Goal: Transaction & Acquisition: Download file/media

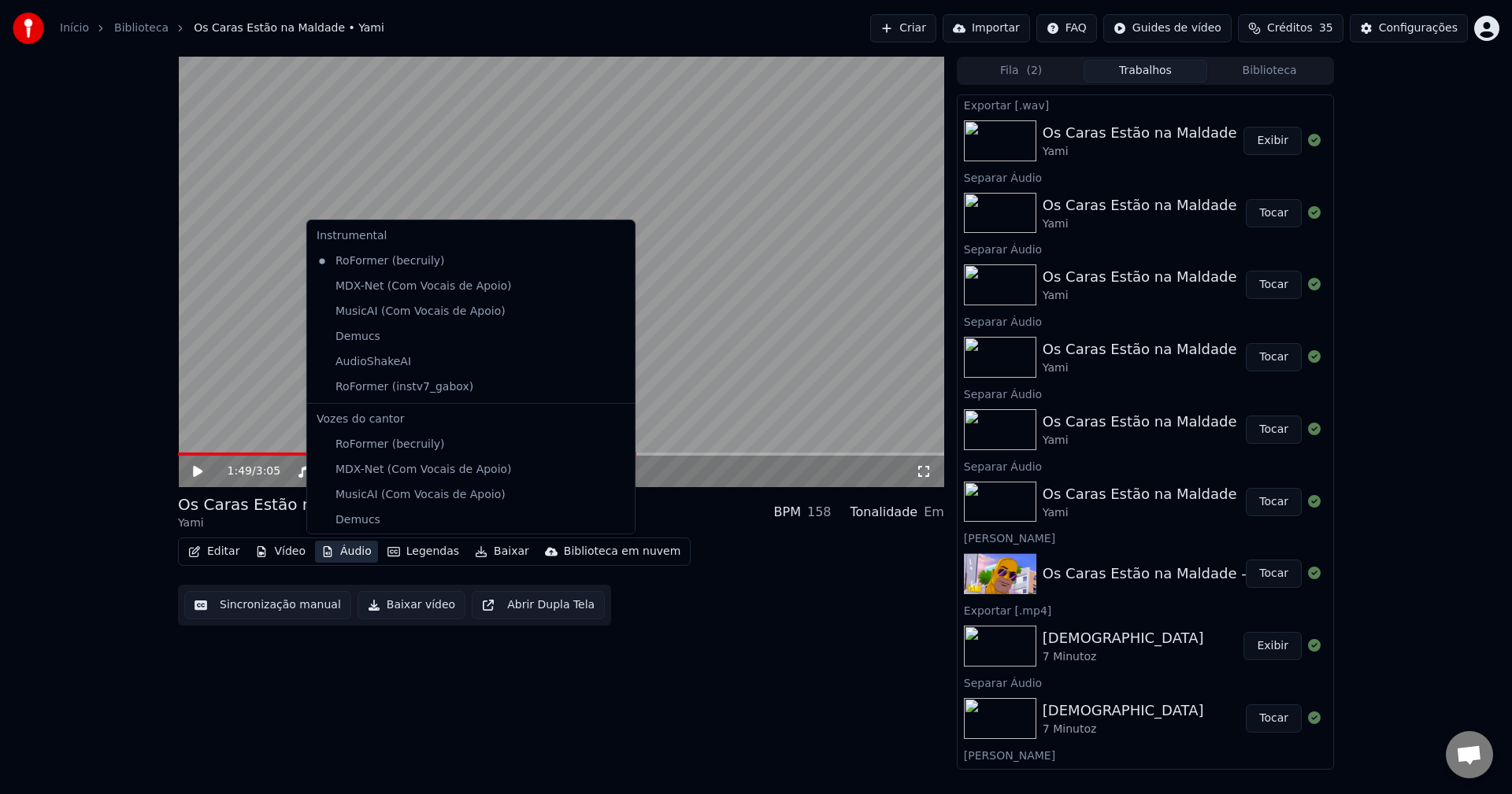
click at [351, 542] on button "Áudio" at bounding box center [347, 552] width 63 height 22
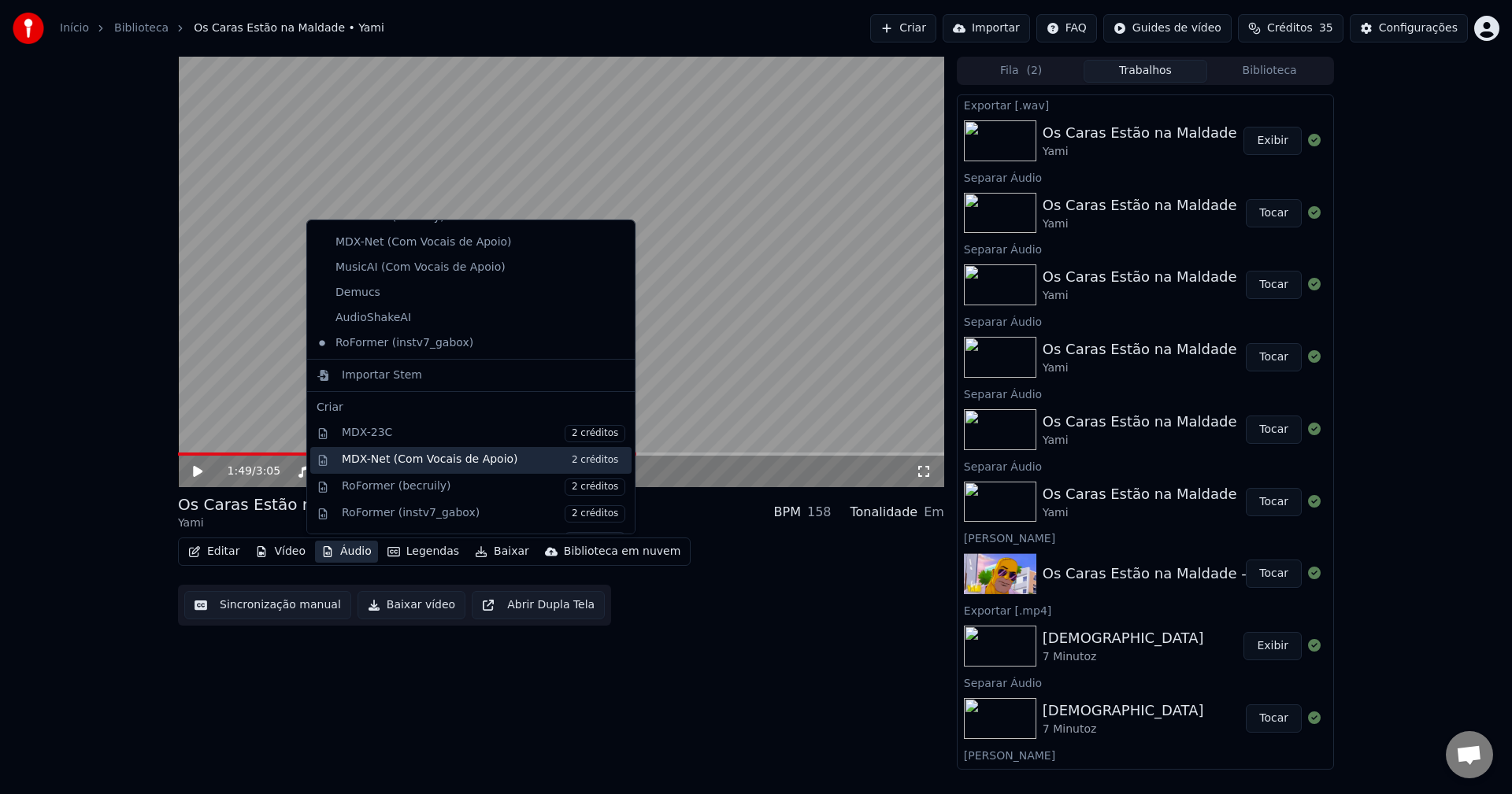
scroll to position [236, 0]
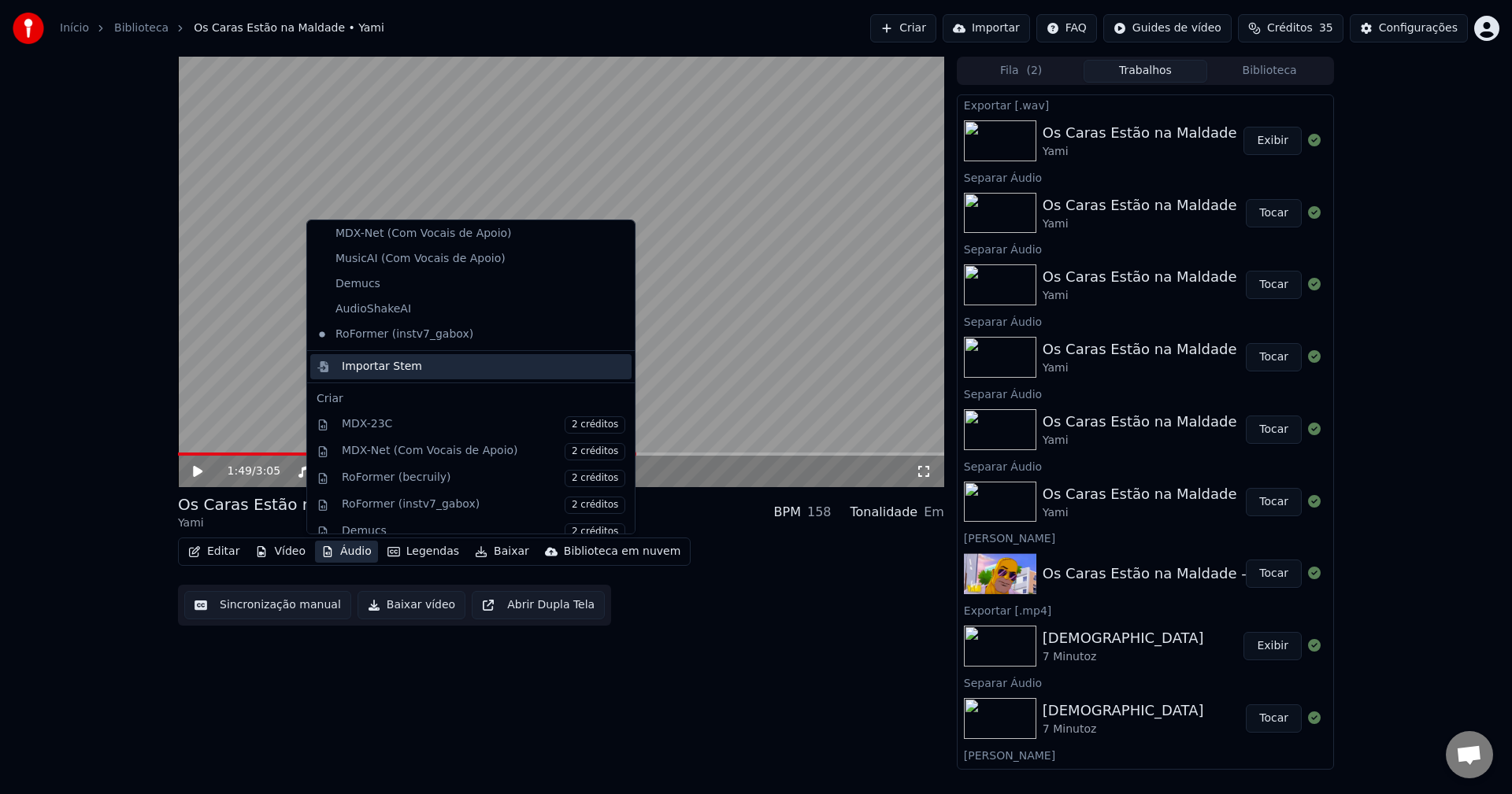
click at [419, 364] on div "Importar Stem" at bounding box center [483, 366] width 284 height 15
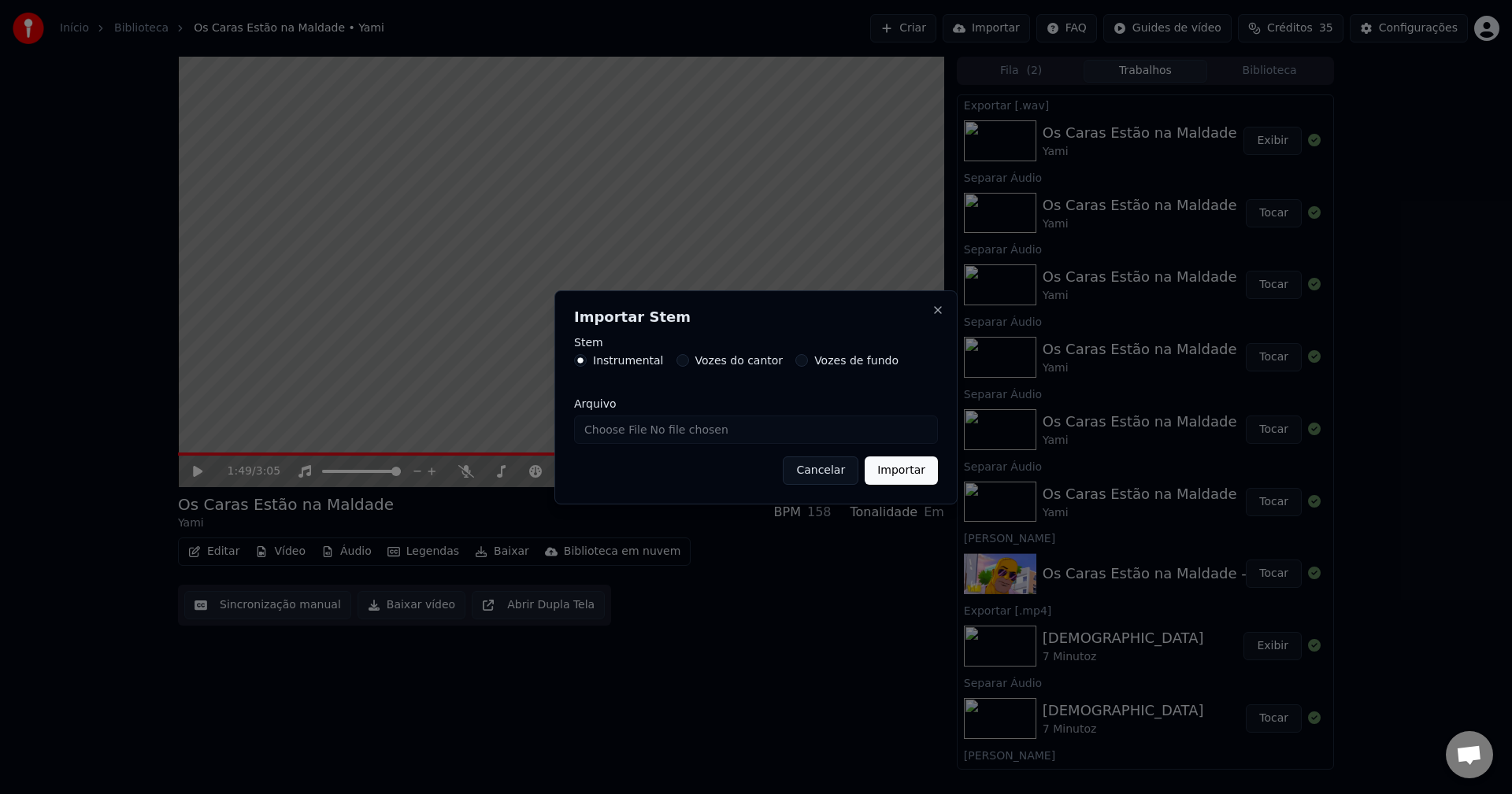
click at [795, 359] on button "Vozes de fundo" at bounding box center [802, 361] width 13 height 13
click at [941, 310] on button "Close" at bounding box center [938, 310] width 13 height 13
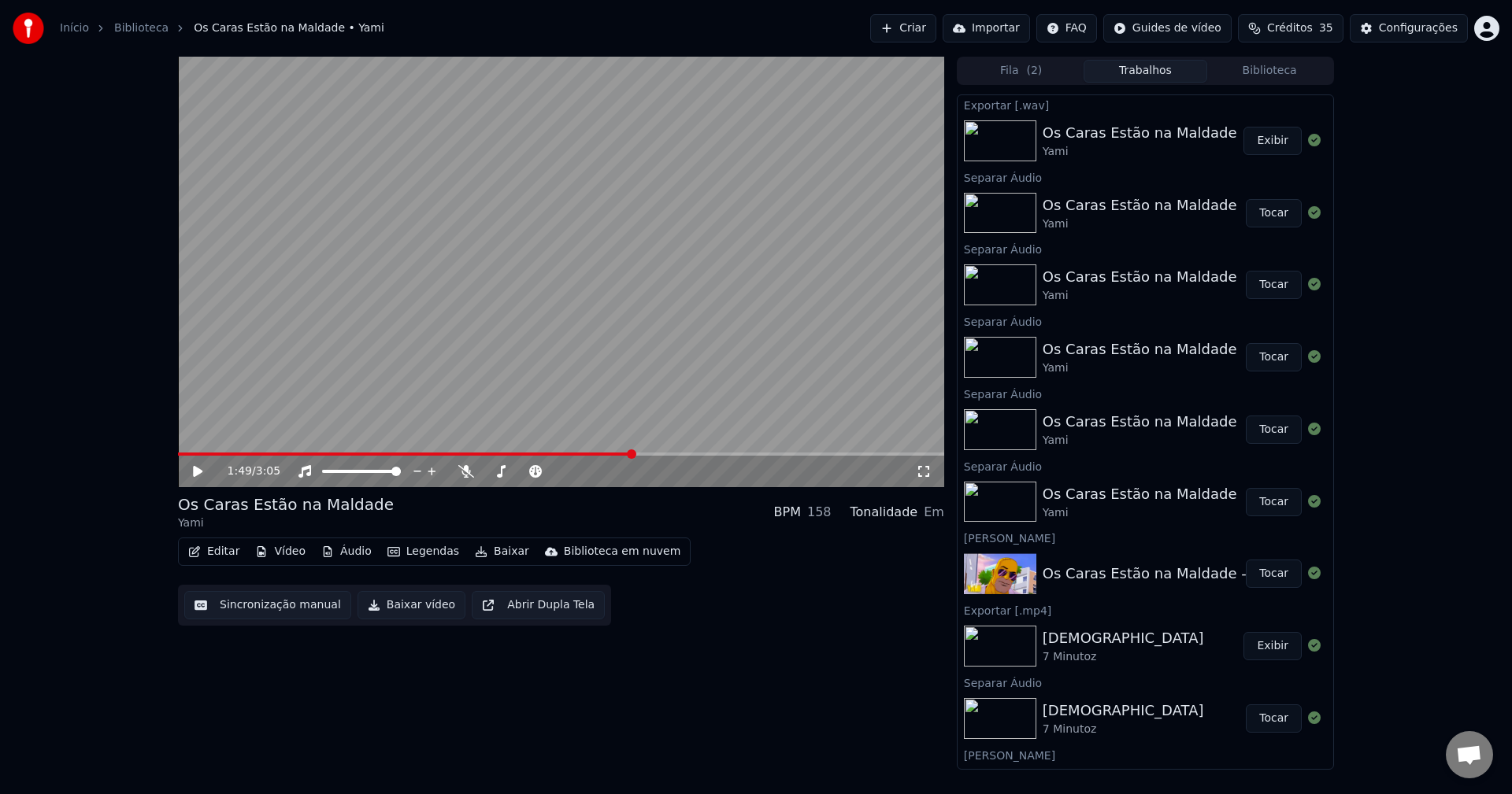
click at [371, 409] on video at bounding box center [561, 271] width 766 height 431
click at [178, 452] on span at bounding box center [178, 454] width 0 height 3
click at [474, 463] on div "0:13 / 3:05" at bounding box center [561, 471] width 766 height 32
click at [465, 468] on icon at bounding box center [465, 472] width 15 height 13
click at [178, 456] on span at bounding box center [183, 455] width 10 height 10
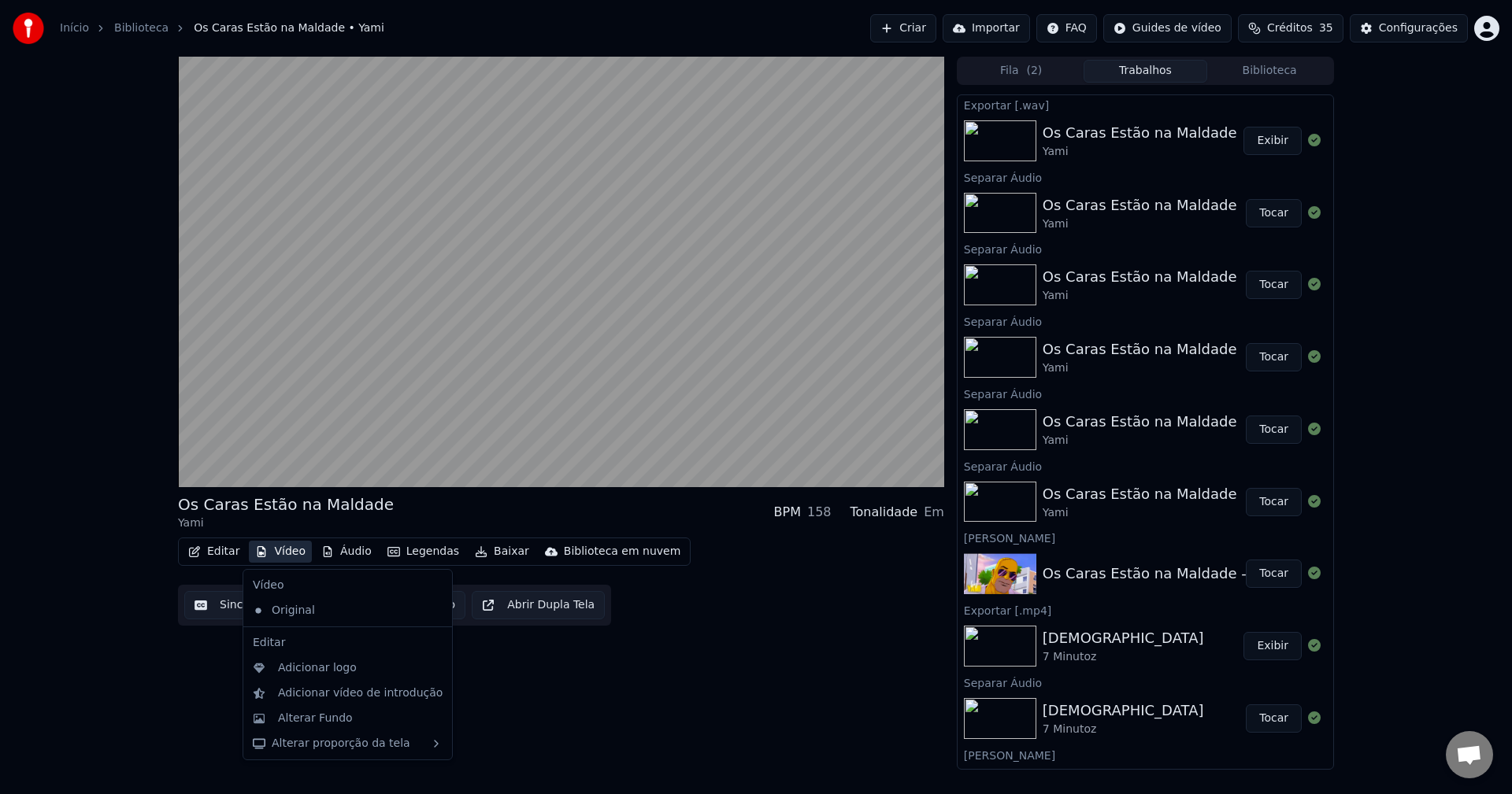
click at [283, 553] on button "Vídeo" at bounding box center [280, 552] width 63 height 22
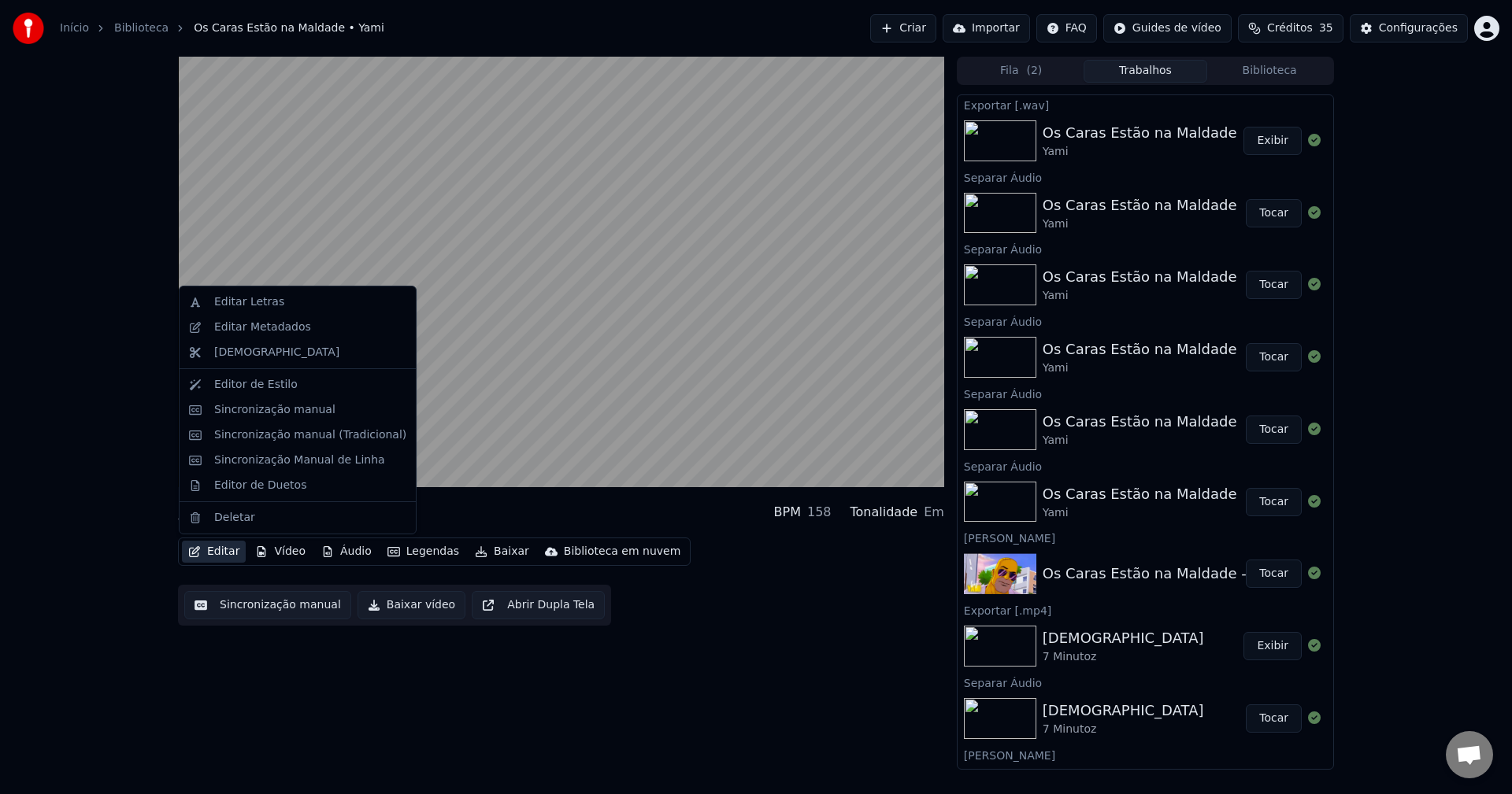
click at [230, 552] on button "Editar" at bounding box center [213, 552] width 64 height 22
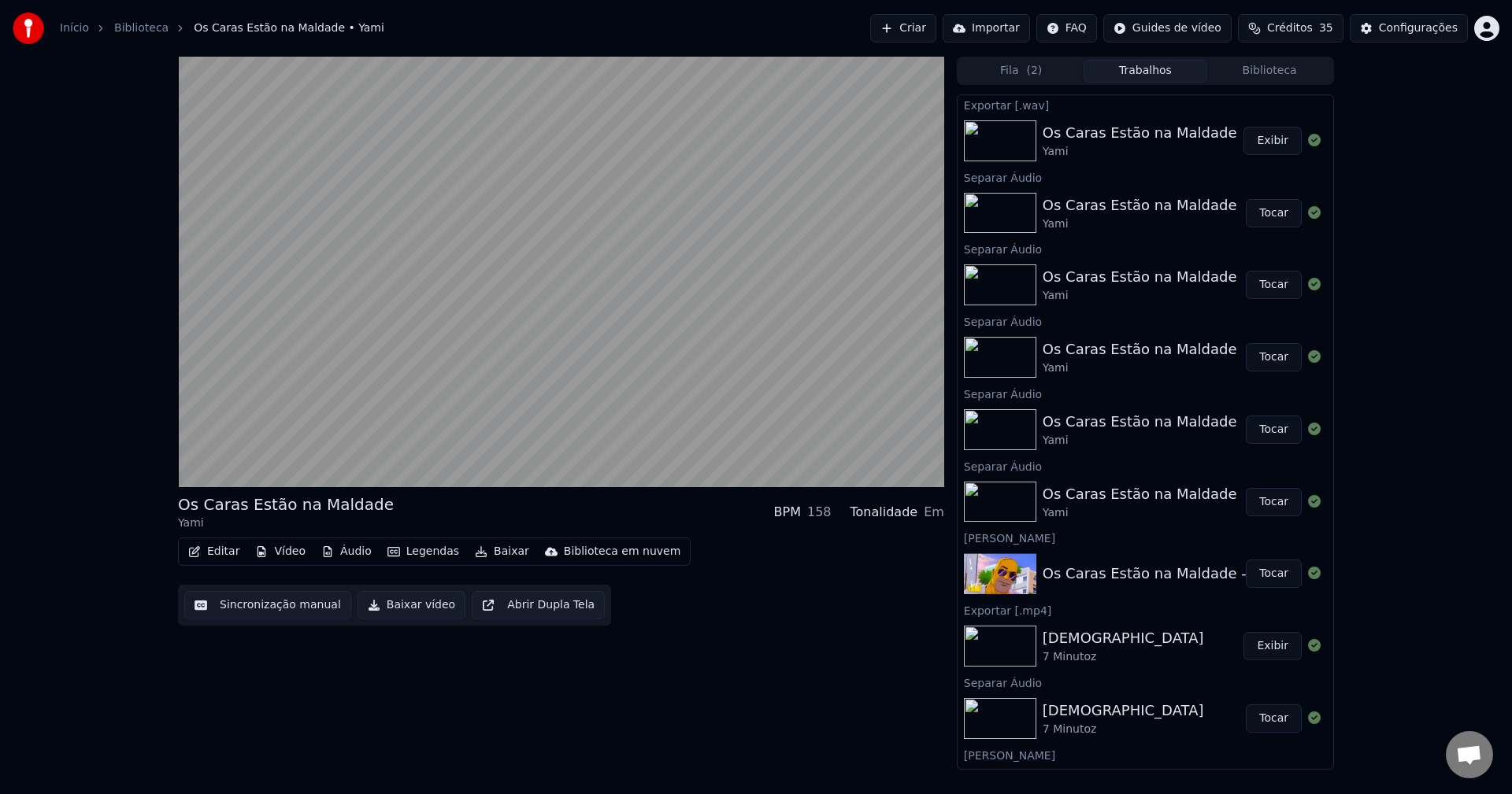
click at [230, 552] on button "Editar" at bounding box center [213, 552] width 64 height 22
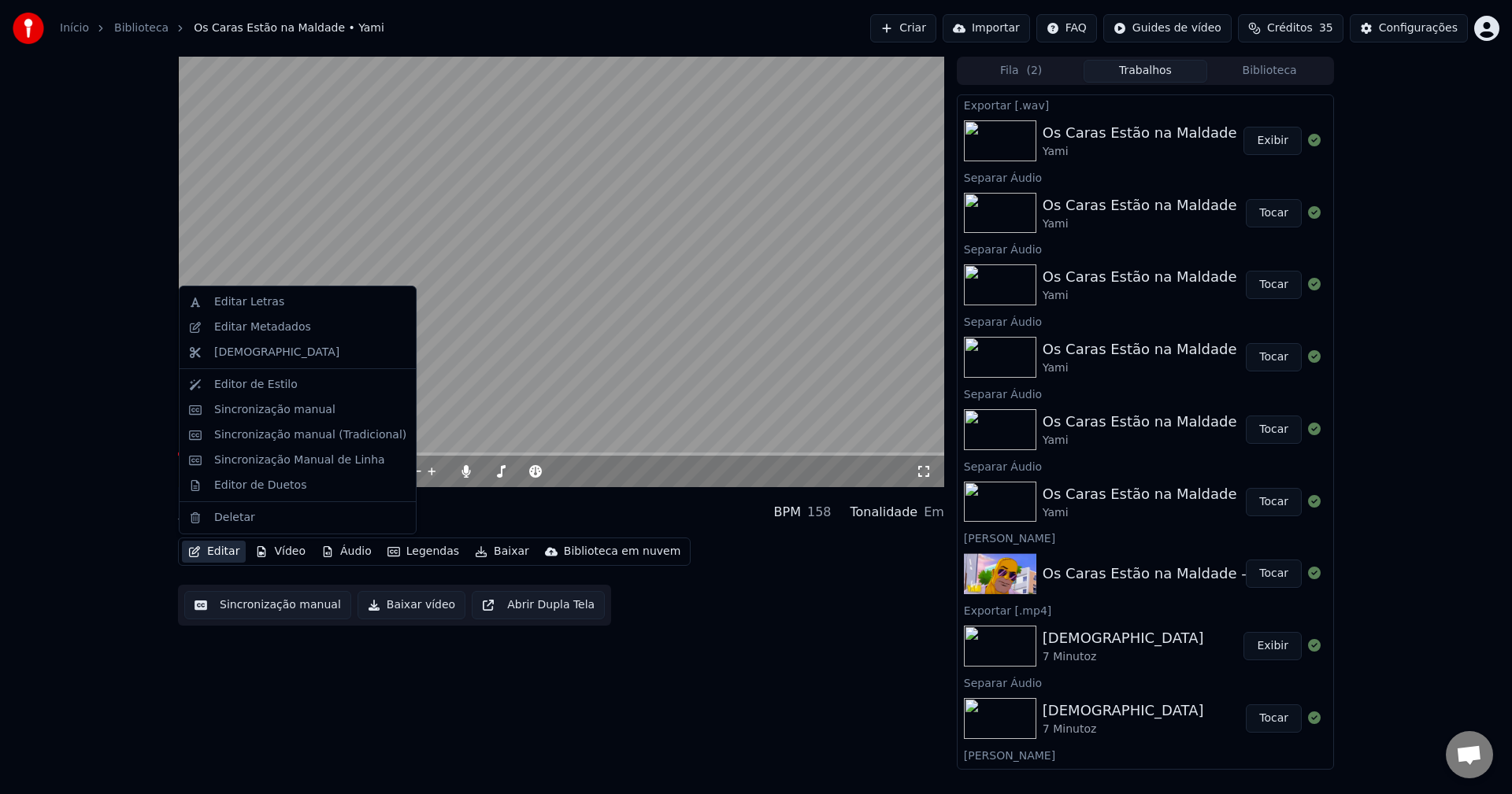
drag, startPoint x: 500, startPoint y: 502, endPoint x: 481, endPoint y: 506, distance: 19.4
click at [500, 501] on div "Os Caras Estão na Maldade Yami BPM 158 Tonalidade Em" at bounding box center [561, 512] width 766 height 38
click at [192, 548] on icon "button" at bounding box center [195, 552] width 11 height 11
click at [292, 416] on div "Sincronização manual" at bounding box center [275, 410] width 121 height 15
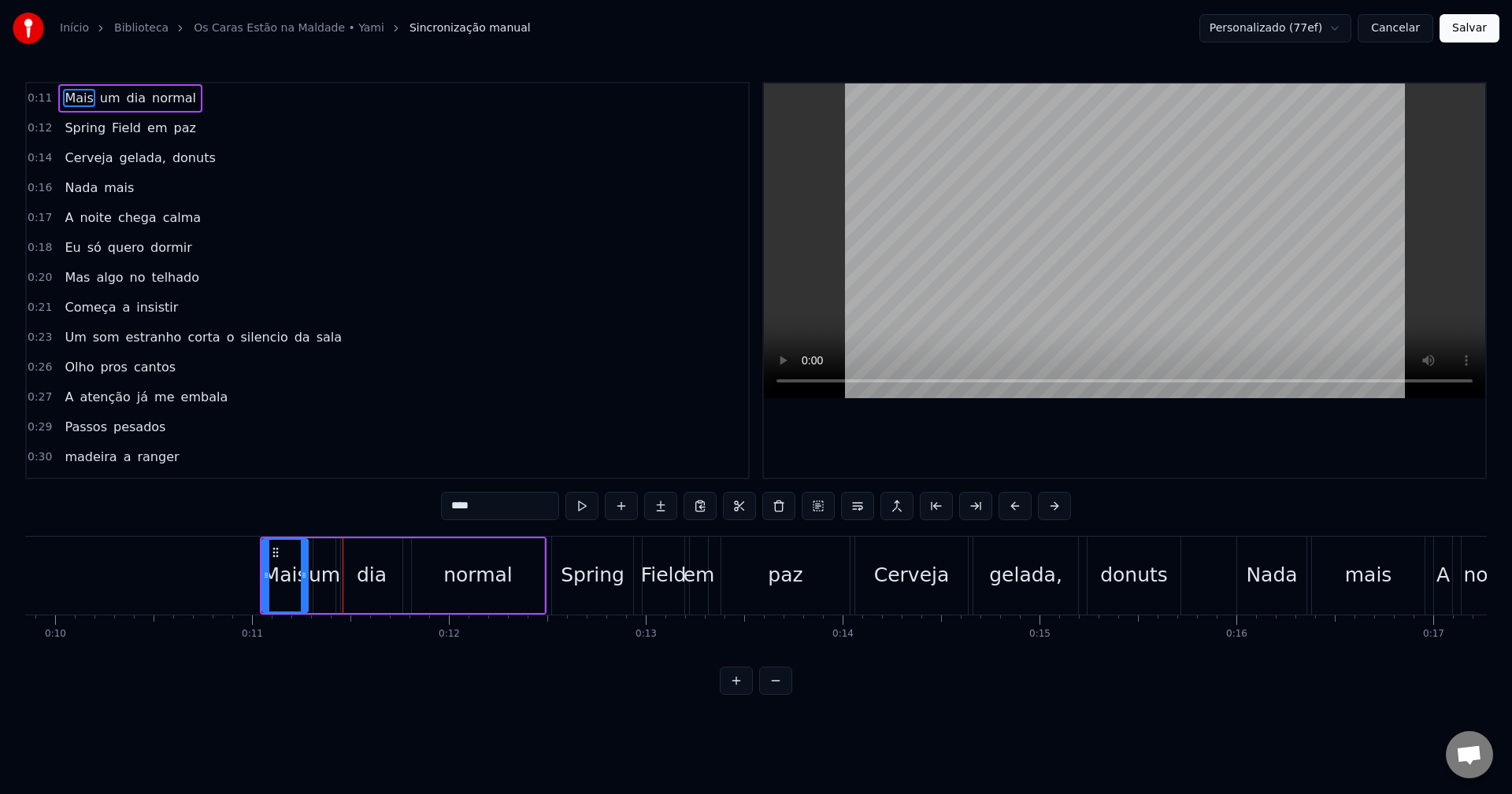
scroll to position [0, 1599]
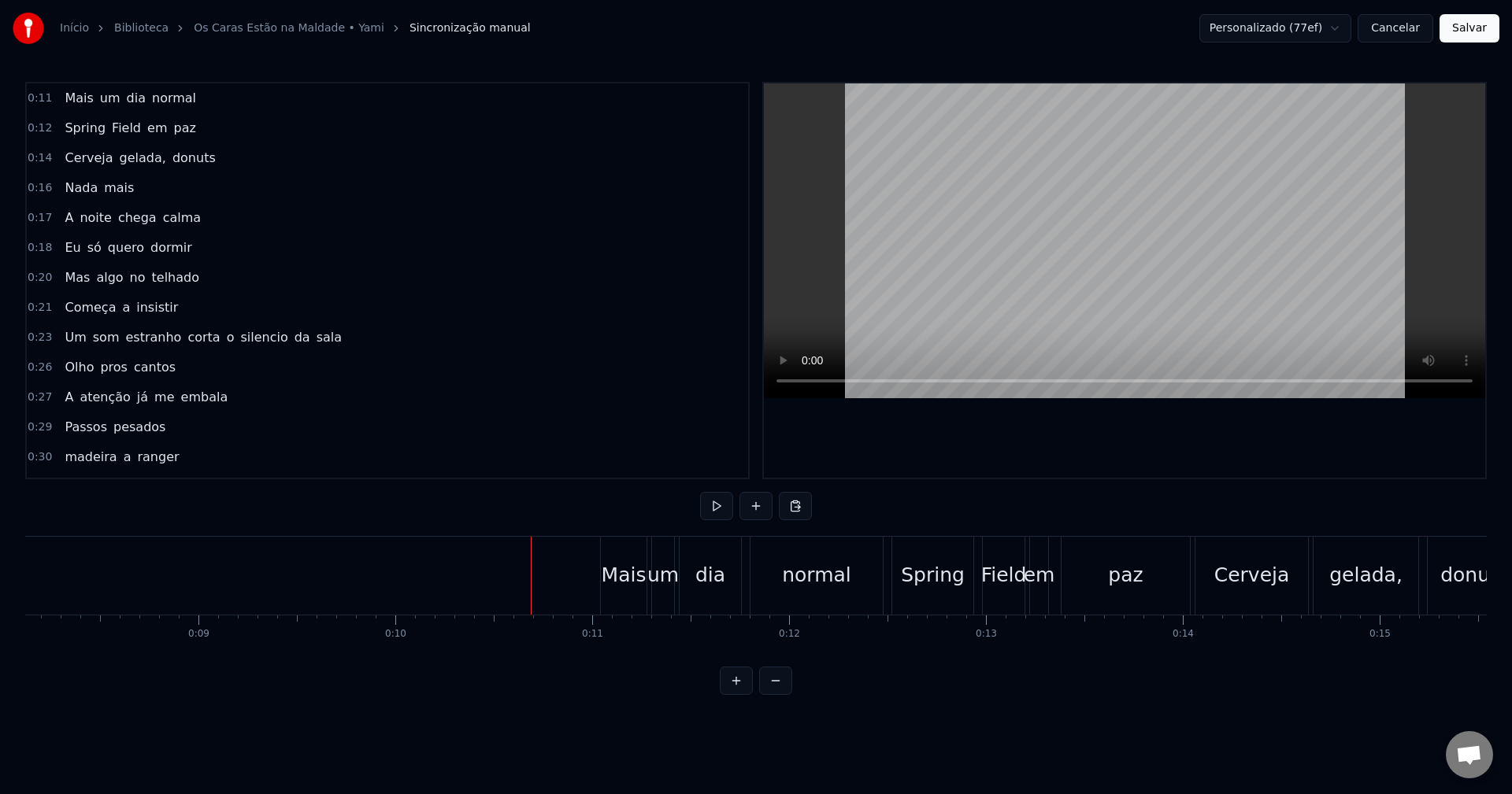
click at [607, 573] on div "Mais" at bounding box center [625, 575] width 45 height 30
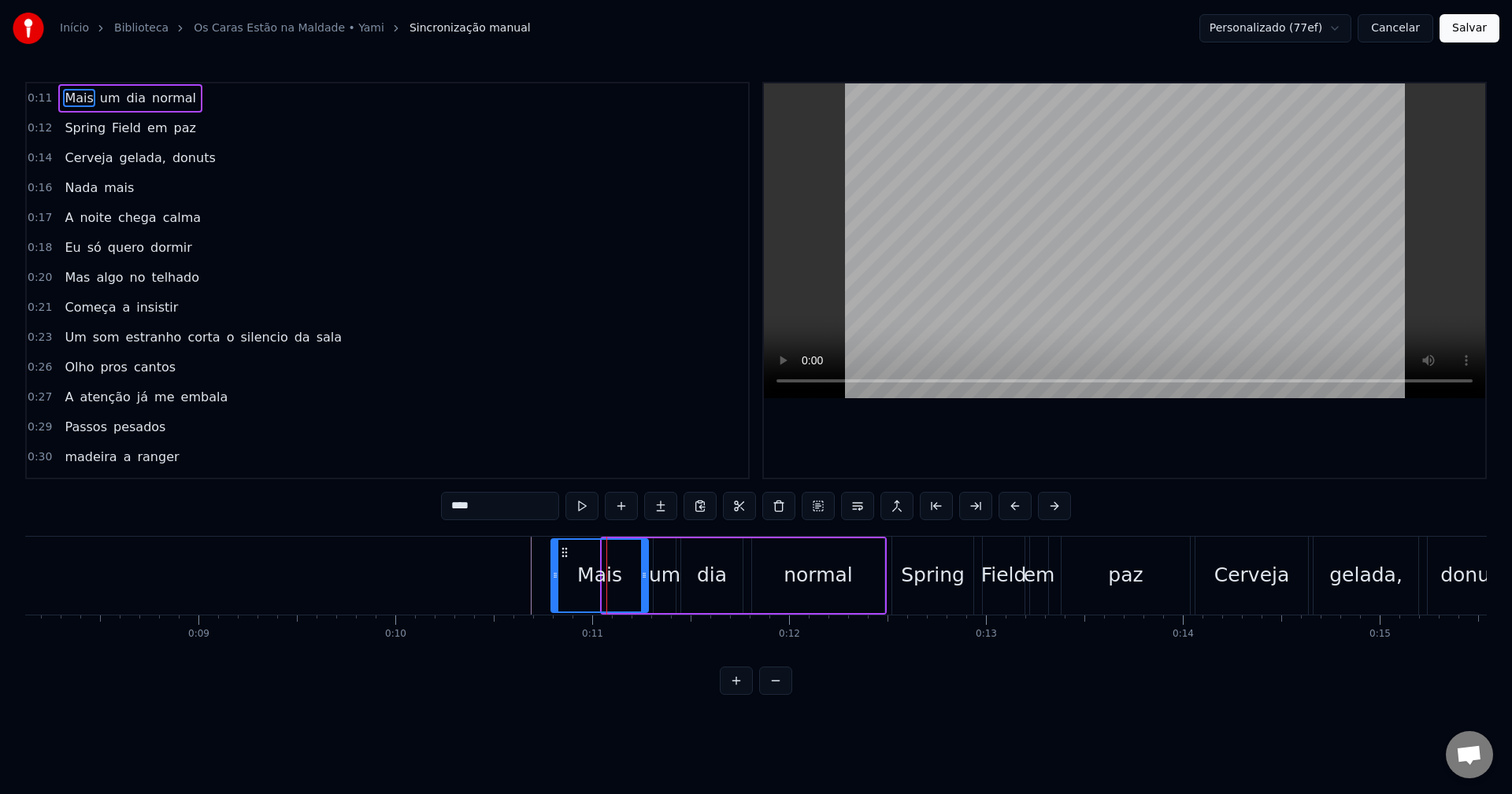
drag, startPoint x: 605, startPoint y: 573, endPoint x: 545, endPoint y: 574, distance: 60.0
click at [552, 574] on icon at bounding box center [555, 576] width 6 height 13
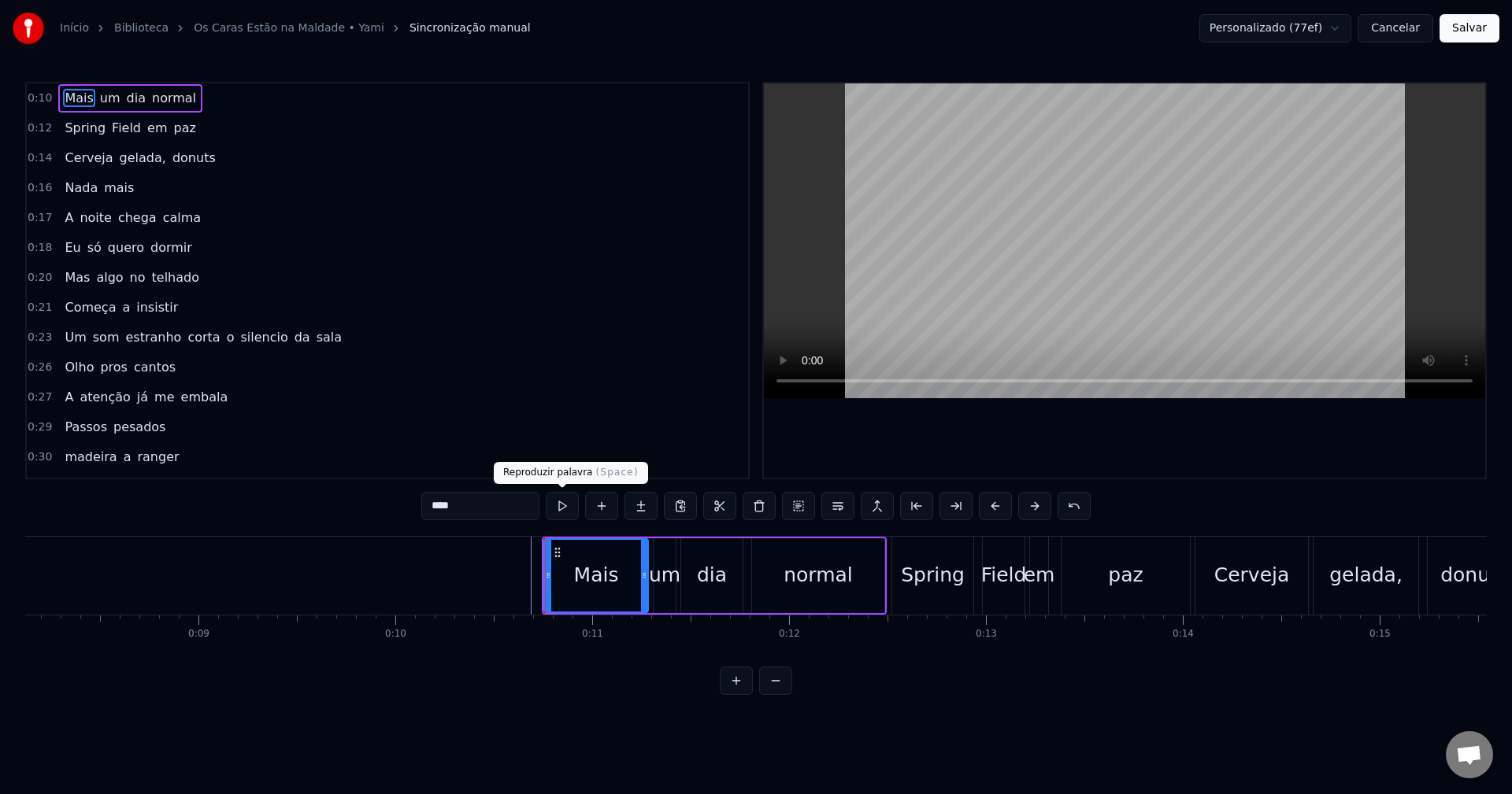
click at [571, 506] on button at bounding box center [562, 506] width 33 height 28
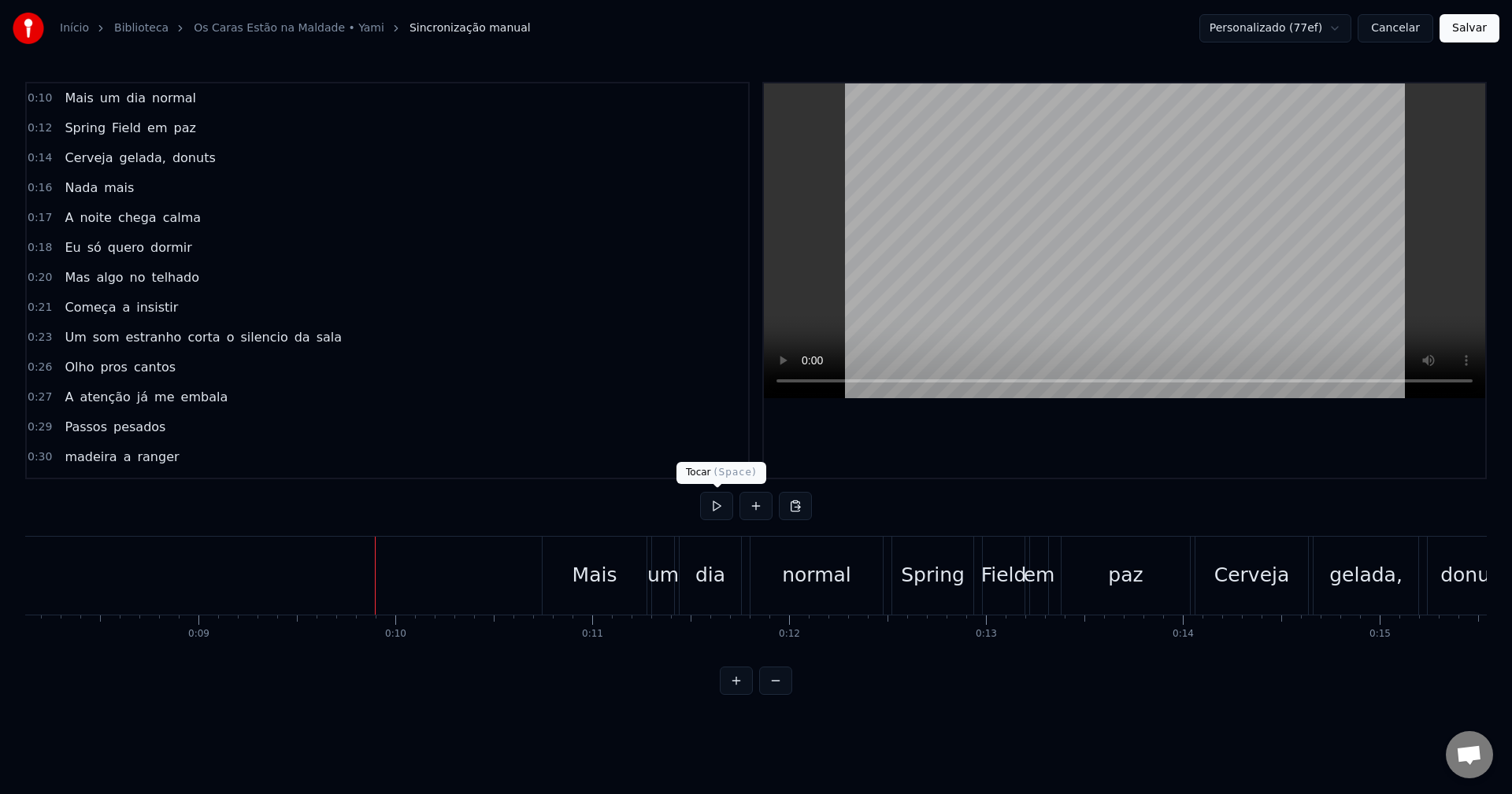
click at [714, 506] on button at bounding box center [717, 506] width 33 height 28
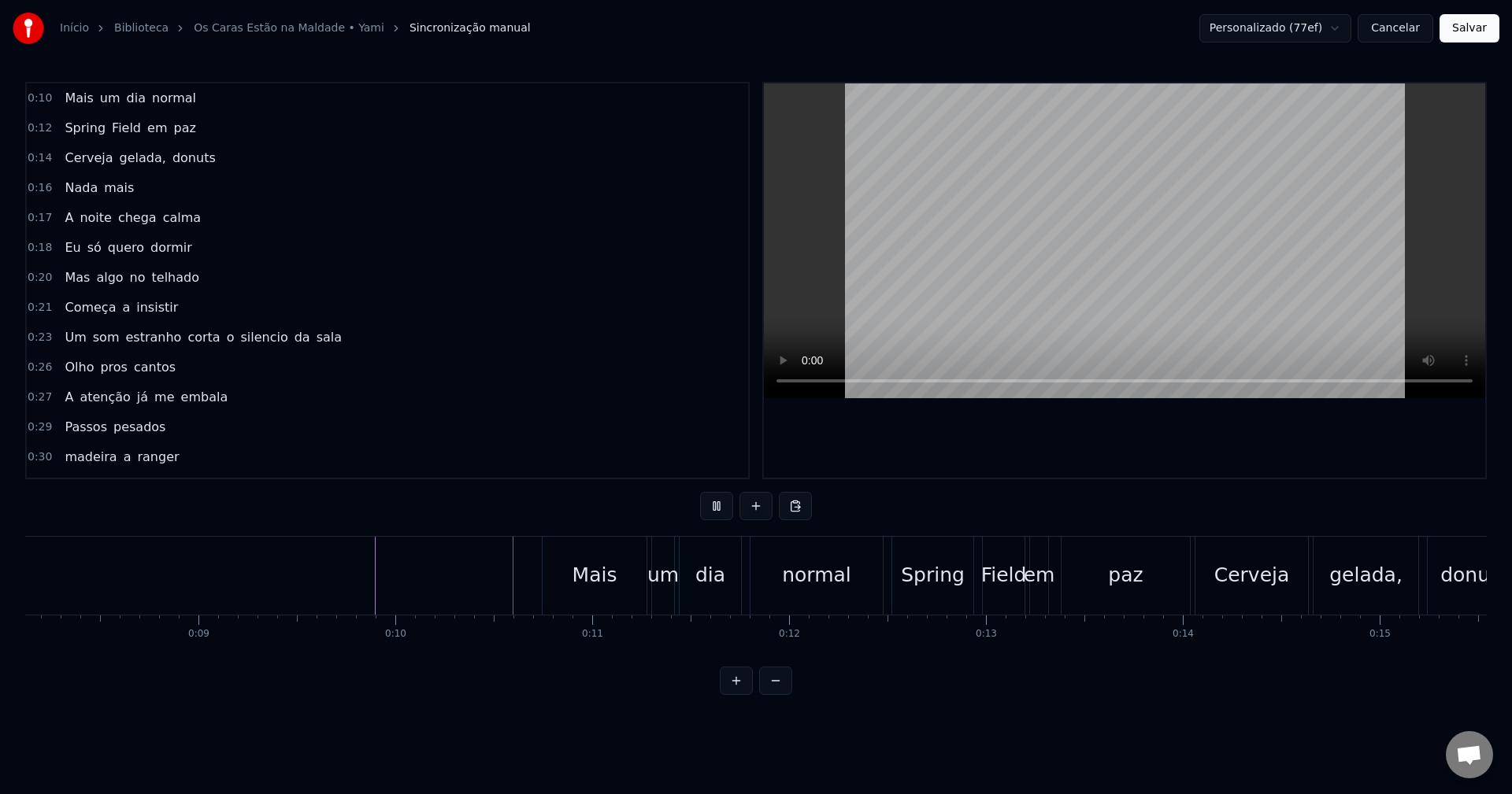
click at [714, 506] on button at bounding box center [717, 506] width 33 height 28
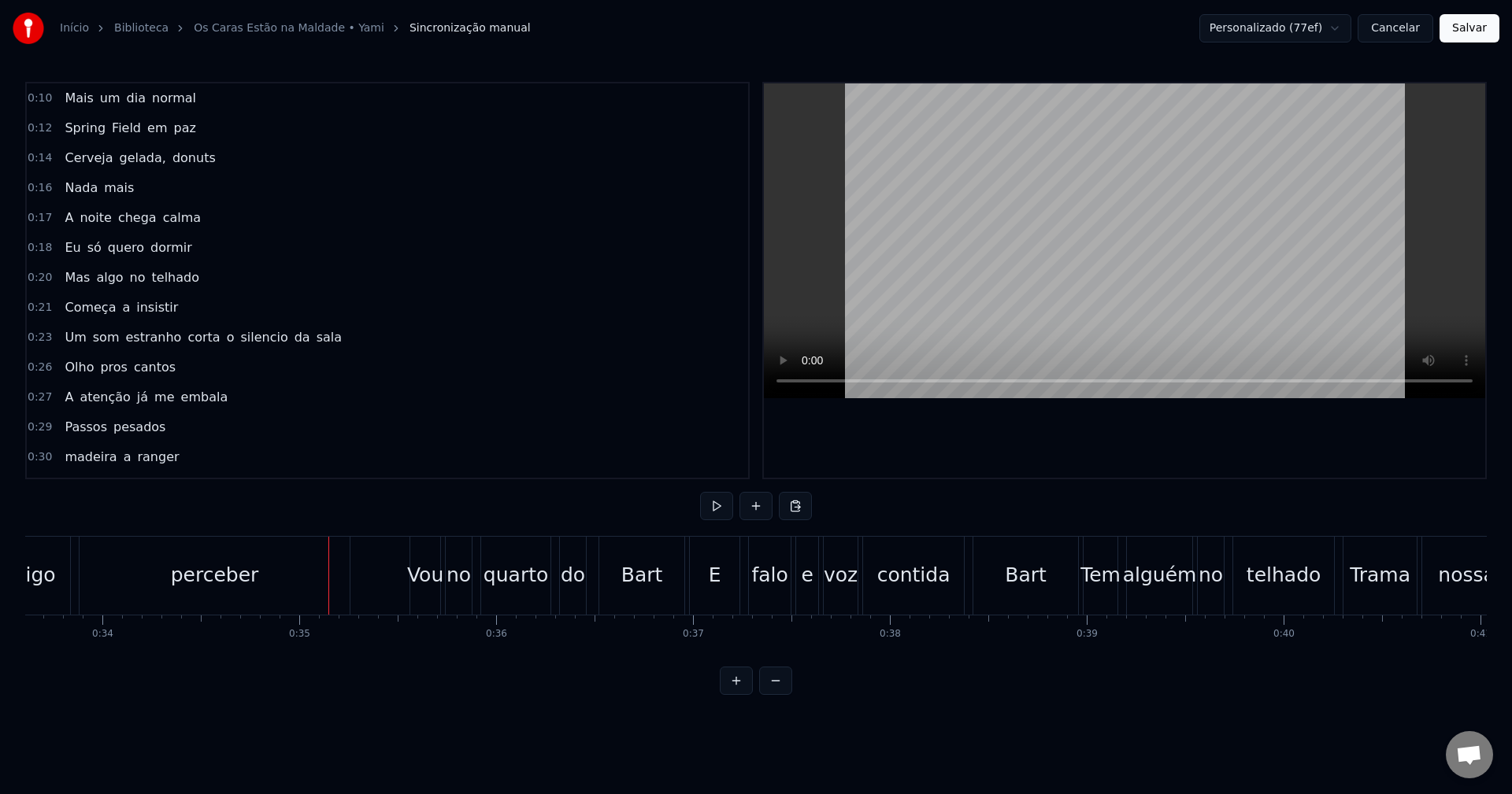
scroll to position [0, 6498]
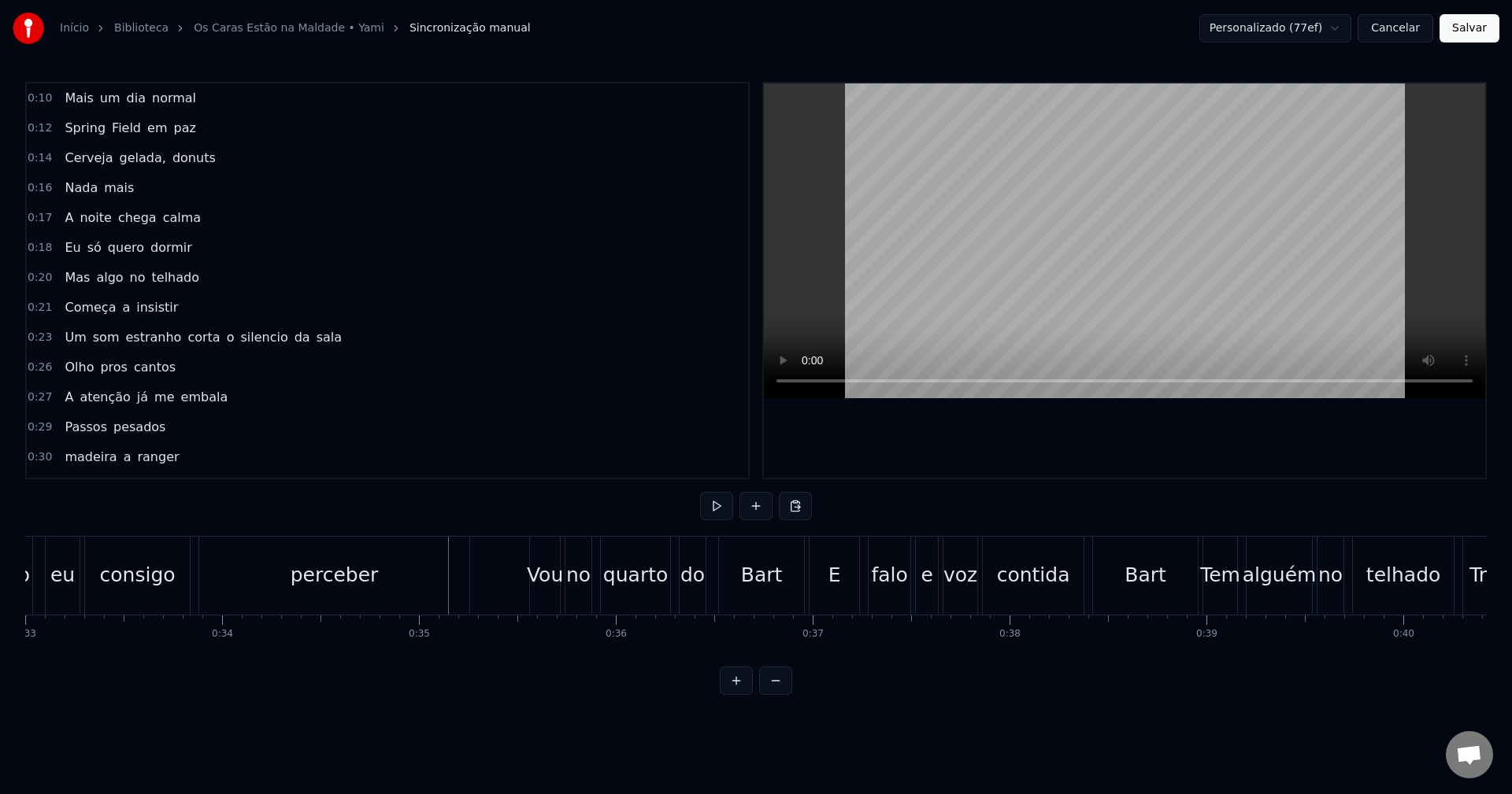
click at [394, 575] on div "perceber" at bounding box center [335, 576] width 270 height 78
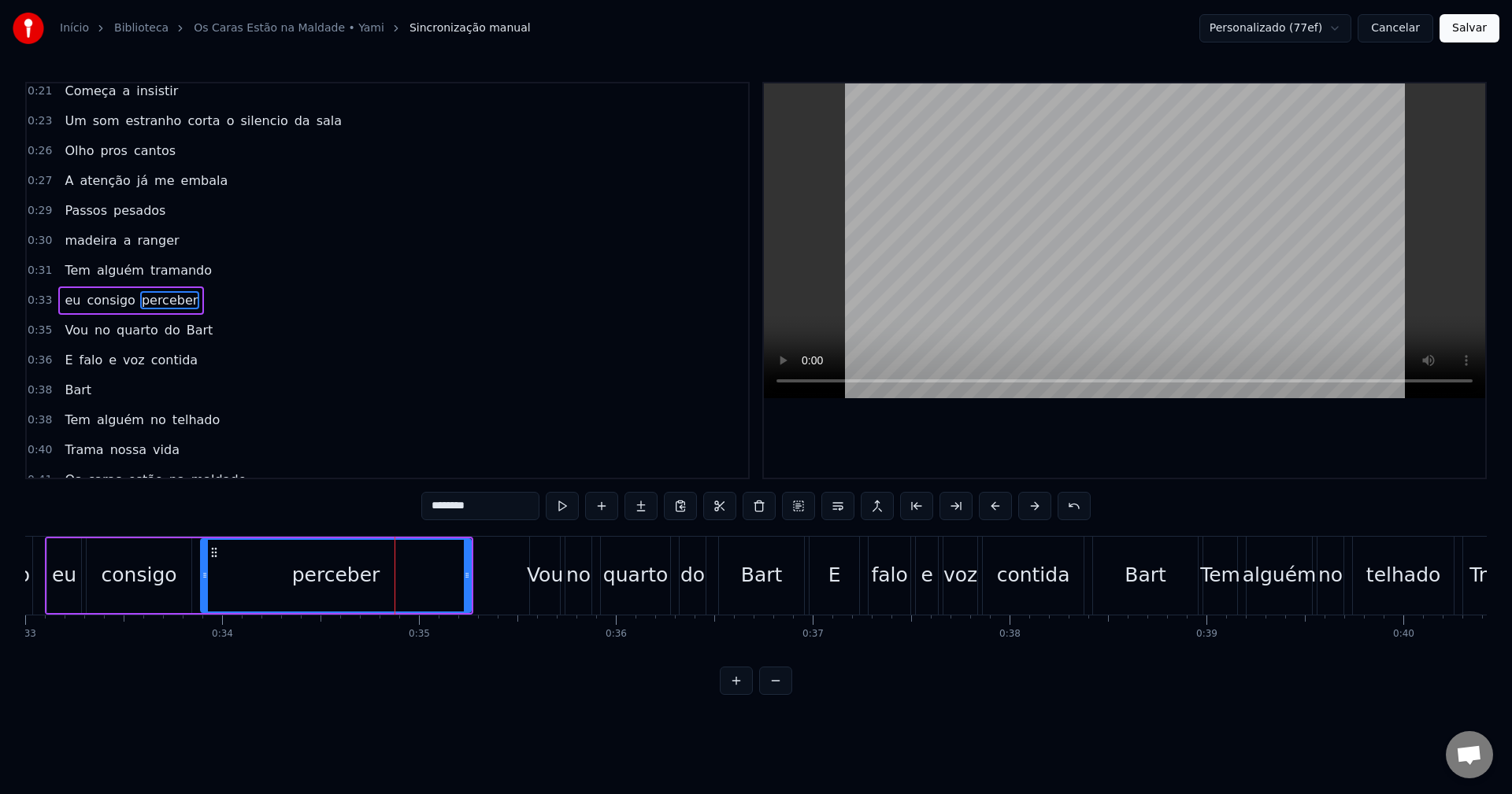
scroll to position [236, 0]
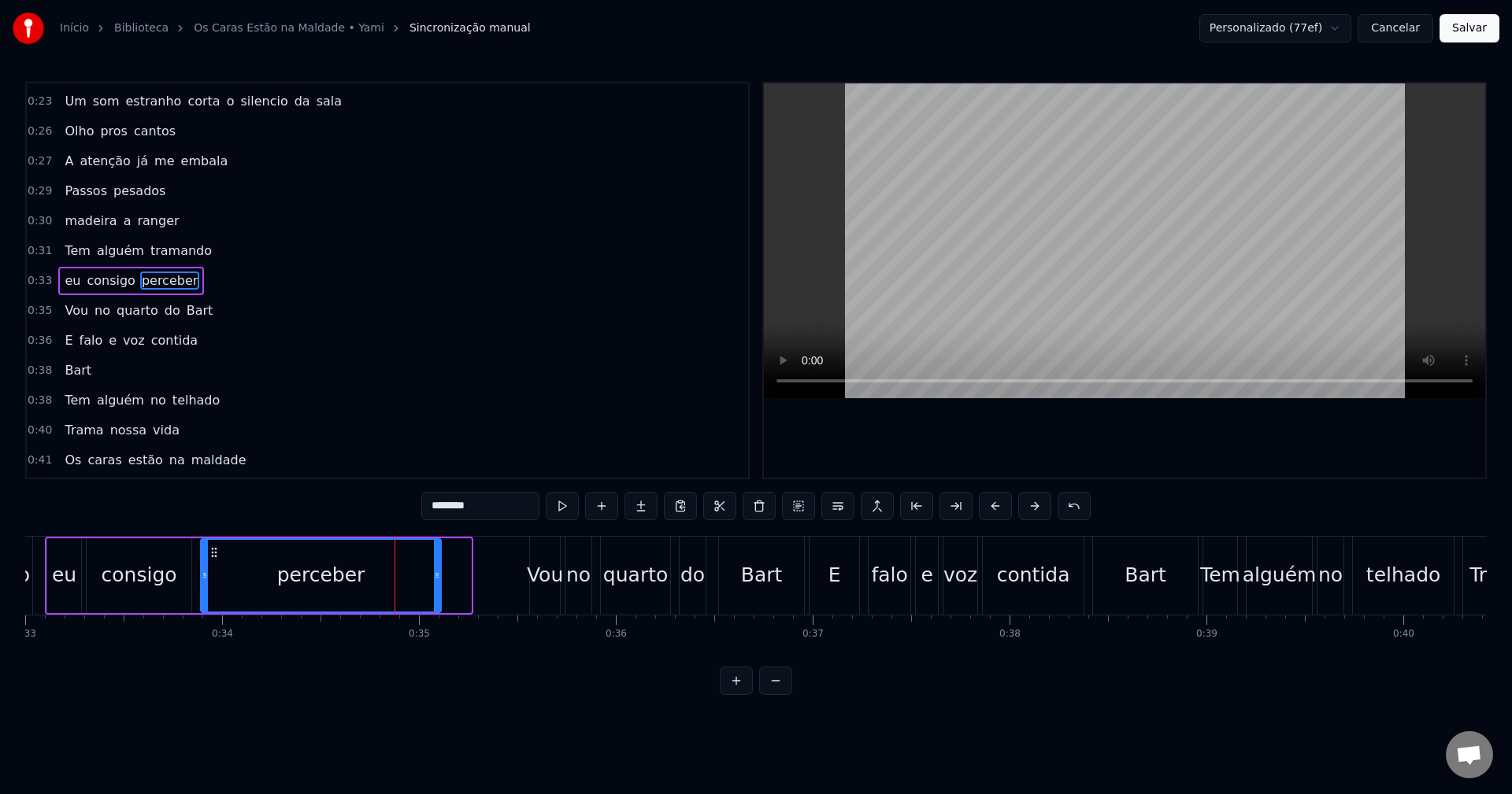
drag, startPoint x: 466, startPoint y: 581, endPoint x: 436, endPoint y: 583, distance: 30.1
click at [436, 583] on div at bounding box center [437, 576] width 6 height 72
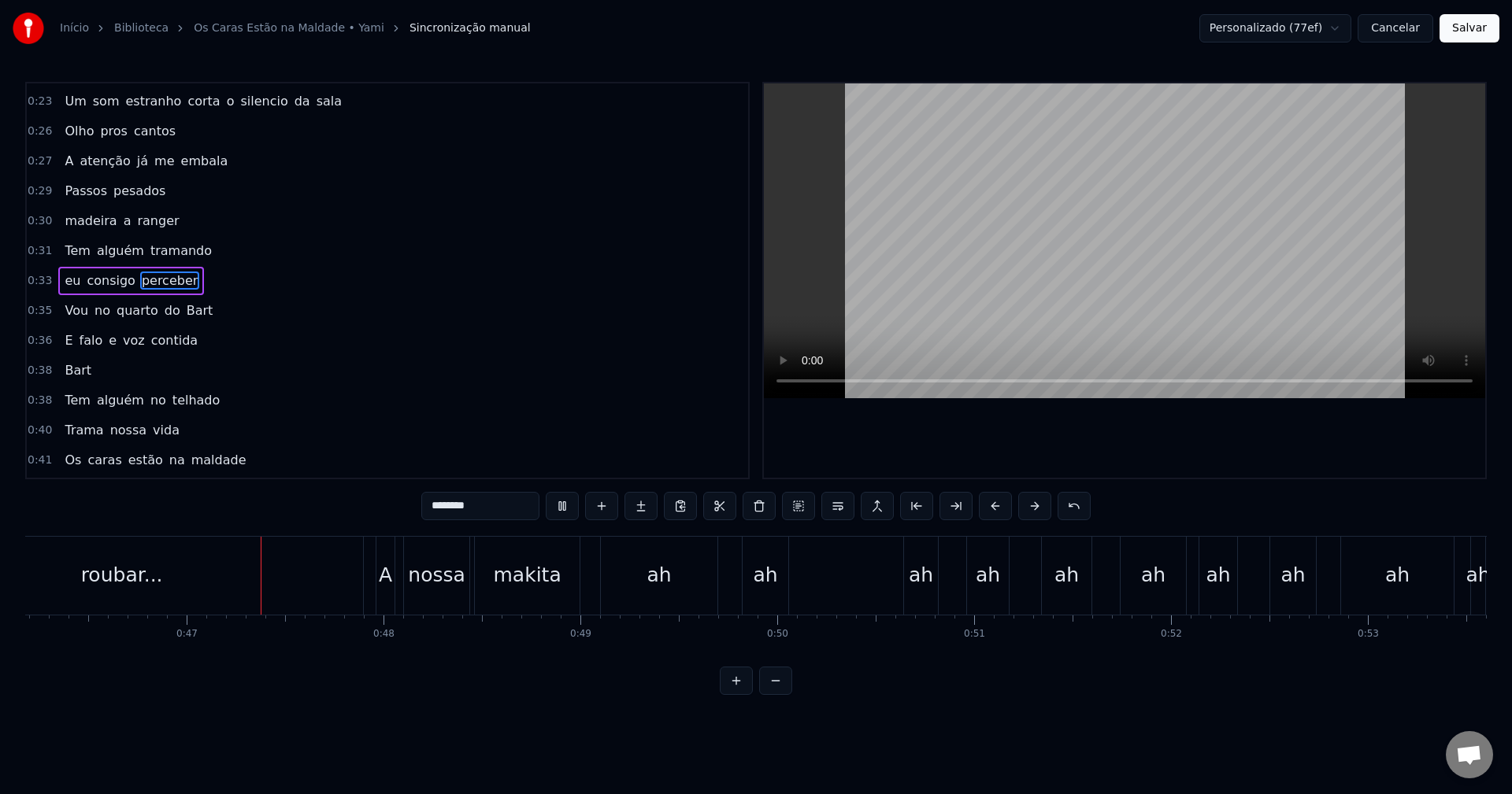
scroll to position [0, 9154]
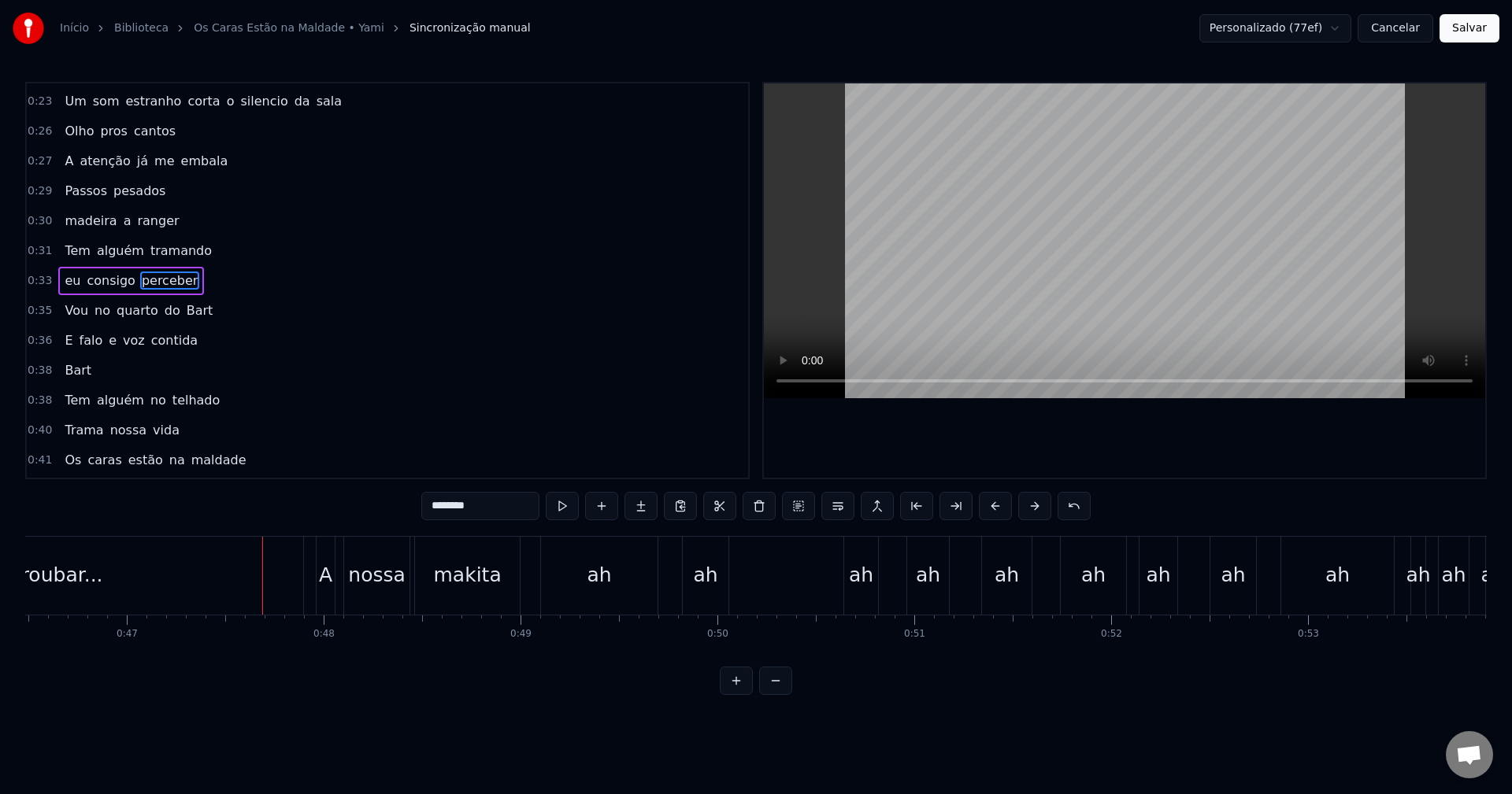
click at [294, 593] on div "roubar..." at bounding box center [61, 576] width 482 height 78
type input "*********"
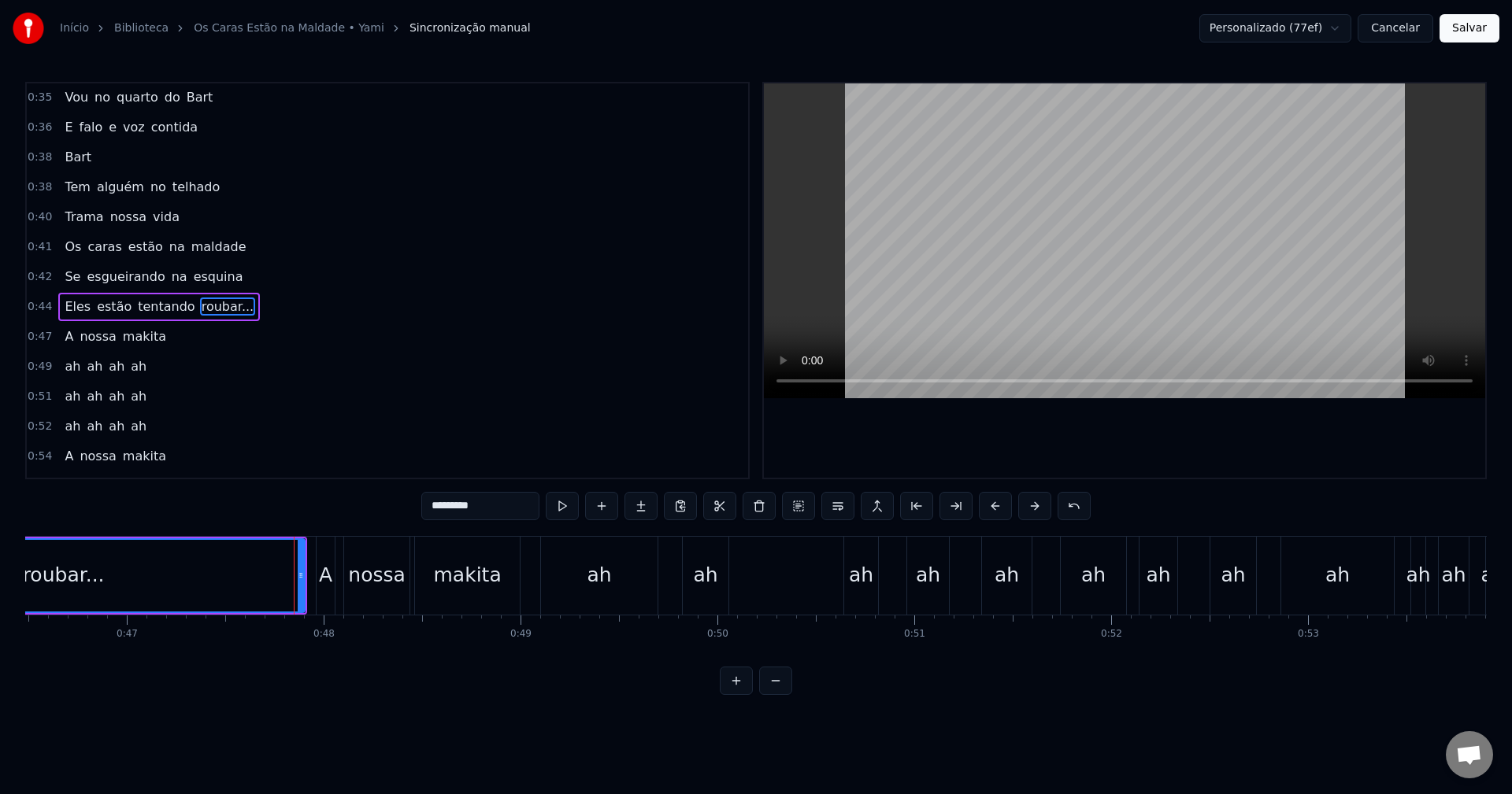
scroll to position [476, 0]
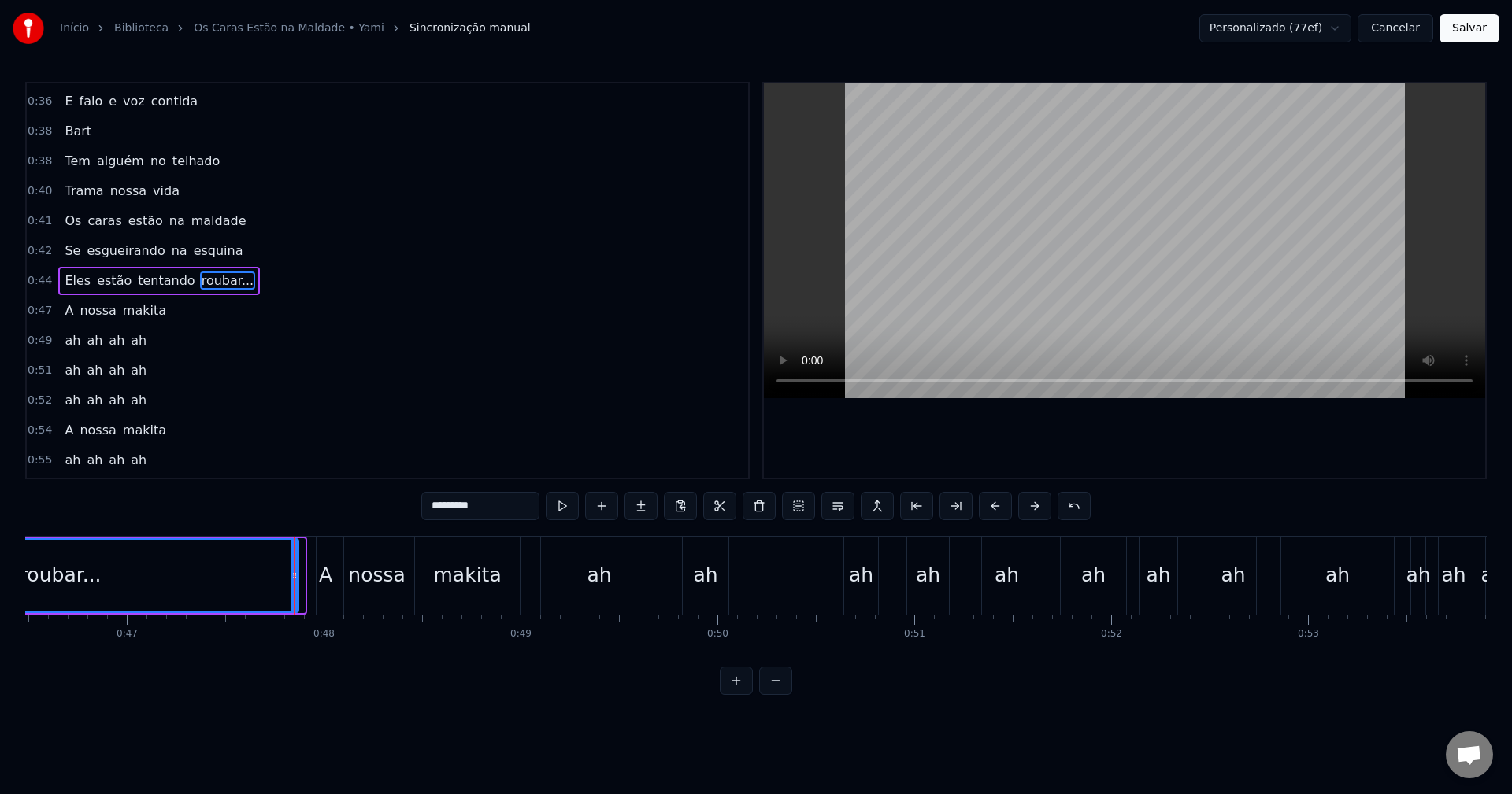
click at [297, 584] on div at bounding box center [295, 576] width 6 height 72
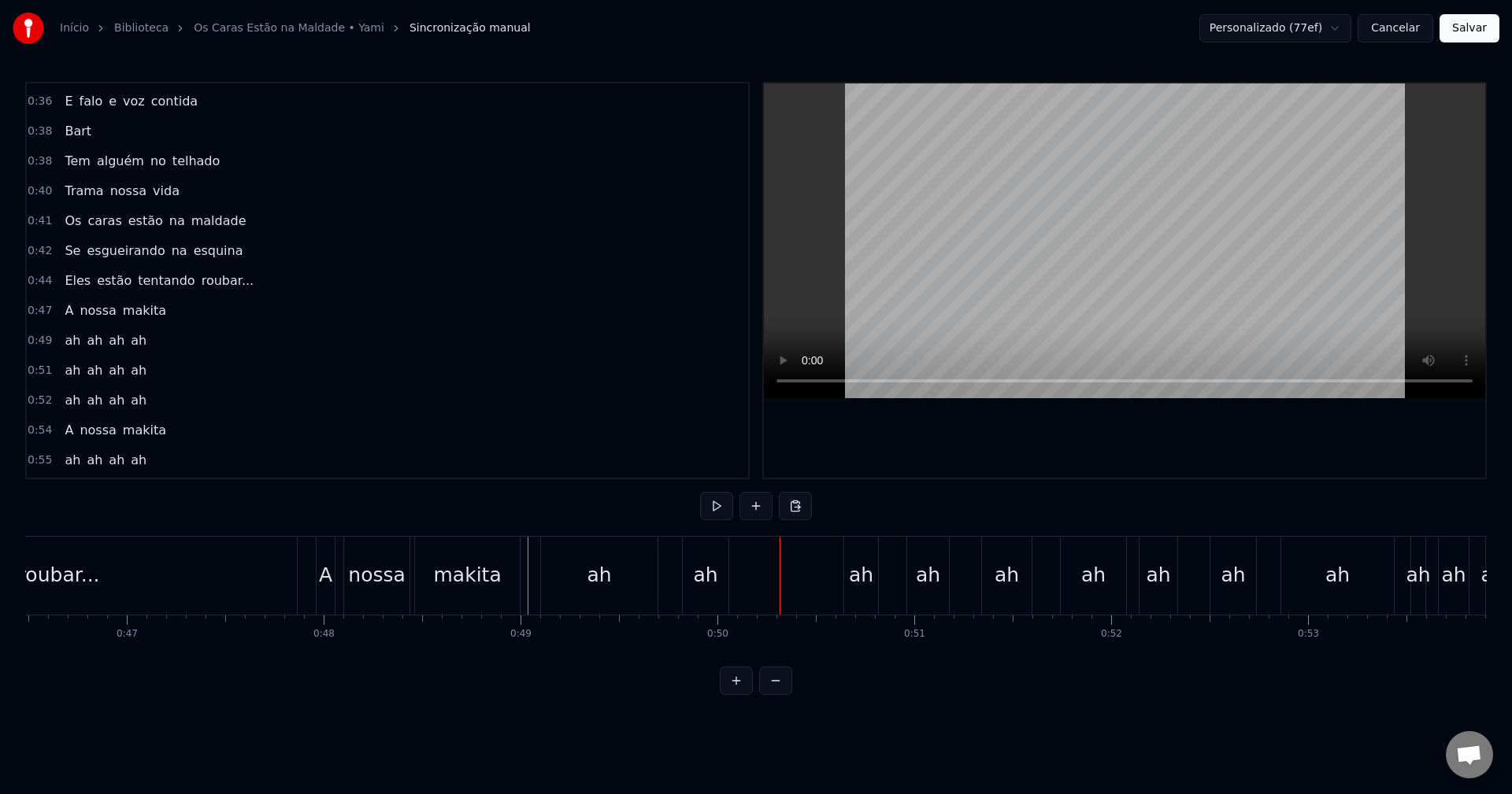
click at [616, 591] on div "ah" at bounding box center [600, 576] width 116 height 78
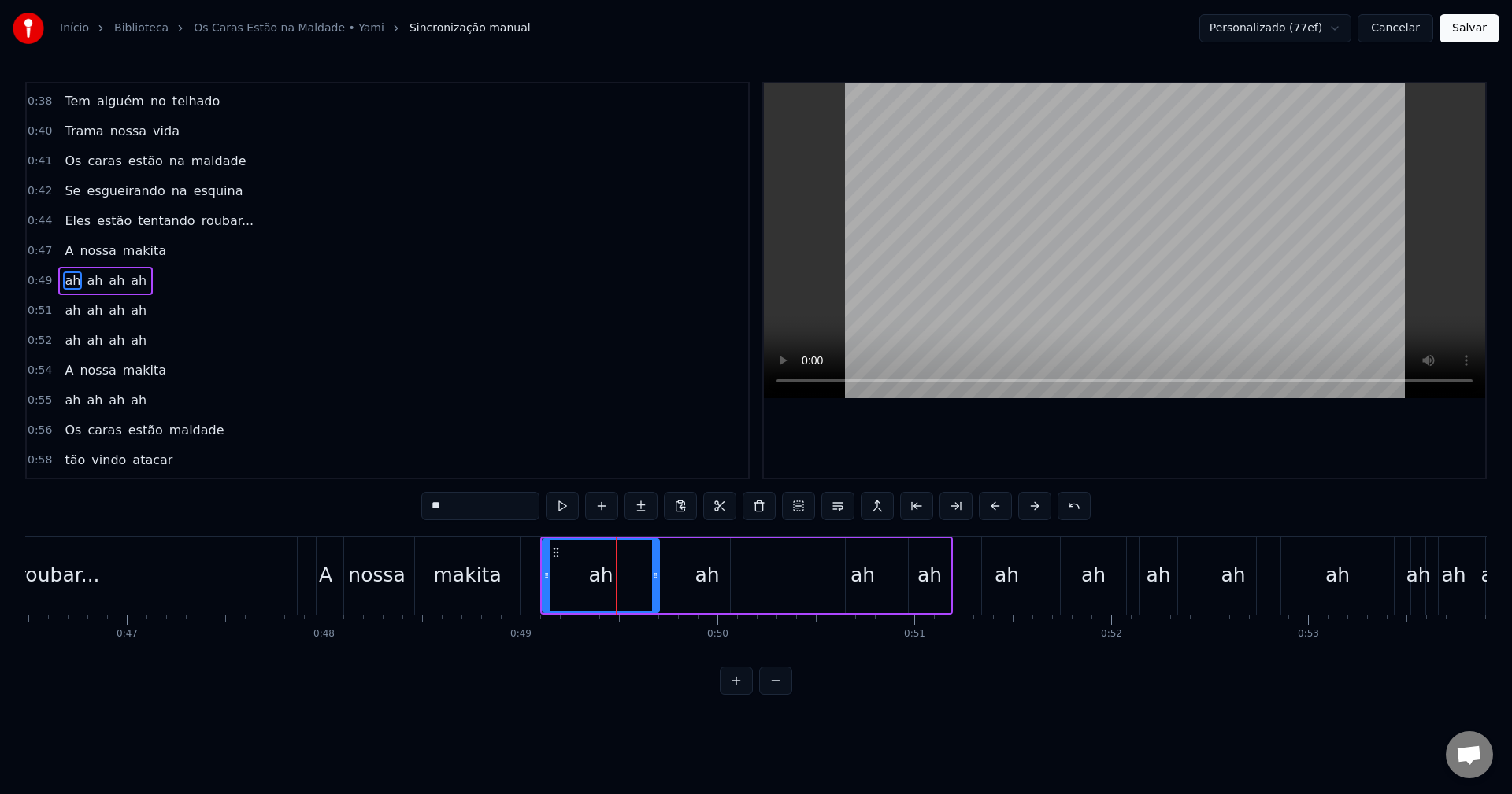
click at [655, 571] on icon at bounding box center [655, 576] width 6 height 13
drag, startPoint x: 658, startPoint y: 578, endPoint x: 595, endPoint y: 576, distance: 63.0
click at [595, 576] on icon at bounding box center [592, 576] width 6 height 13
click at [463, 570] on div "makita" at bounding box center [467, 575] width 68 height 30
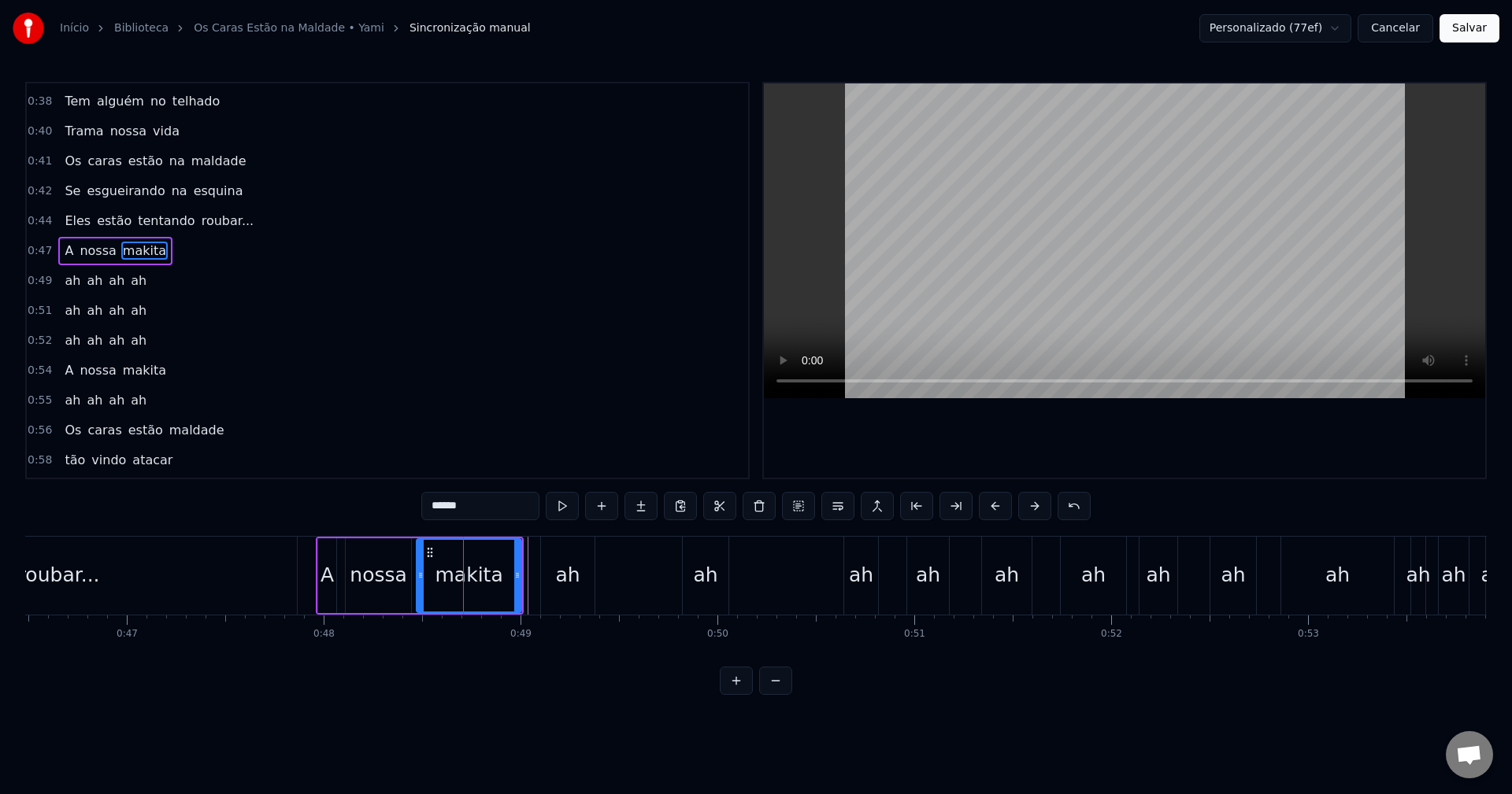
scroll to position [506, 0]
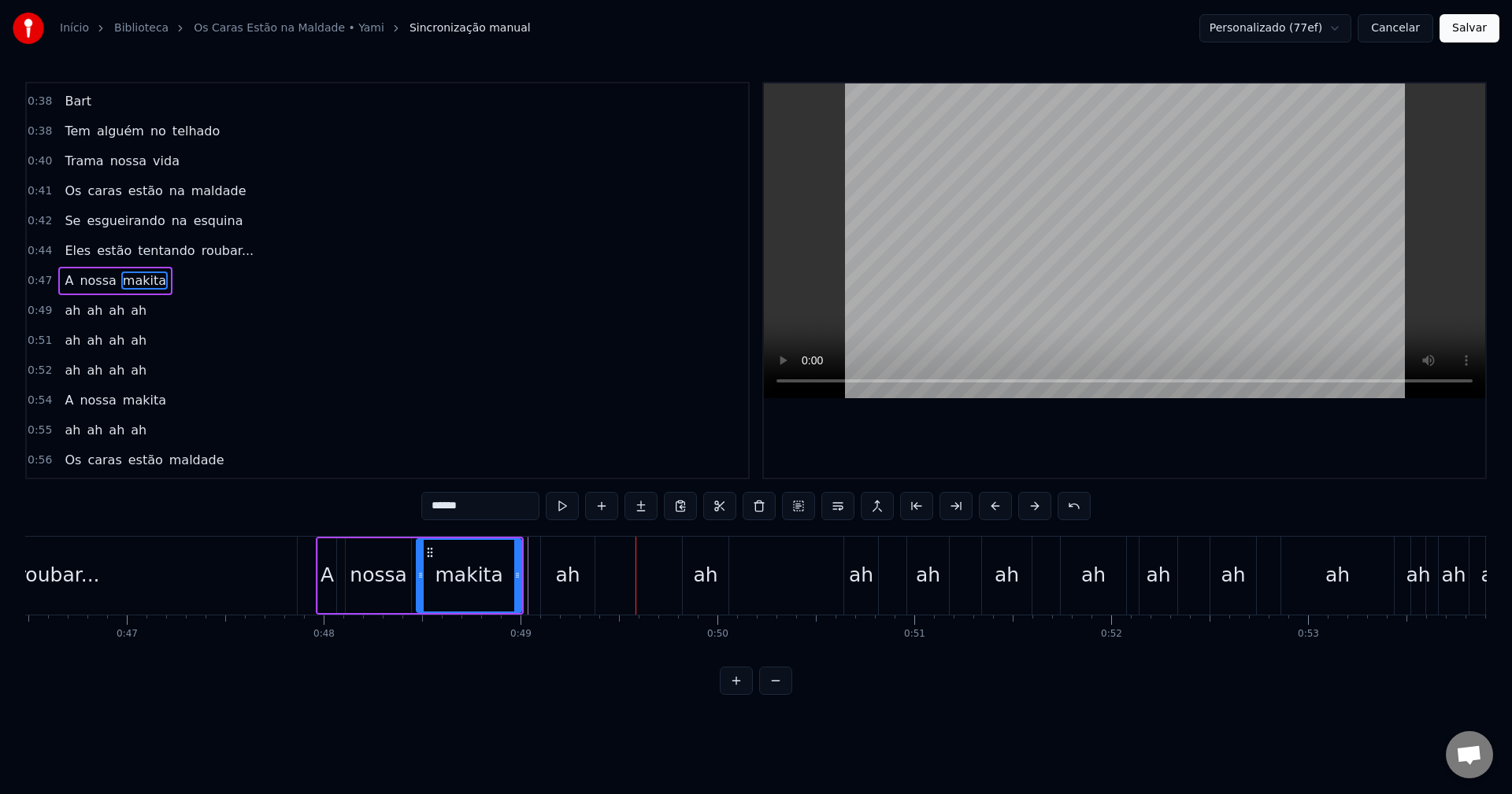
click at [701, 579] on div "ah" at bounding box center [706, 575] width 24 height 30
type input "**"
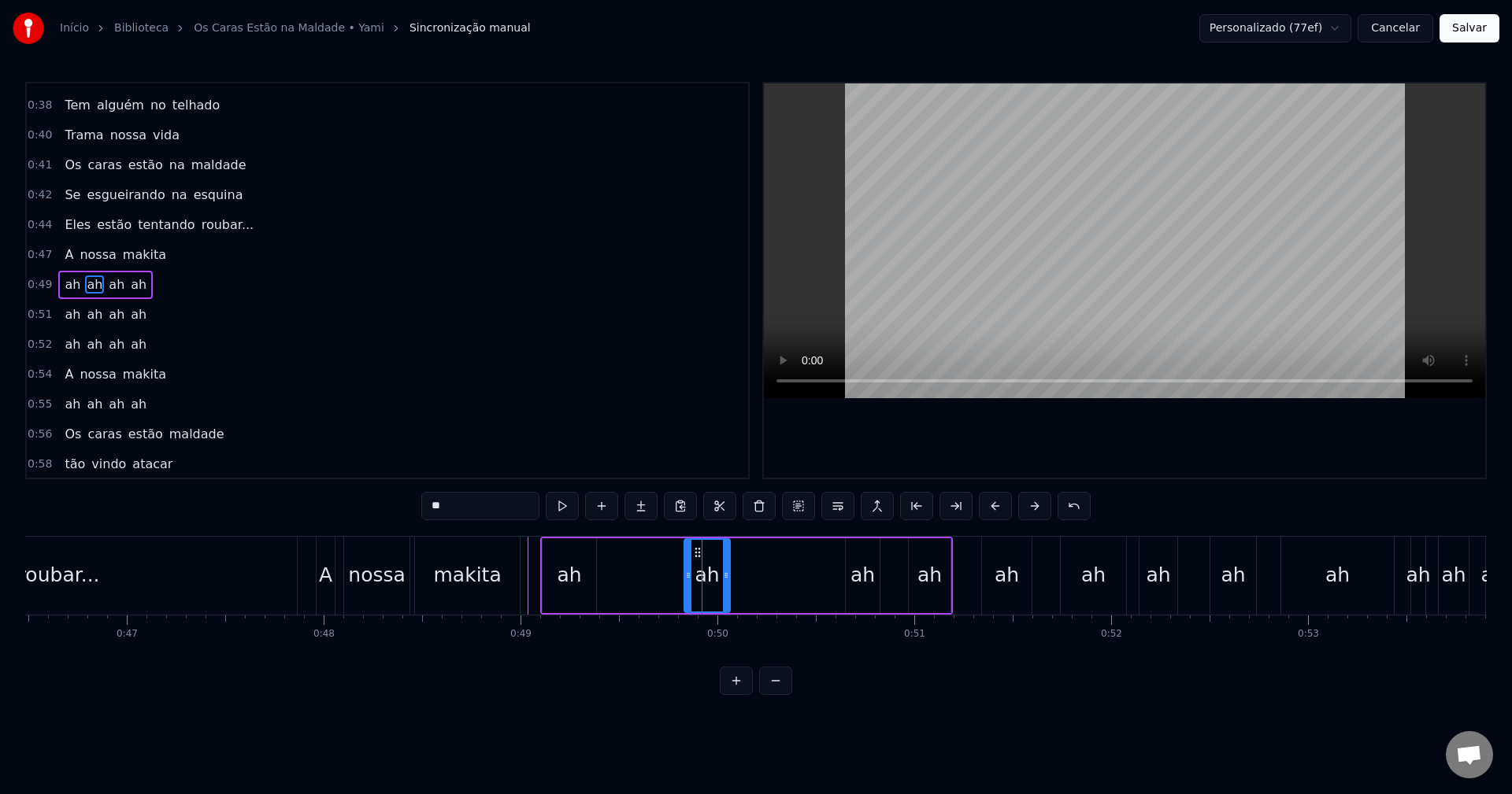
scroll to position [536, 0]
drag, startPoint x: 698, startPoint y: 548, endPoint x: 634, endPoint y: 548, distance: 64.0
click at [634, 548] on icon at bounding box center [634, 552] width 13 height 13
click at [602, 564] on div "ah ah ah ah" at bounding box center [747, 576] width 413 height 78
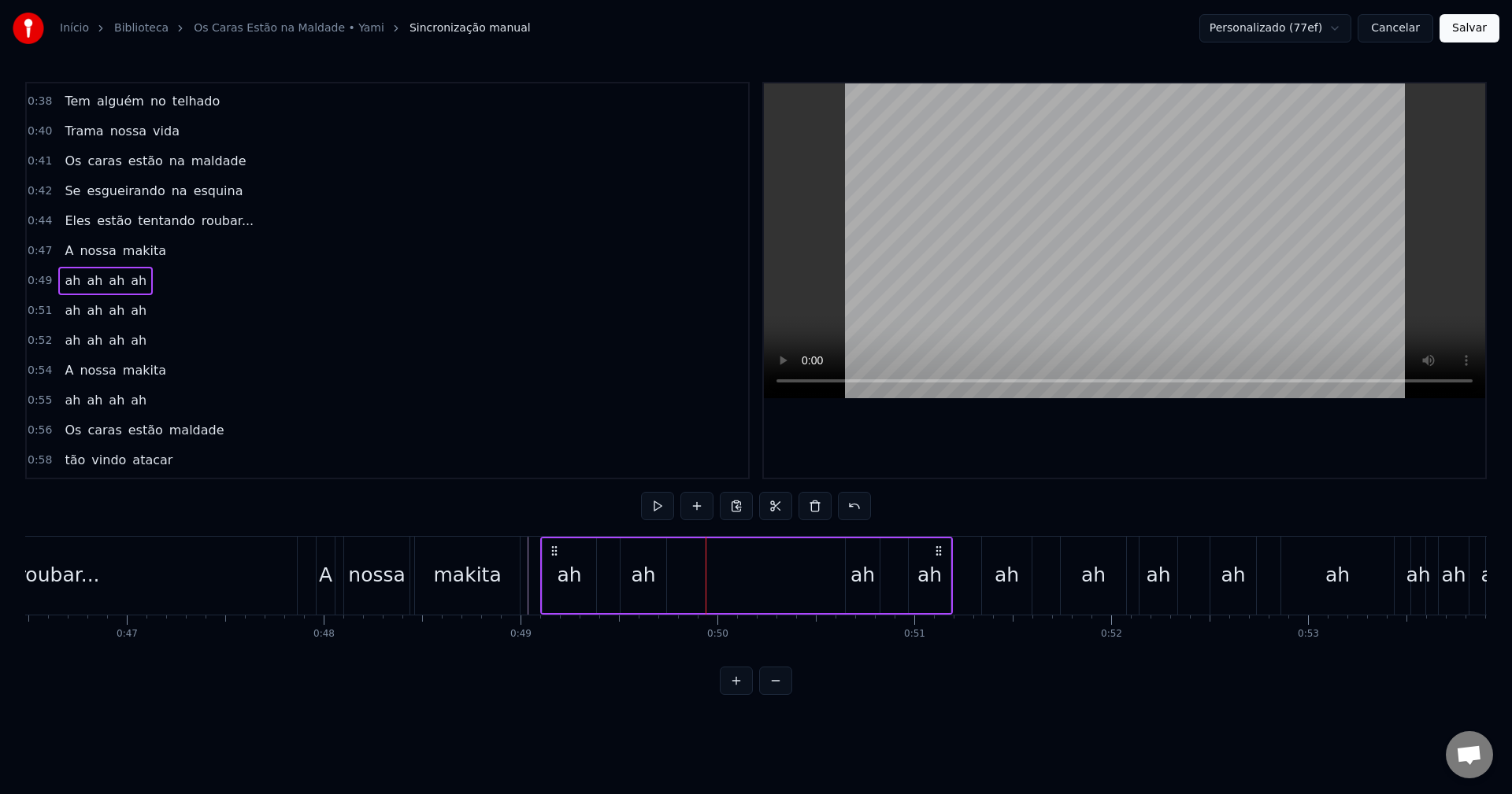
click at [858, 585] on div "ah" at bounding box center [863, 575] width 24 height 30
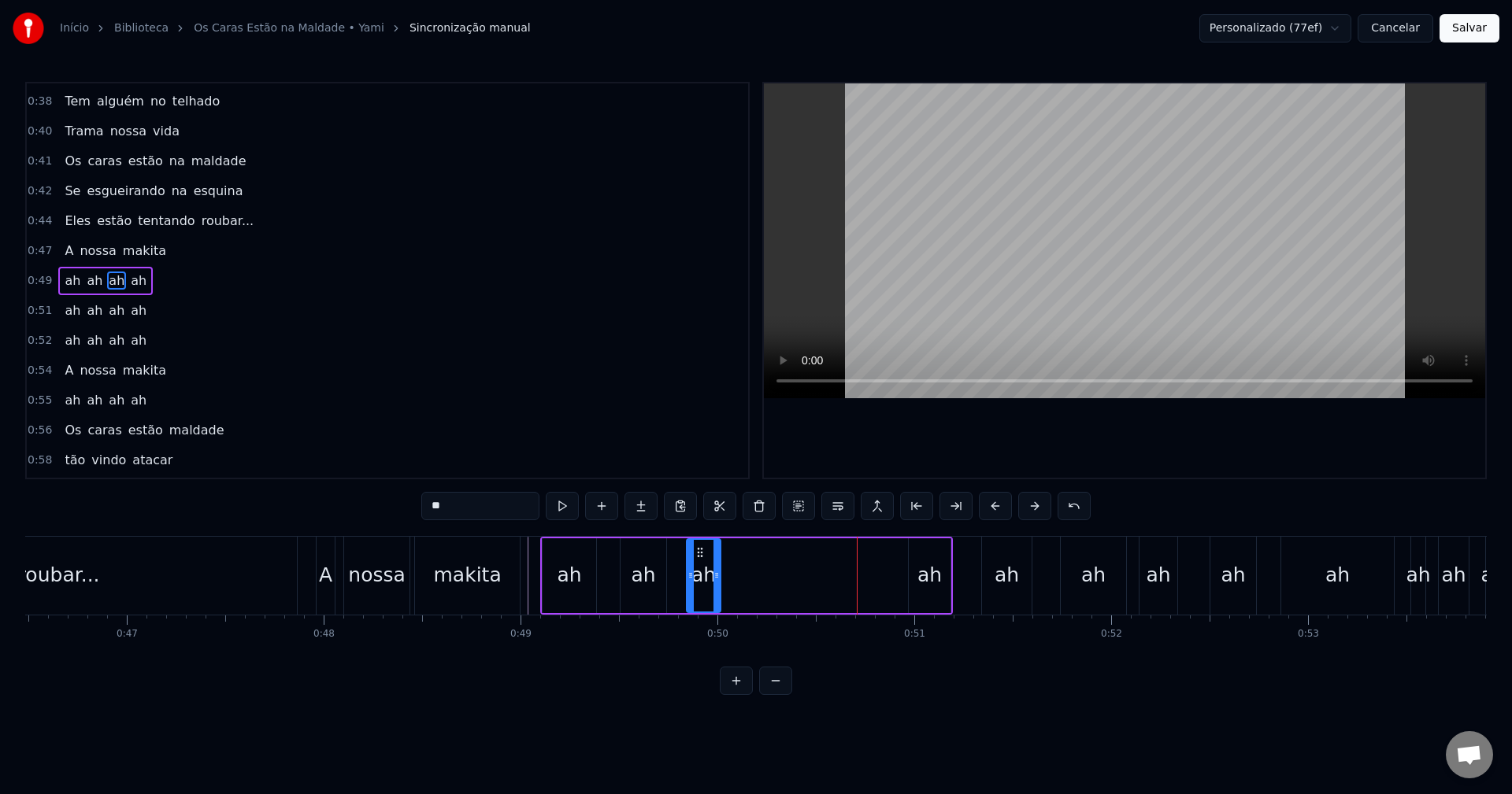
drag, startPoint x: 856, startPoint y: 552, endPoint x: 700, endPoint y: 563, distance: 156.4
click at [700, 563] on div "ah" at bounding box center [704, 576] width 32 height 72
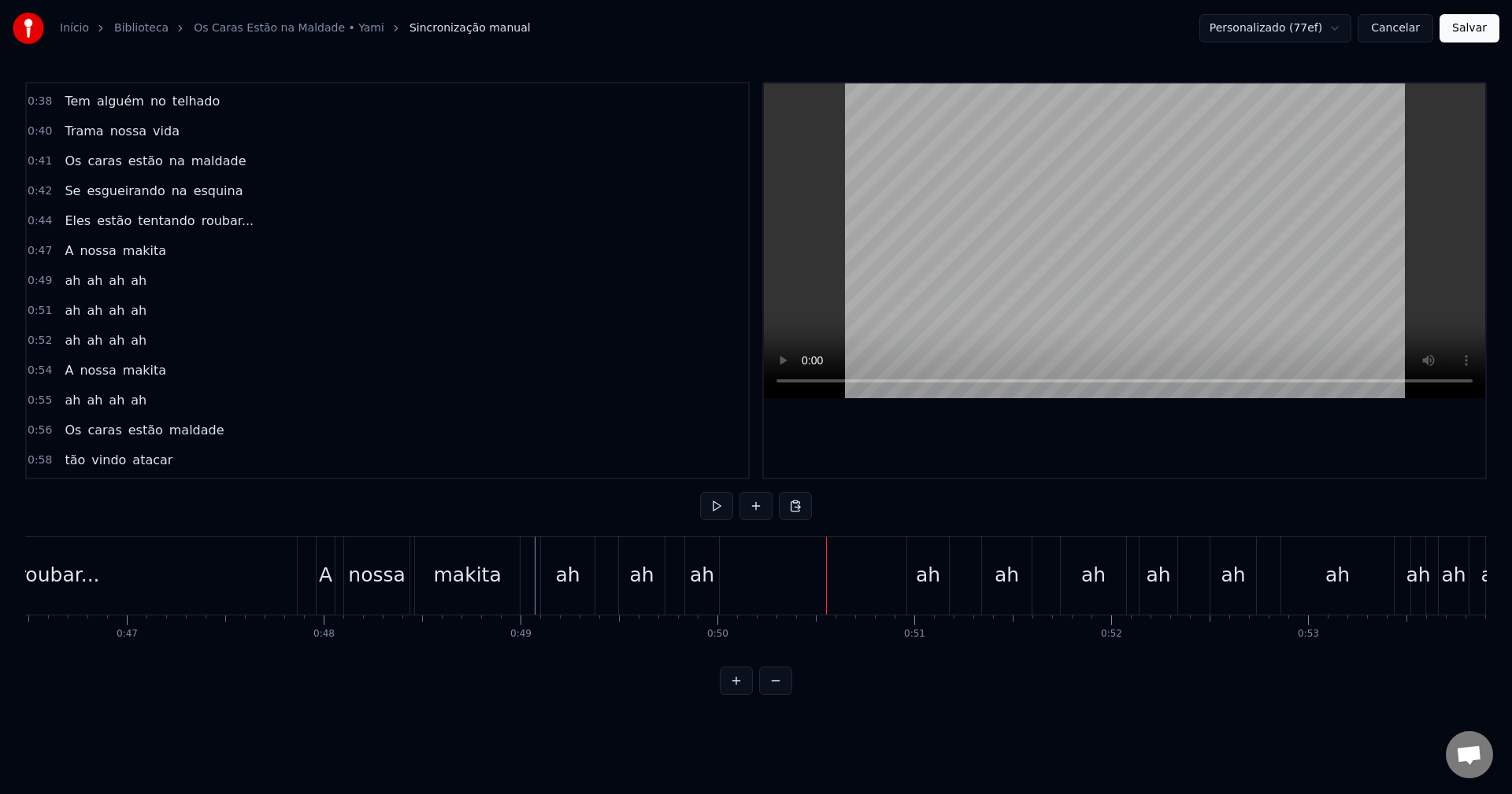
click at [942, 569] on div "ah" at bounding box center [929, 576] width 42 height 78
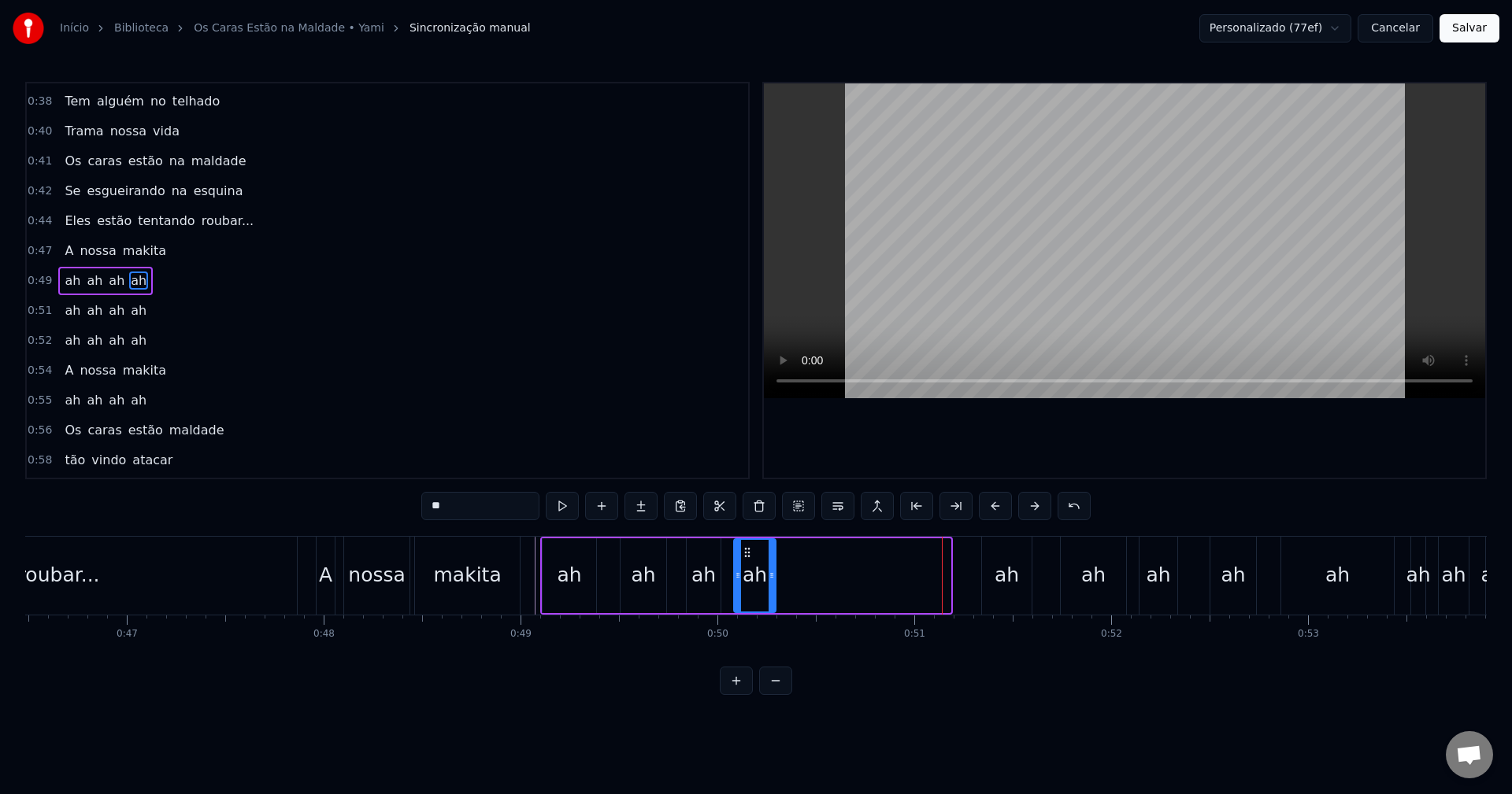
drag, startPoint x: 921, startPoint y: 550, endPoint x: 747, endPoint y: 565, distance: 174.6
click at [747, 565] on div "ah" at bounding box center [755, 576] width 40 height 72
click at [177, 577] on div "roubar..." at bounding box center [59, 576] width 477 height 78
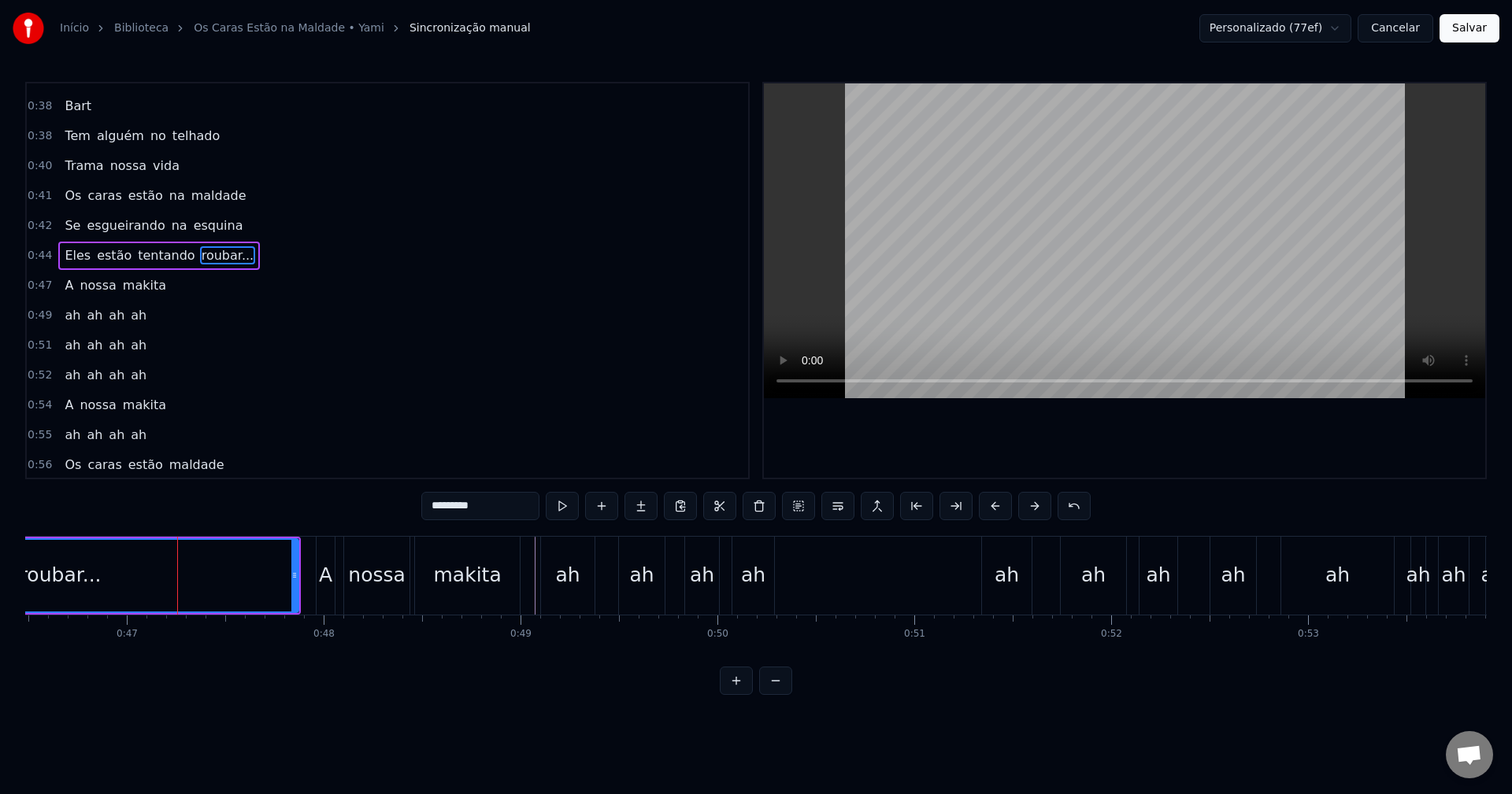
scroll to position [476, 0]
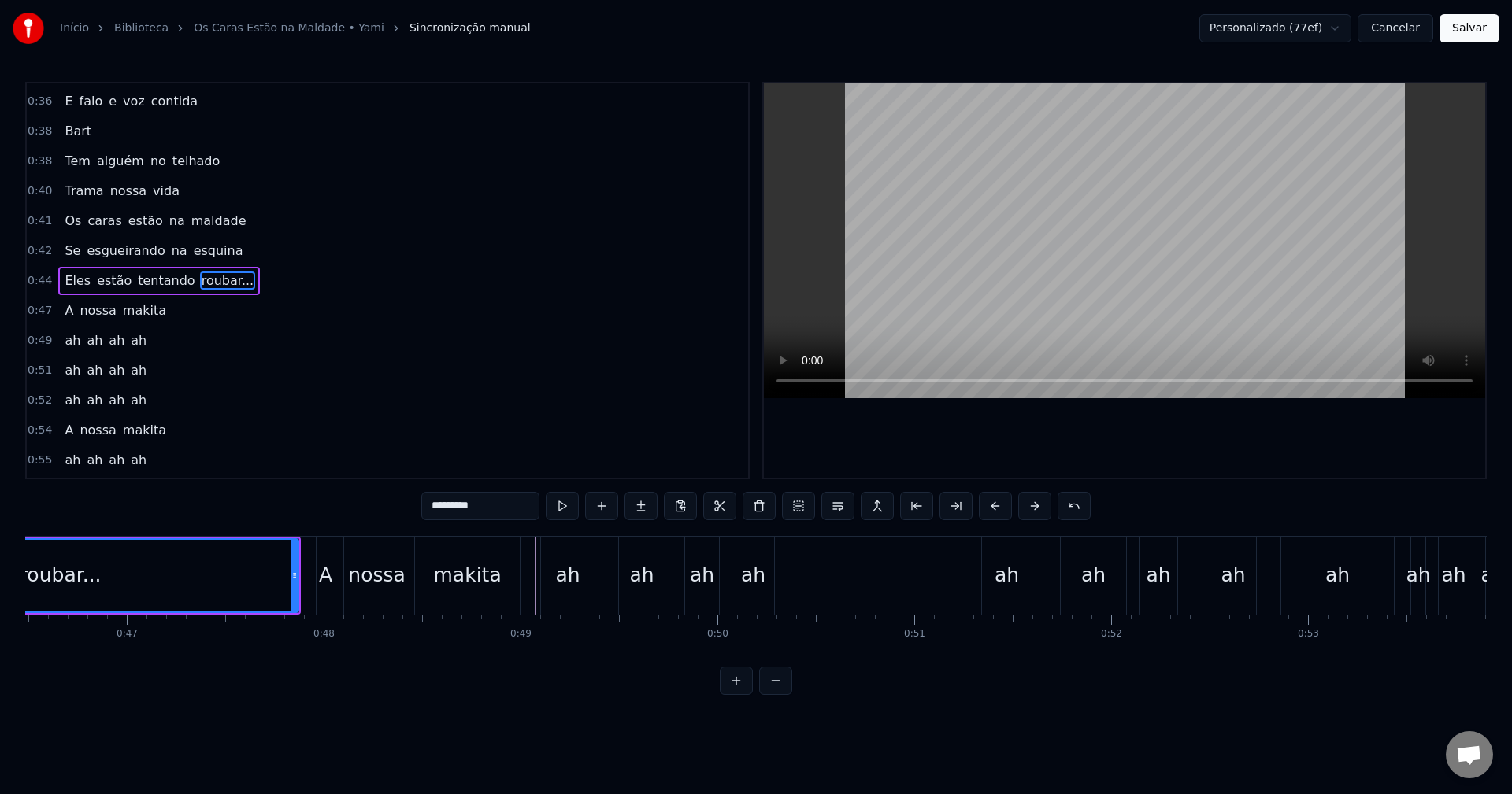
click at [583, 573] on div "ah" at bounding box center [568, 576] width 53 height 78
type input "**"
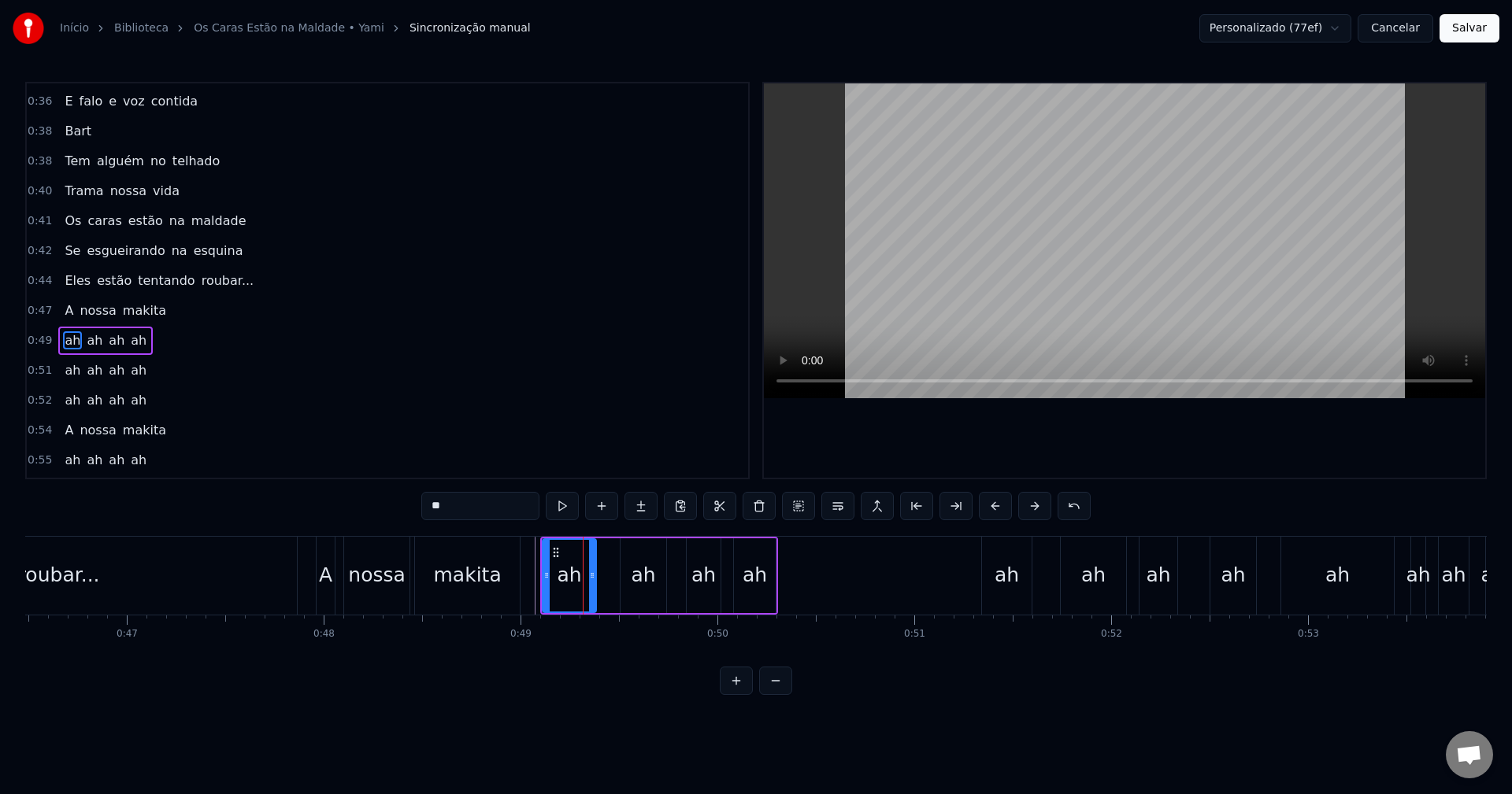
scroll to position [536, 0]
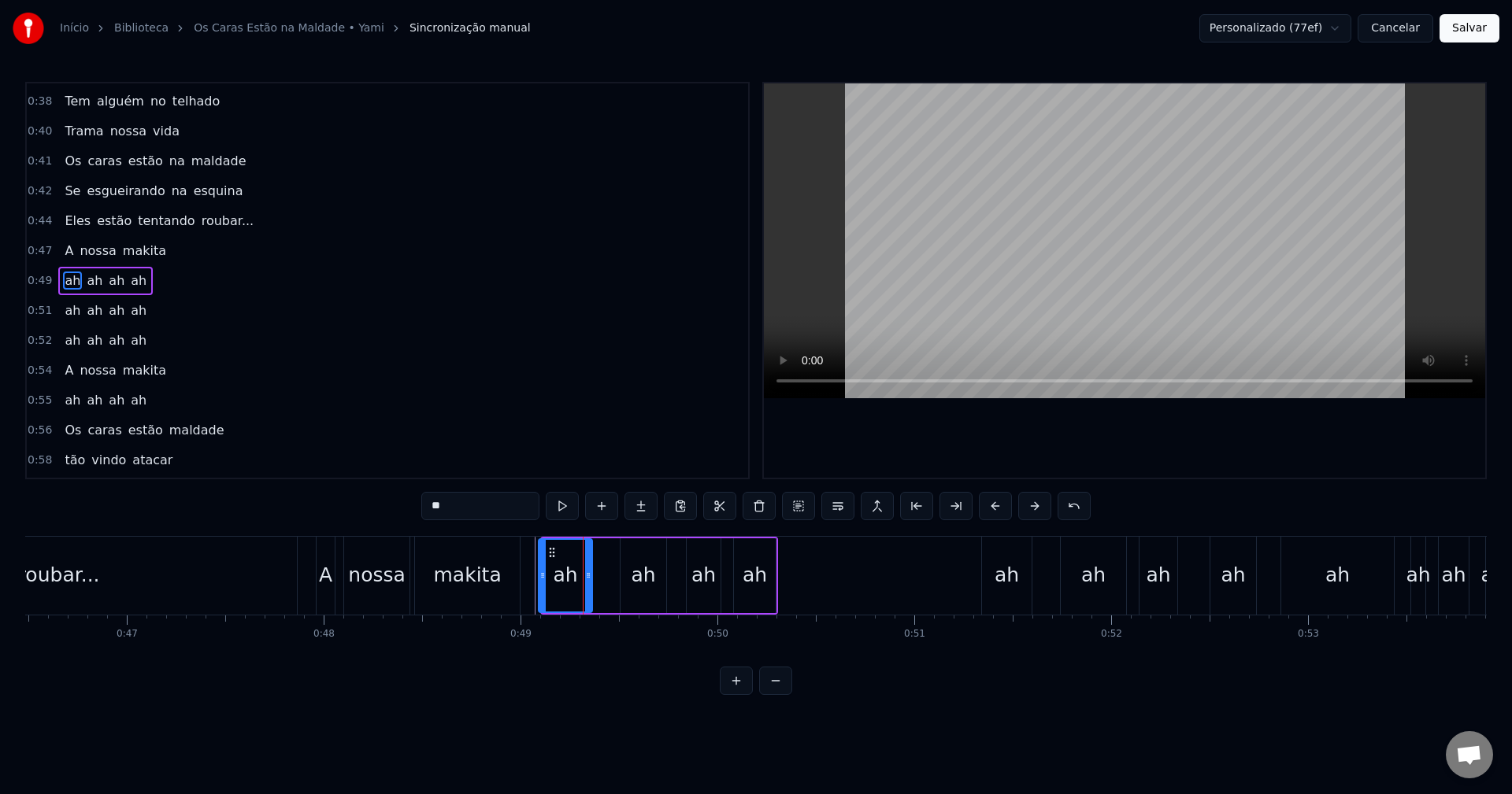
click at [552, 546] on icon at bounding box center [552, 552] width 13 height 13
click at [635, 546] on div "ah" at bounding box center [643, 576] width 46 height 75
drag, startPoint x: 633, startPoint y: 551, endPoint x: 621, endPoint y: 552, distance: 12.0
click at [621, 552] on icon at bounding box center [623, 552] width 13 height 13
click at [171, 253] on div "0:47 A nossa makita" at bounding box center [387, 250] width 722 height 30
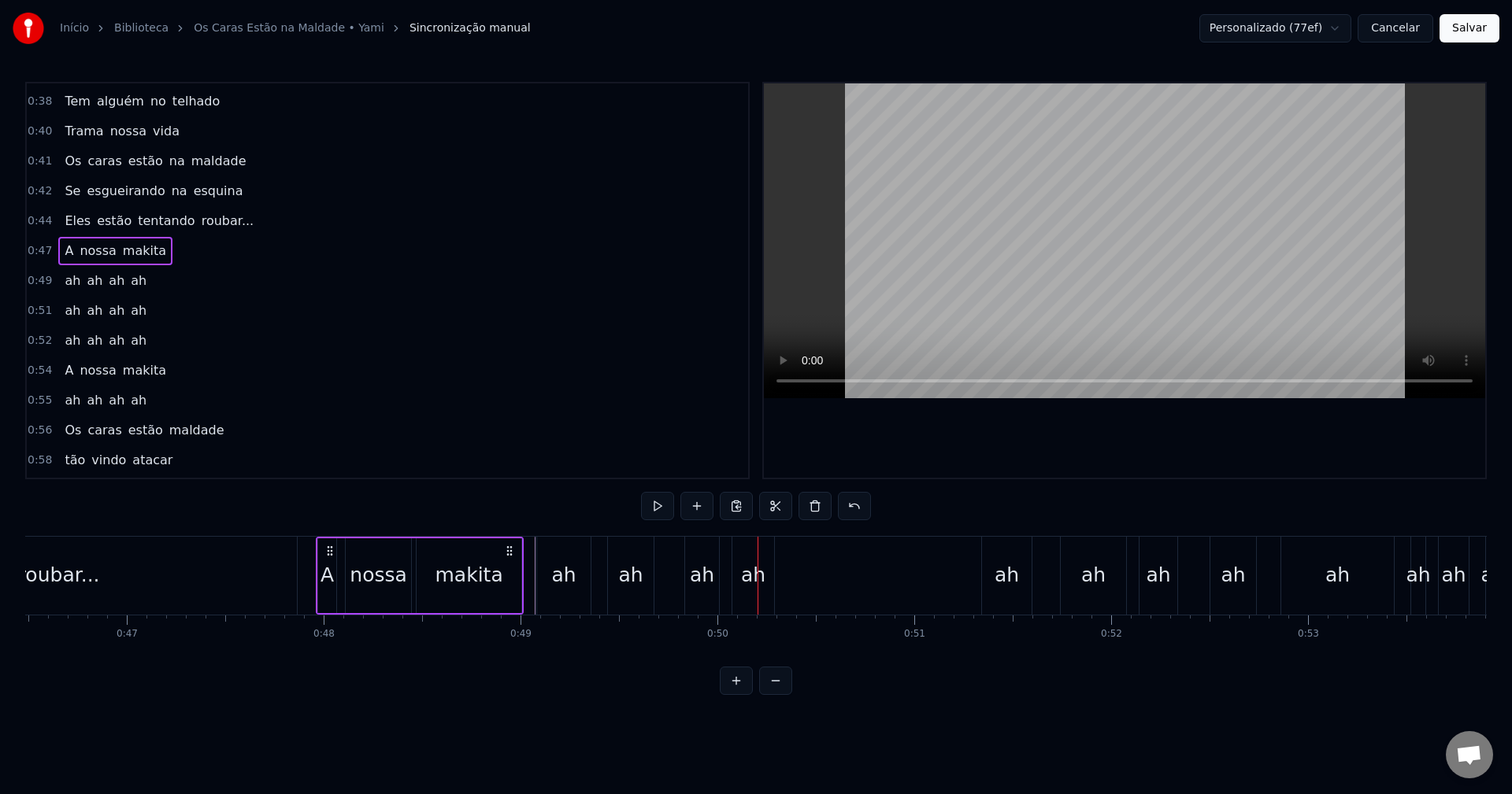
click at [743, 570] on div "ah" at bounding box center [753, 575] width 24 height 30
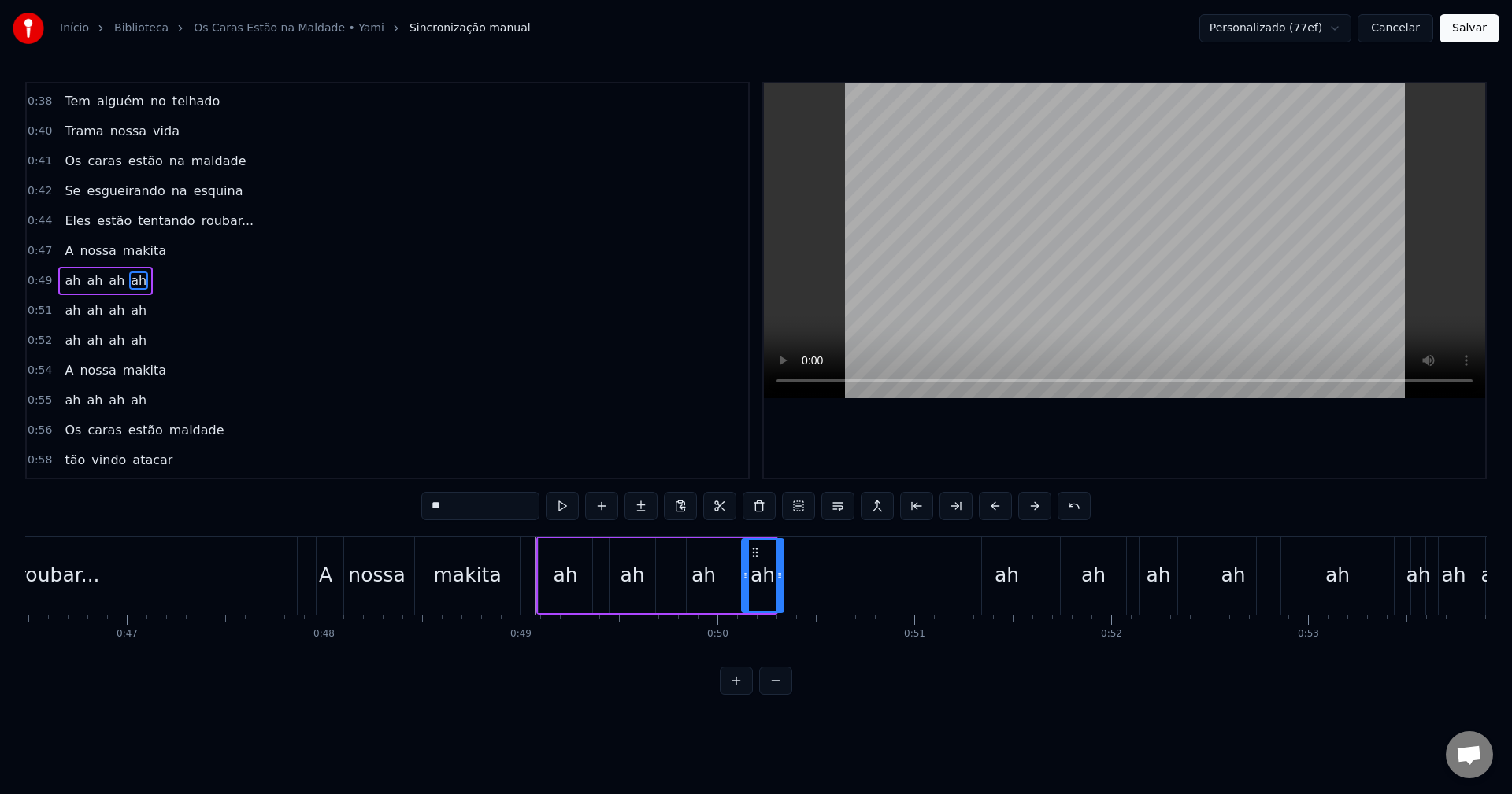
click at [755, 554] on icon at bounding box center [756, 552] width 13 height 13
click at [710, 581] on div "ah" at bounding box center [704, 575] width 24 height 30
drag, startPoint x: 719, startPoint y: 579, endPoint x: 730, endPoint y: 579, distance: 11.0
click at [727, 579] on icon at bounding box center [724, 576] width 6 height 13
click at [669, 570] on div "ah ah ah ah" at bounding box center [661, 576] width 250 height 78
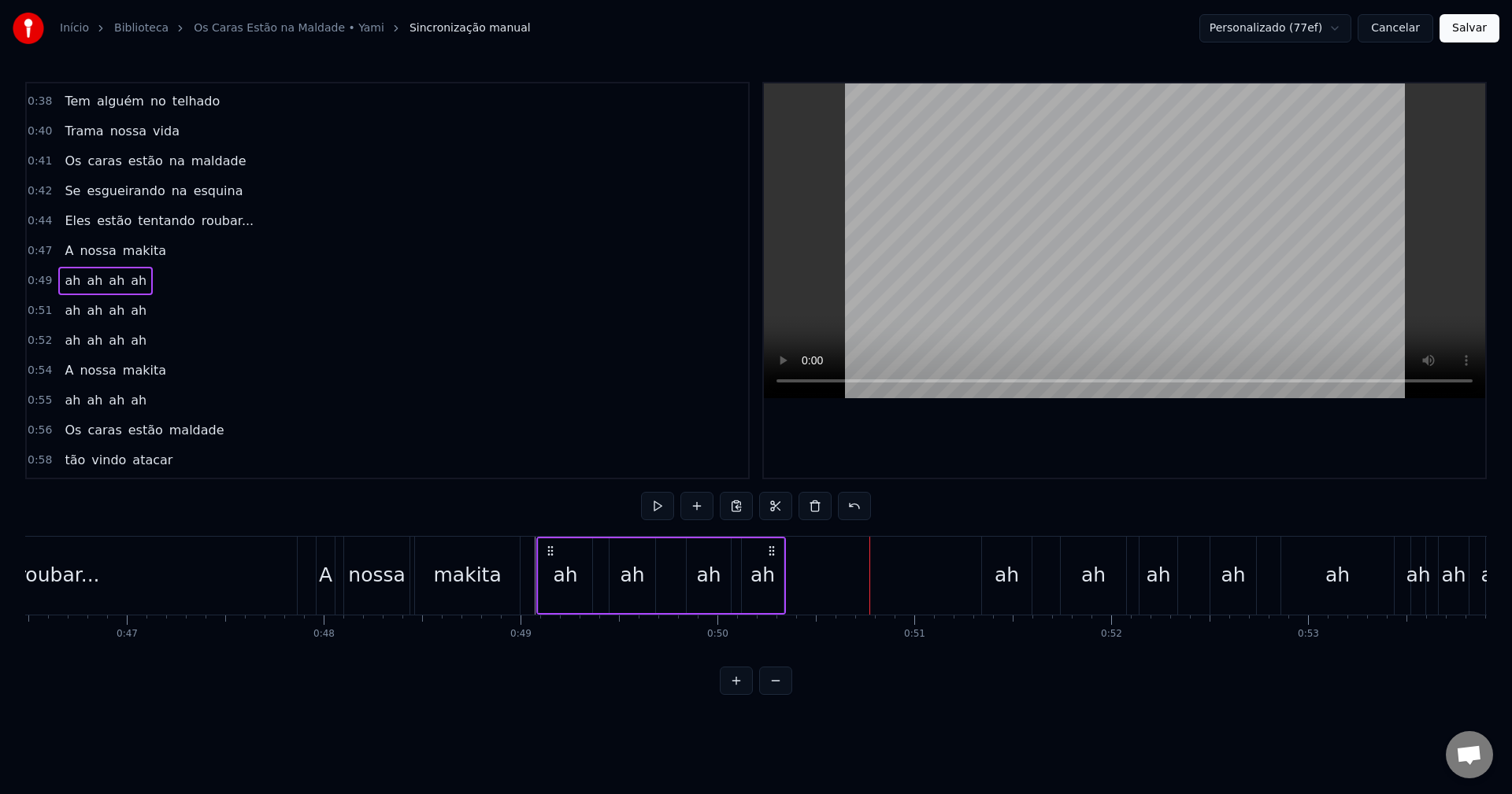
click at [552, 547] on circle at bounding box center [551, 546] width 1 height 1
click at [157, 279] on div "0:49 ah ah ah ah" at bounding box center [387, 280] width 722 height 30
drag, startPoint x: 552, startPoint y: 552, endPoint x: 655, endPoint y: 552, distance: 103.0
click at [655, 552] on div "ah ah ah ah" at bounding box center [661, 576] width 250 height 78
click at [604, 560] on div "ah ah ah ah" at bounding box center [661, 576] width 250 height 78
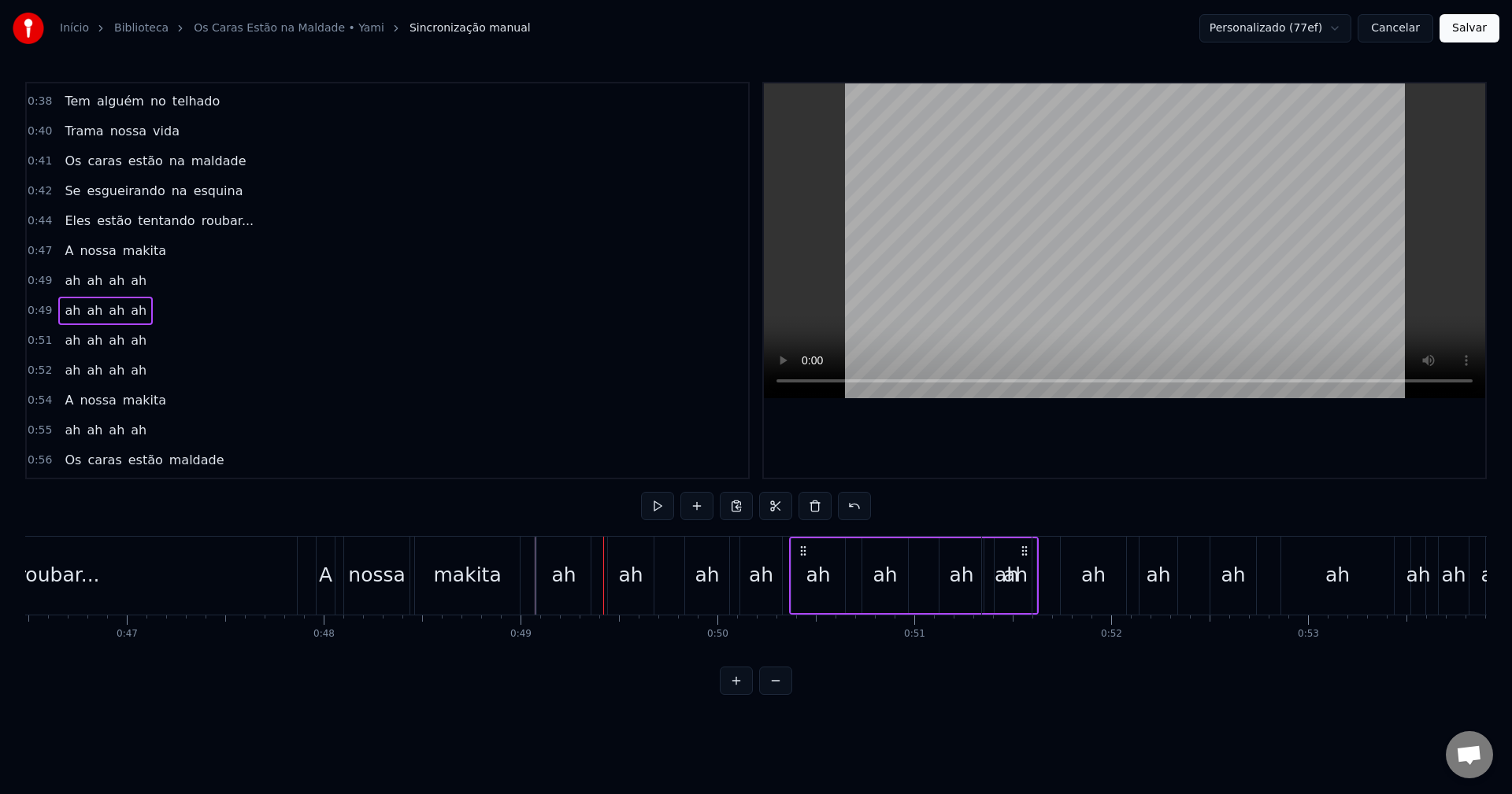
drag, startPoint x: 550, startPoint y: 547, endPoint x: 802, endPoint y: 582, distance: 254.4
click at [802, 582] on div "ah ah ah ah" at bounding box center [914, 576] width 250 height 78
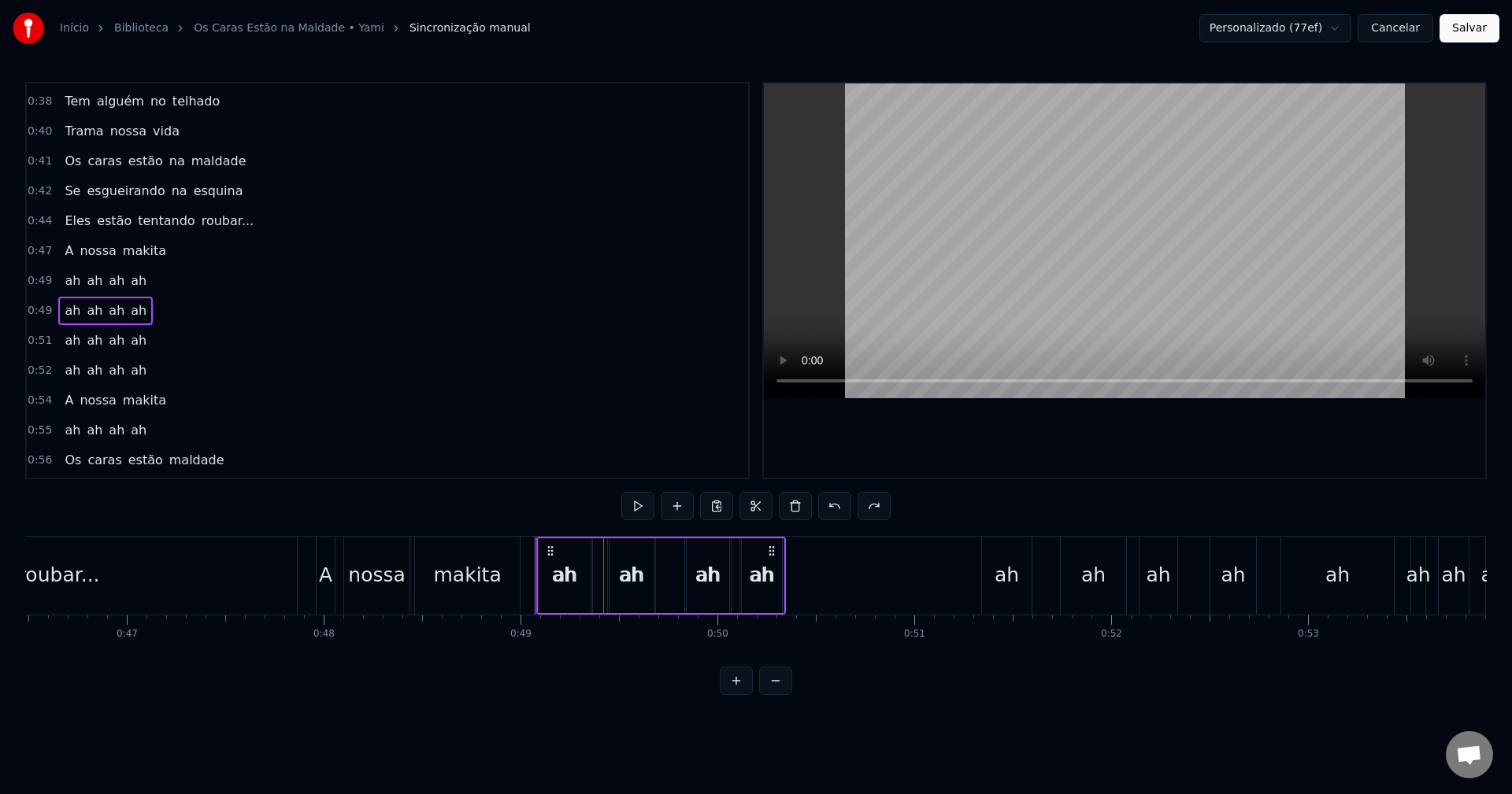
click at [767, 575] on div "ah" at bounding box center [763, 575] width 24 height 30
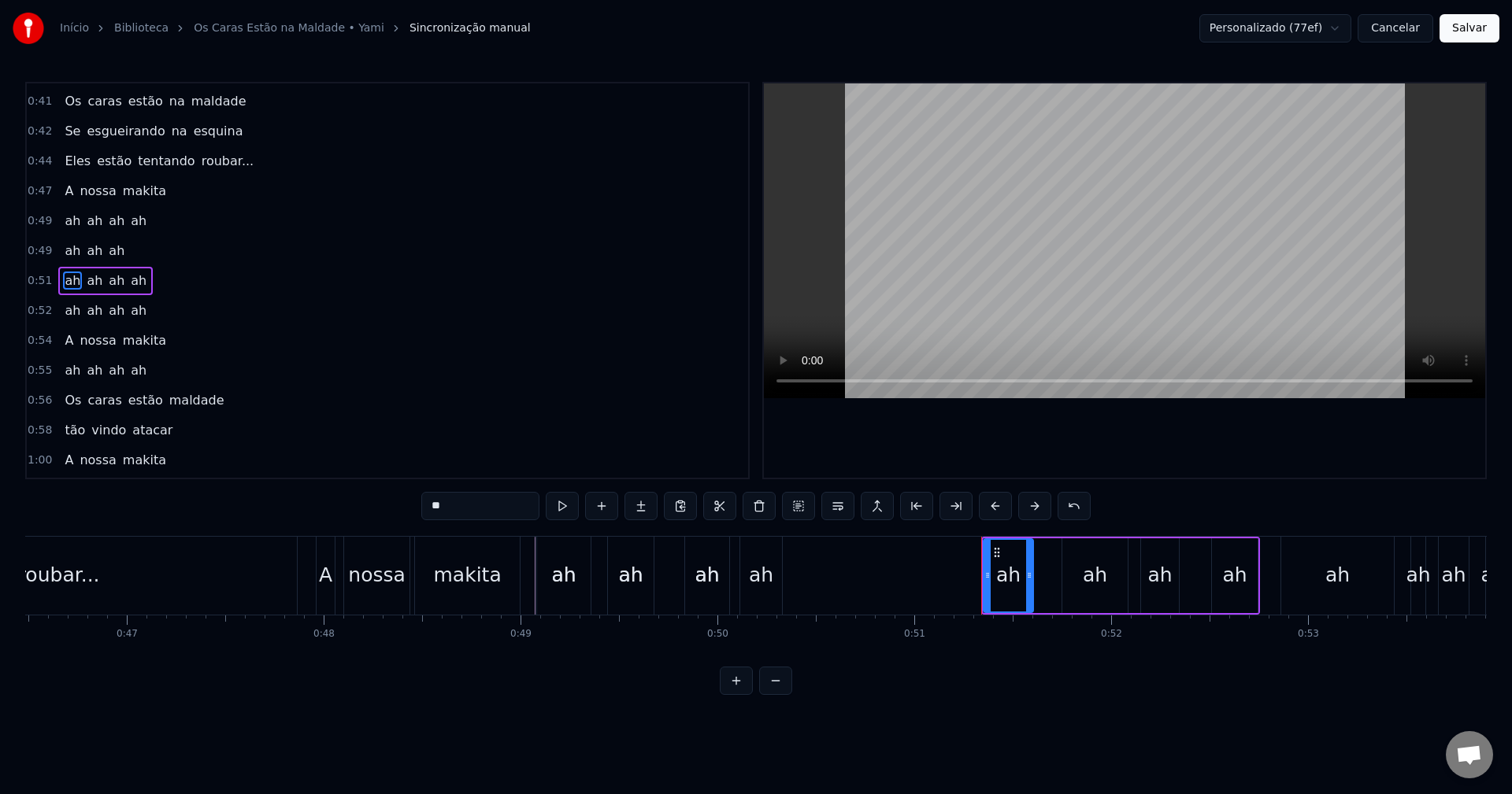
click at [704, 573] on div "ah" at bounding box center [708, 575] width 24 height 30
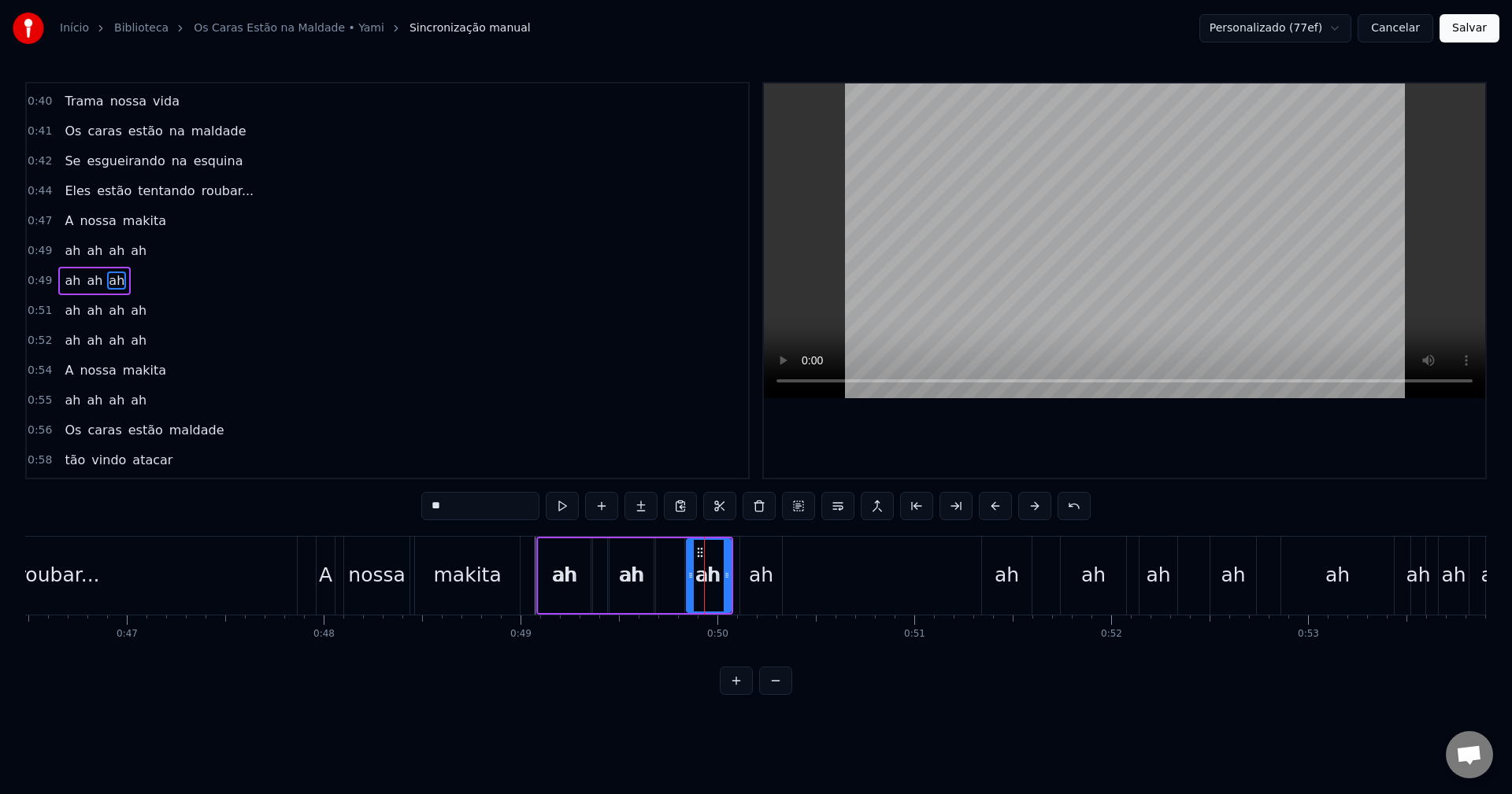
click at [671, 544] on div "ah ah ah" at bounding box center [635, 576] width 197 height 78
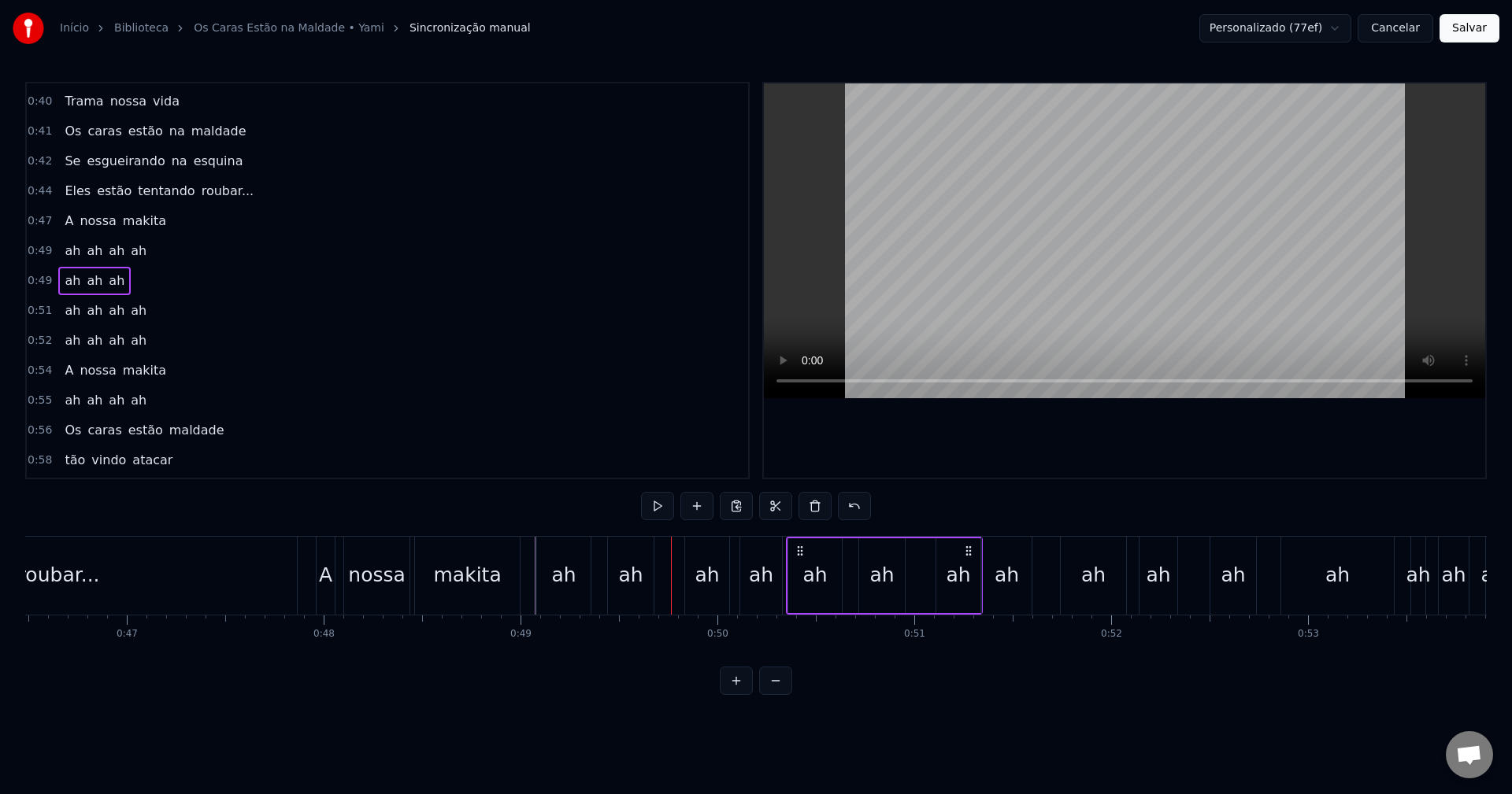
drag, startPoint x: 548, startPoint y: 548, endPoint x: 798, endPoint y: 557, distance: 250.2
click at [798, 557] on icon at bounding box center [801, 551] width 13 height 13
click at [735, 695] on button at bounding box center [736, 681] width 33 height 28
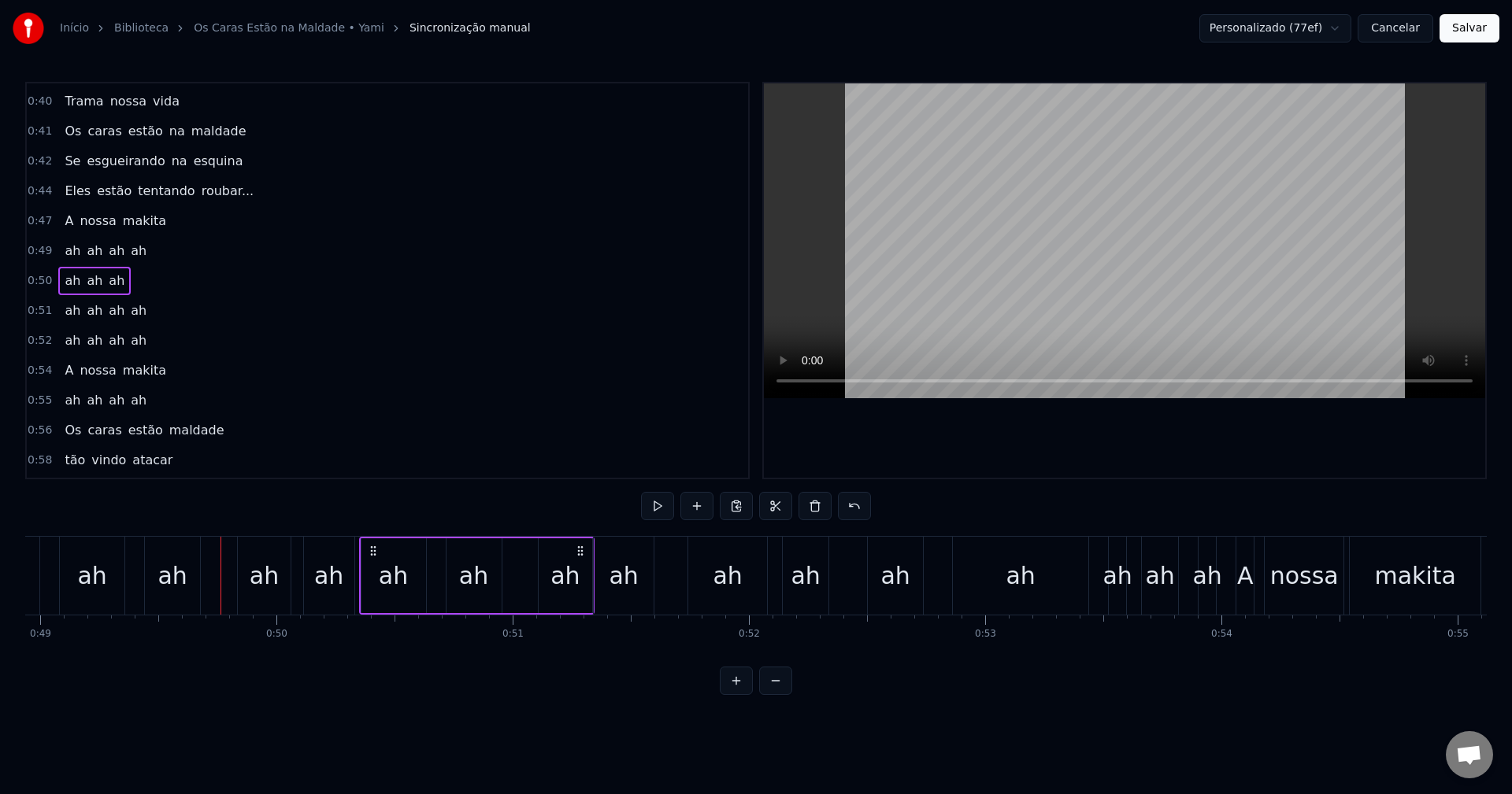
scroll to position [0, 11681]
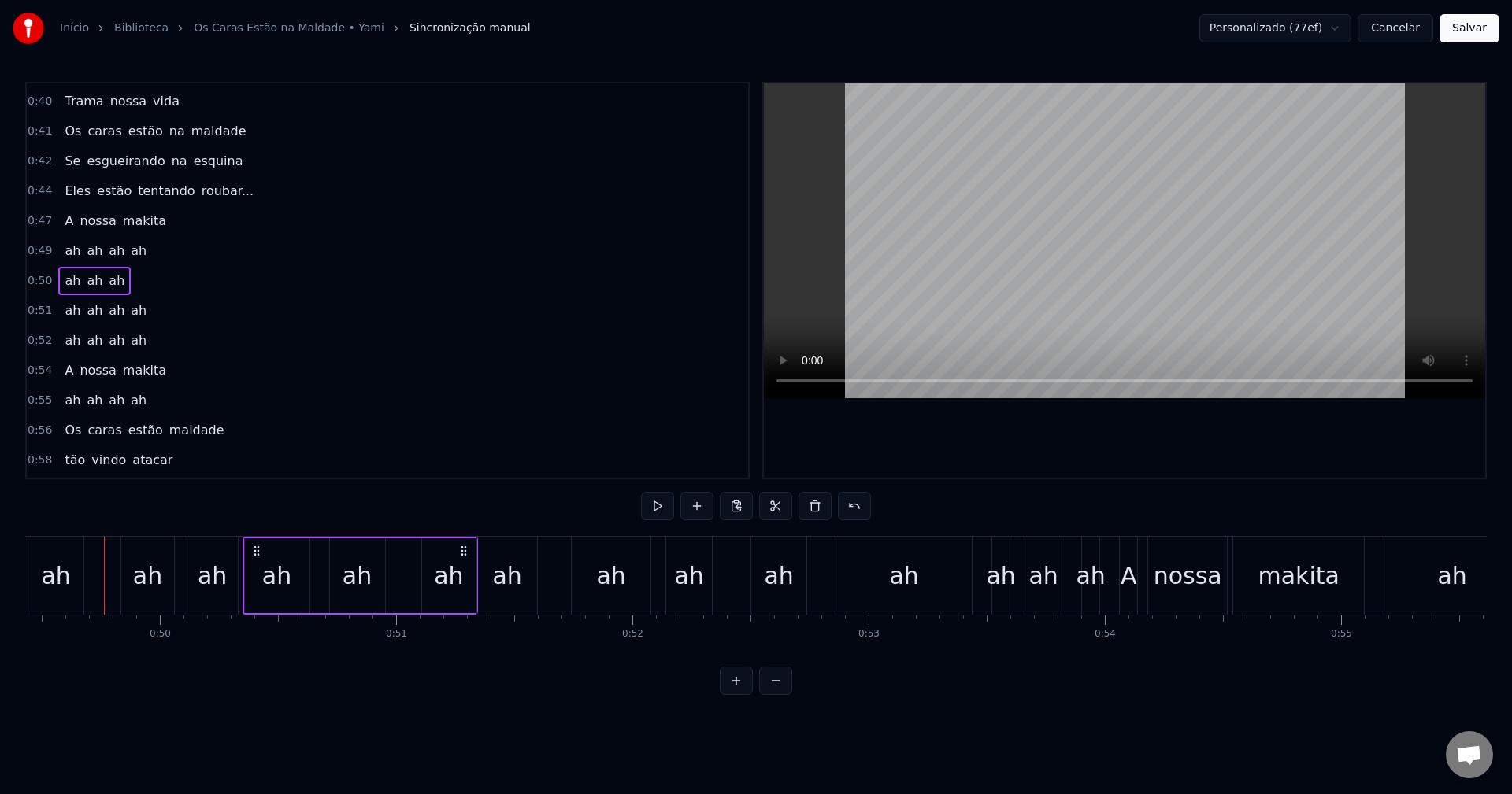
click at [213, 221] on div "0:47 A nossa makita" at bounding box center [387, 221] width 722 height 30
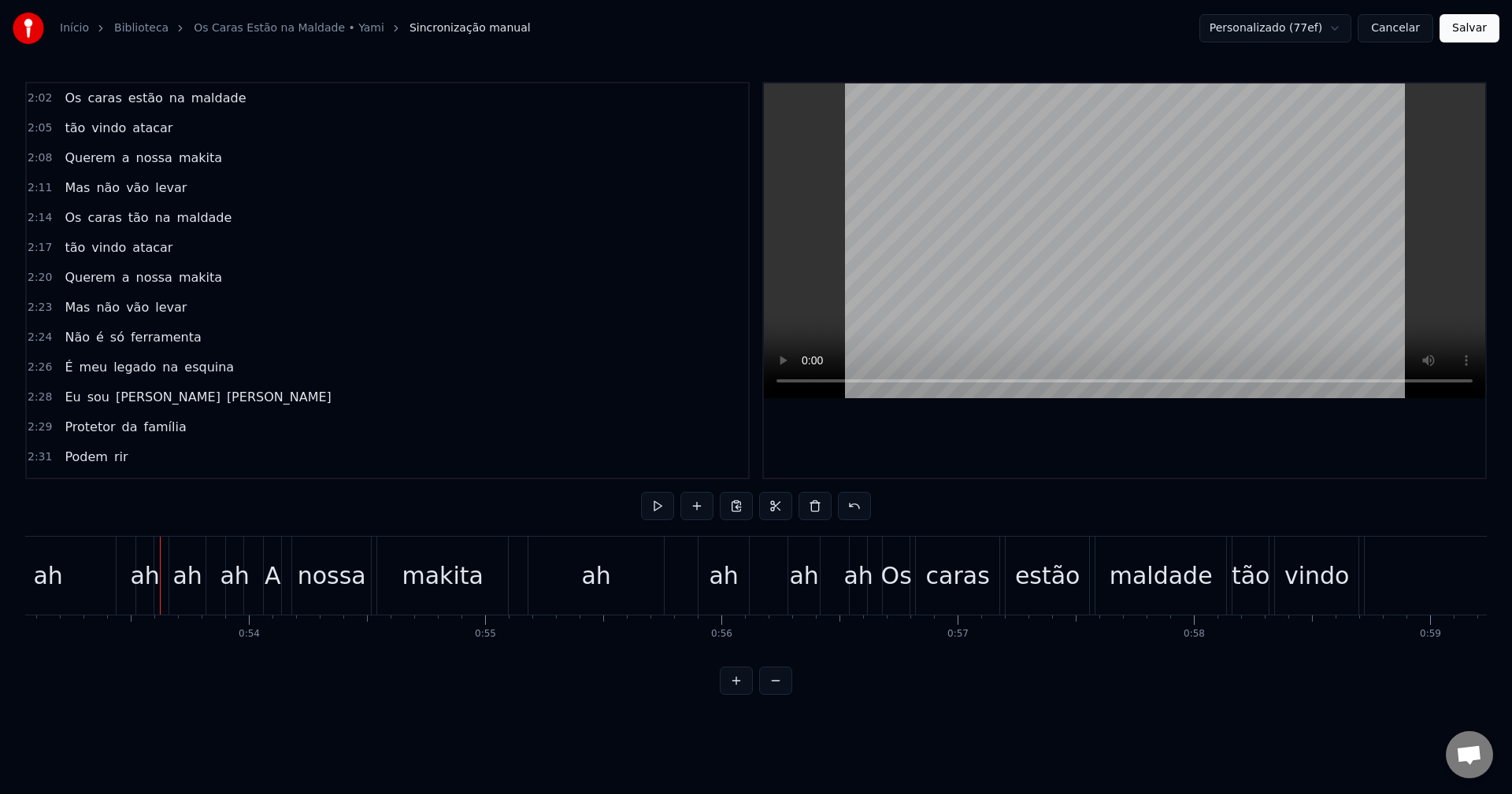
scroll to position [0, 12592]
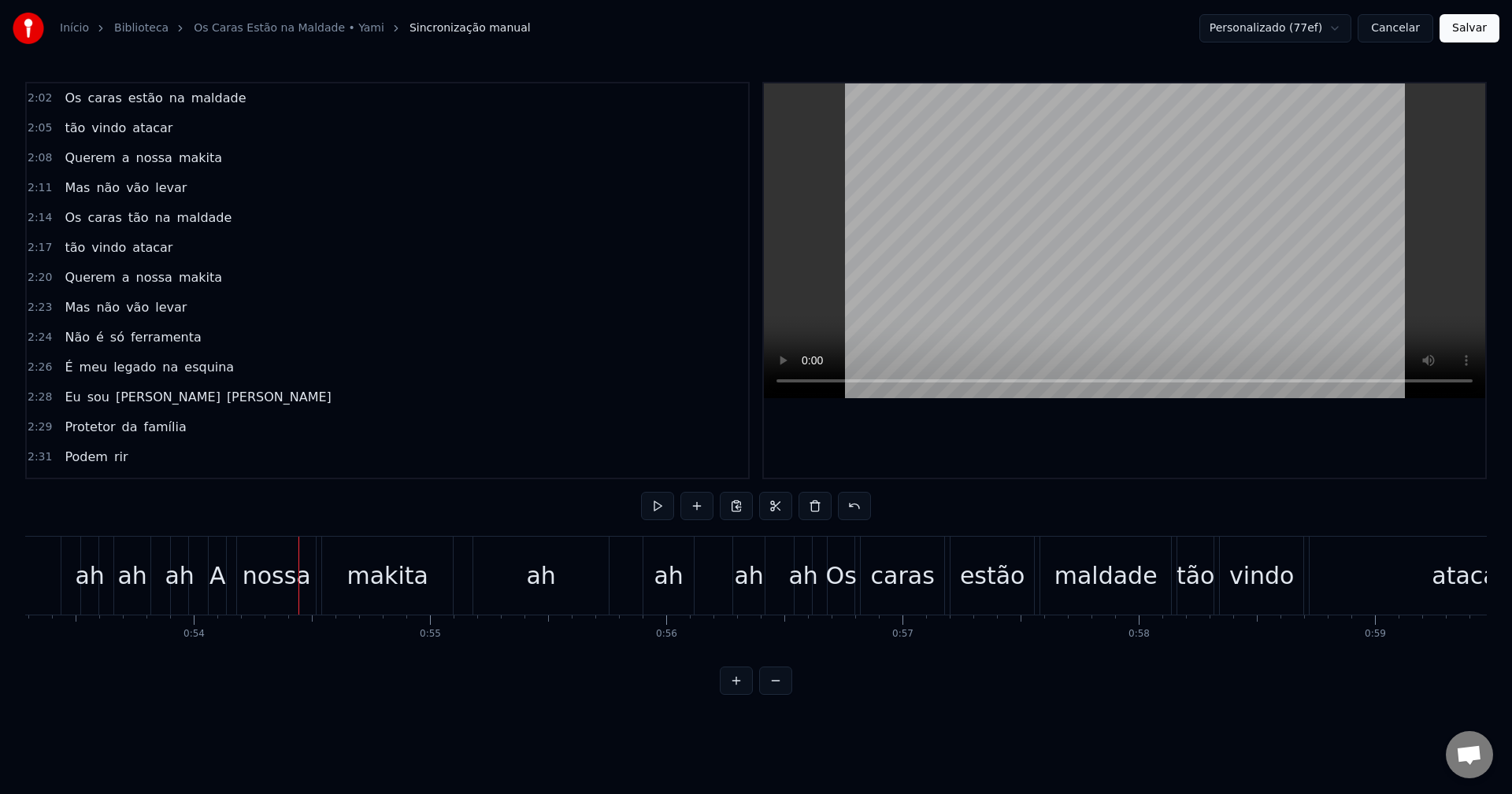
click at [178, 586] on div "ah" at bounding box center [179, 576] width 29 height 36
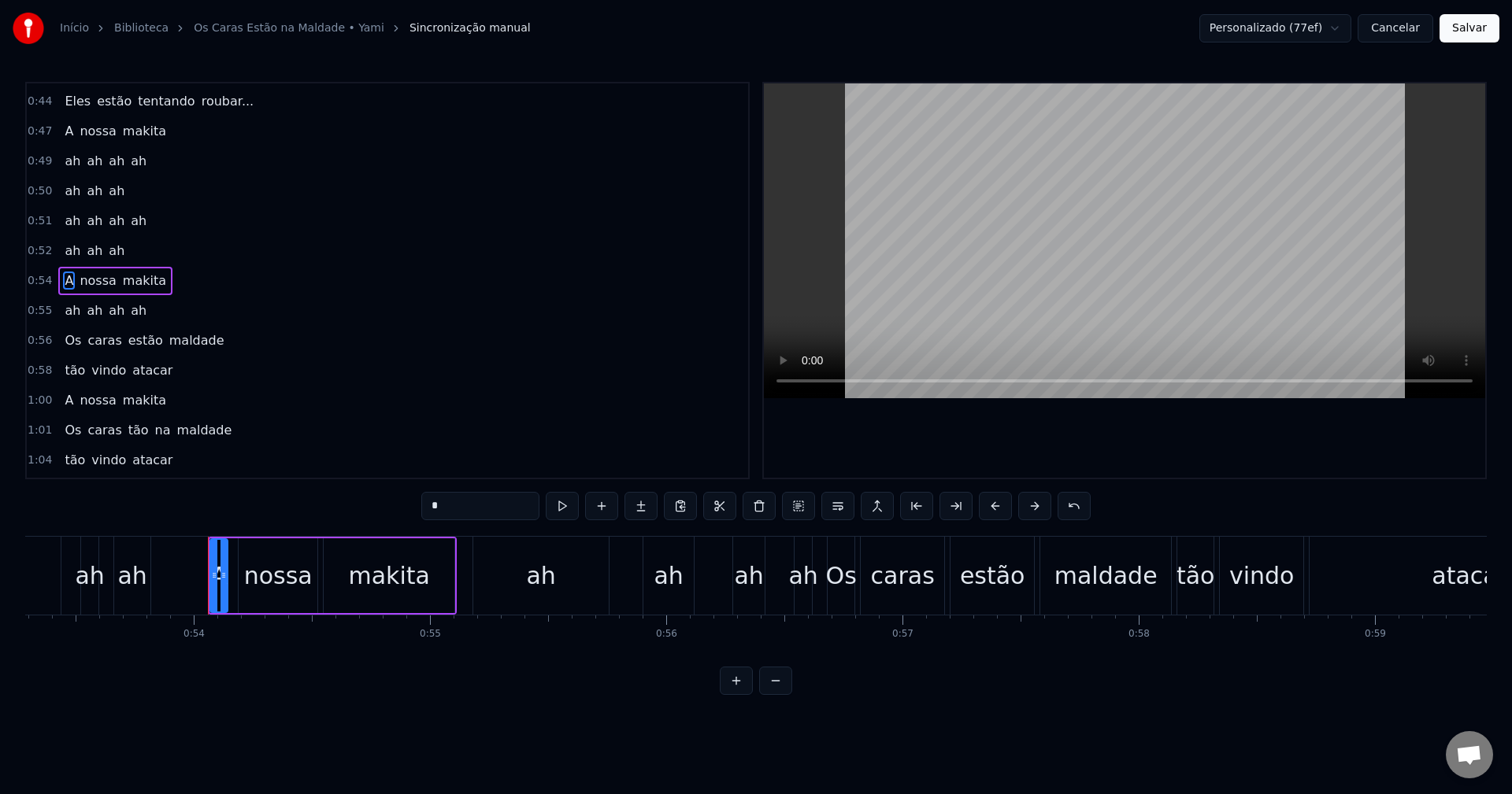
click at [134, 589] on div "ah" at bounding box center [132, 576] width 29 height 36
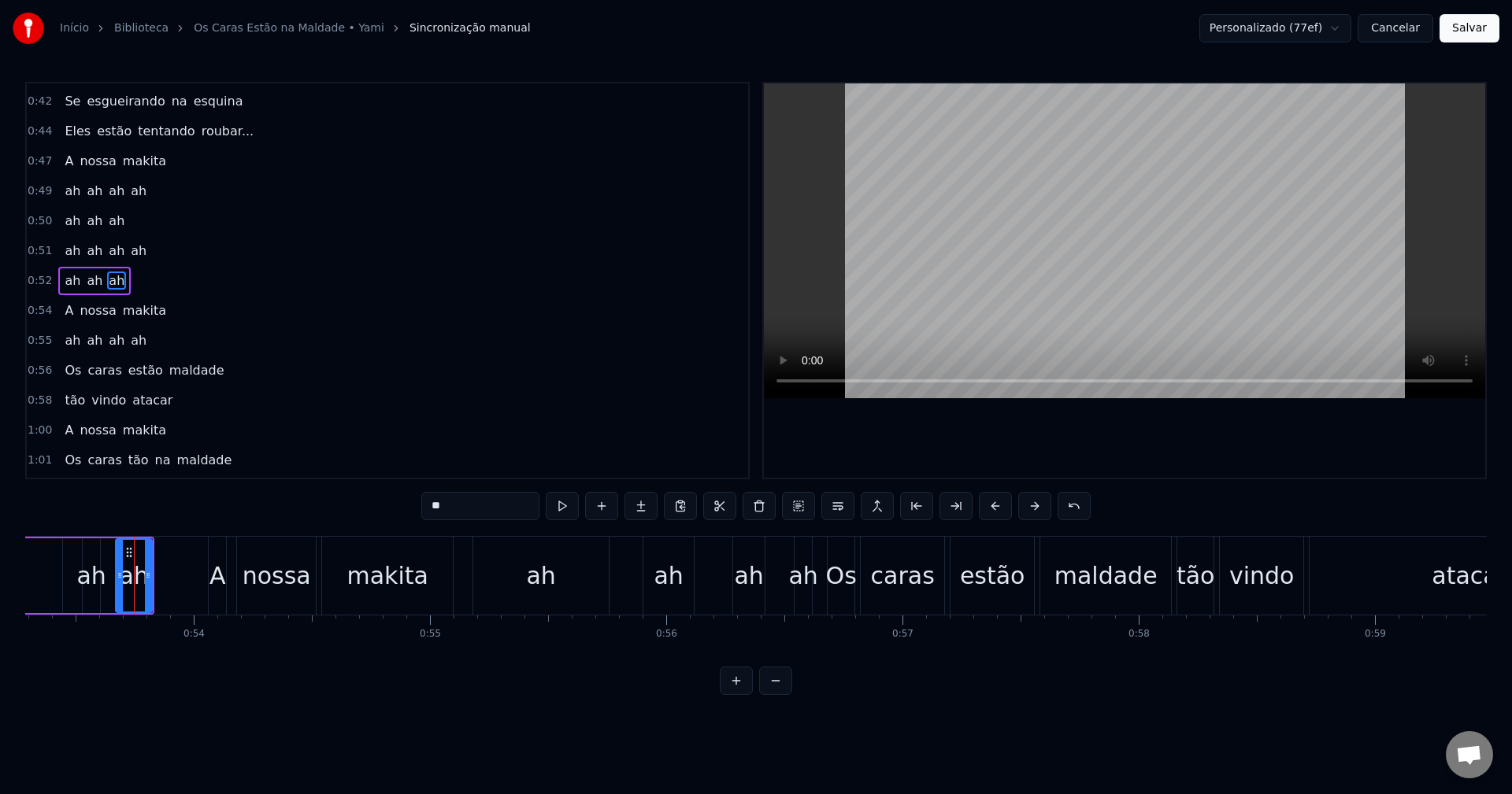
type input "*"
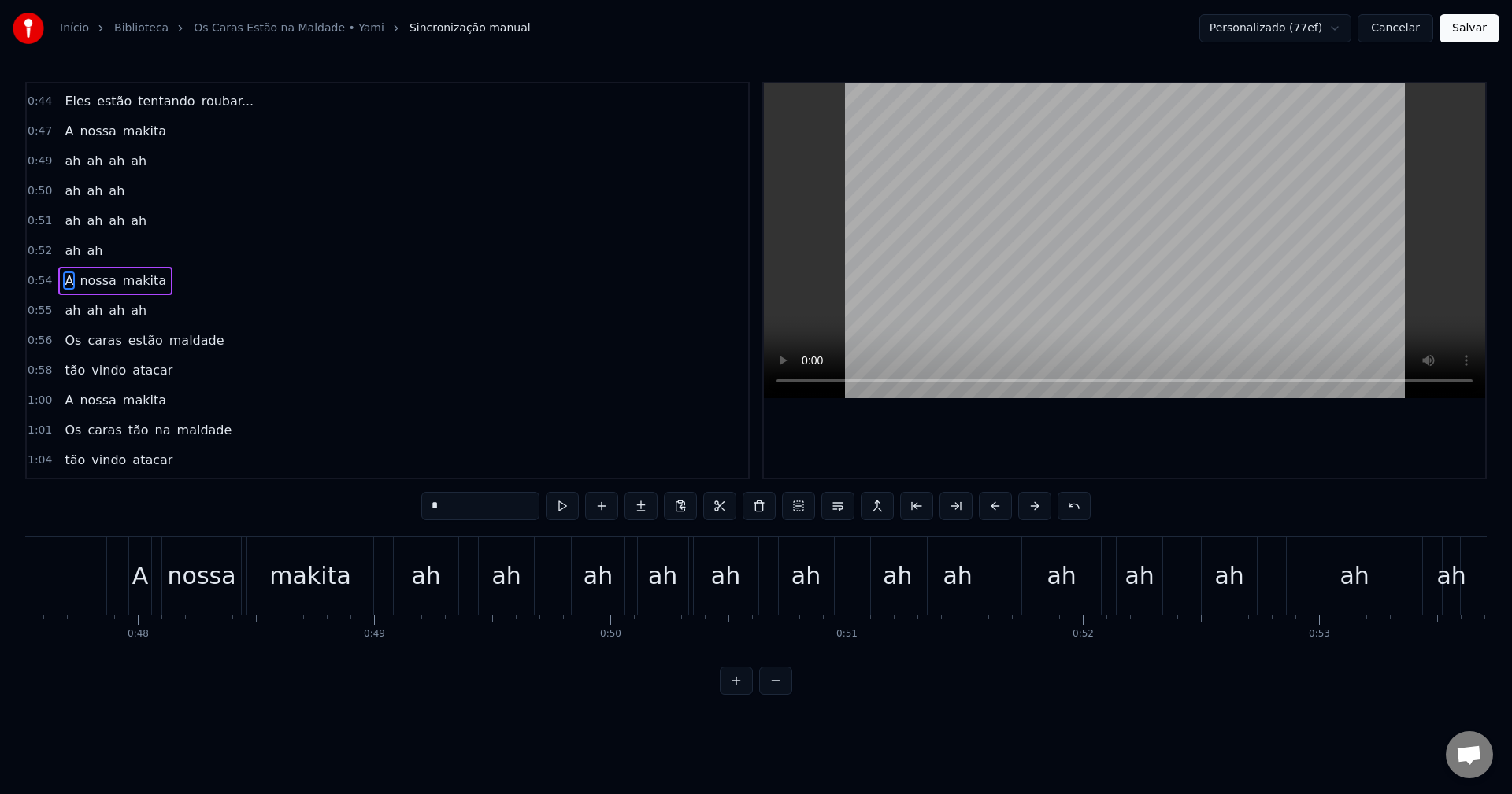
scroll to position [0, 11326]
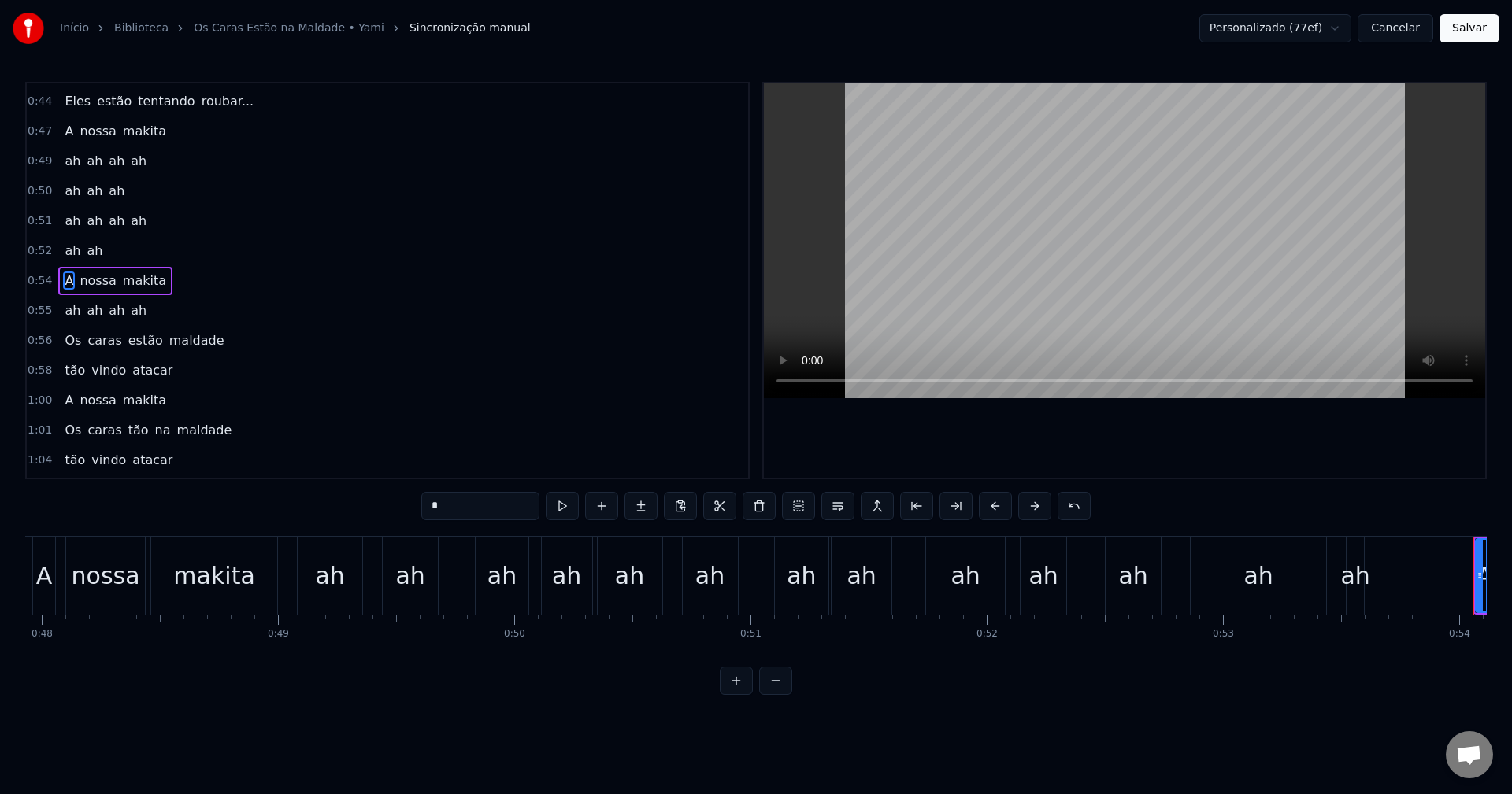
click at [171, 130] on div "0:47 A nossa makita" at bounding box center [387, 131] width 722 height 30
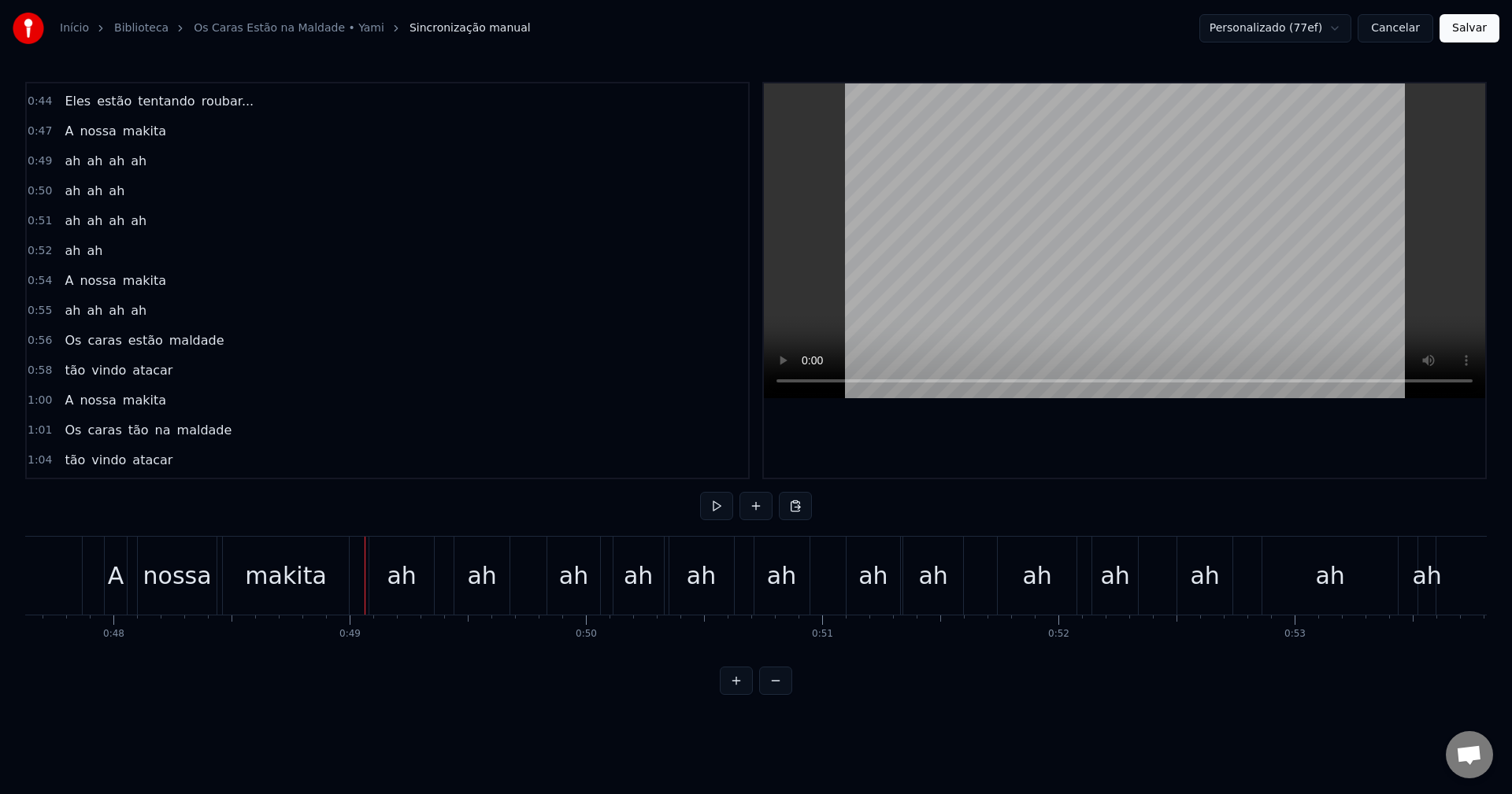
click at [195, 120] on div "0:47 A nossa makita" at bounding box center [387, 131] width 722 height 30
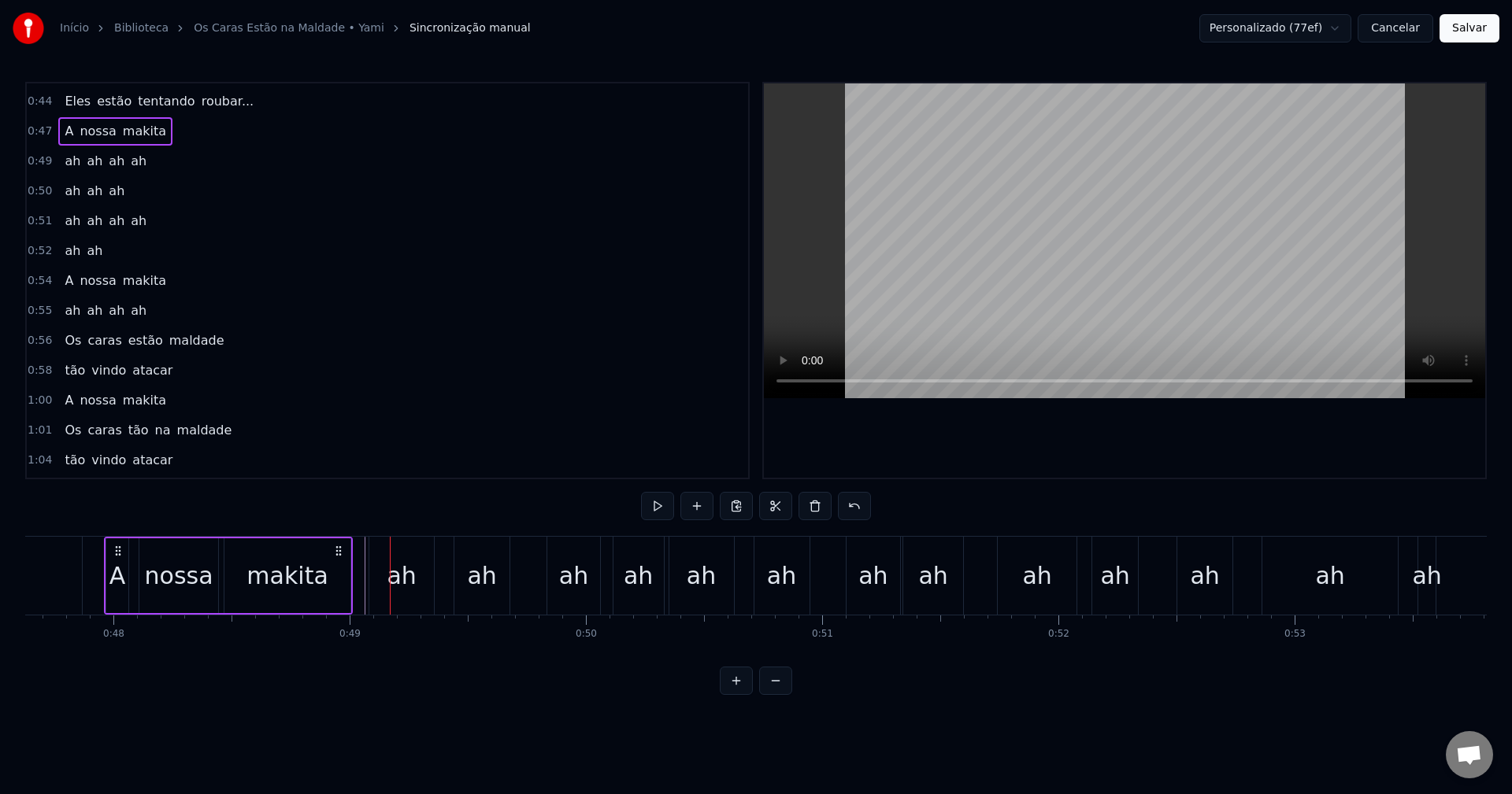
click at [384, 580] on div "ah" at bounding box center [402, 576] width 65 height 78
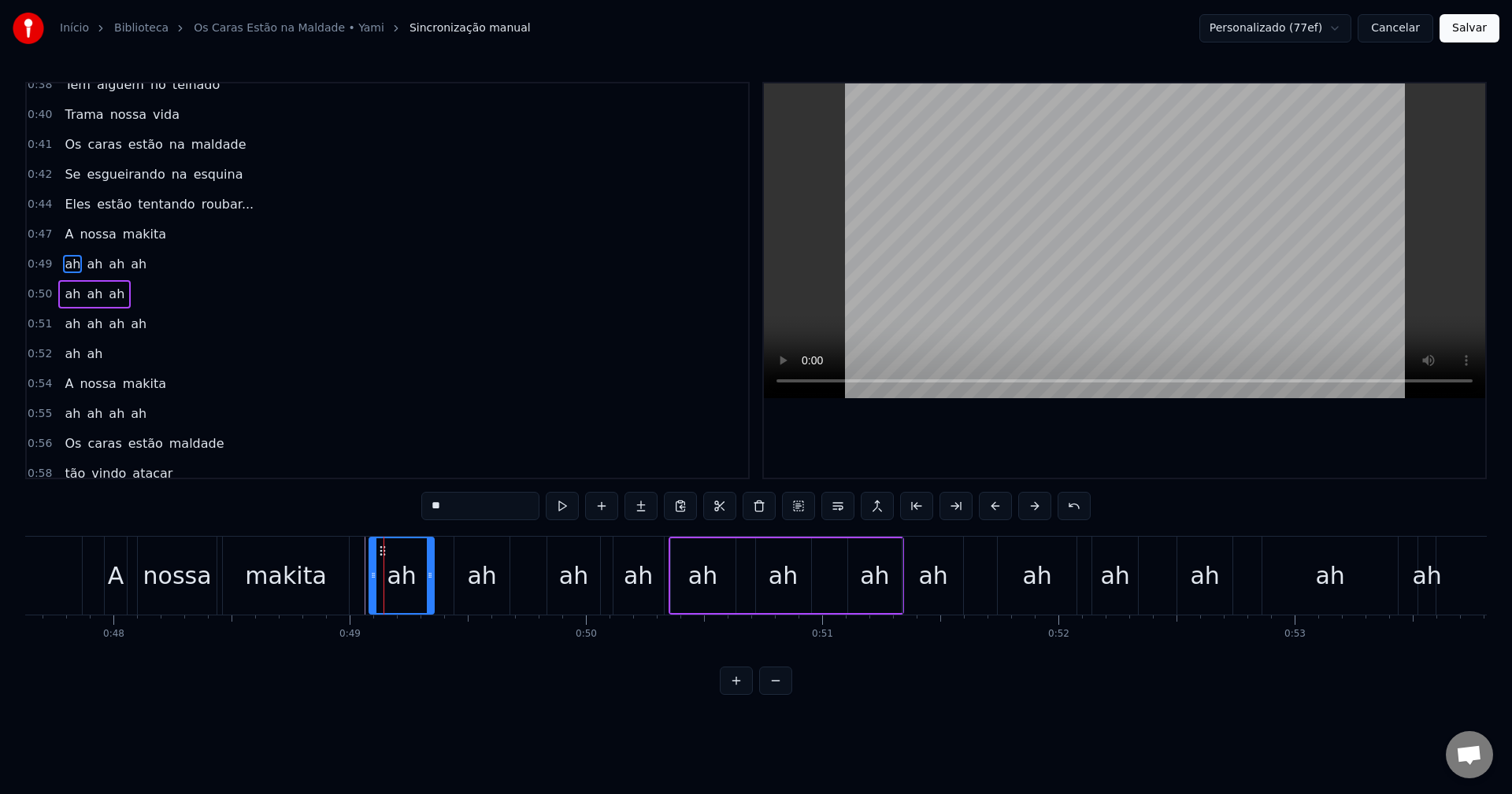
scroll to position [536, 0]
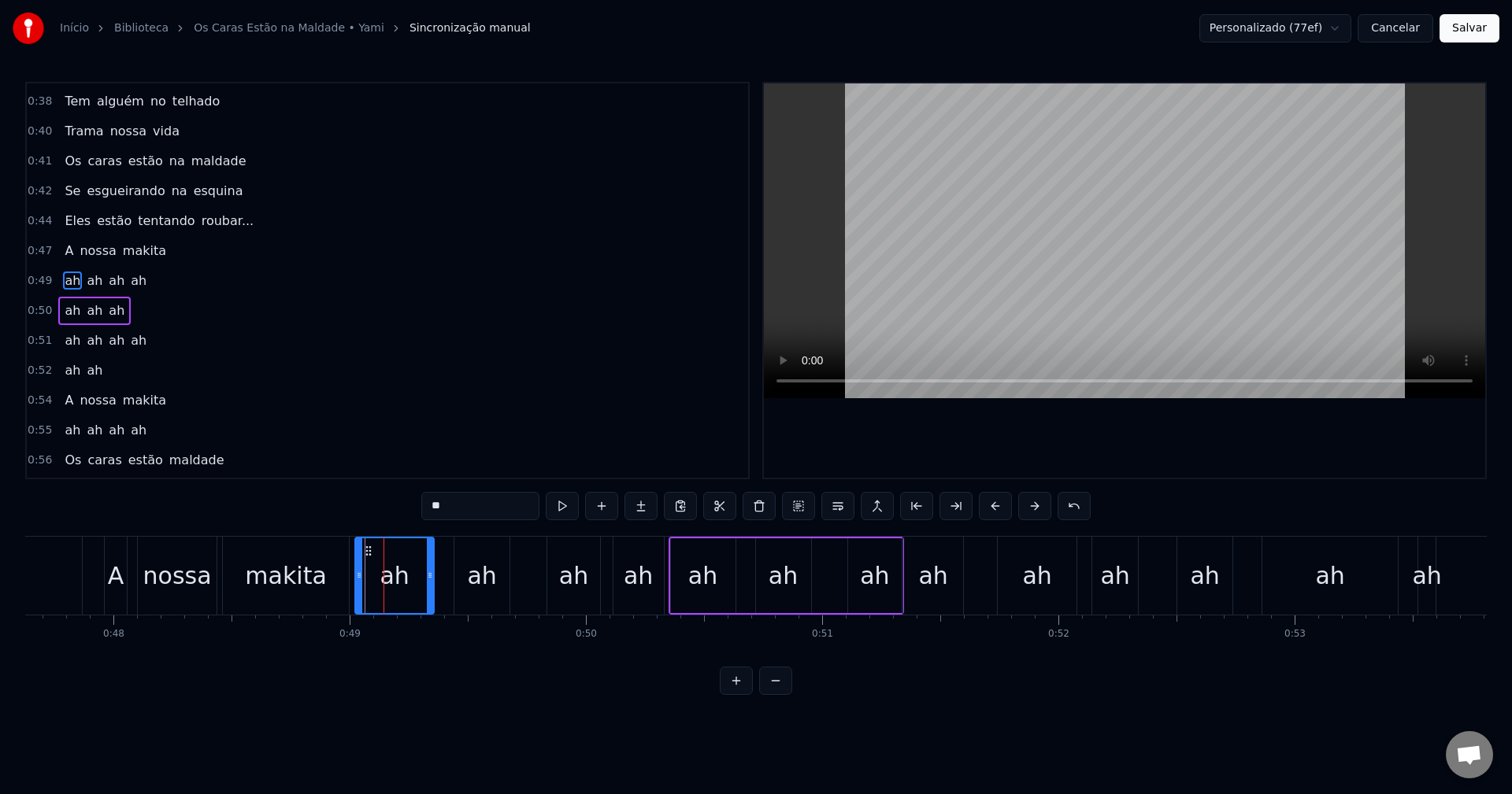
drag, startPoint x: 371, startPoint y: 581, endPoint x: 357, endPoint y: 581, distance: 14.0
click at [357, 581] on icon at bounding box center [360, 576] width 6 height 13
click at [232, 549] on div "makita" at bounding box center [286, 576] width 126 height 78
type input "******"
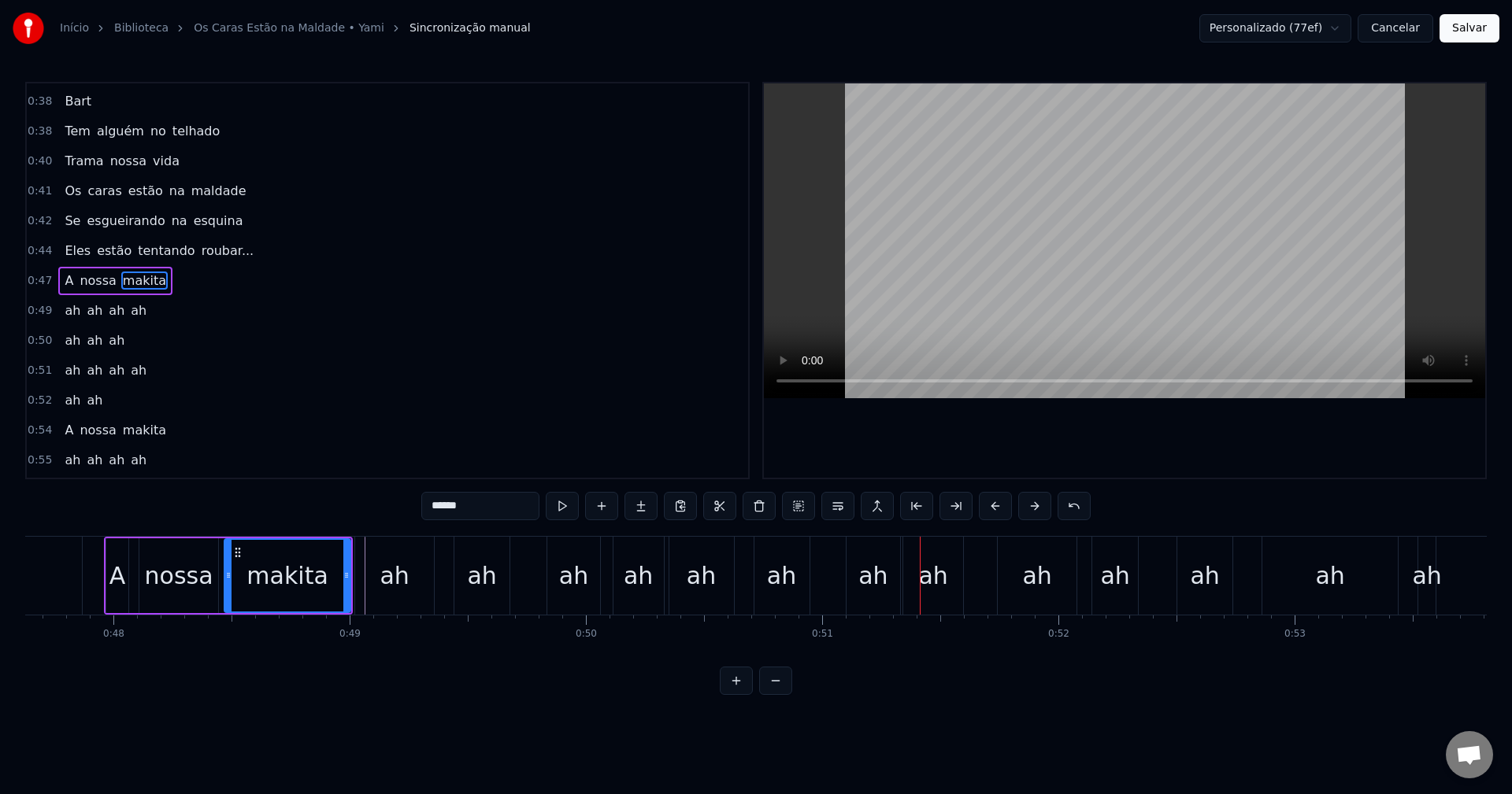
click at [820, 570] on div "ah ah ah" at bounding box center [786, 576] width 235 height 78
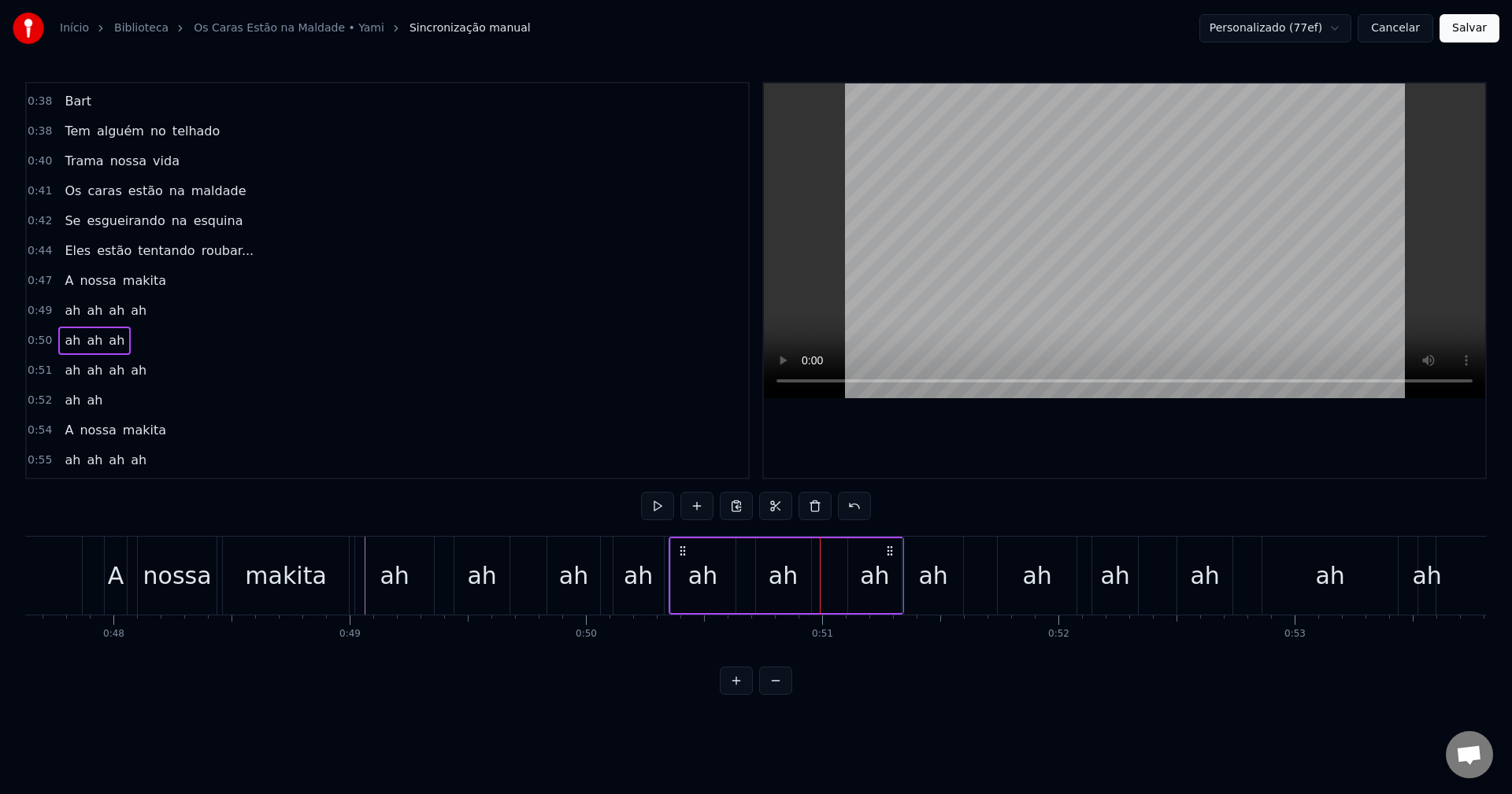
click at [618, 573] on div "ah" at bounding box center [638, 576] width 50 height 78
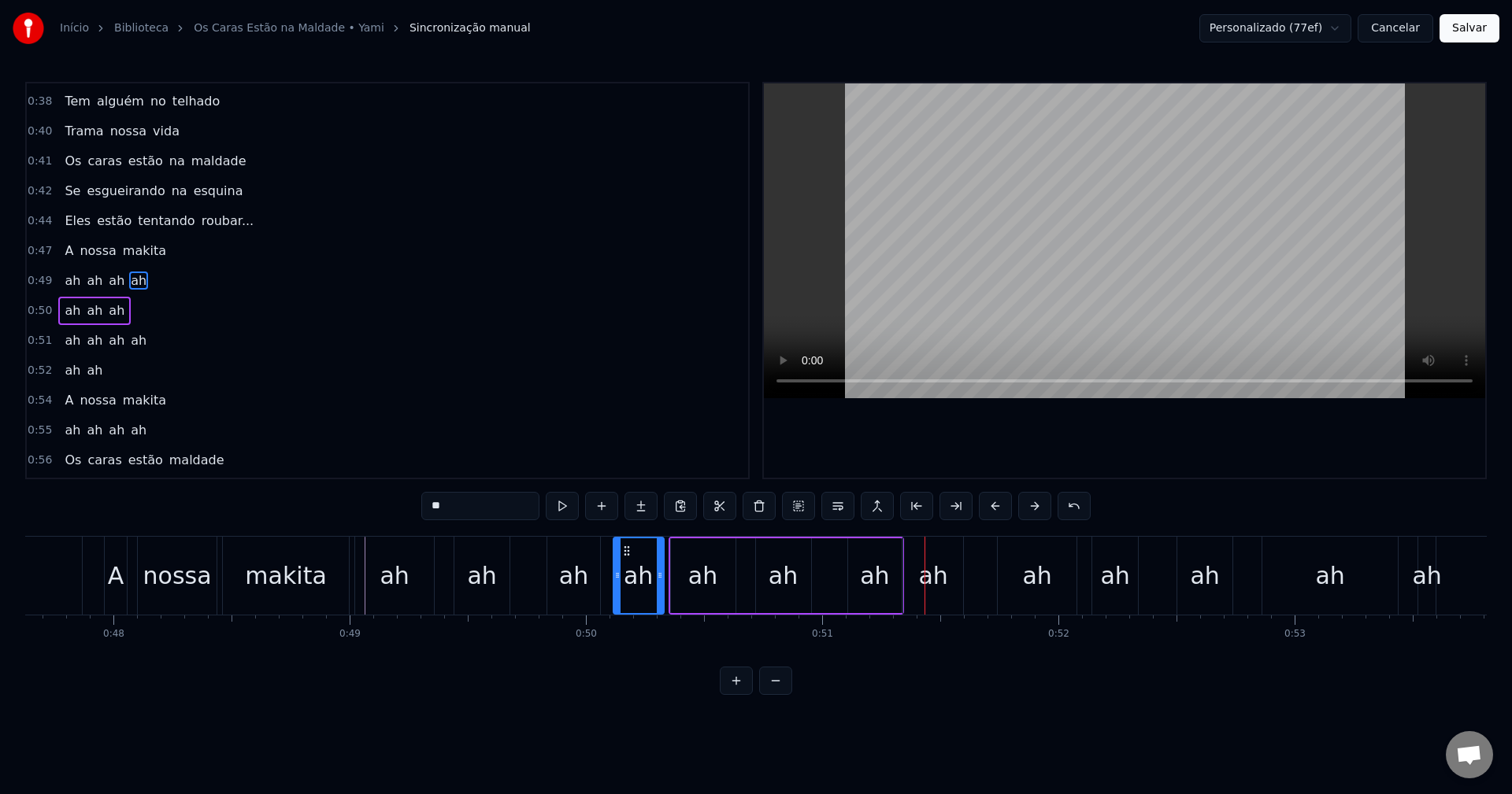
click at [255, 256] on div "0:47 A nossa makita" at bounding box center [387, 250] width 722 height 30
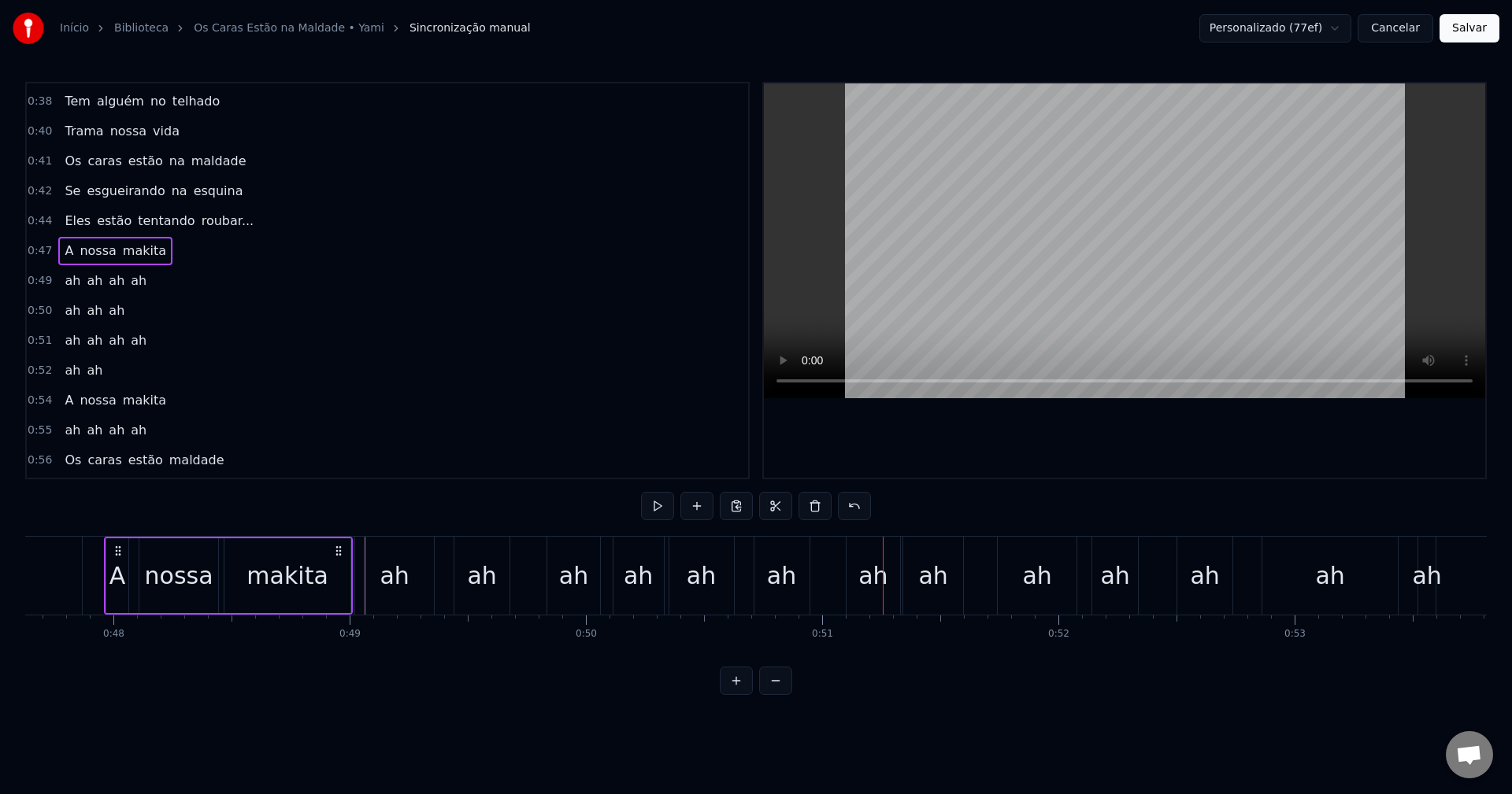
click at [847, 570] on div "ah" at bounding box center [874, 576] width 55 height 78
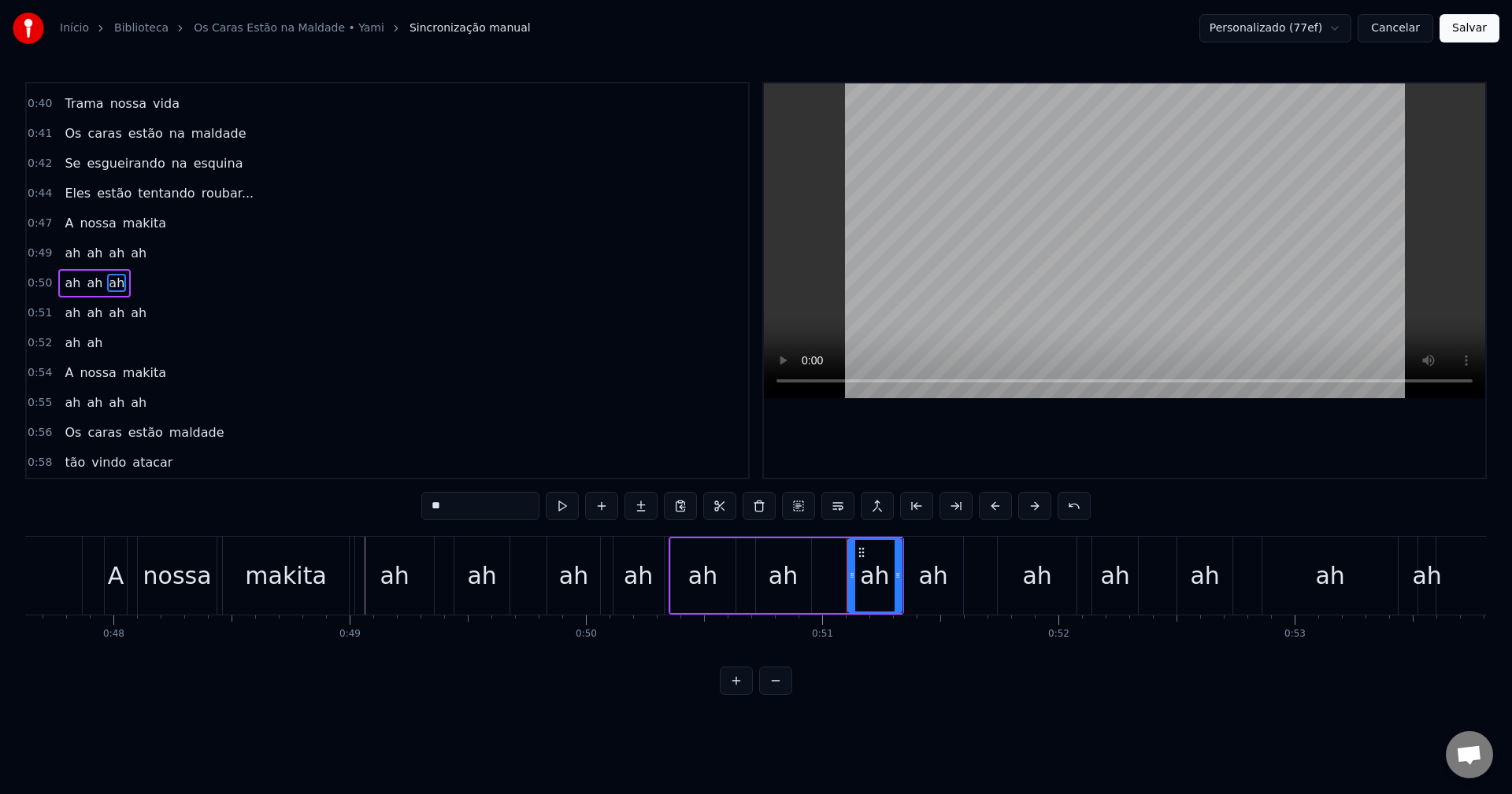
scroll to position [565, 0]
drag, startPoint x: 861, startPoint y: 553, endPoint x: 836, endPoint y: 552, distance: 25.0
click at [836, 552] on icon at bounding box center [836, 552] width 13 height 13
click at [247, 580] on div "makita" at bounding box center [286, 576] width 126 height 78
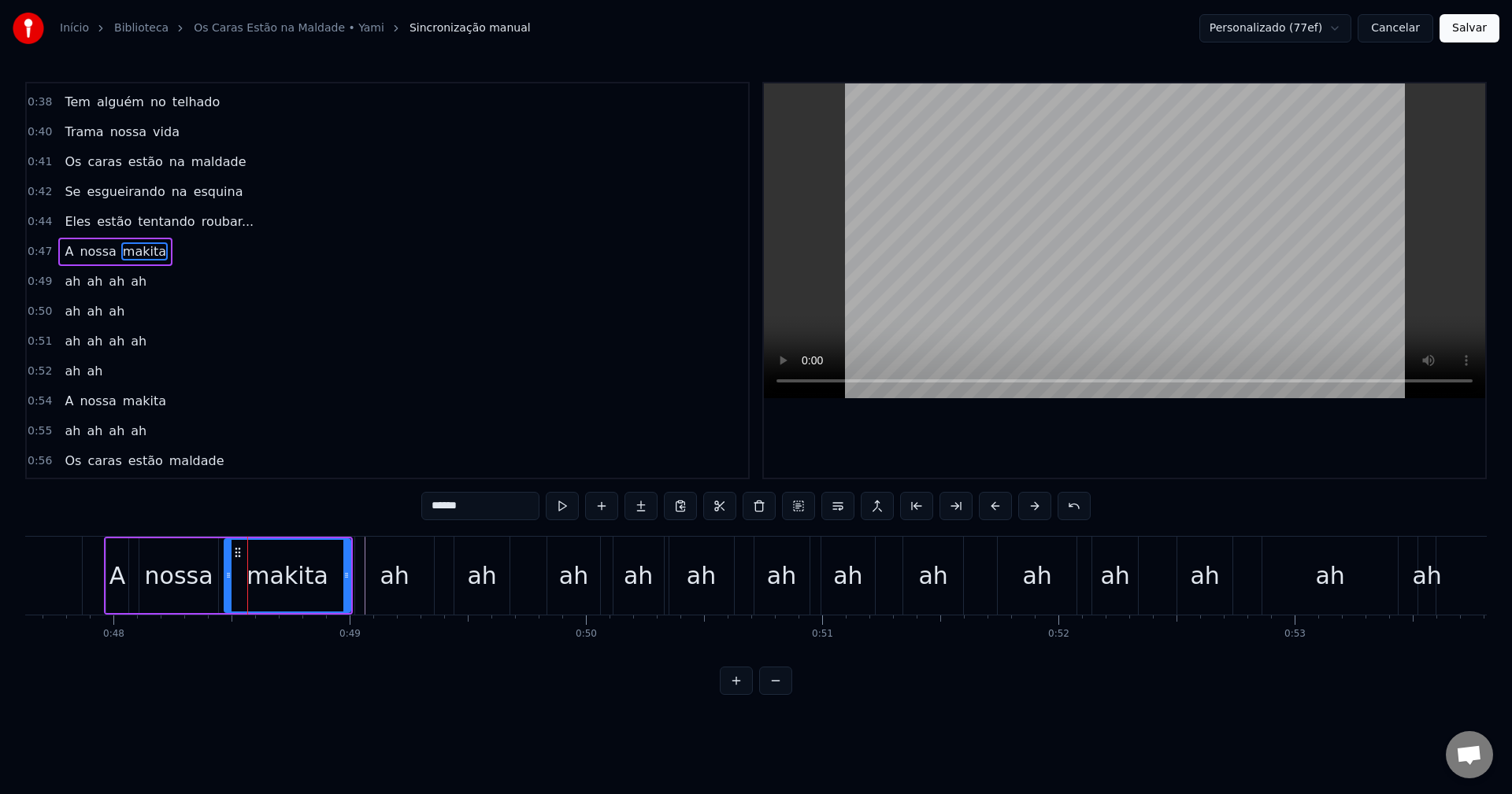
scroll to position [506, 0]
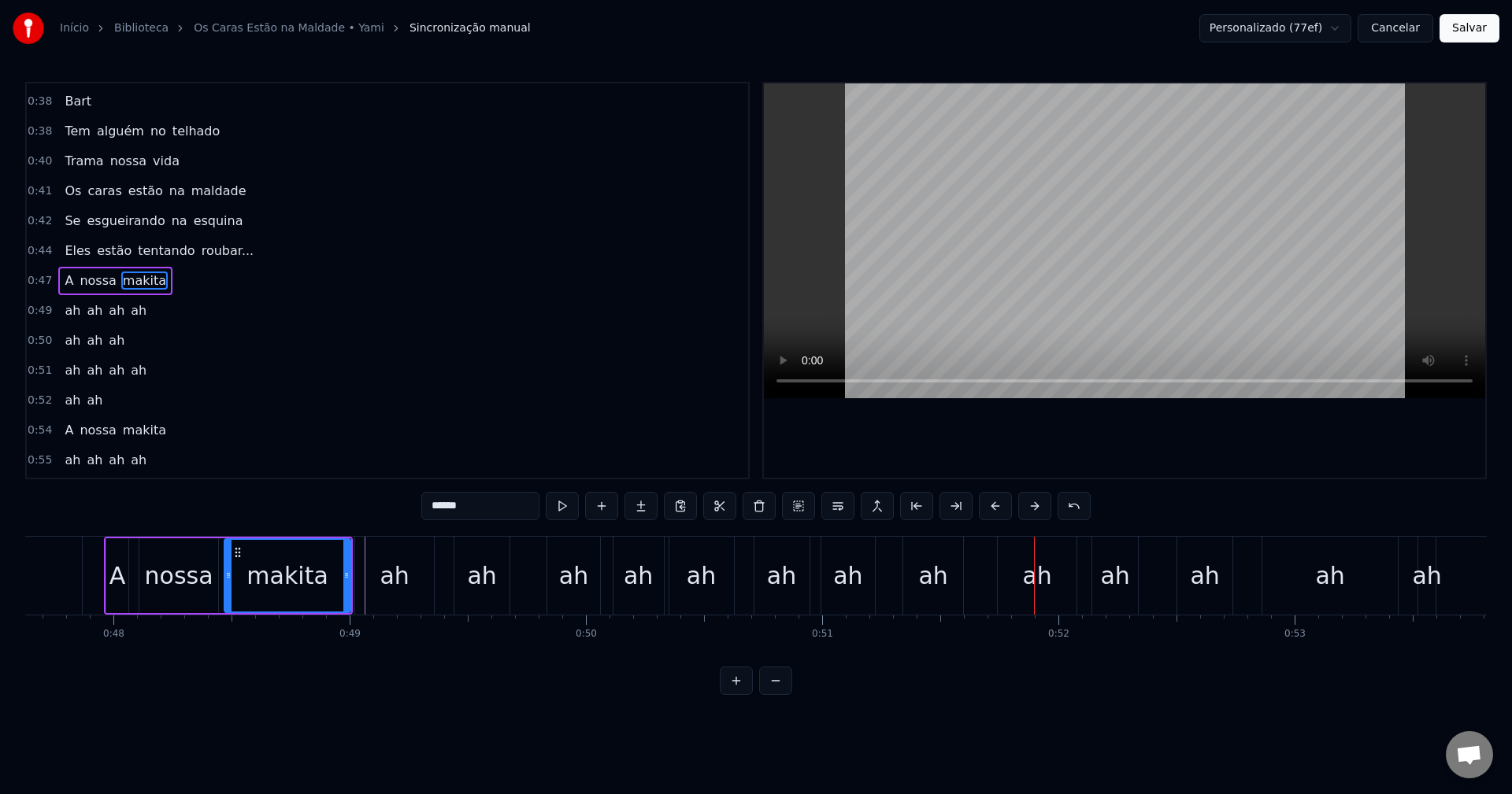
click at [1020, 559] on div "ah" at bounding box center [1037, 576] width 78 height 78
type input "**"
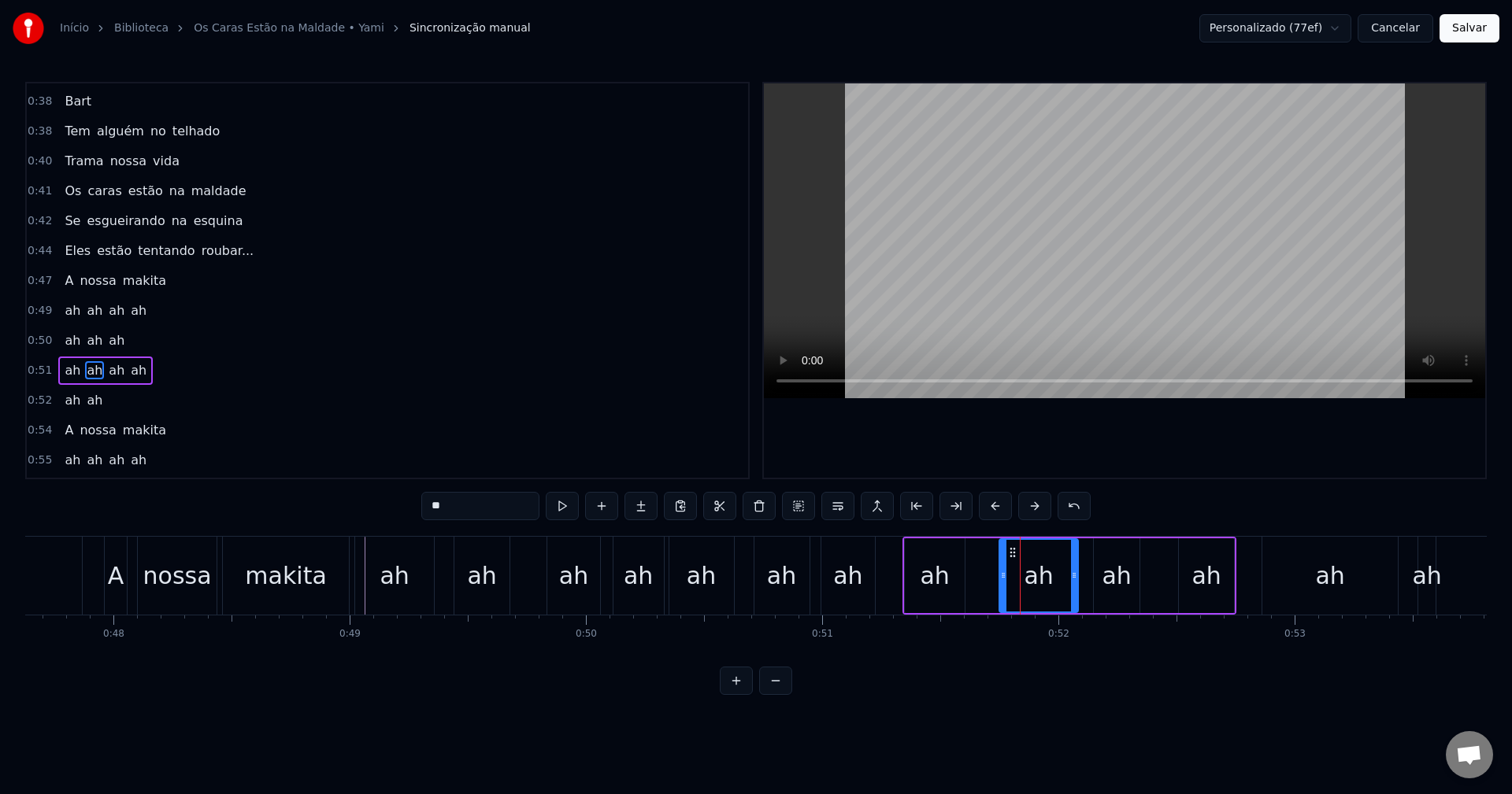
scroll to position [595, 0]
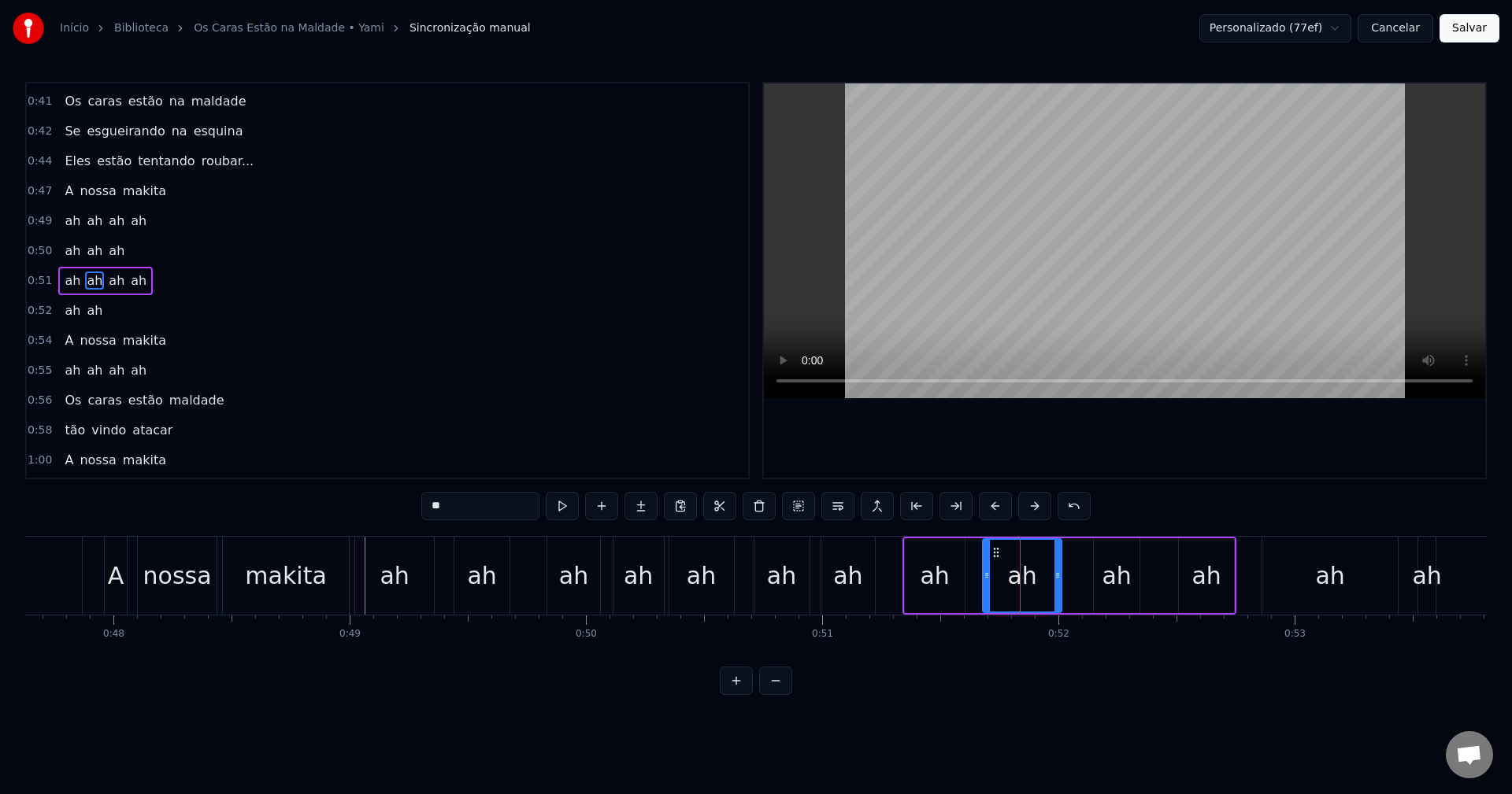
drag, startPoint x: 1013, startPoint y: 548, endPoint x: 997, endPoint y: 553, distance: 16.8
click at [997, 553] on icon at bounding box center [996, 552] width 13 height 13
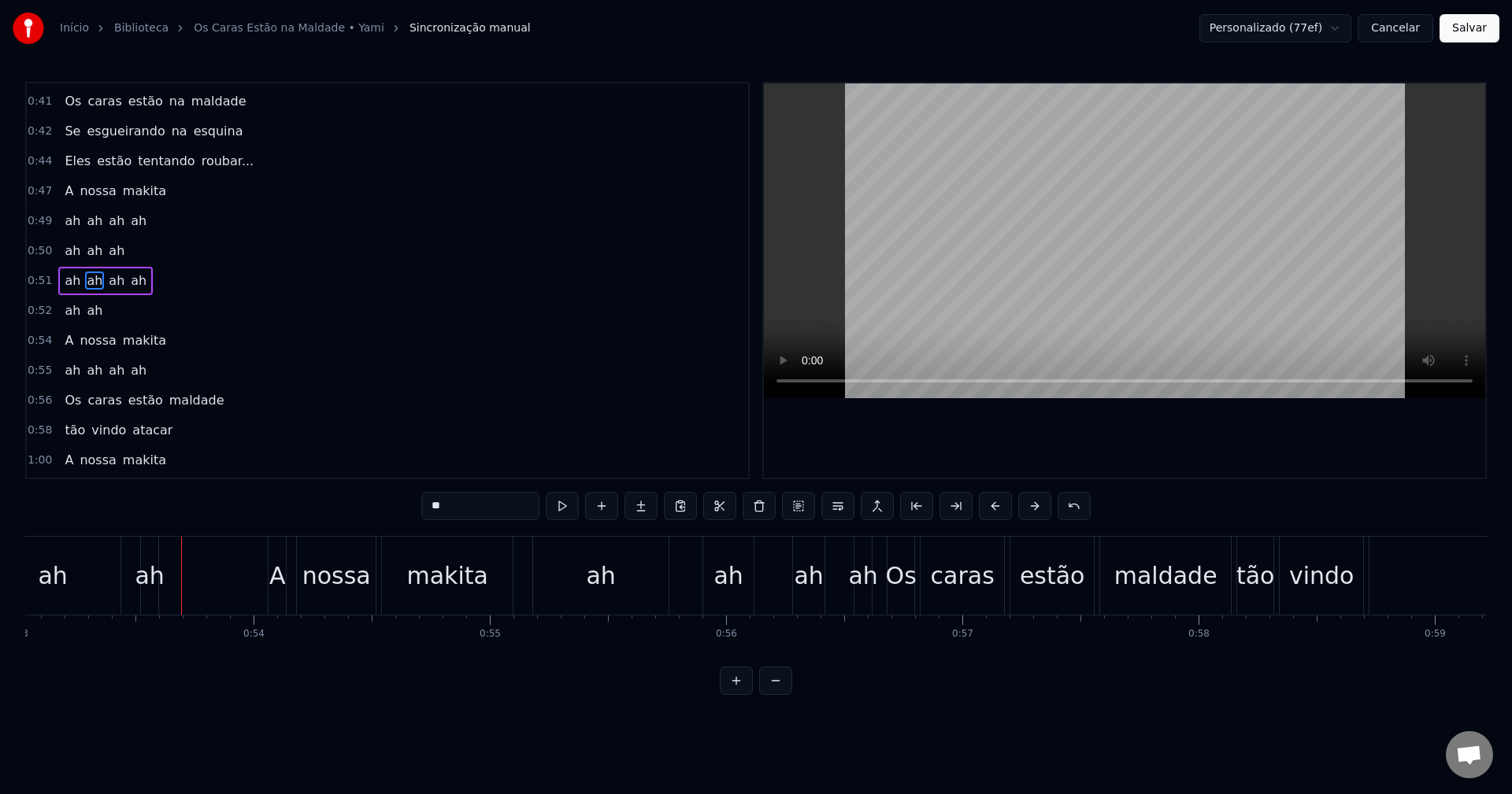
scroll to position [0, 12569]
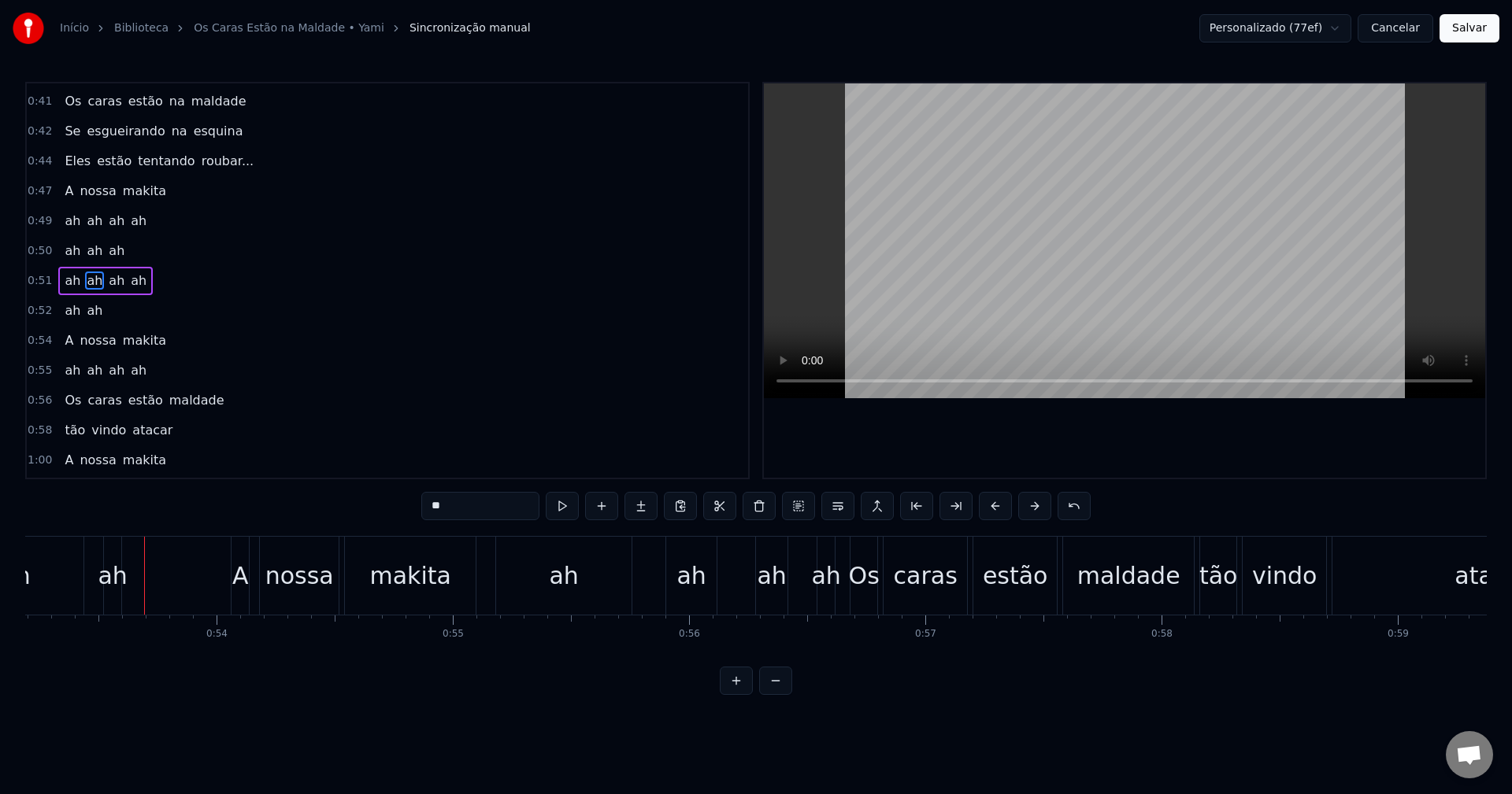
click at [119, 578] on div "ah" at bounding box center [112, 576] width 29 height 36
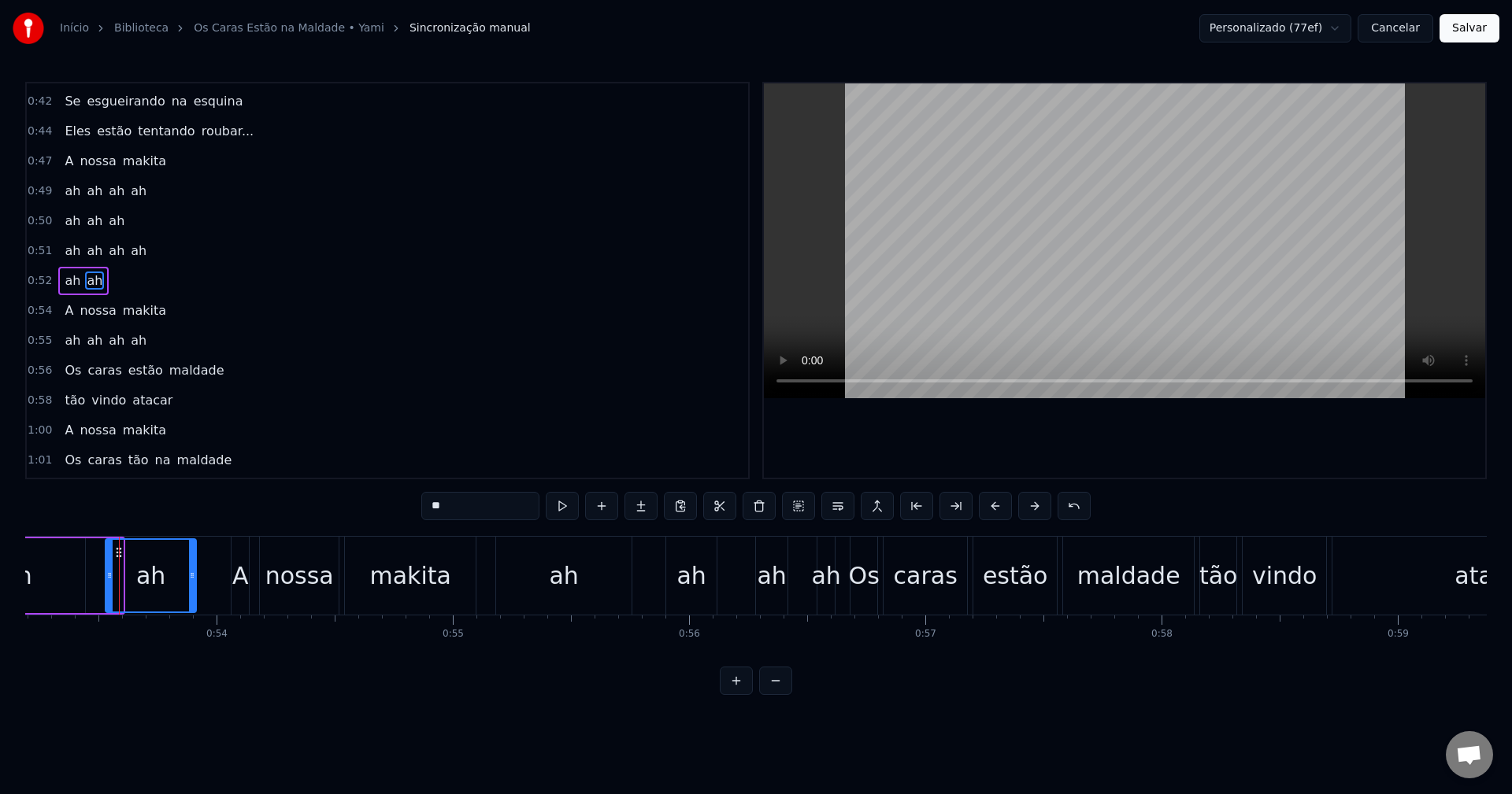
drag, startPoint x: 121, startPoint y: 581, endPoint x: 196, endPoint y: 575, distance: 75.2
click at [196, 575] on icon at bounding box center [192, 576] width 6 height 13
click at [65, 571] on div "ah" at bounding box center [18, 576] width 136 height 75
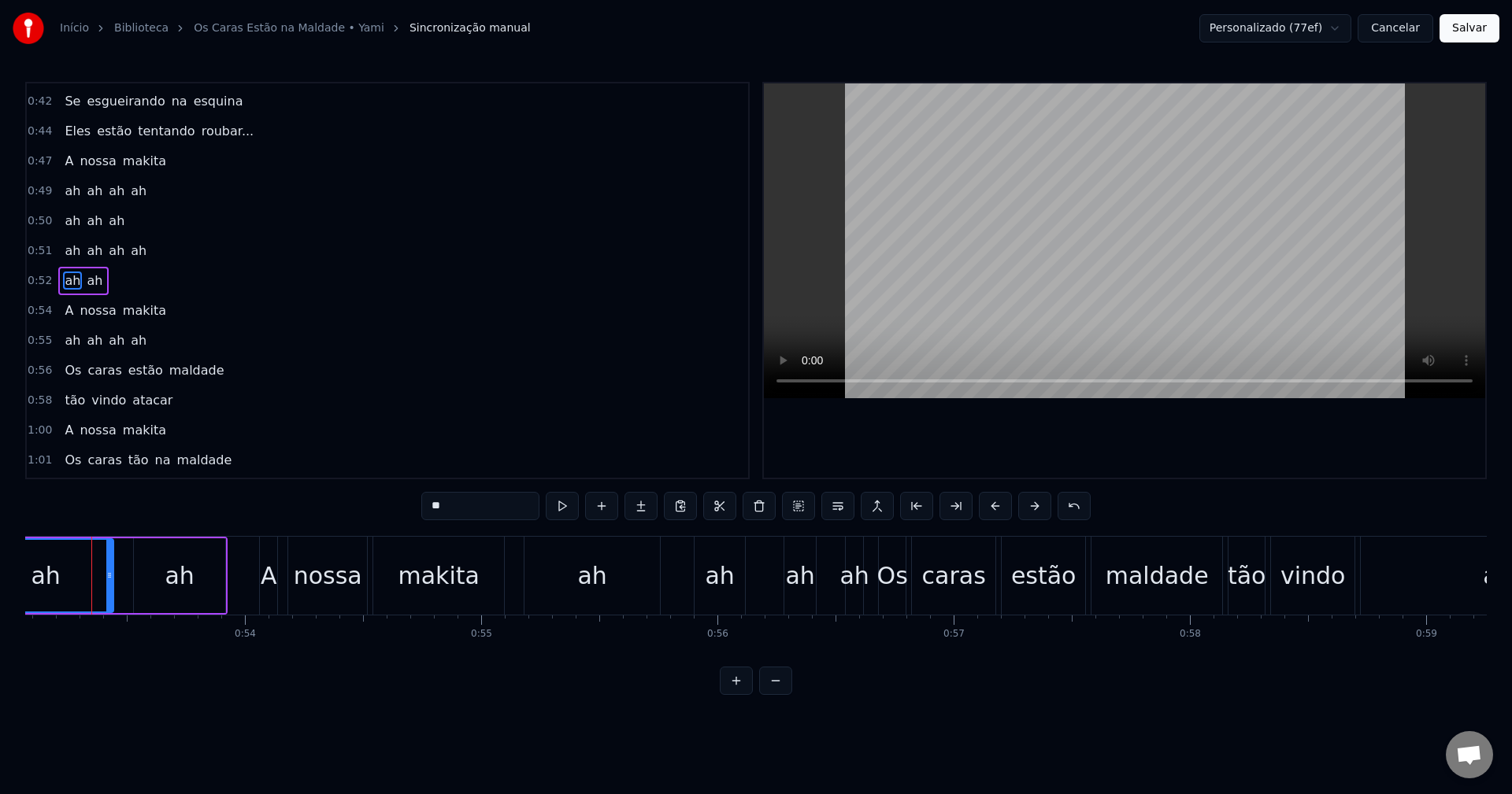
scroll to position [0, 12528]
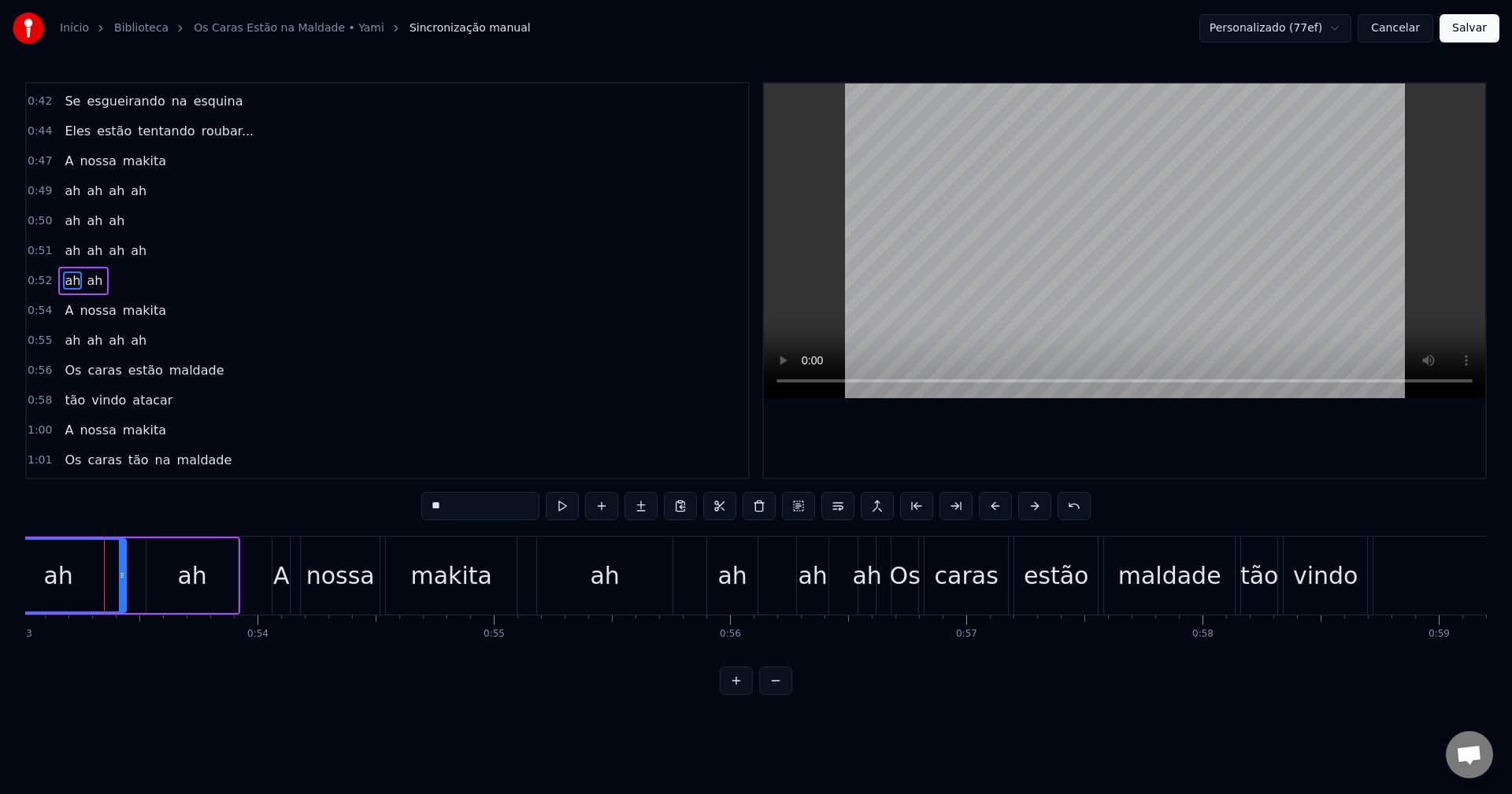
click at [185, 578] on div "ah" at bounding box center [192, 576] width 29 height 36
click at [654, 594] on div "ah" at bounding box center [605, 576] width 136 height 78
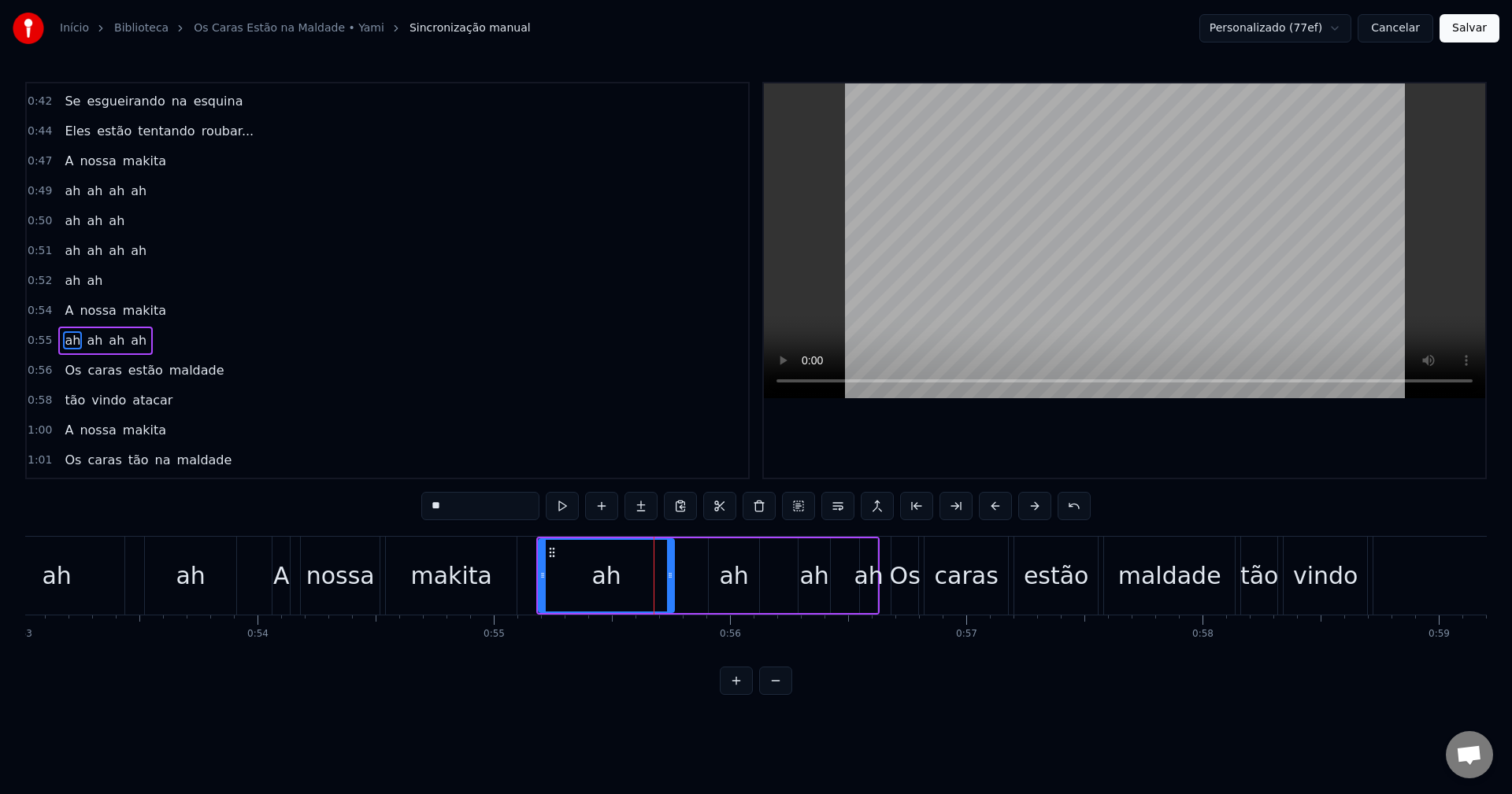
scroll to position [685, 0]
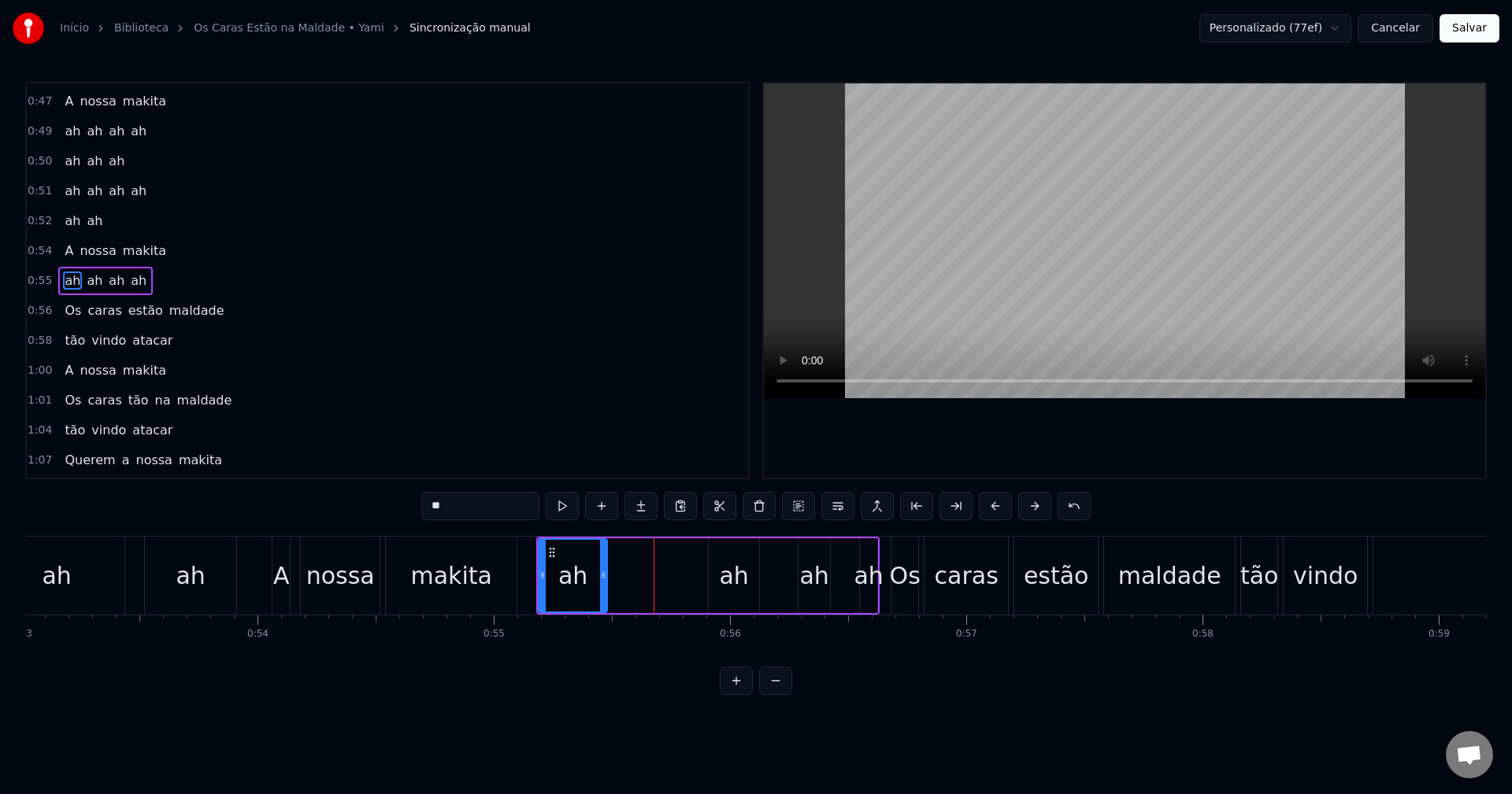
drag, startPoint x: 669, startPoint y: 578, endPoint x: 603, endPoint y: 586, distance: 66.5
click at [603, 586] on div at bounding box center [604, 576] width 6 height 72
click at [654, 576] on div "ah" at bounding box center [638, 576] width 69 height 75
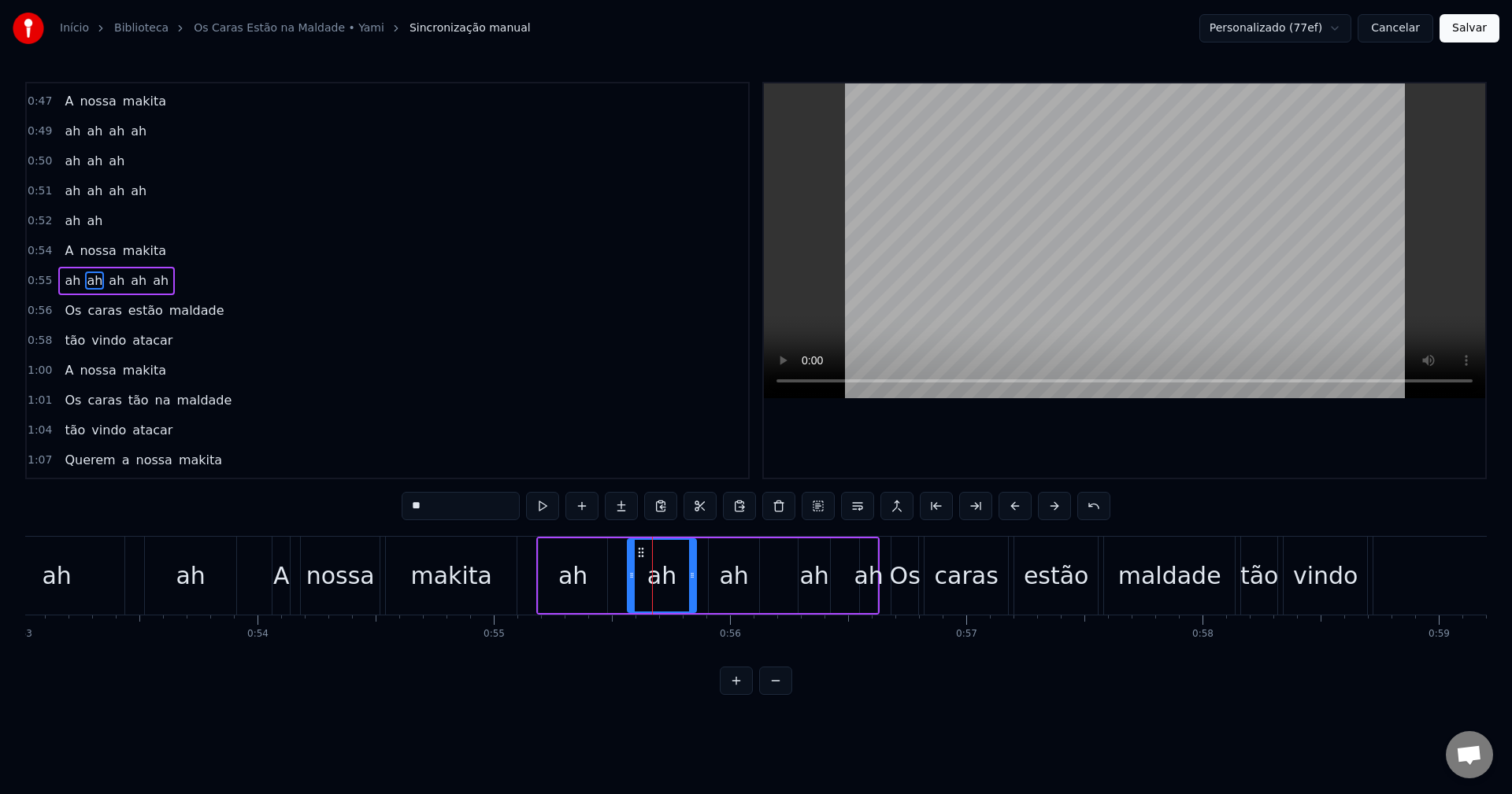
drag, startPoint x: 616, startPoint y: 553, endPoint x: 640, endPoint y: 554, distance: 24.0
click at [640, 554] on icon at bounding box center [642, 552] width 13 height 13
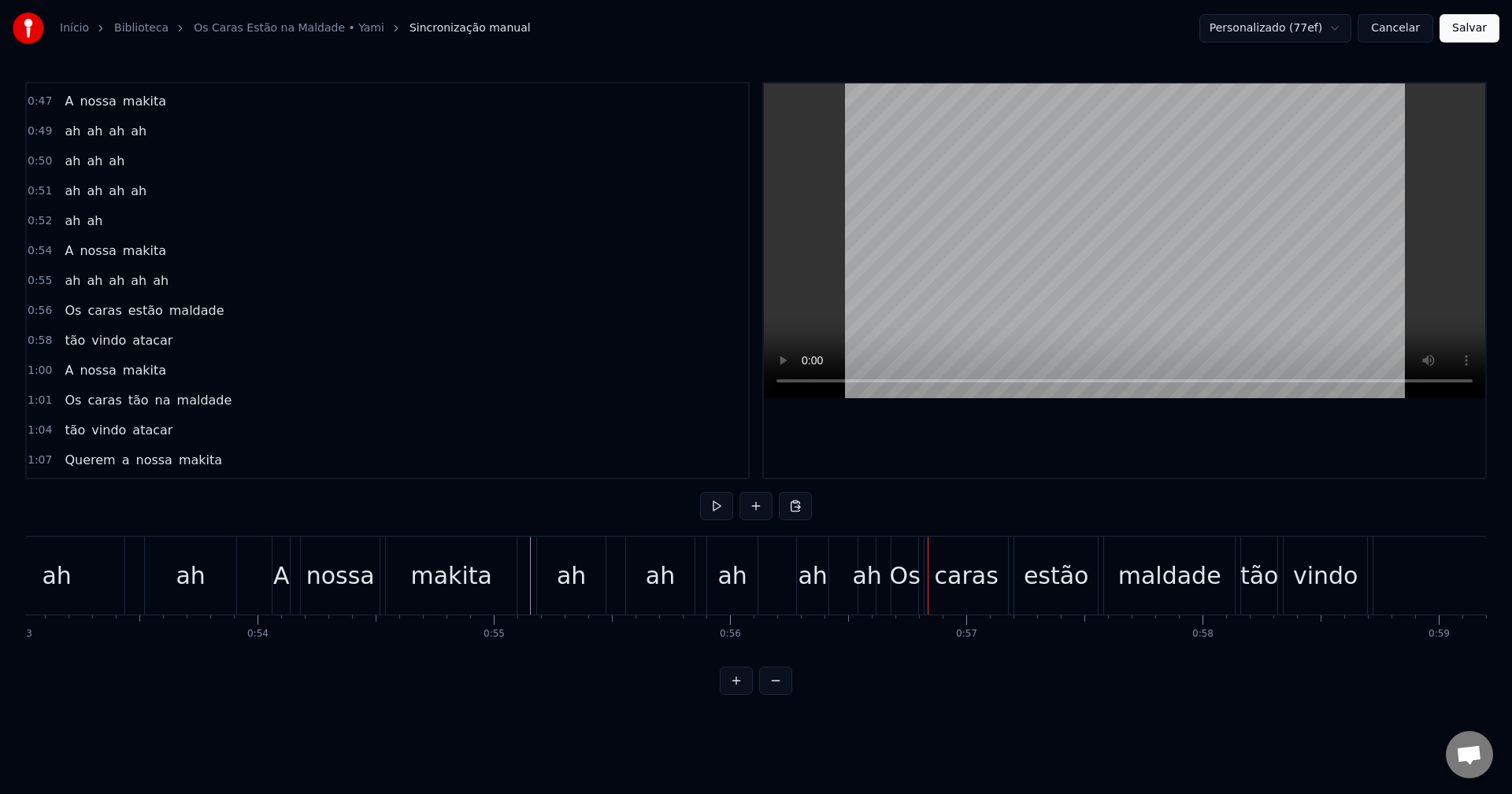
click at [408, 565] on div "makita" at bounding box center [452, 576] width 131 height 78
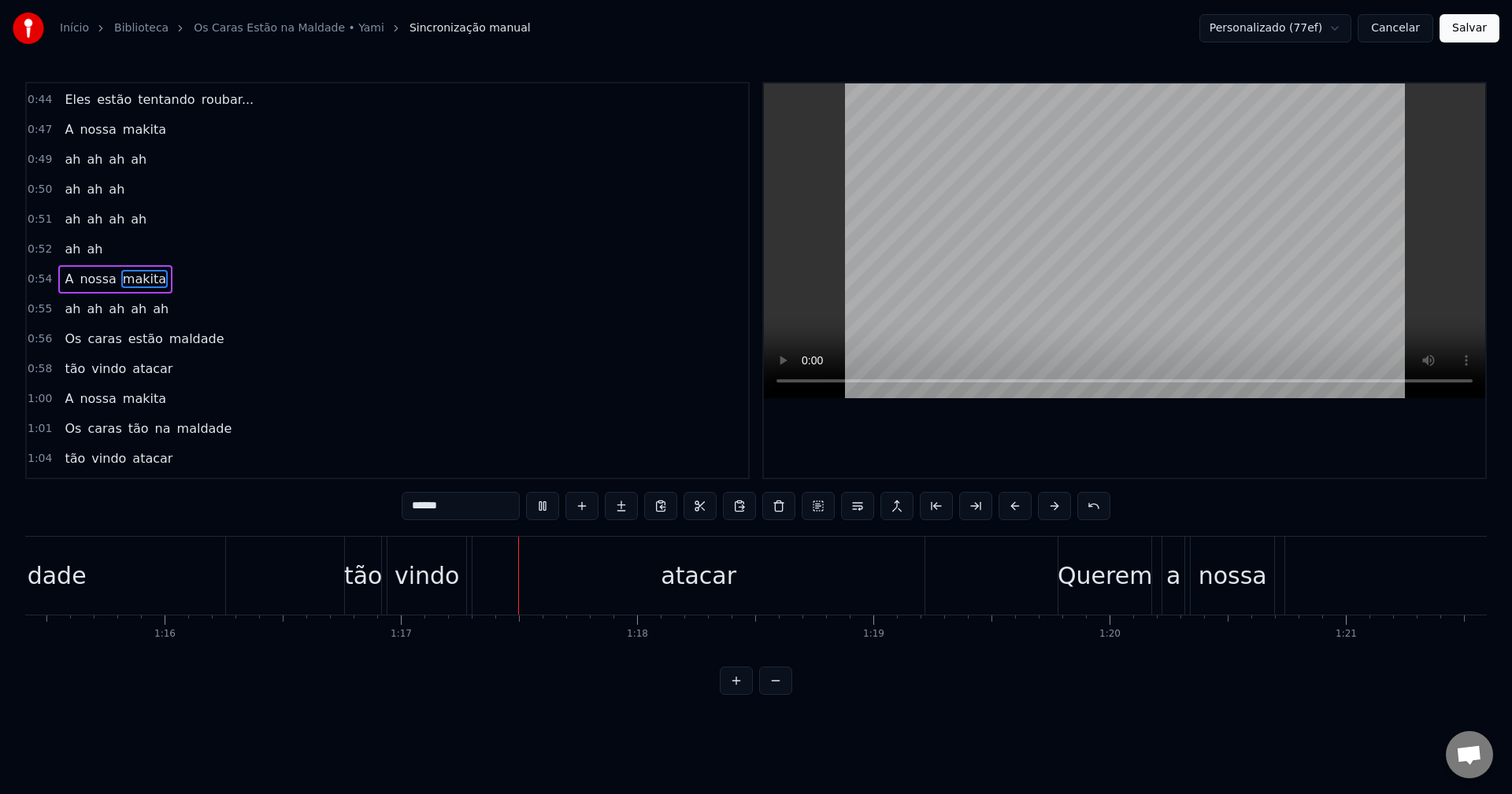
scroll to position [626, 0]
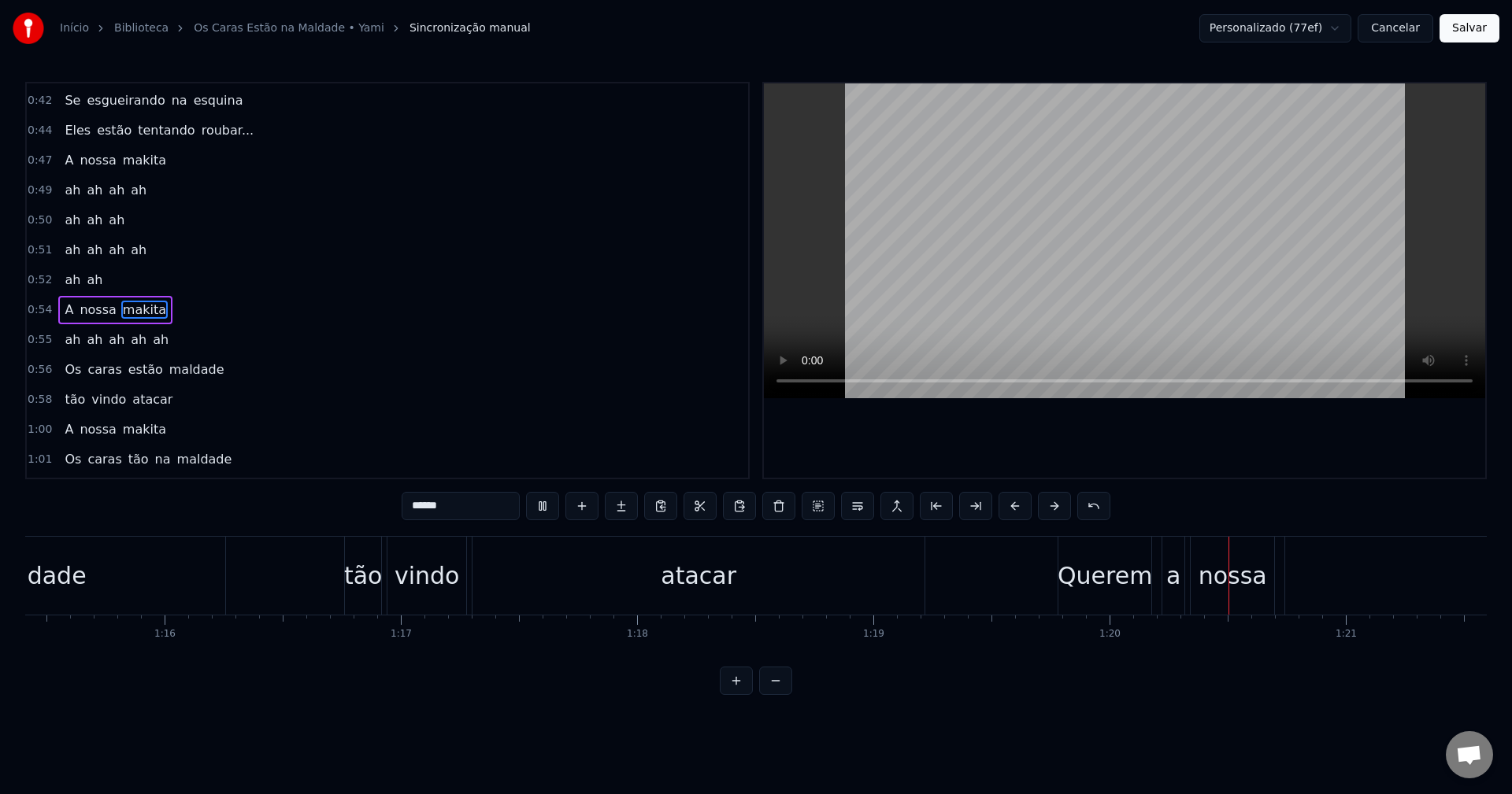
click at [217, 380] on div "0:56 Os caras estão maldade" at bounding box center [387, 370] width 722 height 30
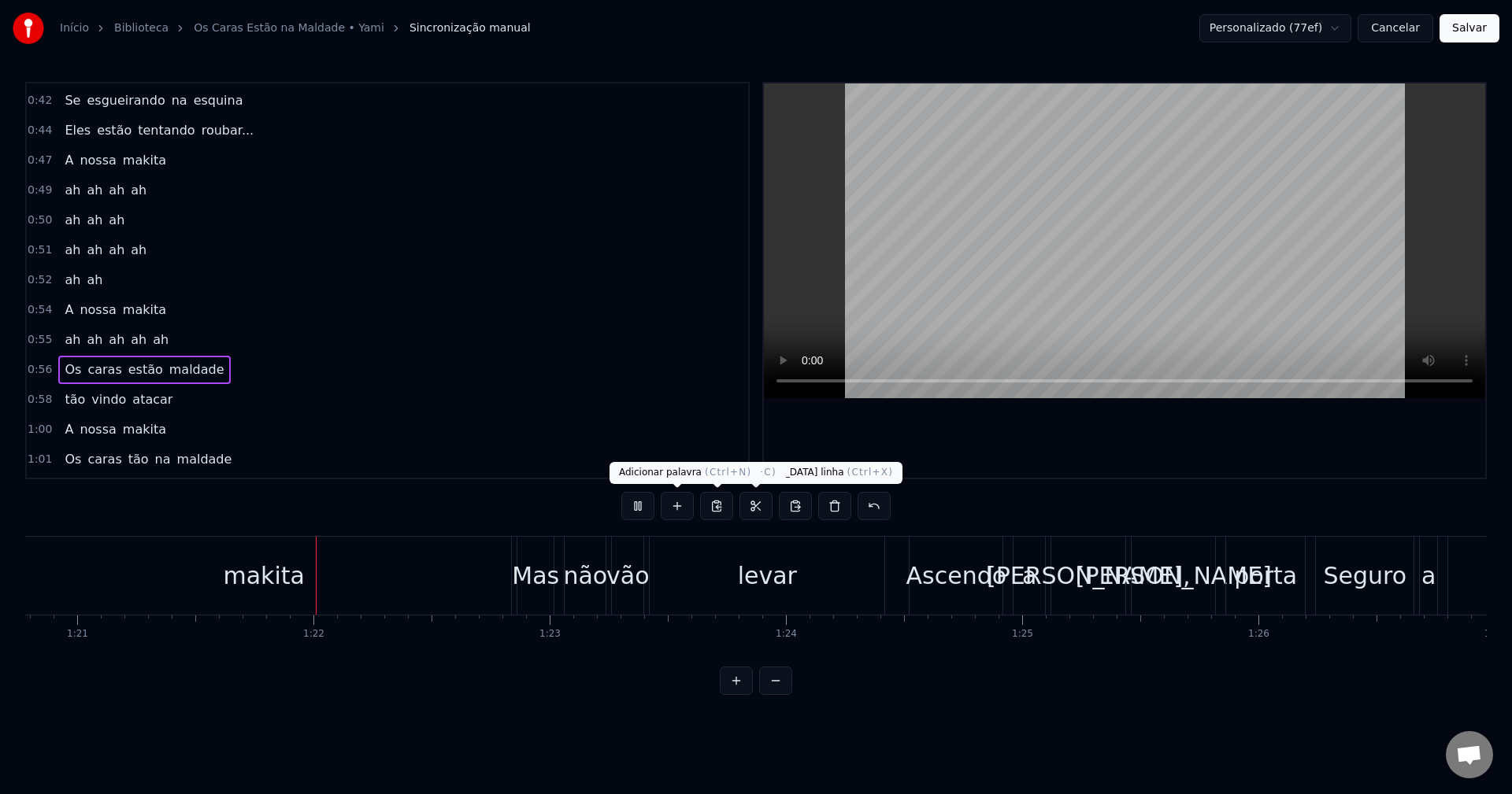
scroll to position [0, 19138]
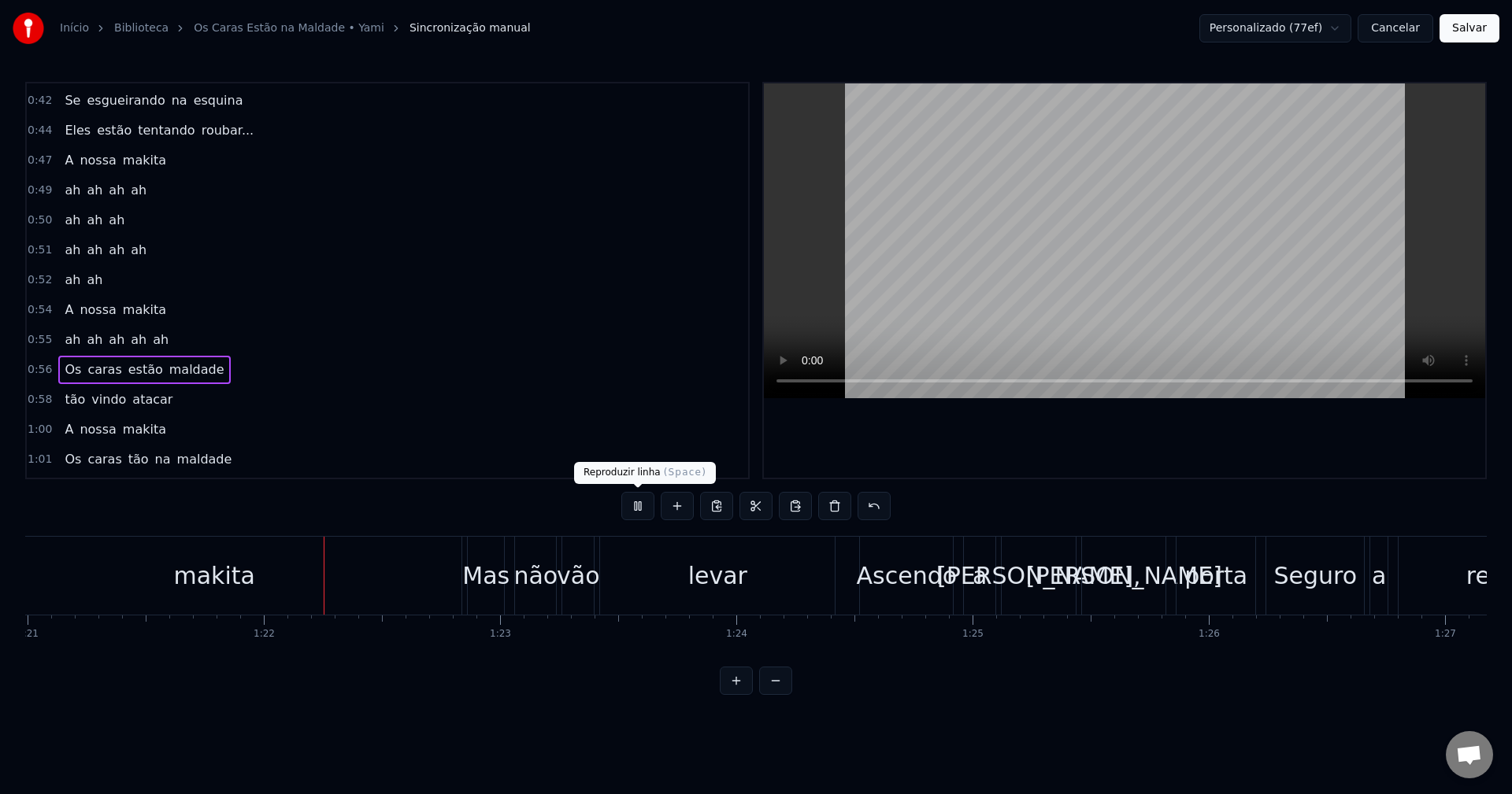
click at [625, 506] on button at bounding box center [638, 506] width 33 height 28
click at [228, 363] on div "0:56 Os caras estão maldade" at bounding box center [387, 370] width 722 height 30
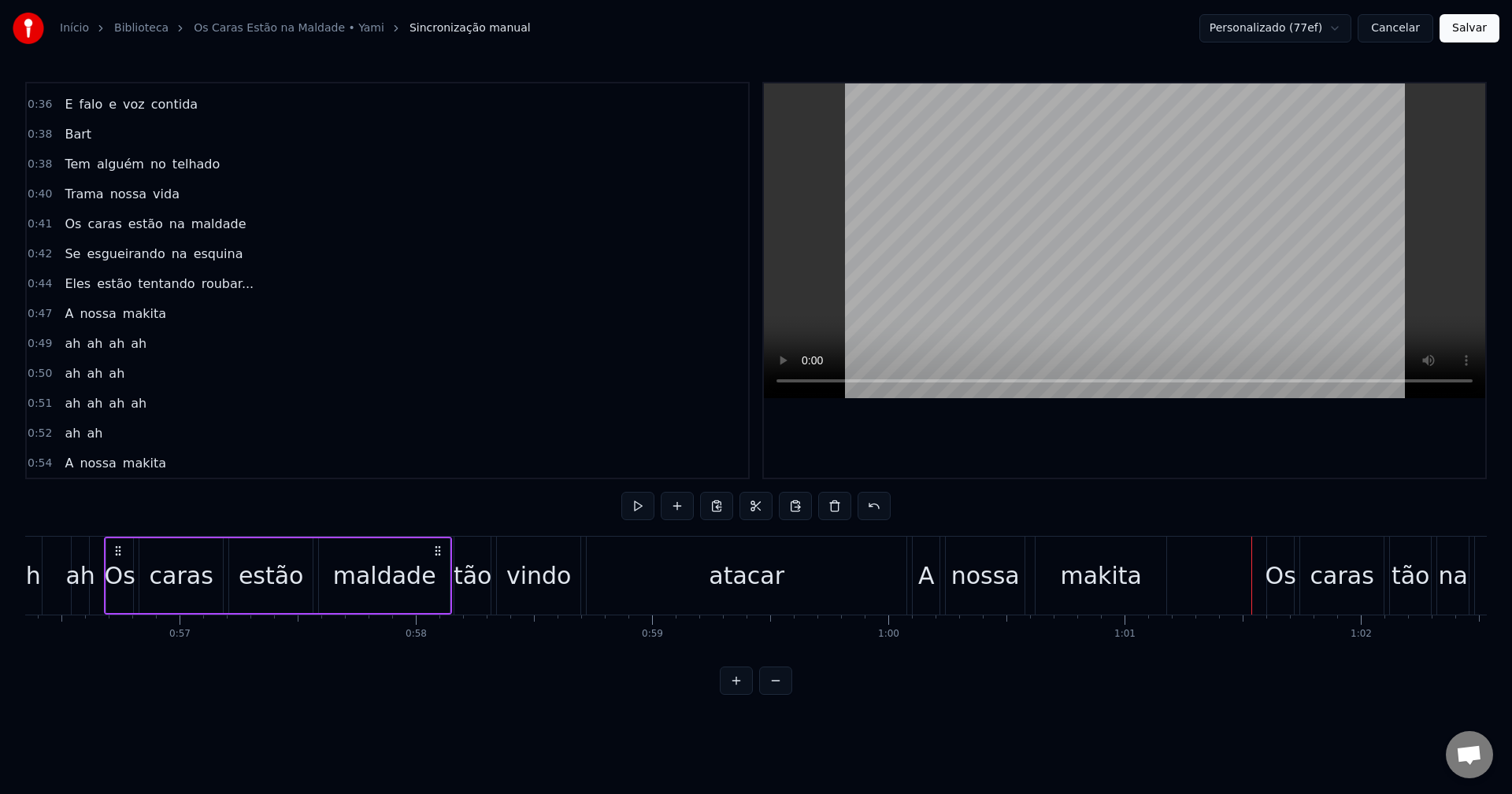
scroll to position [551, 0]
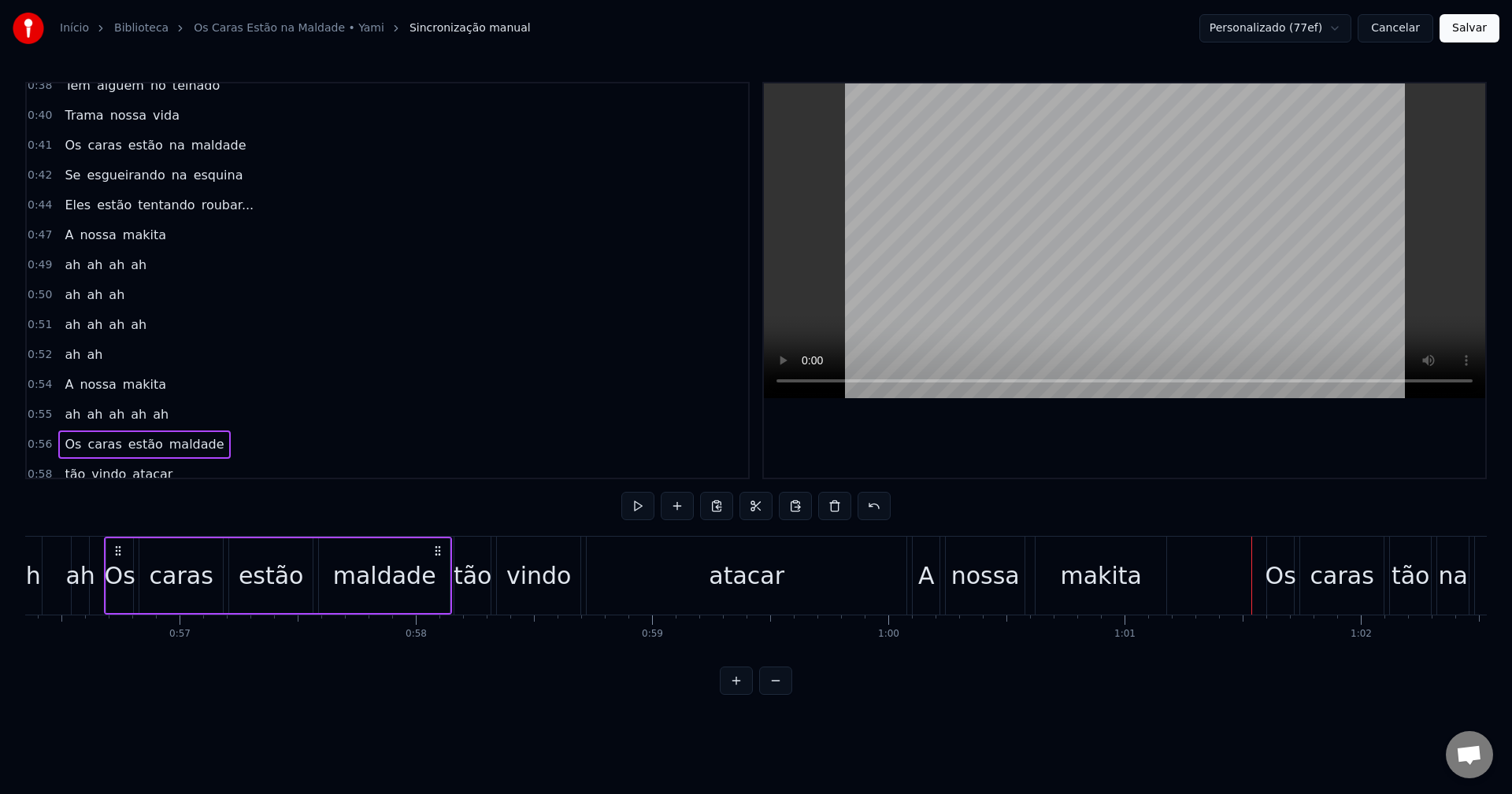
click at [221, 221] on div "0:47 A nossa makita" at bounding box center [387, 235] width 722 height 30
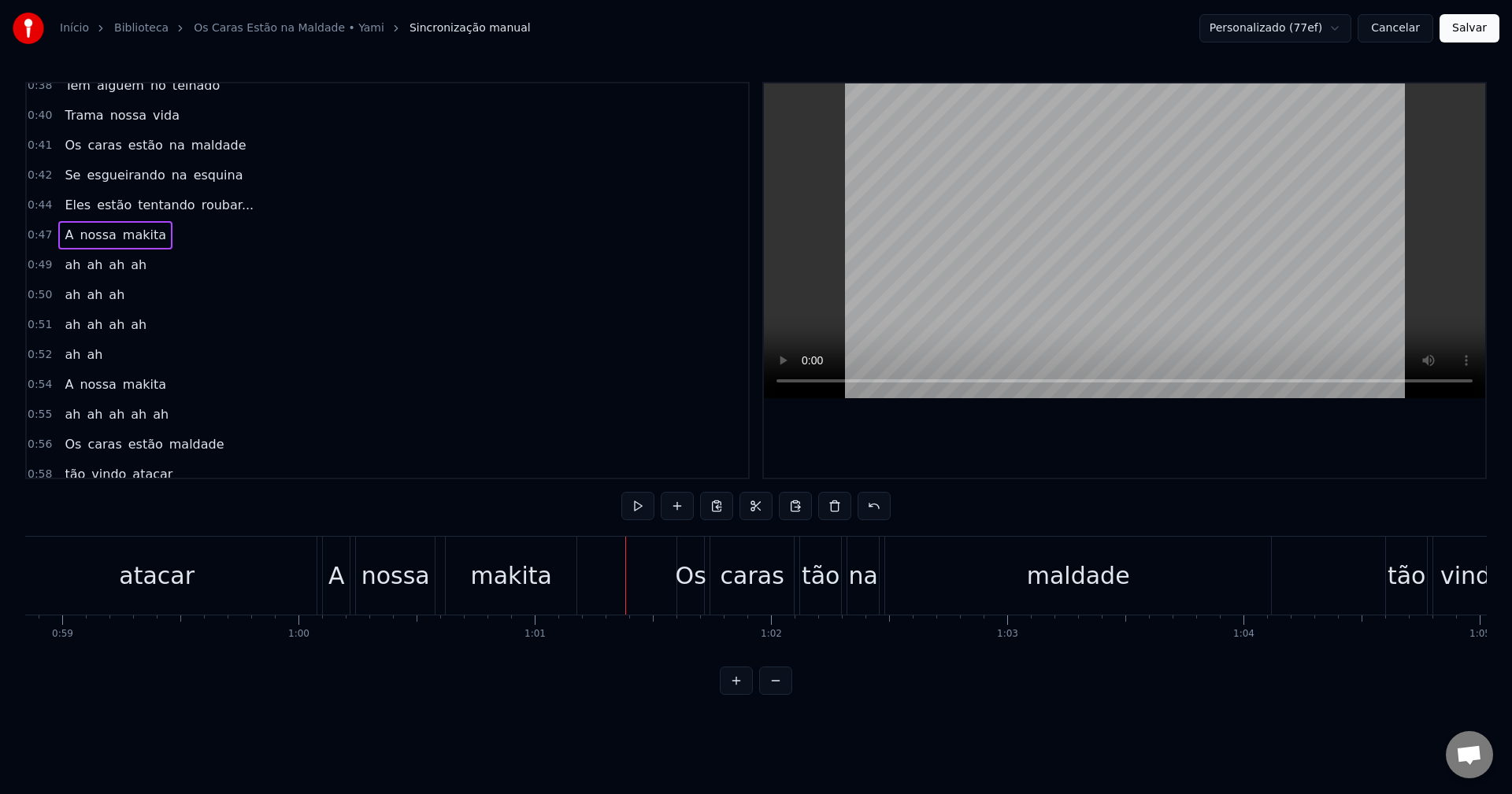
click at [263, 189] on div "0:42 Se esgueirando na esquina" at bounding box center [387, 175] width 722 height 30
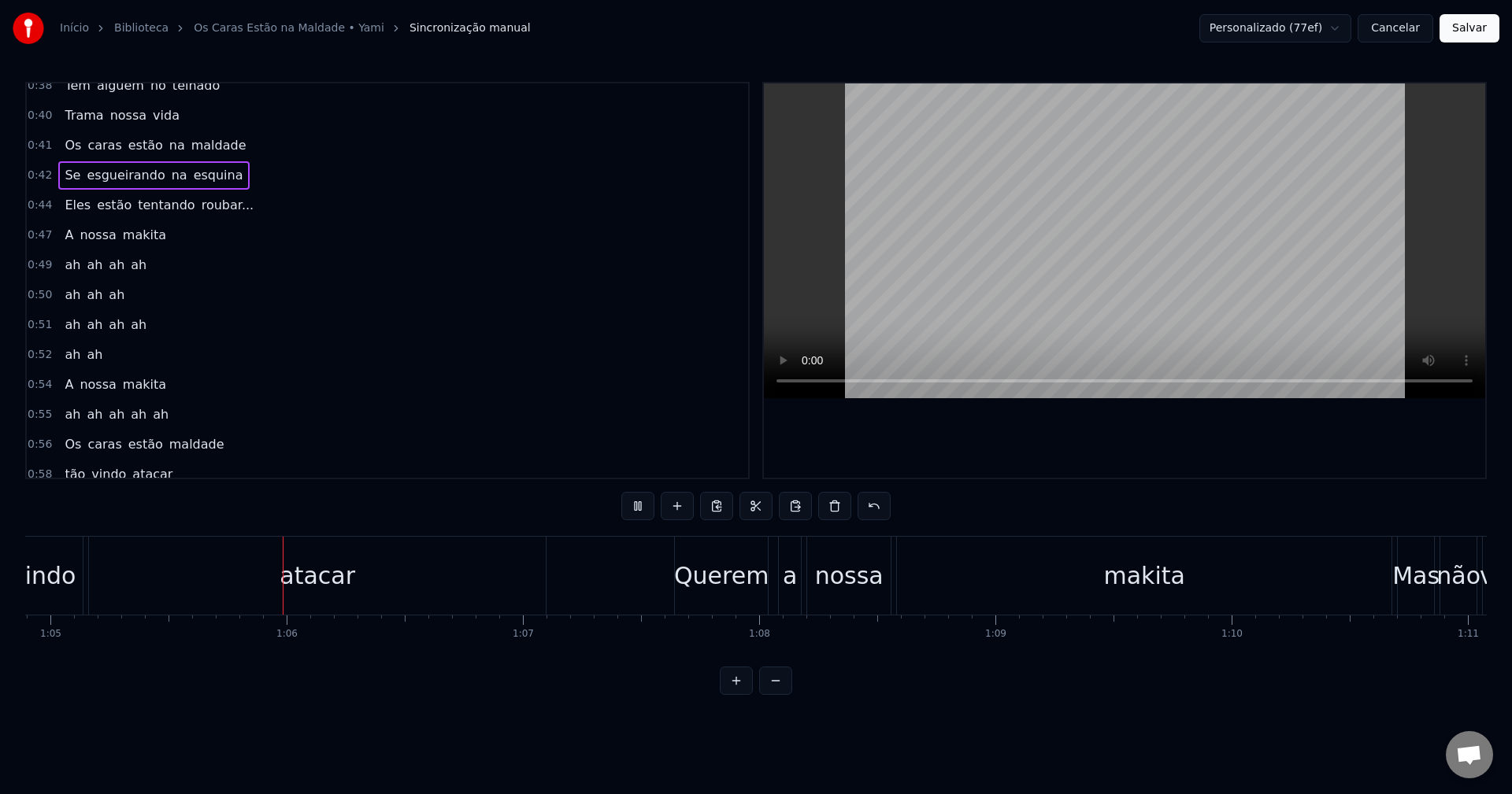
scroll to position [0, 15392]
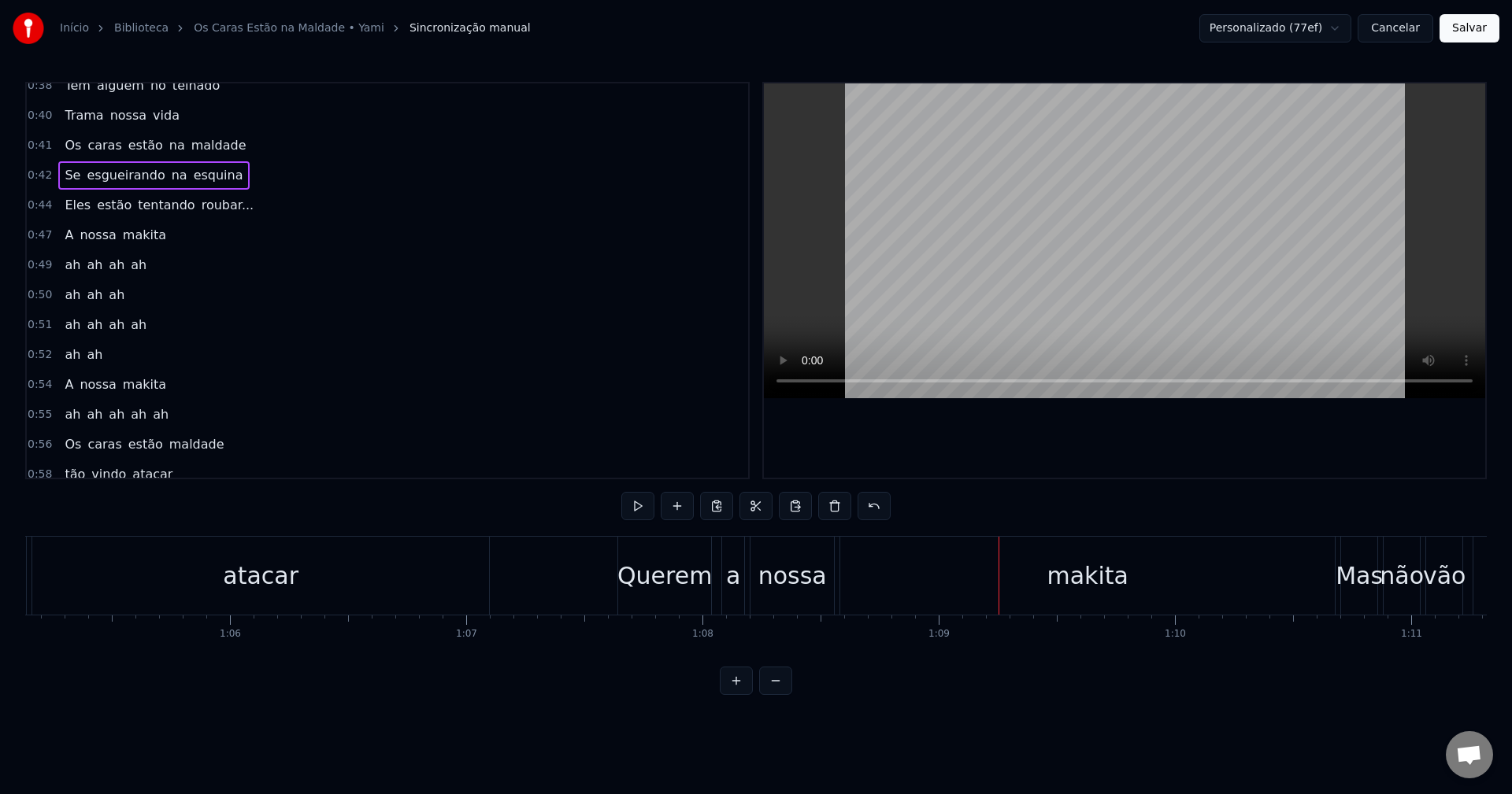
click at [237, 569] on div "atacar" at bounding box center [261, 576] width 76 height 36
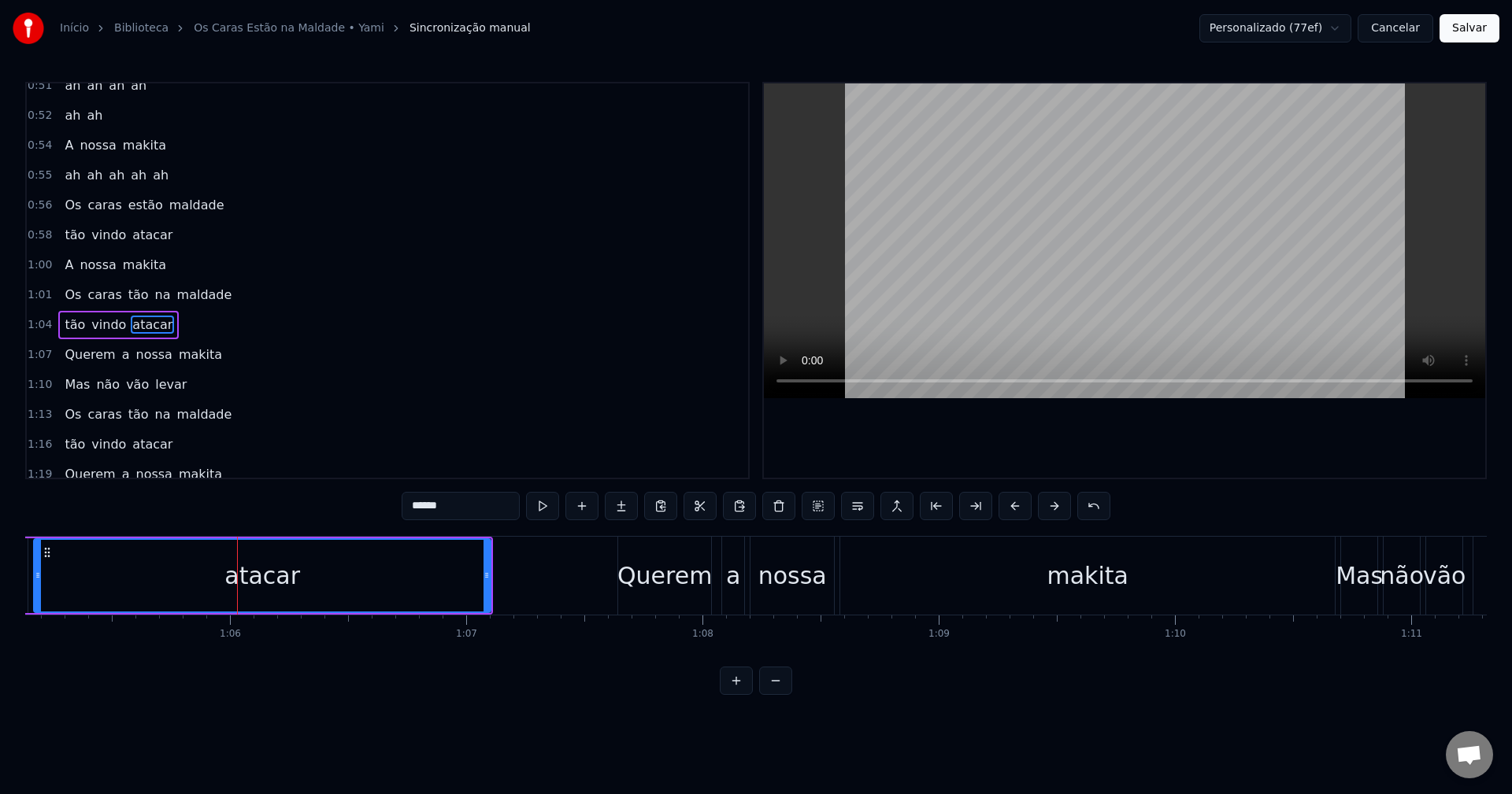
scroll to position [834, 0]
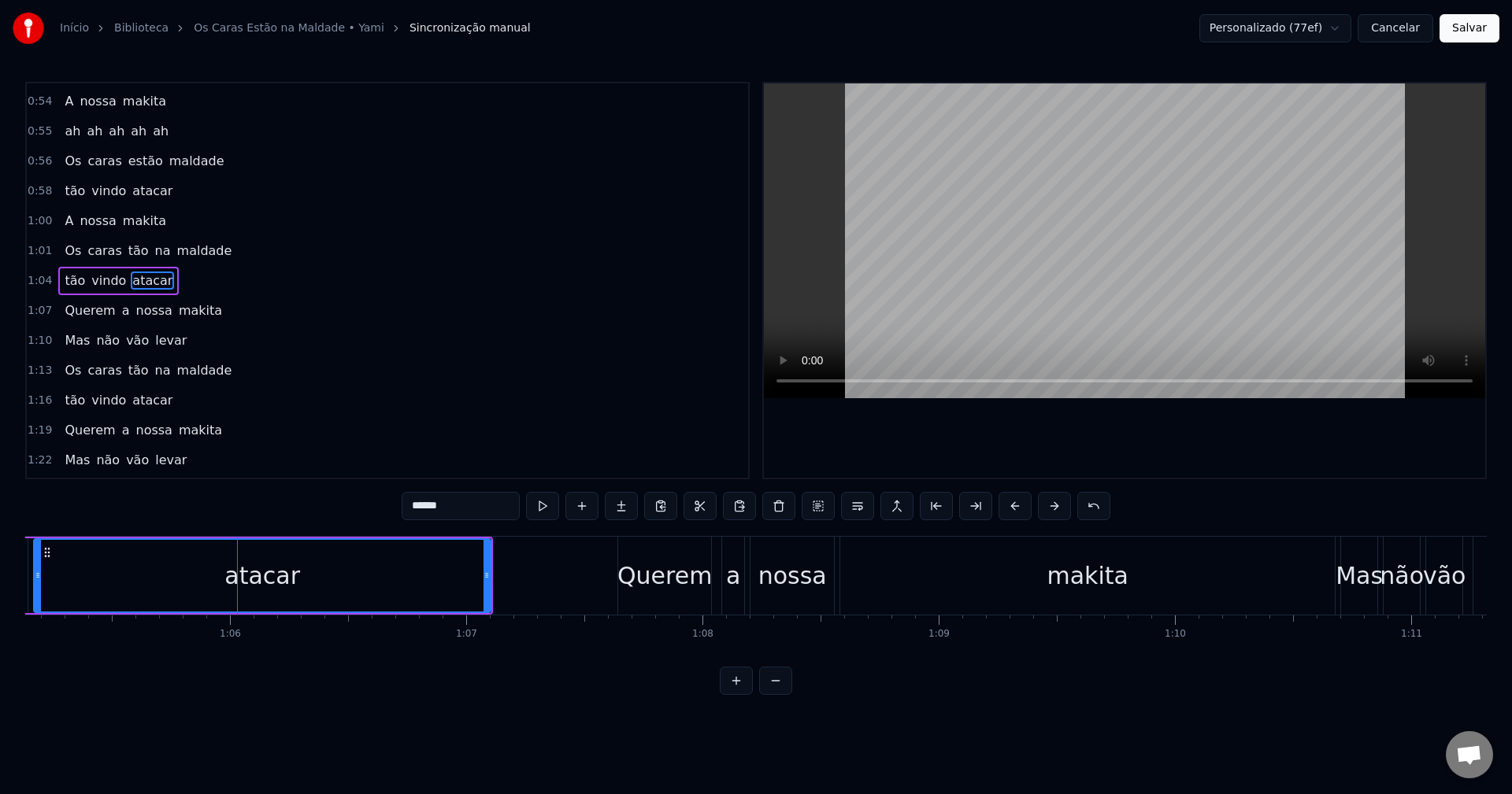
click at [225, 243] on div "1:01 Os caras tão na maldade" at bounding box center [387, 250] width 722 height 30
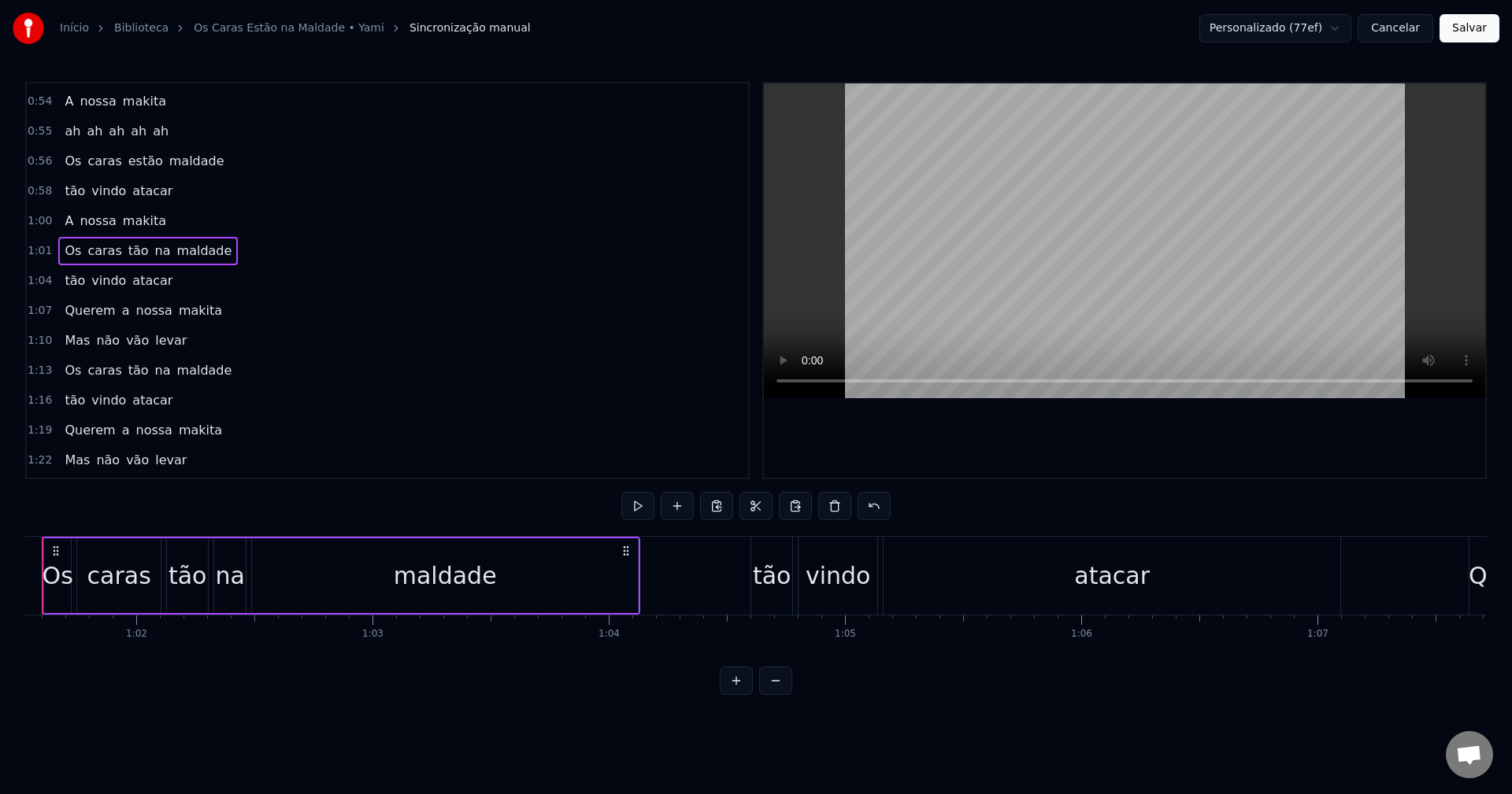
scroll to position [0, 14478]
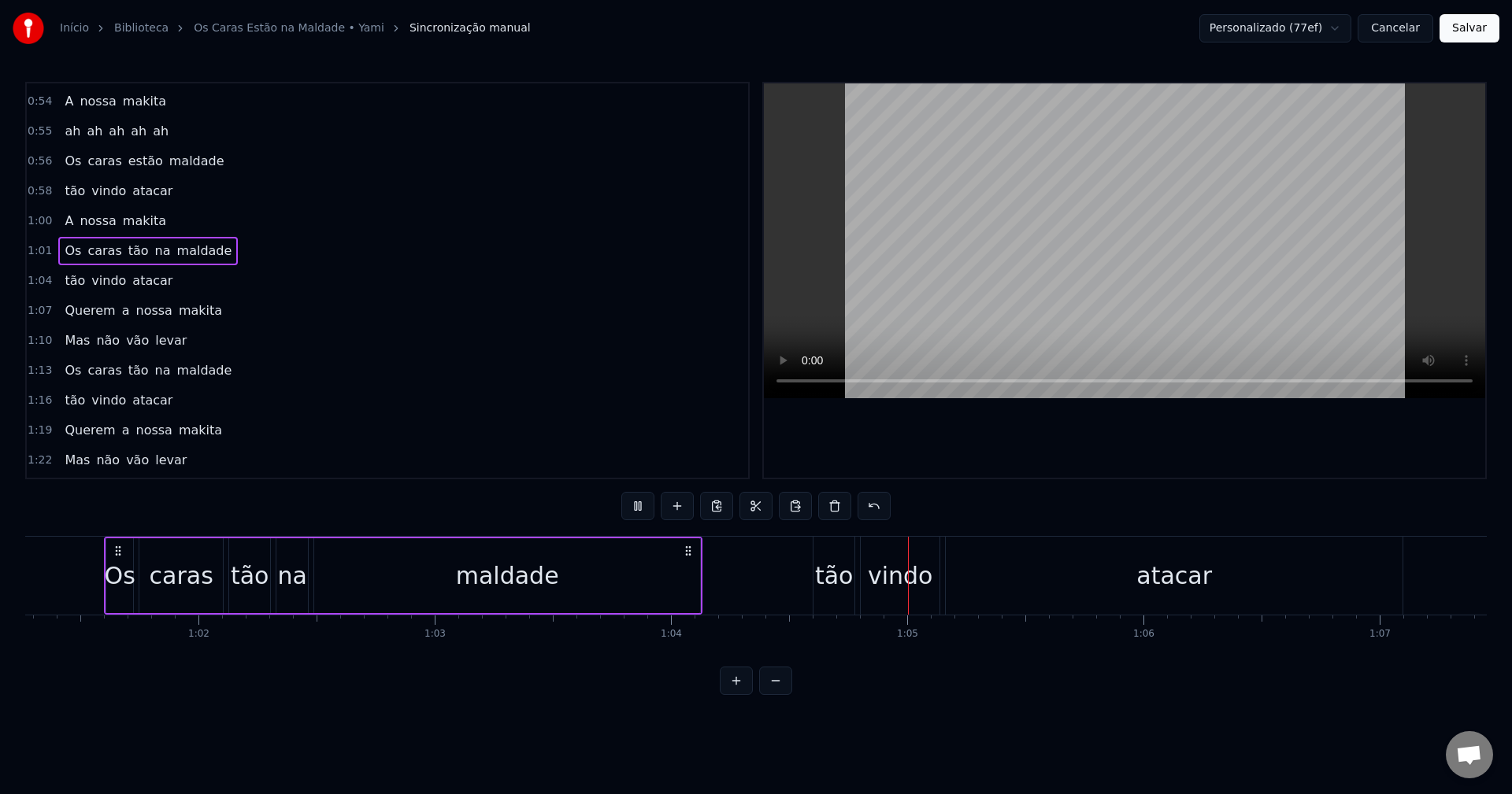
click at [239, 574] on div "tão" at bounding box center [251, 576] width 39 height 36
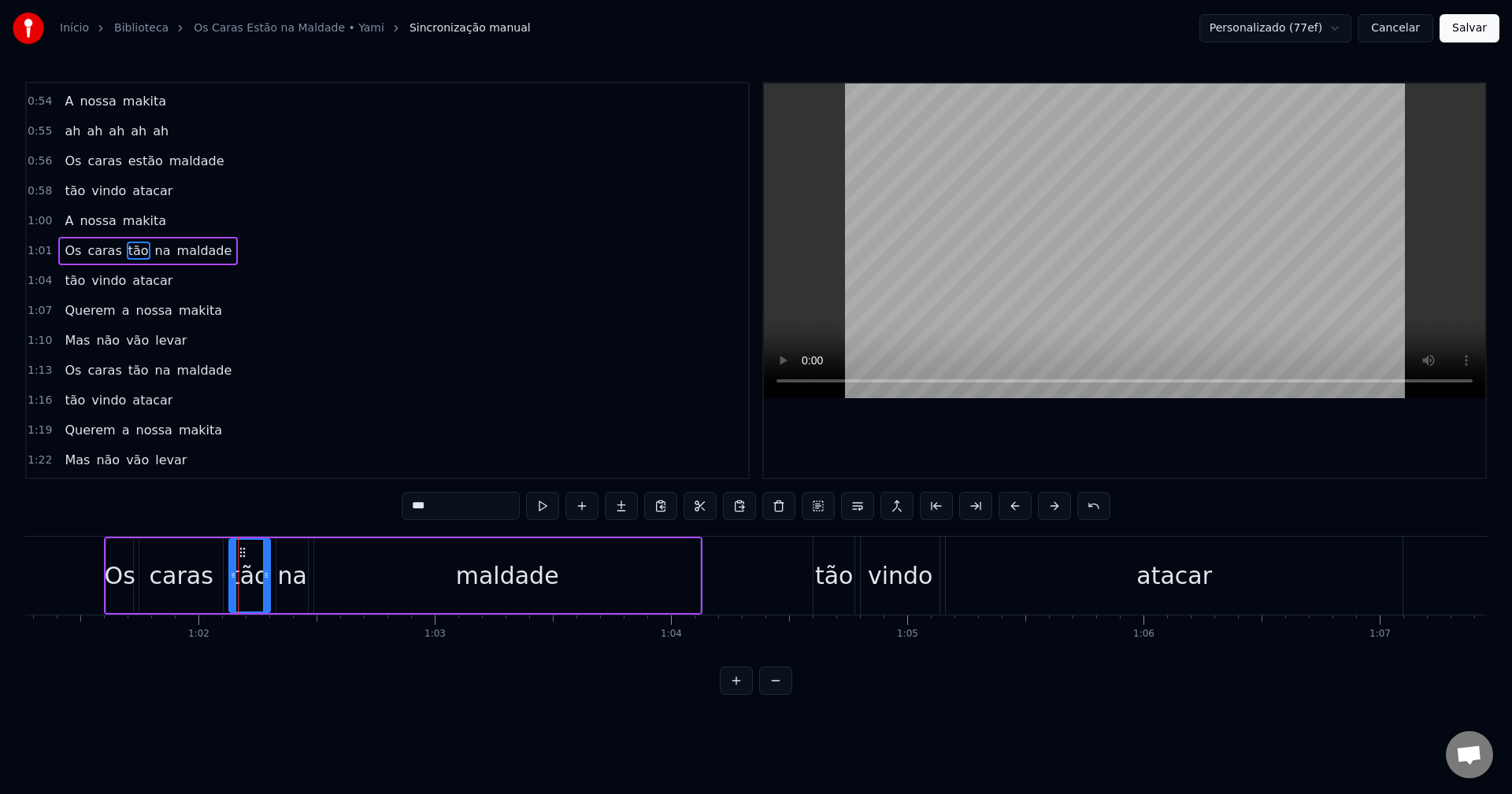
scroll to position [805, 0]
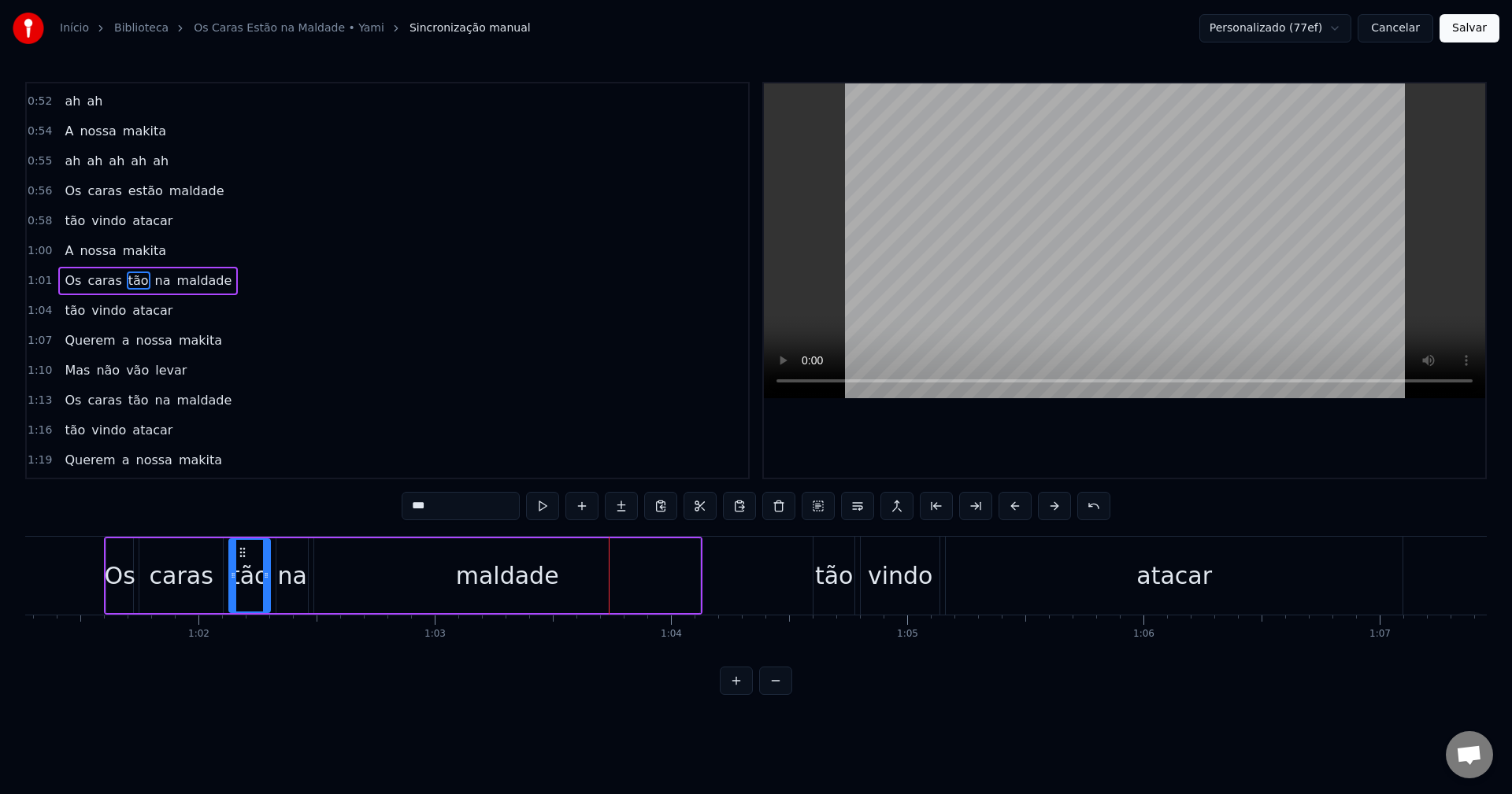
click at [672, 575] on div "maldade" at bounding box center [508, 576] width 386 height 75
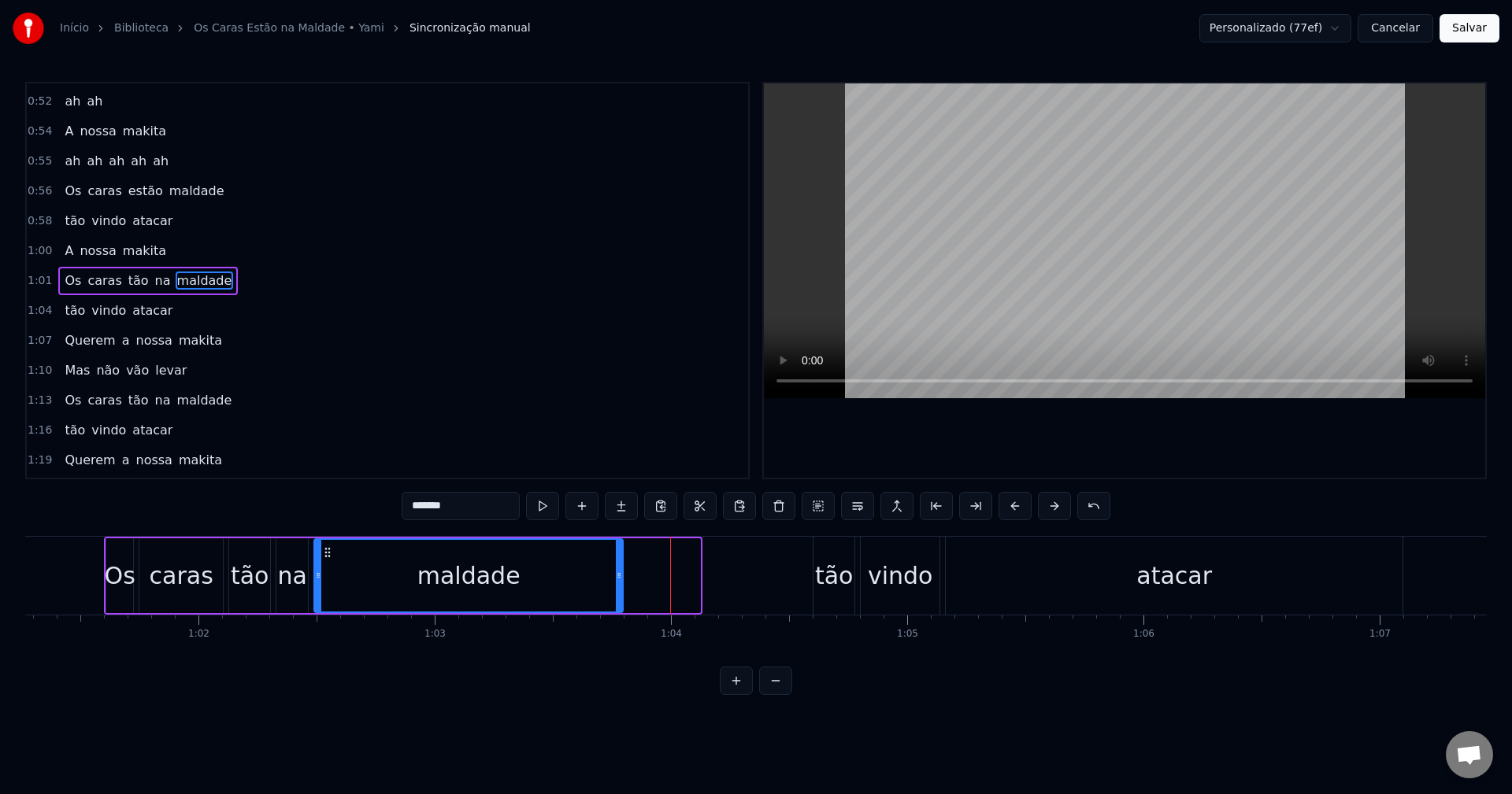
drag, startPoint x: 698, startPoint y: 574, endPoint x: 621, endPoint y: 583, distance: 77.5
click at [621, 583] on div at bounding box center [619, 576] width 6 height 72
click at [239, 573] on div "tão" at bounding box center [251, 576] width 39 height 36
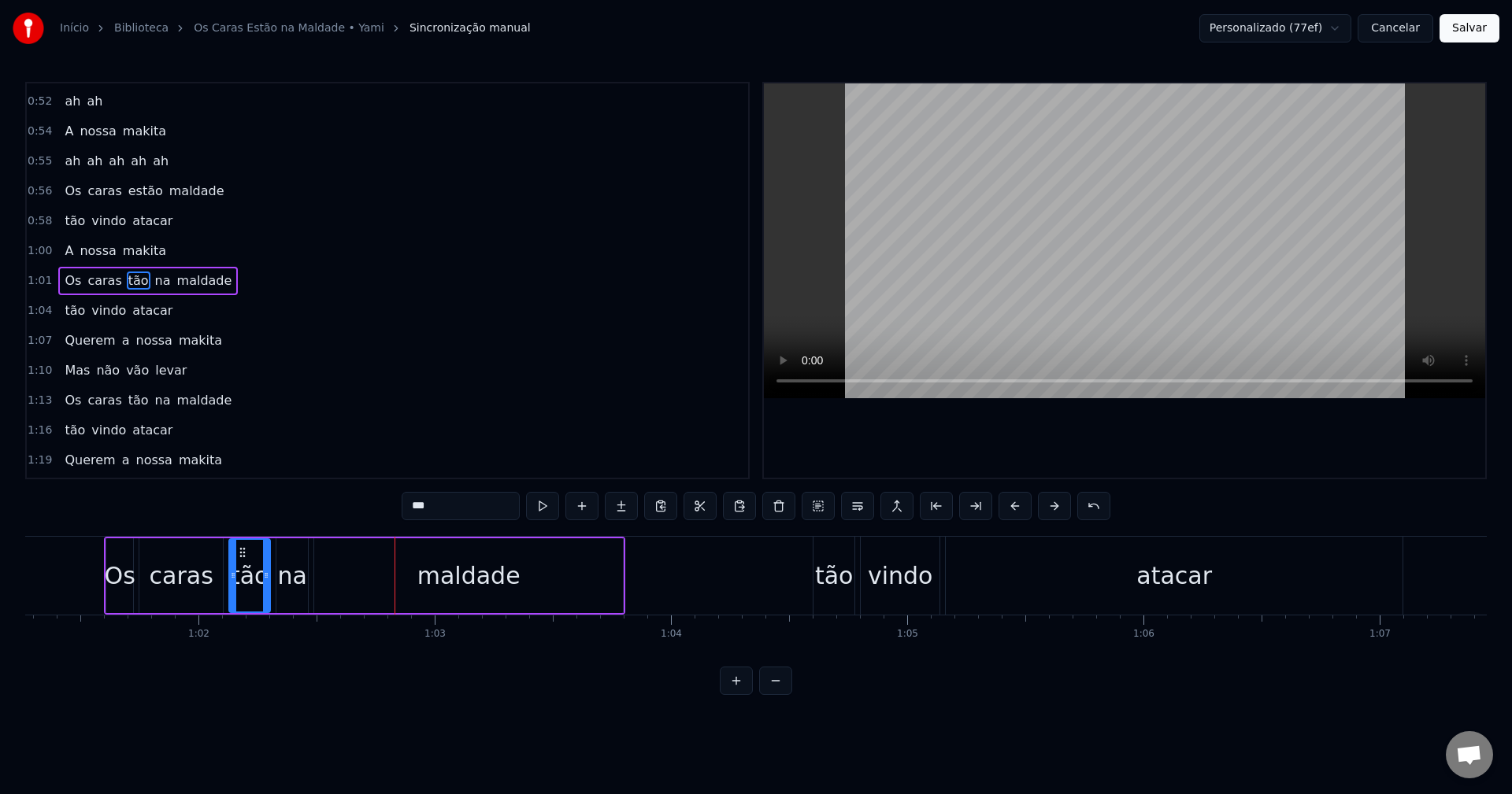
click at [556, 590] on div "maldade" at bounding box center [469, 576] width 309 height 75
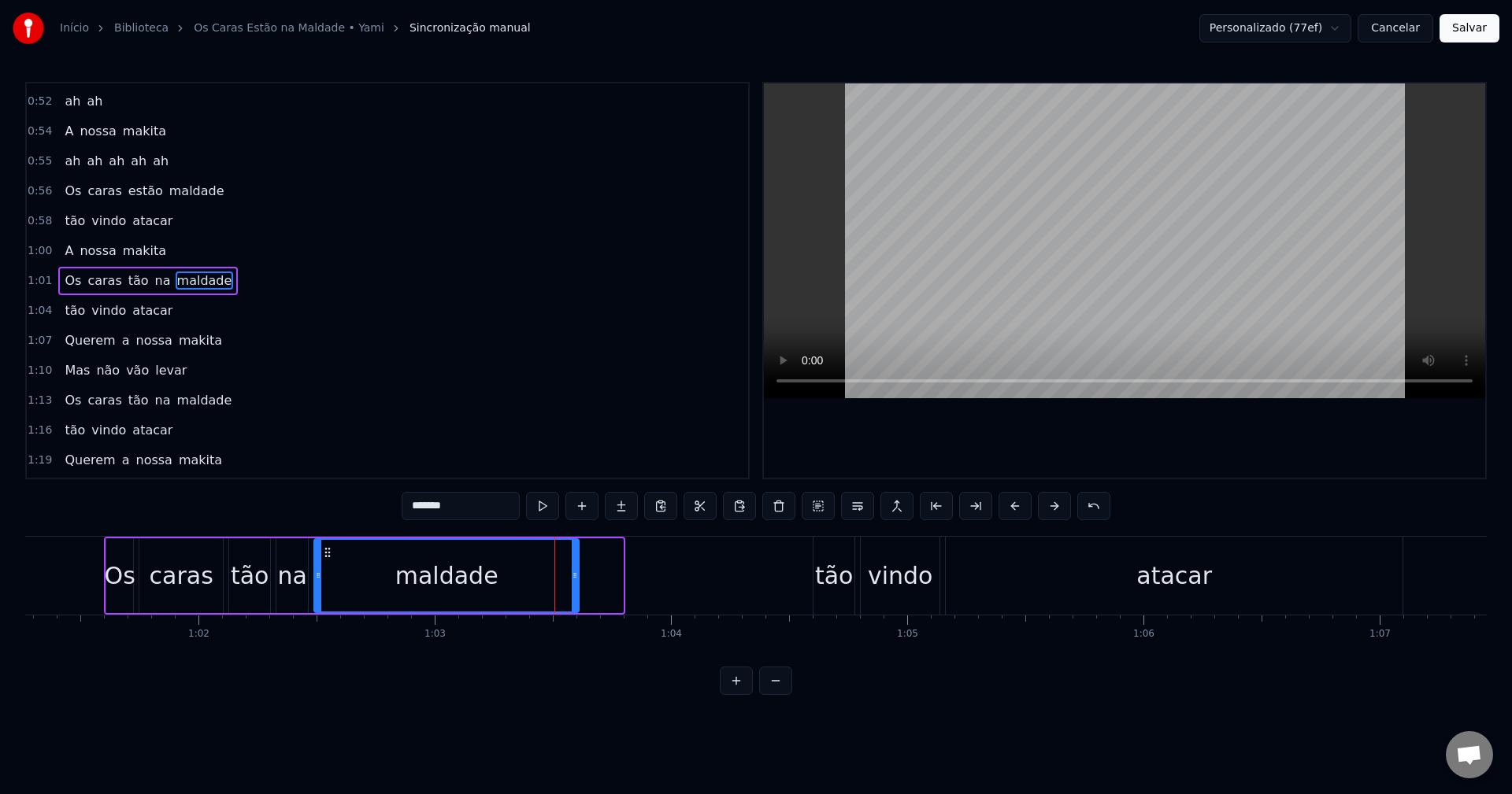
drag, startPoint x: 621, startPoint y: 574, endPoint x: 577, endPoint y: 582, distance: 44.7
click at [577, 582] on div at bounding box center [575, 576] width 6 height 72
click at [248, 587] on div "tão" at bounding box center [251, 576] width 39 height 36
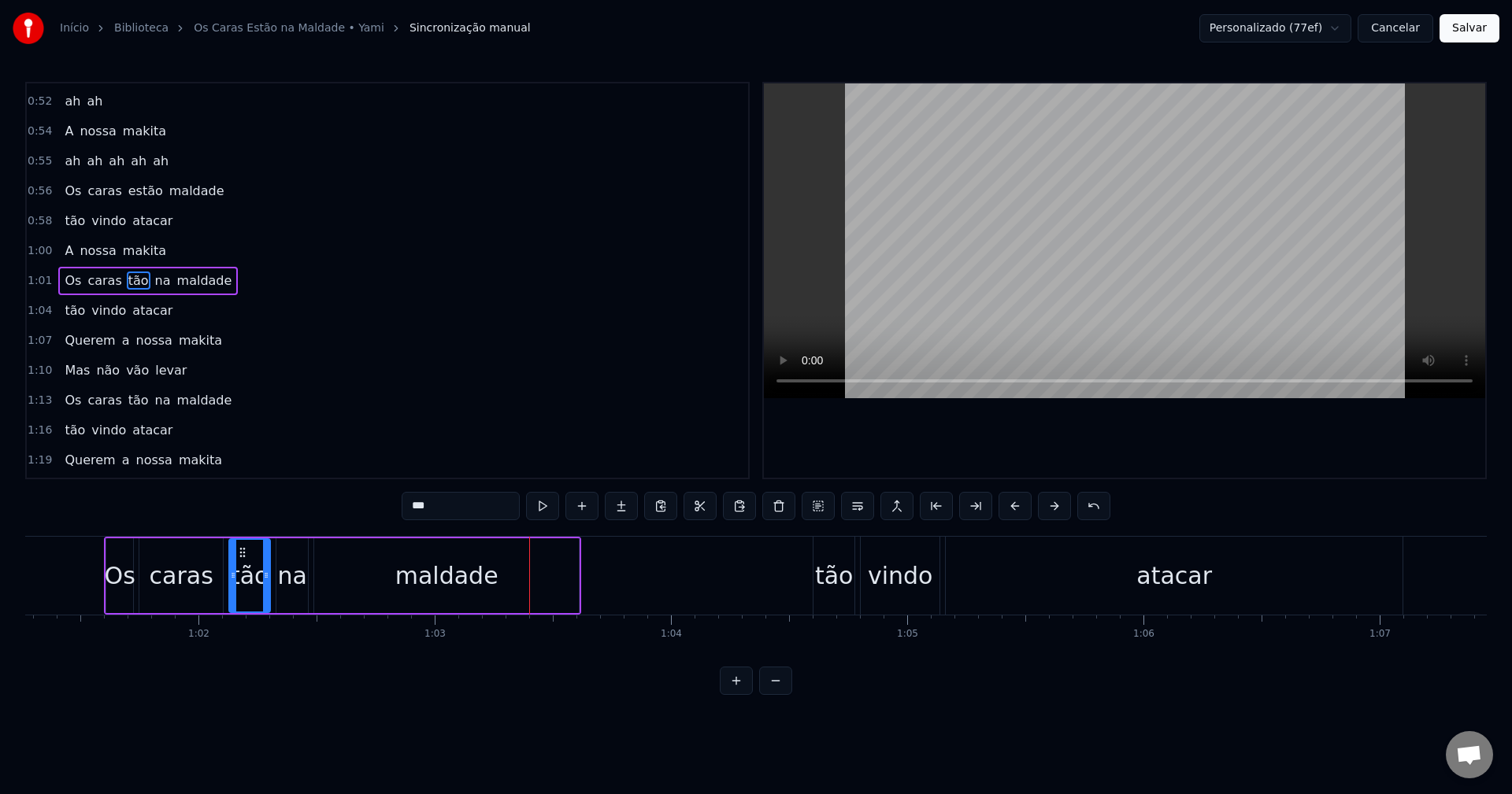
click at [567, 565] on div "maldade" at bounding box center [447, 576] width 265 height 75
type input "*******"
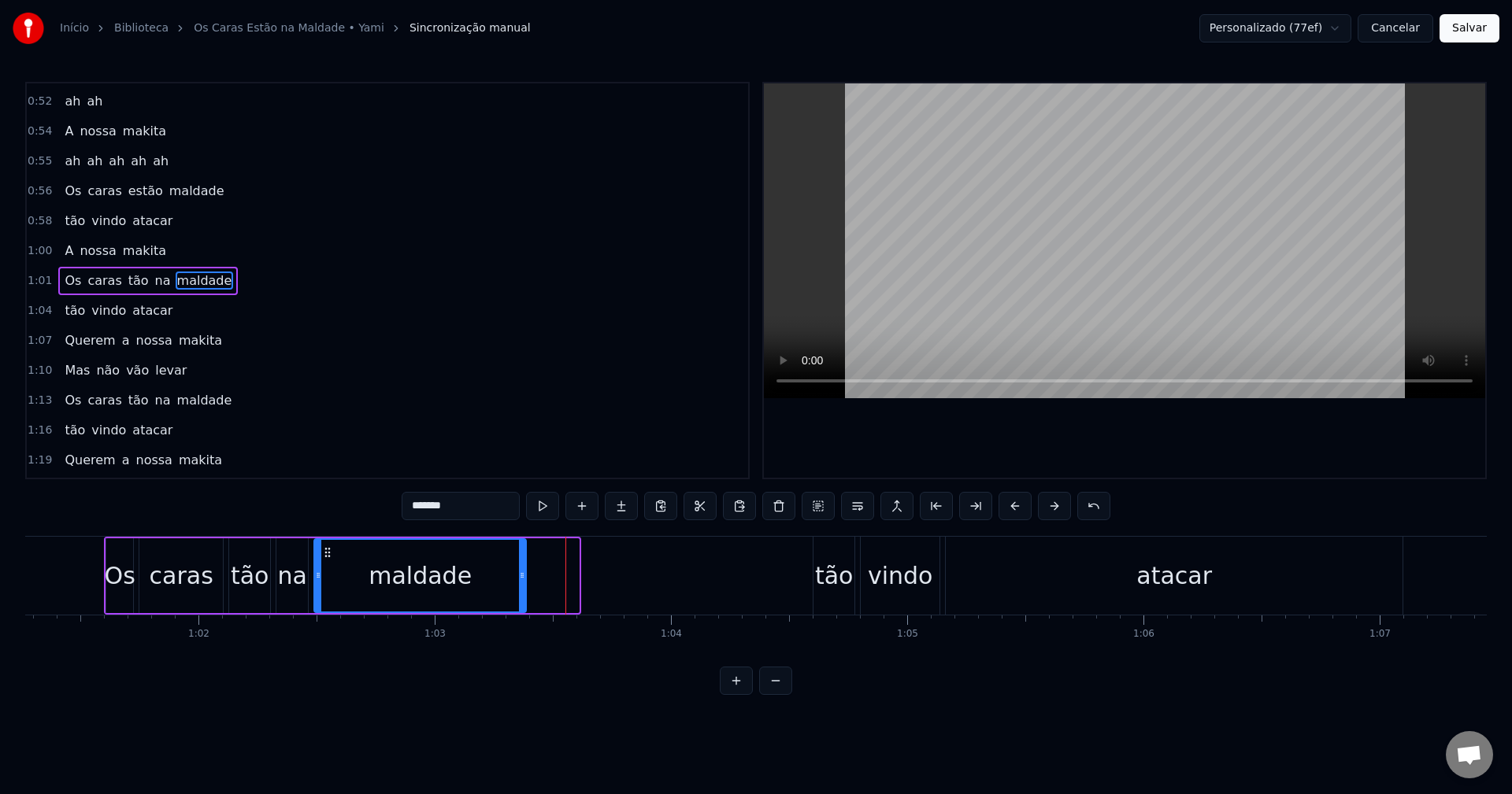
drag, startPoint x: 574, startPoint y: 574, endPoint x: 520, endPoint y: 589, distance: 56.0
click at [520, 589] on div at bounding box center [522, 576] width 6 height 72
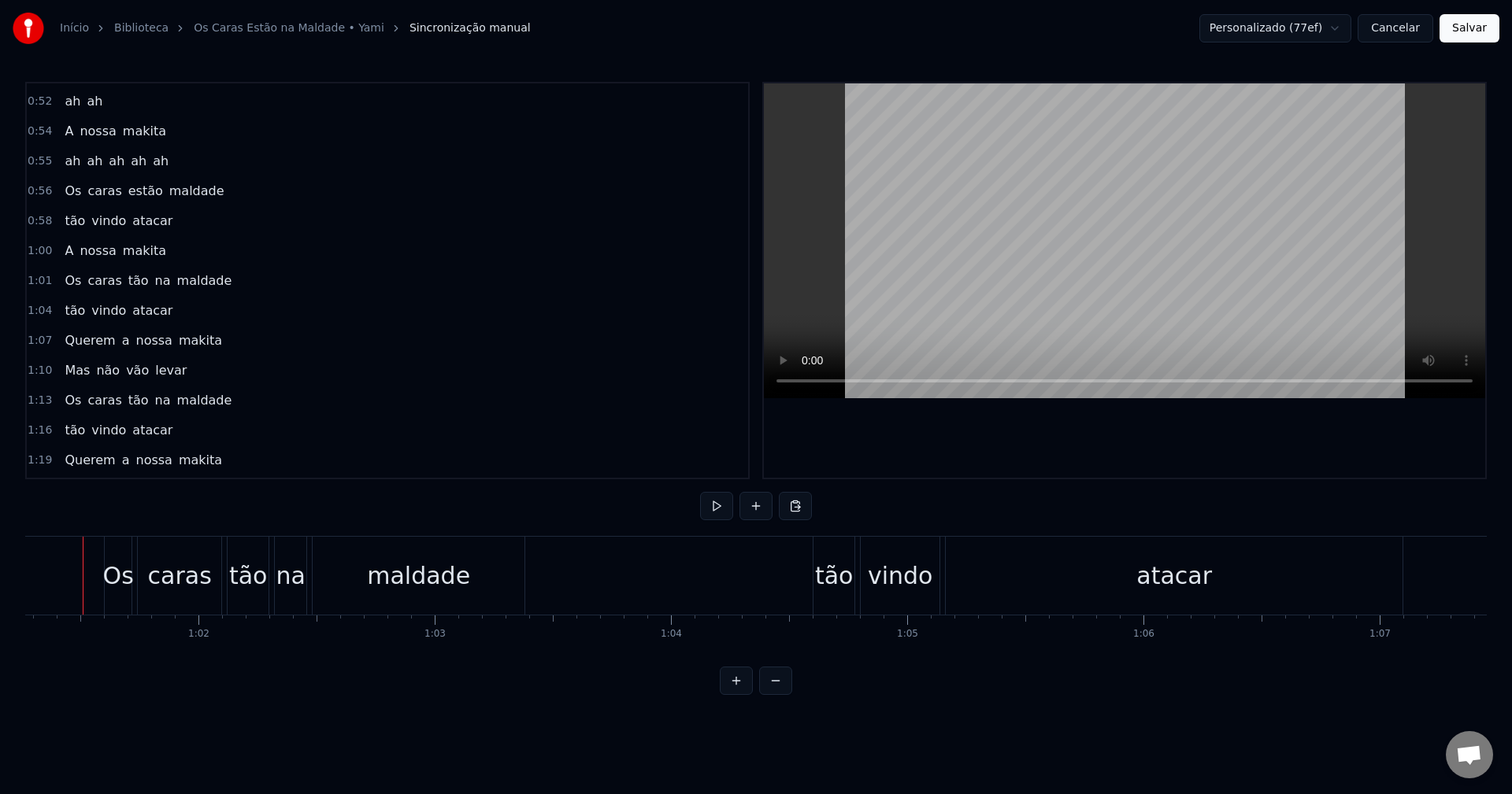
scroll to position [0, 14457]
click at [449, 590] on div "maldade" at bounding box center [440, 576] width 103 height 36
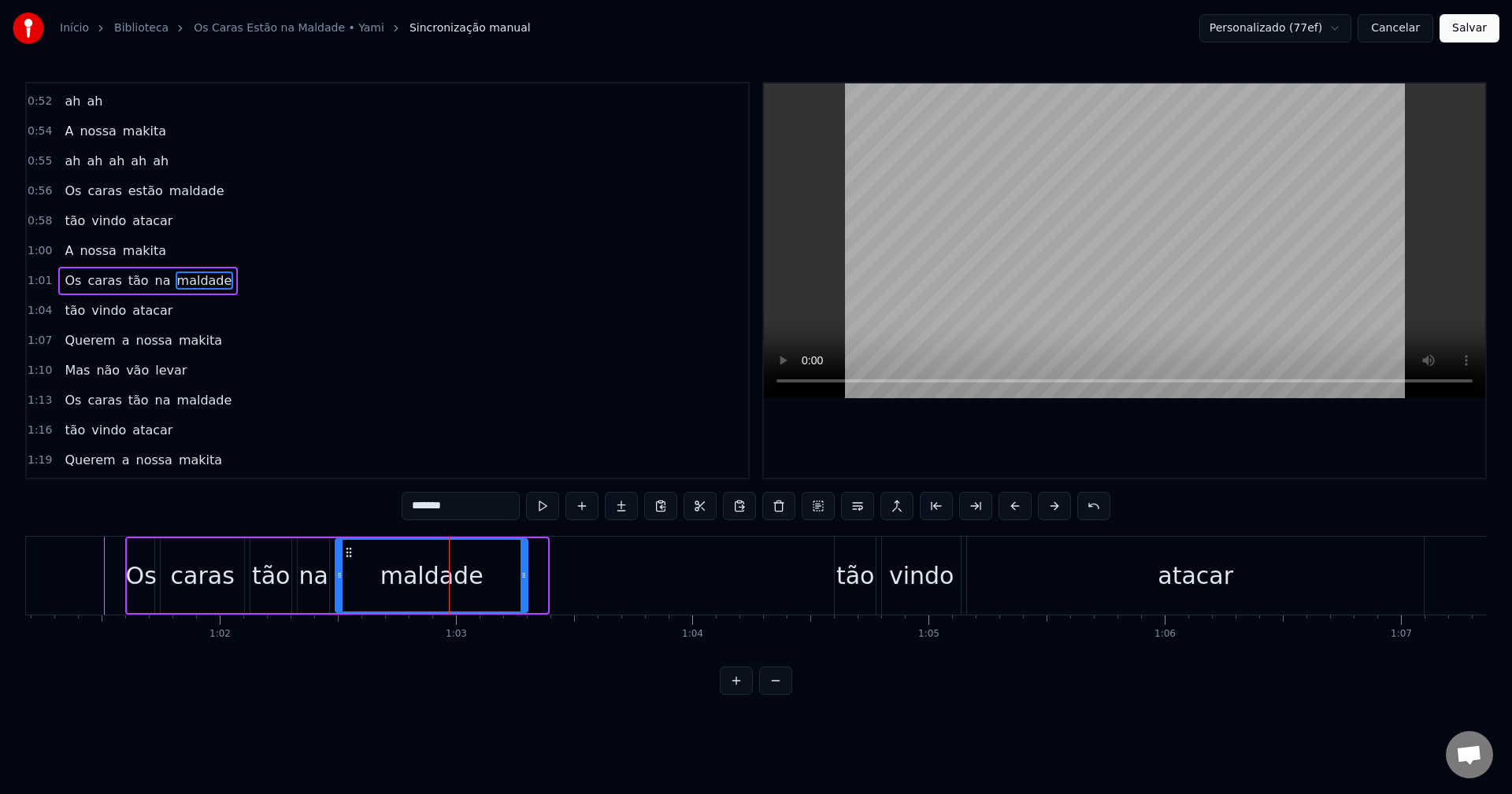
drag, startPoint x: 542, startPoint y: 569, endPoint x: 520, endPoint y: 573, distance: 22.4
click at [520, 573] on div at bounding box center [524, 576] width 6 height 72
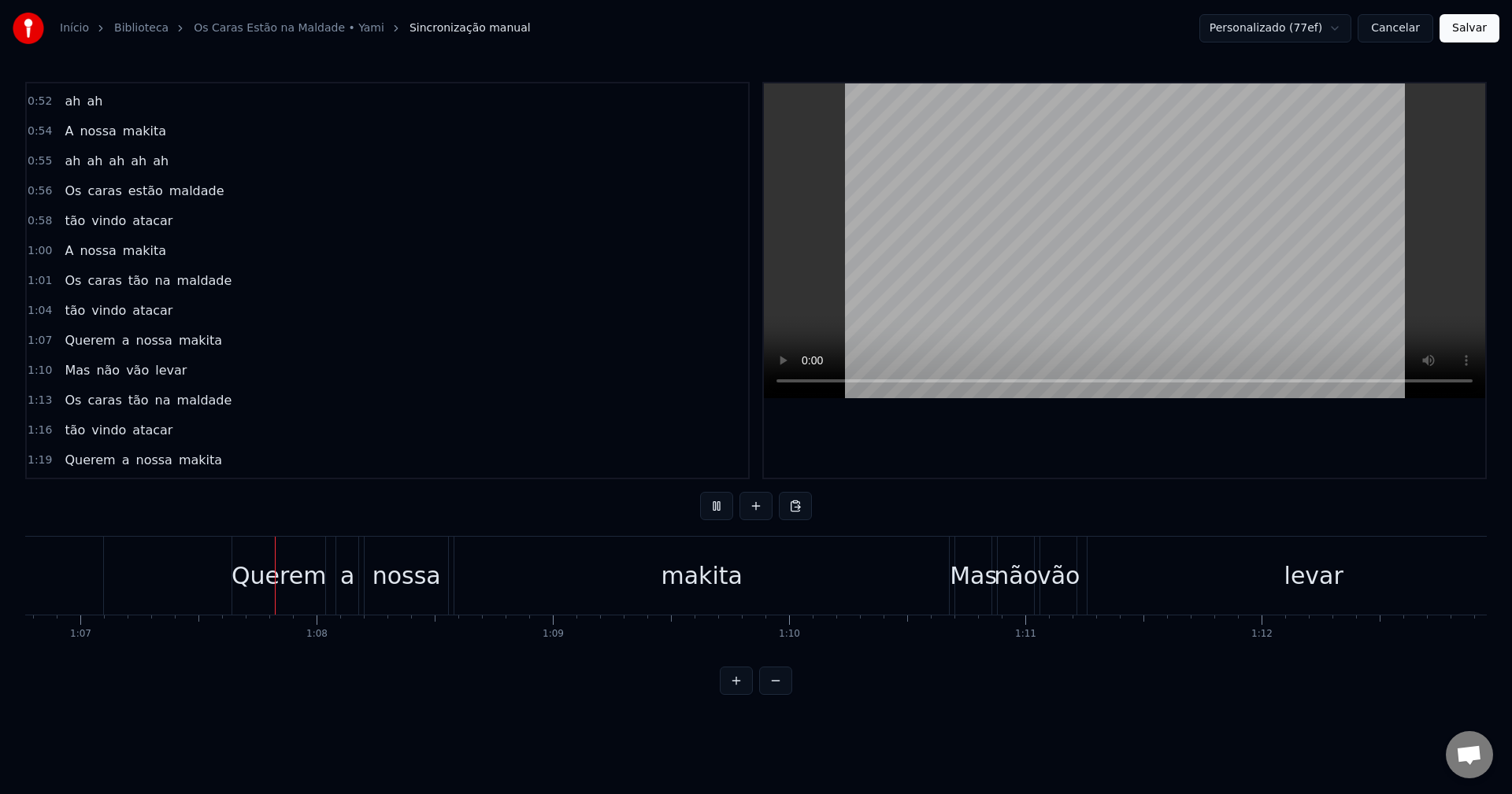
scroll to position [0, 15783]
click at [825, 579] on div "makita" at bounding box center [697, 576] width 495 height 78
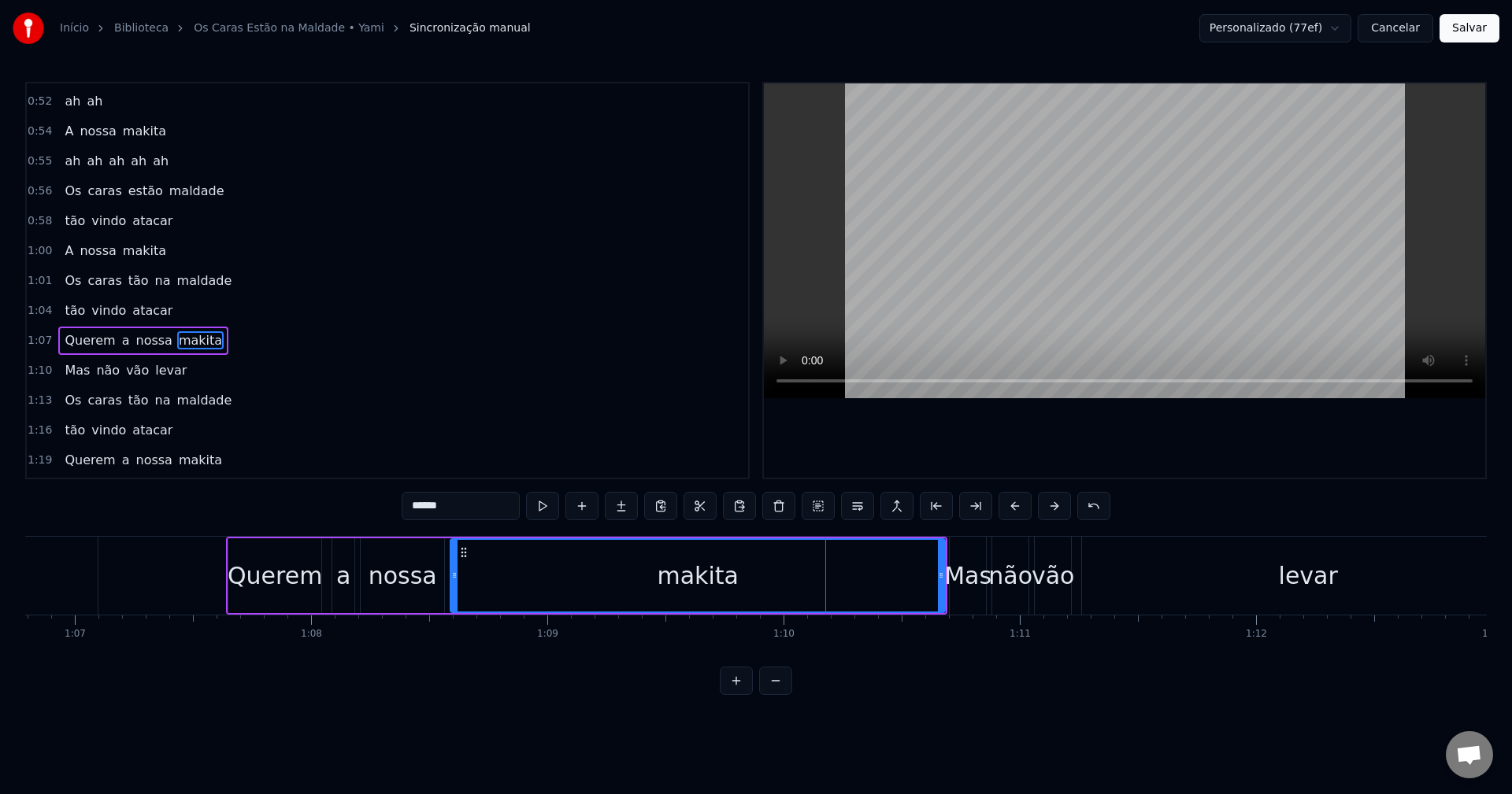
scroll to position [864, 0]
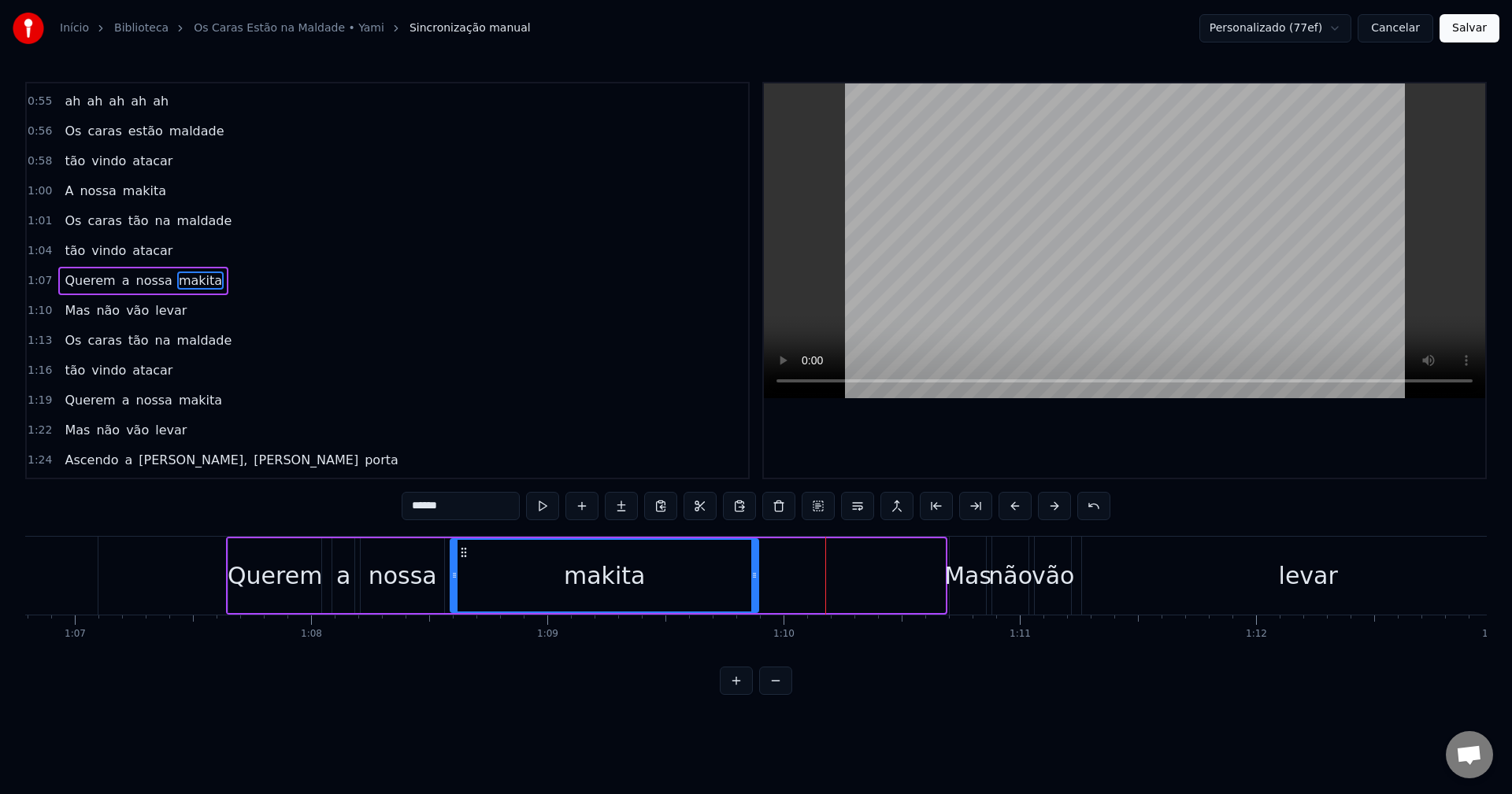
drag, startPoint x: 942, startPoint y: 568, endPoint x: 756, endPoint y: 570, distance: 186.0
click at [756, 570] on div at bounding box center [755, 576] width 6 height 72
drag, startPoint x: 754, startPoint y: 572, endPoint x: 764, endPoint y: 569, distance: 10.4
click at [764, 569] on icon at bounding box center [765, 576] width 6 height 13
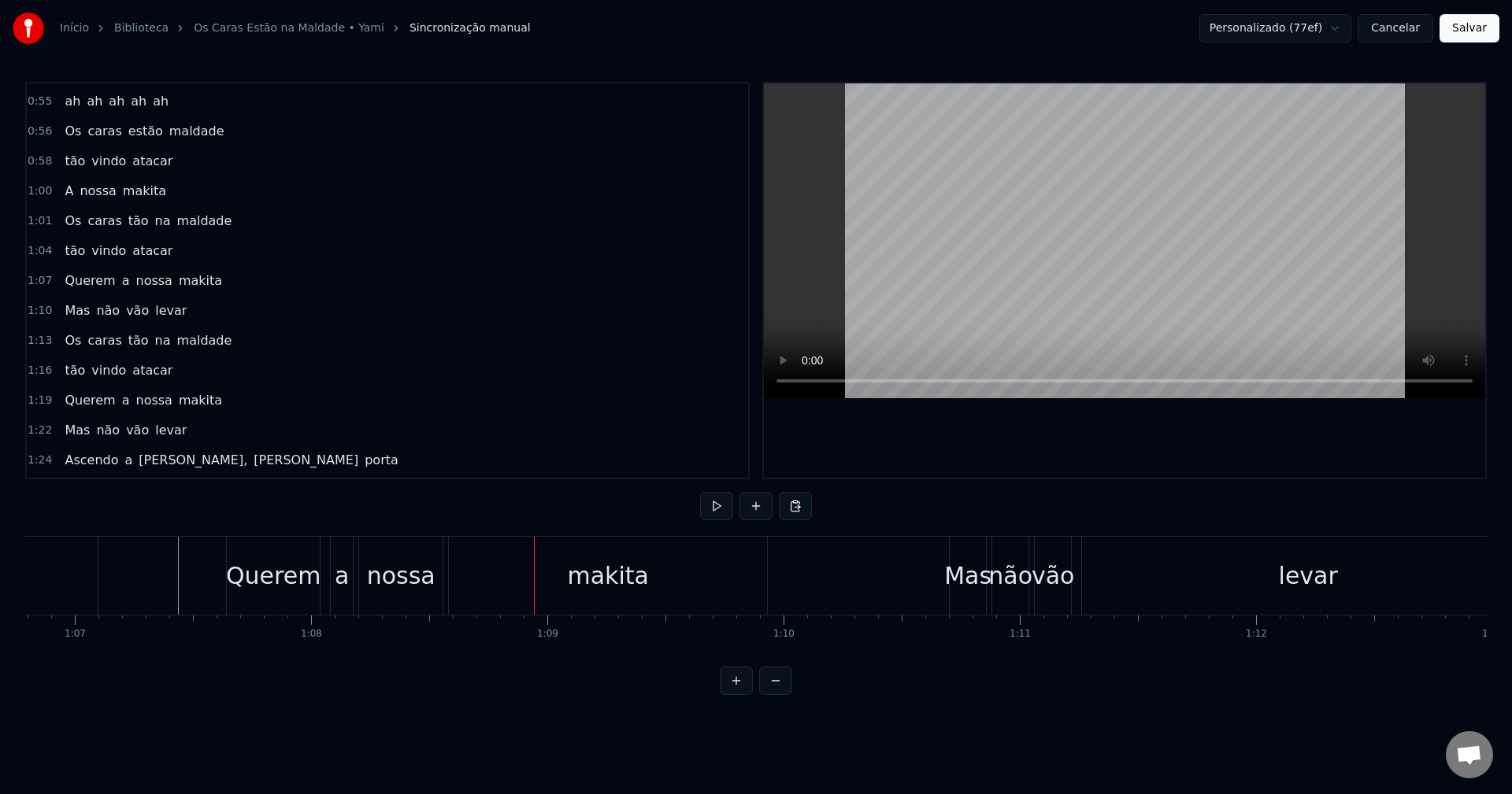
click at [733, 587] on div "makita" at bounding box center [609, 576] width 318 height 78
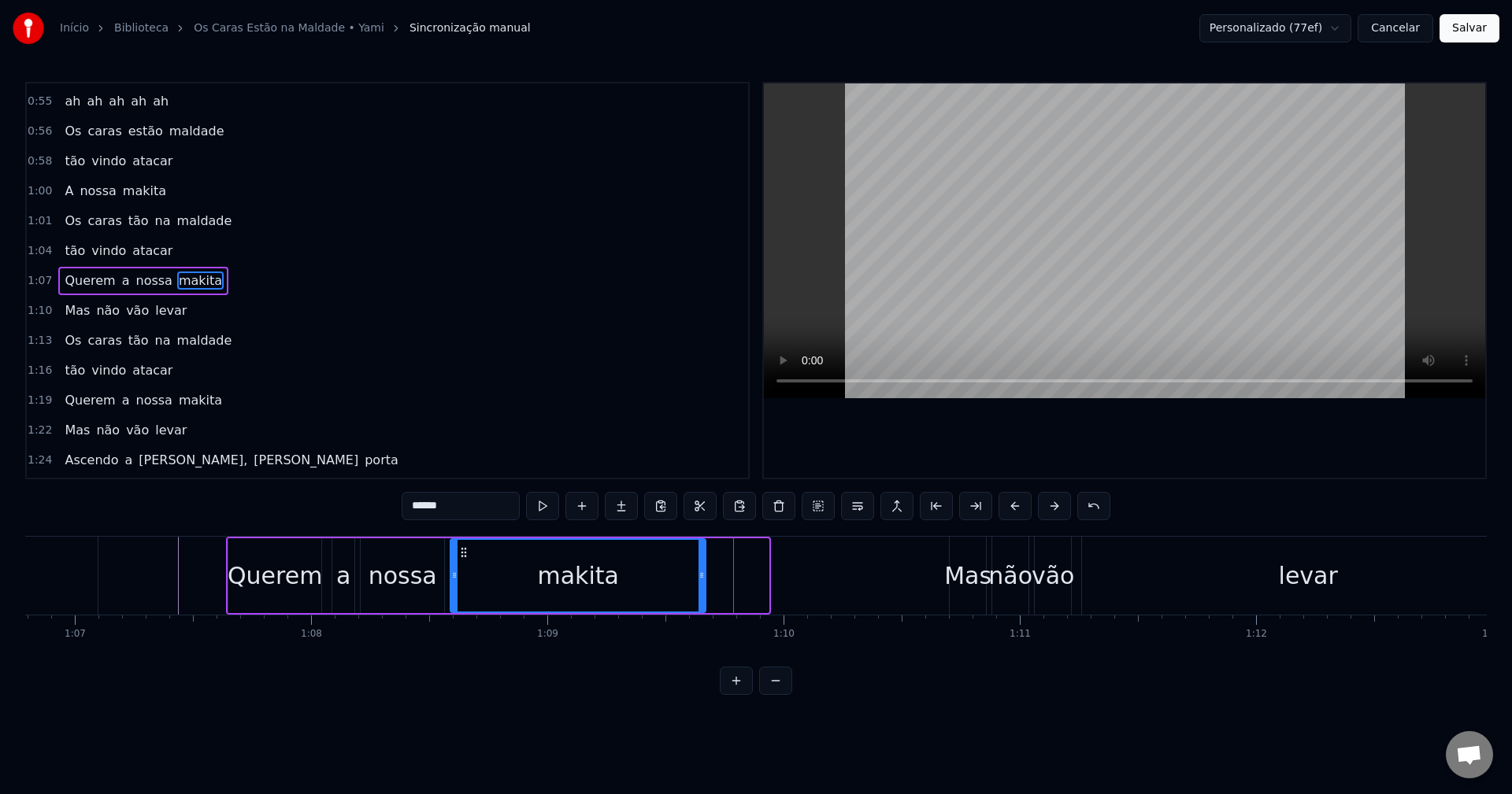
drag, startPoint x: 764, startPoint y: 577, endPoint x: 695, endPoint y: 581, distance: 69.1
click at [699, 581] on icon at bounding box center [702, 576] width 6 height 13
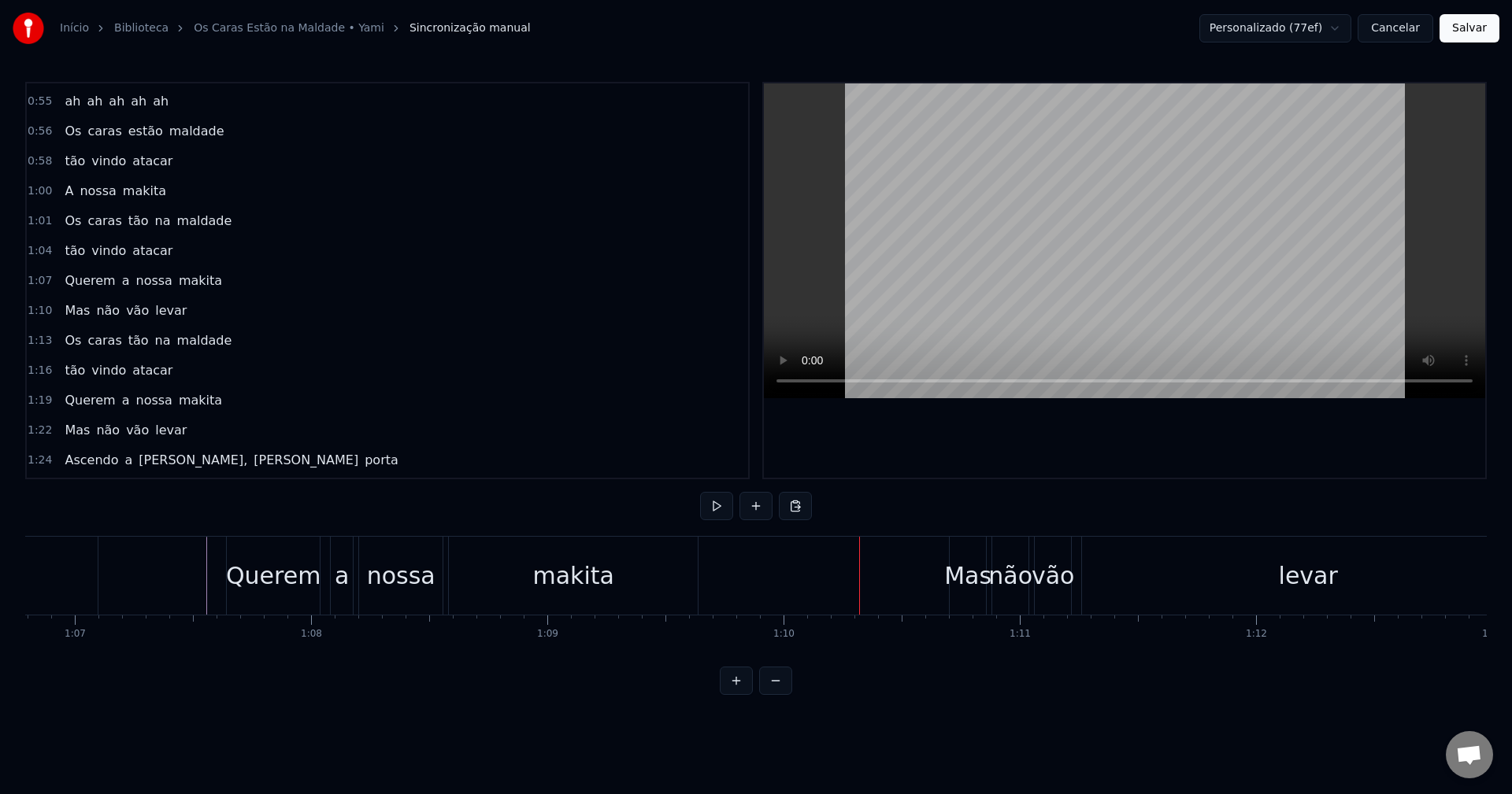
drag, startPoint x: 575, startPoint y: 580, endPoint x: 622, endPoint y: 576, distance: 47.2
click at [575, 580] on div "makita" at bounding box center [573, 576] width 81 height 36
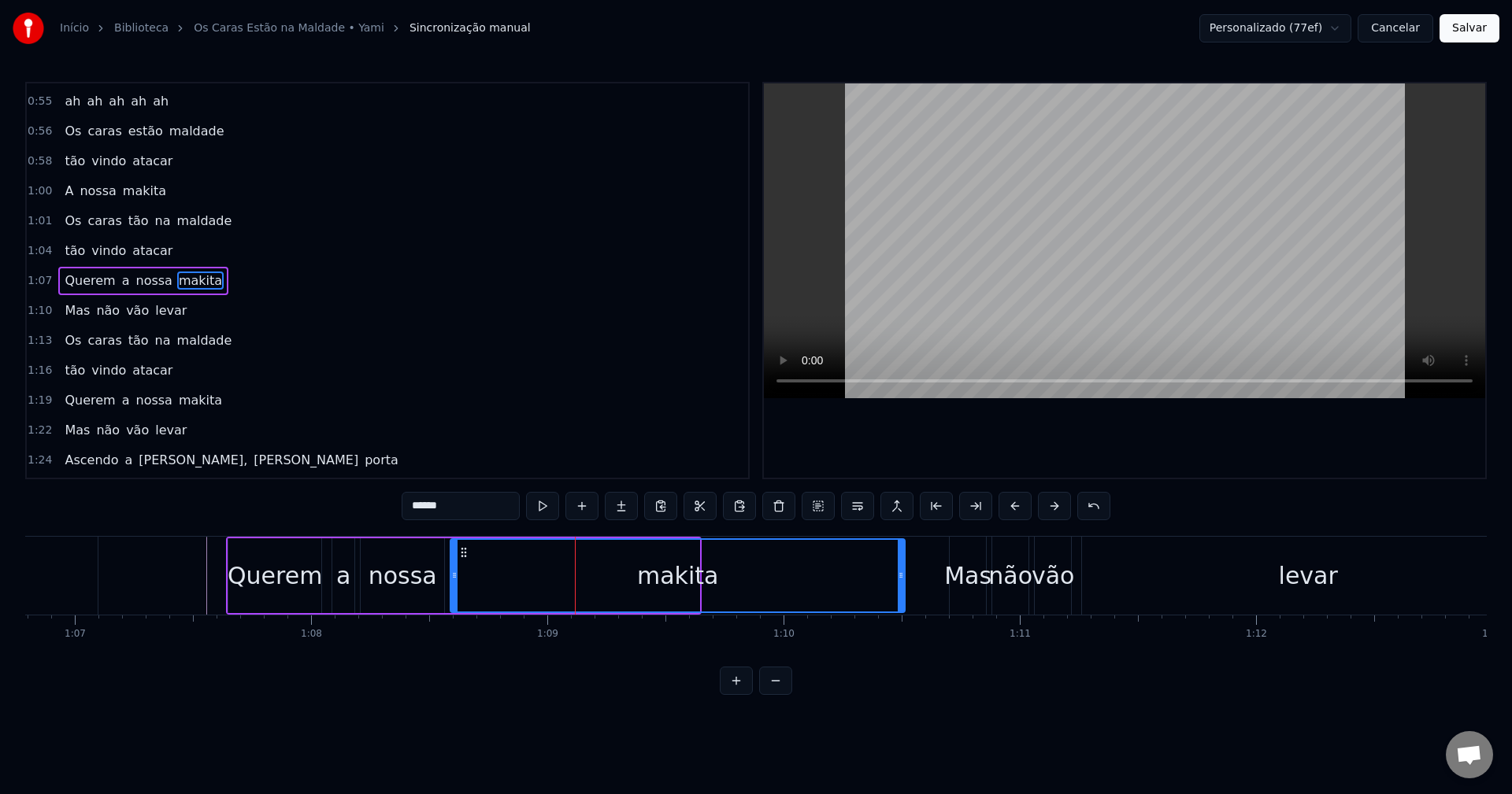
drag, startPoint x: 694, startPoint y: 582, endPoint x: 899, endPoint y: 552, distance: 207.2
click at [899, 552] on div at bounding box center [901, 576] width 6 height 72
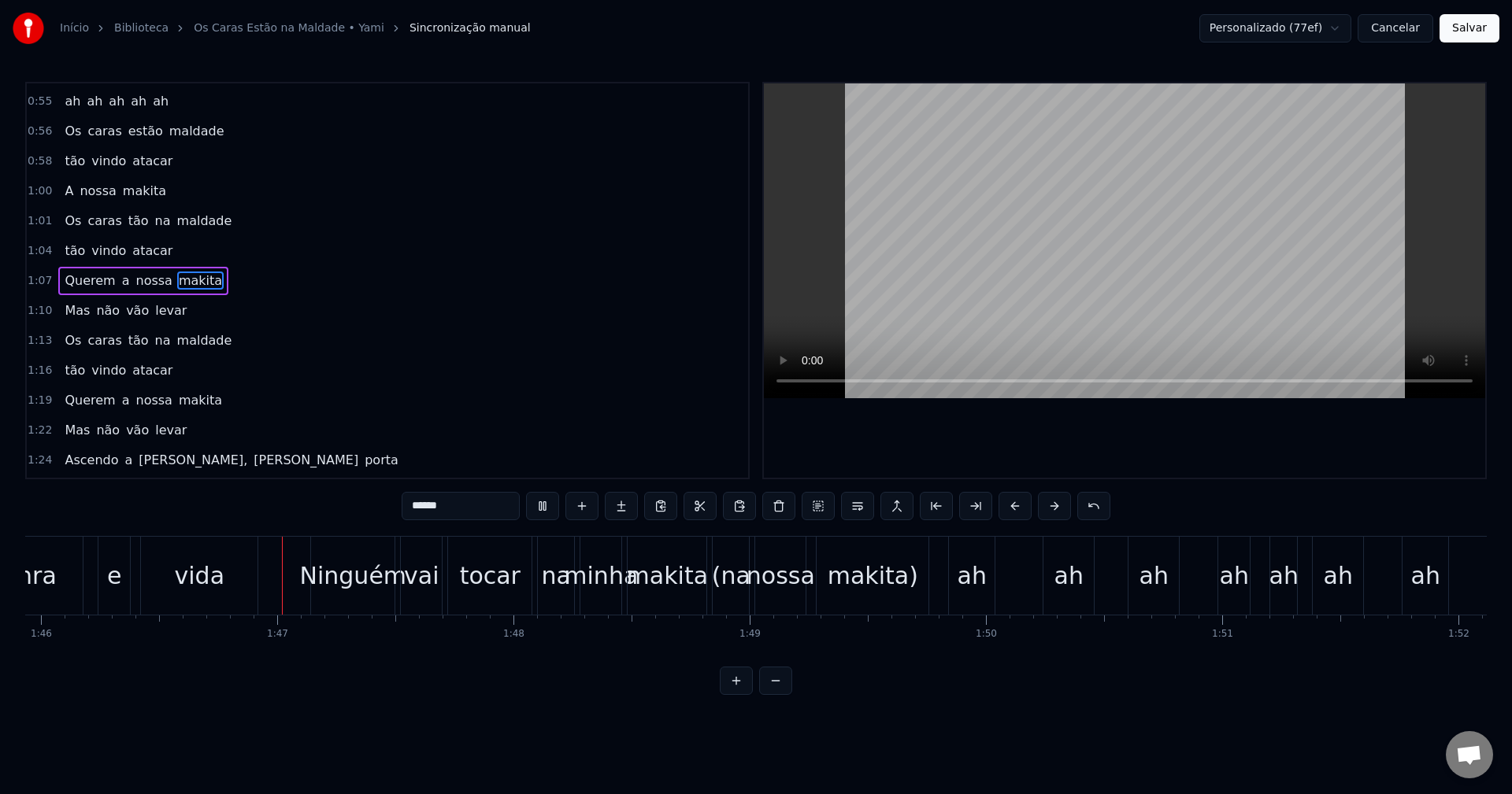
scroll to position [0, 25033]
click at [901, 568] on div "makita)" at bounding box center [872, 576] width 91 height 36
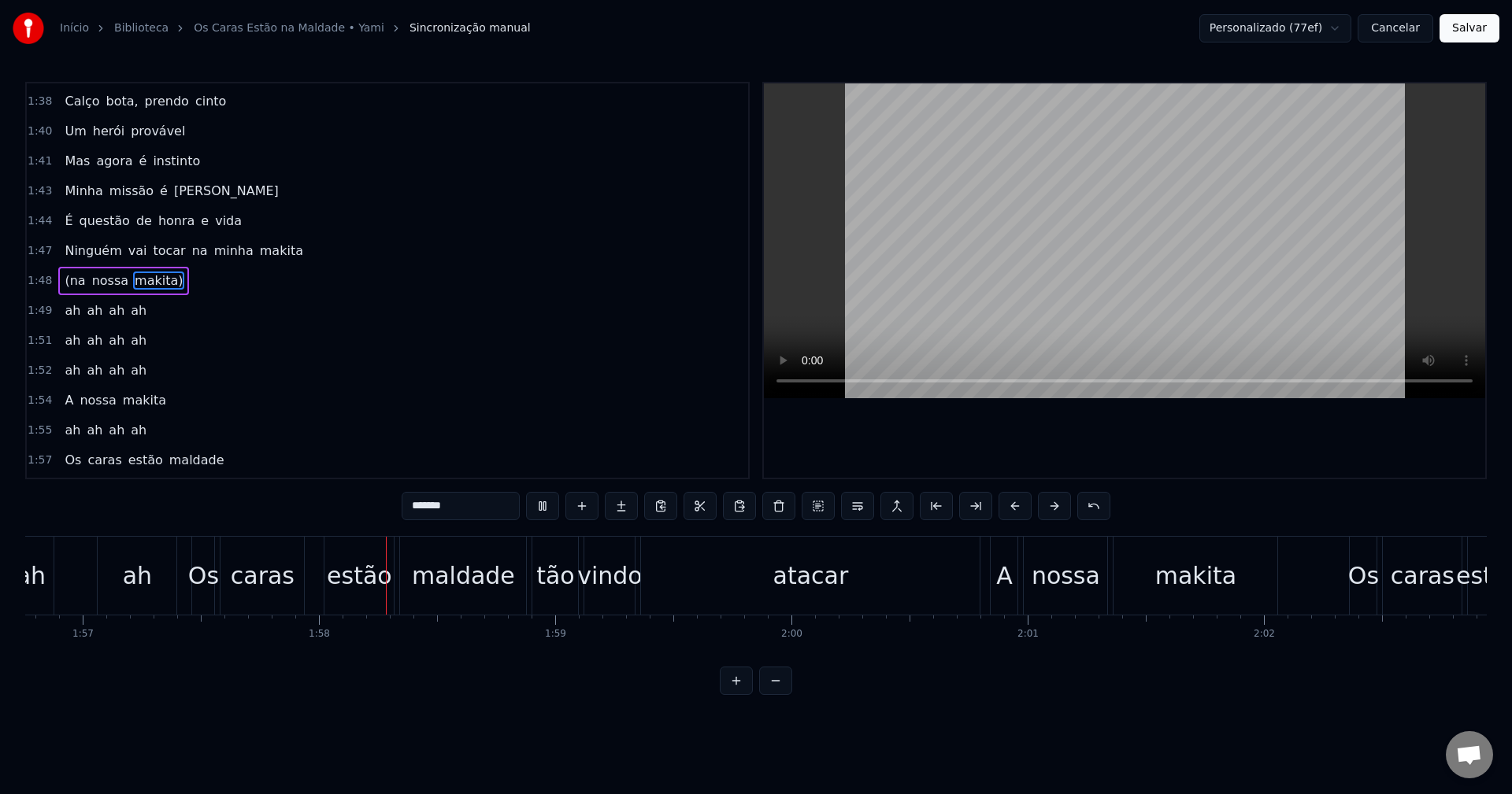
scroll to position [0, 27728]
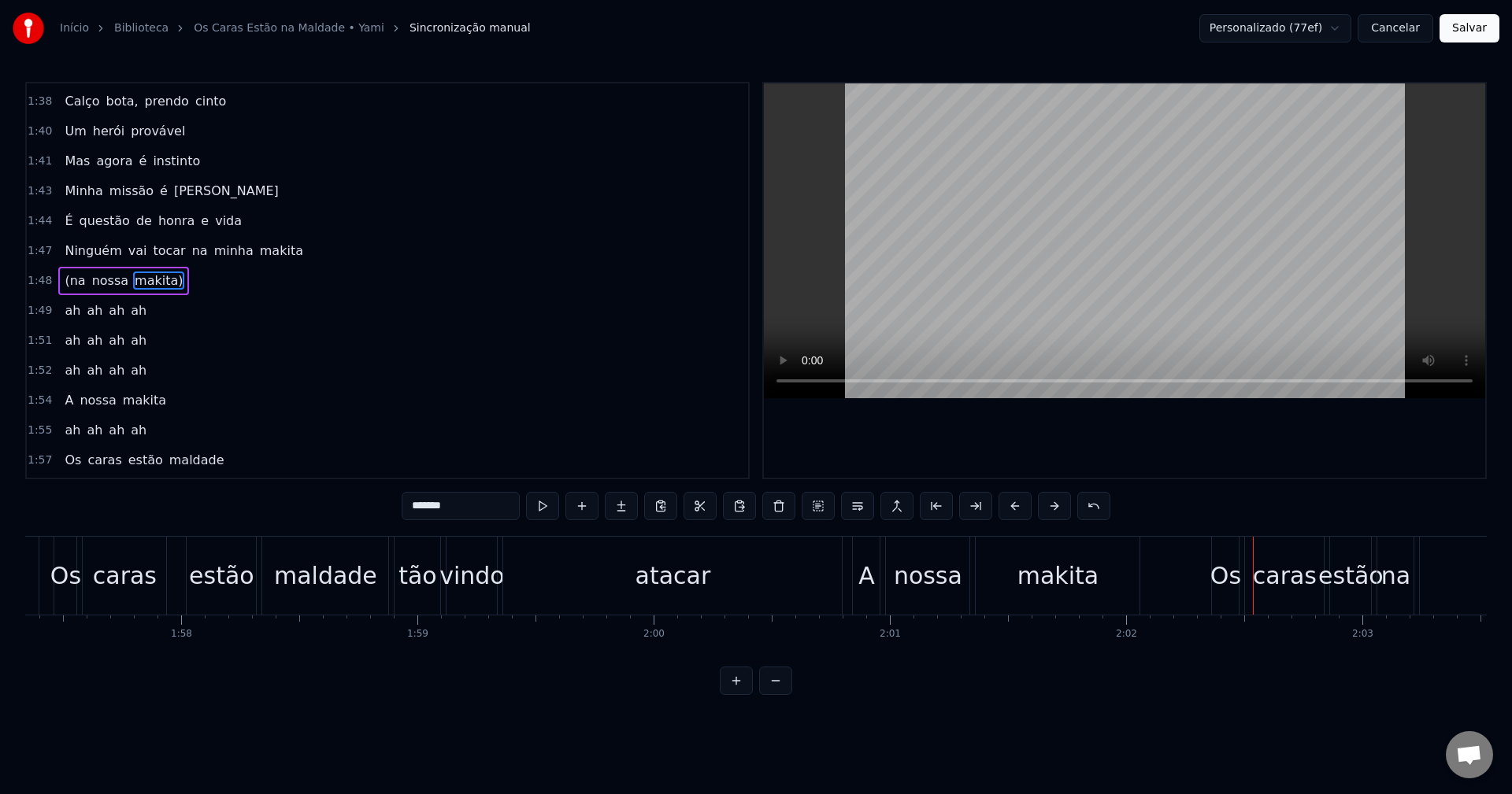
click at [1103, 584] on div "makita" at bounding box center [1058, 576] width 164 height 78
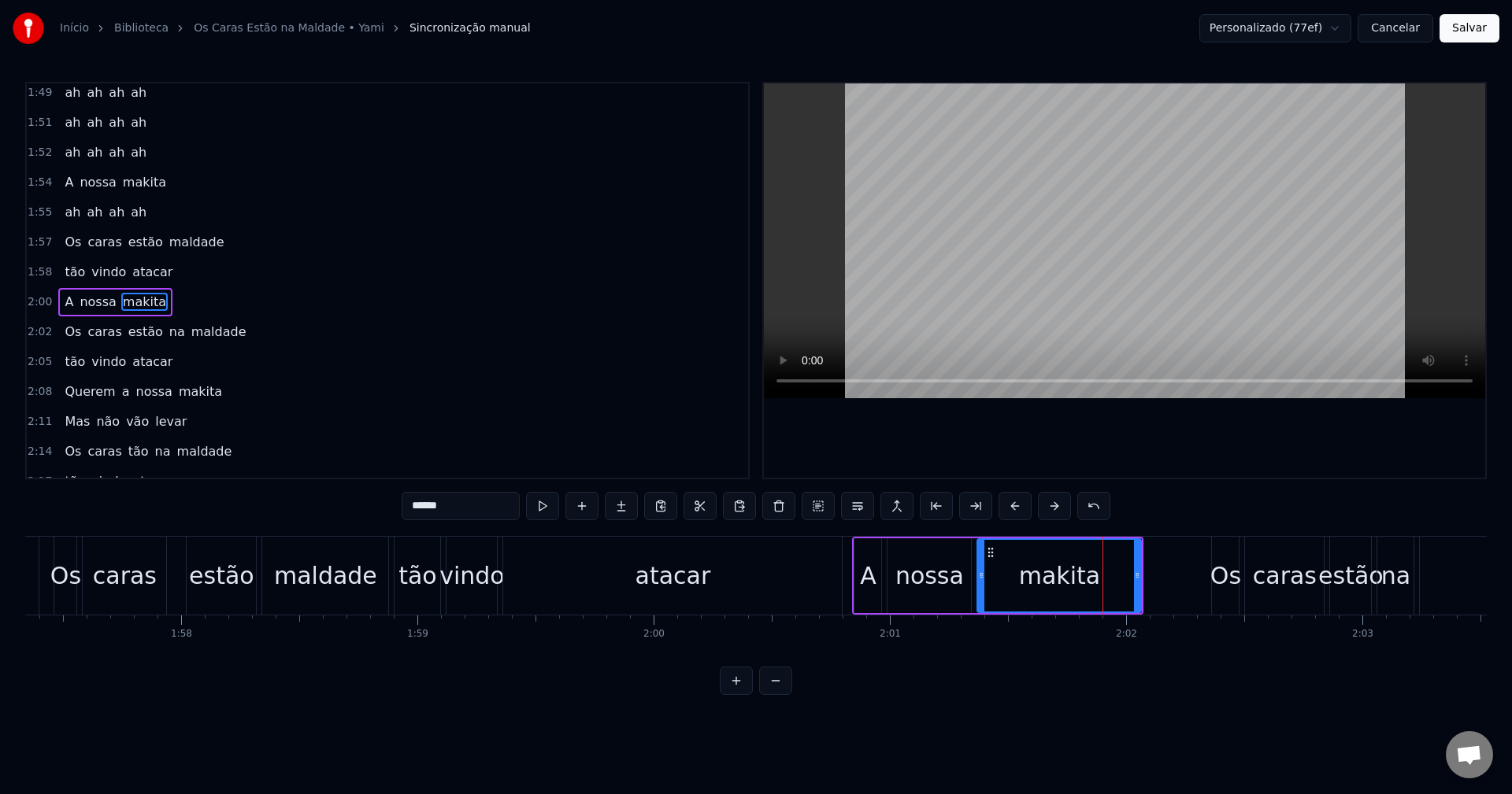
scroll to position [1732, 0]
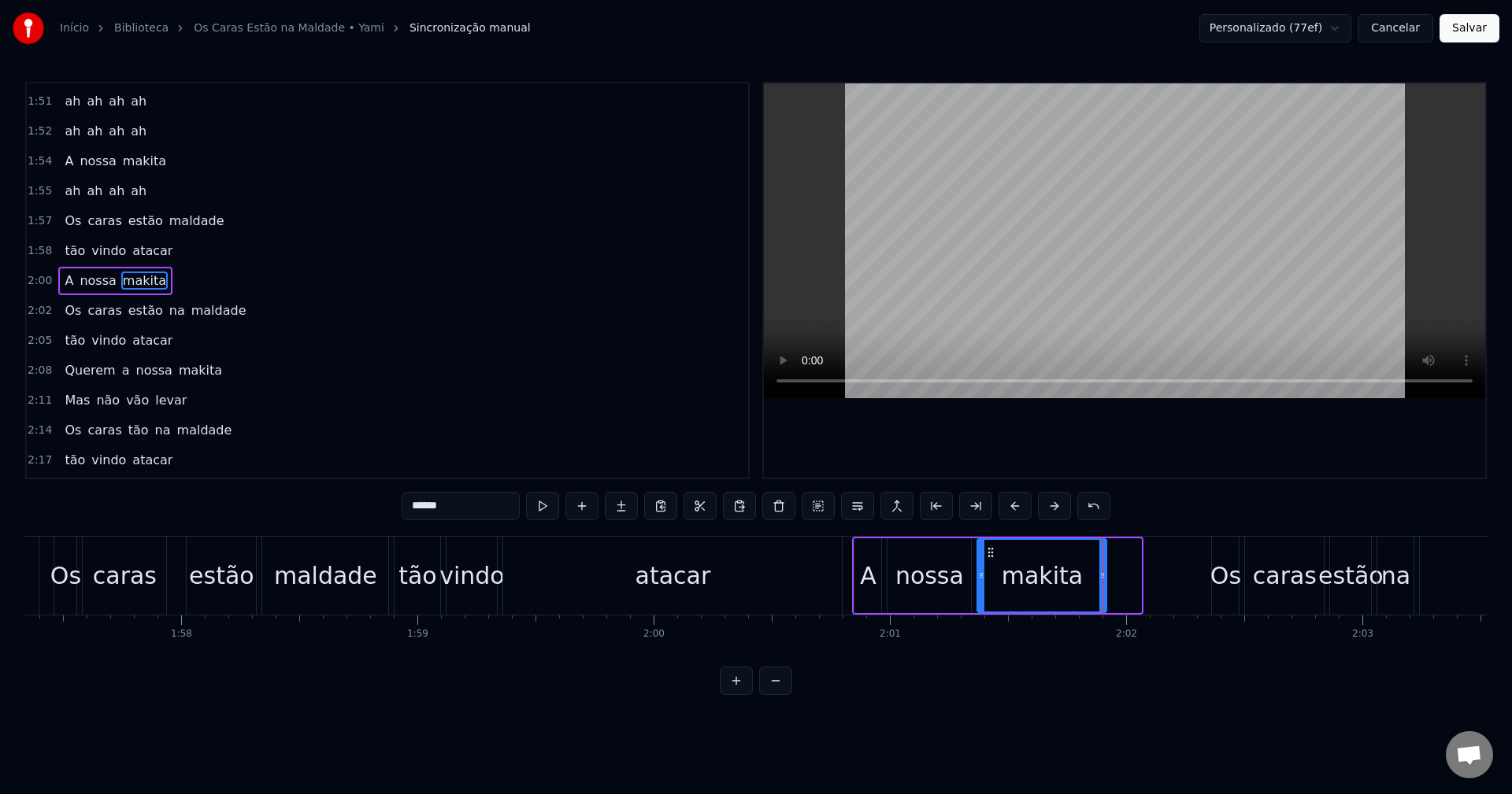
drag, startPoint x: 1135, startPoint y: 578, endPoint x: 1099, endPoint y: 581, distance: 36.1
click at [1100, 581] on icon at bounding box center [1103, 576] width 6 height 13
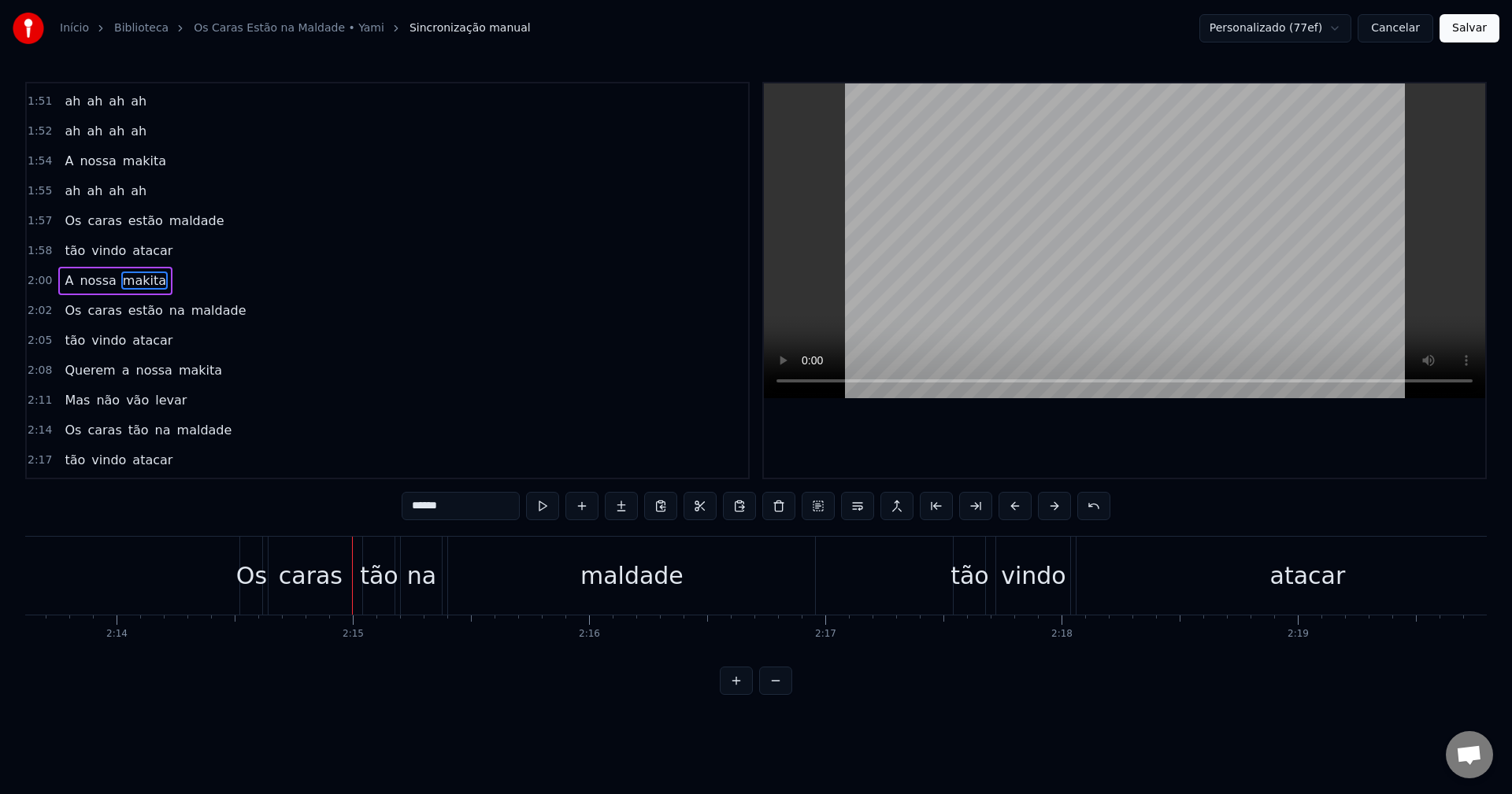
scroll to position [0, 31730]
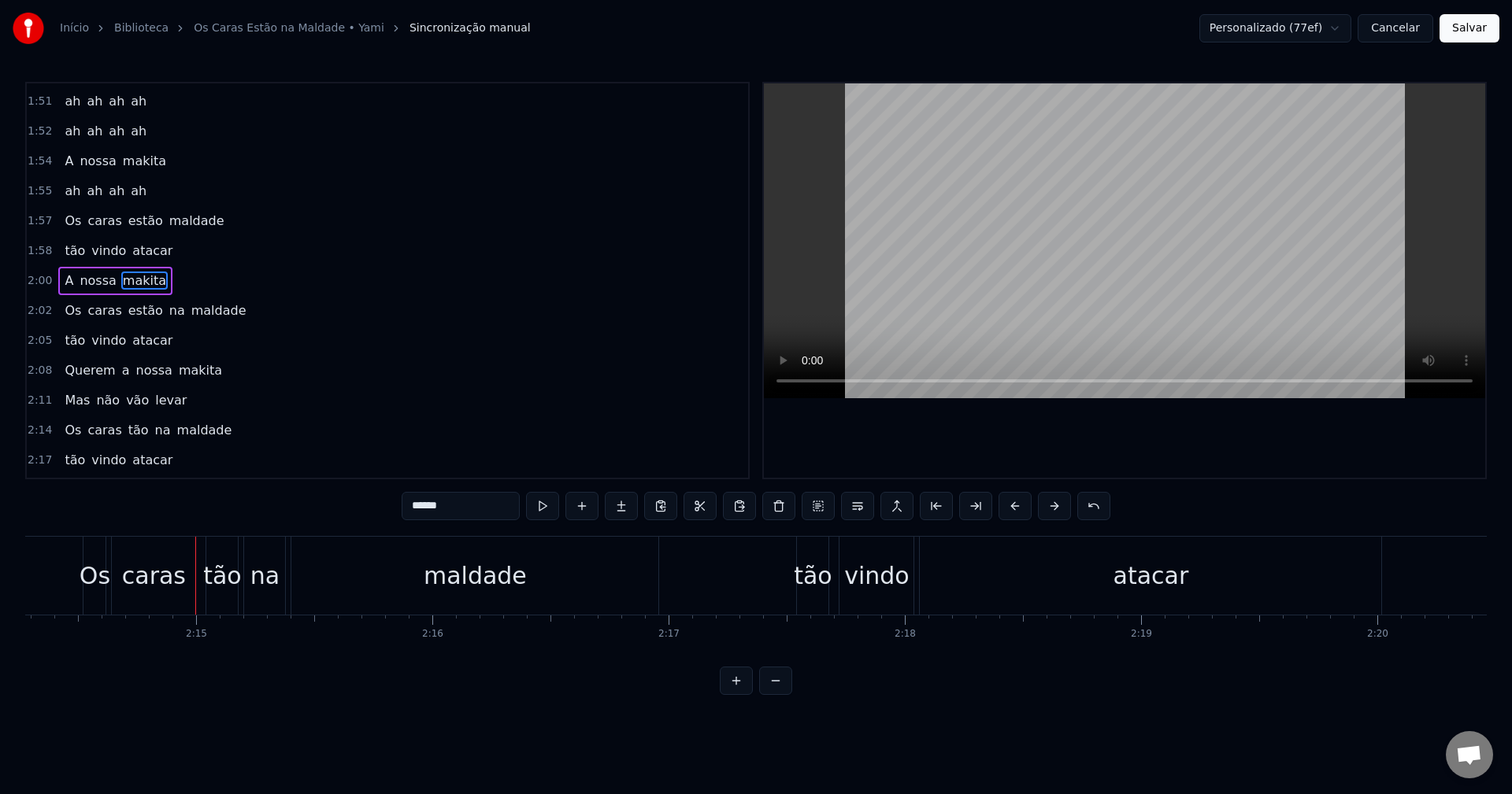
click at [86, 552] on div "Os" at bounding box center [94, 576] width 22 height 78
type input "**"
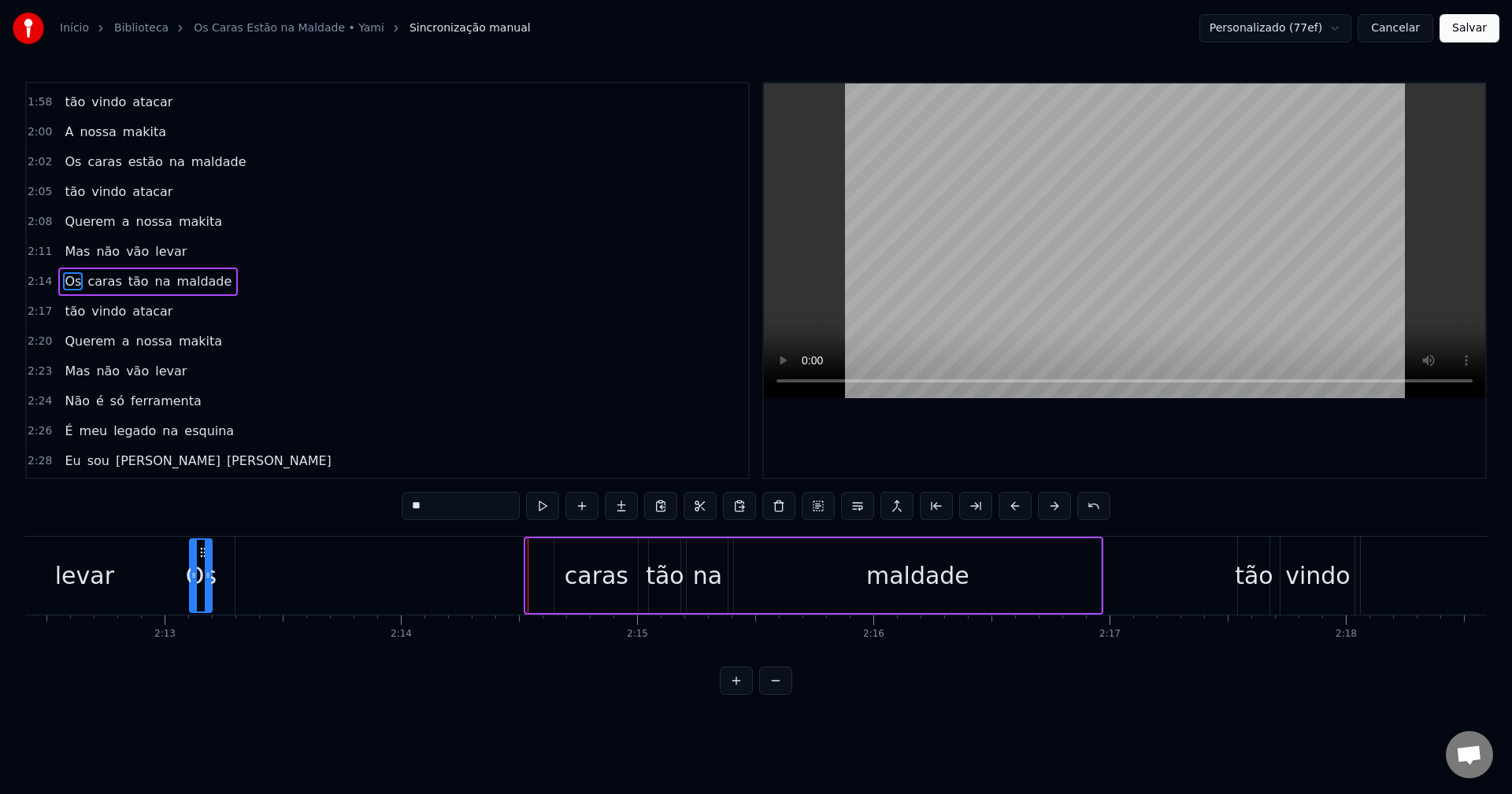
scroll to position [0, 31255]
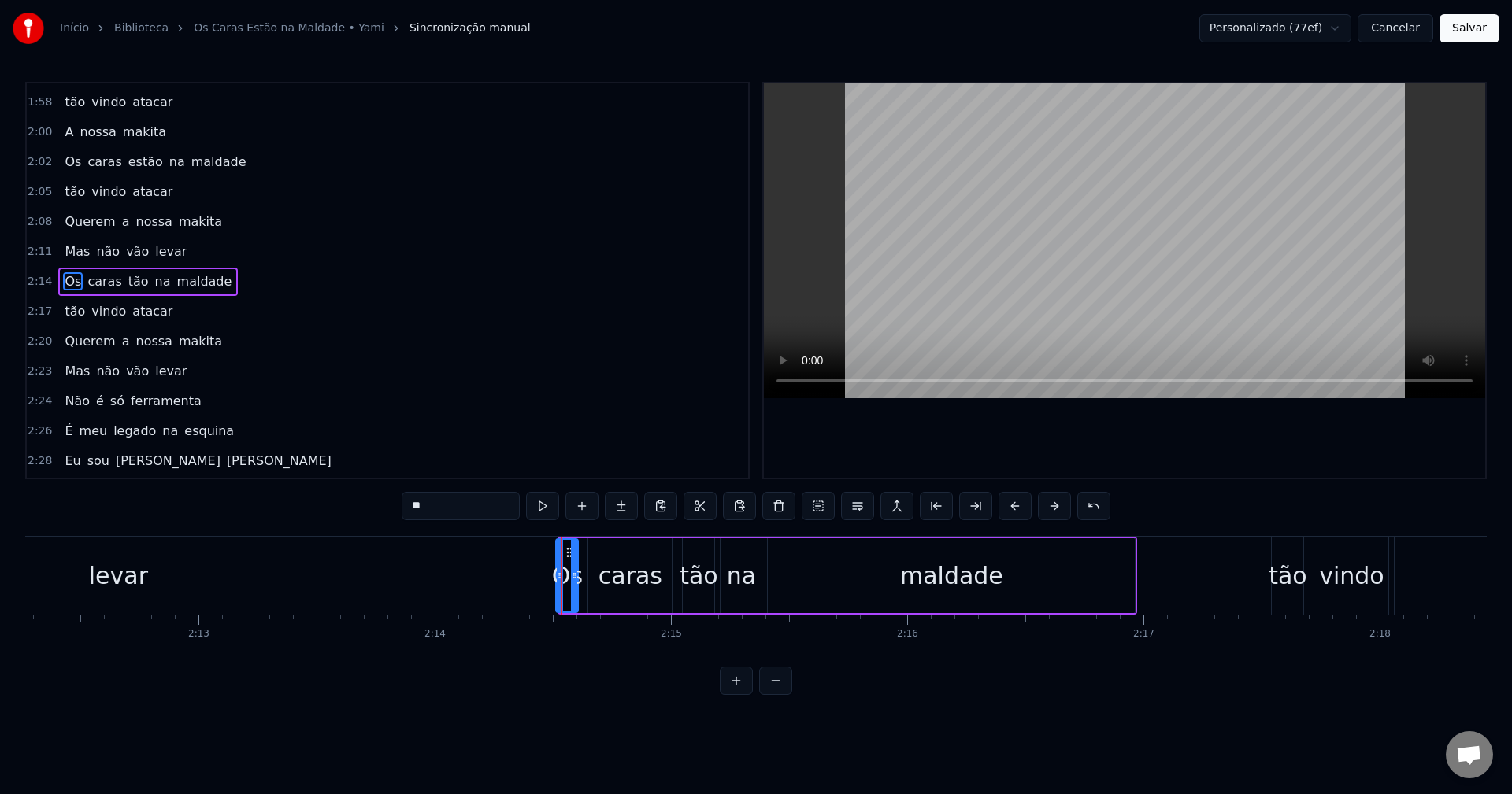
drag, startPoint x: 115, startPoint y: 554, endPoint x: 569, endPoint y: 591, distance: 455.5
click at [569, 591] on div "Os" at bounding box center [566, 576] width 20 height 72
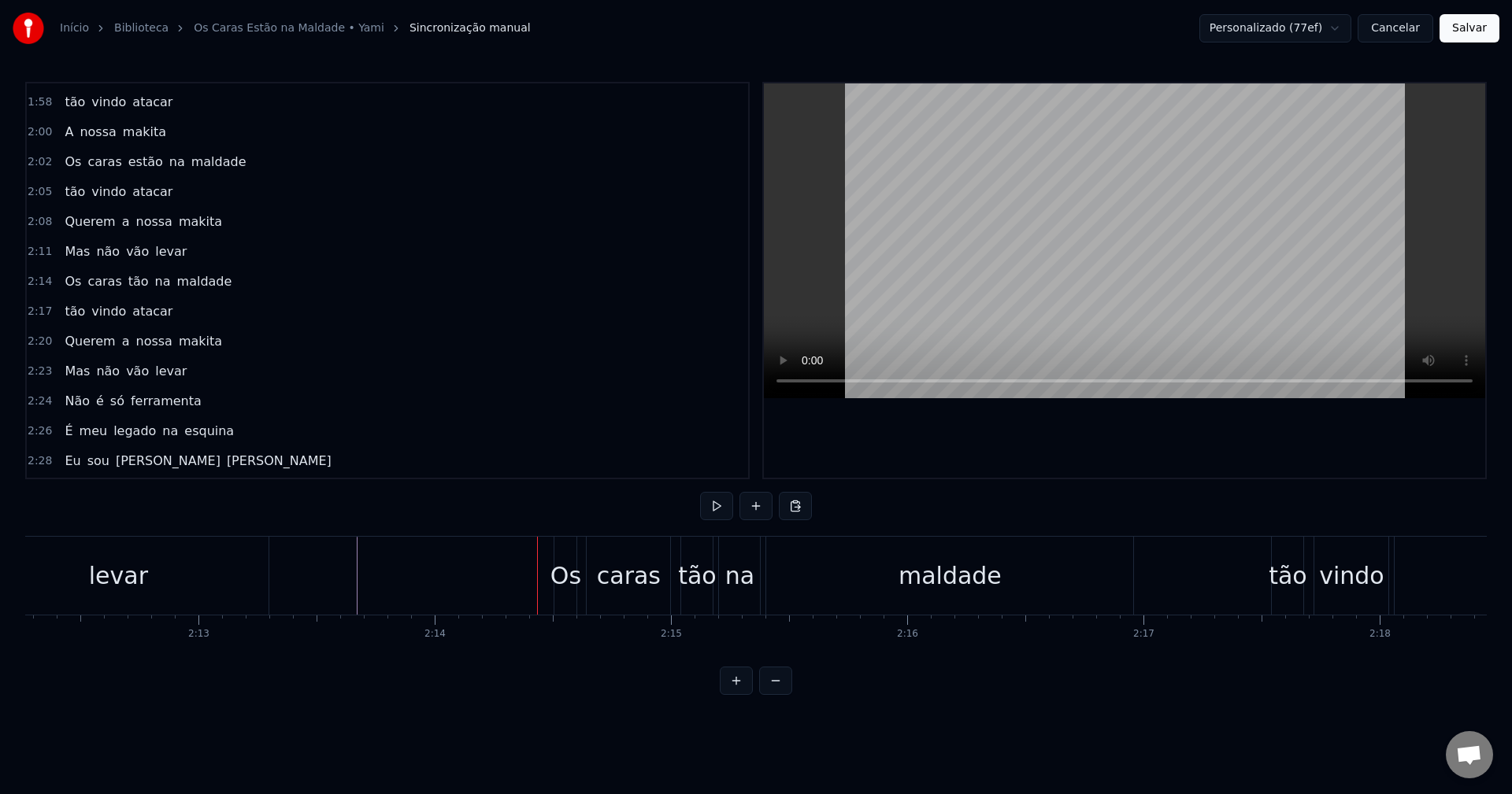
click at [566, 552] on div "Os" at bounding box center [565, 576] width 22 height 78
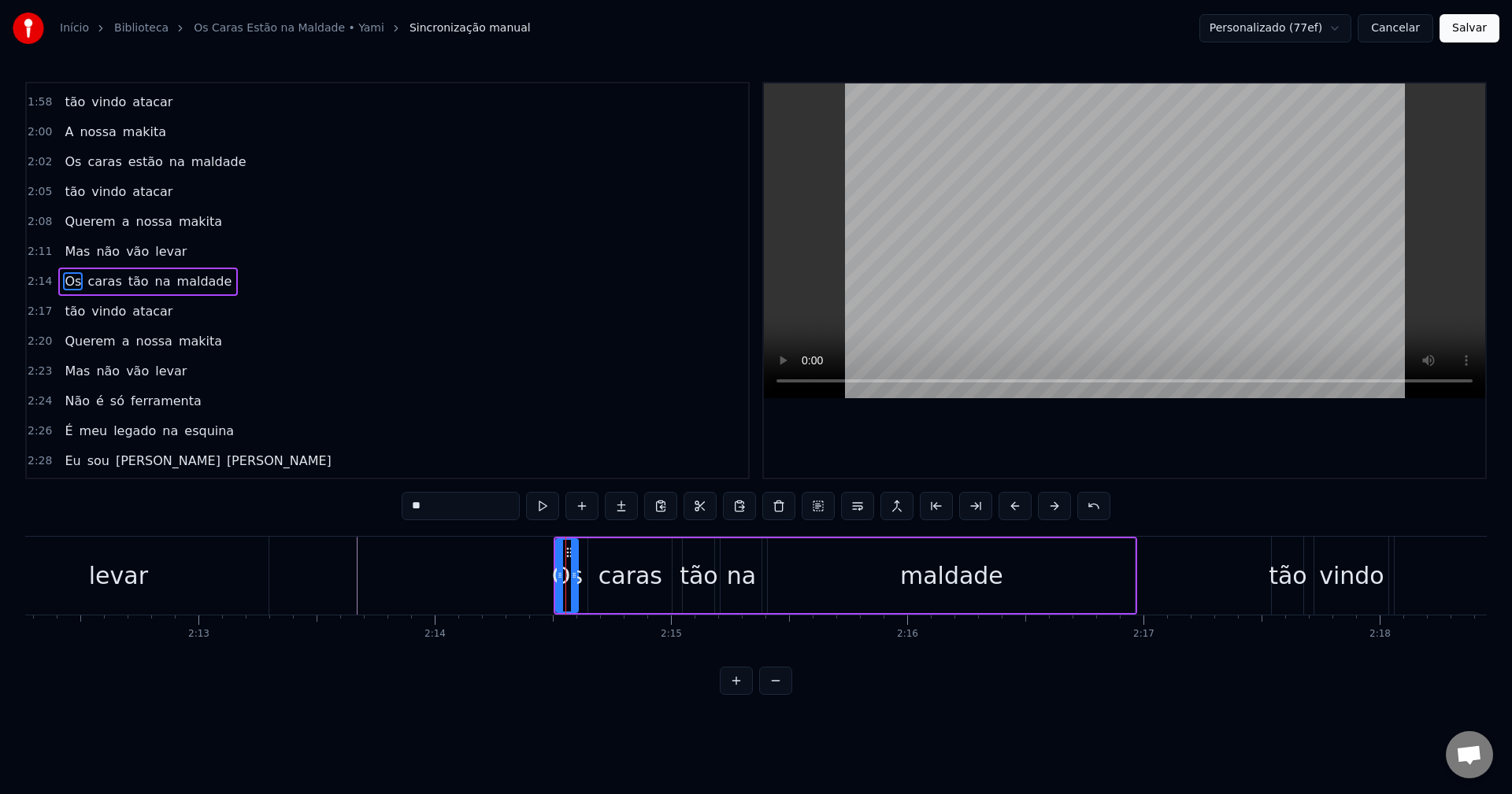
scroll to position [1882, 0]
drag, startPoint x: 567, startPoint y: 548, endPoint x: 557, endPoint y: 552, distance: 10.8
click at [557, 552] on icon at bounding box center [559, 552] width 13 height 13
drag, startPoint x: 563, startPoint y: 561, endPoint x: 572, endPoint y: 562, distance: 9.1
click at [572, 562] on div at bounding box center [571, 576] width 6 height 72
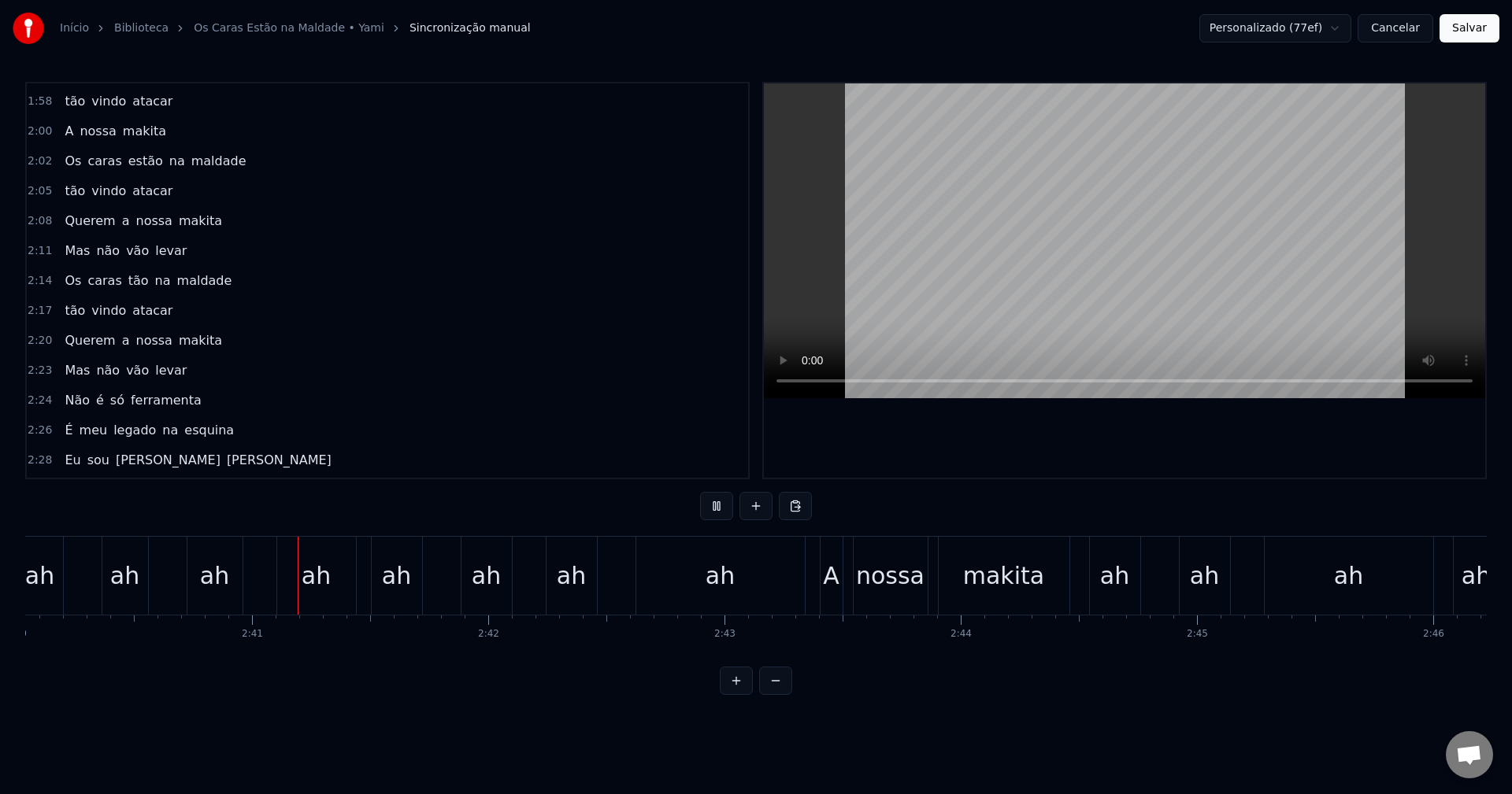
scroll to position [0, 37861]
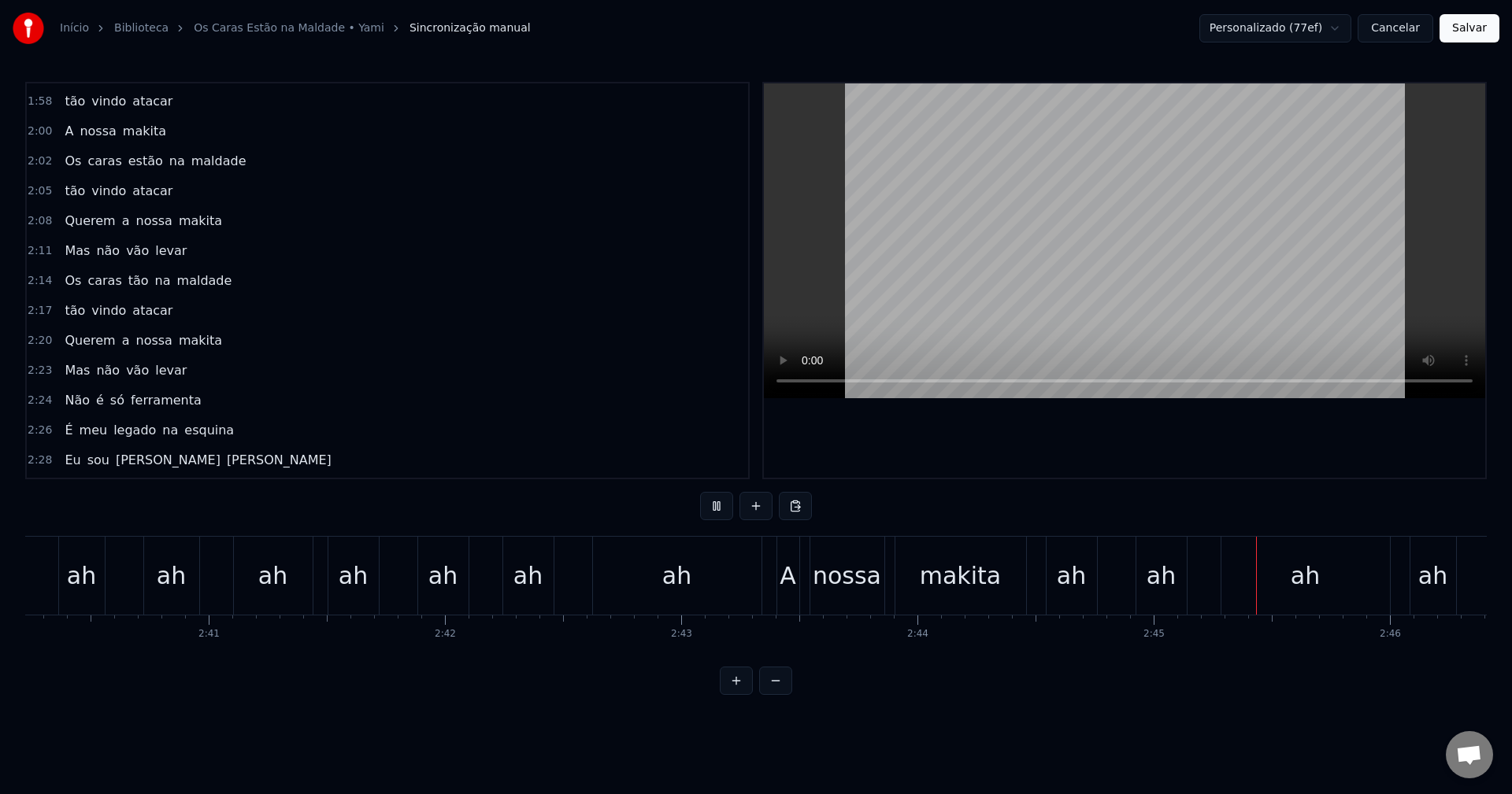
click at [754, 374] on div "0:10 Mais um dia normal 0:12 Spring Field em paz 0:14 Cerveja gelada, donuts 0:…" at bounding box center [756, 280] width 1462 height 397
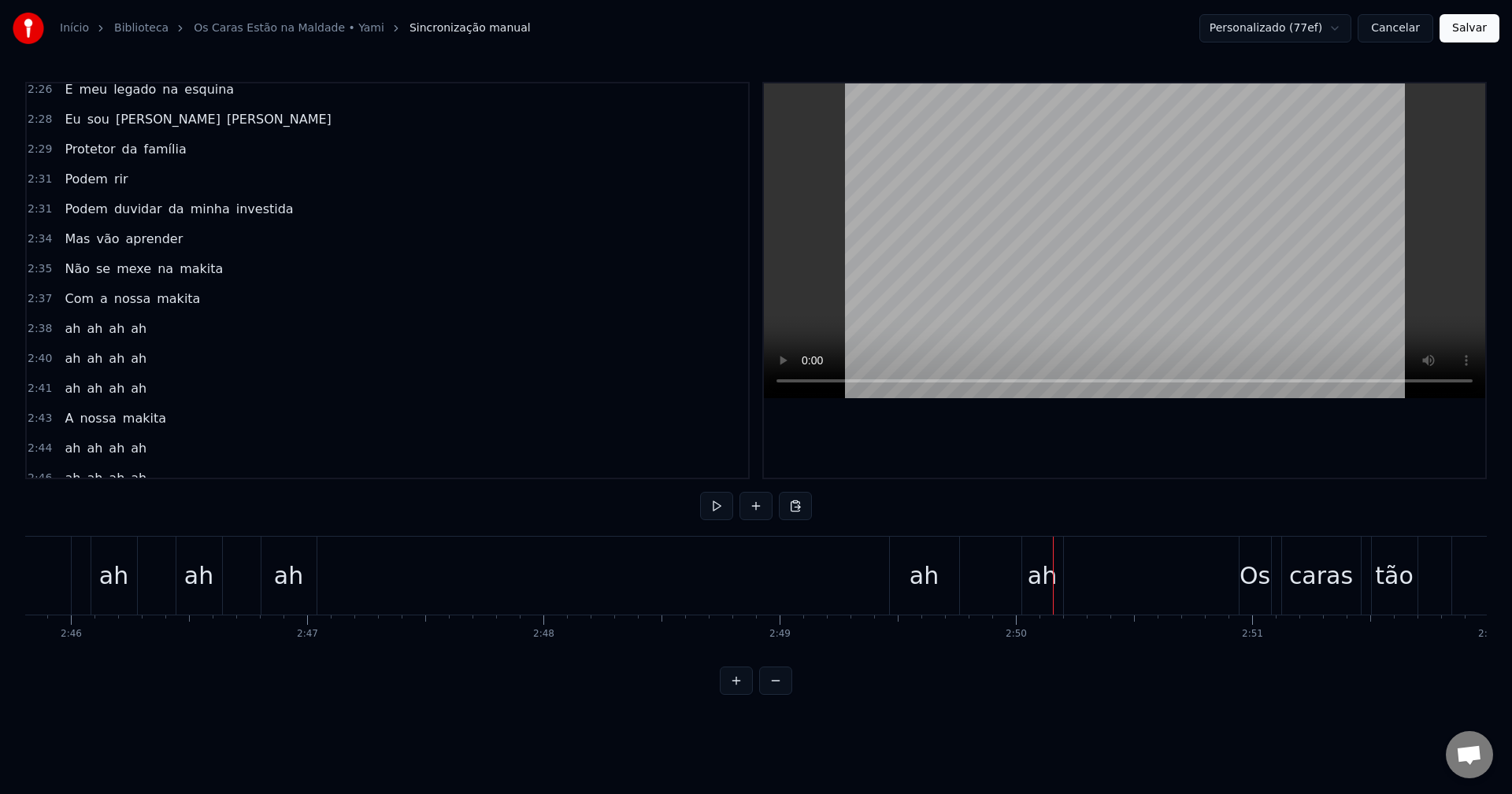
scroll to position [2275, 0]
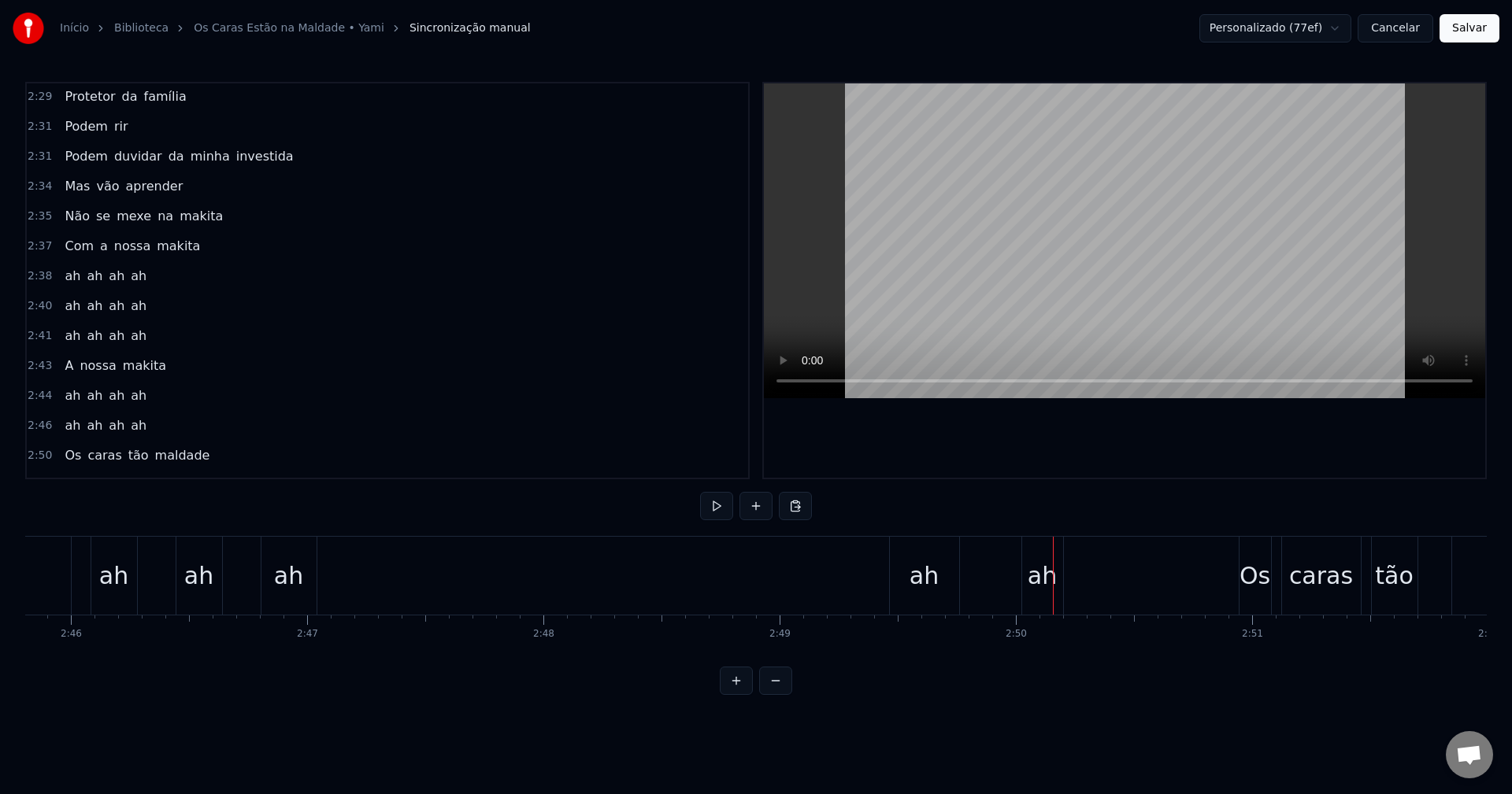
click at [164, 361] on div "2:43 A nossa makita" at bounding box center [387, 366] width 722 height 30
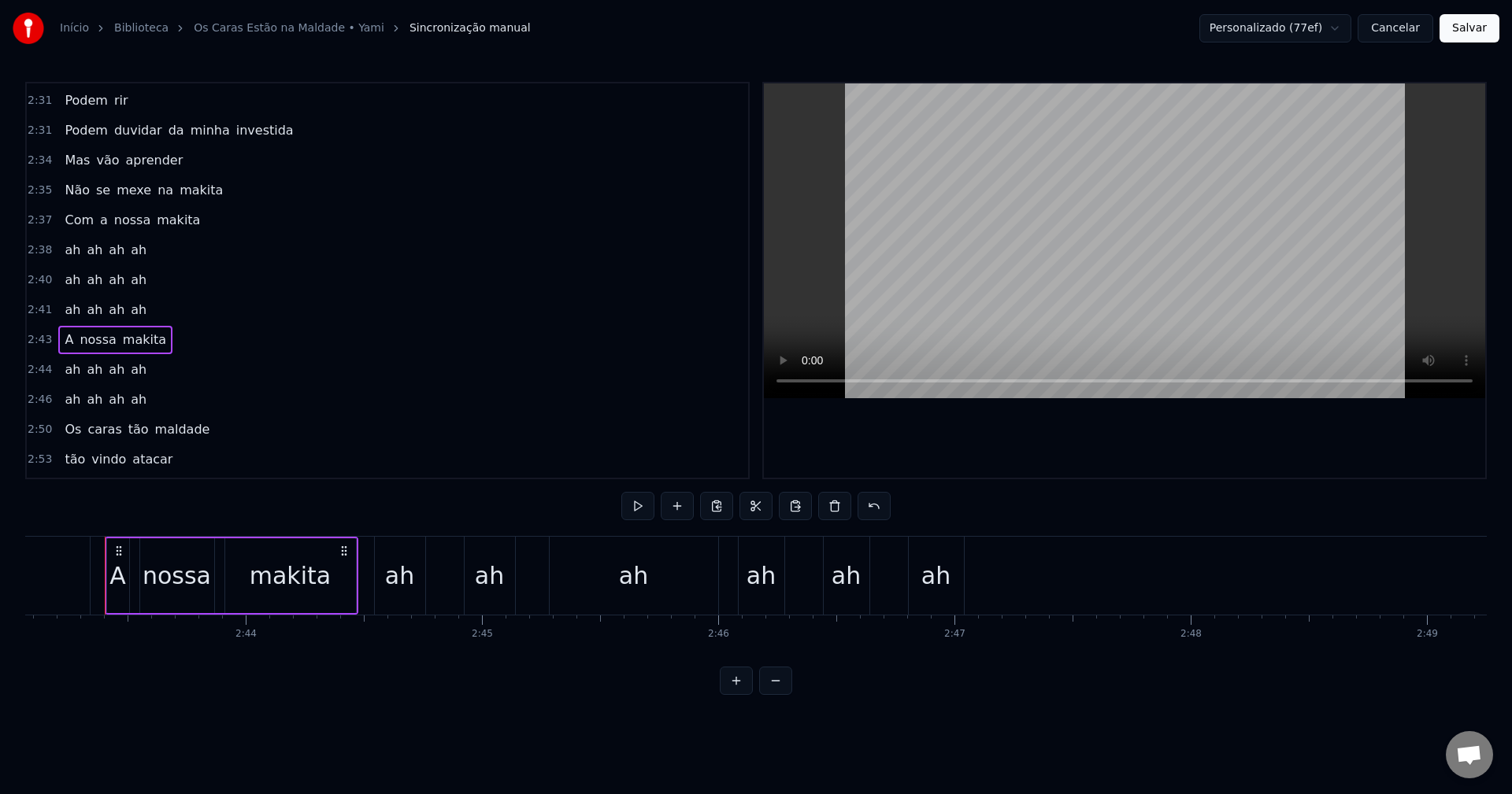
scroll to position [2358, 0]
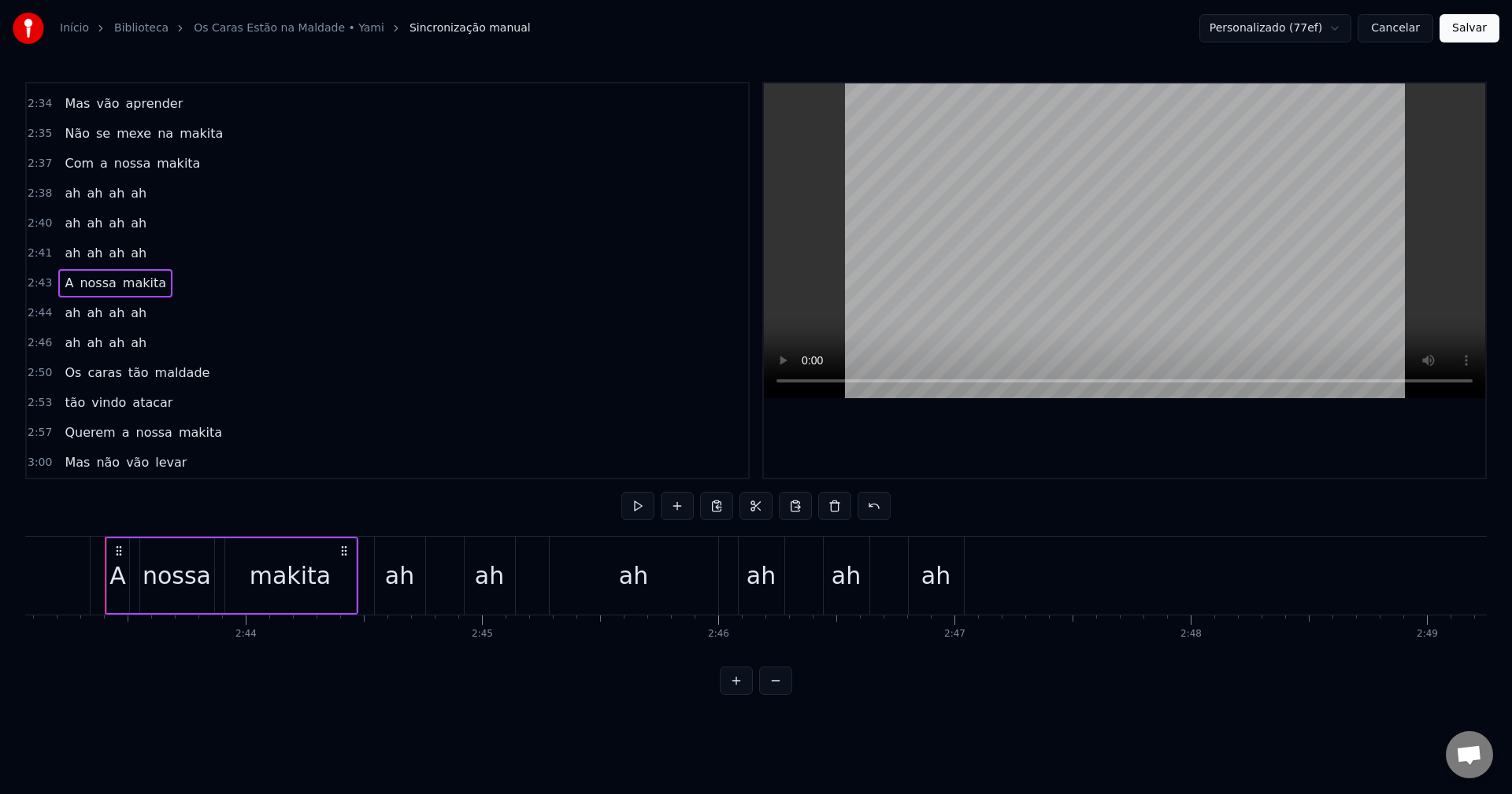
click at [265, 375] on div "2:50 Os caras tão maldade" at bounding box center [387, 372] width 722 height 30
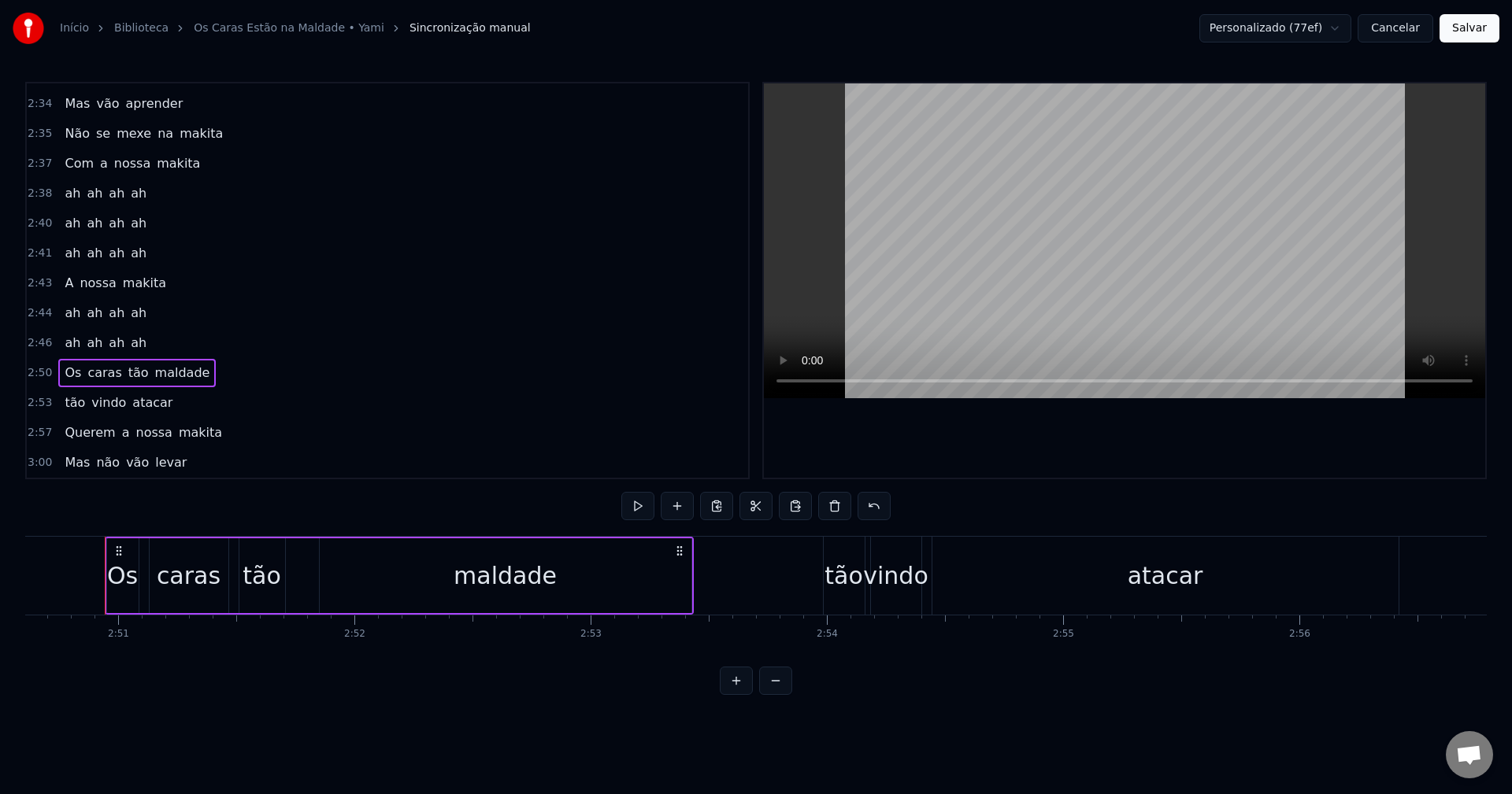
click at [214, 331] on div "2:46 ah ah ah ah" at bounding box center [387, 342] width 722 height 30
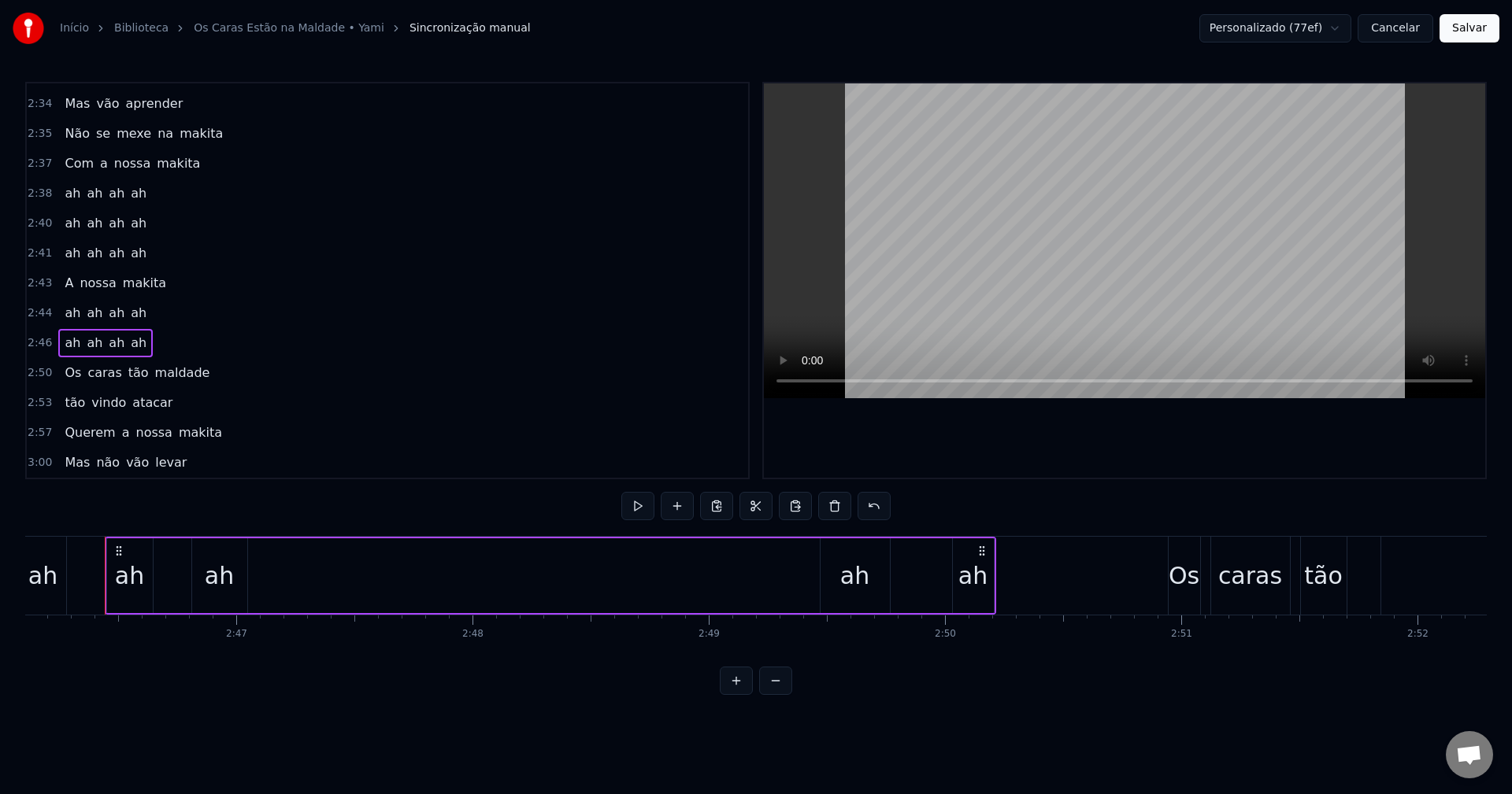
scroll to position [0, 28434]
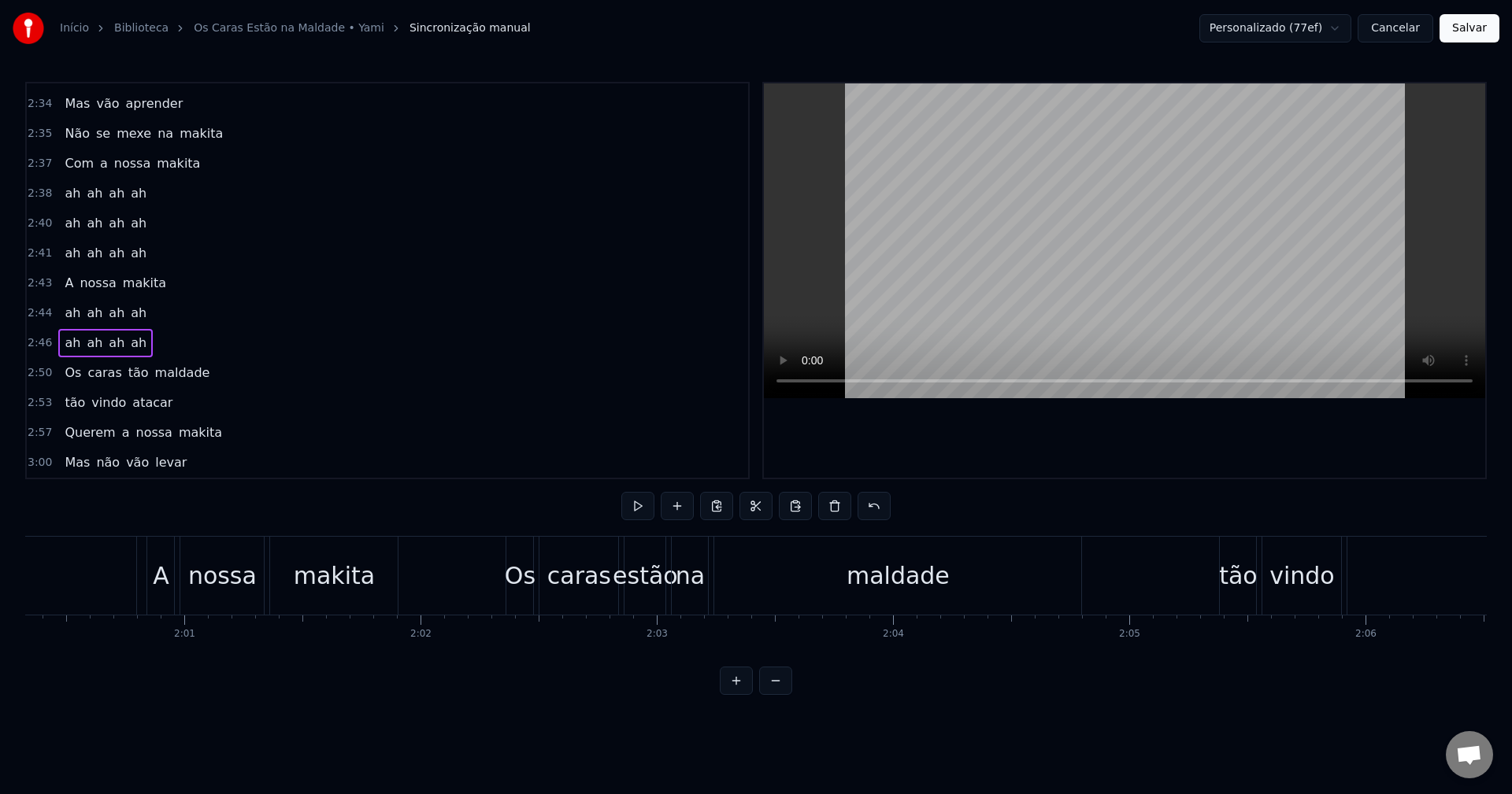
click at [783, 694] on button at bounding box center [776, 681] width 33 height 28
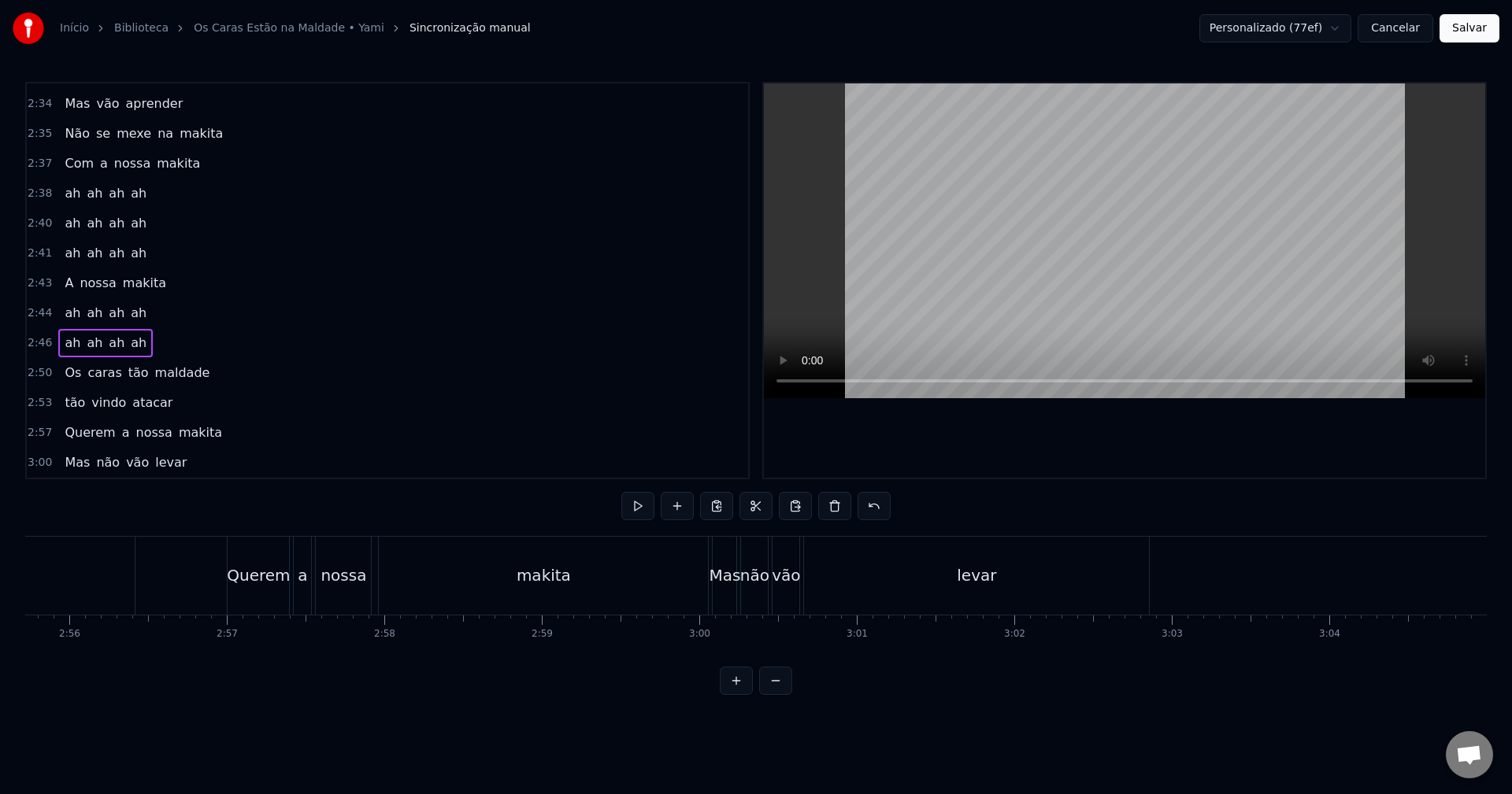
click at [783, 694] on button at bounding box center [776, 681] width 33 height 28
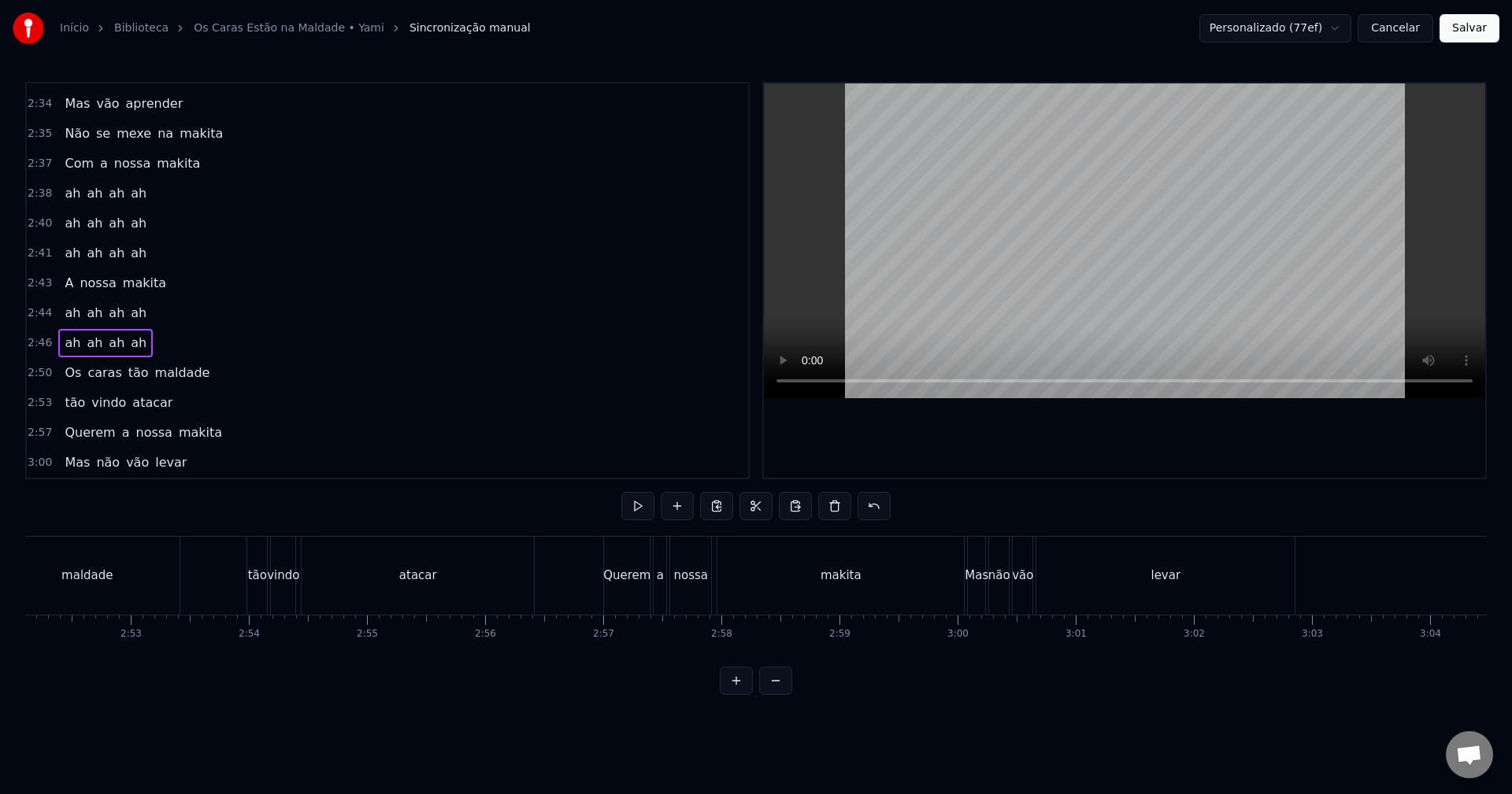
click at [783, 694] on button at bounding box center [776, 681] width 33 height 28
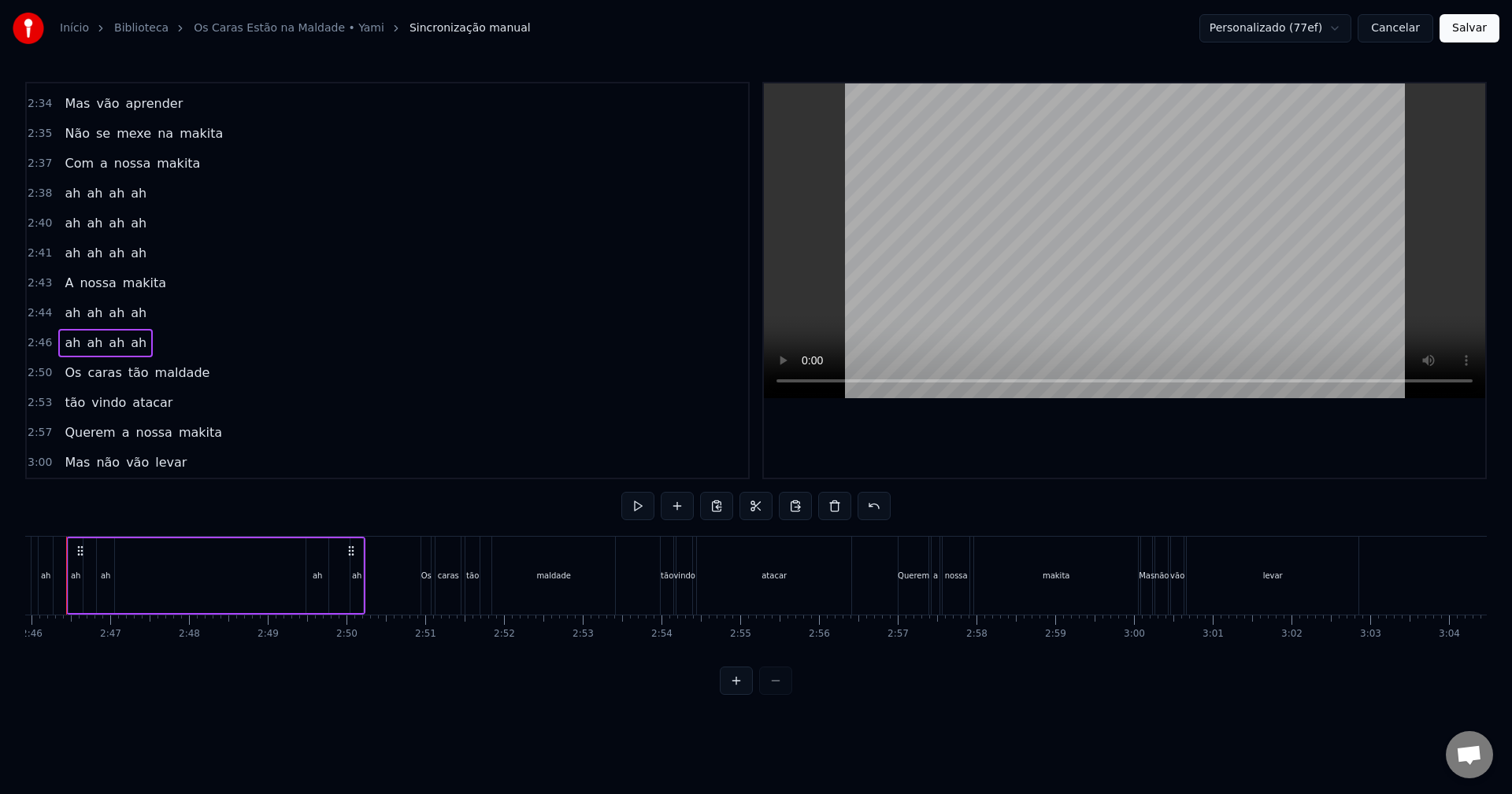
scroll to position [0, 13032]
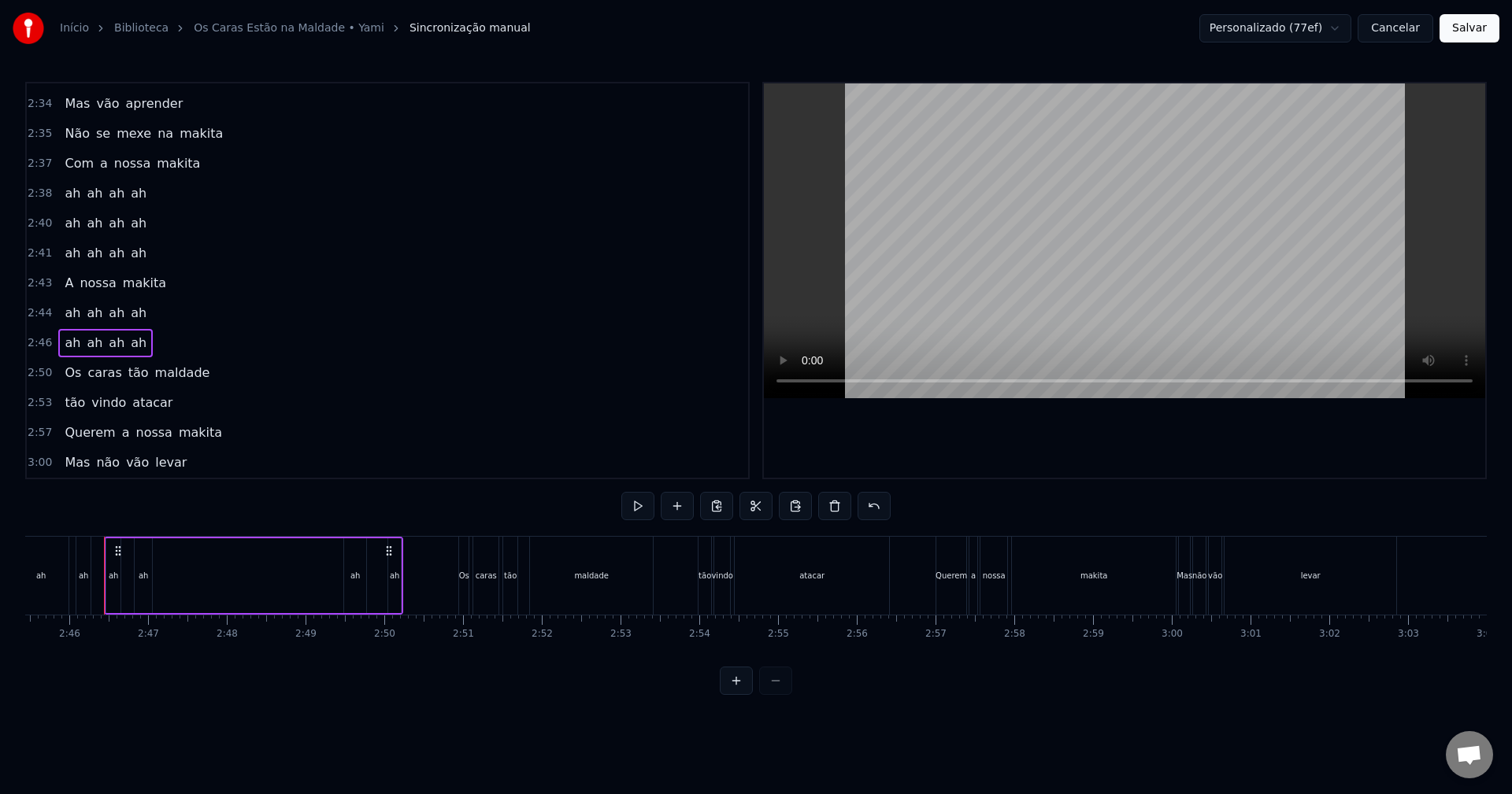
click at [246, 585] on div "ah ah ah ah" at bounding box center [254, 576] width 299 height 78
click at [639, 515] on button at bounding box center [638, 506] width 33 height 28
click at [639, 511] on button at bounding box center [638, 506] width 33 height 28
click at [356, 573] on div at bounding box center [356, 576] width 1 height 78
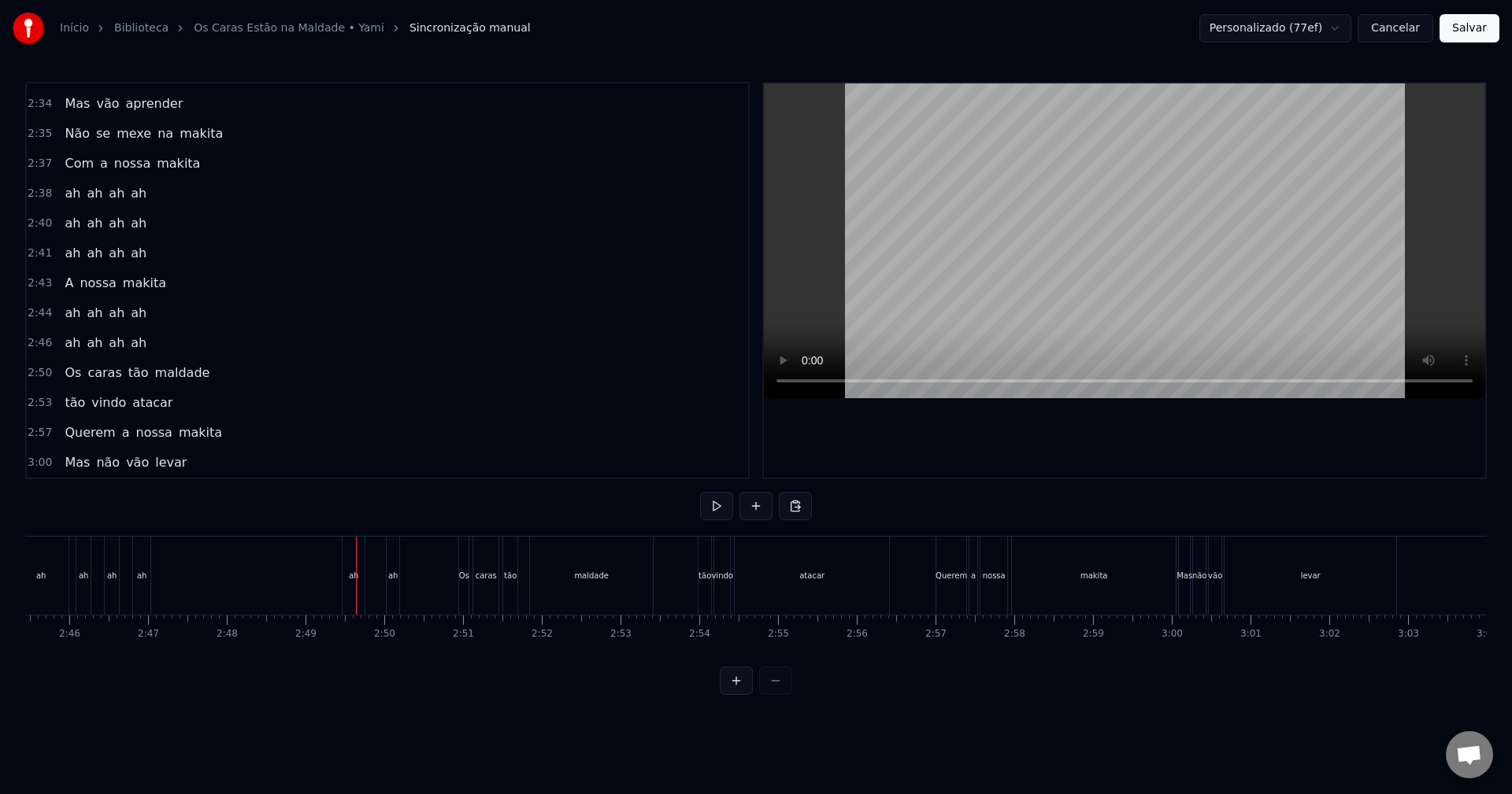
click at [356, 565] on div at bounding box center [356, 576] width 1 height 78
click at [374, 590] on div "ah ah ah ah" at bounding box center [254, 576] width 299 height 78
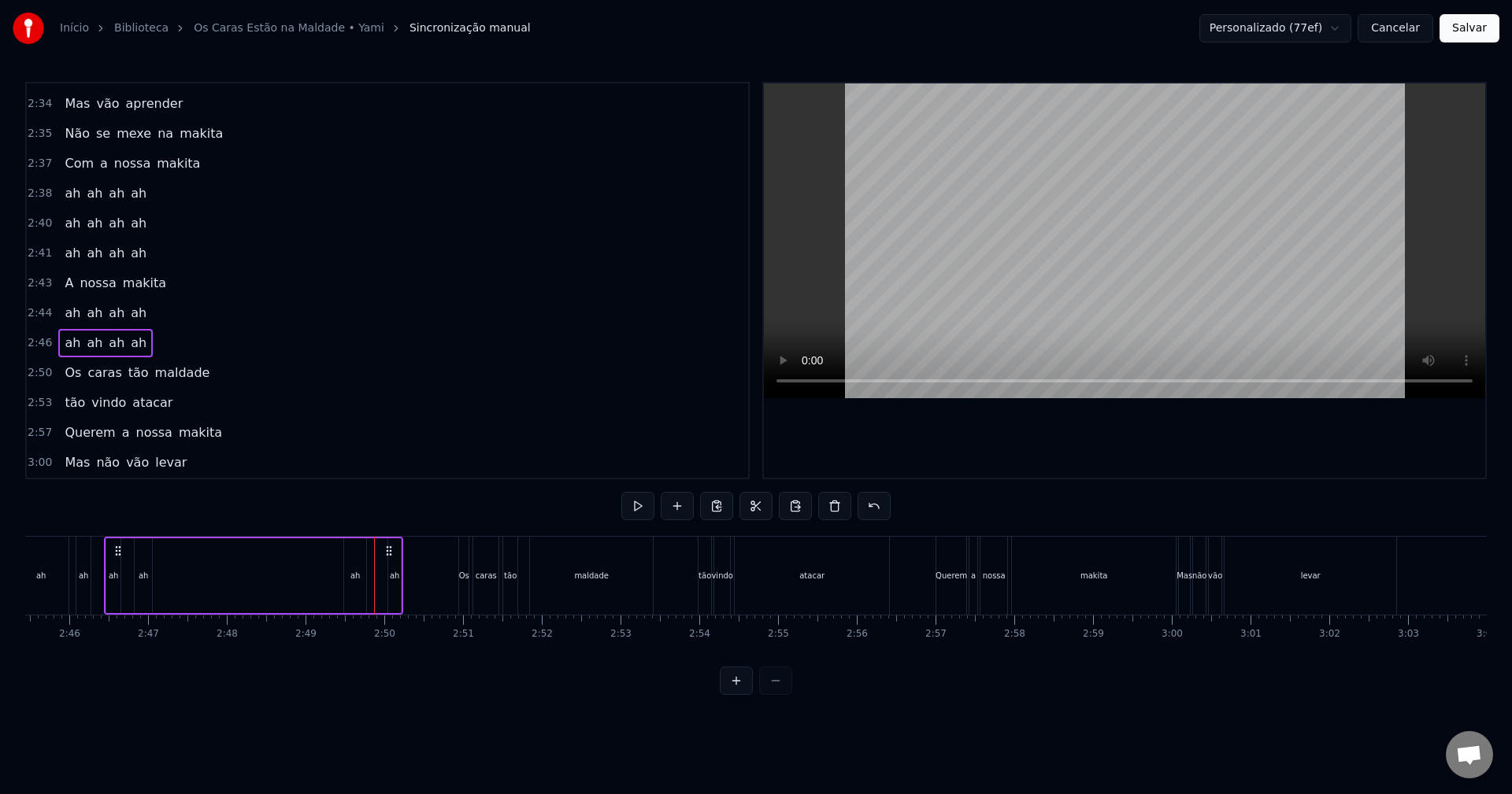
click at [358, 593] on div "ah" at bounding box center [355, 576] width 22 height 75
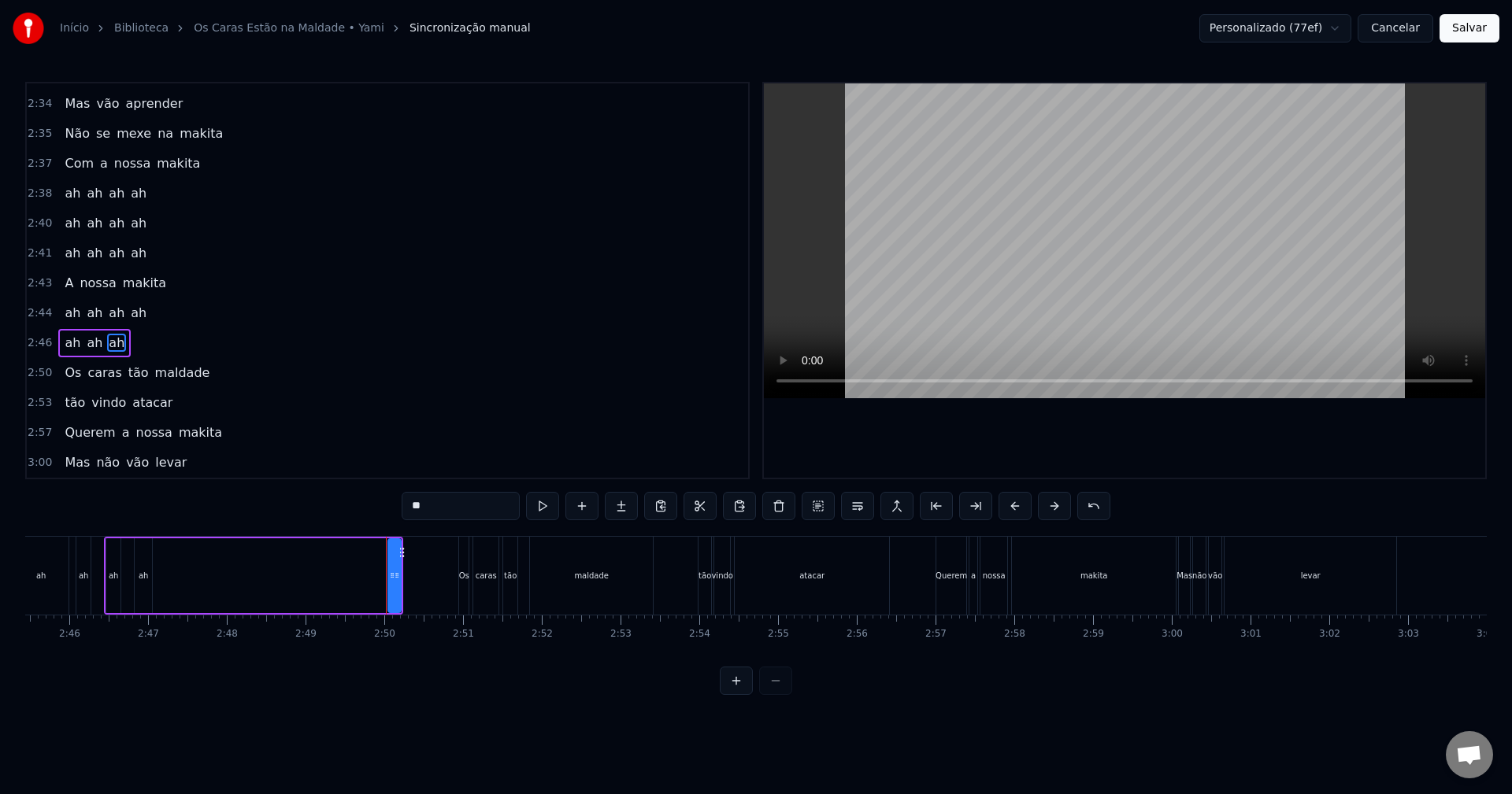
click at [392, 582] on div at bounding box center [393, 576] width 6 height 72
type input "**"
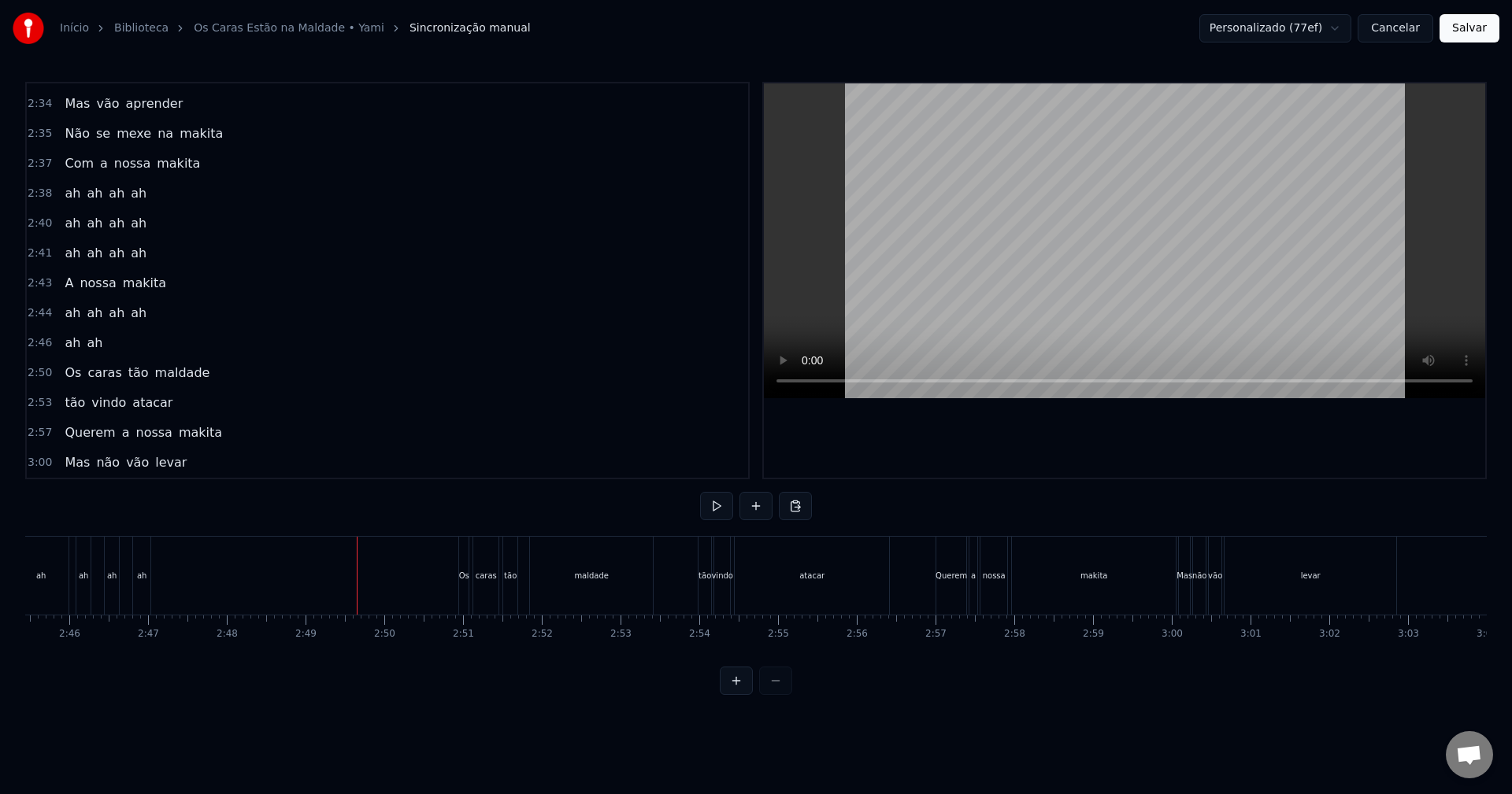
click at [95, 354] on div "ah ah" at bounding box center [83, 342] width 50 height 28
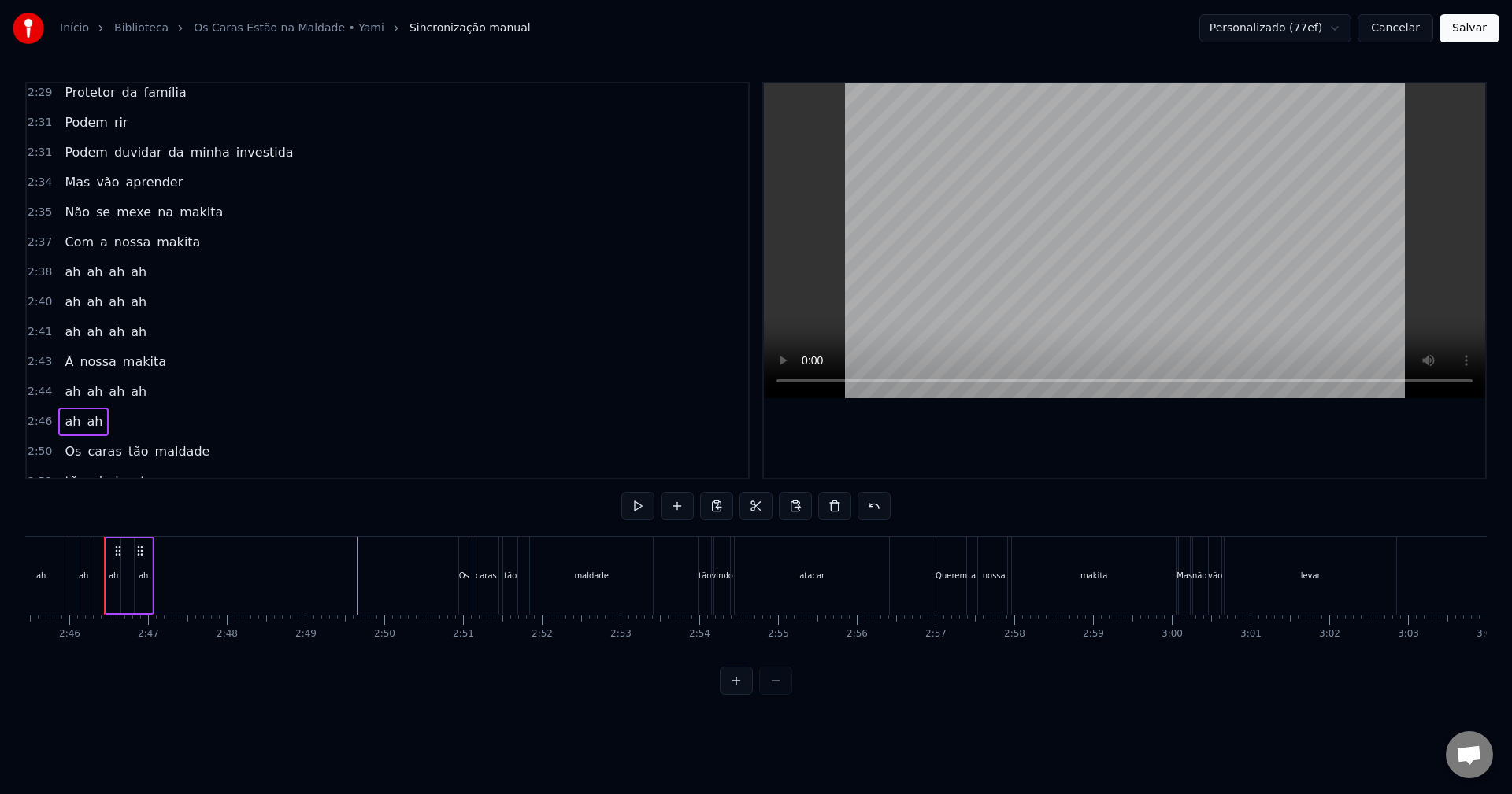
click at [167, 361] on div "2:43 A nossa makita" at bounding box center [387, 362] width 722 height 30
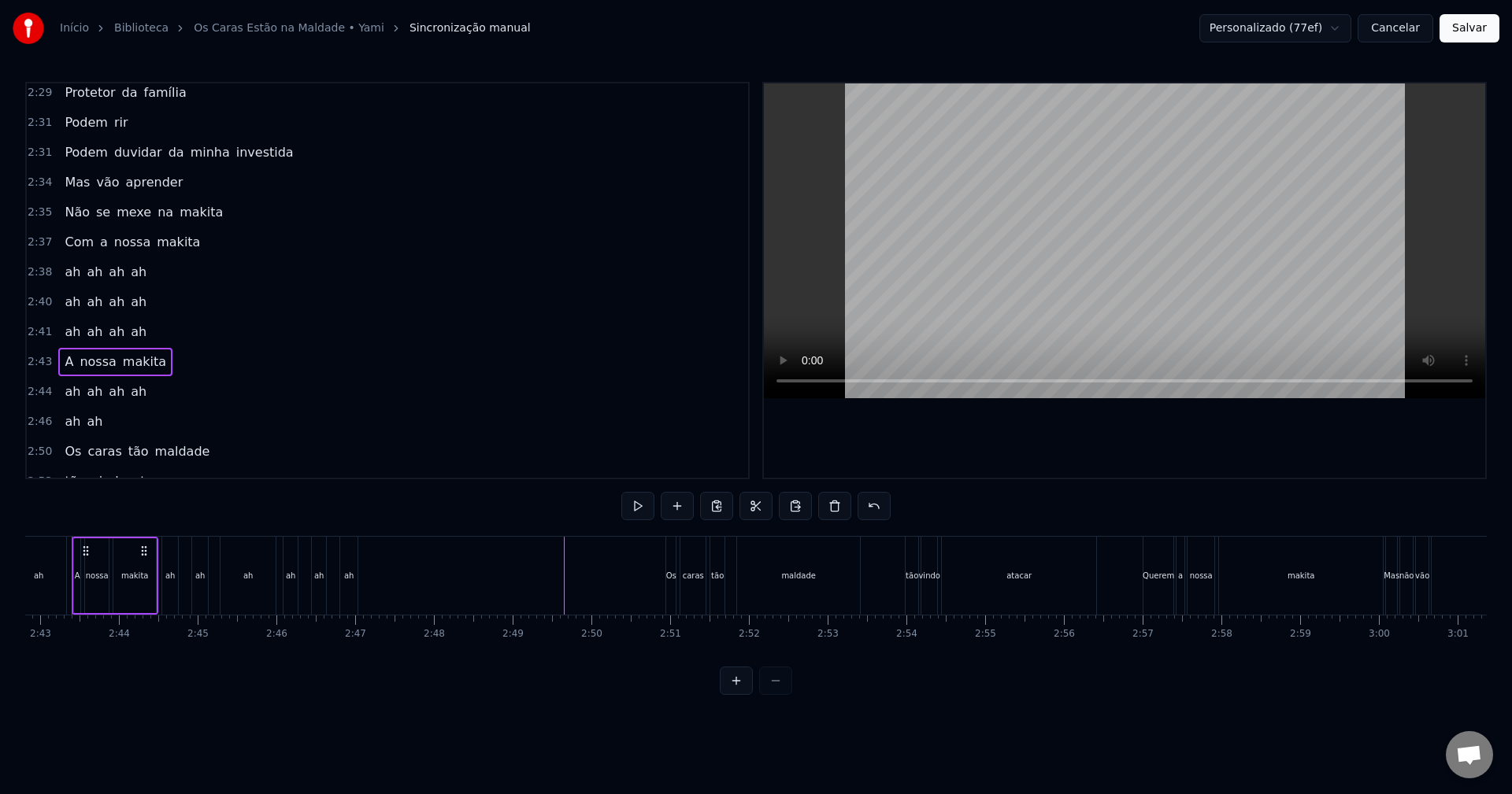
scroll to position [0, 12792]
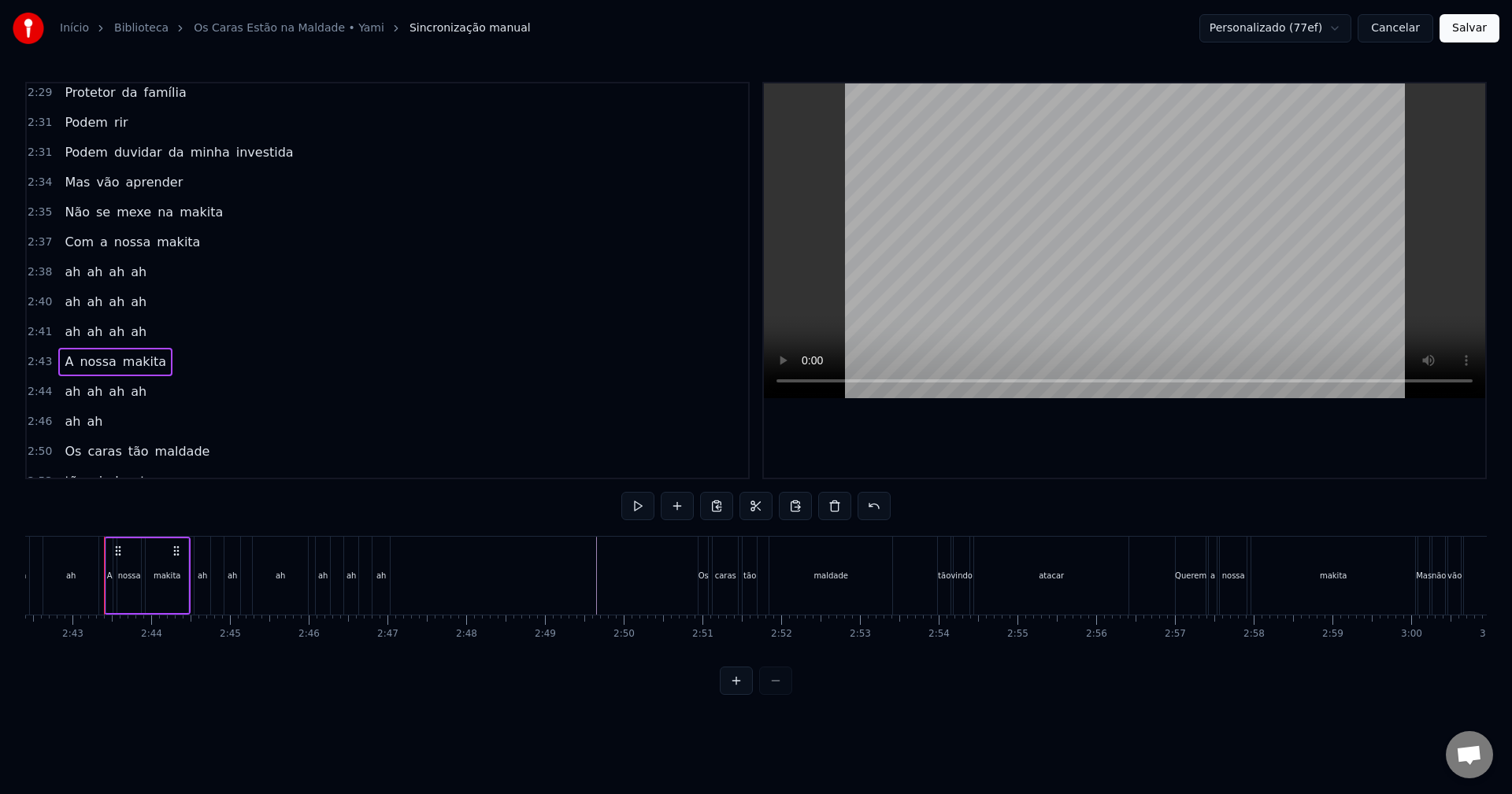
click at [154, 363] on div "A nossa makita" at bounding box center [115, 362] width 114 height 28
click at [129, 356] on span "makita" at bounding box center [145, 362] width 47 height 18
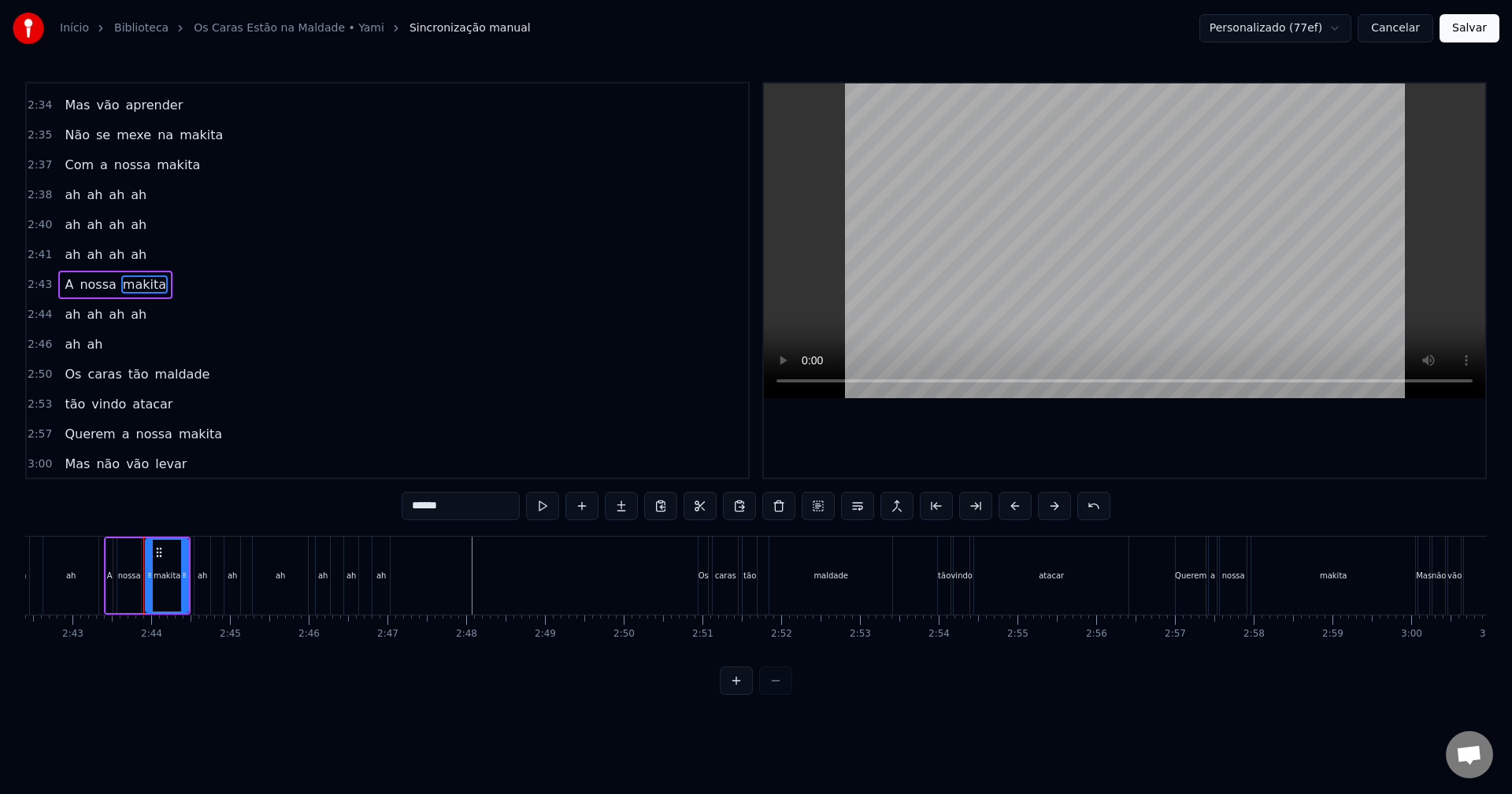
scroll to position [2358, 0]
click at [102, 347] on div "2:46 ah ah" at bounding box center [387, 342] width 722 height 30
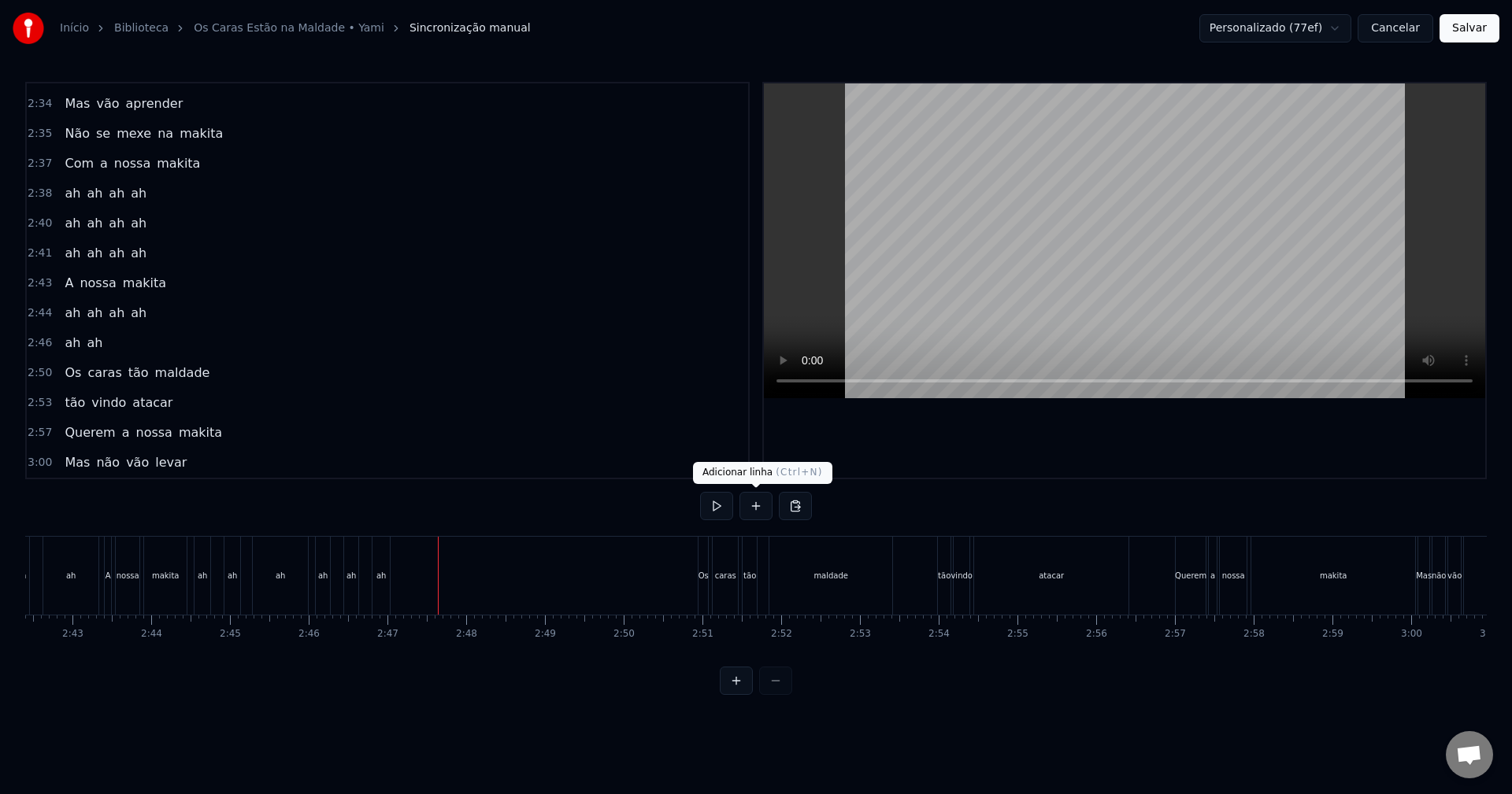
click at [751, 505] on button at bounding box center [756, 506] width 33 height 28
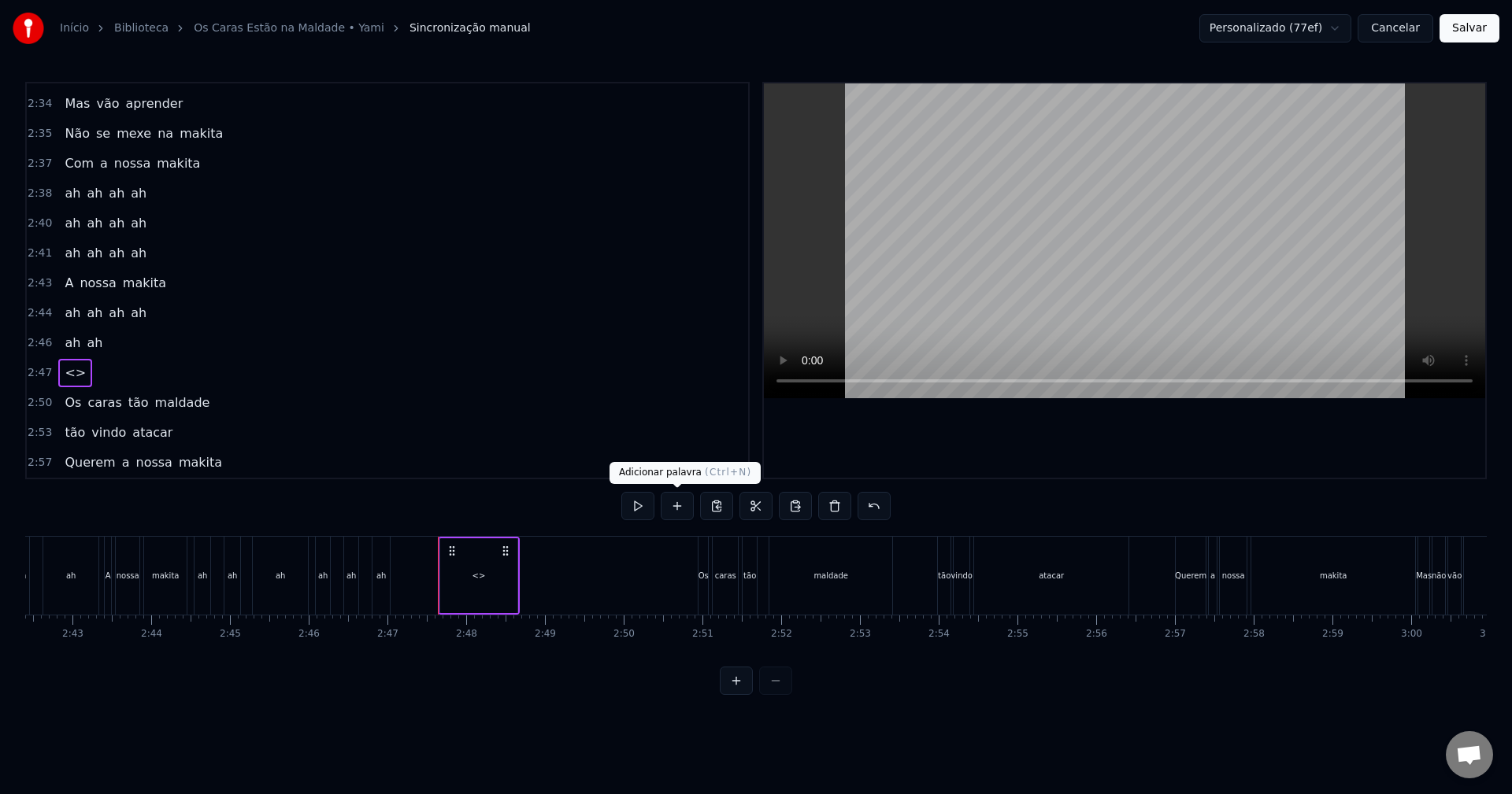
click at [680, 514] on button at bounding box center [677, 506] width 33 height 28
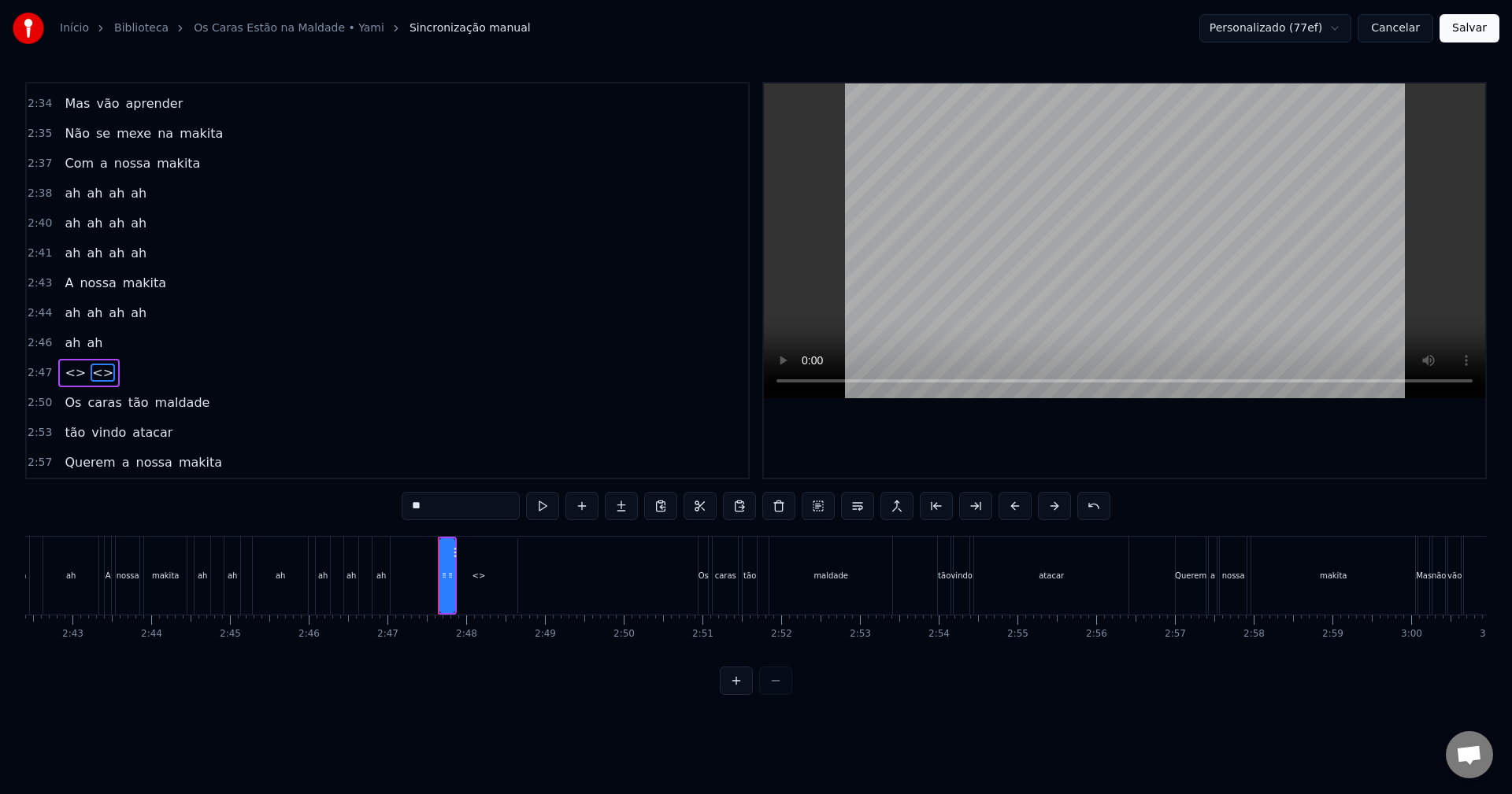
scroll to position [2388, 0]
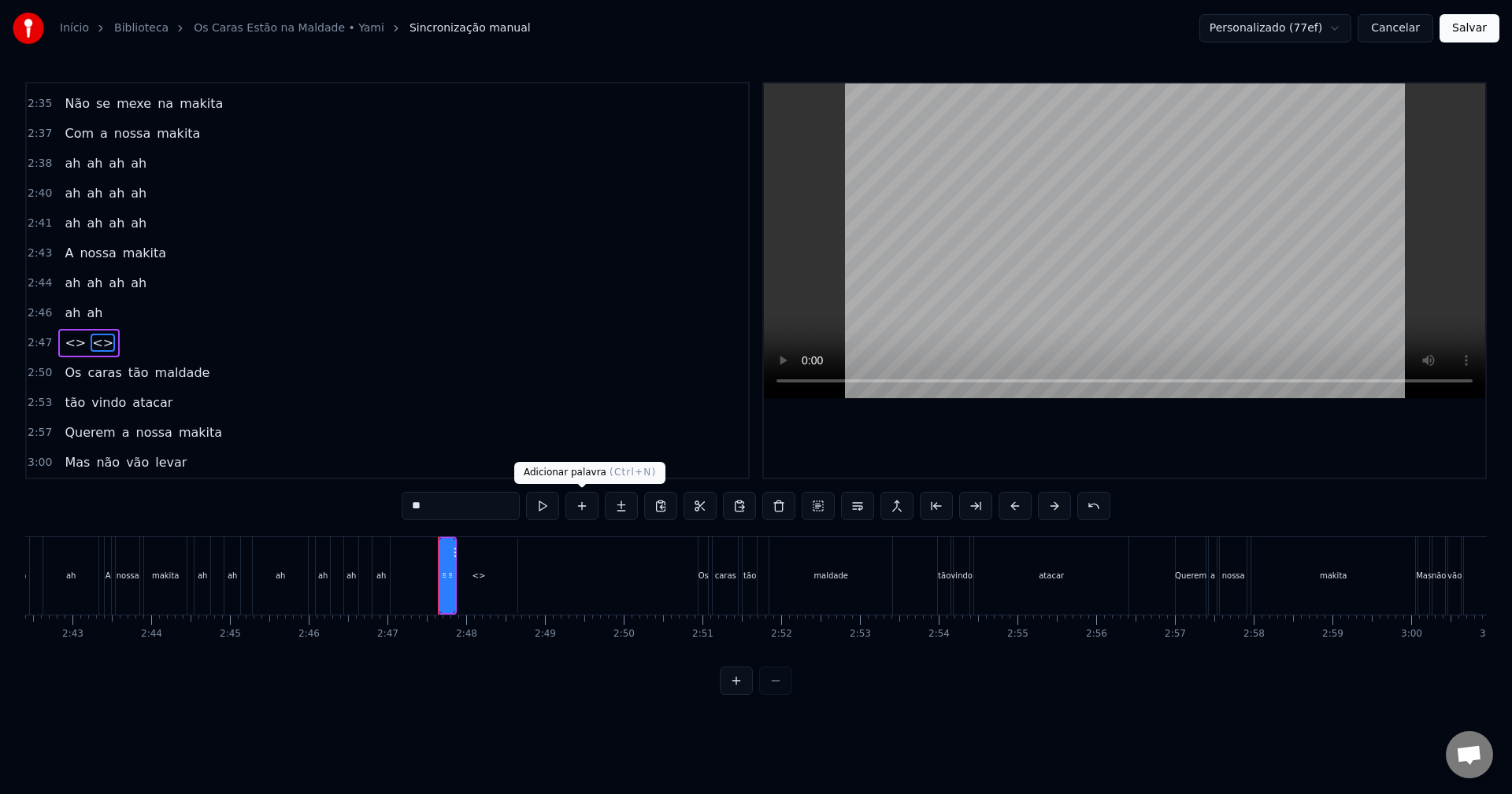
click at [579, 509] on button at bounding box center [582, 506] width 33 height 28
click at [72, 347] on span "<>" at bounding box center [75, 342] width 24 height 18
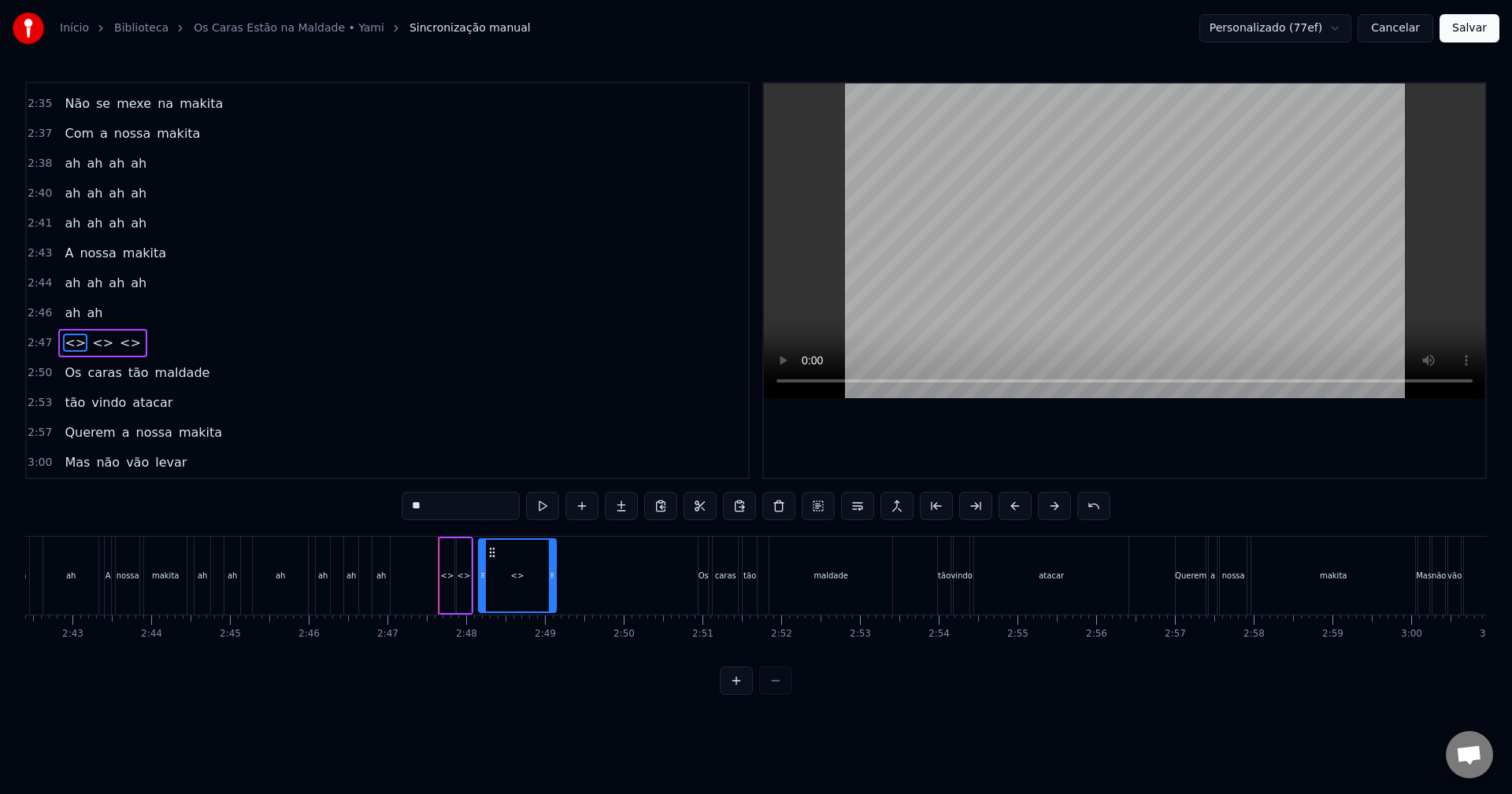
drag, startPoint x: 454, startPoint y: 556, endPoint x: 493, endPoint y: 563, distance: 39.6
click at [461, 561] on div "<>" at bounding box center [464, 576] width 15 height 75
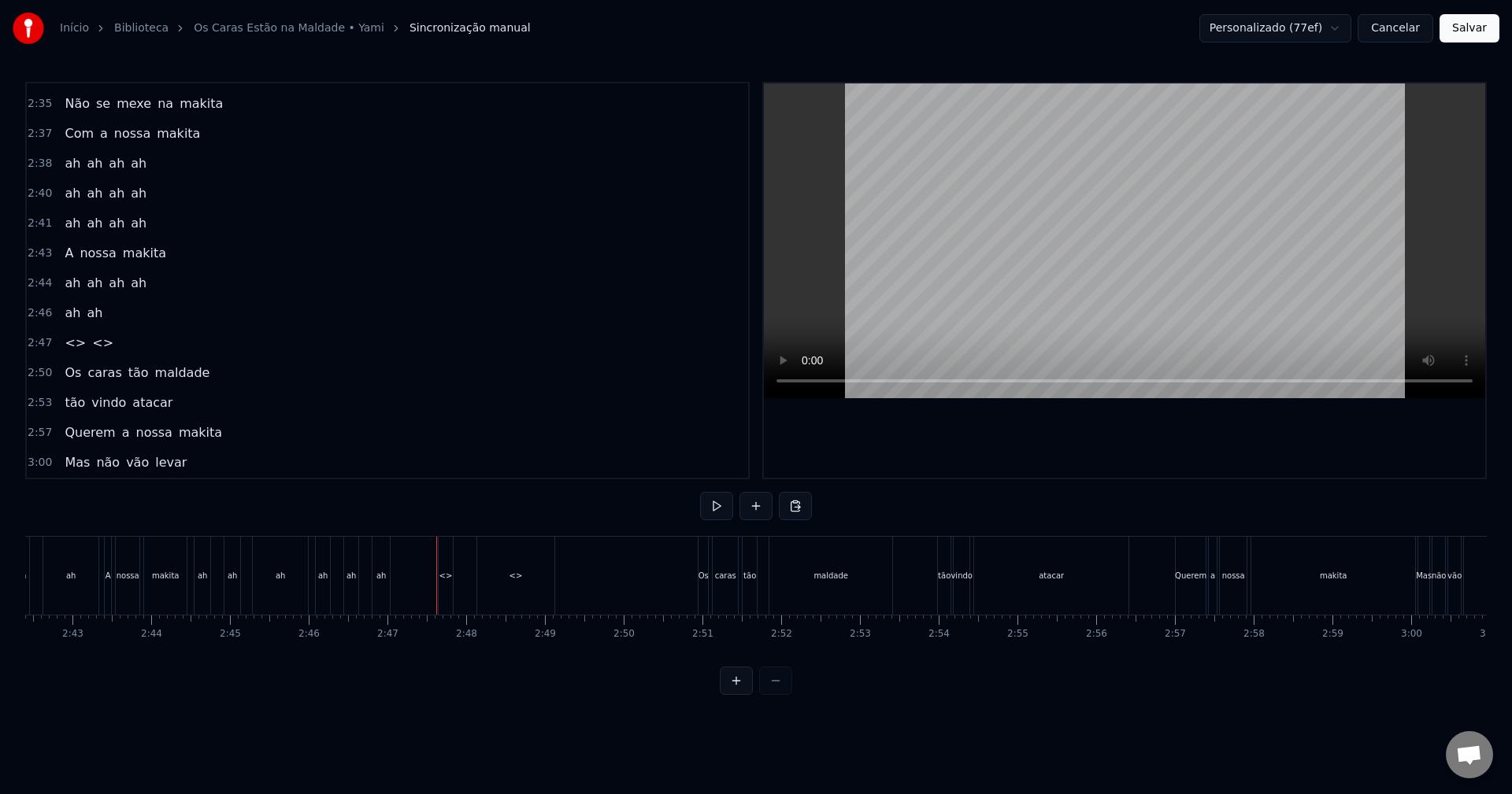
click at [446, 566] on div "<>" at bounding box center [446, 576] width 15 height 78
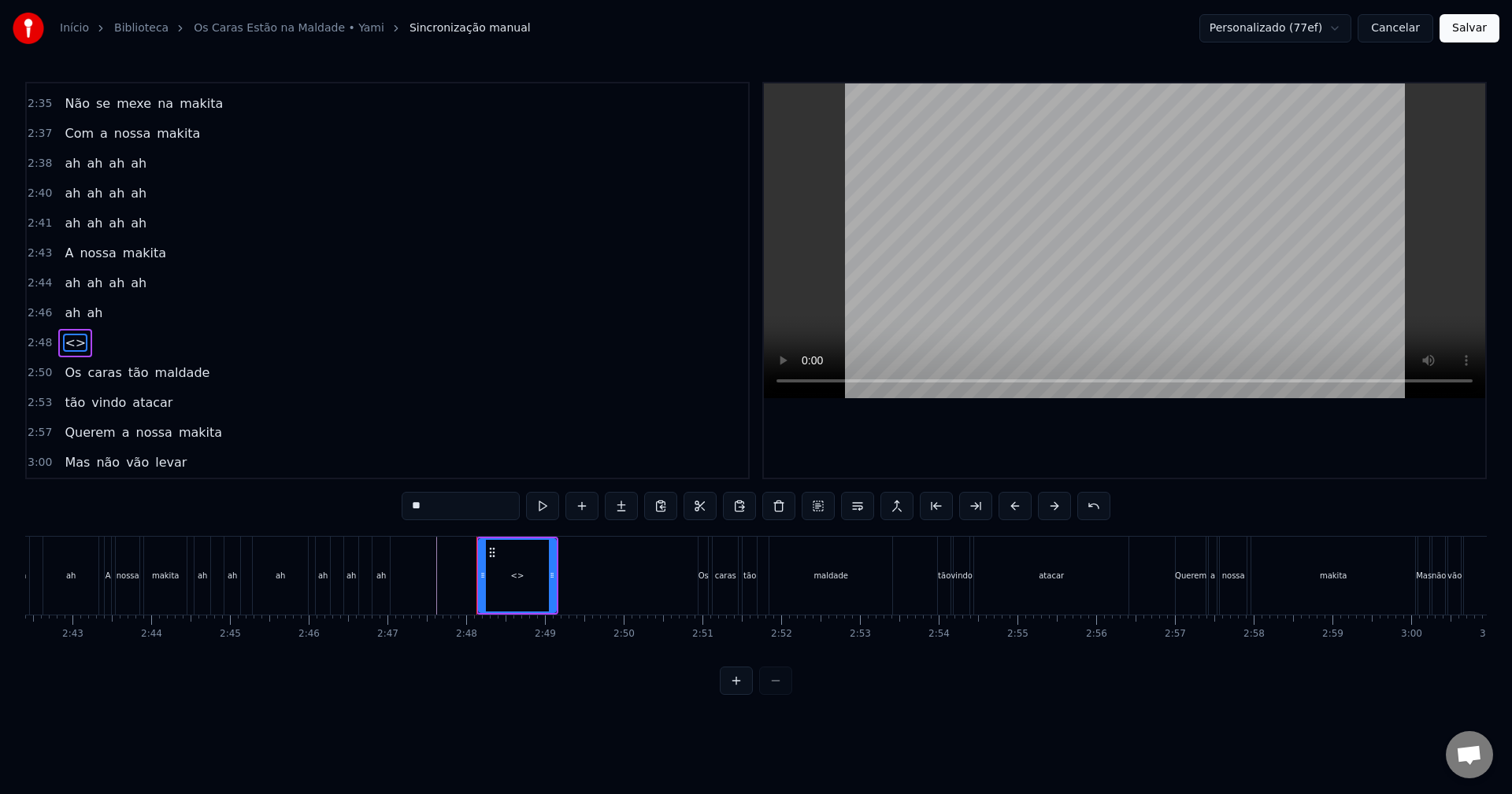
click at [510, 555] on div "<>" at bounding box center [518, 576] width 76 height 72
click at [585, 509] on button at bounding box center [582, 506] width 33 height 28
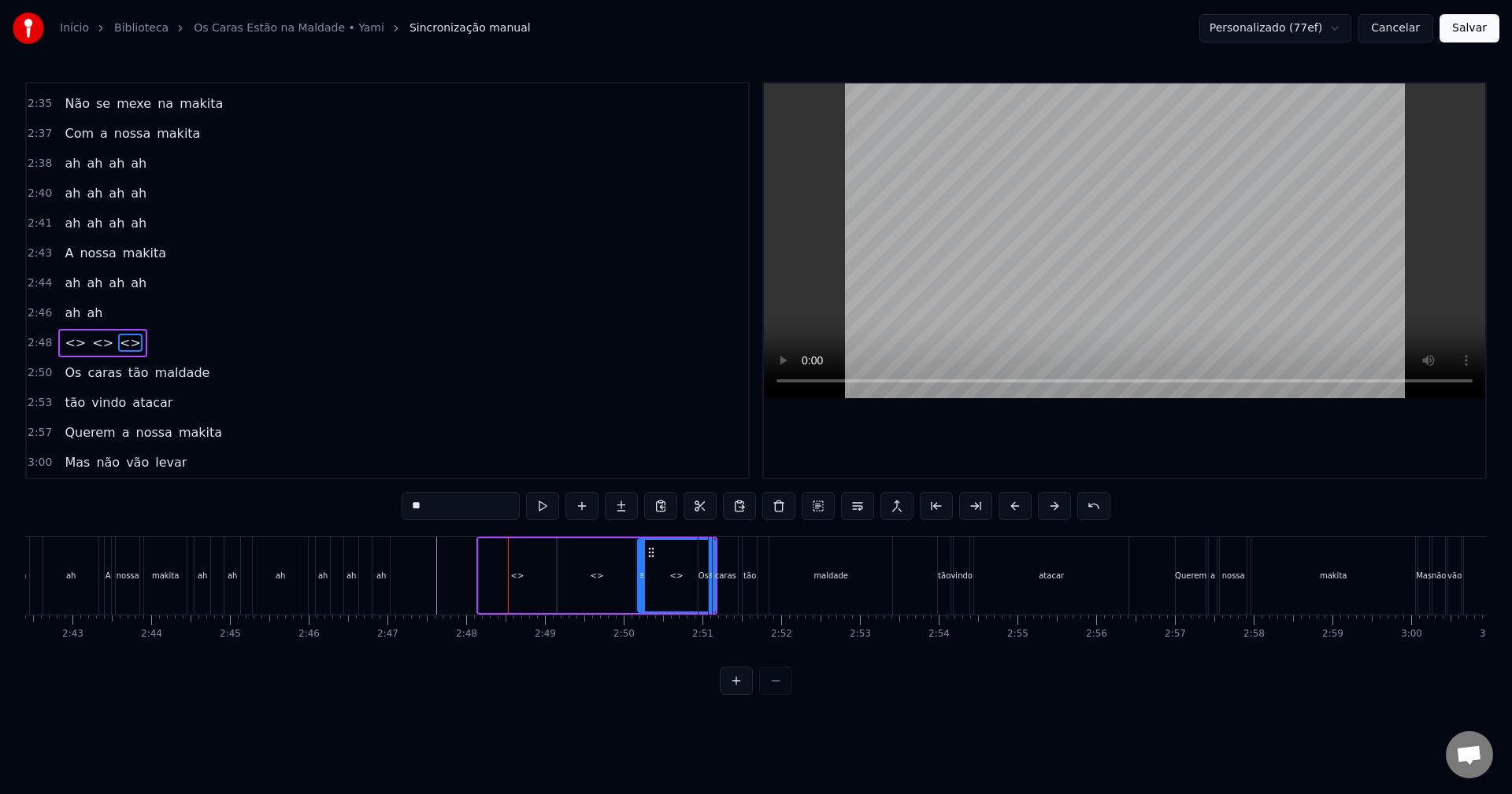
click at [506, 564] on div "<>" at bounding box center [518, 576] width 78 height 75
click at [465, 512] on input "**" at bounding box center [461, 506] width 118 height 28
type input "*"
click at [571, 584] on div "<>" at bounding box center [597, 576] width 78 height 75
drag, startPoint x: 473, startPoint y: 509, endPoint x: 286, endPoint y: 502, distance: 187.1
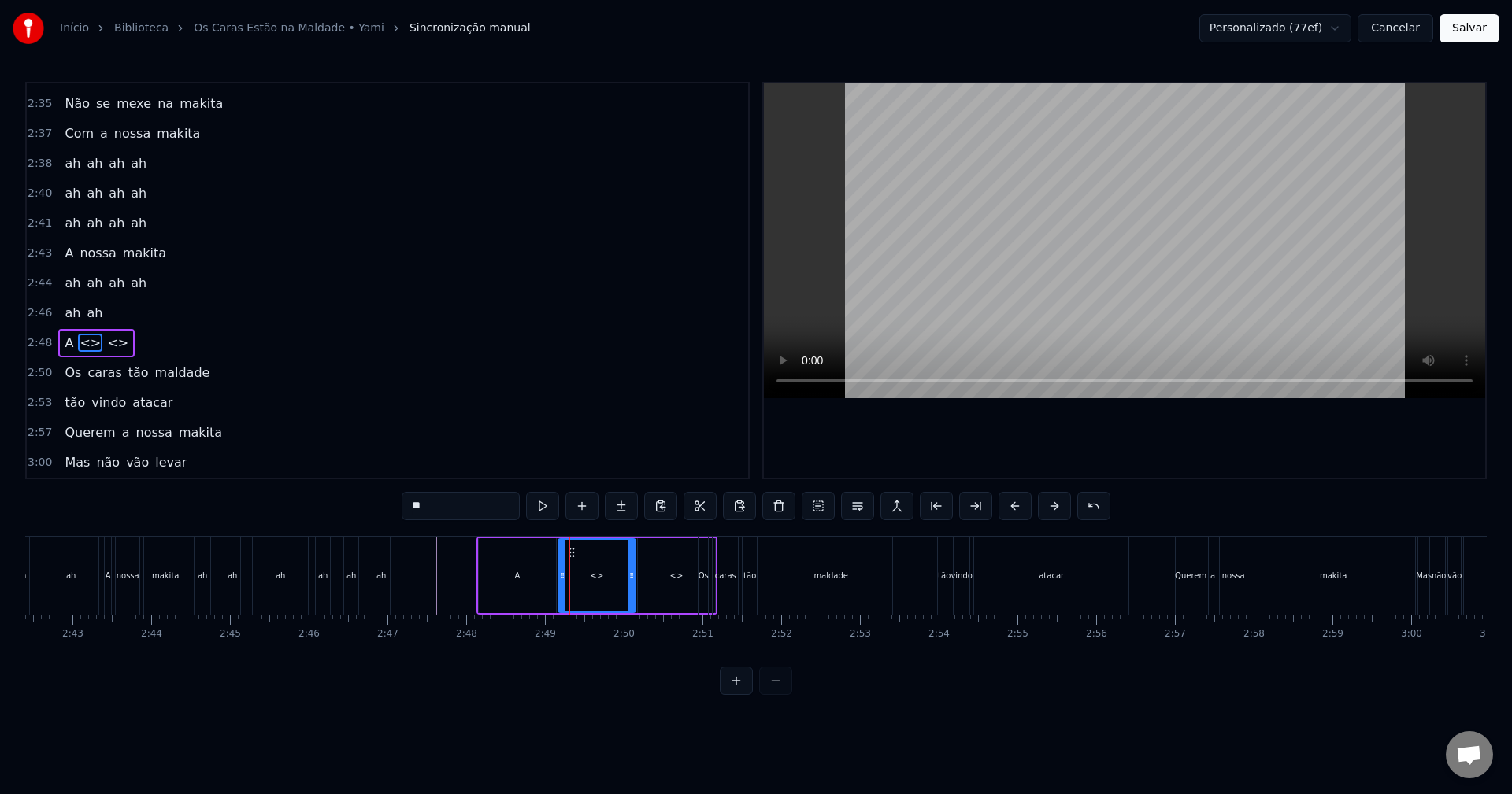
click at [287, 502] on div "0:10 Mais um dia normal 0:12 Spring Field em paz 0:14 Cerveja gelada, donuts 0:…" at bounding box center [756, 388] width 1462 height 613
type input "*"
click at [550, 582] on div "A" at bounding box center [518, 576] width 78 height 75
type input "*"
click at [463, 507] on input "*" at bounding box center [461, 506] width 118 height 28
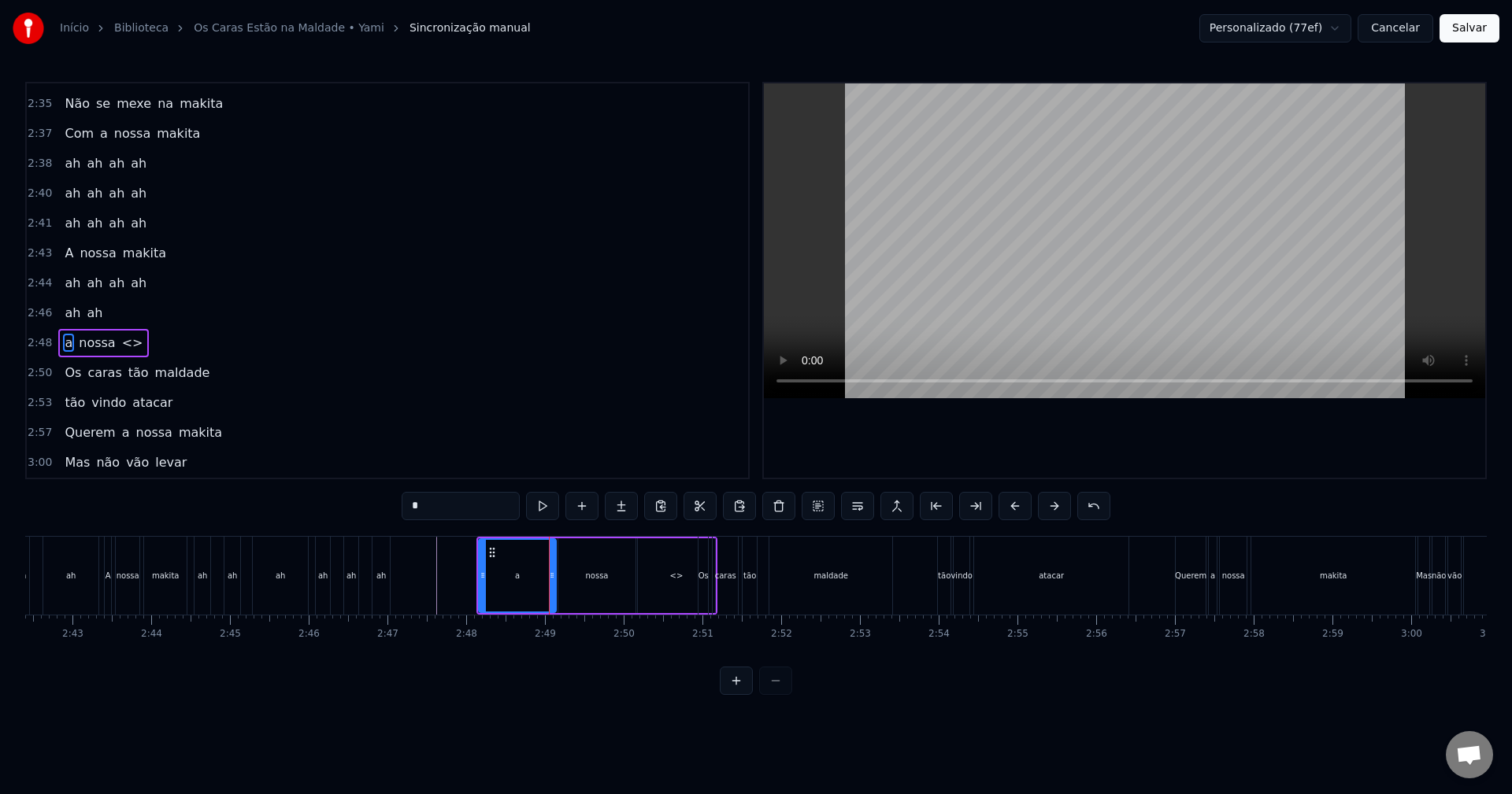
click at [671, 574] on div "<>" at bounding box center [676, 576] width 14 height 12
drag, startPoint x: 456, startPoint y: 510, endPoint x: 116, endPoint y: 494, distance: 340.4
click at [217, 502] on div "0:10 Mais um dia normal 0:12 Spring Field em paz 0:14 Cerveja gelada, donuts 0:…" at bounding box center [756, 388] width 1462 height 613
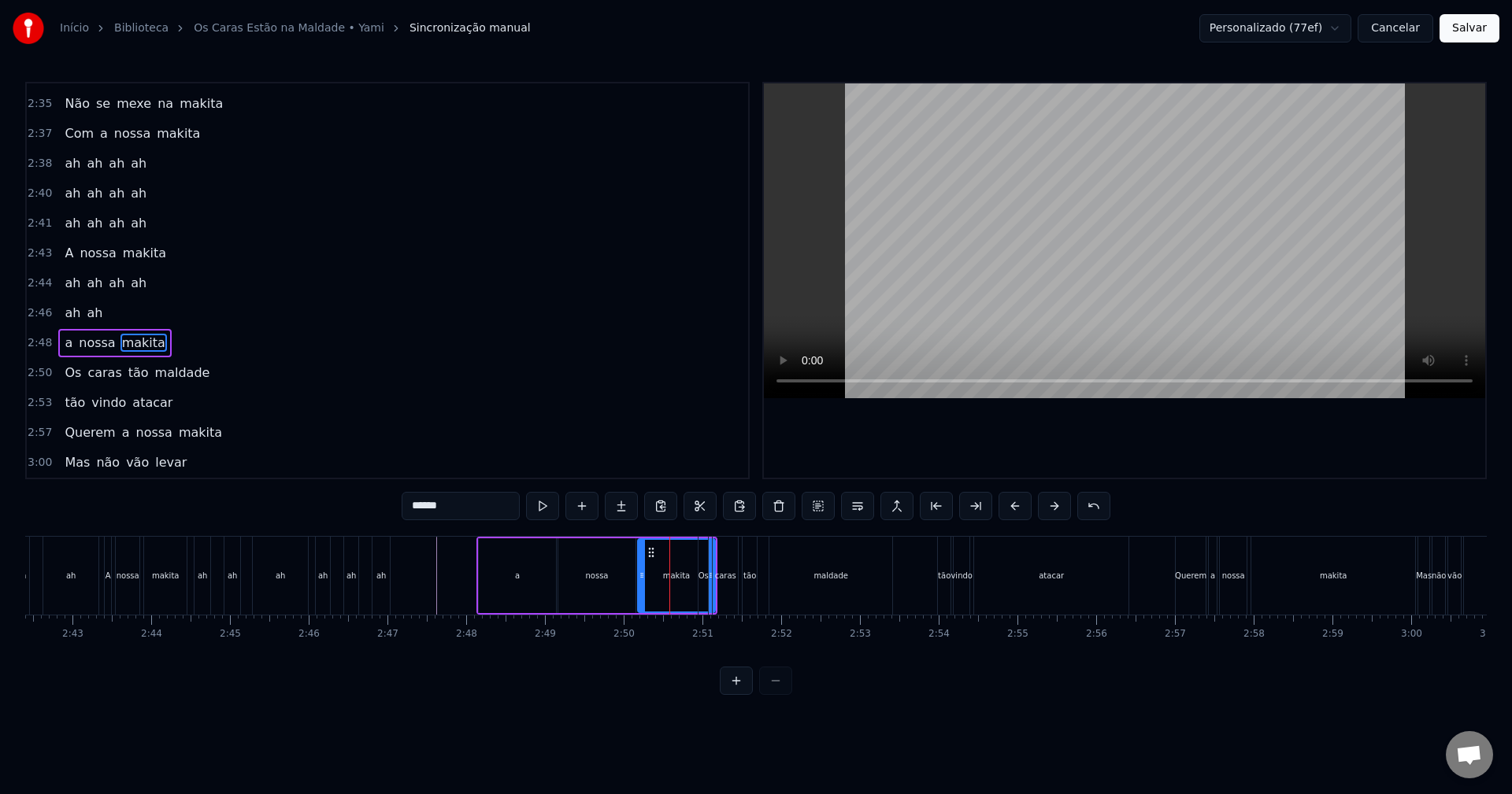
type input "******"
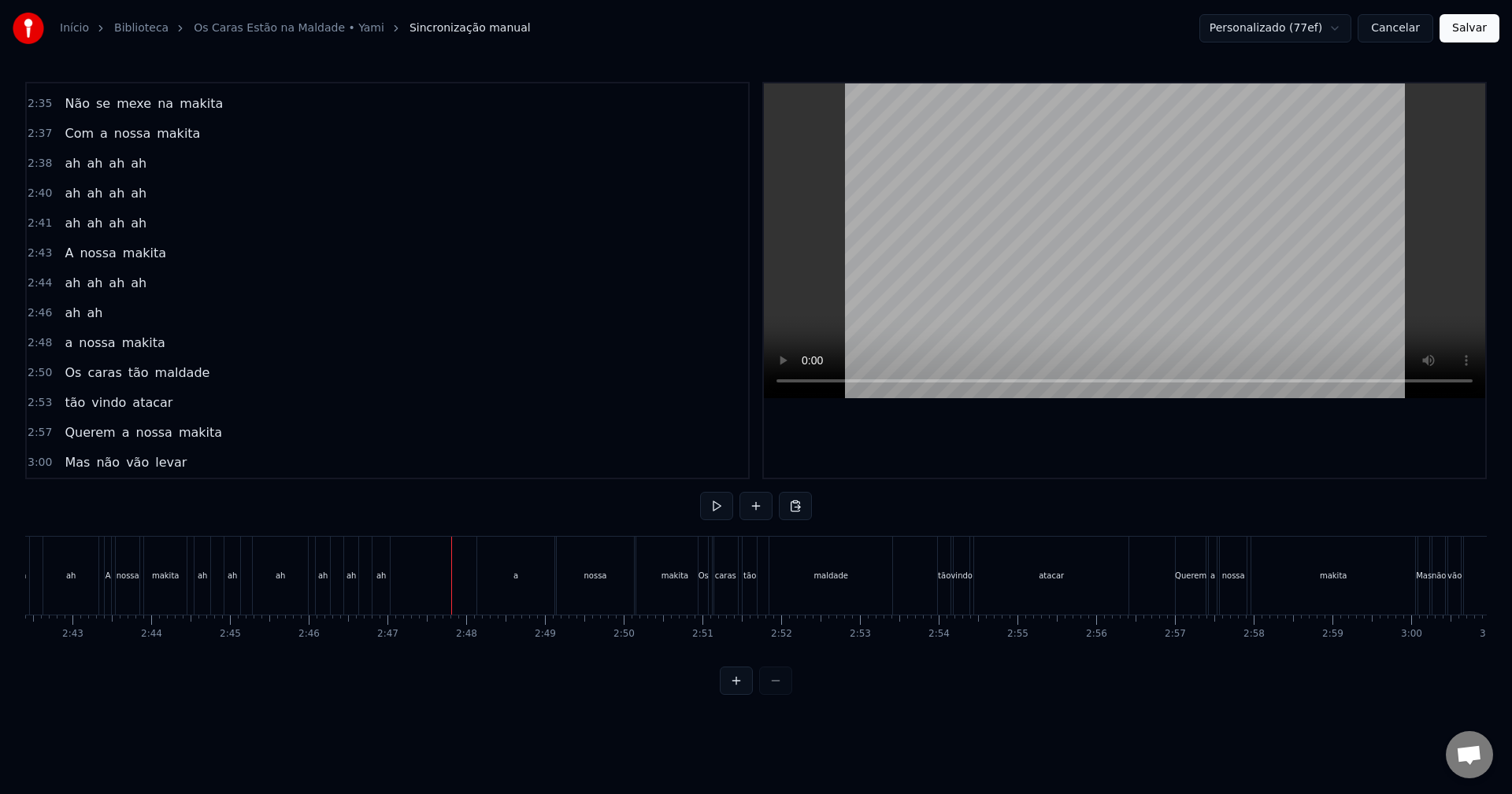
click at [509, 561] on div "a" at bounding box center [516, 576] width 78 height 78
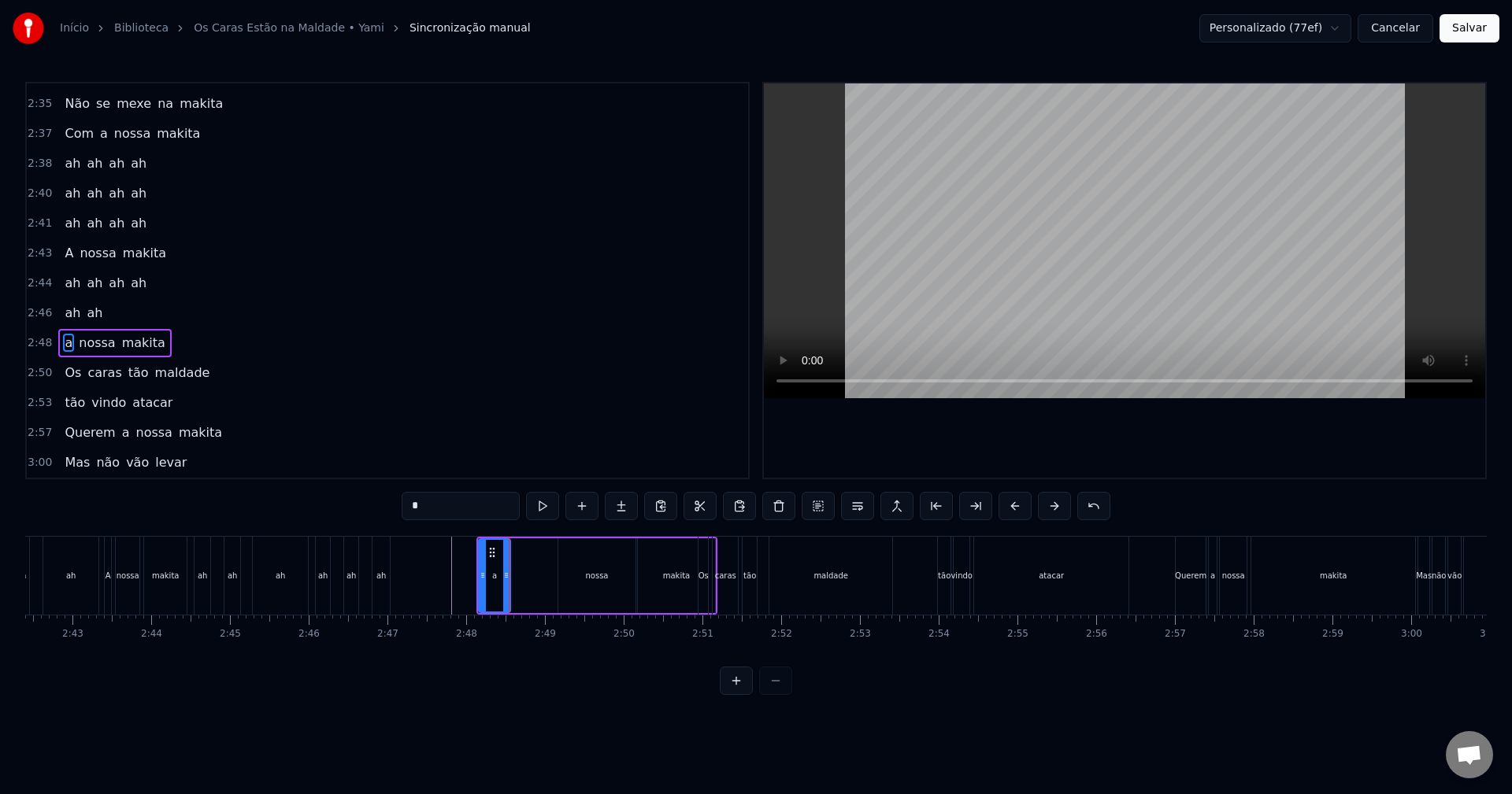
drag, startPoint x: 552, startPoint y: 572, endPoint x: 509, endPoint y: 576, distance: 43.2
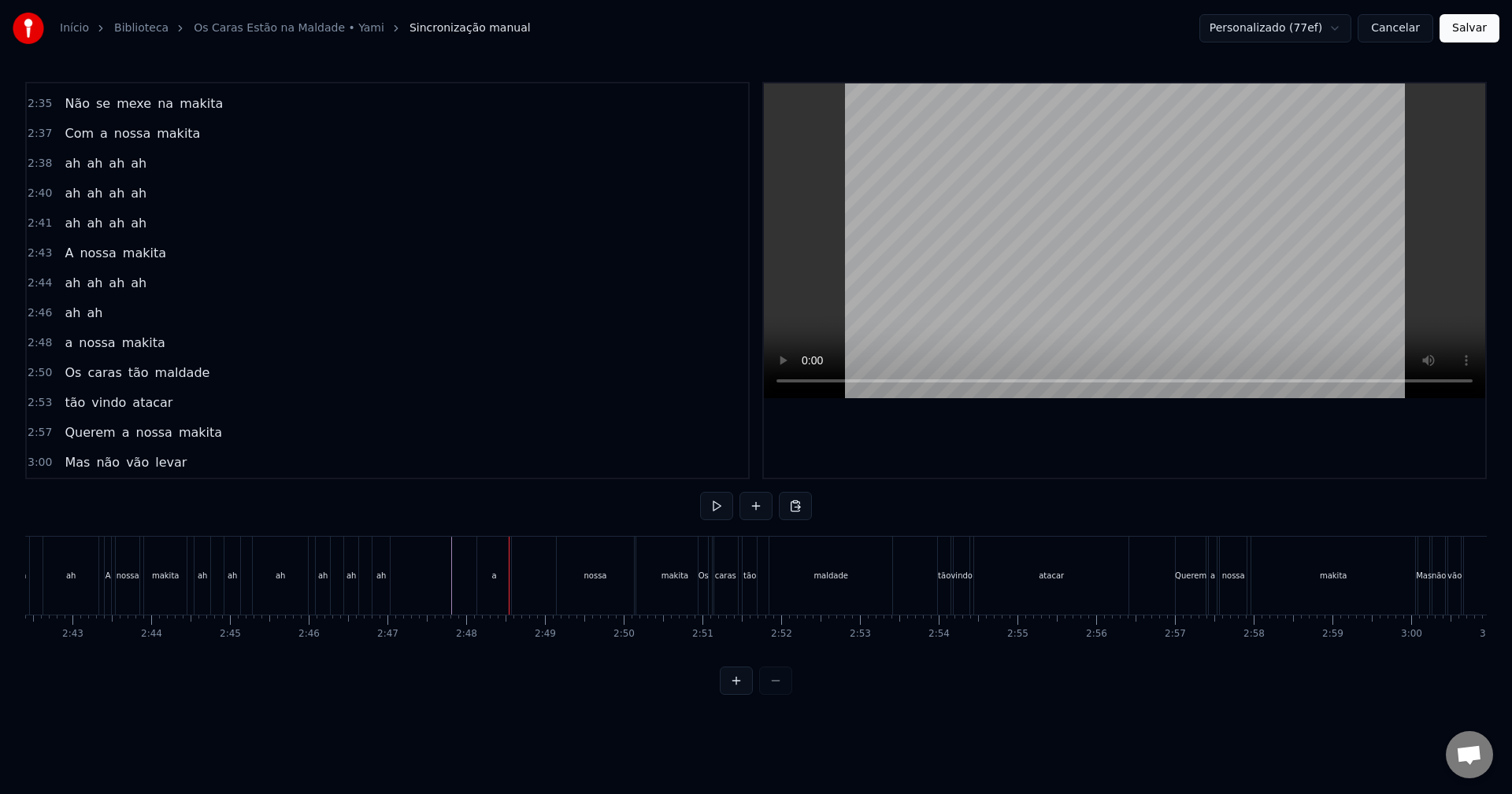
click at [582, 562] on div "nossa" at bounding box center [596, 576] width 78 height 78
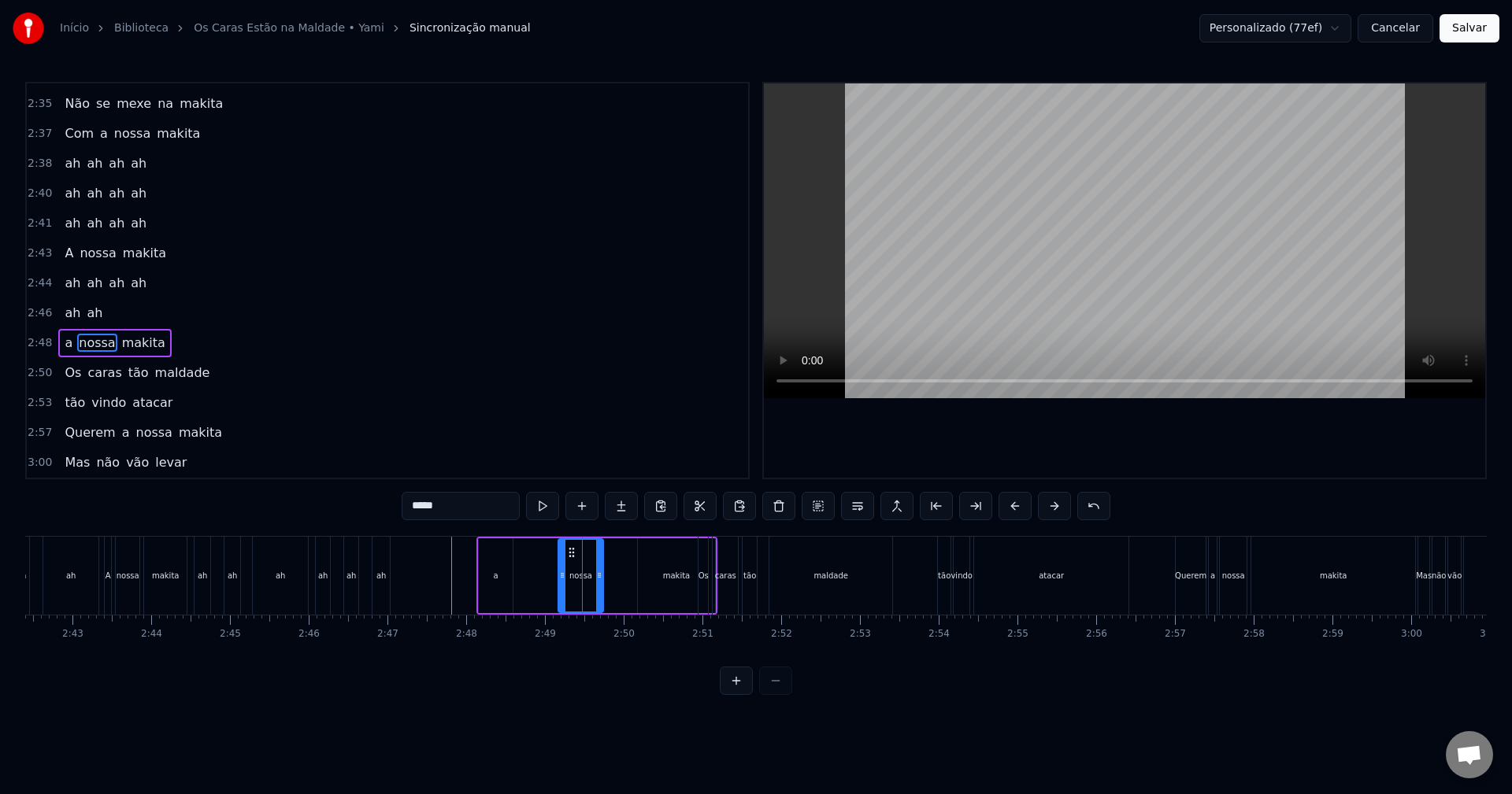
drag, startPoint x: 630, startPoint y: 567, endPoint x: 595, endPoint y: 566, distance: 35.0
click at [596, 566] on div at bounding box center [600, 576] width 6 height 72
drag, startPoint x: 571, startPoint y: 550, endPoint x: 542, endPoint y: 548, distance: 29.1
click at [542, 548] on icon at bounding box center [544, 552] width 13 height 13
click at [669, 560] on div "makita" at bounding box center [677, 576] width 78 height 75
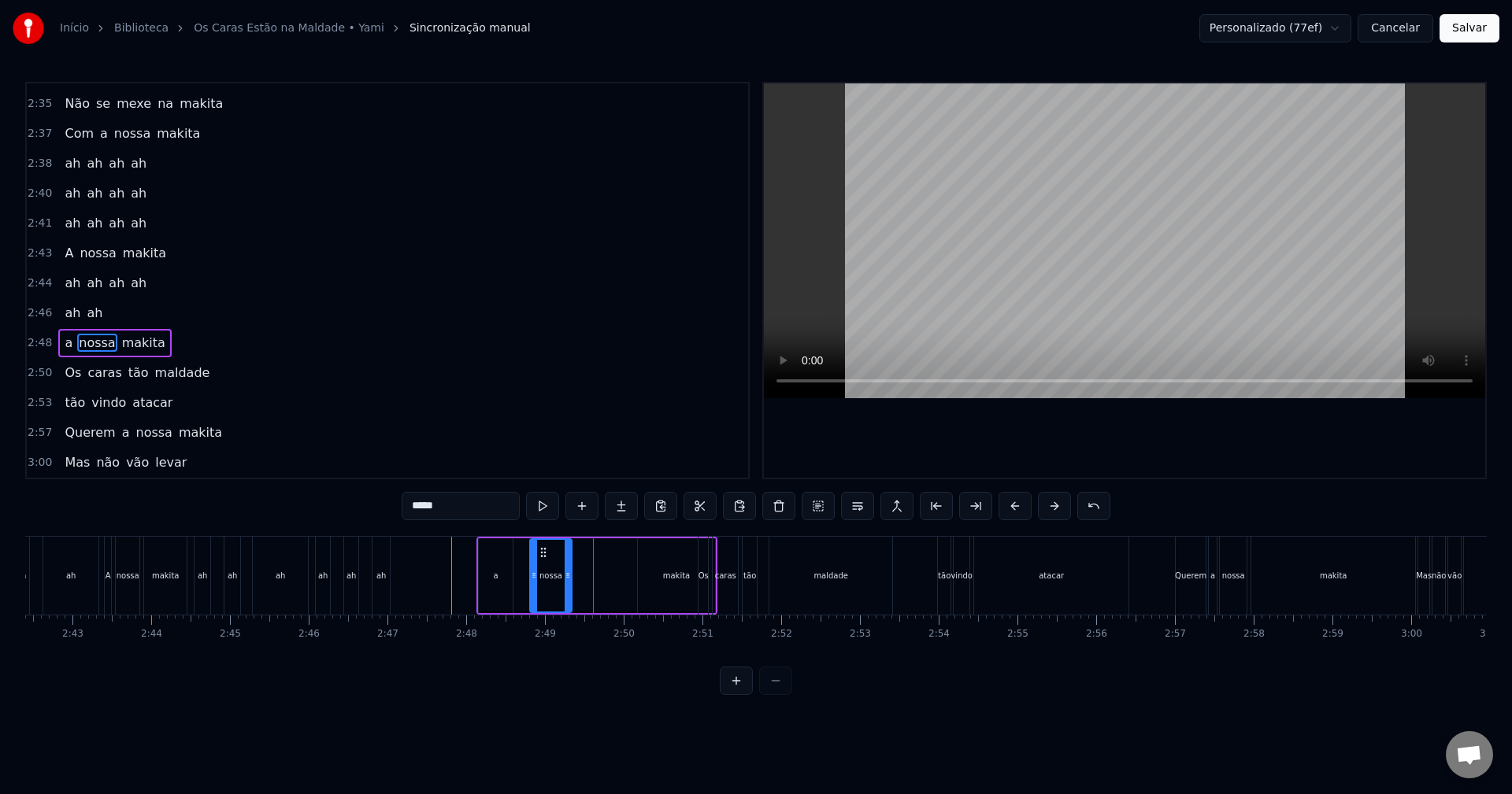
type input "******"
drag, startPoint x: 650, startPoint y: 555, endPoint x: 595, endPoint y: 551, distance: 55.1
click at [595, 551] on icon at bounding box center [596, 552] width 13 height 13
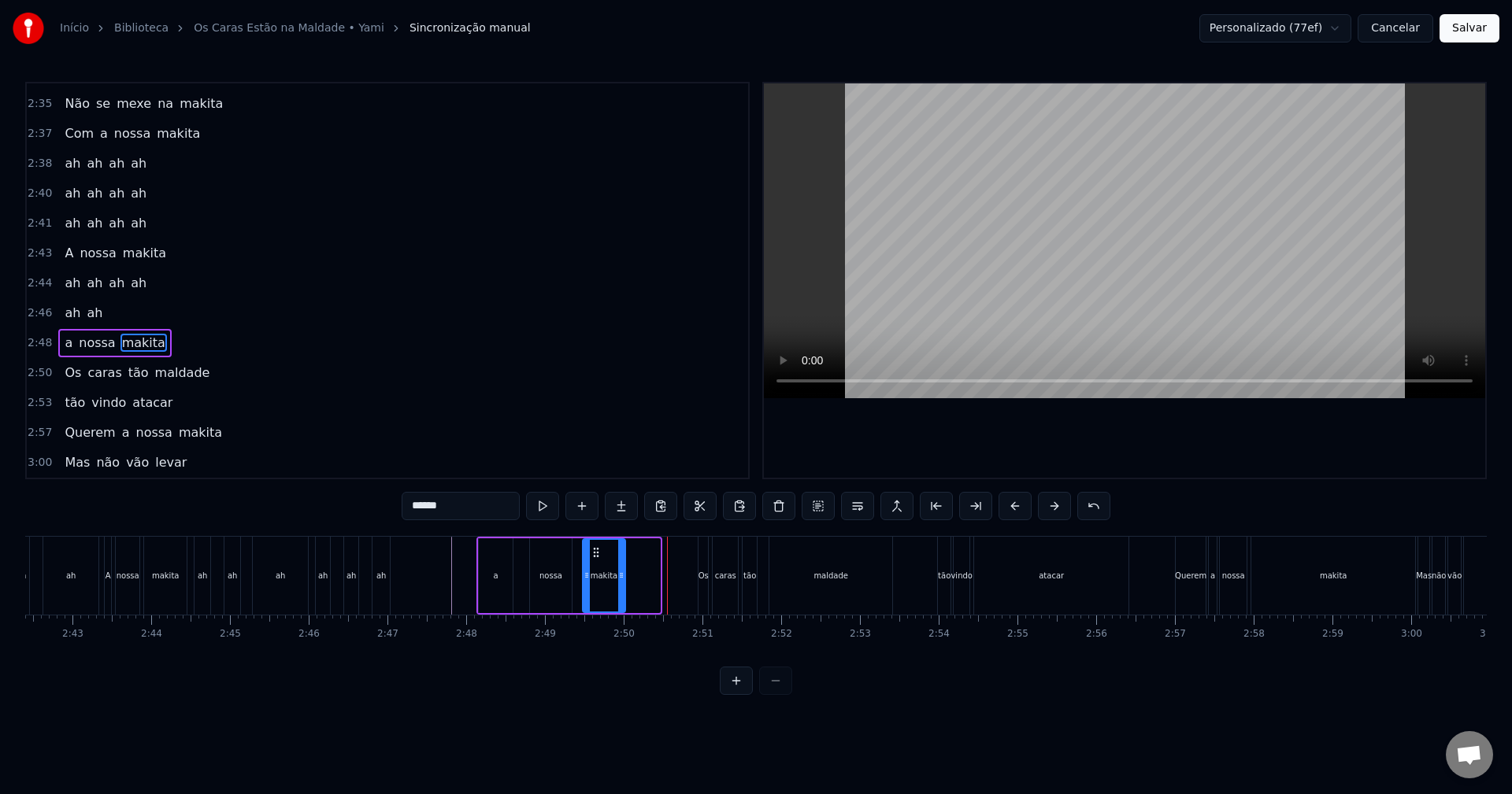
drag, startPoint x: 658, startPoint y: 569, endPoint x: 623, endPoint y: 572, distance: 35.1
click at [623, 572] on div at bounding box center [621, 576] width 6 height 72
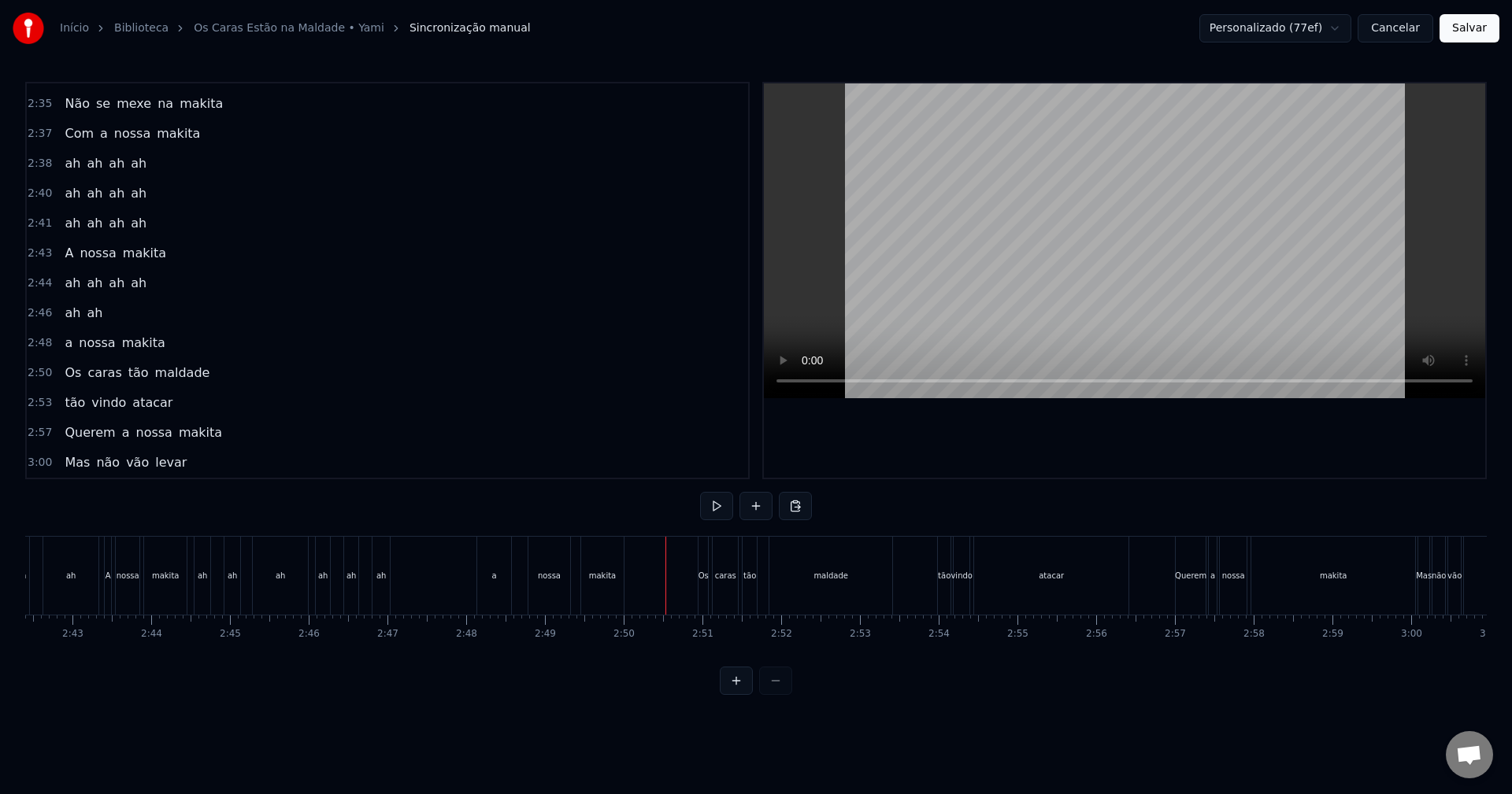
click at [718, 507] on button at bounding box center [717, 506] width 33 height 28
click at [583, 578] on div "makita" at bounding box center [602, 576] width 43 height 78
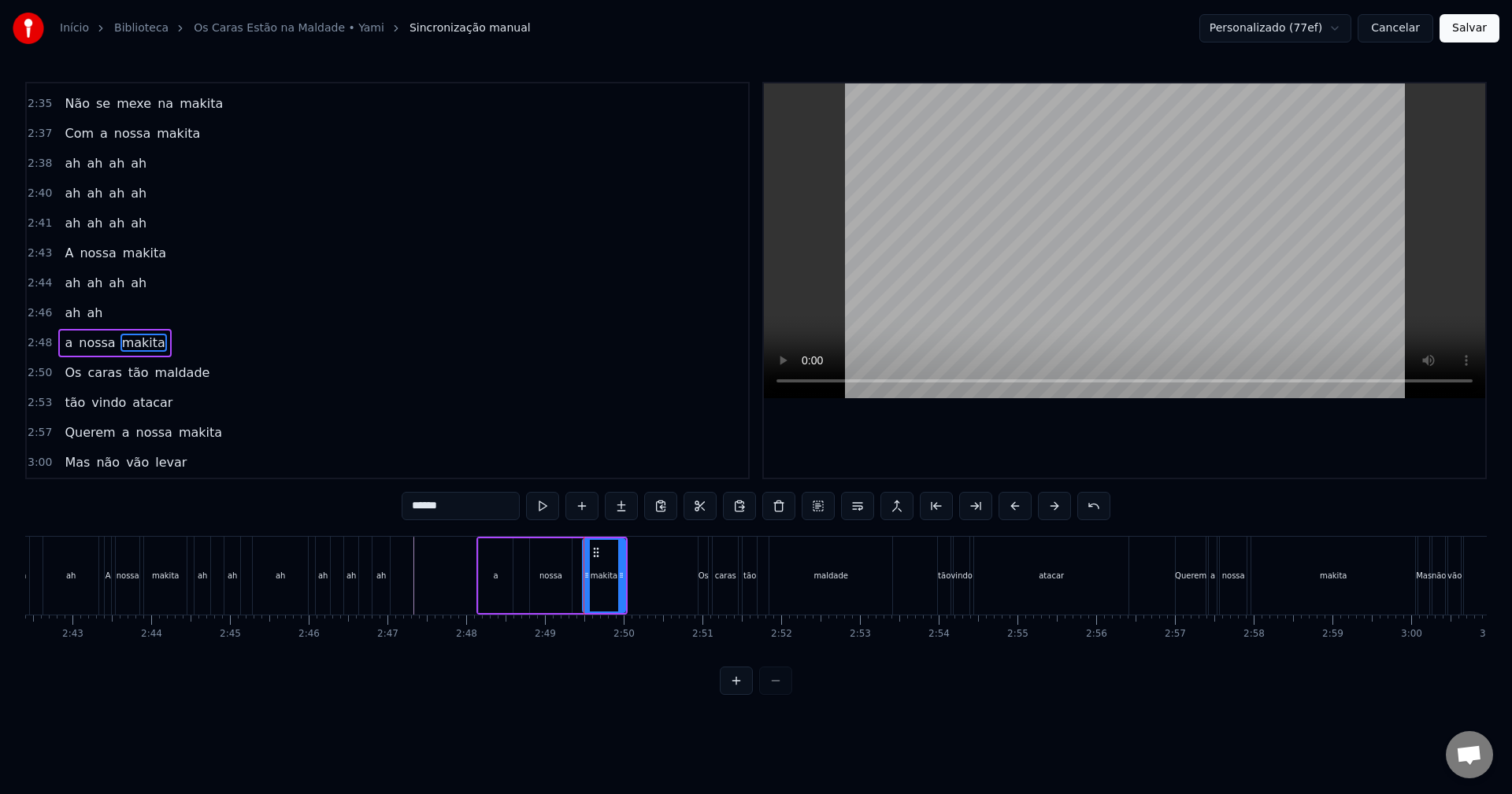
click at [489, 557] on div "a" at bounding box center [496, 576] width 34 height 75
type input "*"
click at [520, 546] on div "a nossa makita" at bounding box center [552, 576] width 151 height 78
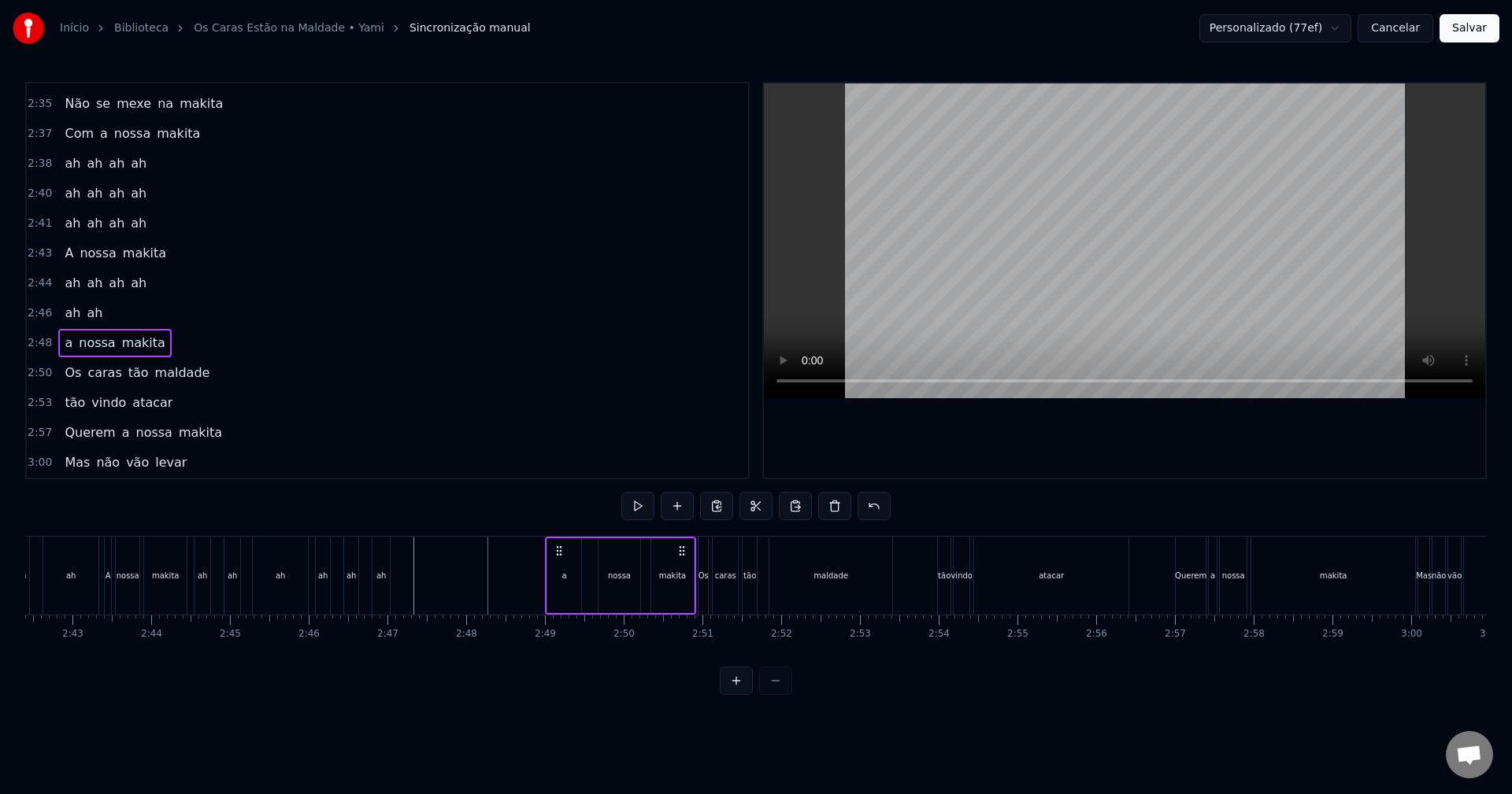
drag, startPoint x: 490, startPoint y: 546, endPoint x: 558, endPoint y: 548, distance: 68.0
click at [558, 548] on icon at bounding box center [559, 551] width 13 height 13
click at [567, 578] on div "a" at bounding box center [564, 576] width 34 height 75
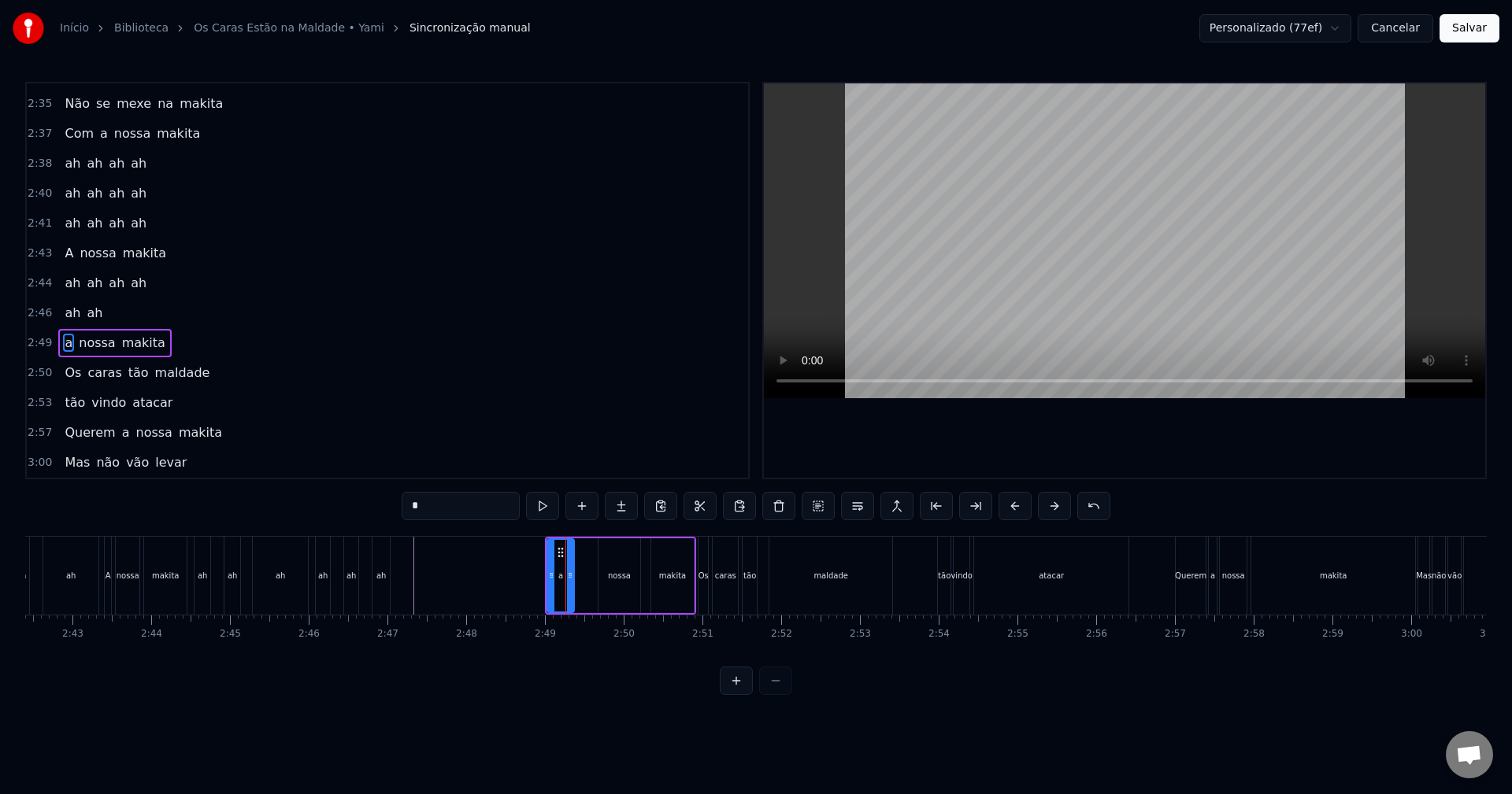
click at [571, 576] on icon at bounding box center [571, 576] width 6 height 13
click at [603, 548] on div "nossa" at bounding box center [620, 576] width 42 height 75
drag, startPoint x: 607, startPoint y: 552, endPoint x: 587, endPoint y: 552, distance: 20.0
click at [587, 552] on icon at bounding box center [593, 552] width 13 height 13
click at [665, 561] on div "makita" at bounding box center [672, 576] width 43 height 75
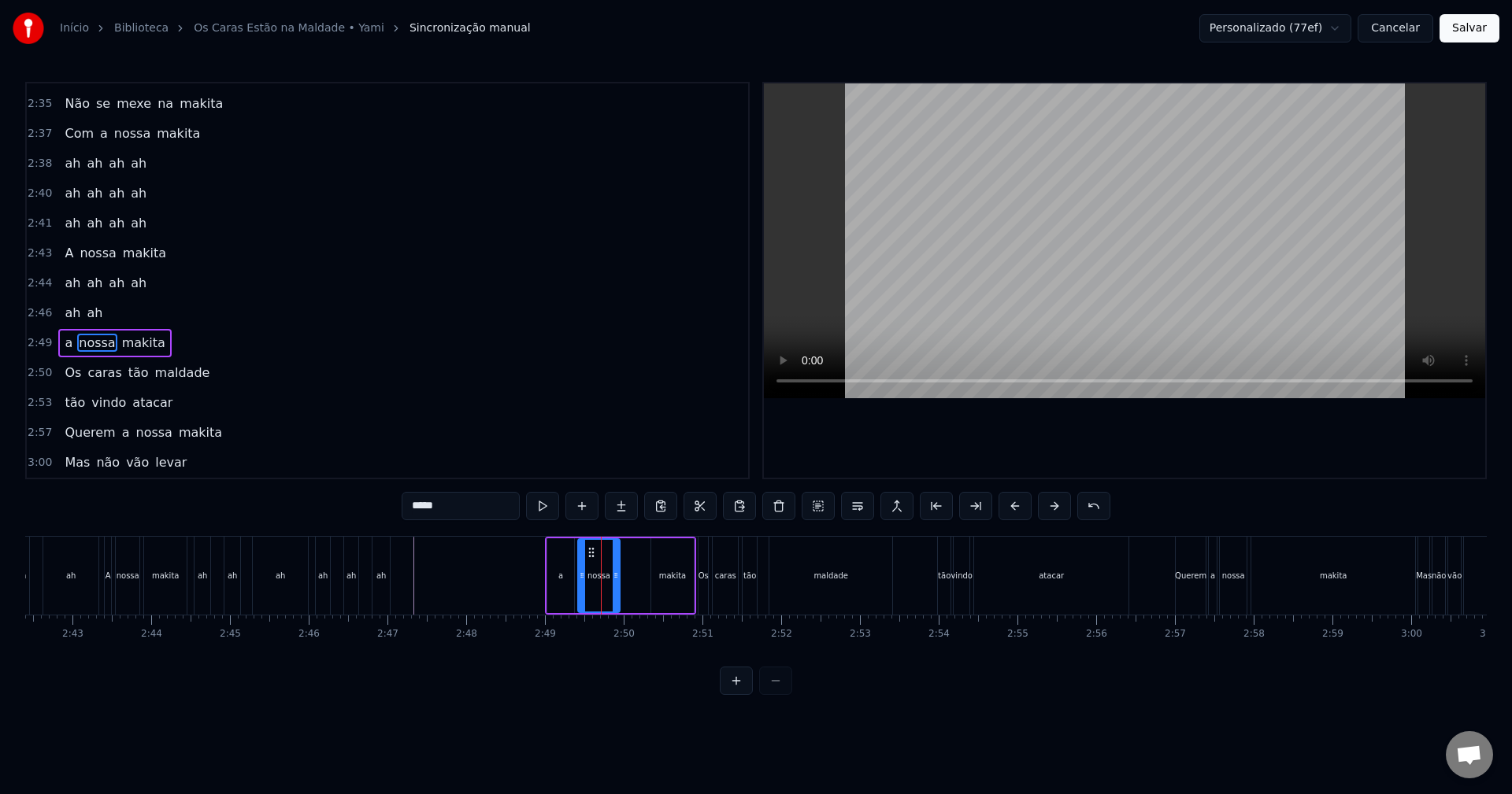
type input "******"
drag, startPoint x: 662, startPoint y: 552, endPoint x: 634, endPoint y: 550, distance: 28.1
click at [634, 550] on icon at bounding box center [638, 552] width 13 height 13
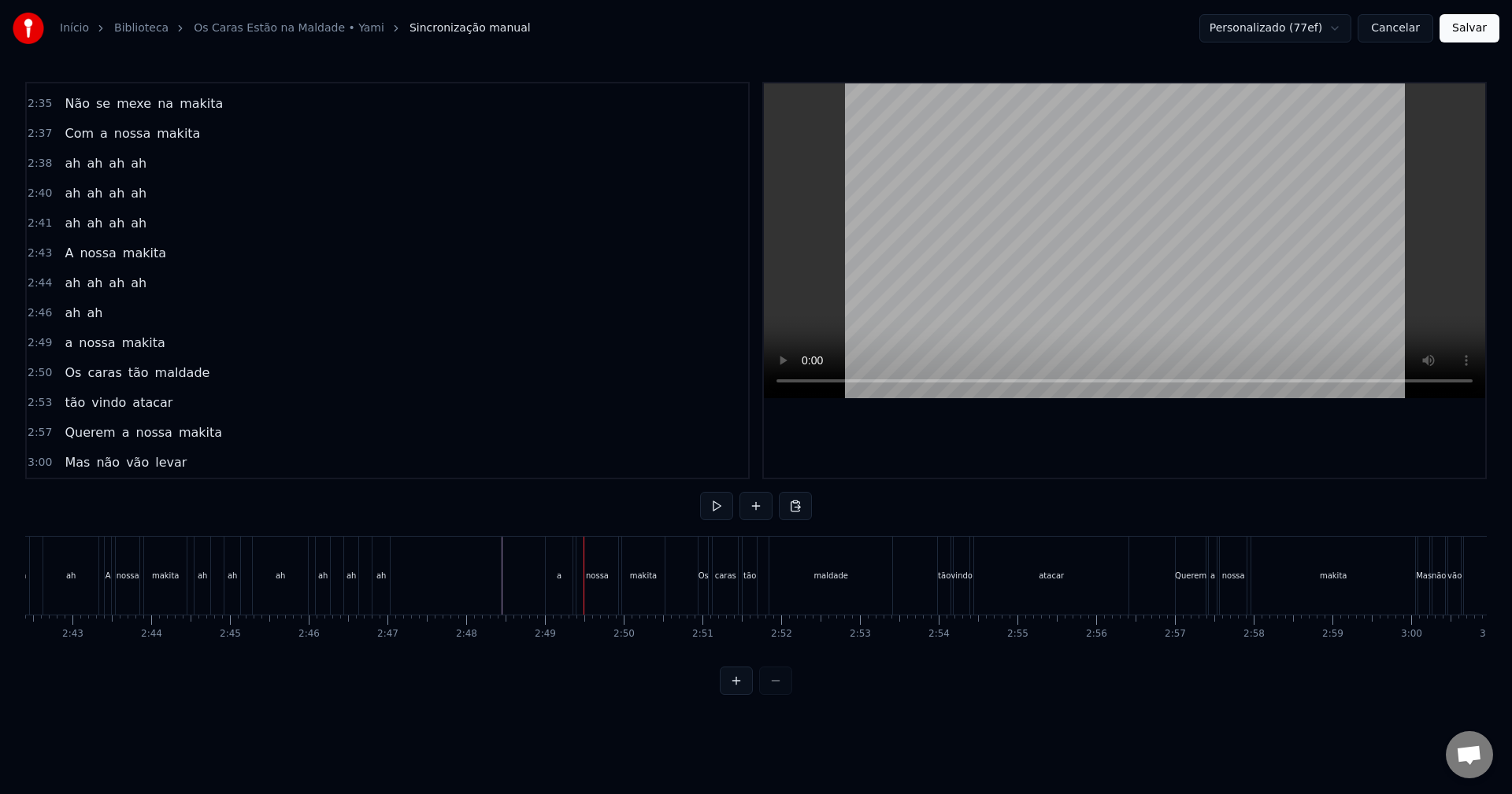
click at [653, 572] on div "makita" at bounding box center [644, 576] width 27 height 12
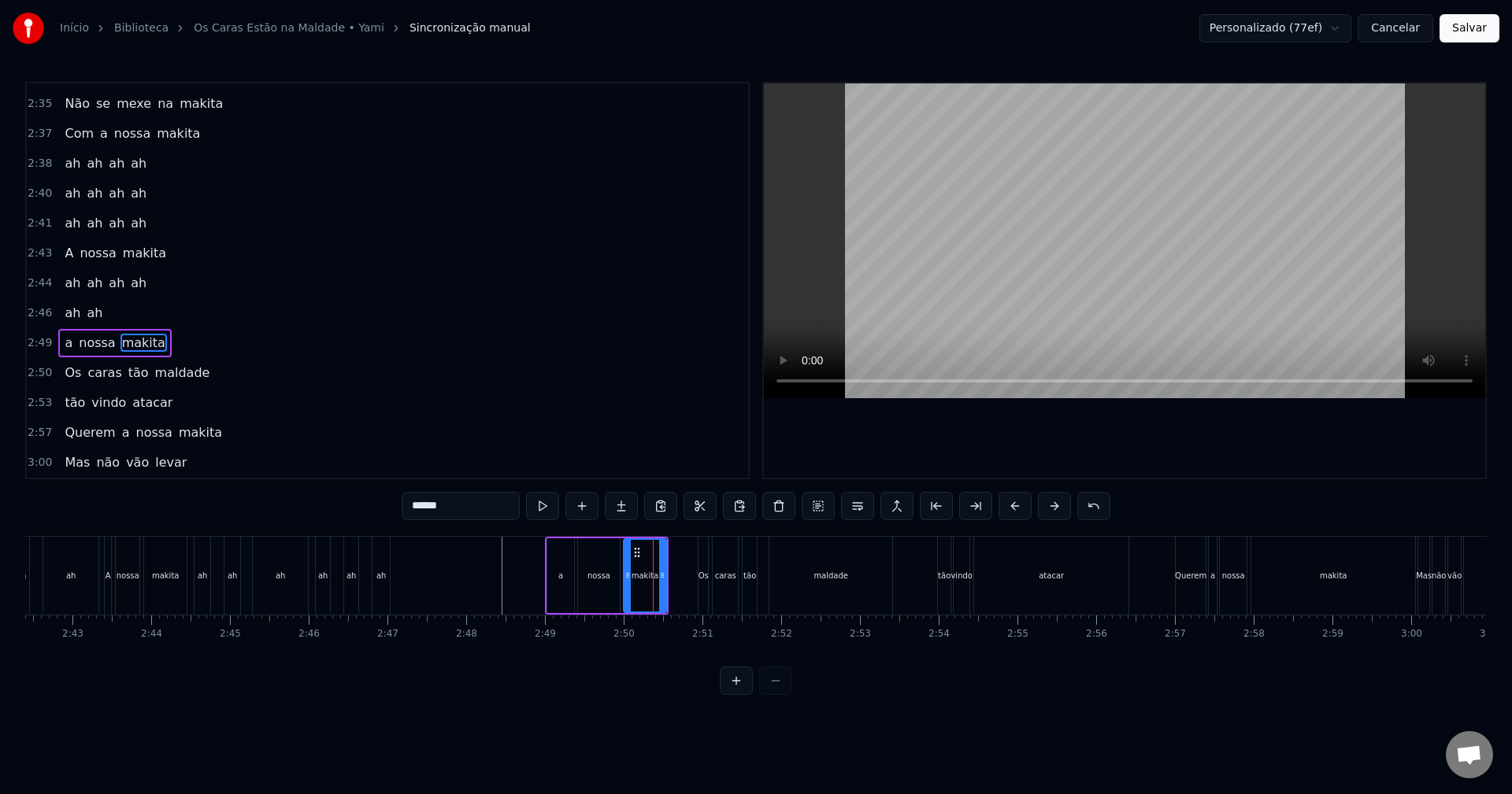
click at [564, 548] on div "a" at bounding box center [560, 576] width 27 height 75
click at [588, 540] on div "nossa" at bounding box center [599, 576] width 42 height 75
type input "*****"
click at [592, 537] on div "a nossa makita" at bounding box center [606, 576] width 124 height 78
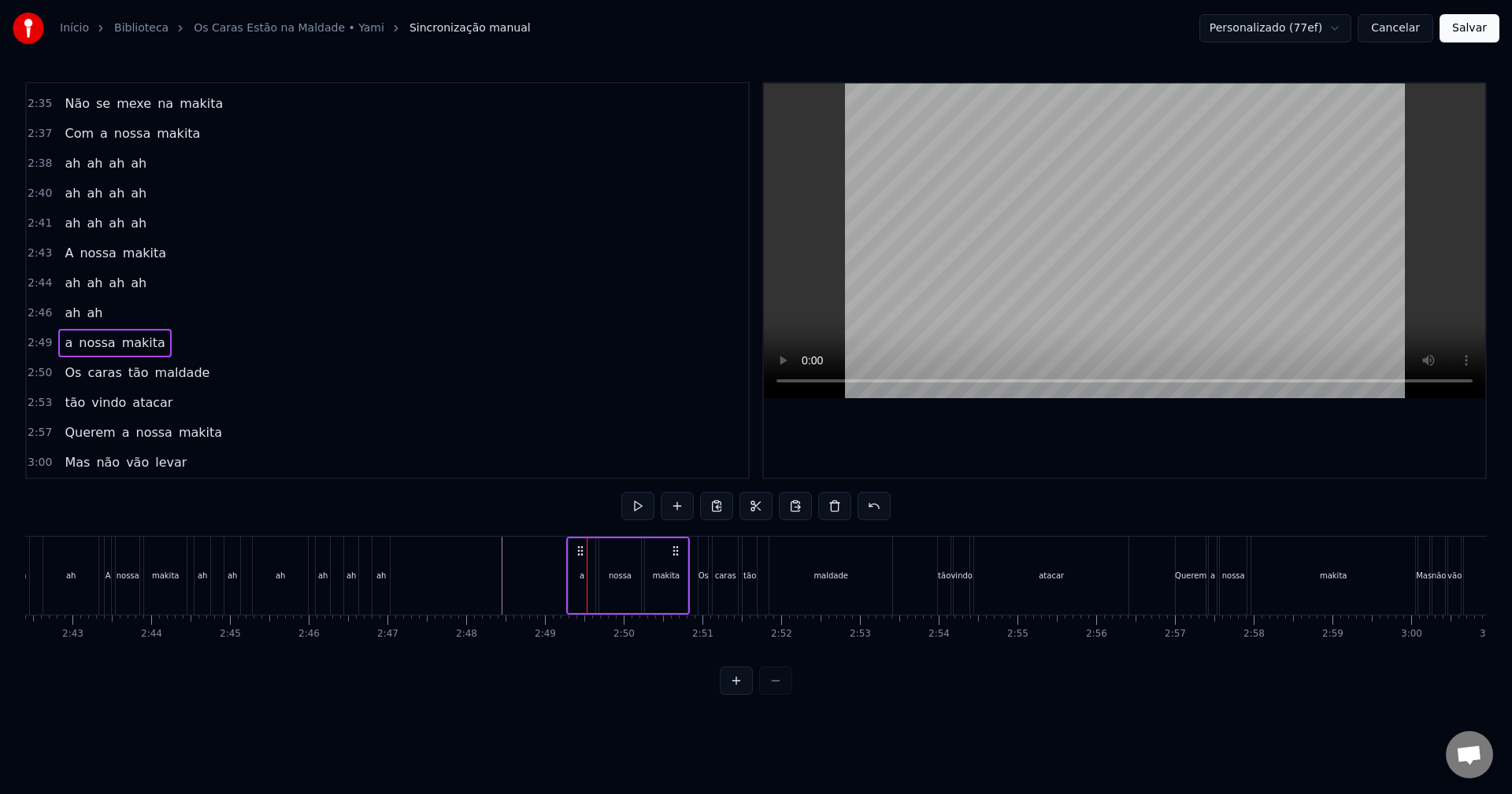
drag, startPoint x: 557, startPoint y: 550, endPoint x: 579, endPoint y: 550, distance: 22.0
click at [579, 550] on circle at bounding box center [578, 550] width 1 height 1
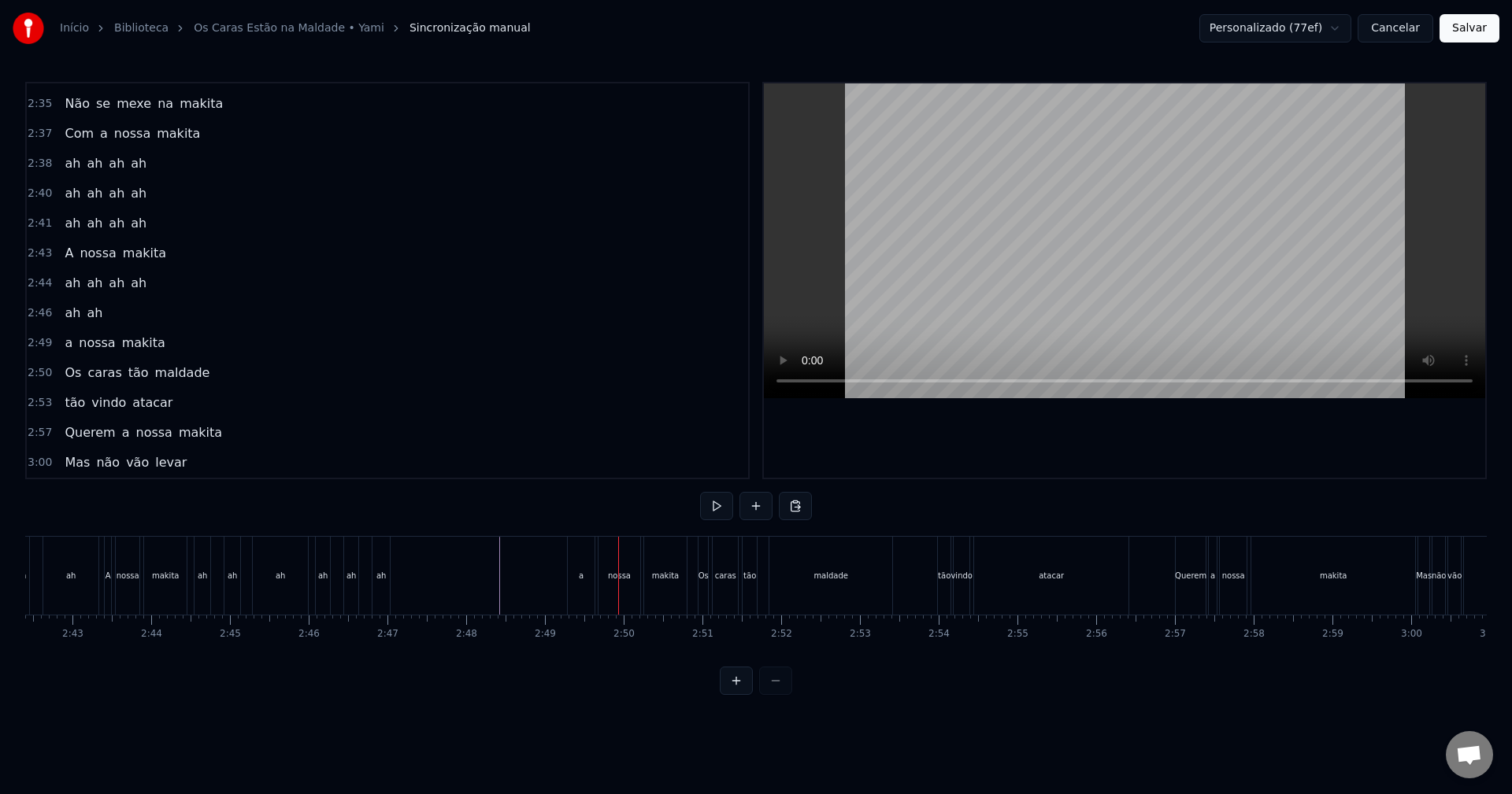
click at [626, 585] on div "nossa" at bounding box center [620, 576] width 42 height 78
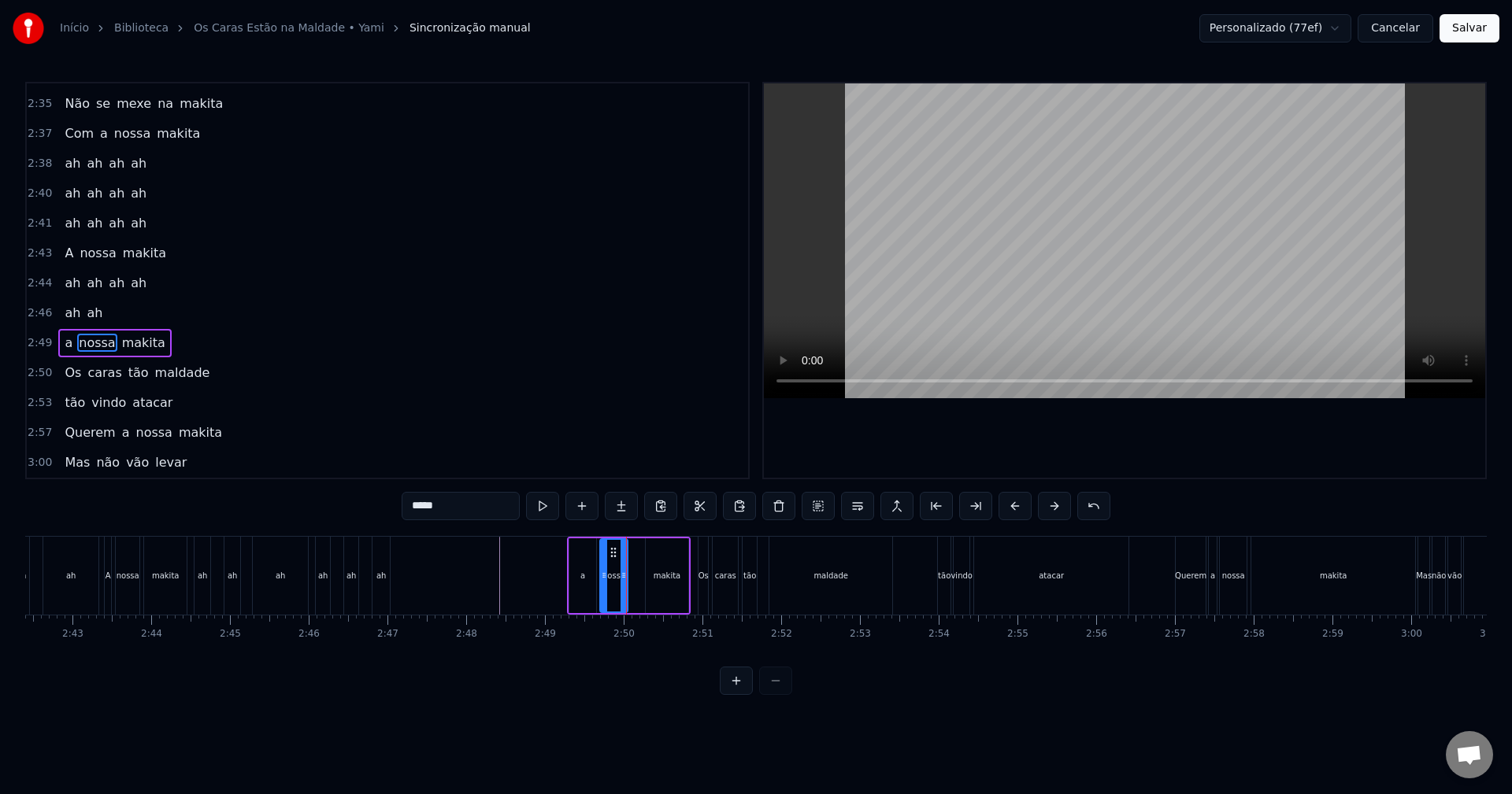
drag, startPoint x: 637, startPoint y: 583, endPoint x: 622, endPoint y: 585, distance: 15.1
click at [622, 585] on div at bounding box center [624, 576] width 6 height 72
click at [659, 570] on div "makita" at bounding box center [668, 576] width 27 height 12
type input "******"
drag, startPoint x: 659, startPoint y: 548, endPoint x: 643, endPoint y: 546, distance: 16.1
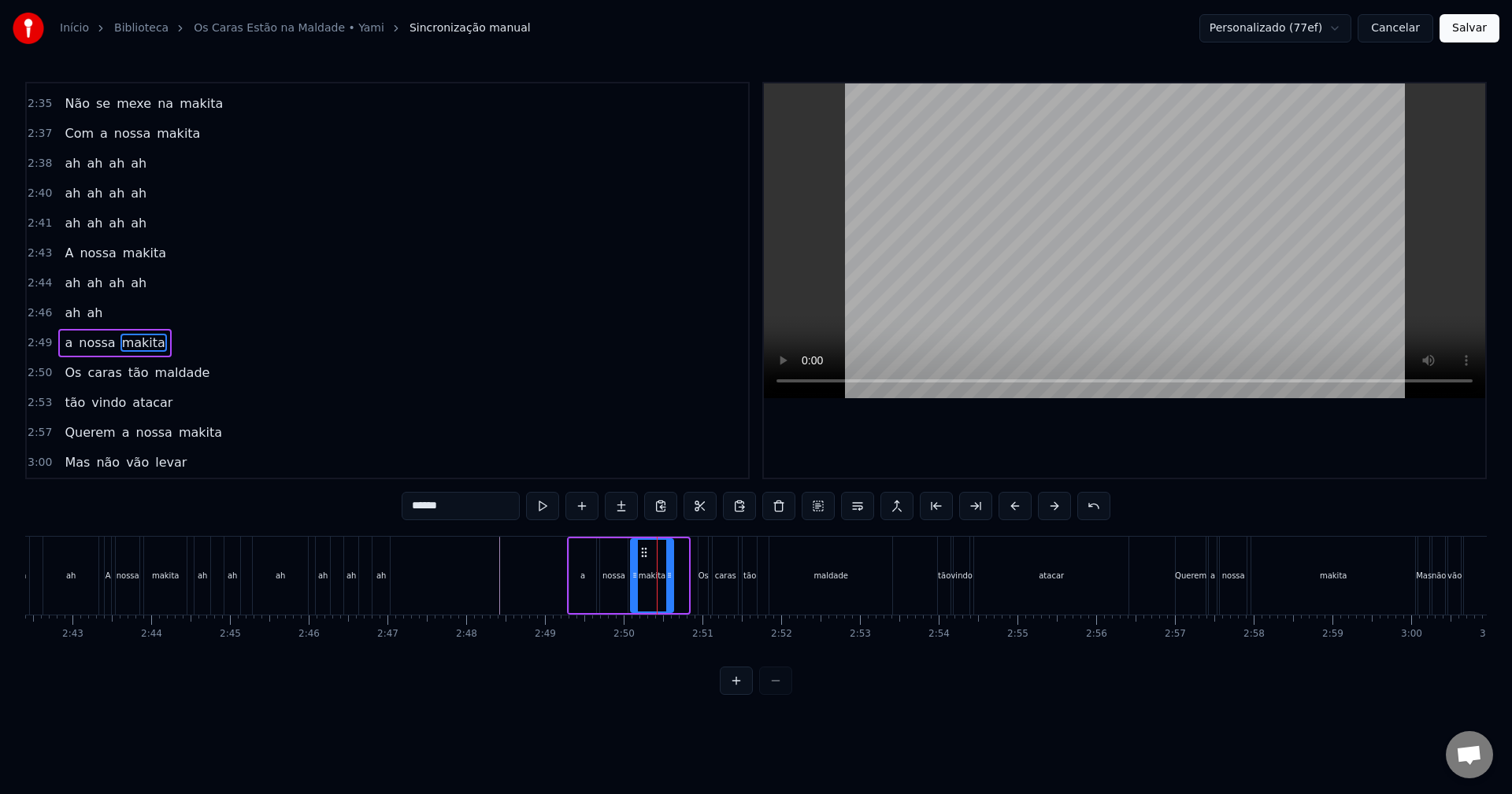
click at [643, 546] on icon at bounding box center [645, 552] width 13 height 13
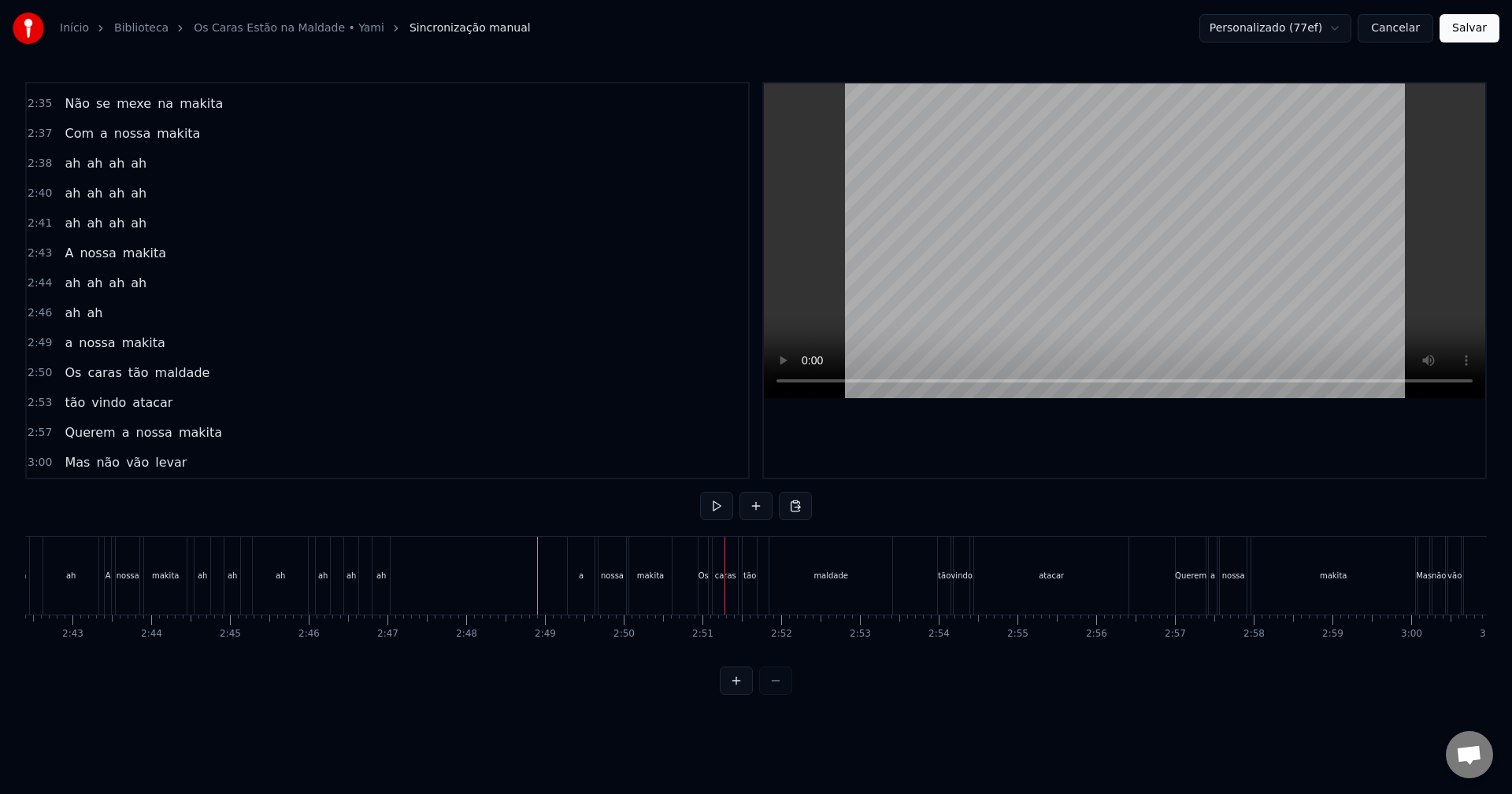
click at [655, 592] on div "makita" at bounding box center [651, 576] width 43 height 78
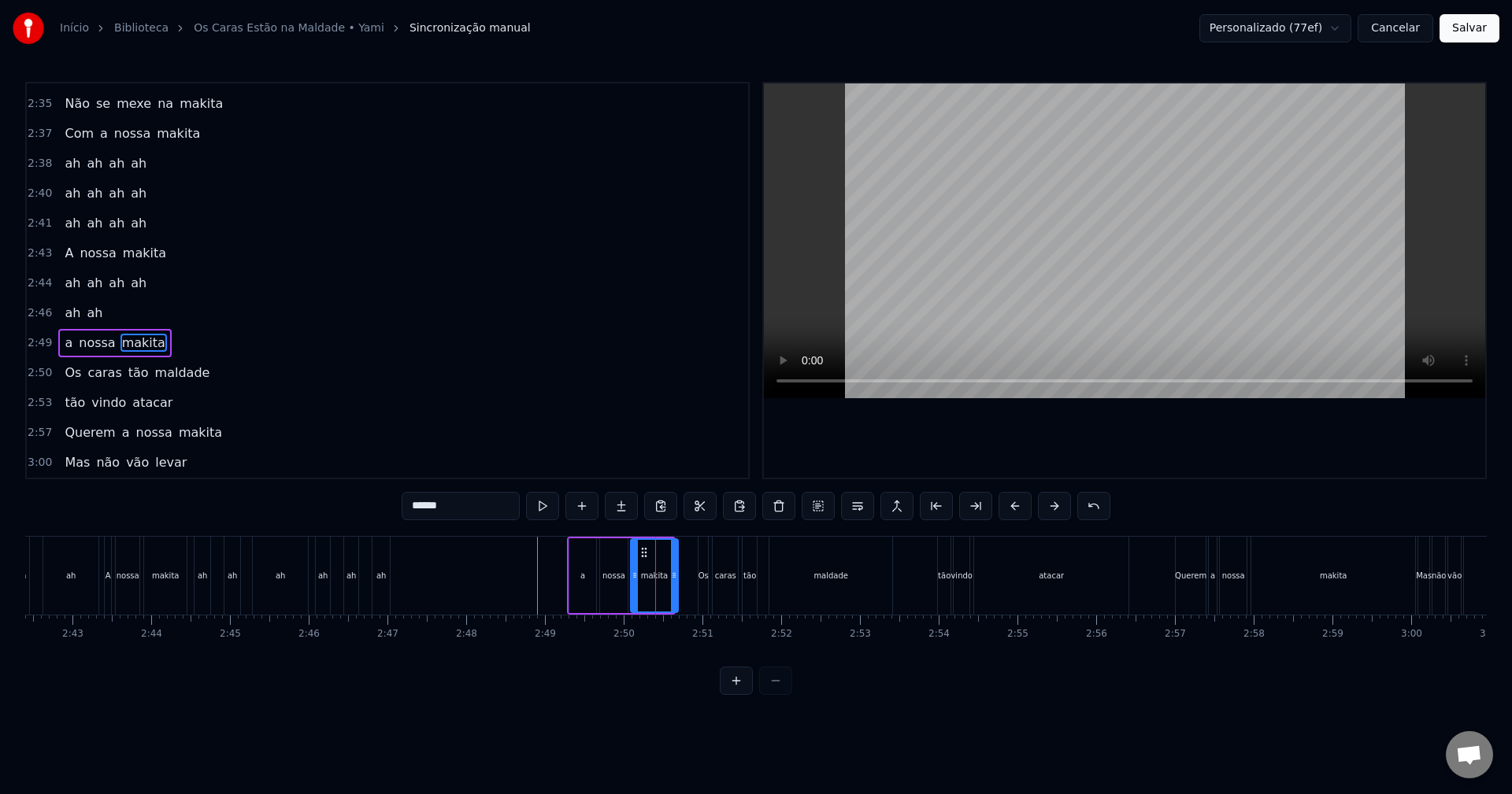
click at [676, 582] on div at bounding box center [674, 576] width 6 height 72
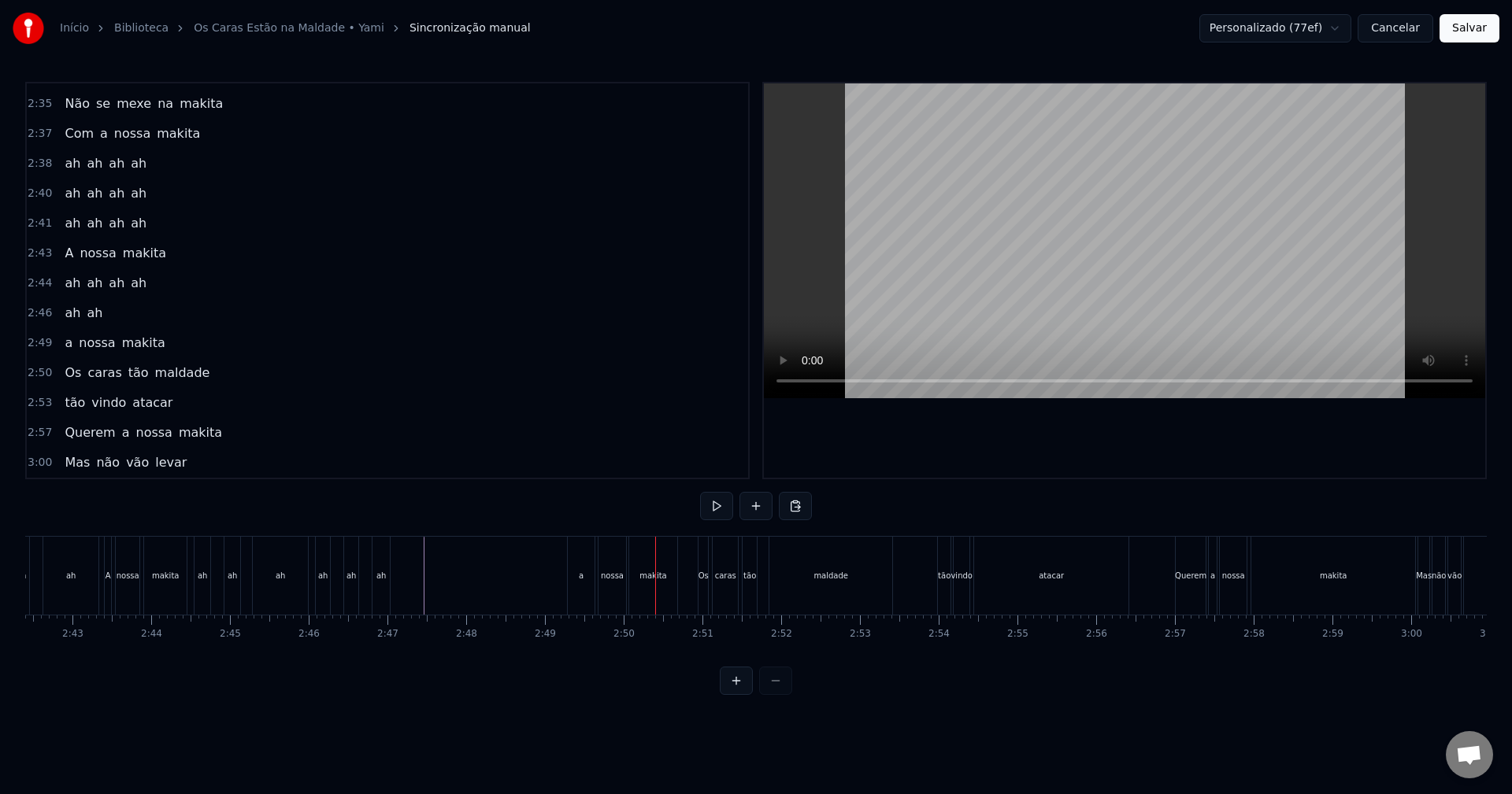
click at [606, 579] on div "nossa" at bounding box center [613, 576] width 23 height 12
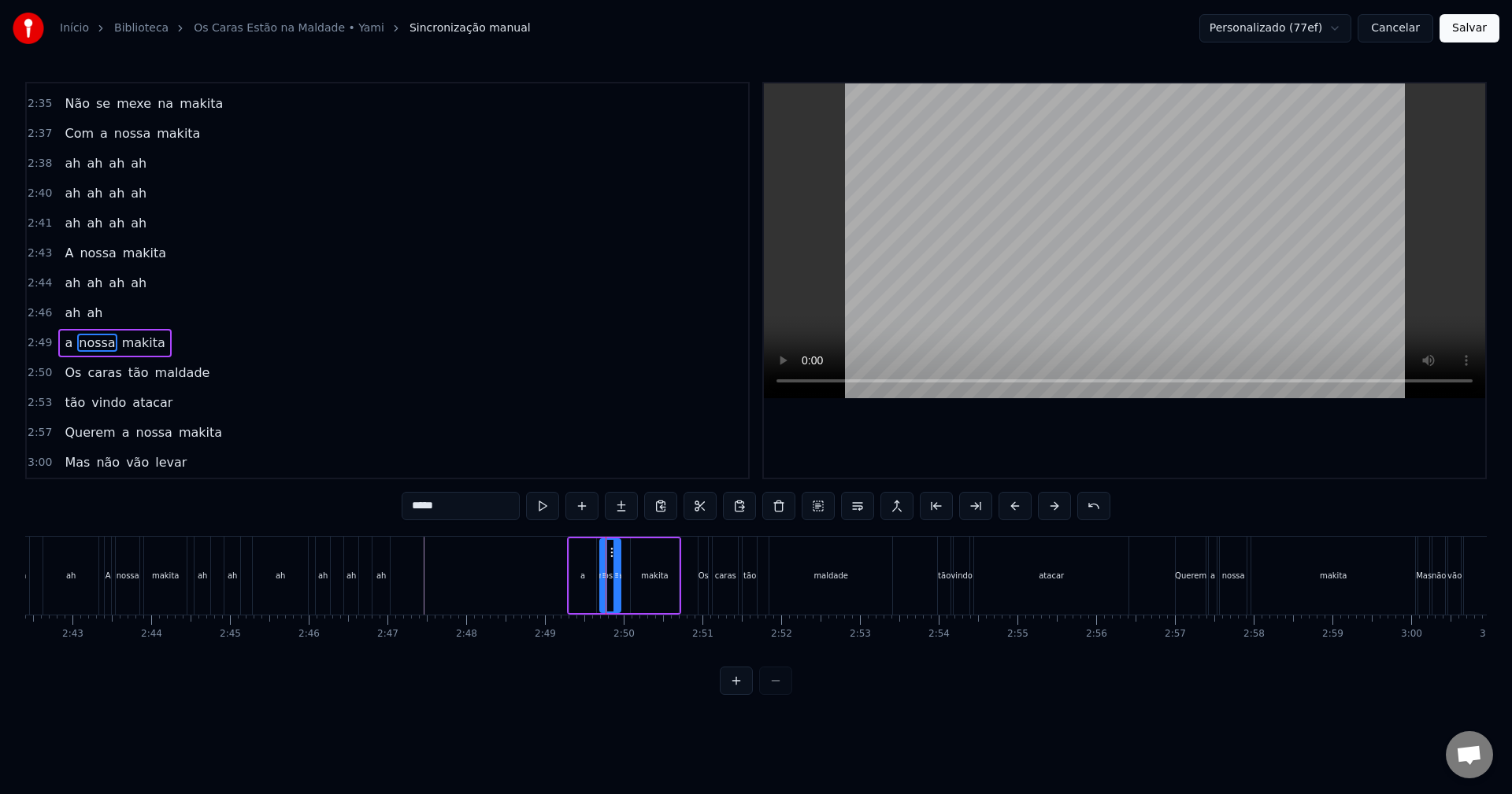
click at [617, 575] on icon at bounding box center [617, 576] width 6 height 13
click at [634, 574] on div "makita" at bounding box center [655, 576] width 48 height 75
type input "******"
click at [636, 548] on icon at bounding box center [638, 552] width 13 height 13
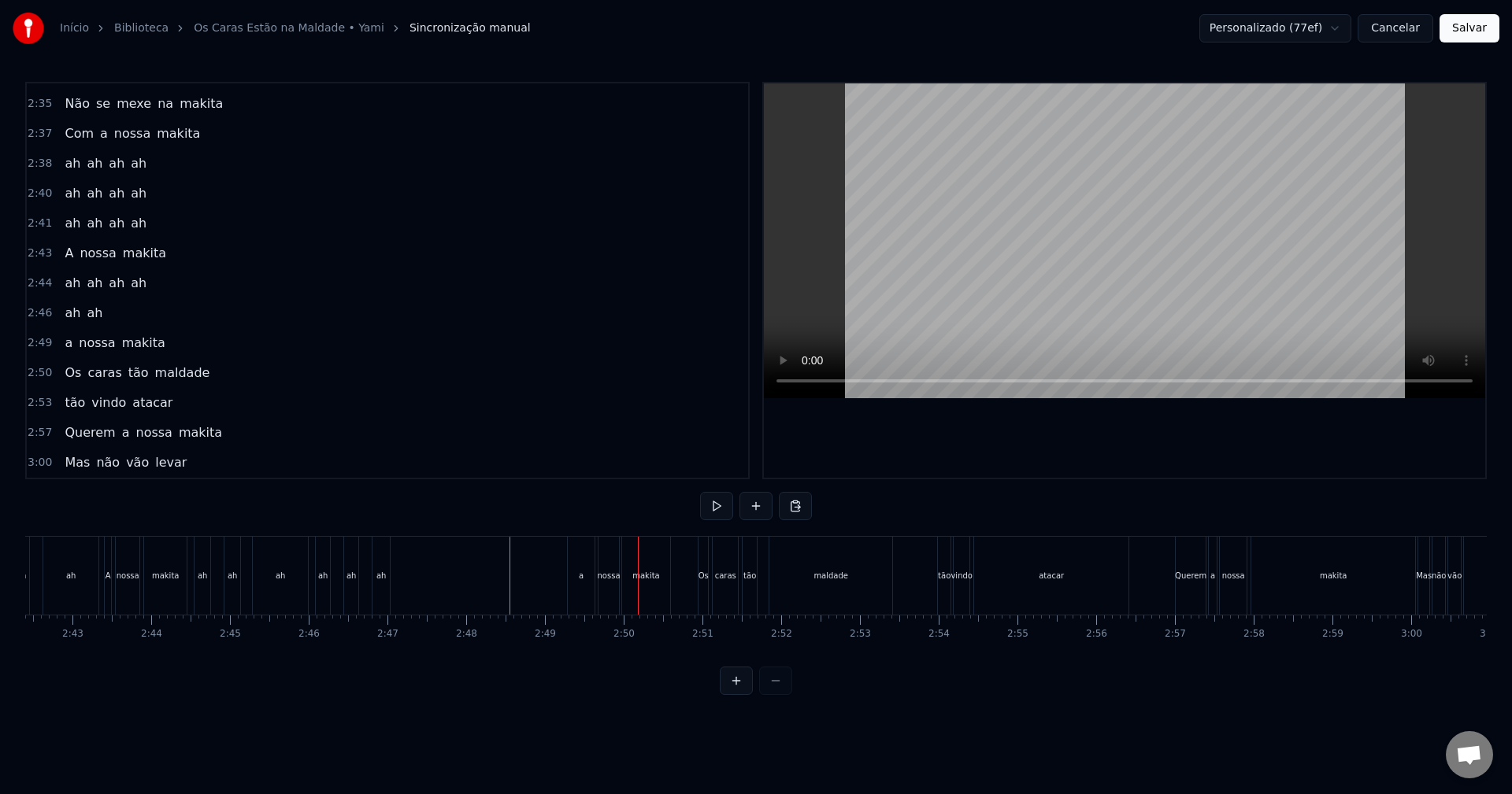
click at [741, 695] on button at bounding box center [736, 681] width 33 height 28
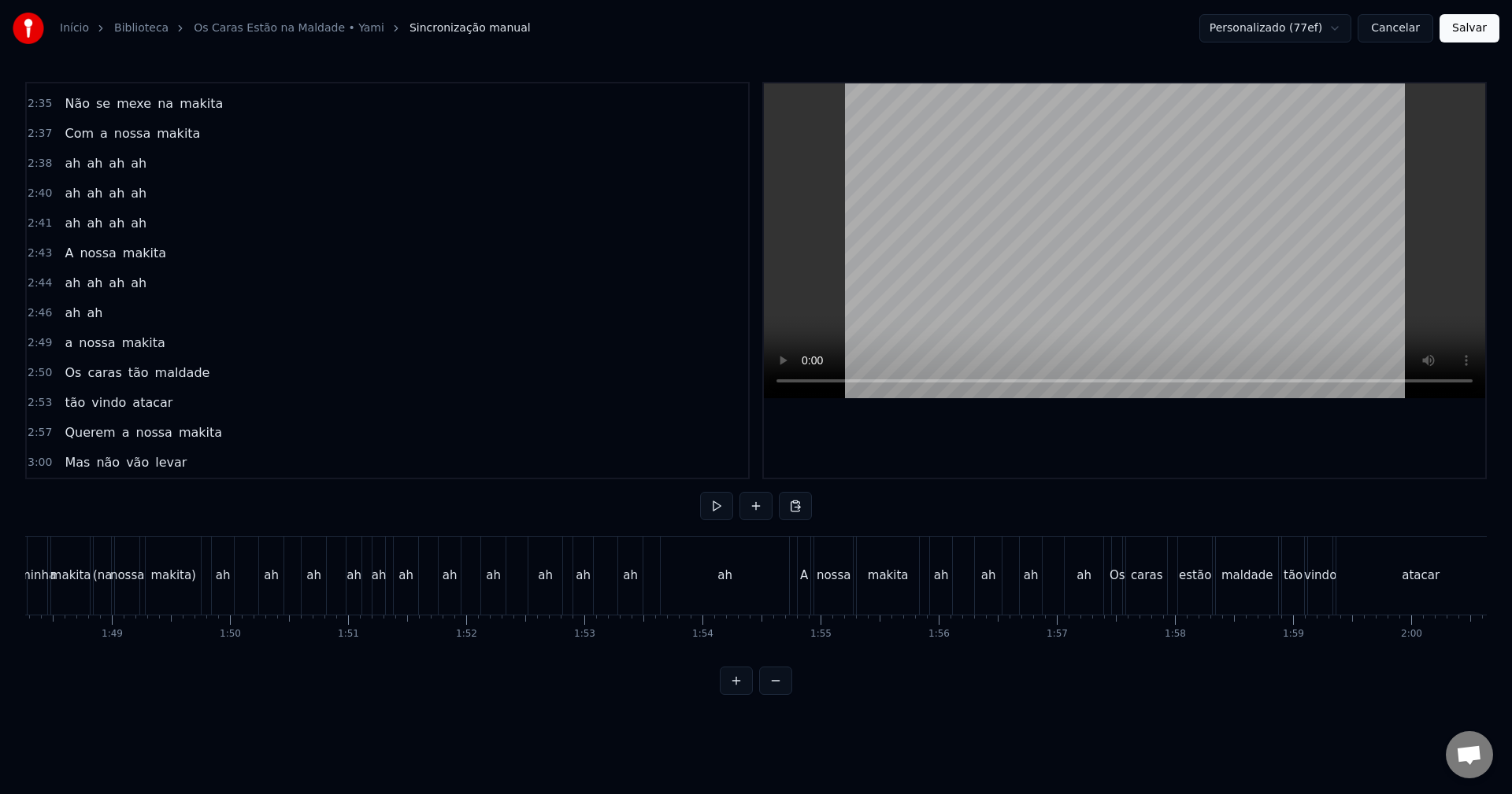
click at [741, 695] on button at bounding box center [736, 681] width 33 height 28
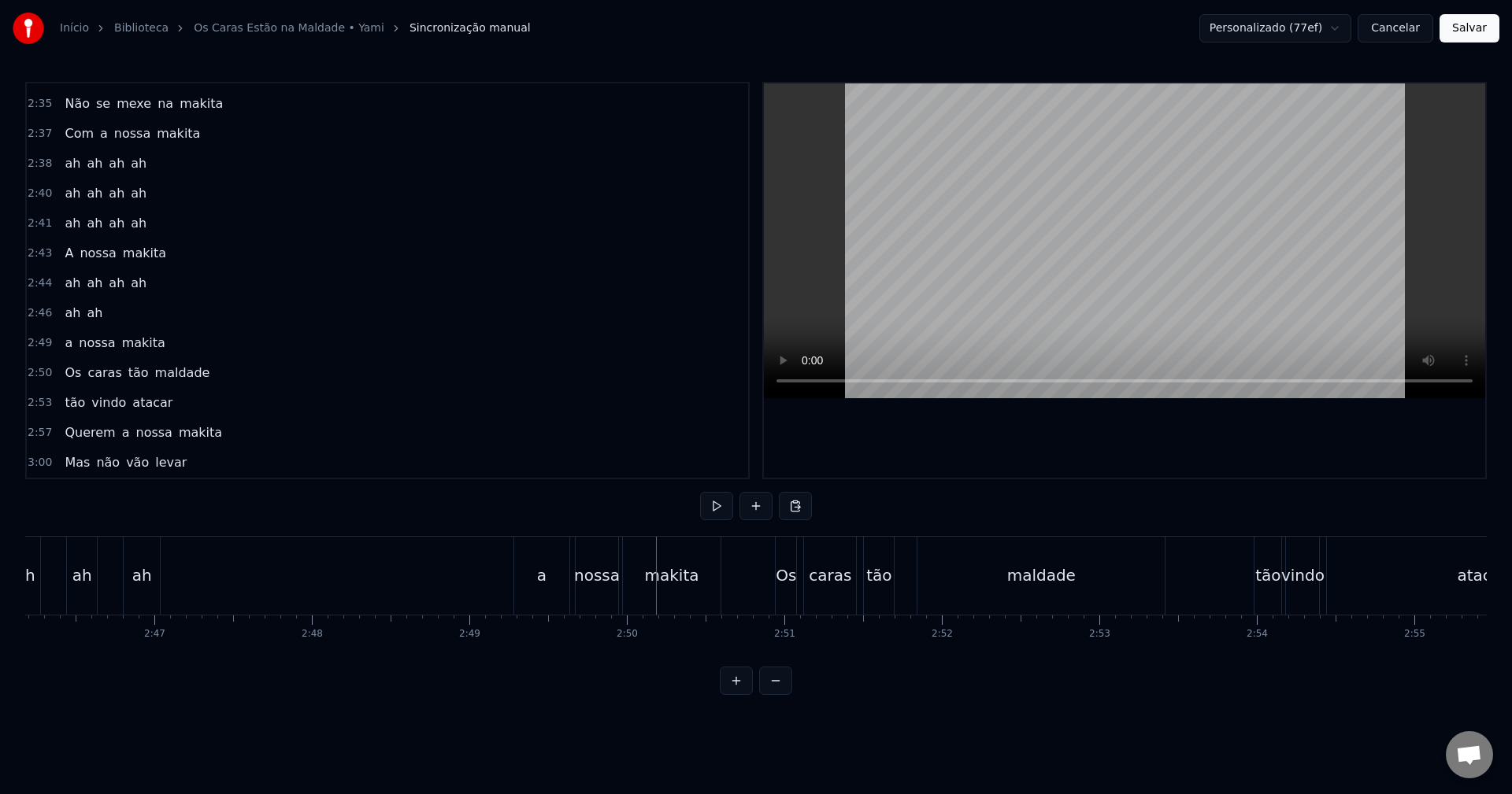
scroll to position [0, 26163]
click at [622, 579] on div "nossa" at bounding box center [613, 575] width 46 height 23
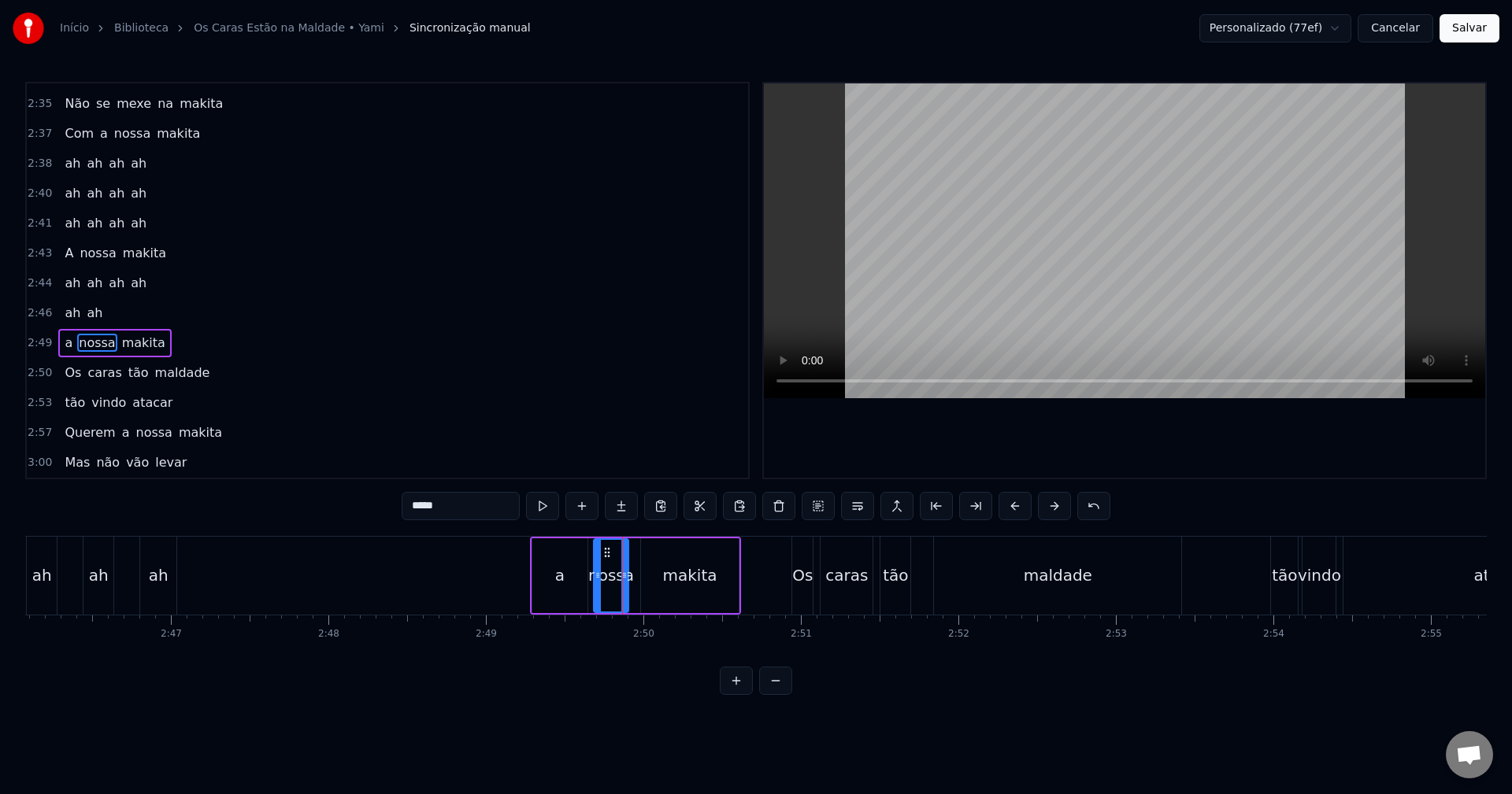
drag, startPoint x: 634, startPoint y: 576, endPoint x: 625, endPoint y: 575, distance: 9.1
click at [625, 575] on icon at bounding box center [625, 576] width 6 height 13
click at [653, 546] on div "makita" at bounding box center [689, 576] width 98 height 75
type input "******"
drag, startPoint x: 653, startPoint y: 548, endPoint x: 644, endPoint y: 548, distance: 9.0
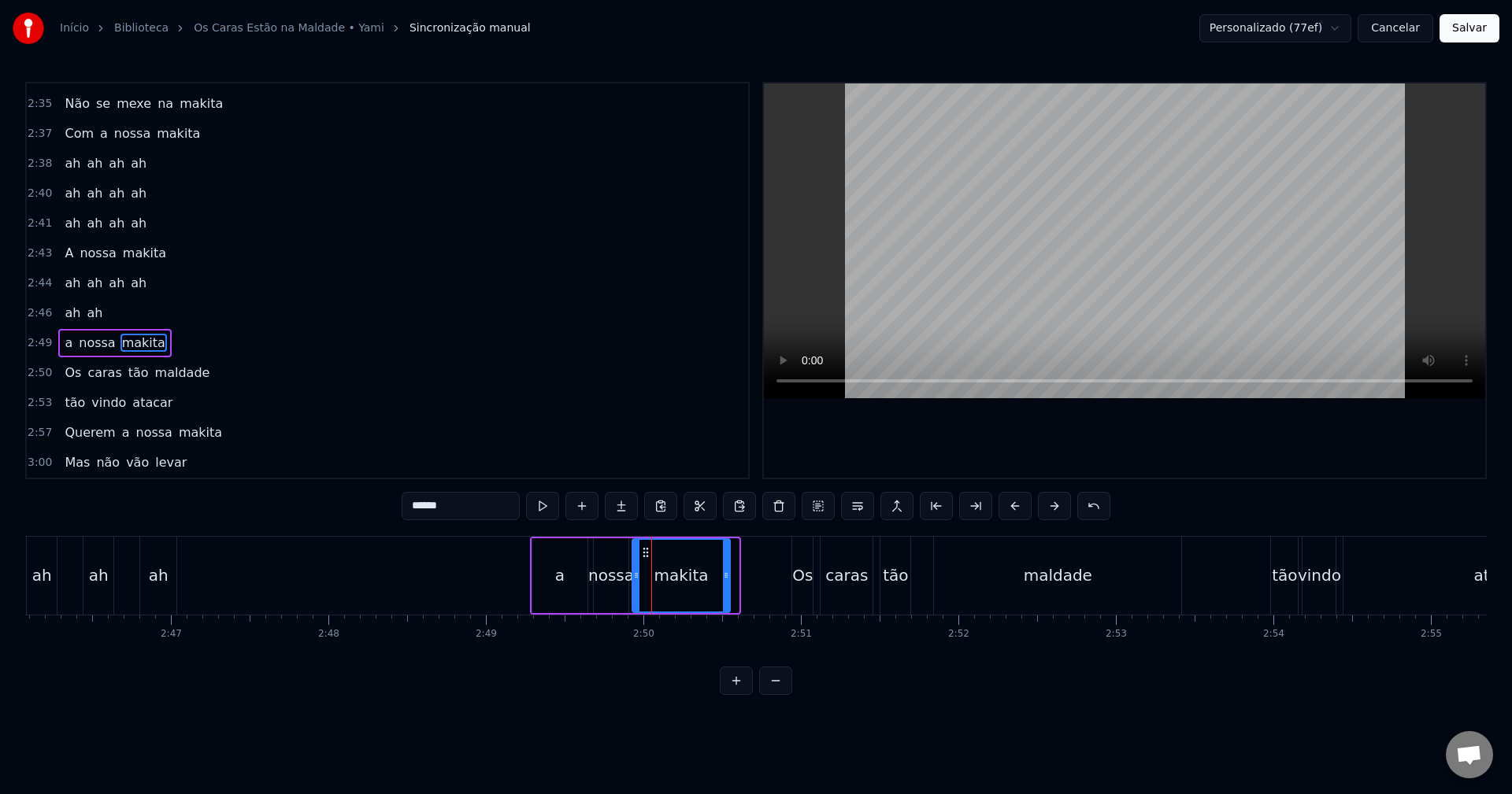
click at [644, 548] on circle at bounding box center [643, 548] width 1 height 1
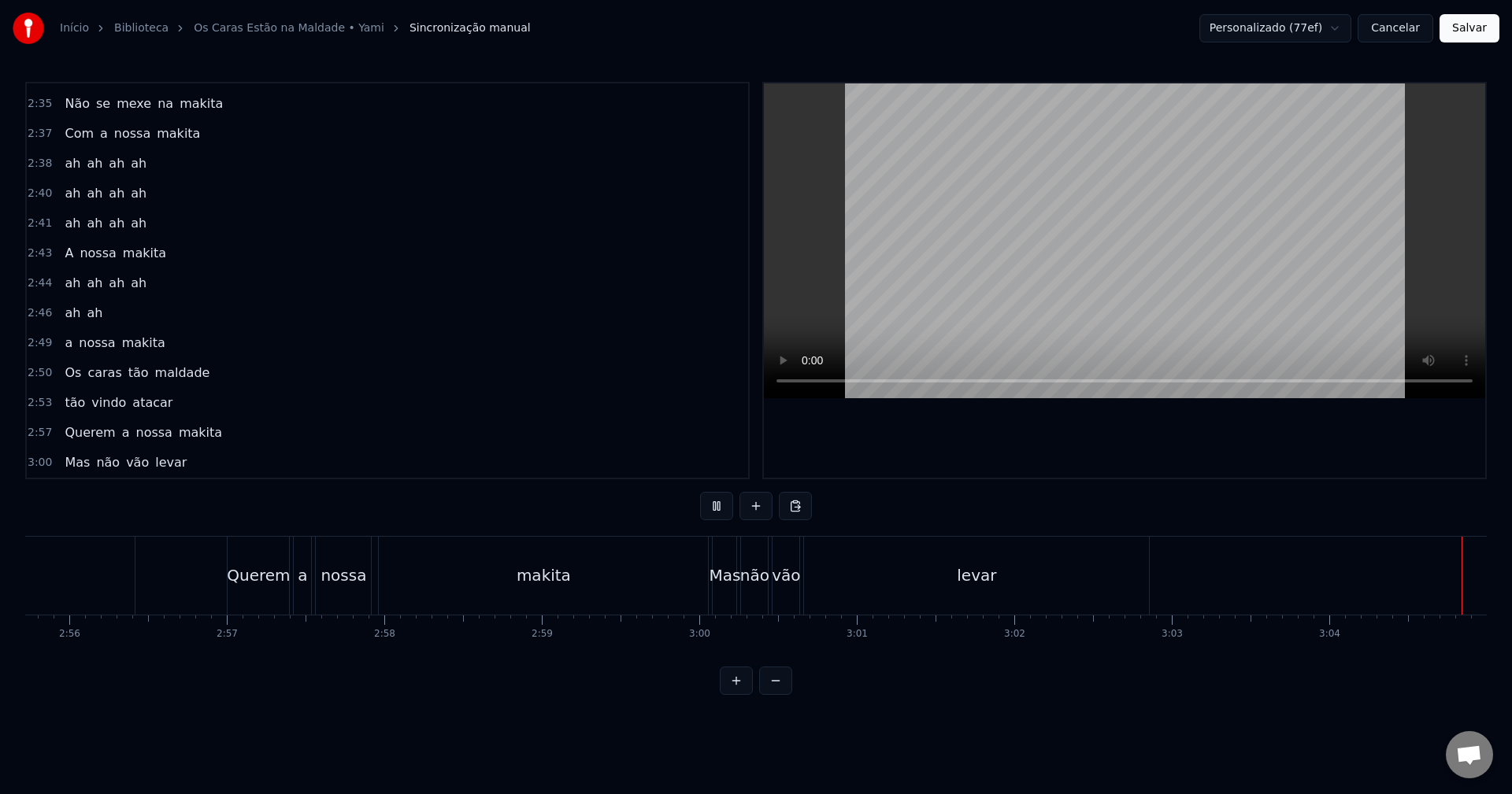
scroll to position [0, 27683]
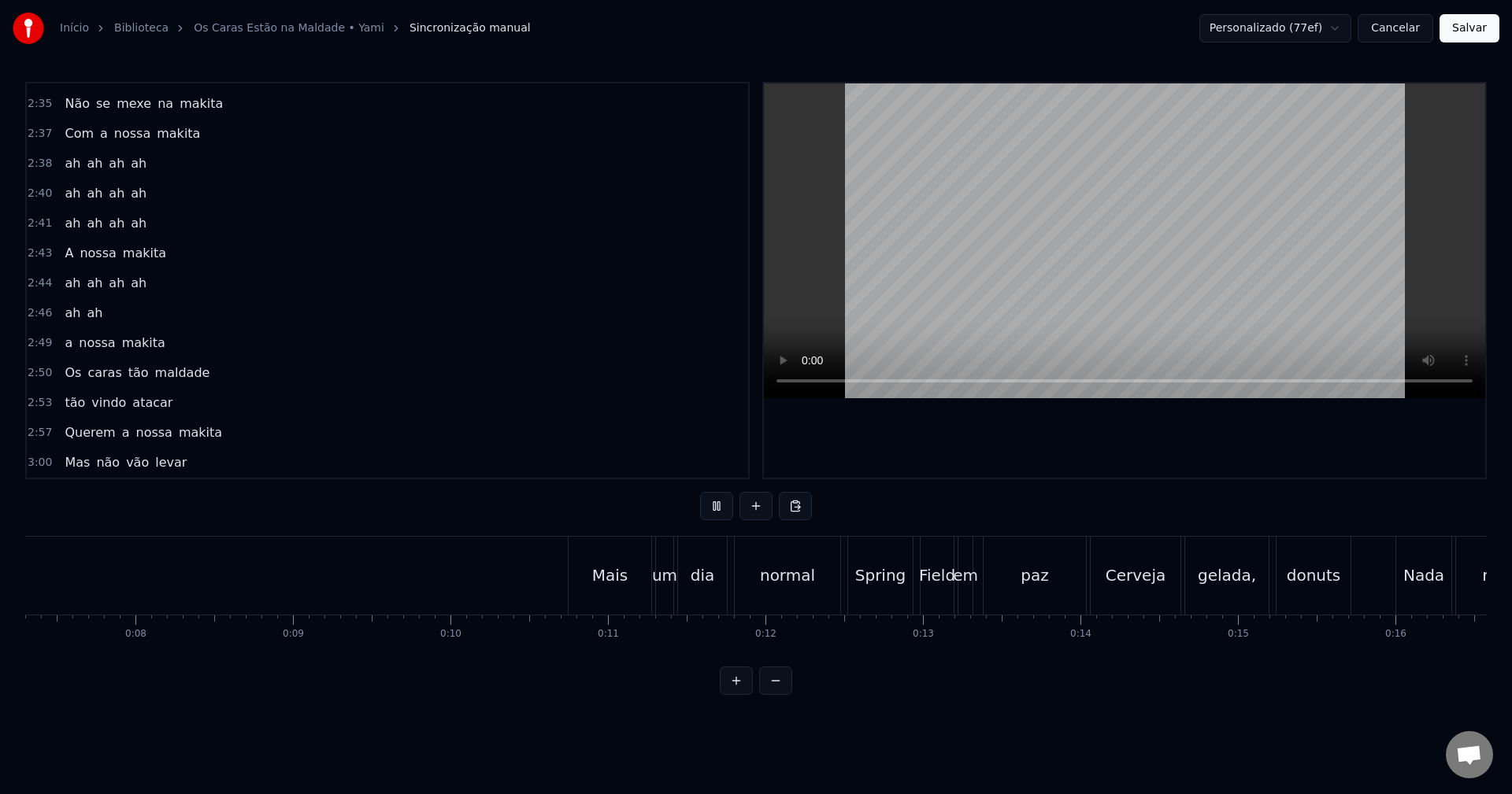
click at [1468, 15] on button "Salvar" at bounding box center [1470, 28] width 60 height 28
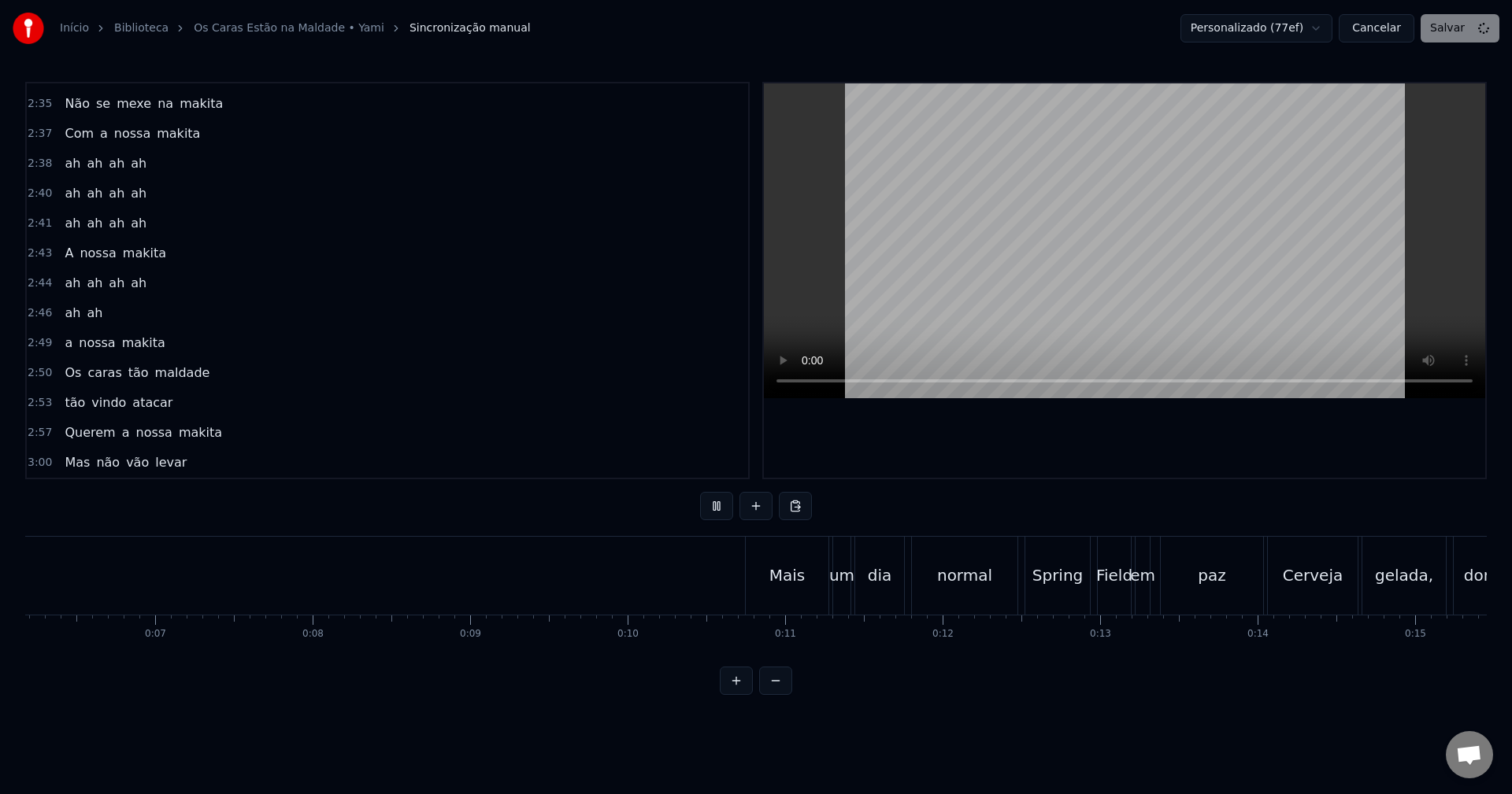
scroll to position [0, 867]
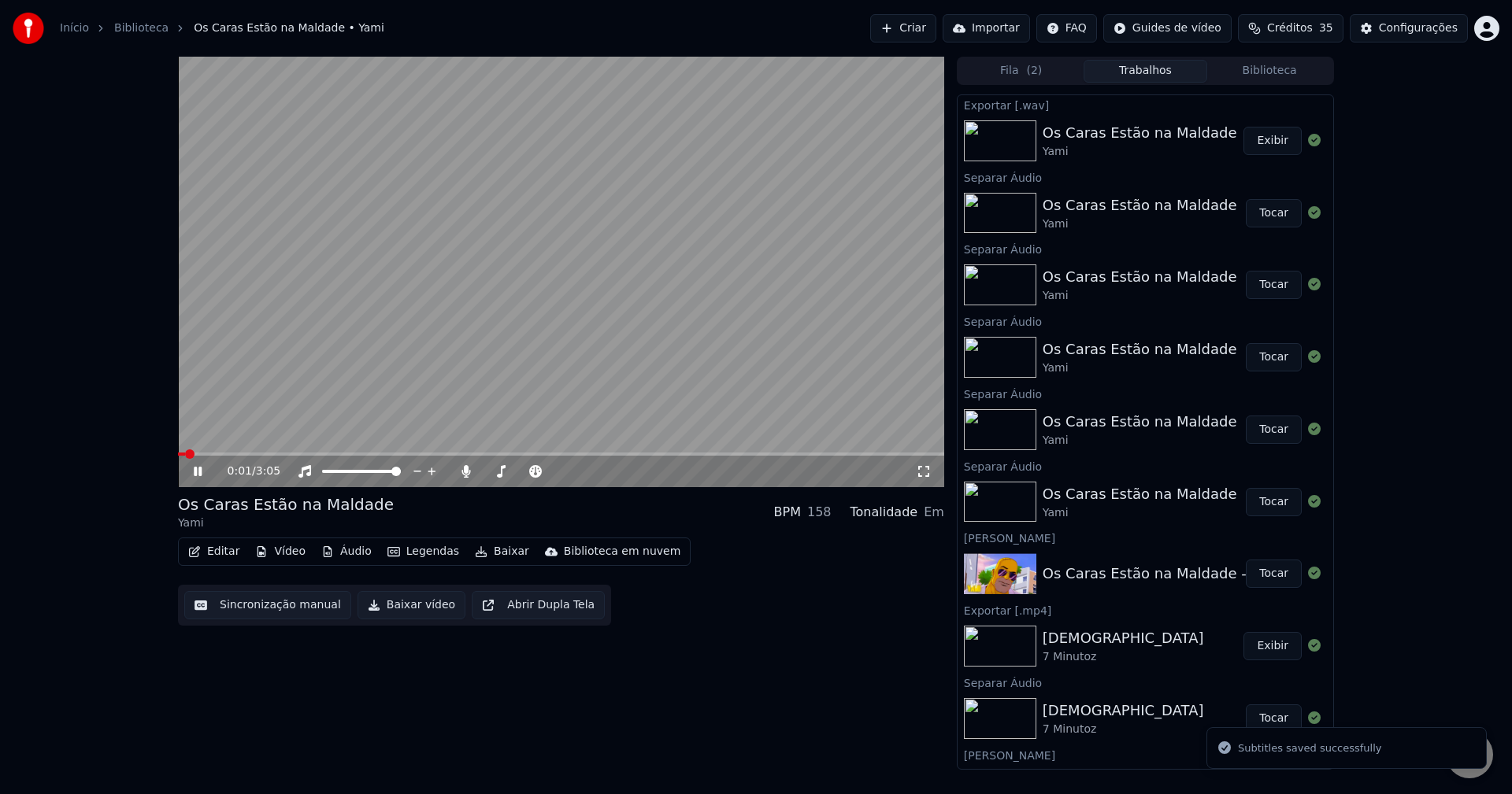
click at [325, 550] on icon "button" at bounding box center [328, 552] width 13 height 11
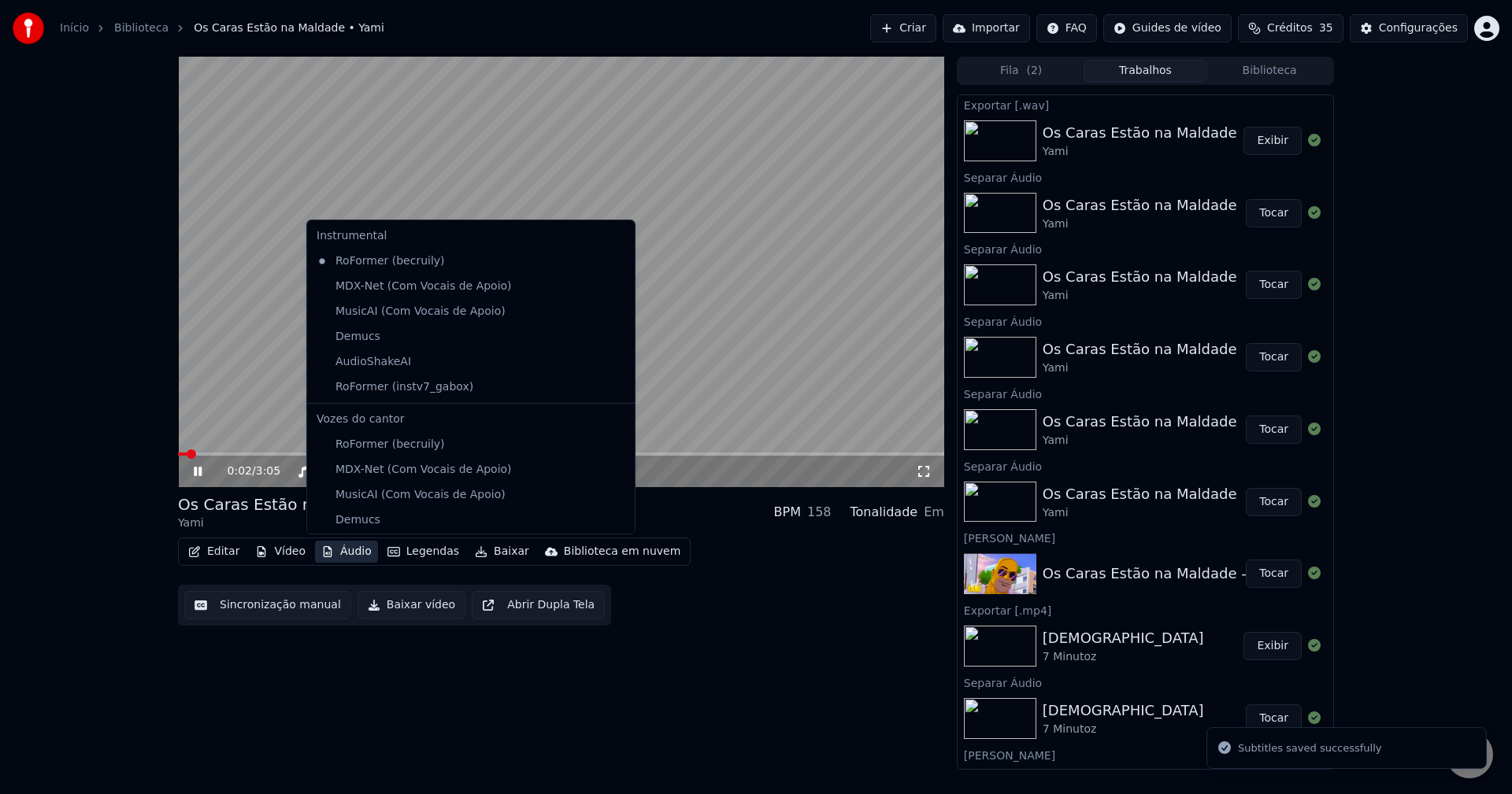
click at [325, 550] on icon "button" at bounding box center [328, 552] width 13 height 11
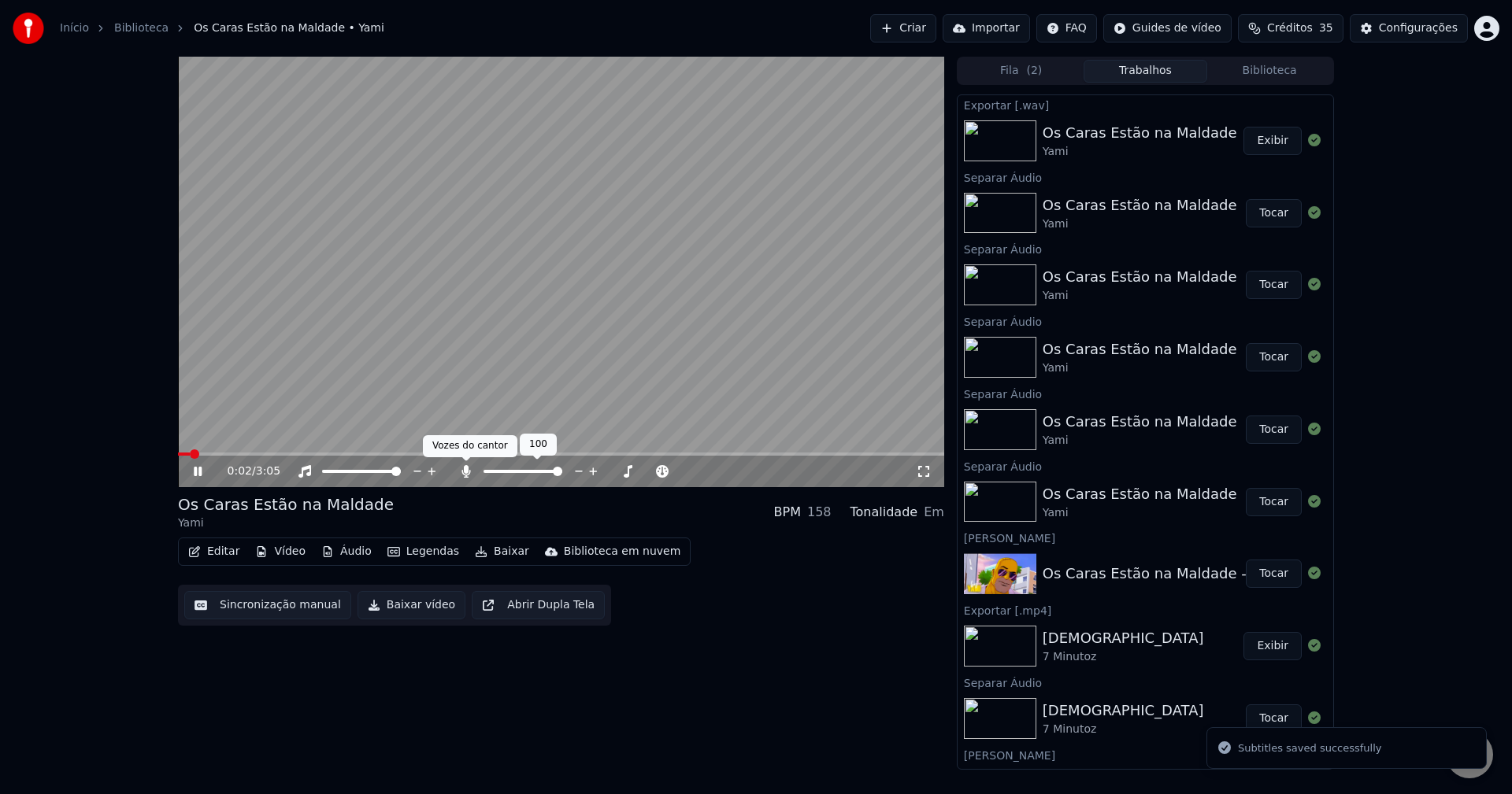
click at [459, 469] on icon at bounding box center [465, 472] width 15 height 13
click at [348, 503] on div "Os Caras Estão na Maldade" at bounding box center [285, 504] width 216 height 22
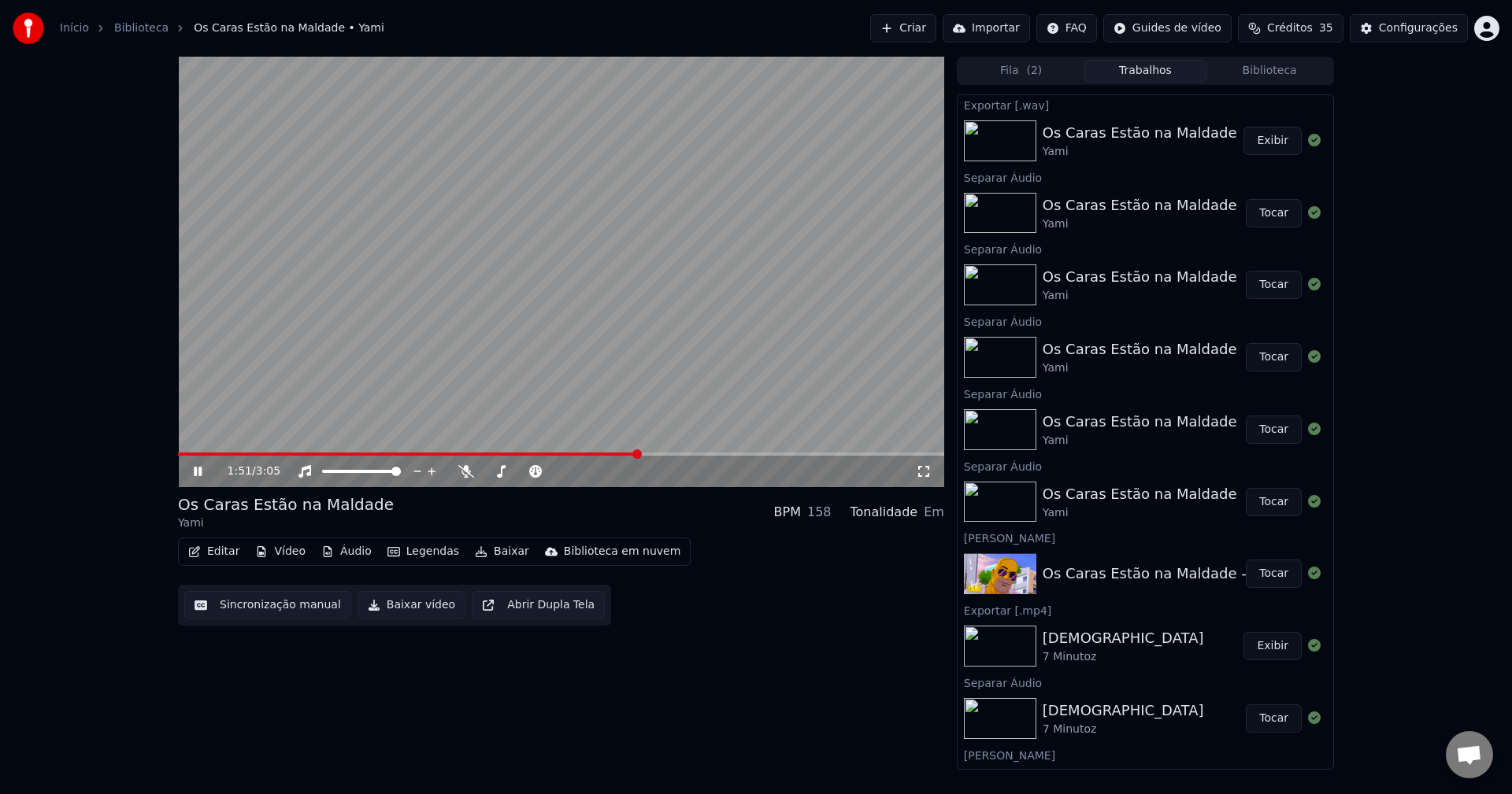
click at [603, 456] on span at bounding box center [408, 454] width 461 height 3
click at [455, 473] on div "1:42 / 3:05" at bounding box center [572, 471] width 689 height 15
click at [461, 471] on icon at bounding box center [465, 472] width 15 height 13
click at [564, 454] on span at bounding box center [402, 454] width 448 height 3
click at [469, 476] on icon at bounding box center [465, 472] width 15 height 13
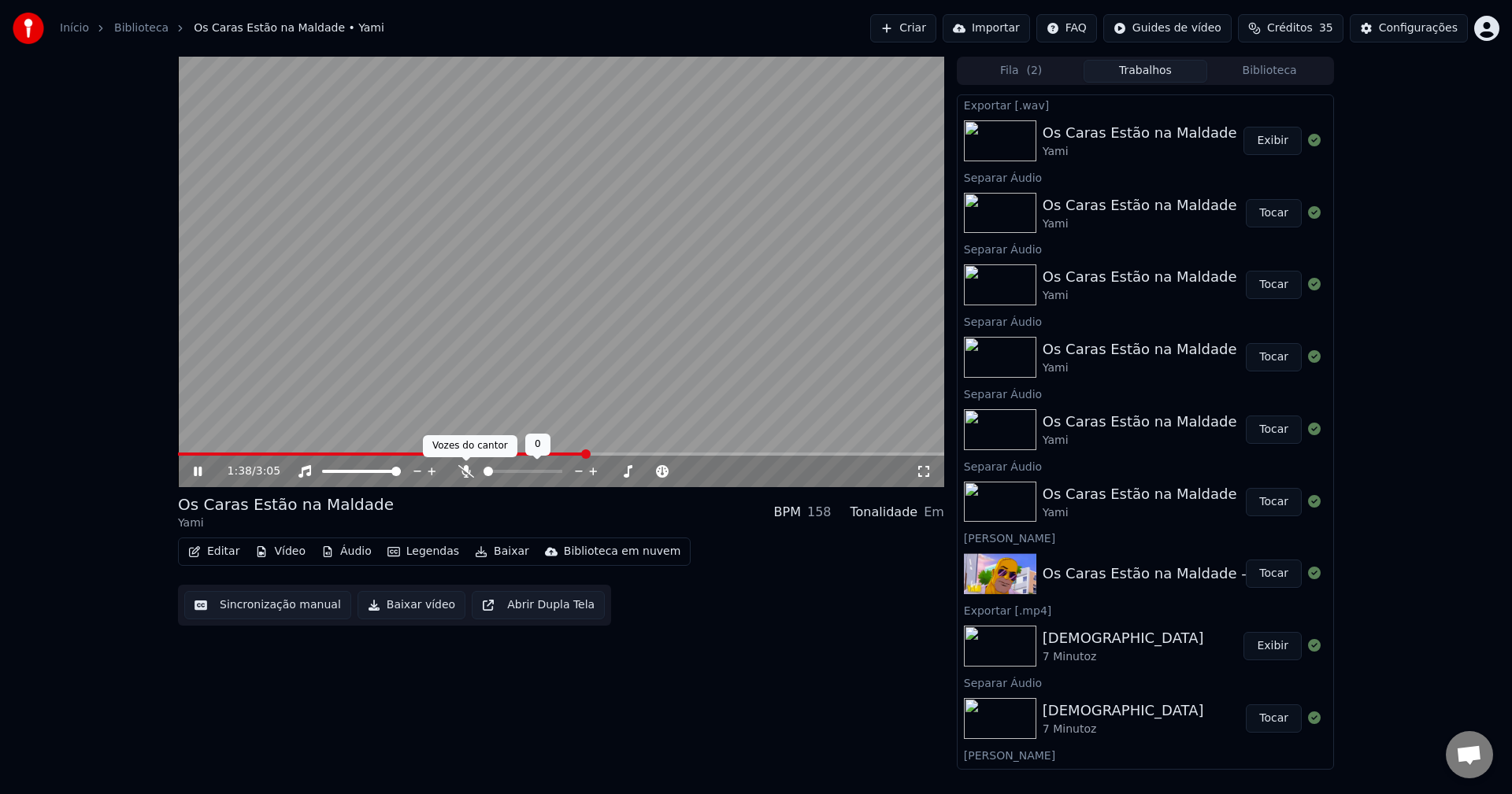
click at [465, 472] on icon at bounding box center [465, 472] width 15 height 13
click at [465, 472] on icon at bounding box center [465, 472] width 9 height 13
click at [411, 456] on span at bounding box center [411, 454] width 466 height 3
click at [221, 459] on span at bounding box center [224, 455] width 10 height 10
click at [186, 456] on span at bounding box center [191, 455] width 10 height 10
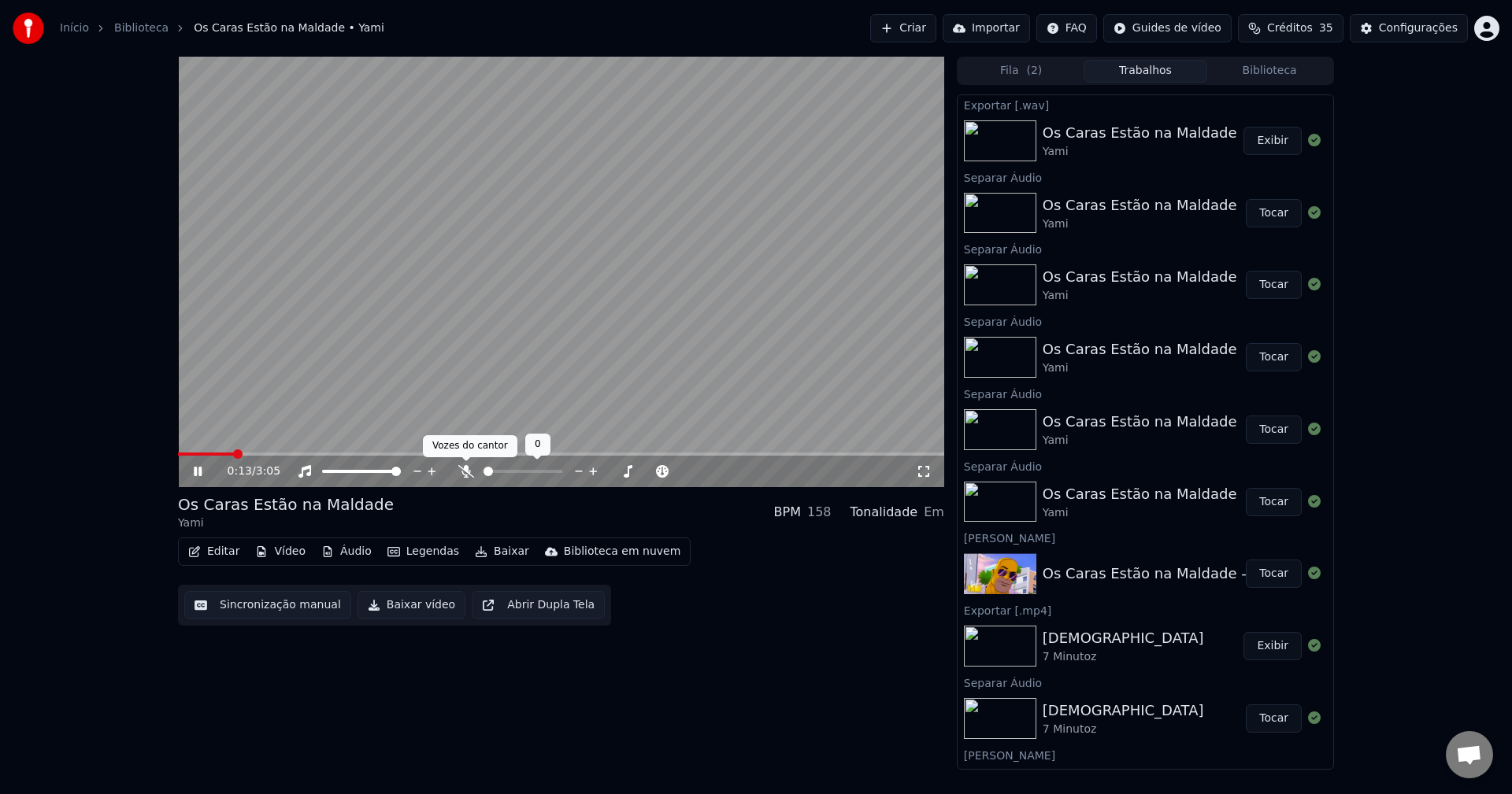
click at [458, 472] on icon at bounding box center [465, 472] width 15 height 13
click at [216, 453] on span at bounding box center [208, 454] width 61 height 3
click at [462, 477] on icon at bounding box center [465, 472] width 15 height 13
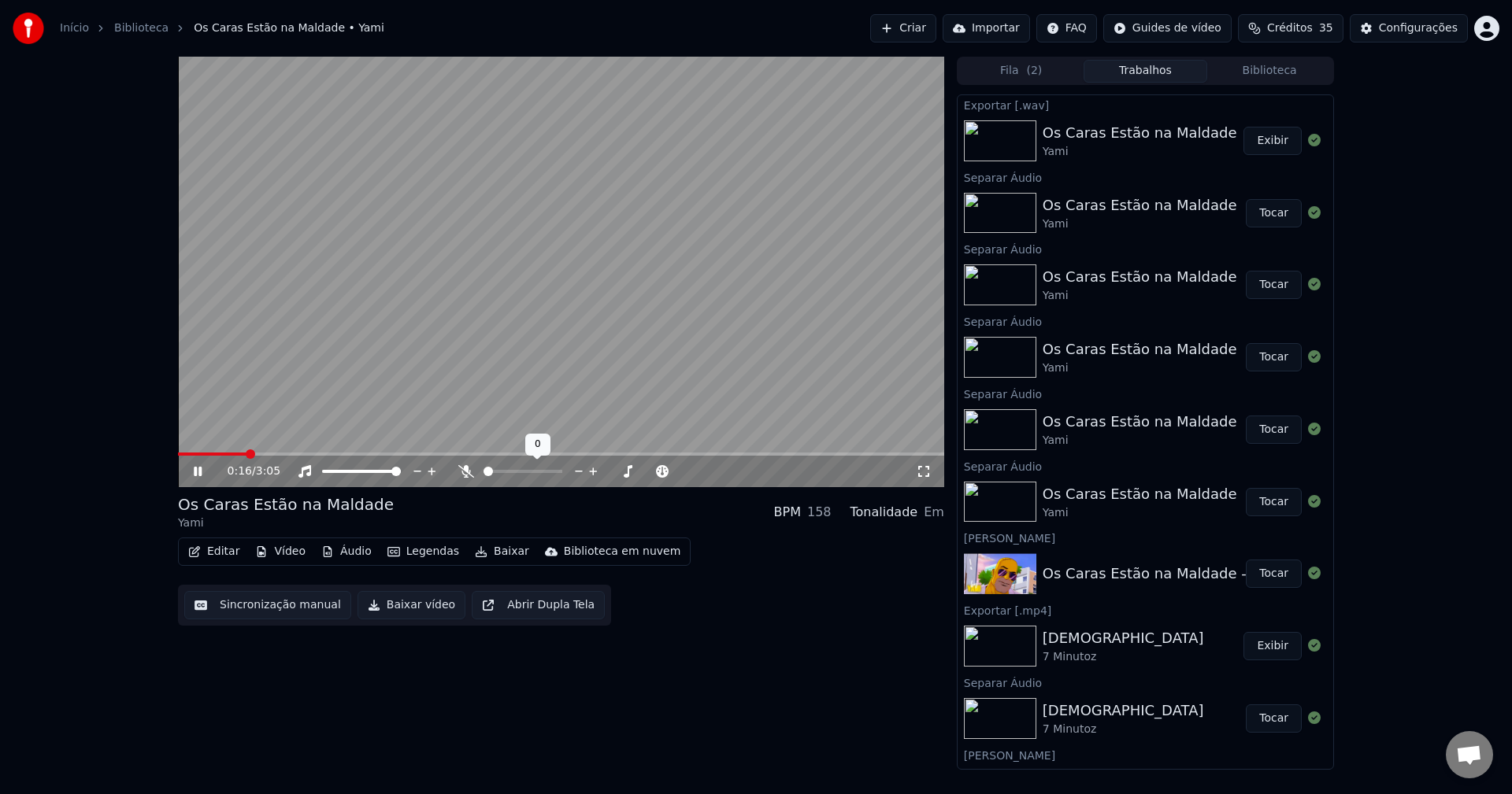
click at [462, 477] on icon at bounding box center [465, 472] width 15 height 13
click at [467, 466] on icon at bounding box center [465, 472] width 9 height 13
click at [467, 466] on icon at bounding box center [465, 472] width 15 height 13
click at [467, 466] on icon at bounding box center [465, 472] width 9 height 13
click at [467, 466] on icon at bounding box center [465, 472] width 15 height 13
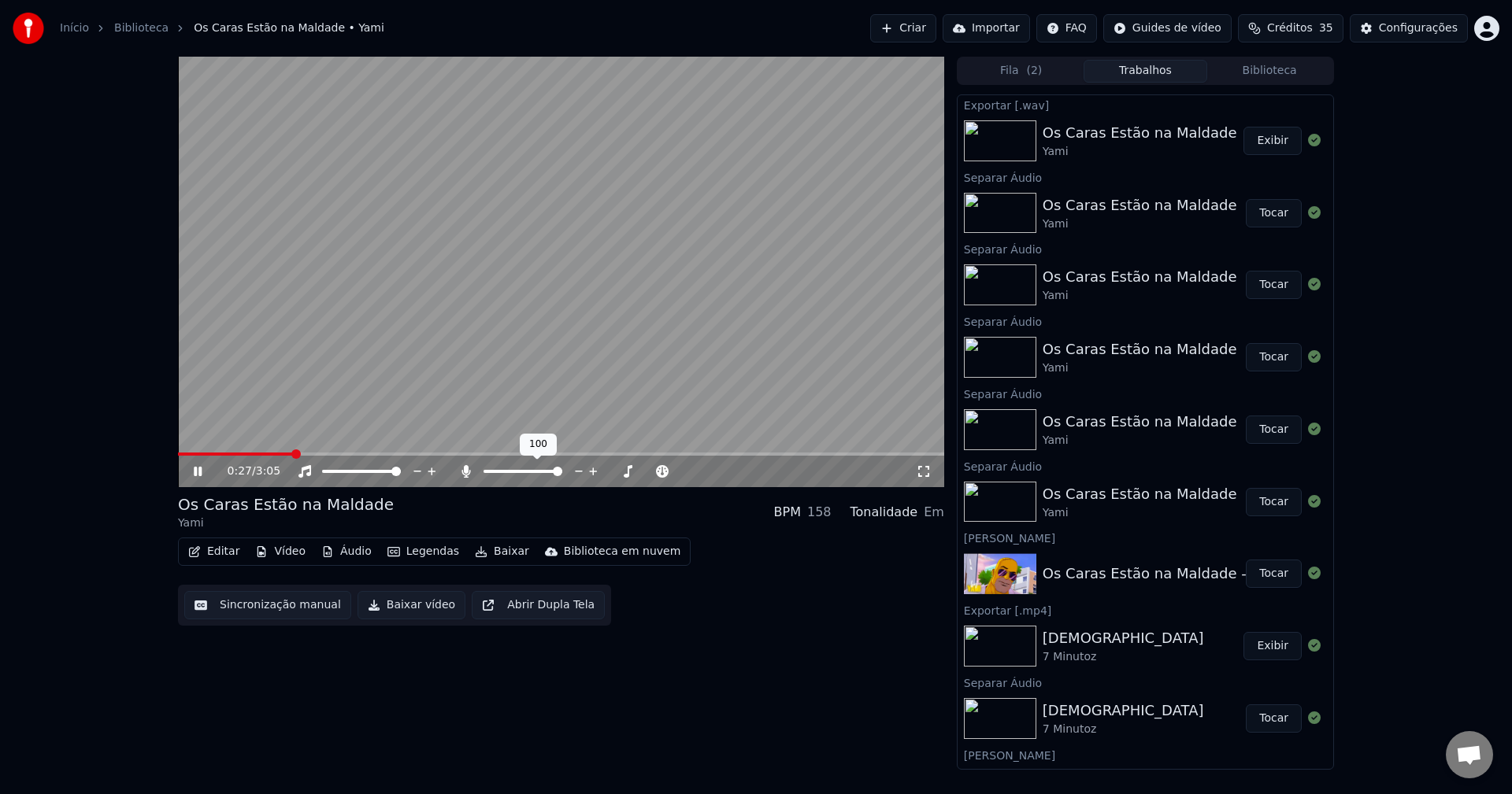
click at [467, 466] on icon at bounding box center [465, 472] width 9 height 13
click at [289, 456] on div "0:29 / 3:05" at bounding box center [561, 471] width 766 height 32
click at [283, 456] on span at bounding box center [232, 454] width 108 height 3
click at [466, 473] on icon at bounding box center [465, 472] width 15 height 13
click at [462, 478] on icon at bounding box center [465, 472] width 15 height 13
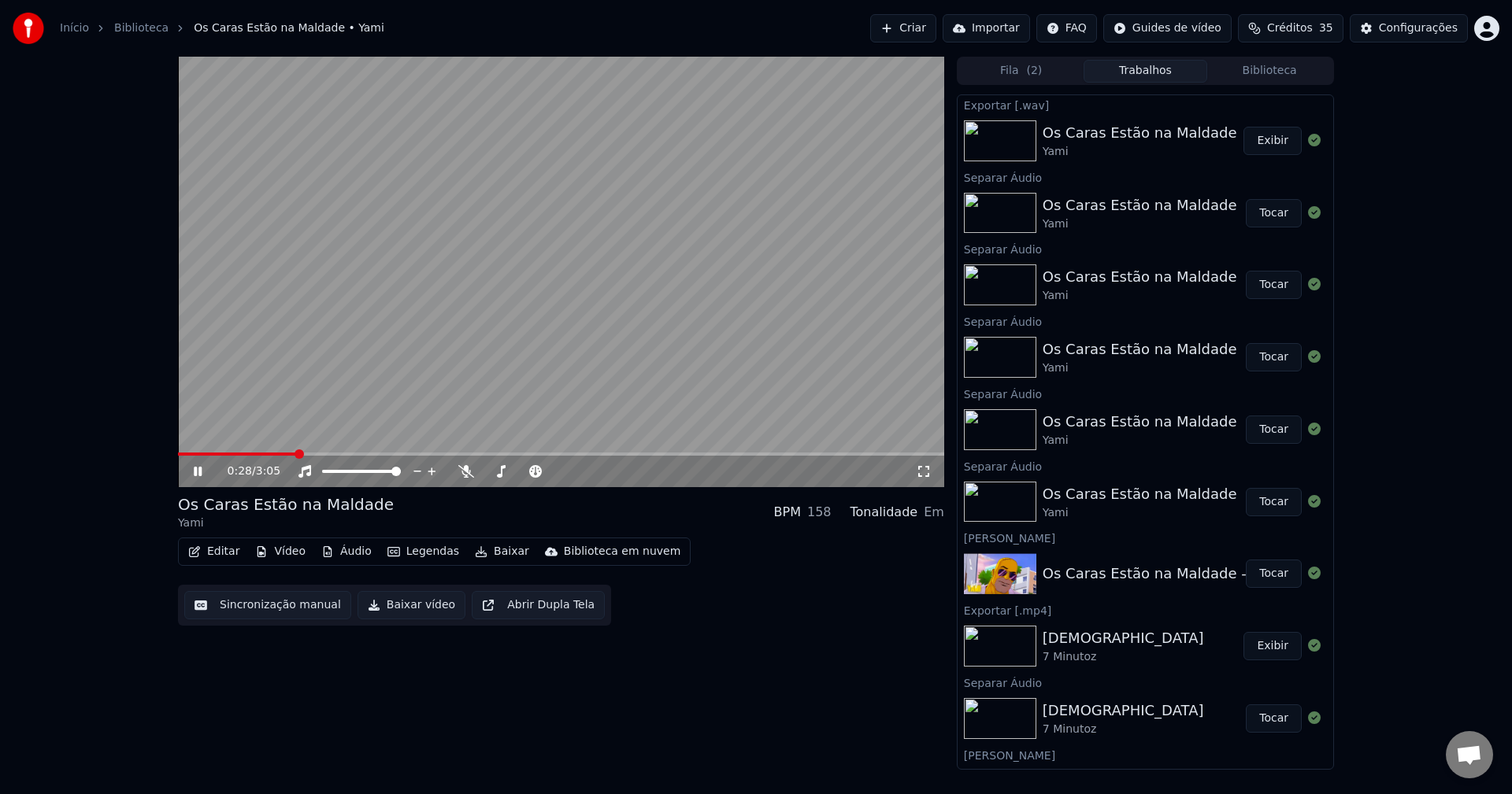
click at [265, 452] on span at bounding box center [237, 454] width 118 height 3
click at [470, 467] on icon at bounding box center [465, 472] width 15 height 13
click at [469, 472] on icon at bounding box center [465, 472] width 15 height 13
click at [470, 472] on icon at bounding box center [465, 472] width 15 height 13
click at [295, 454] on span at bounding box center [243, 454] width 131 height 3
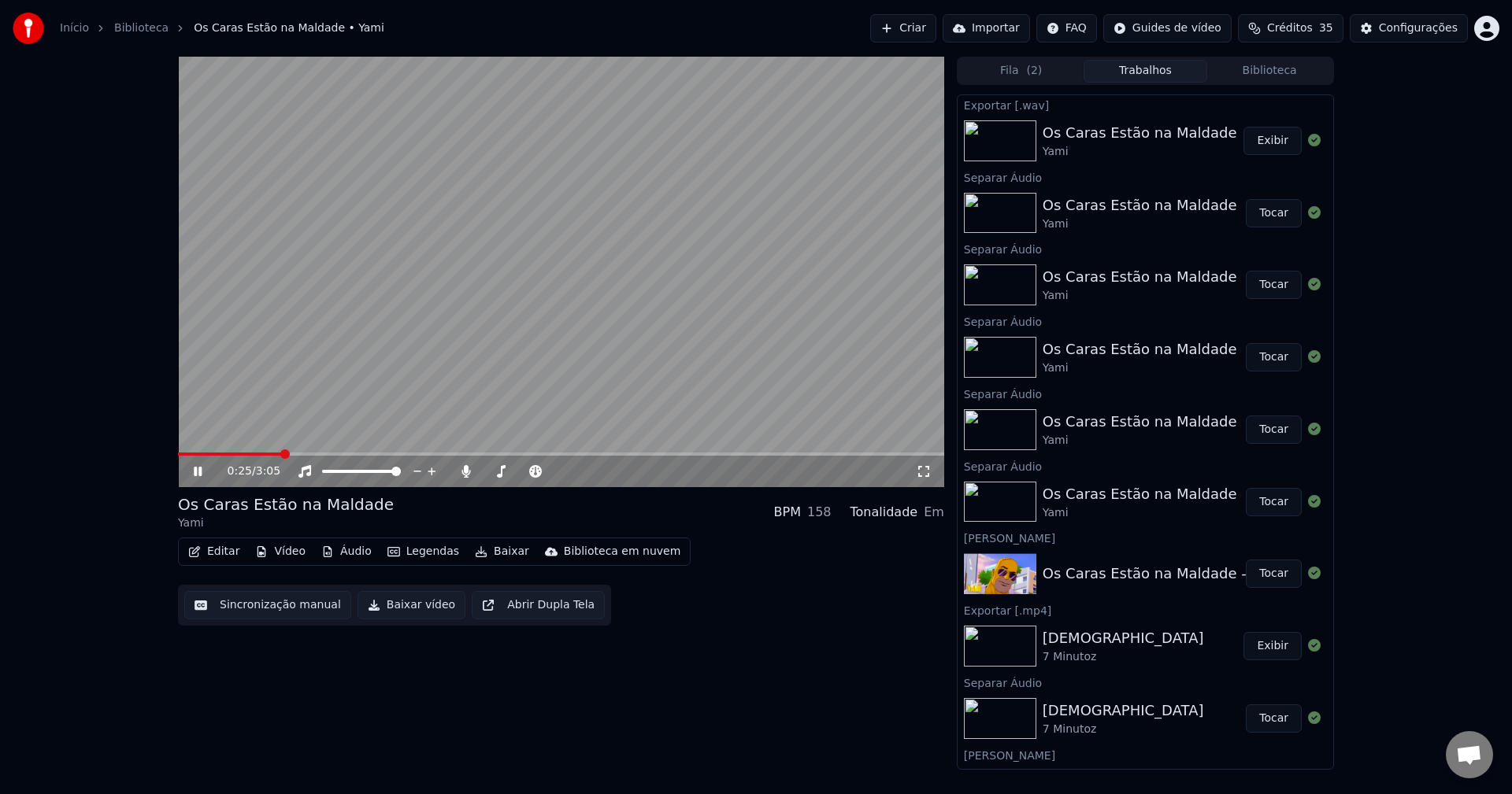
click at [281, 452] on span at bounding box center [230, 454] width 103 height 3
click at [469, 465] on icon at bounding box center [465, 472] width 15 height 13
click at [480, 473] on div at bounding box center [537, 471] width 127 height 15
click at [470, 473] on icon at bounding box center [465, 472] width 15 height 13
click at [450, 351] on video at bounding box center [561, 271] width 766 height 431
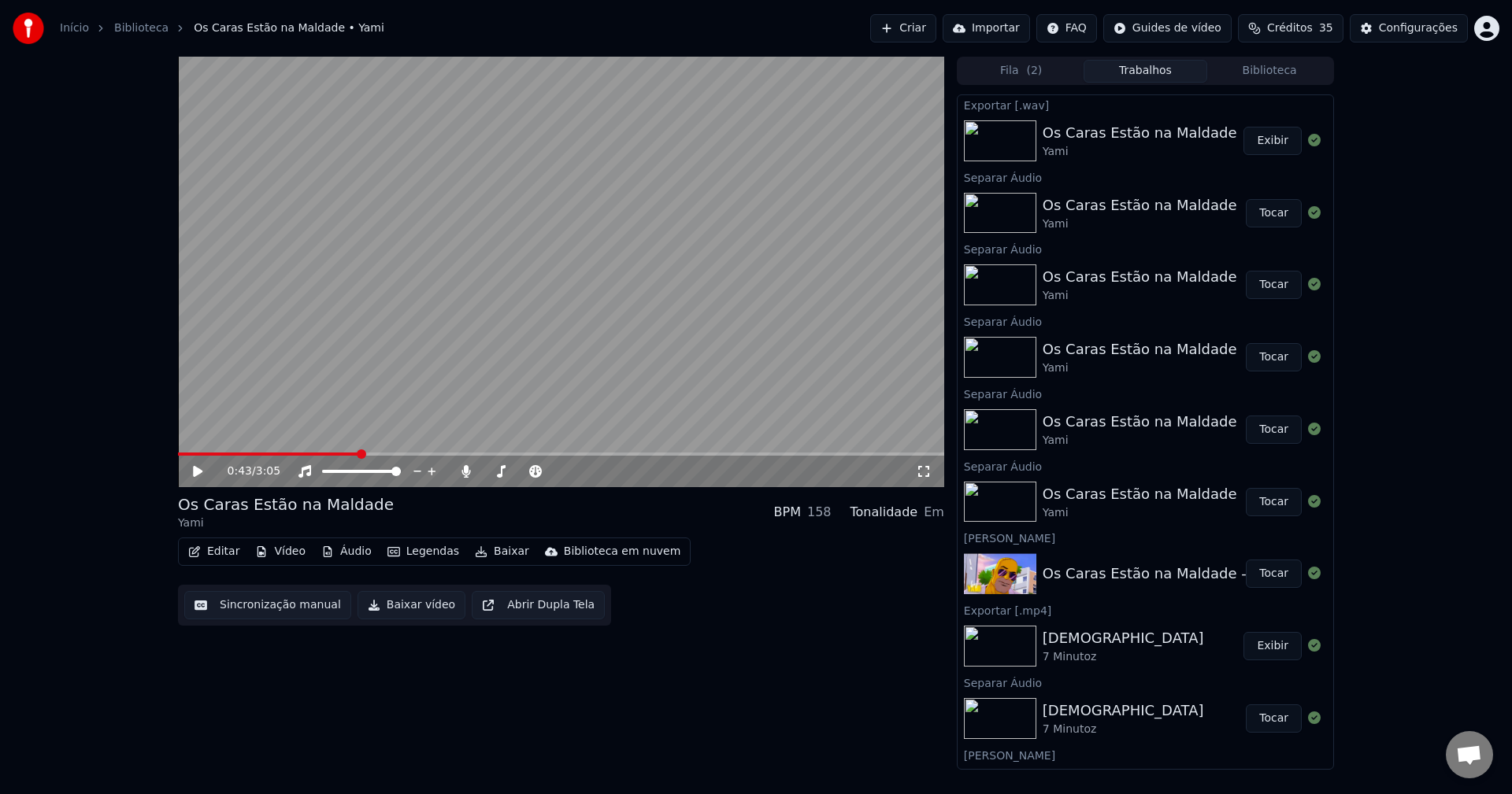
click at [333, 457] on div "0:43 / 3:05" at bounding box center [561, 471] width 766 height 32
click at [331, 455] on span at bounding box center [255, 454] width 154 height 3
click at [478, 342] on video at bounding box center [561, 271] width 766 height 431
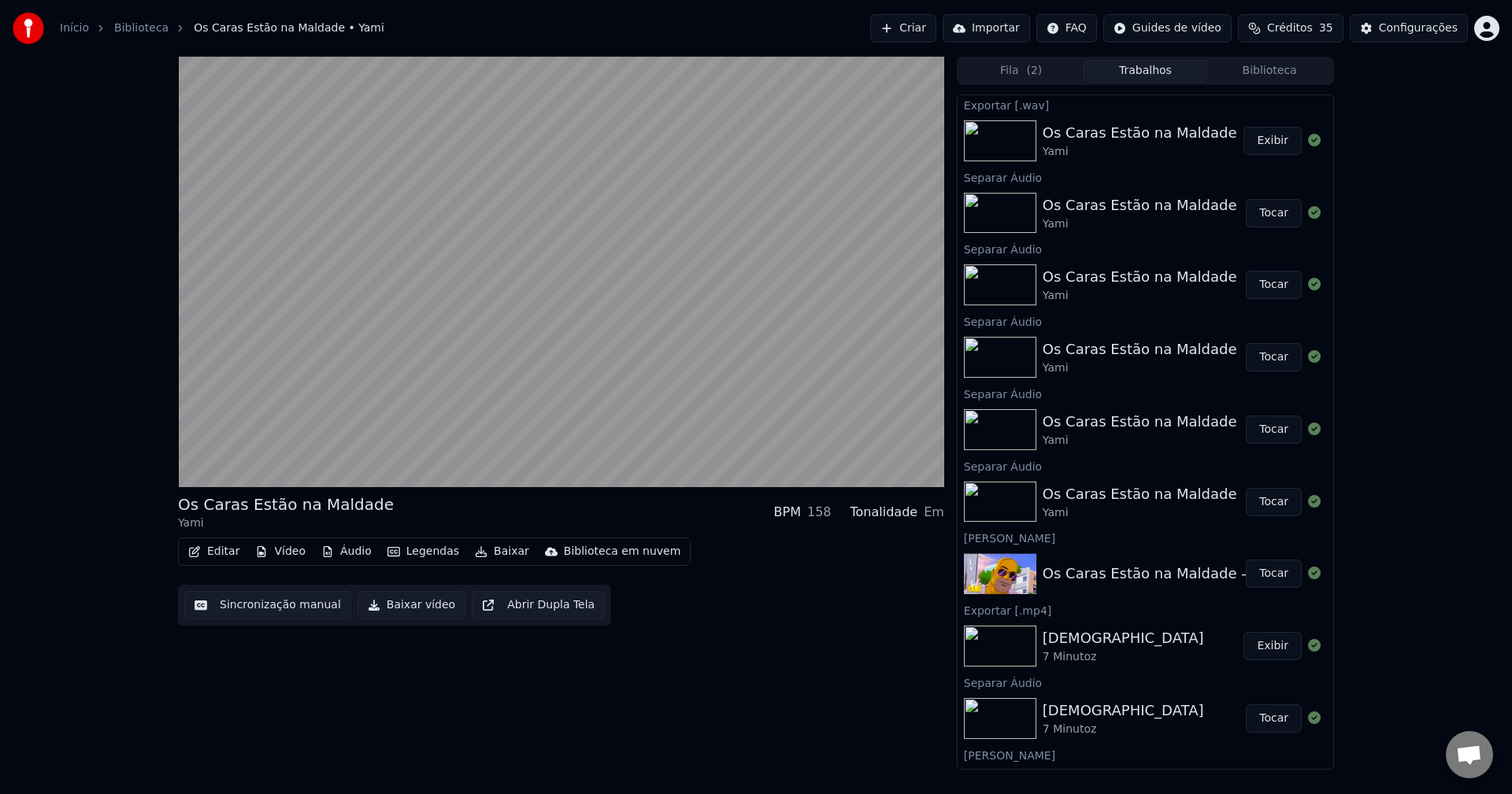
click at [472, 349] on video at bounding box center [561, 271] width 766 height 431
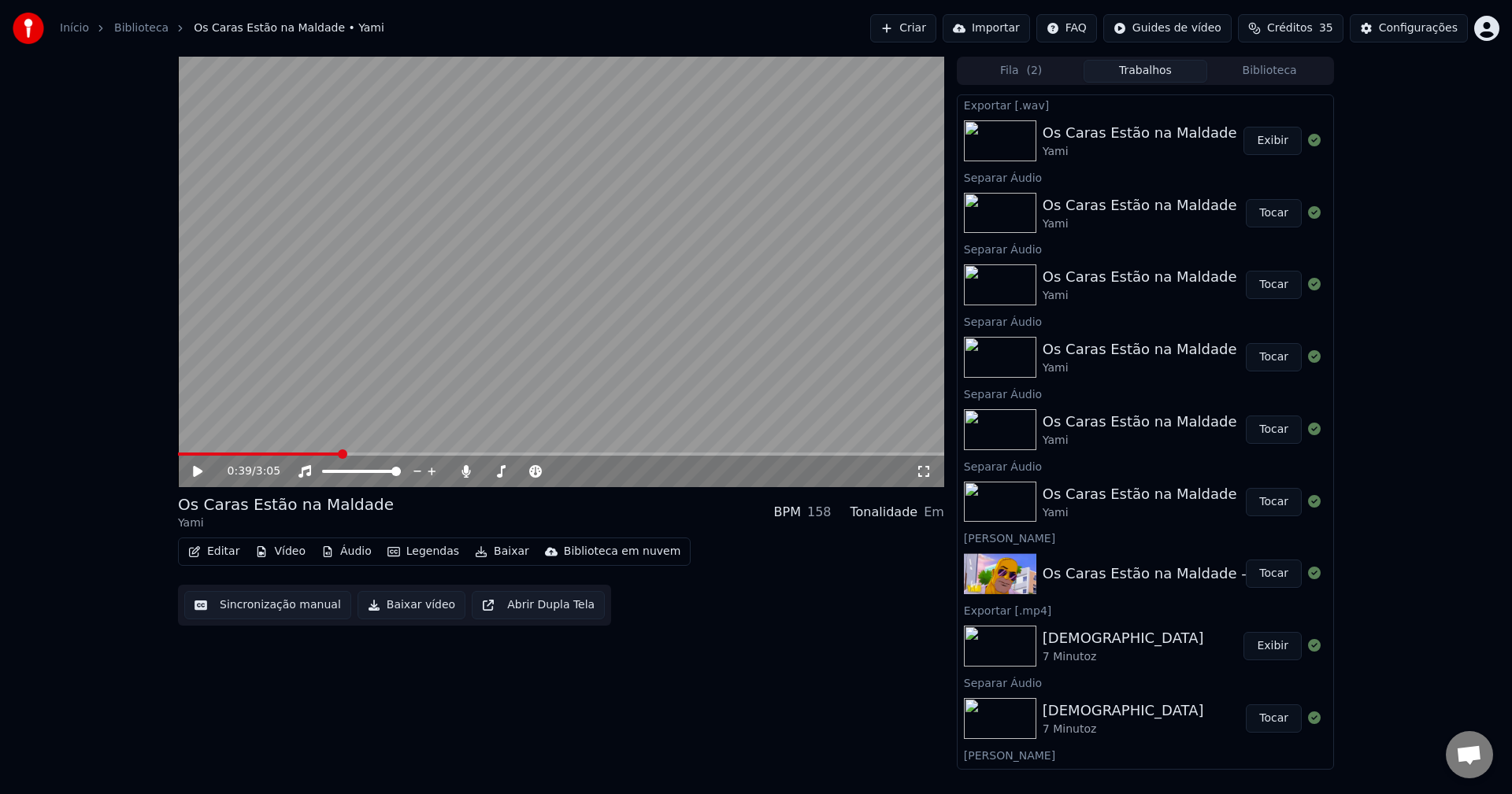
click at [339, 452] on span at bounding box center [259, 454] width 162 height 3
click at [276, 287] on video at bounding box center [561, 271] width 766 height 431
click at [386, 295] on video at bounding box center [561, 271] width 766 height 431
click at [340, 455] on span at bounding box center [265, 454] width 175 height 3
click at [361, 324] on video at bounding box center [561, 271] width 766 height 431
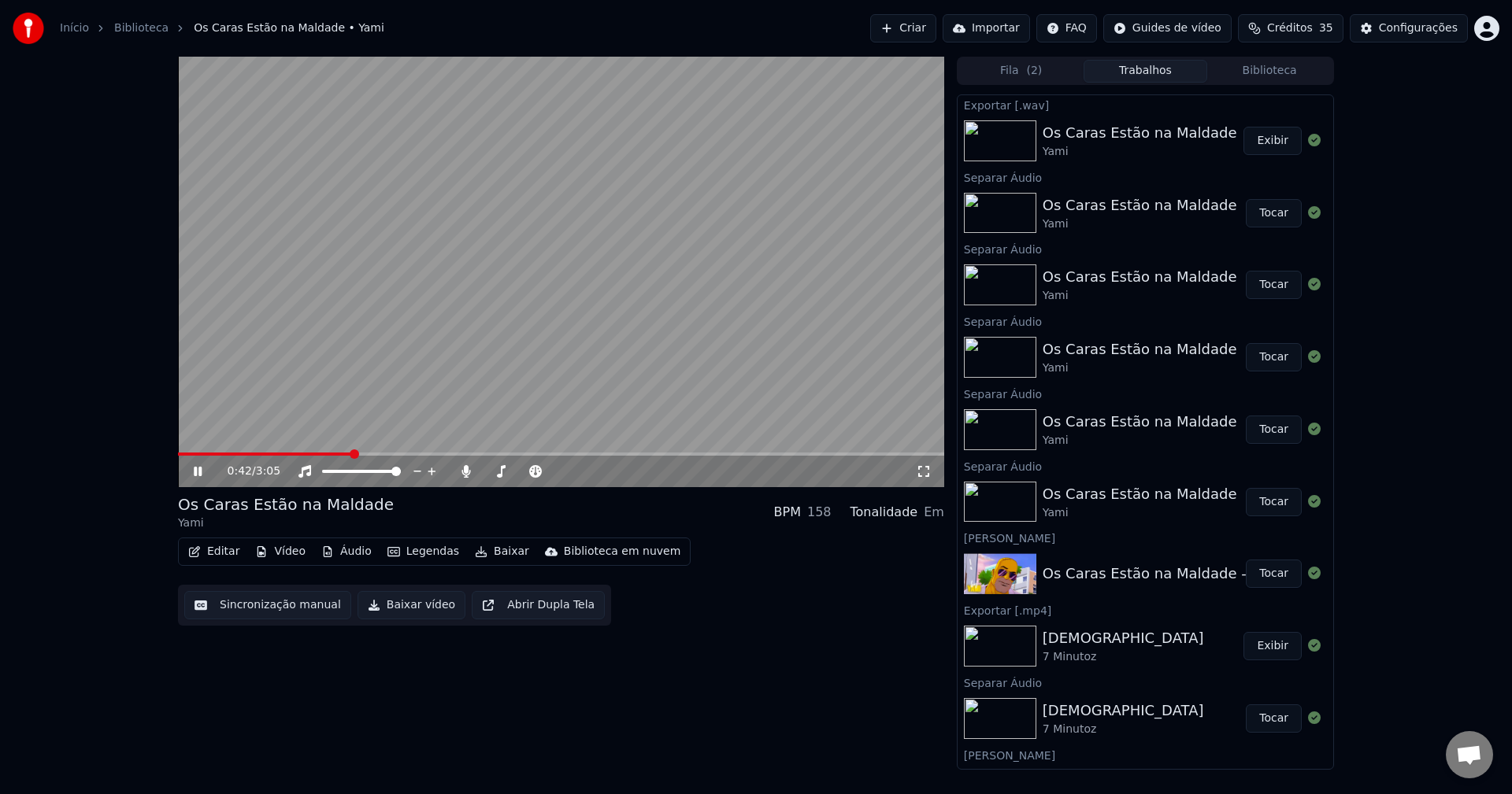
click at [208, 473] on icon at bounding box center [209, 472] width 37 height 13
click at [338, 455] on span at bounding box center [265, 454] width 175 height 3
click at [324, 295] on video at bounding box center [561, 271] width 766 height 431
click at [462, 470] on icon at bounding box center [465, 472] width 15 height 13
click at [328, 456] on span at bounding box center [272, 454] width 189 height 3
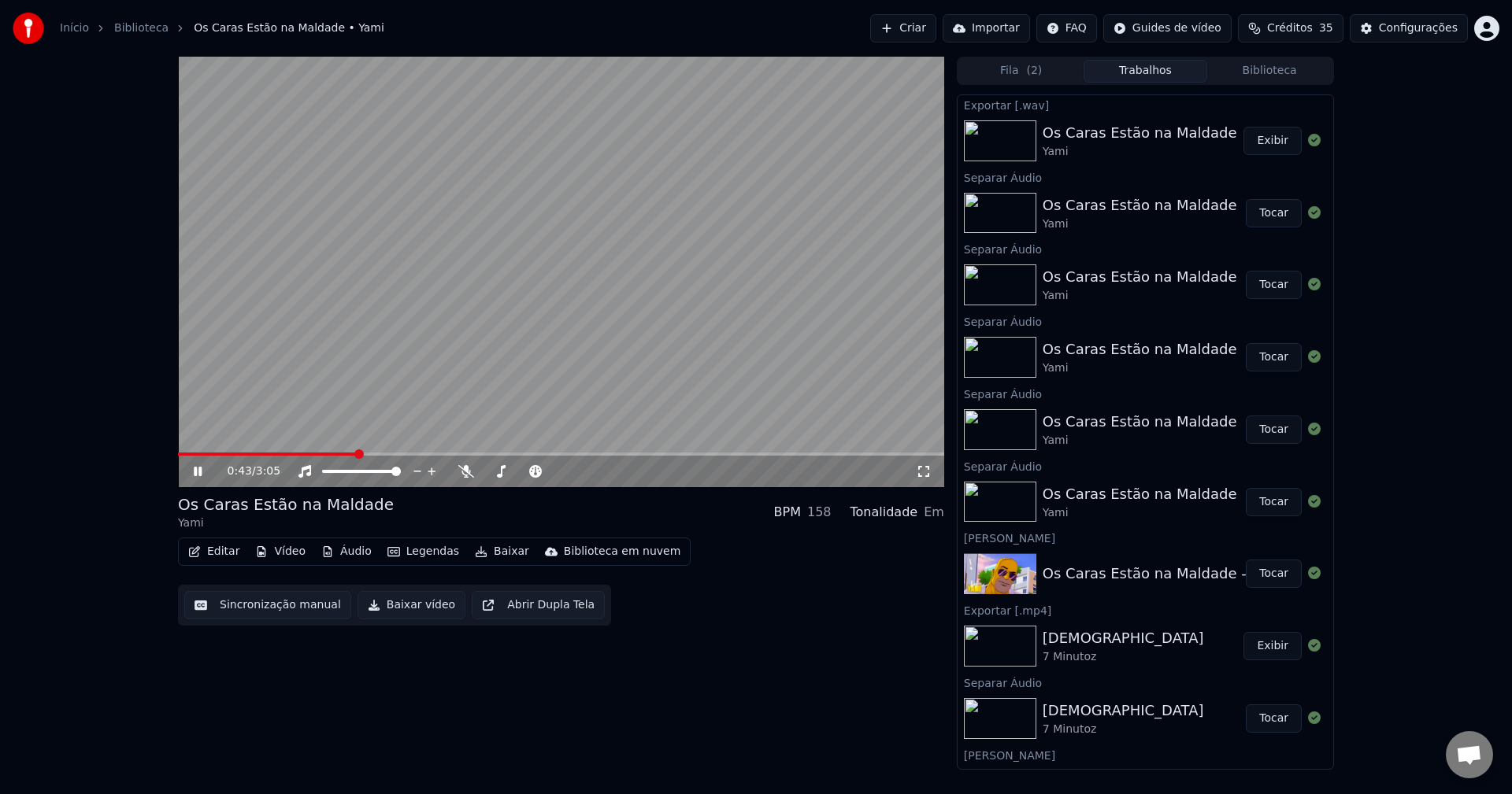
click at [272, 336] on video at bounding box center [561, 271] width 766 height 431
click at [336, 457] on div "0:43 / 3:05" at bounding box center [561, 471] width 766 height 32
click at [337, 452] on video at bounding box center [561, 271] width 766 height 431
click at [334, 454] on span at bounding box center [256, 454] width 158 height 3
click at [458, 365] on video at bounding box center [561, 271] width 766 height 431
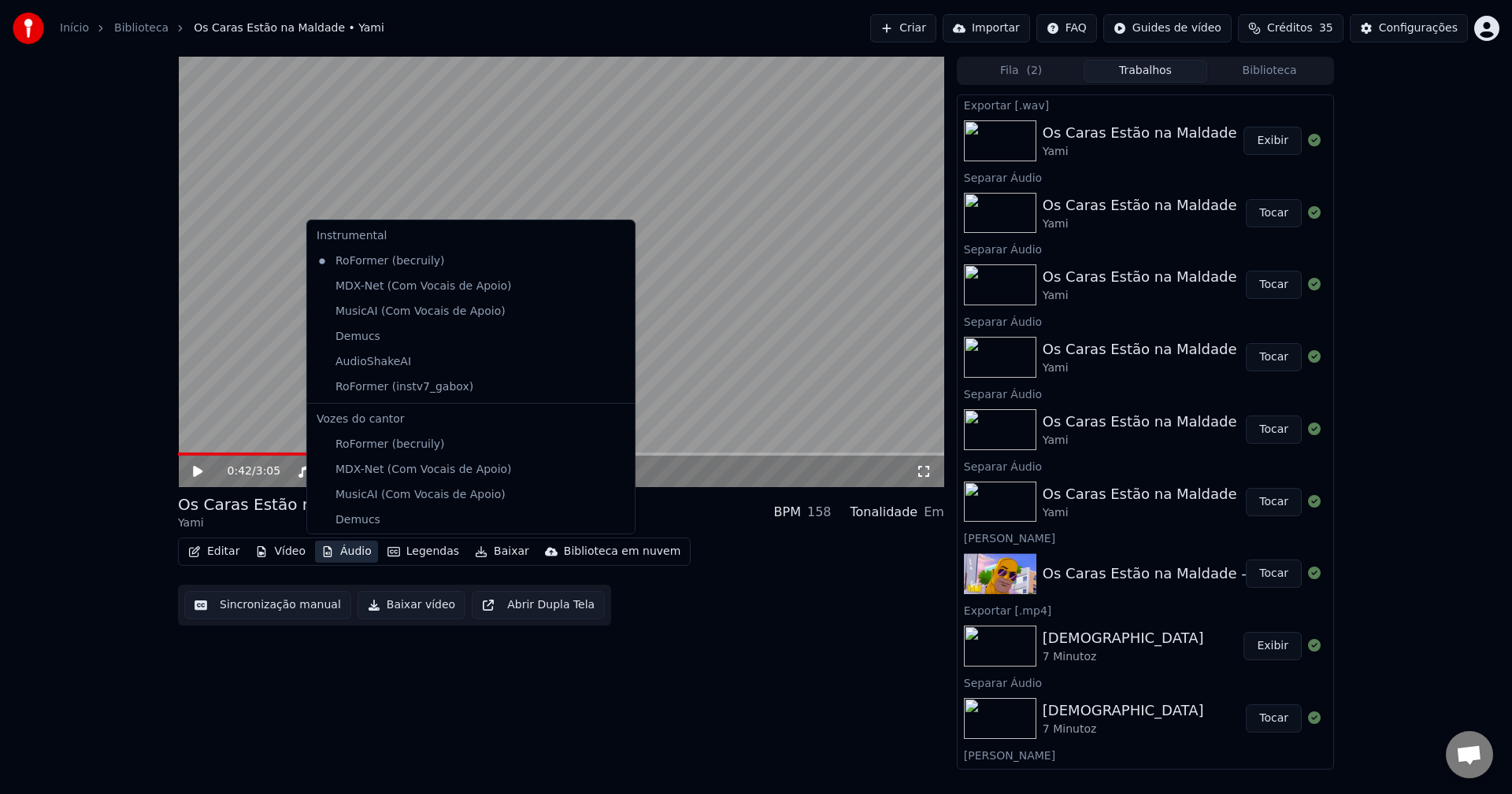
click at [344, 553] on button "Áudio" at bounding box center [347, 552] width 63 height 22
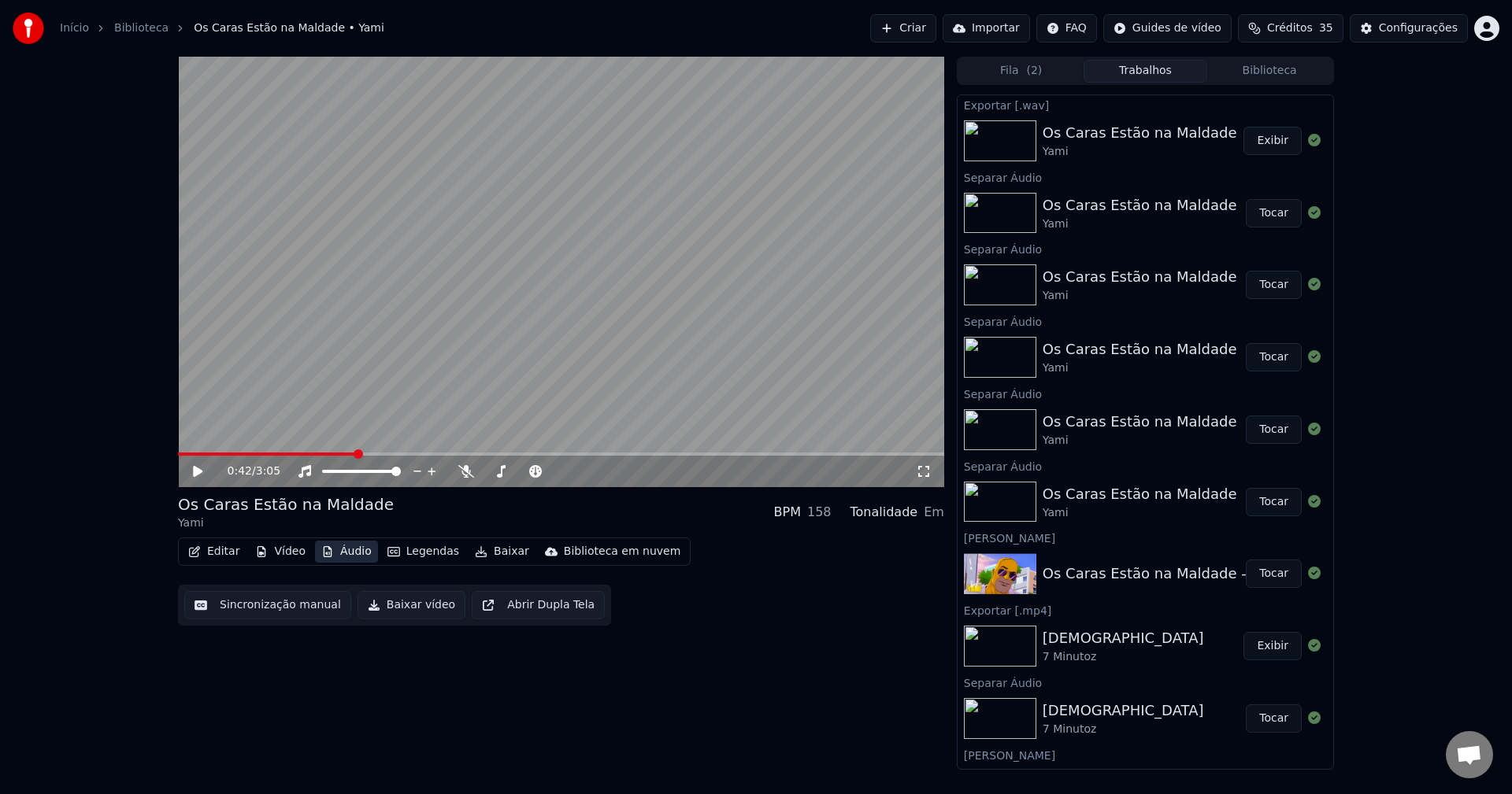
click at [344, 553] on button "Áudio" at bounding box center [347, 552] width 63 height 22
click at [242, 554] on button "Editar" at bounding box center [213, 552] width 64 height 22
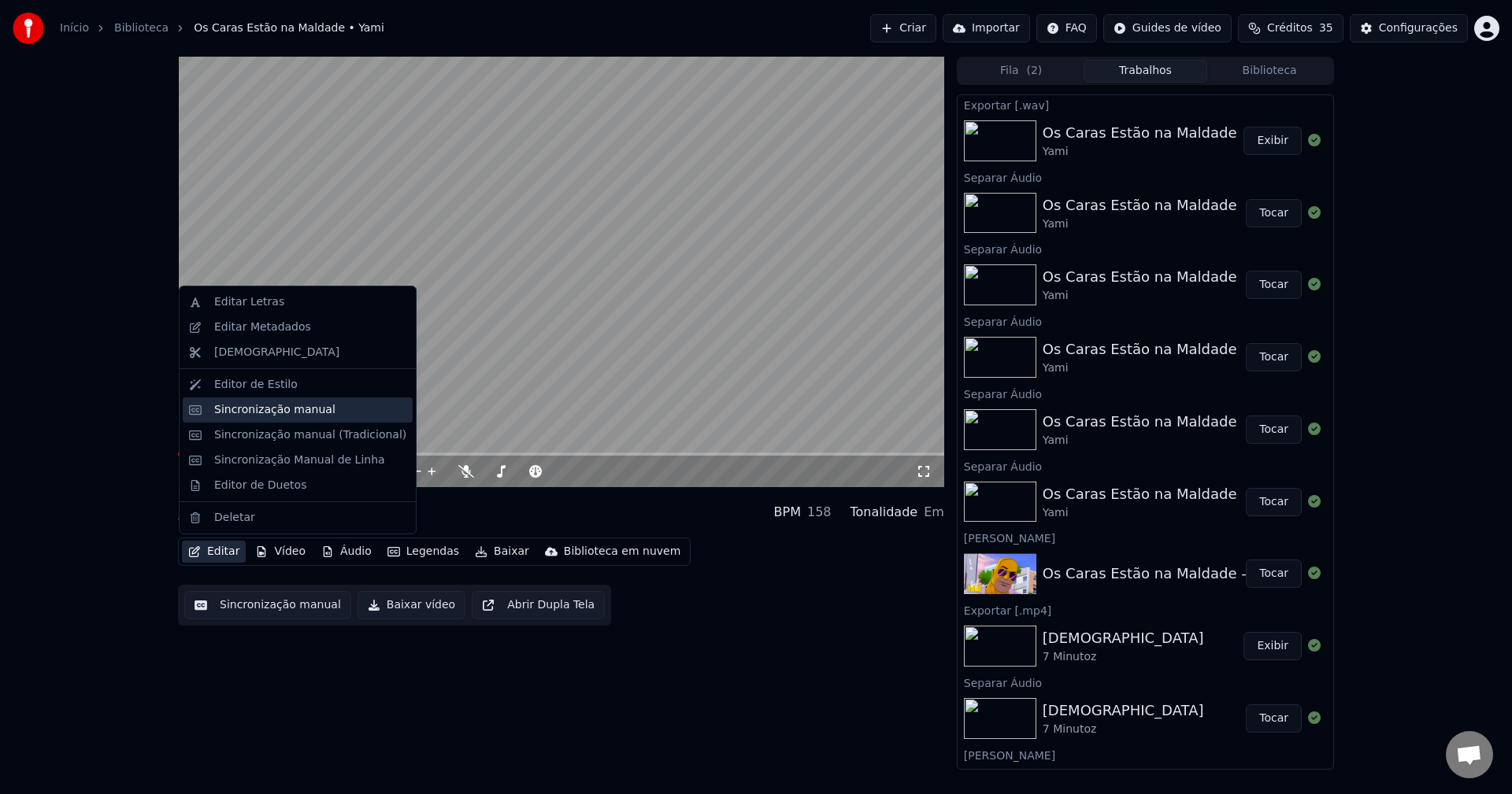
click at [270, 411] on div "Sincronização manual" at bounding box center [275, 410] width 121 height 15
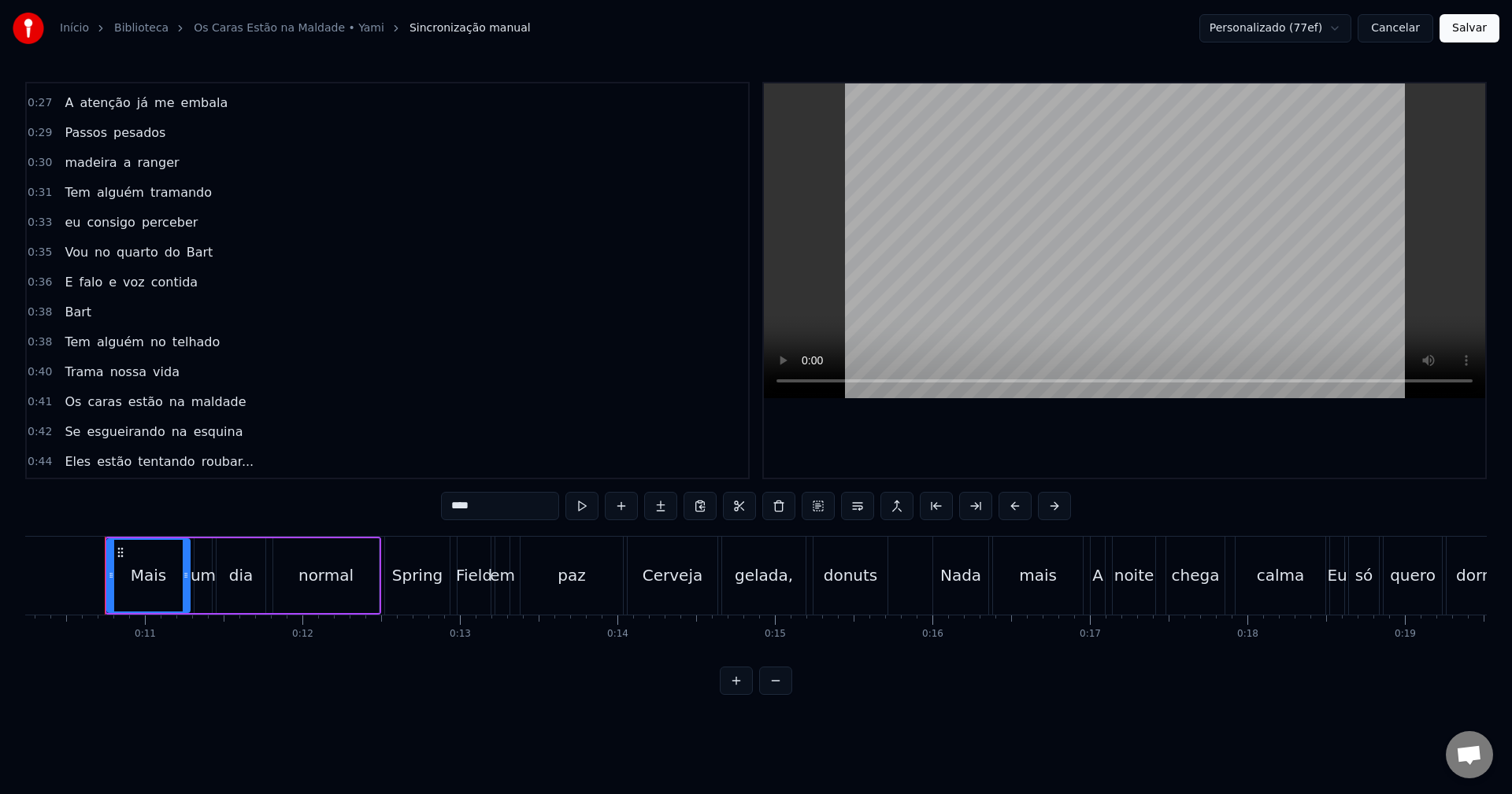
scroll to position [315, 0]
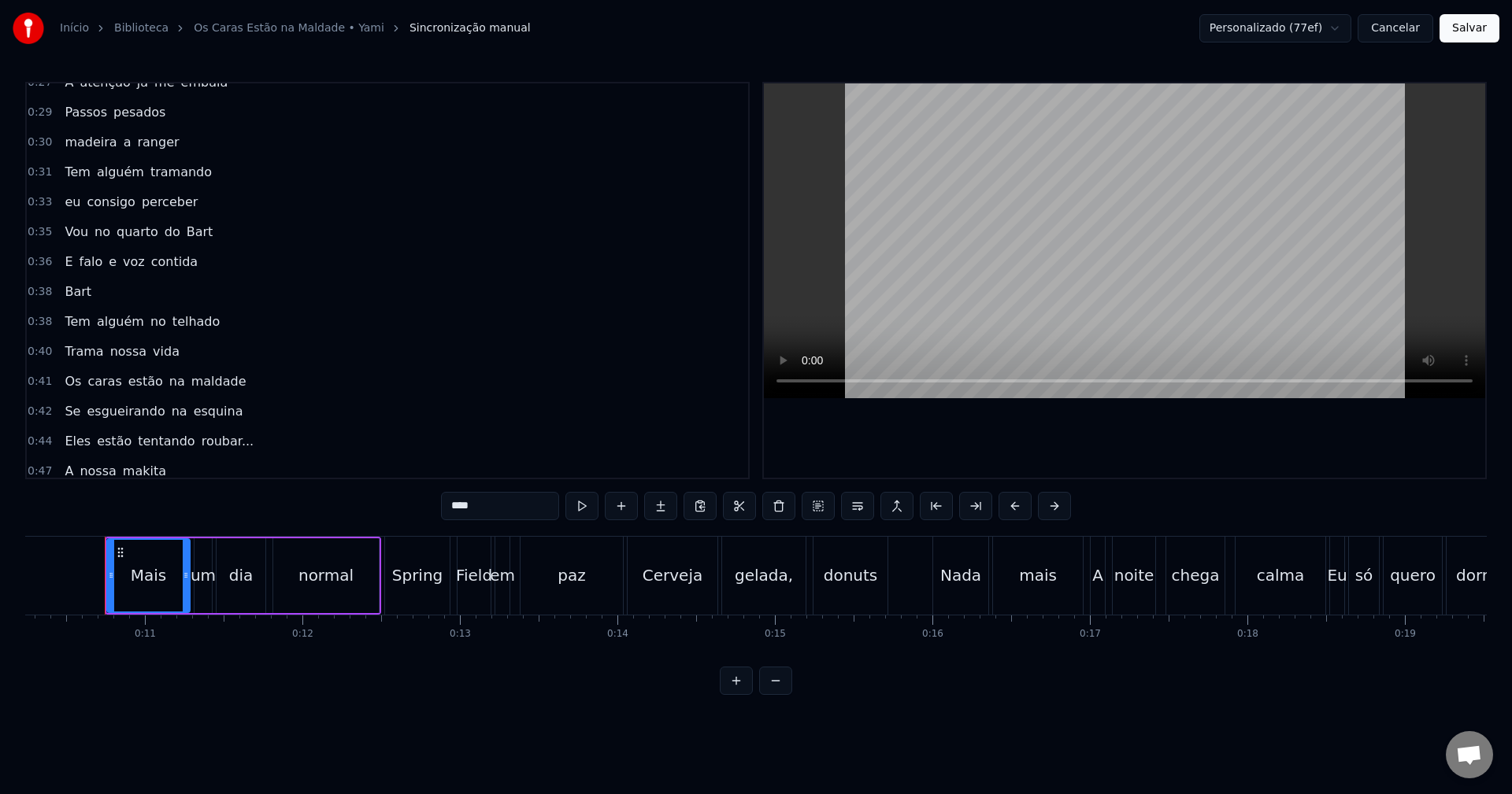
click at [136, 384] on span "estão" at bounding box center [145, 381] width 38 height 18
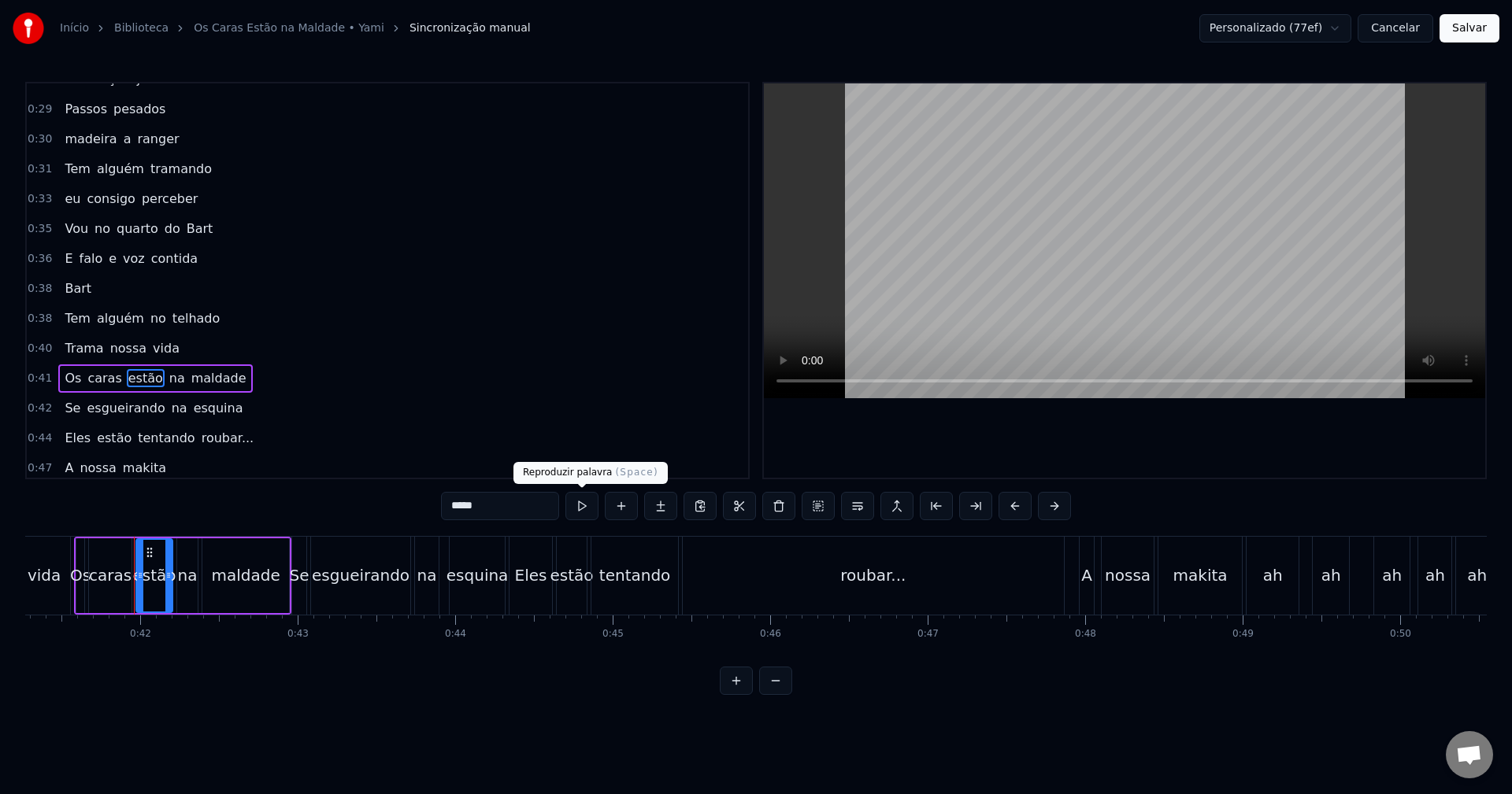
scroll to position [0, 6531]
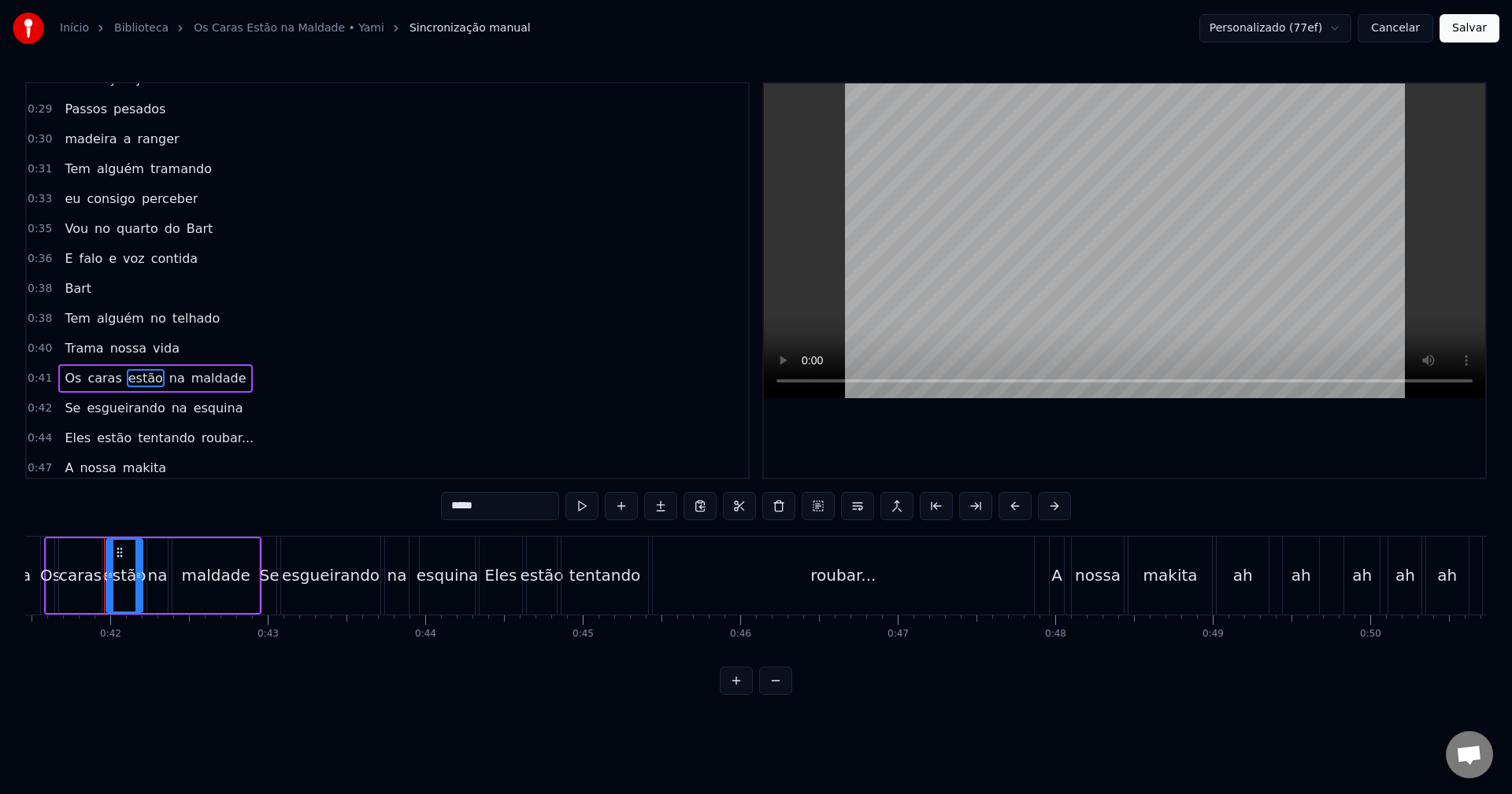
click at [463, 510] on input "*****" at bounding box center [500, 506] width 118 height 28
type input "*"
type input "*****"
click at [1466, 29] on button "Salvar" at bounding box center [1470, 28] width 60 height 28
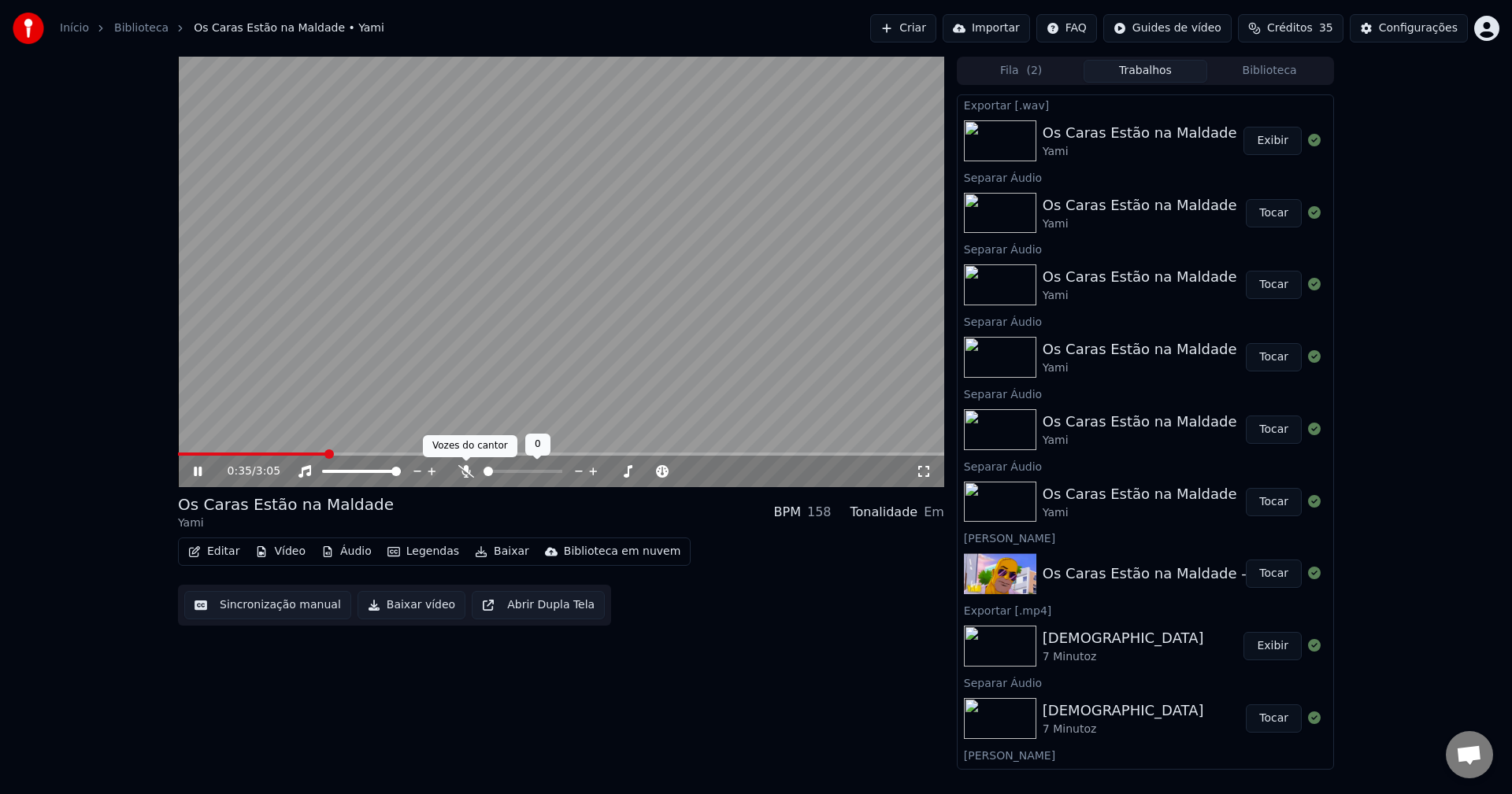
click at [471, 476] on icon at bounding box center [465, 472] width 15 height 13
click at [484, 305] on video at bounding box center [561, 271] width 766 height 431
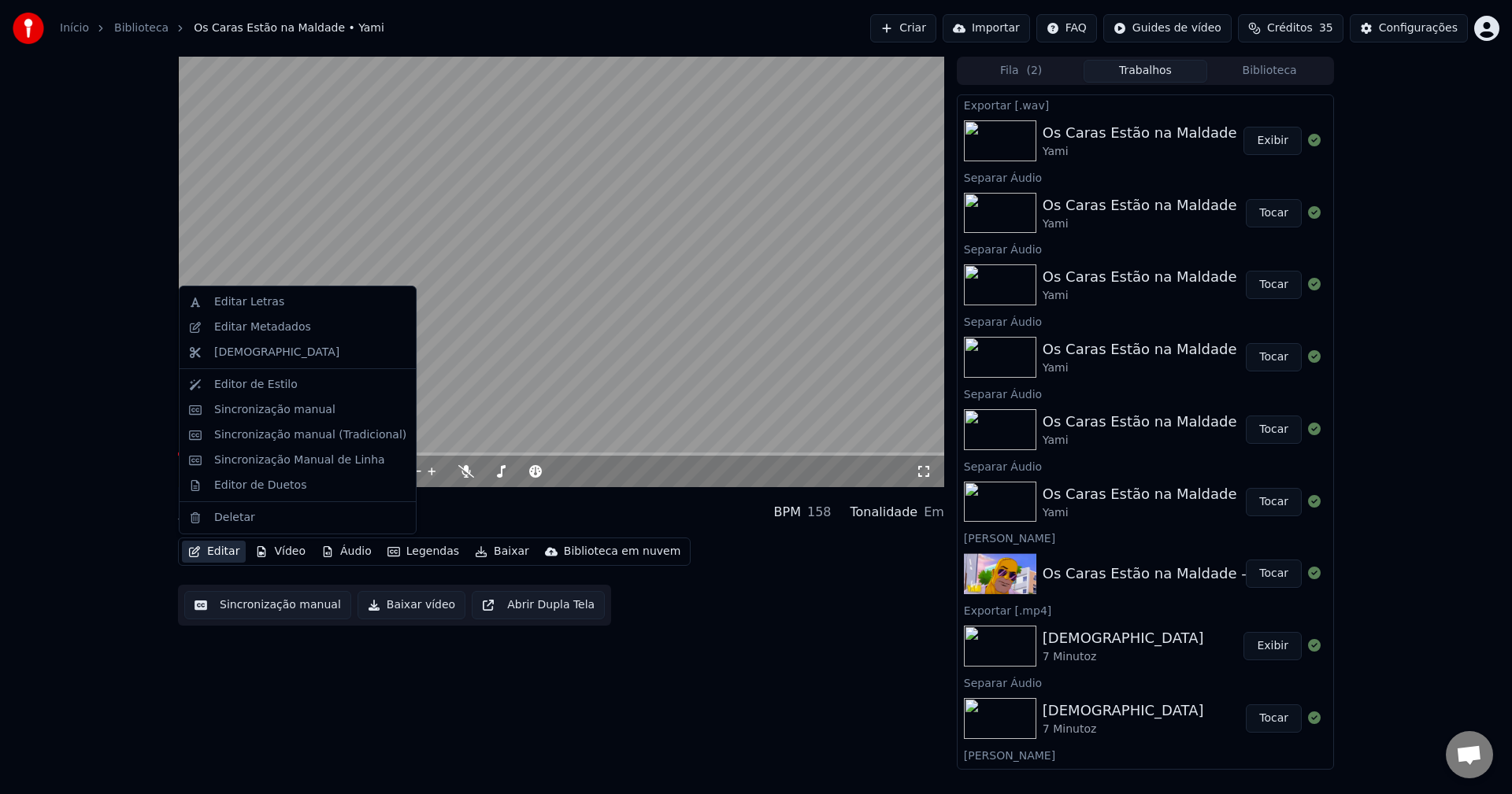
click at [226, 548] on button "Editar" at bounding box center [213, 552] width 64 height 22
click at [267, 414] on div "Sincronização manual" at bounding box center [275, 410] width 121 height 15
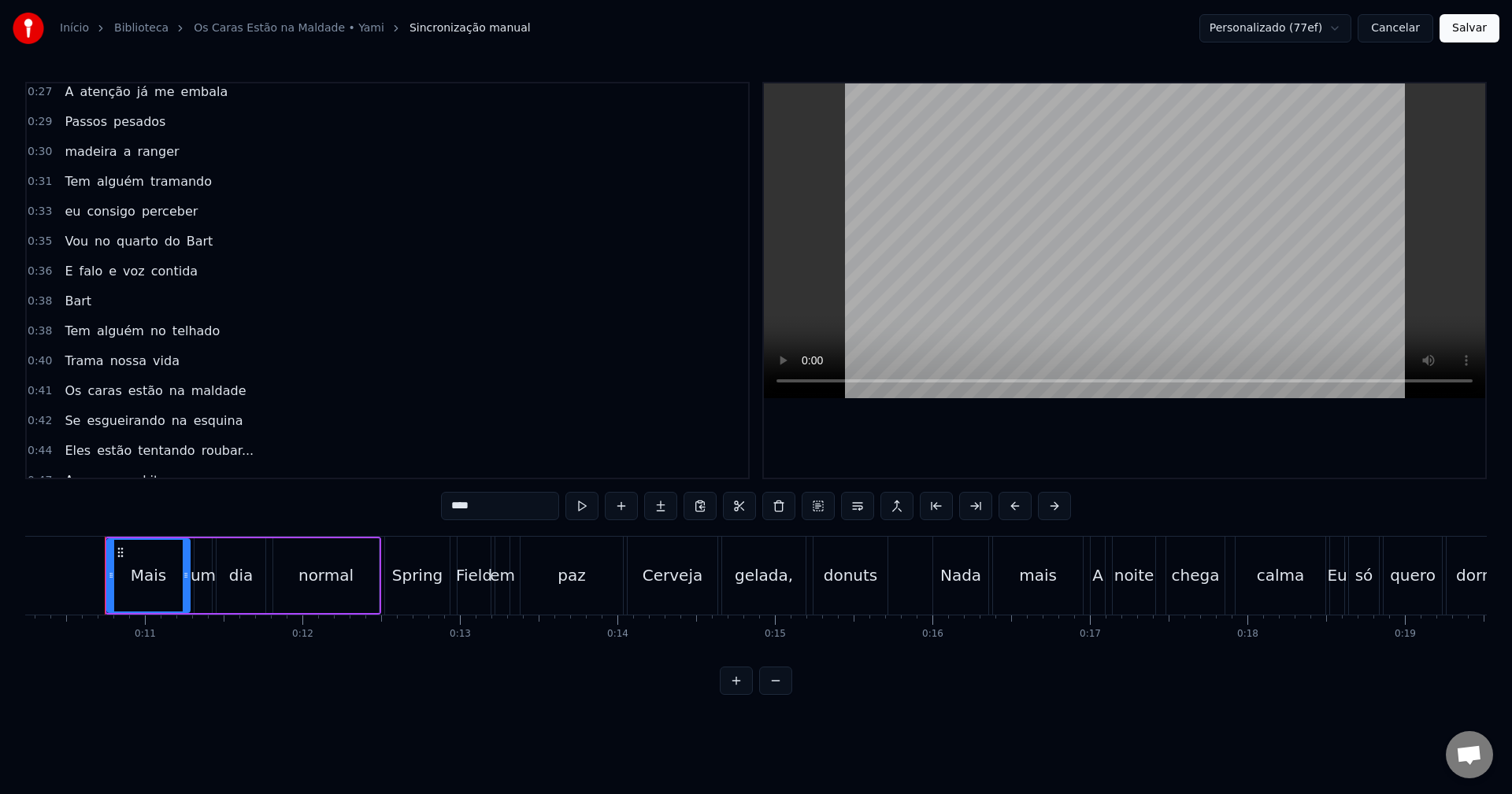
scroll to position [315, 0]
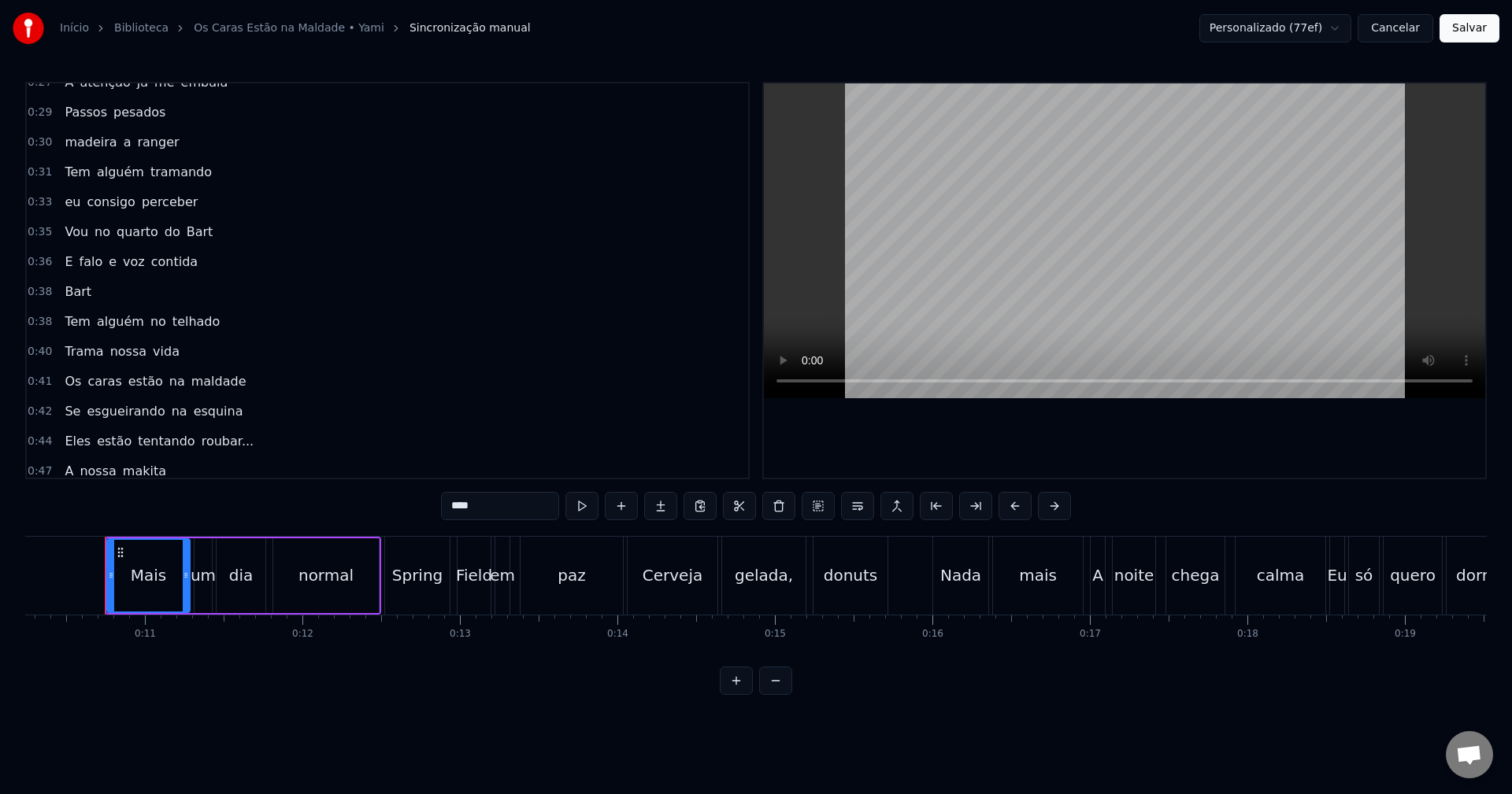
click at [133, 386] on span "estão" at bounding box center [145, 381] width 38 height 18
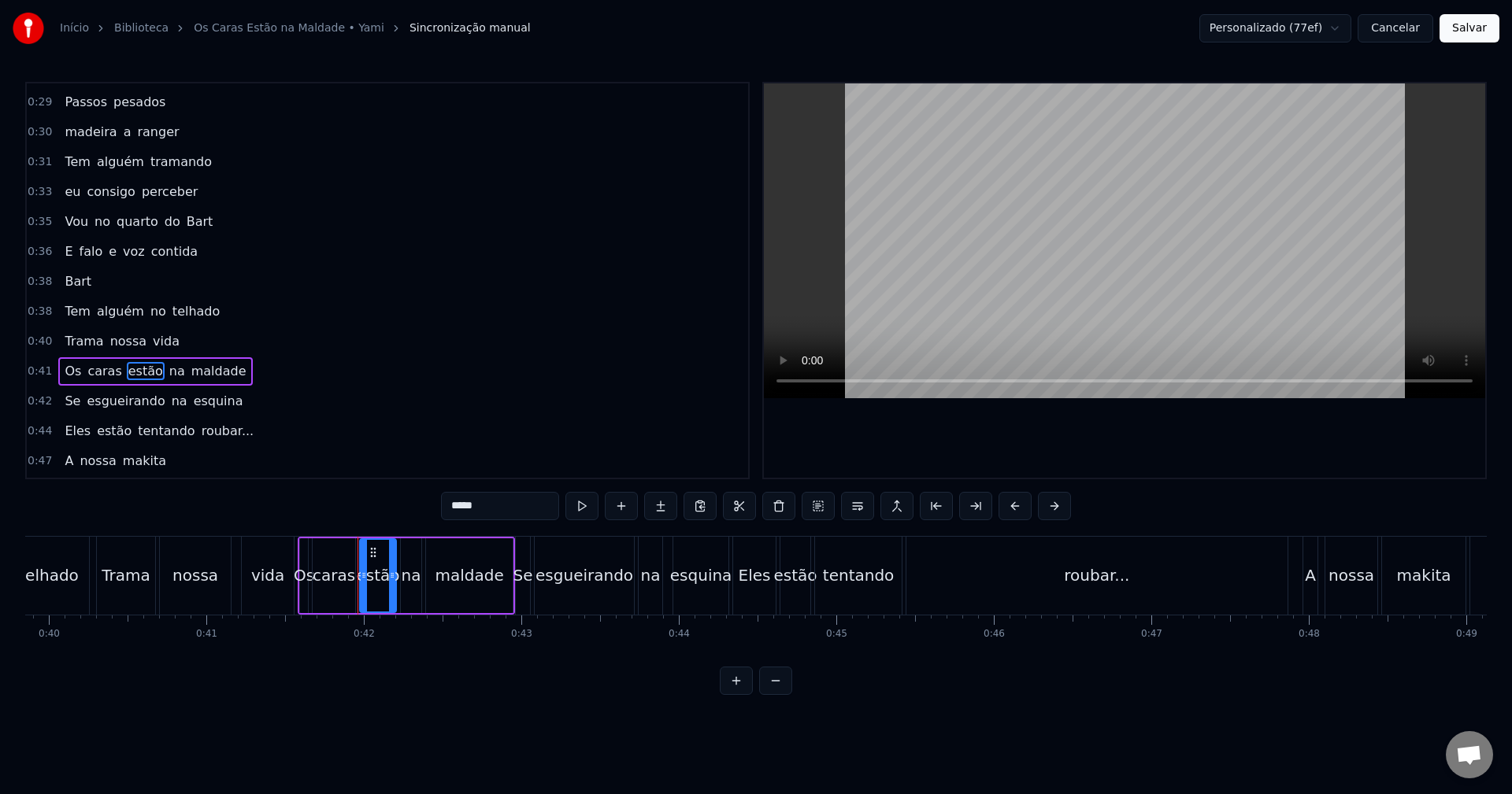
scroll to position [0, 6531]
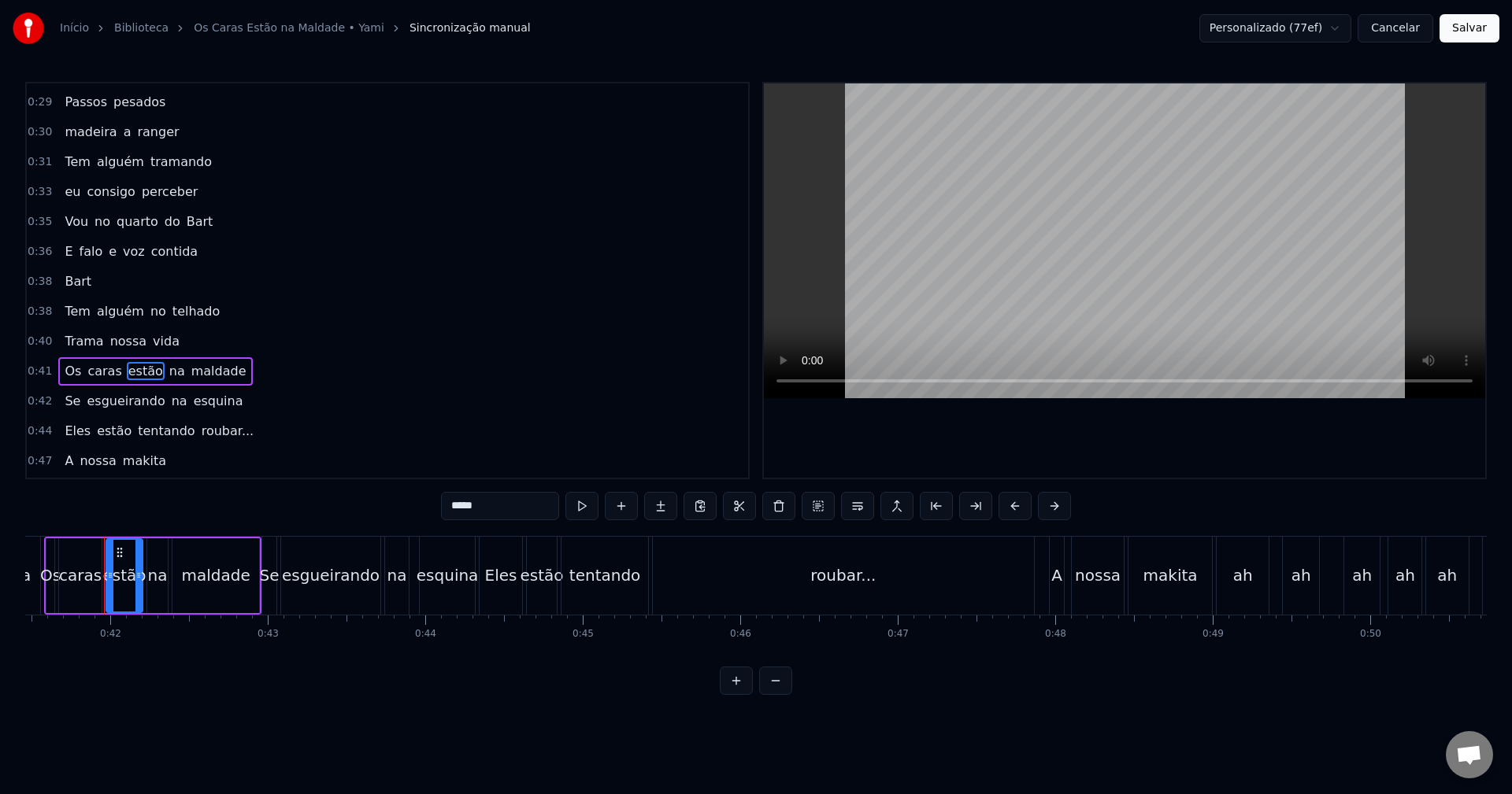
drag, startPoint x: 493, startPoint y: 513, endPoint x: 196, endPoint y: 514, distance: 297.0
click at [196, 514] on div "0:10 Mais um dia normal 0:12 Spring Field em paz 0:14 Cerveja gelada, donuts 0:…" at bounding box center [756, 388] width 1462 height 613
type input "*"
type input "***"
click at [1485, 21] on button "Salvar" at bounding box center [1470, 28] width 60 height 28
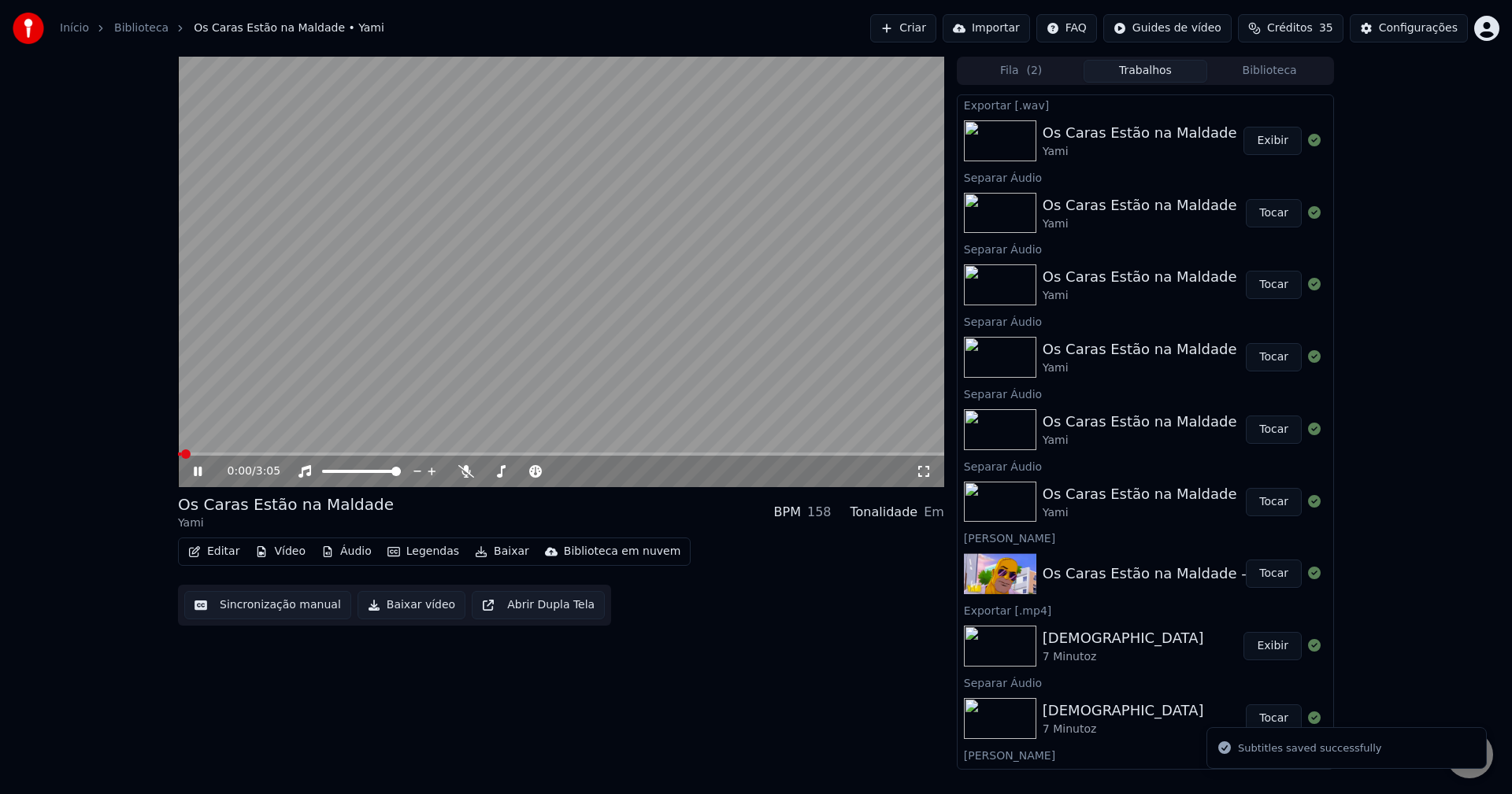
click at [292, 455] on span at bounding box center [561, 454] width 766 height 3
click at [318, 454] on span at bounding box center [561, 454] width 766 height 3
click at [510, 267] on video at bounding box center [561, 271] width 766 height 431
click at [342, 452] on span at bounding box center [260, 454] width 166 height 3
click at [458, 307] on video at bounding box center [561, 271] width 766 height 431
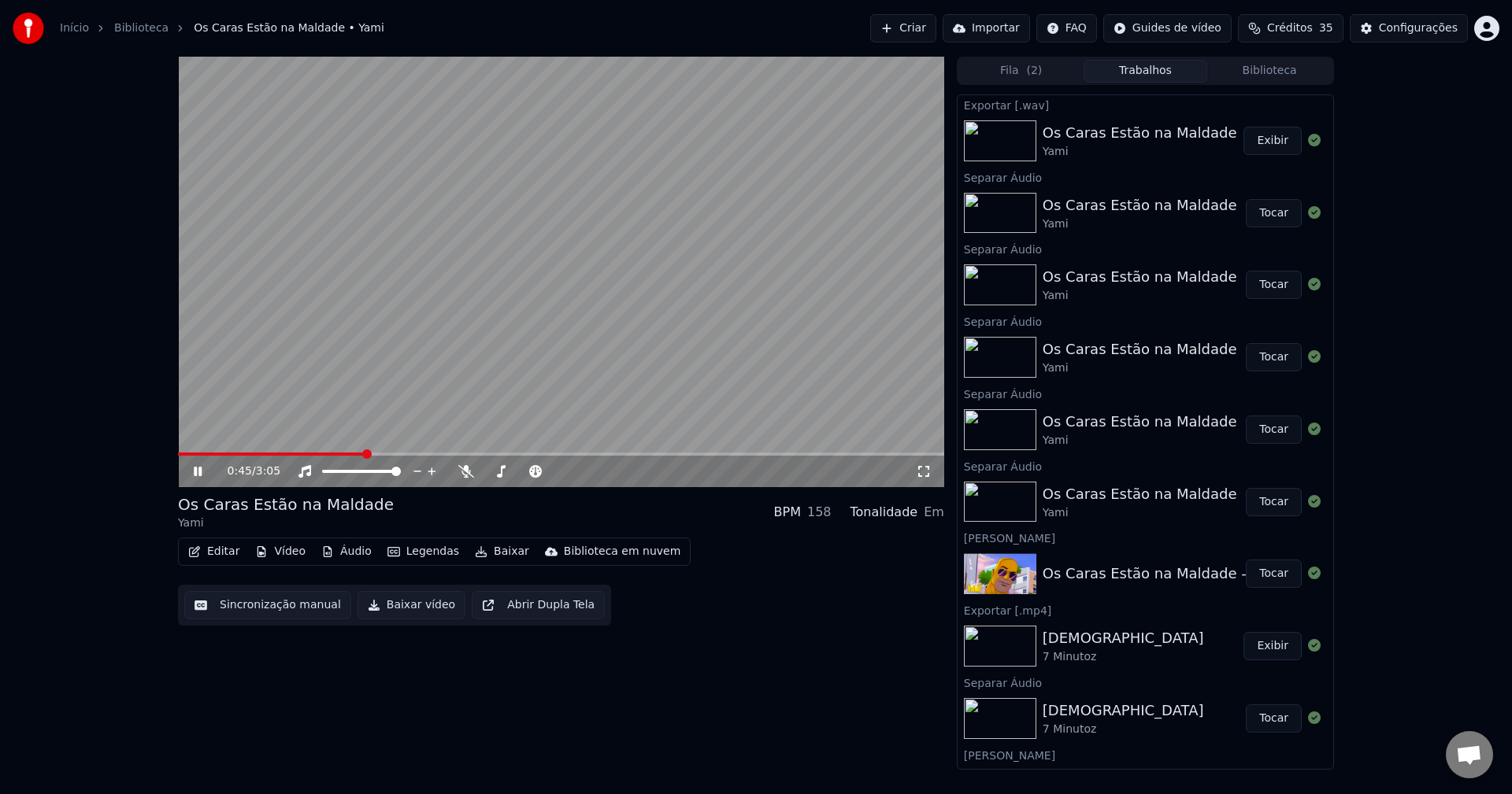
click at [516, 281] on video at bounding box center [561, 271] width 766 height 431
click at [332, 456] on span at bounding box center [271, 454] width 187 height 3
click at [461, 476] on icon at bounding box center [465, 472] width 15 height 13
click at [420, 365] on video at bounding box center [561, 271] width 766 height 431
click at [200, 470] on icon at bounding box center [198, 472] width 8 height 10
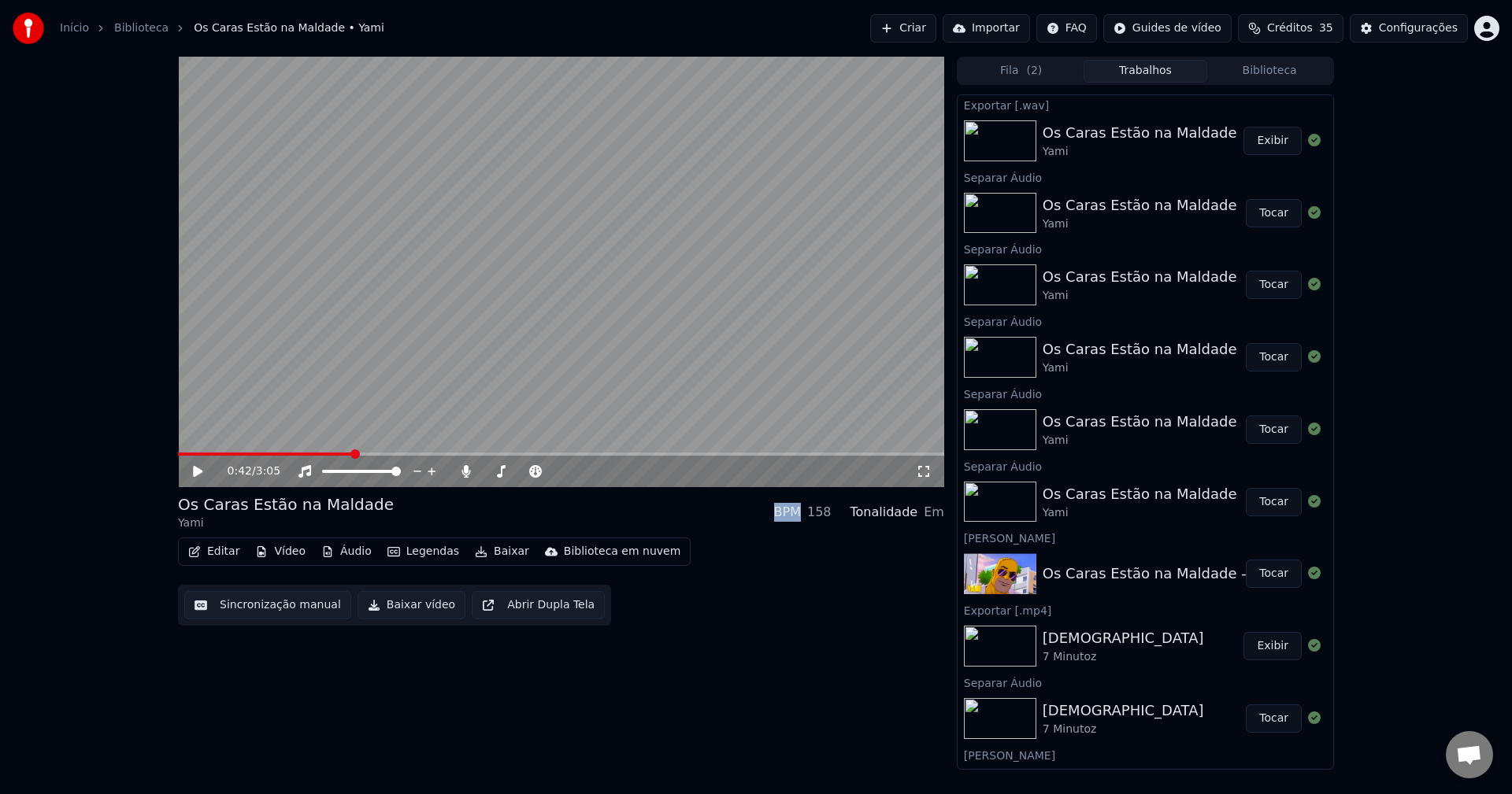
click at [200, 470] on icon at bounding box center [198, 472] width 10 height 11
click at [200, 467] on icon at bounding box center [209, 472] width 37 height 13
click at [195, 470] on icon at bounding box center [198, 472] width 10 height 11
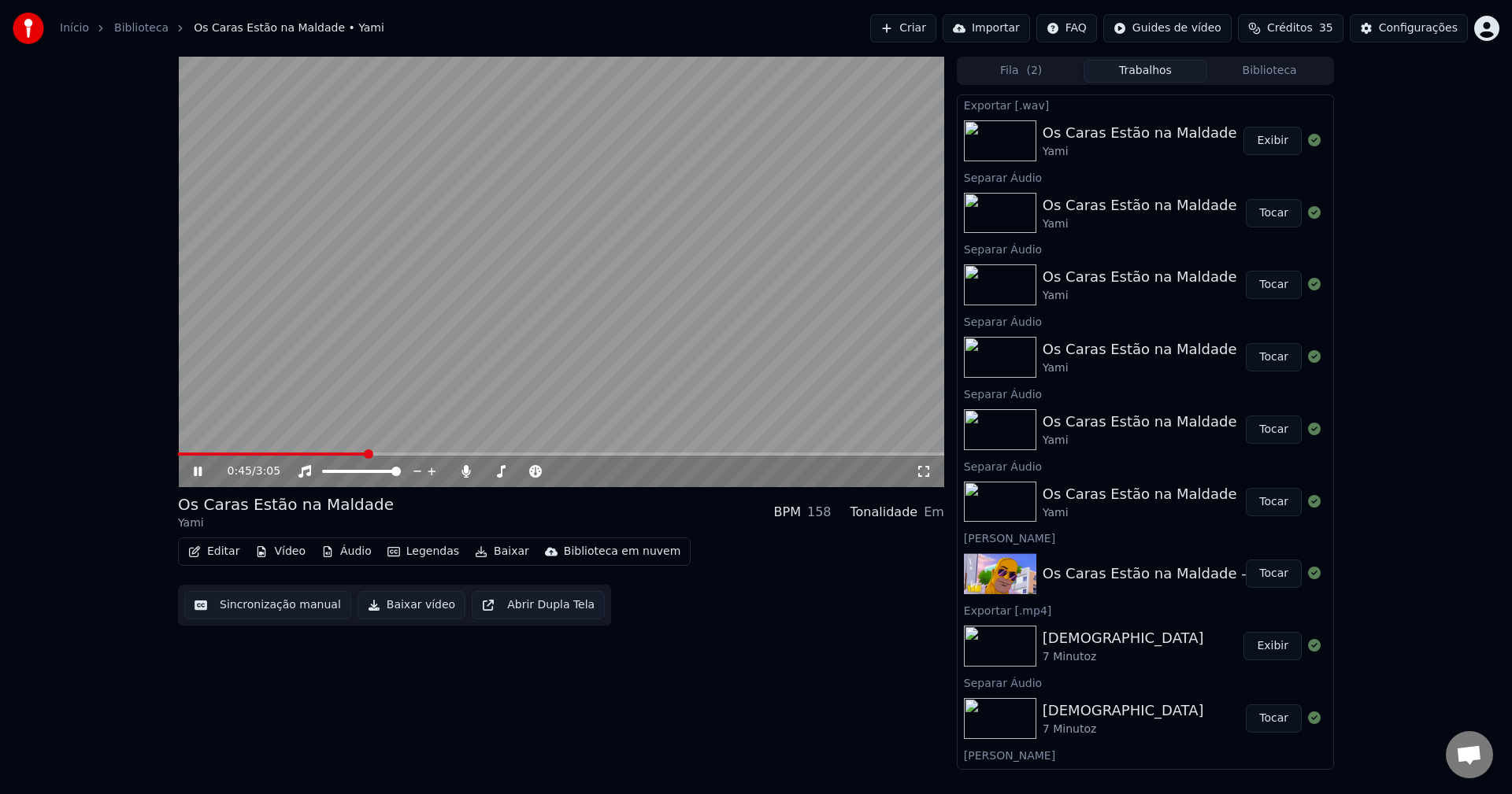
click at [194, 471] on icon at bounding box center [209, 472] width 37 height 13
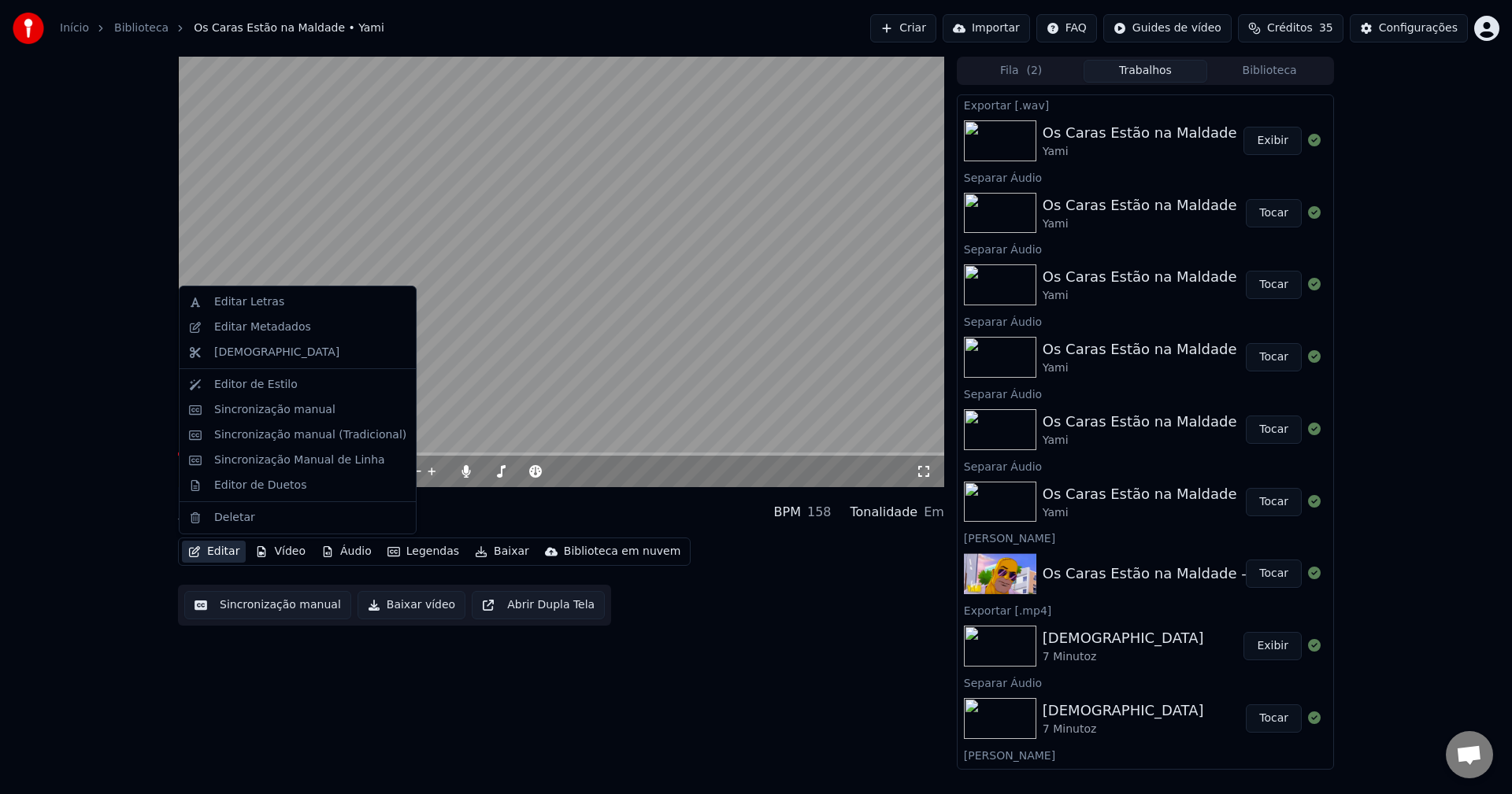
click at [221, 555] on button "Editar" at bounding box center [213, 552] width 64 height 22
click at [230, 415] on div "Sincronização manual" at bounding box center [275, 410] width 121 height 15
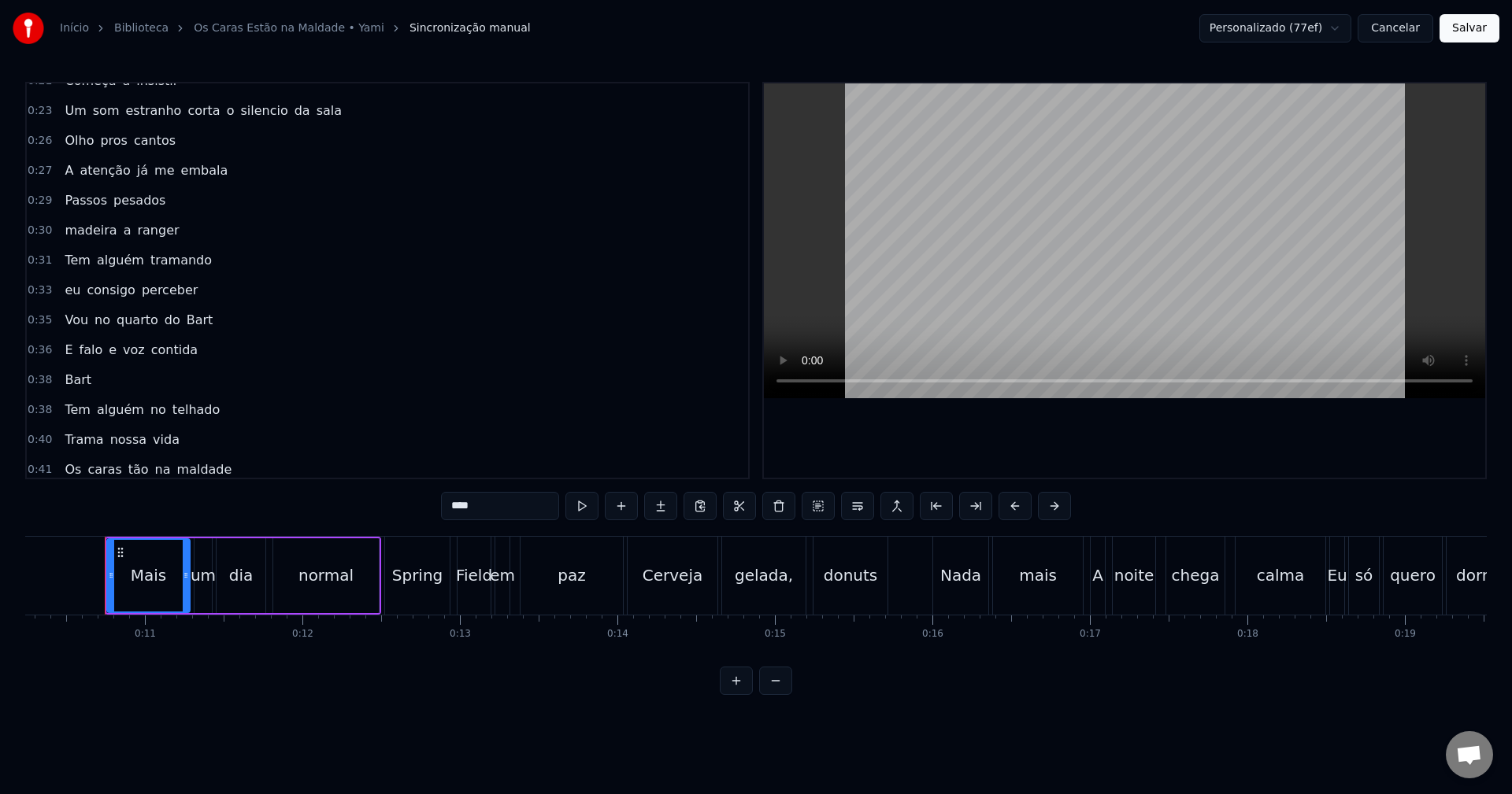
scroll to position [236, 0]
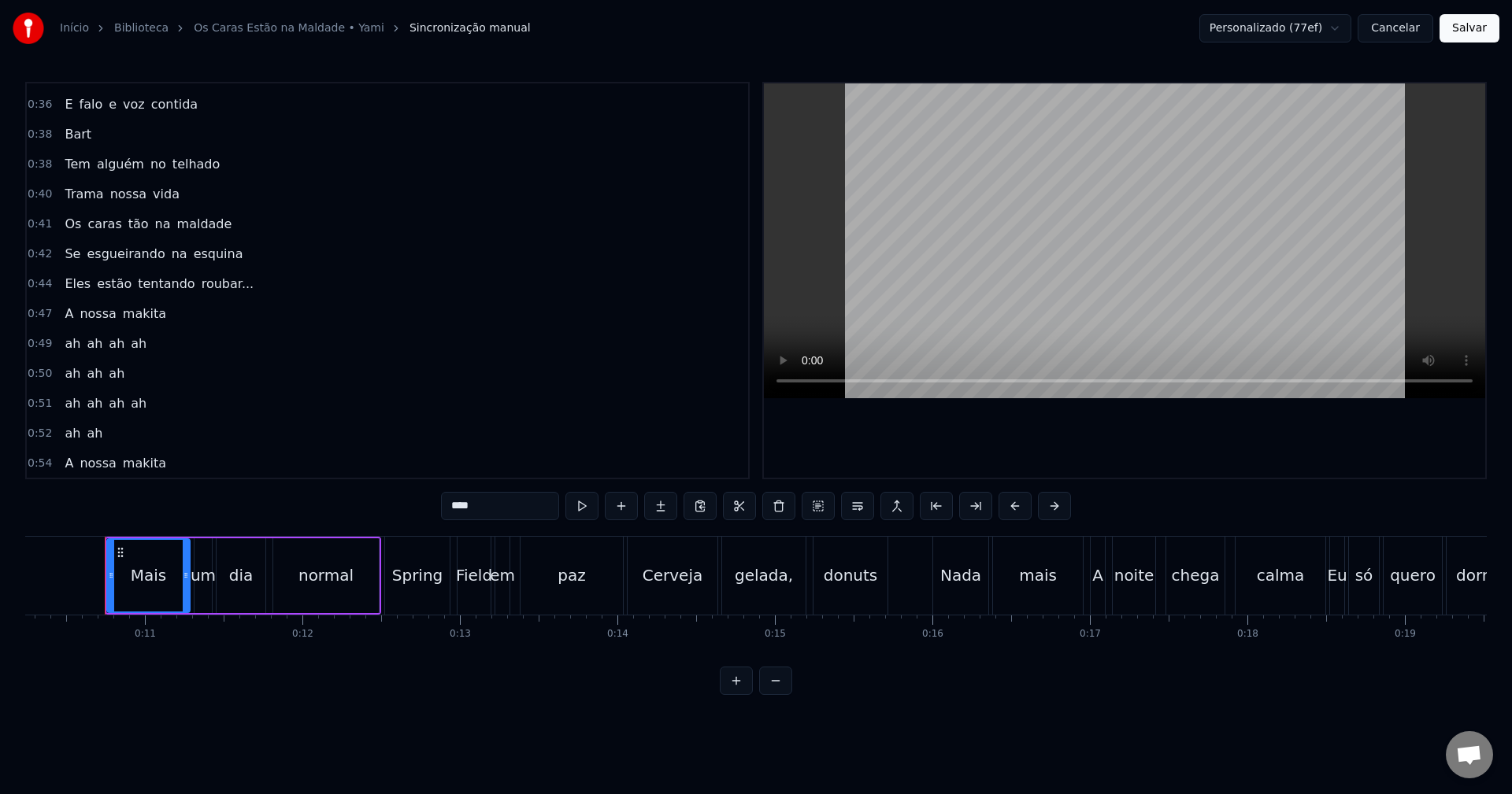
click at [102, 284] on span "estão" at bounding box center [114, 284] width 38 height 18
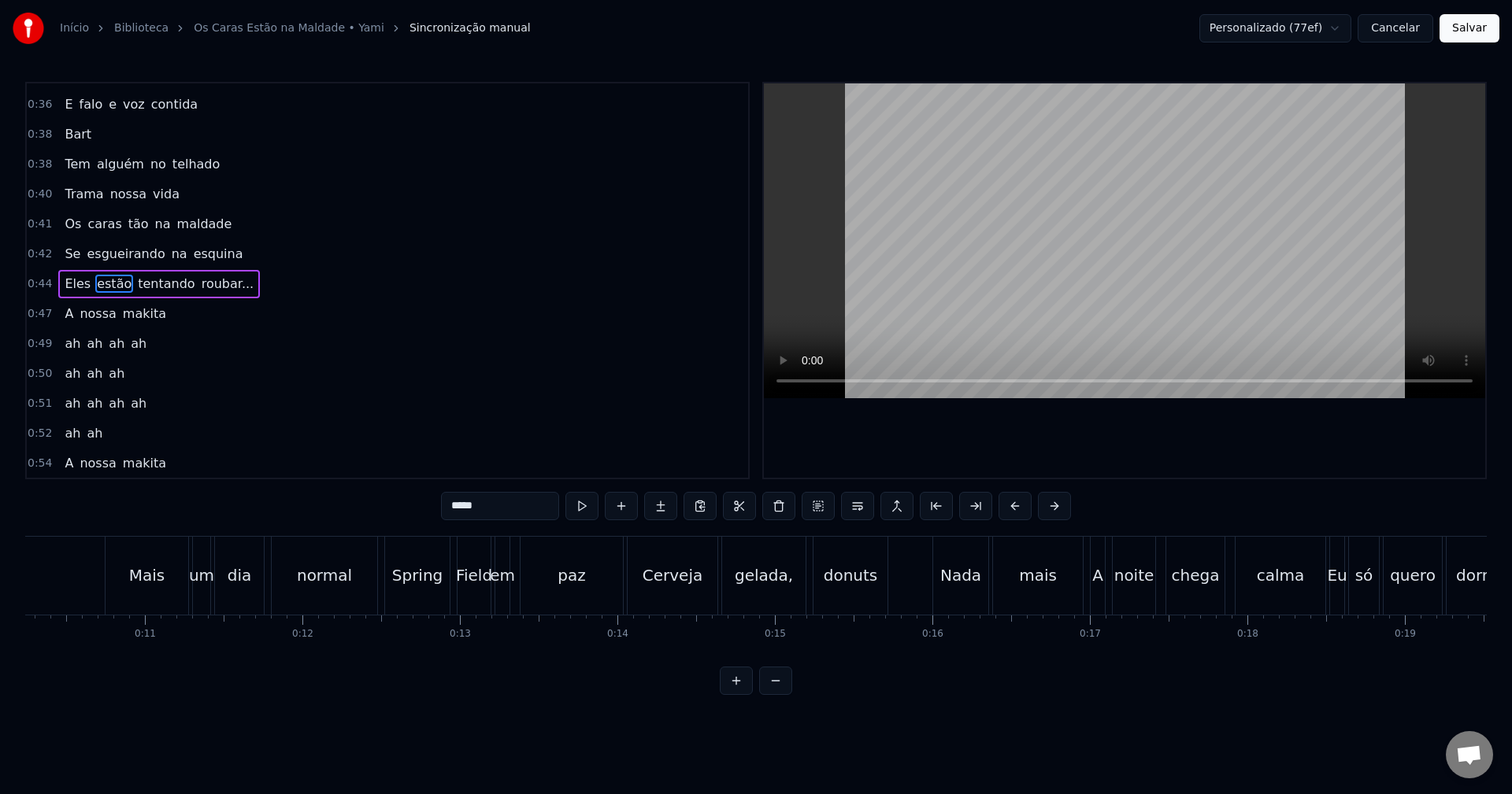
scroll to position [476, 0]
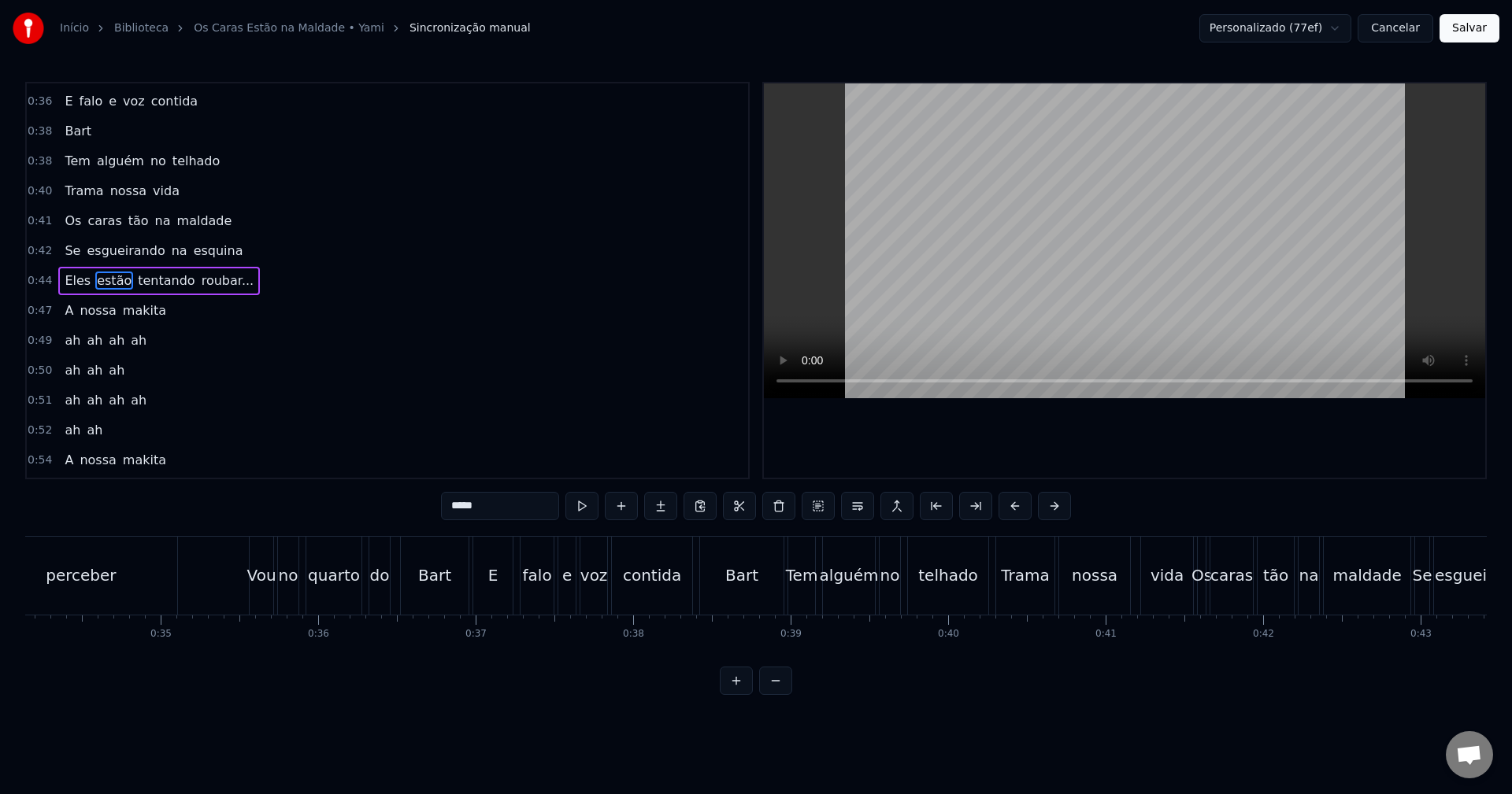
drag, startPoint x: 498, startPoint y: 510, endPoint x: 269, endPoint y: 485, distance: 230.4
click at [269, 485] on div "0:10 Mais um dia normal 0:12 Spring Field em paz 0:14 Cerveja gelada, donuts 0:…" at bounding box center [756, 388] width 1462 height 613
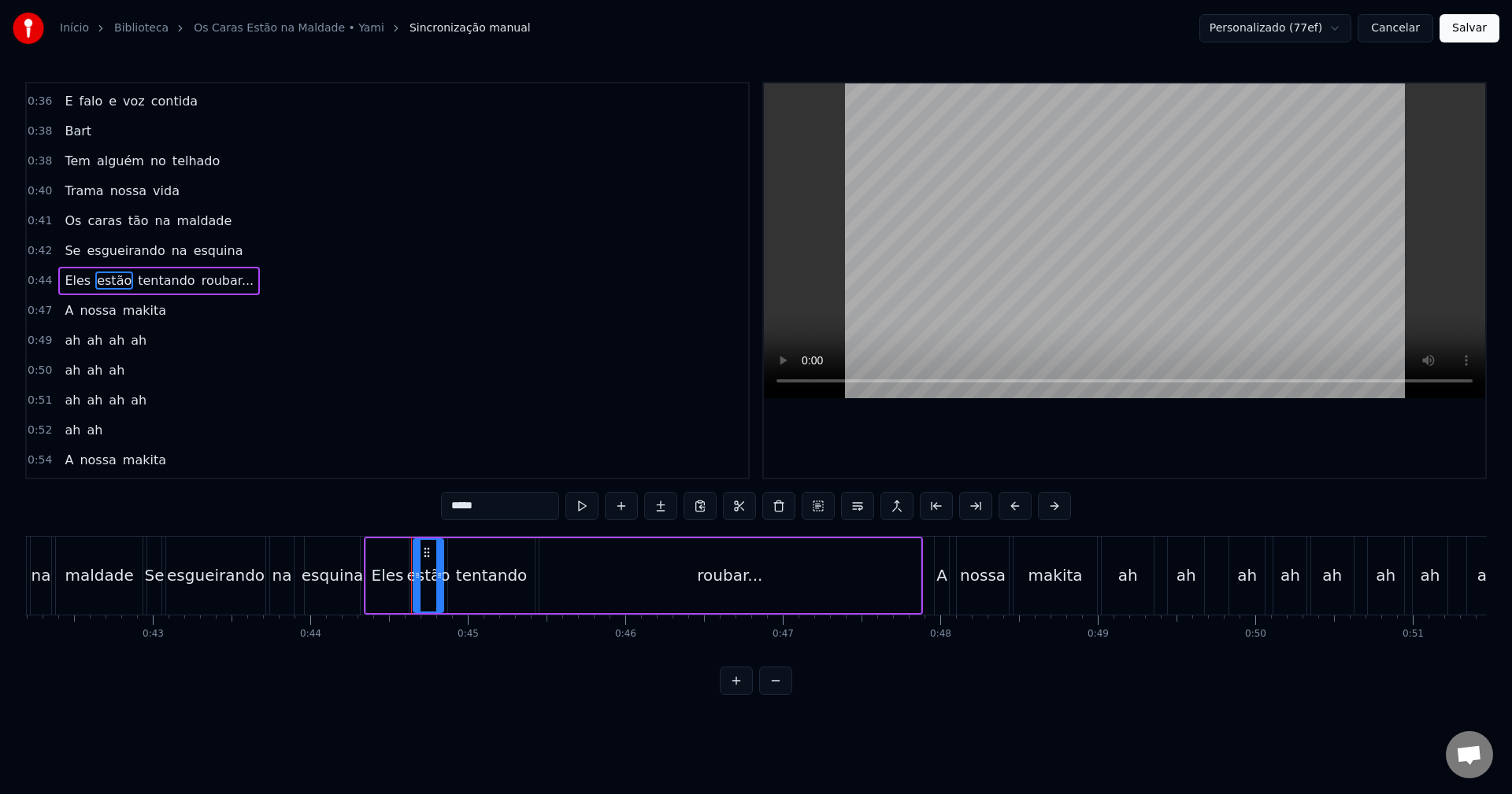
scroll to position [0, 6954]
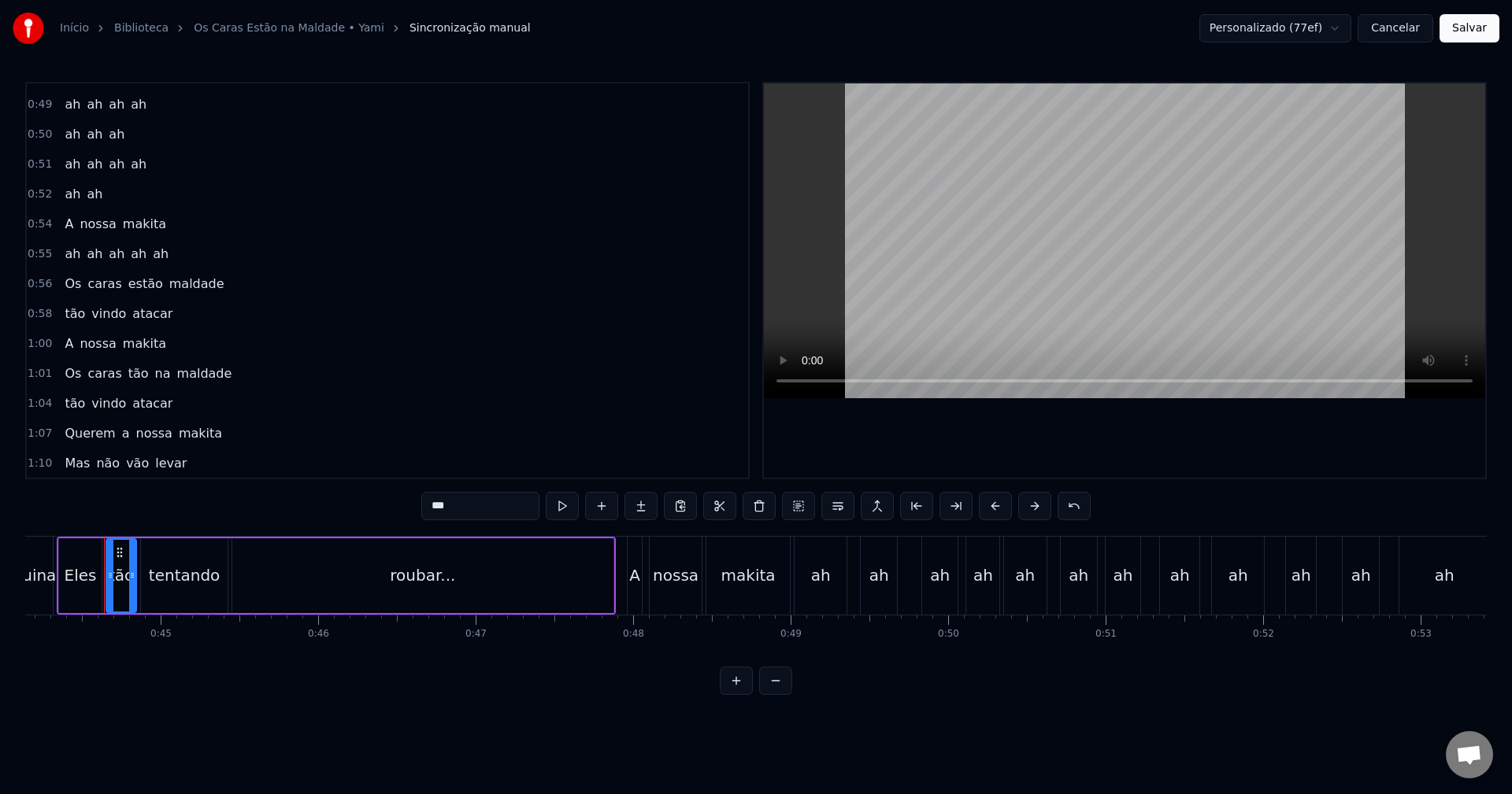
click at [140, 288] on span "estão" at bounding box center [145, 284] width 38 height 18
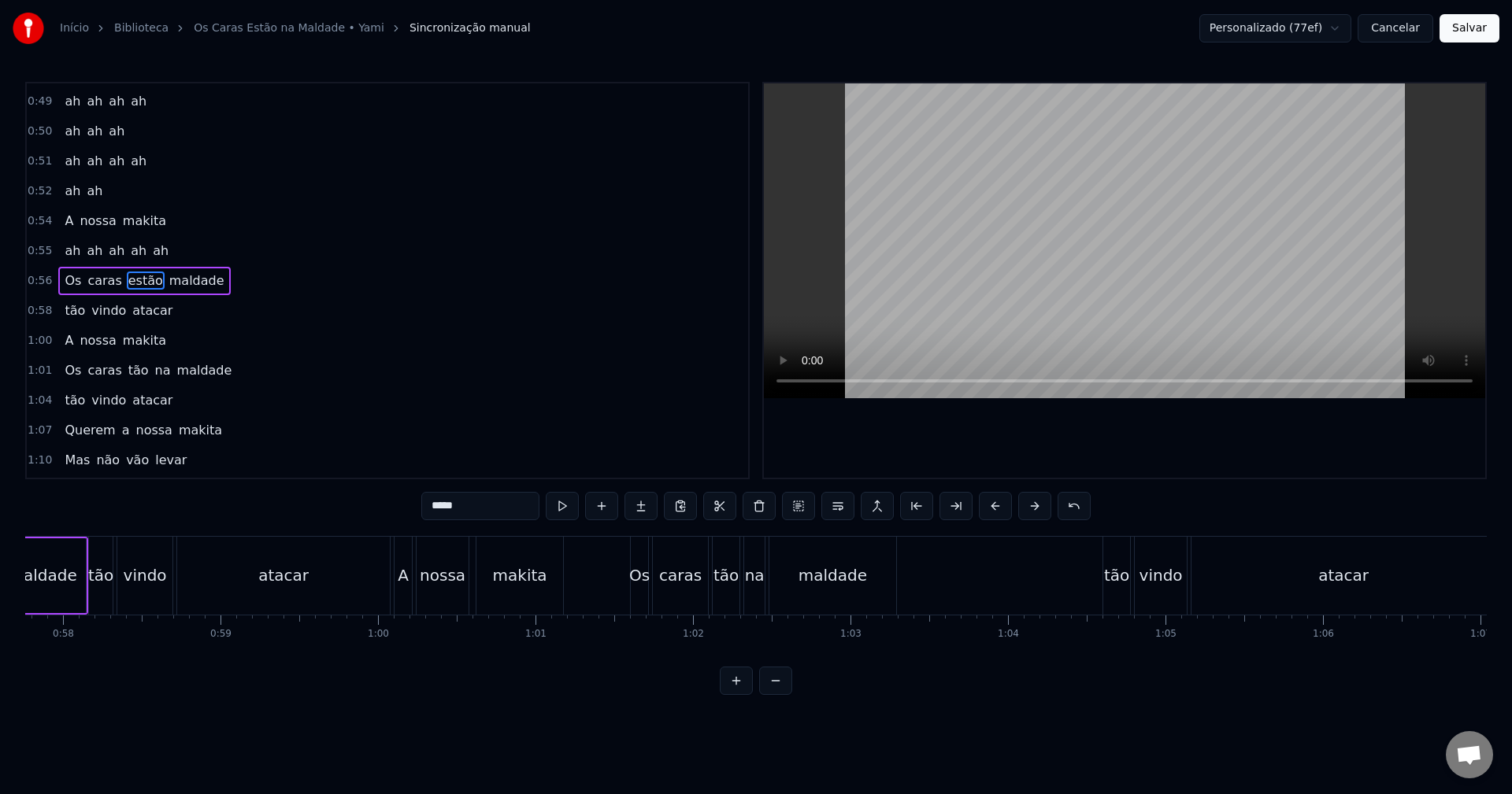
scroll to position [0, 9051]
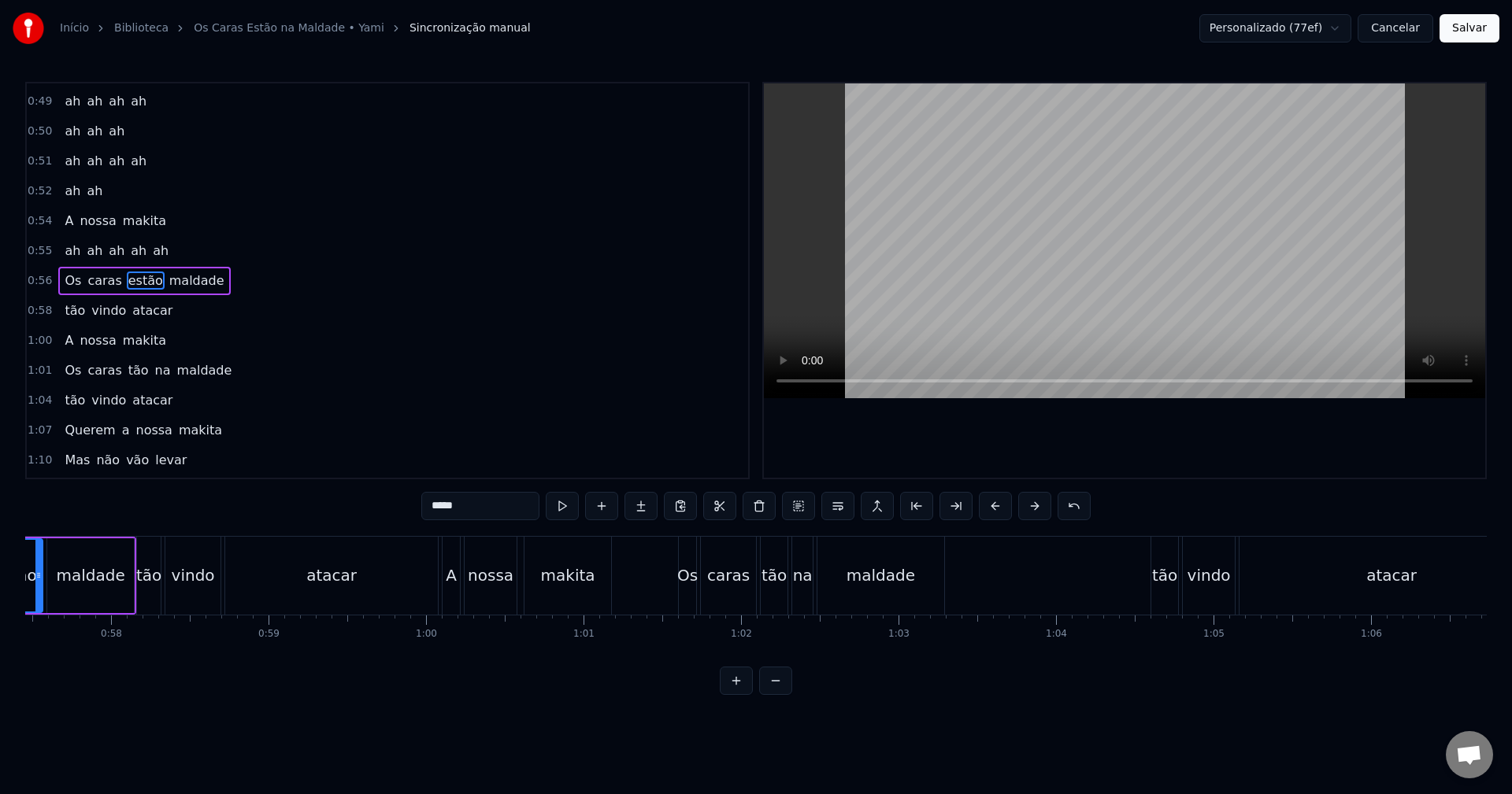
drag, startPoint x: 459, startPoint y: 508, endPoint x: 281, endPoint y: 512, distance: 178.0
click at [284, 511] on div "0:10 Mais um dia normal 0:12 Spring Field em paz 0:14 Cerveja gelada, donuts 0:…" at bounding box center [756, 388] width 1462 height 613
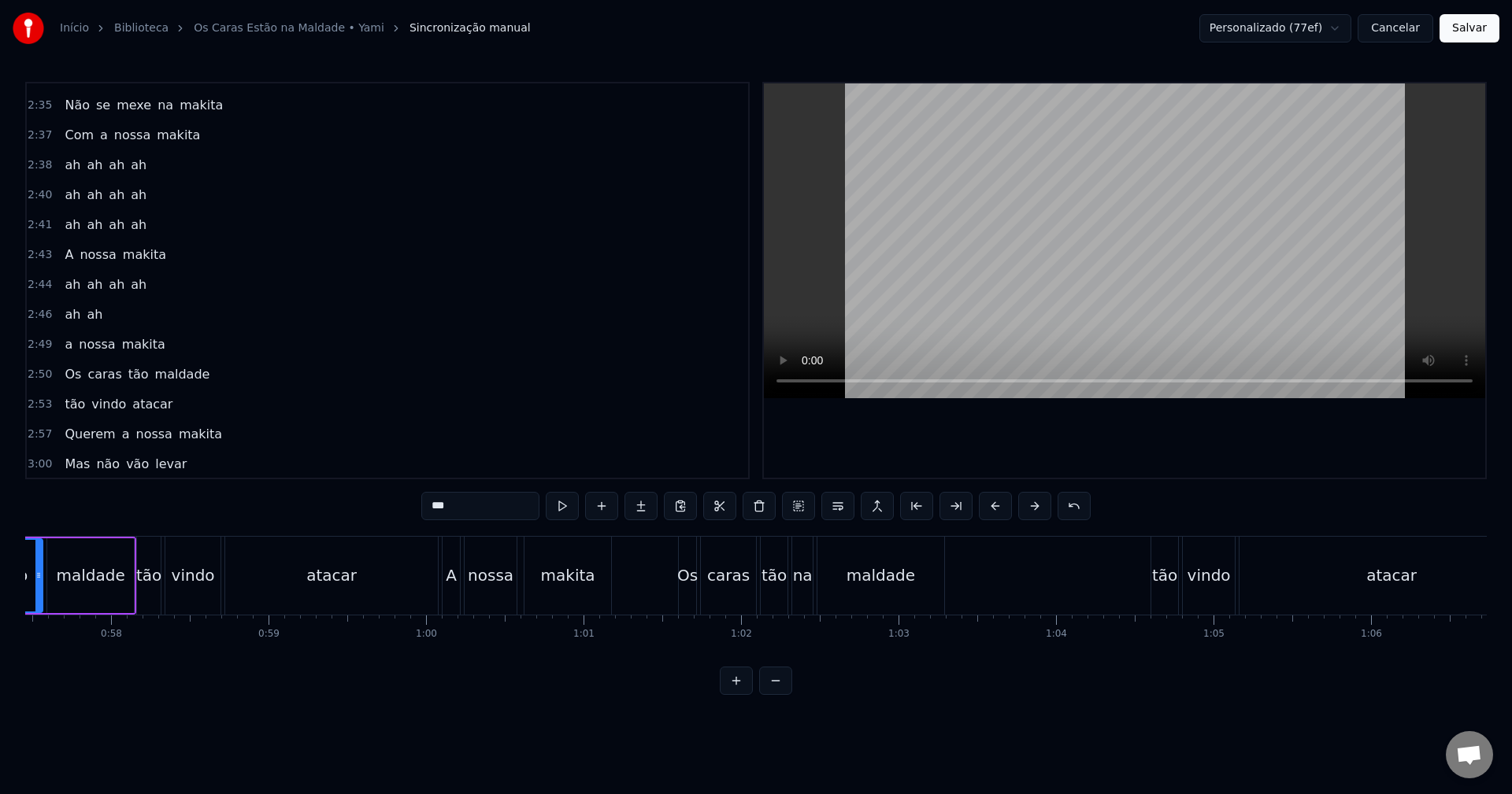
scroll to position [2388, 0]
type input "***"
click at [1479, 32] on button "Salvar" at bounding box center [1470, 28] width 60 height 28
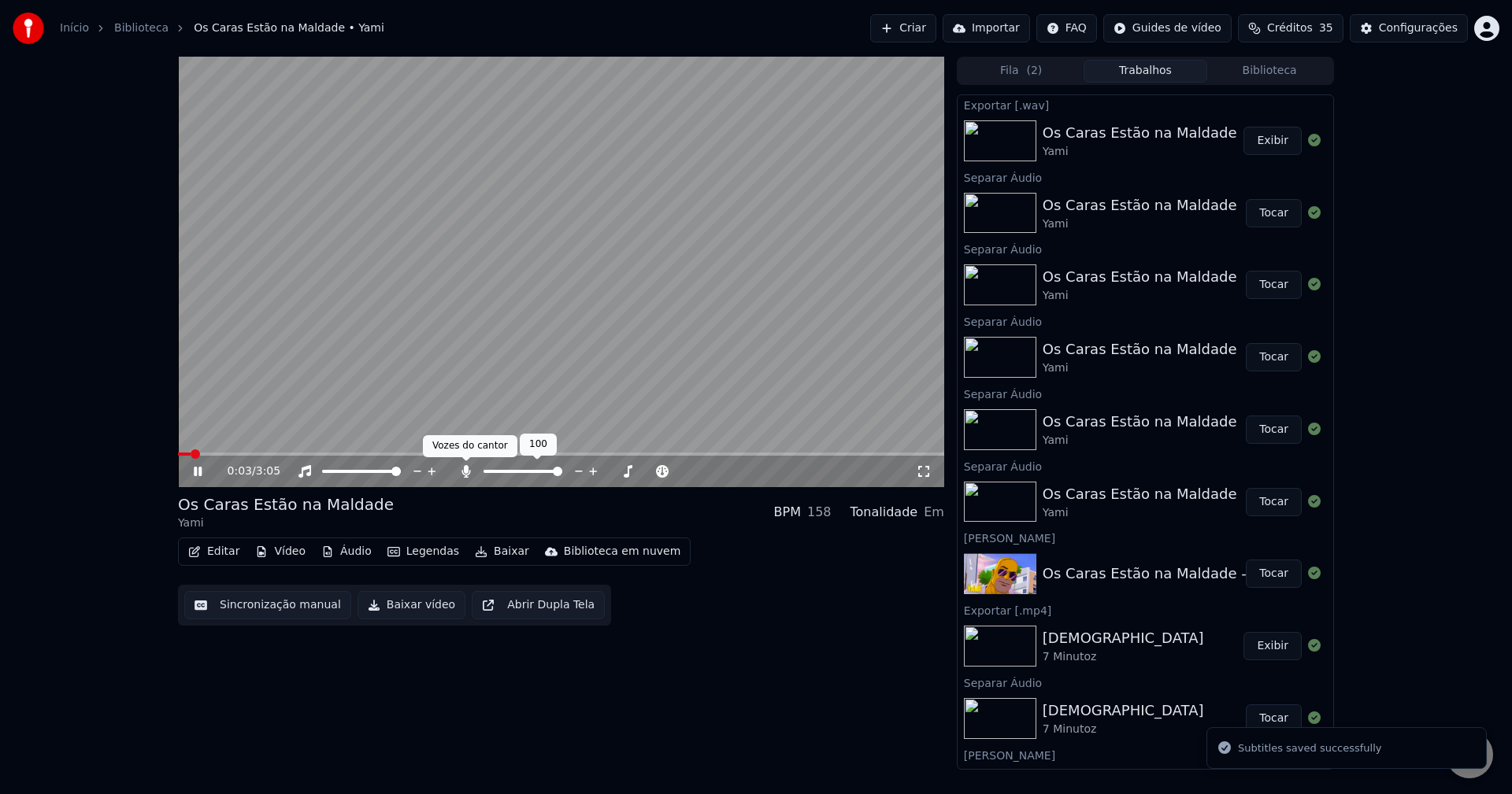
click at [466, 471] on icon at bounding box center [465, 472] width 9 height 13
click at [780, 221] on video at bounding box center [561, 271] width 766 height 431
click at [217, 452] on video at bounding box center [561, 271] width 766 height 431
click at [217, 456] on span at bounding box center [207, 454] width 58 height 3
click at [373, 289] on video at bounding box center [561, 271] width 766 height 431
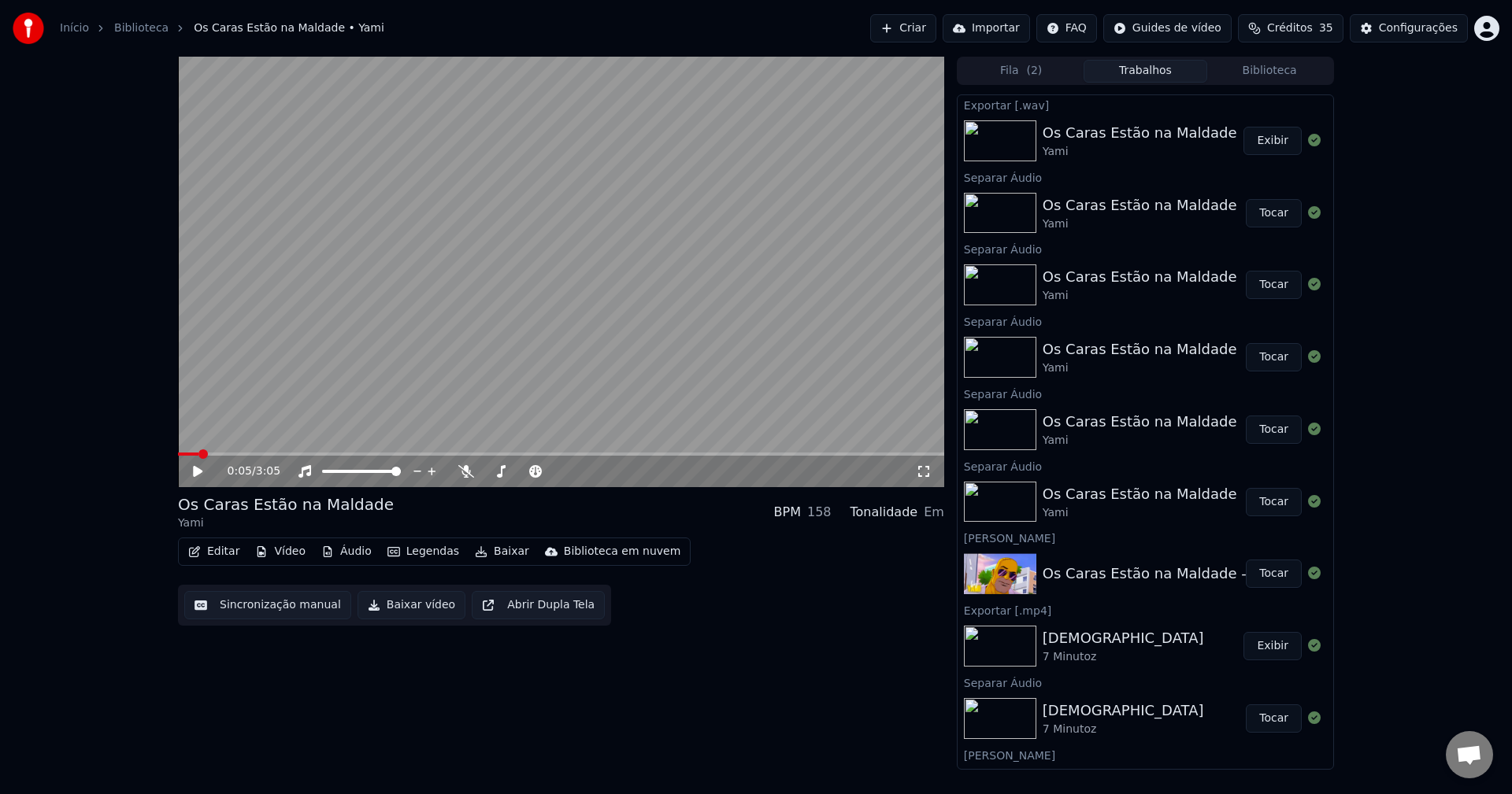
click at [198, 455] on span at bounding box center [187, 454] width 20 height 3
click at [377, 308] on video at bounding box center [561, 271] width 766 height 431
click at [476, 397] on video at bounding box center [561, 271] width 766 height 431
click at [213, 452] on span at bounding box center [196, 454] width 37 height 3
click at [367, 348] on video at bounding box center [561, 271] width 766 height 431
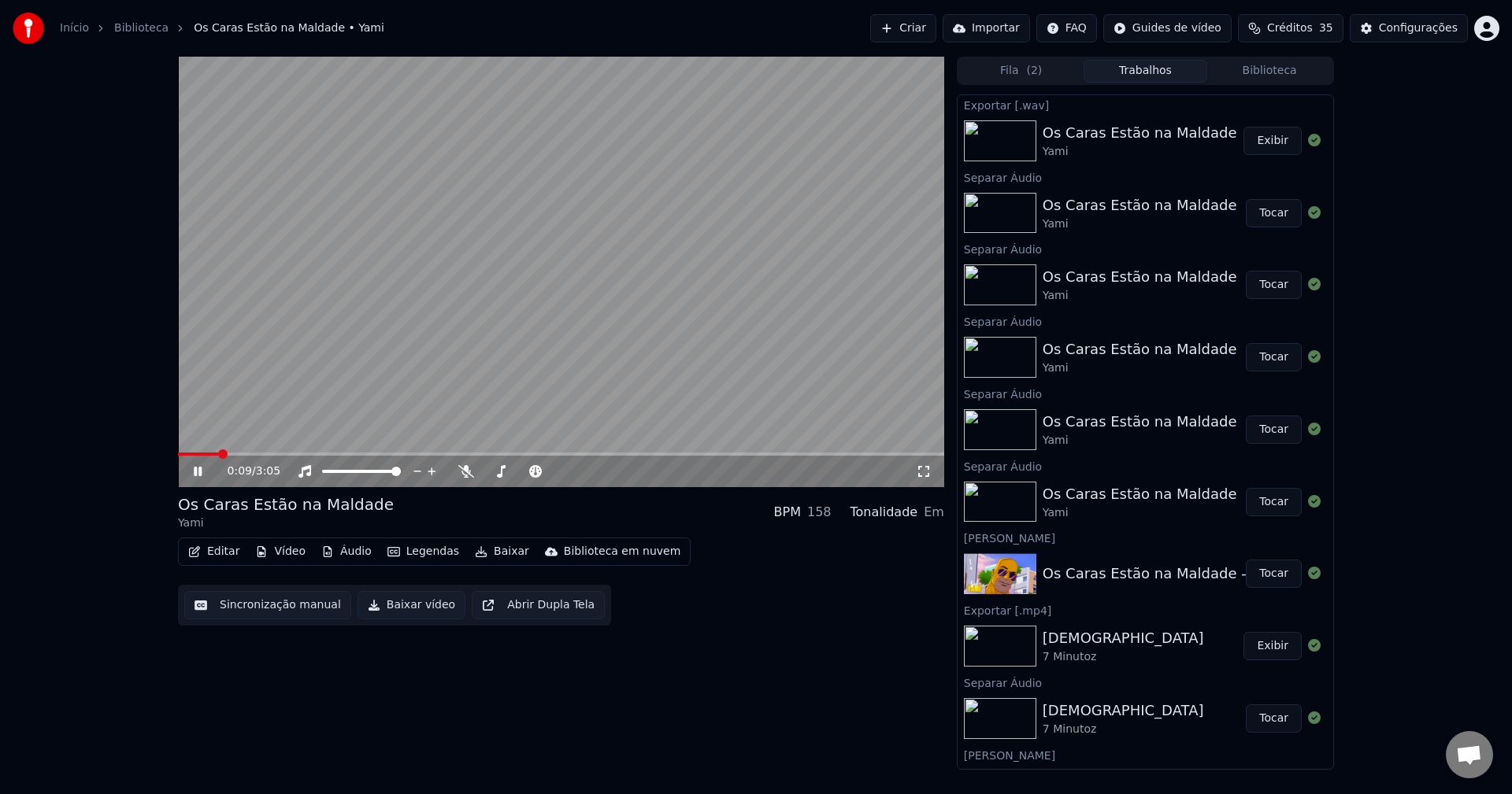
click at [465, 480] on div "0:09 / 3:05" at bounding box center [572, 471] width 689 height 15
click at [465, 463] on span at bounding box center [466, 461] width 8 height 8
click at [465, 471] on icon at bounding box center [465, 472] width 15 height 13
click at [432, 337] on video at bounding box center [561, 271] width 766 height 431
click at [213, 454] on span at bounding box center [201, 454] width 47 height 3
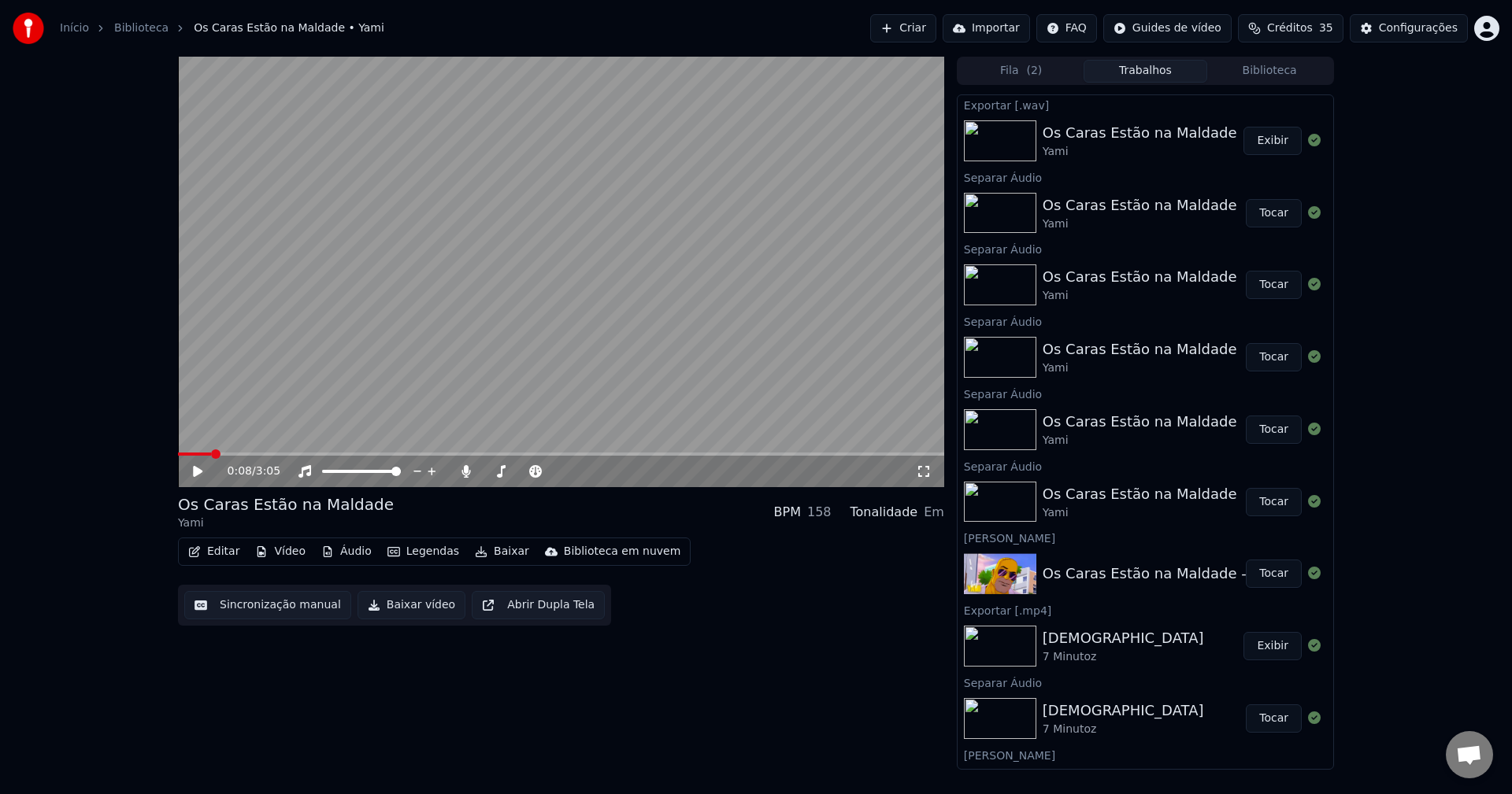
click at [339, 335] on video at bounding box center [561, 271] width 766 height 431
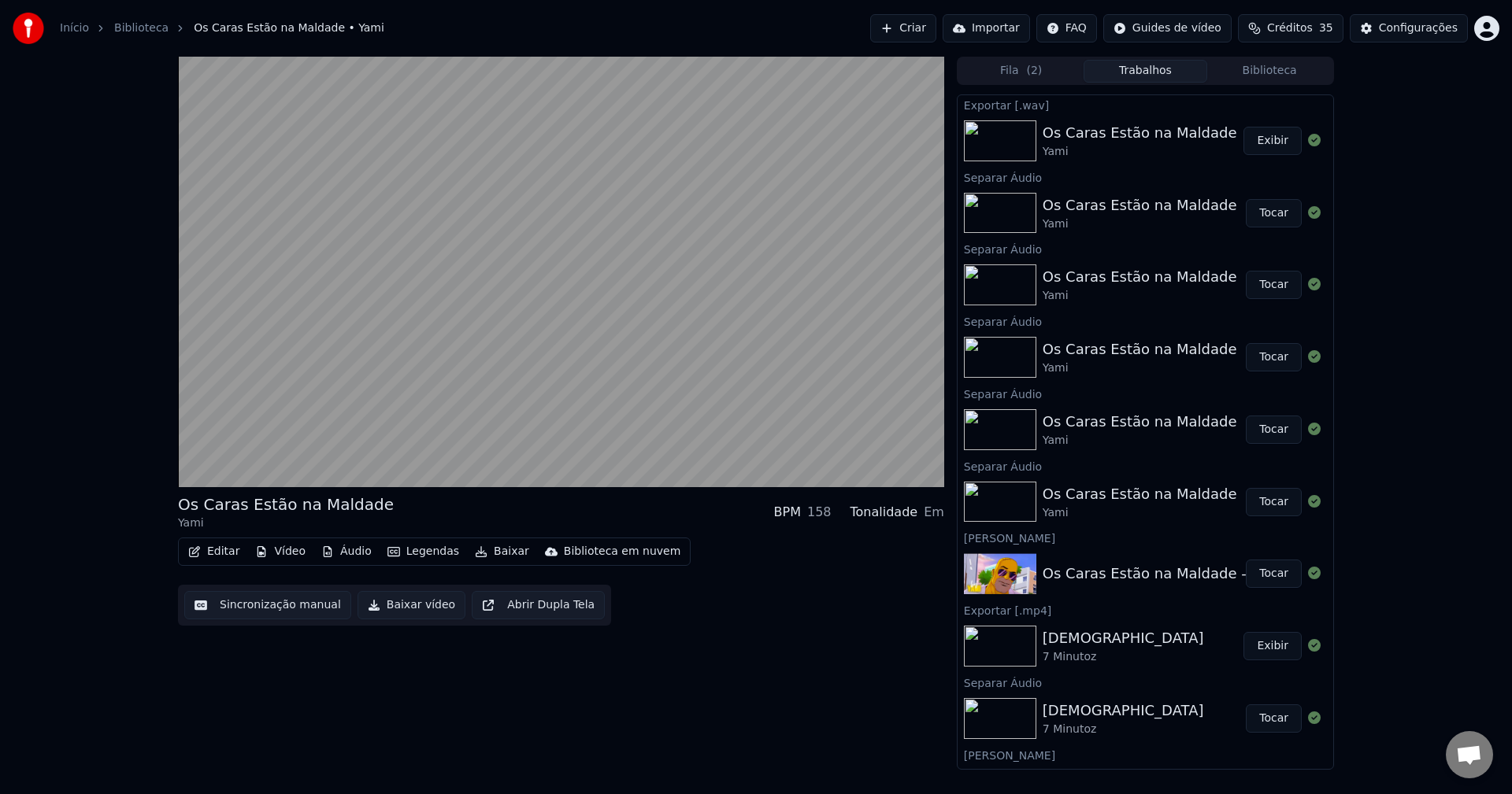
click at [339, 335] on video at bounding box center [561, 271] width 766 height 431
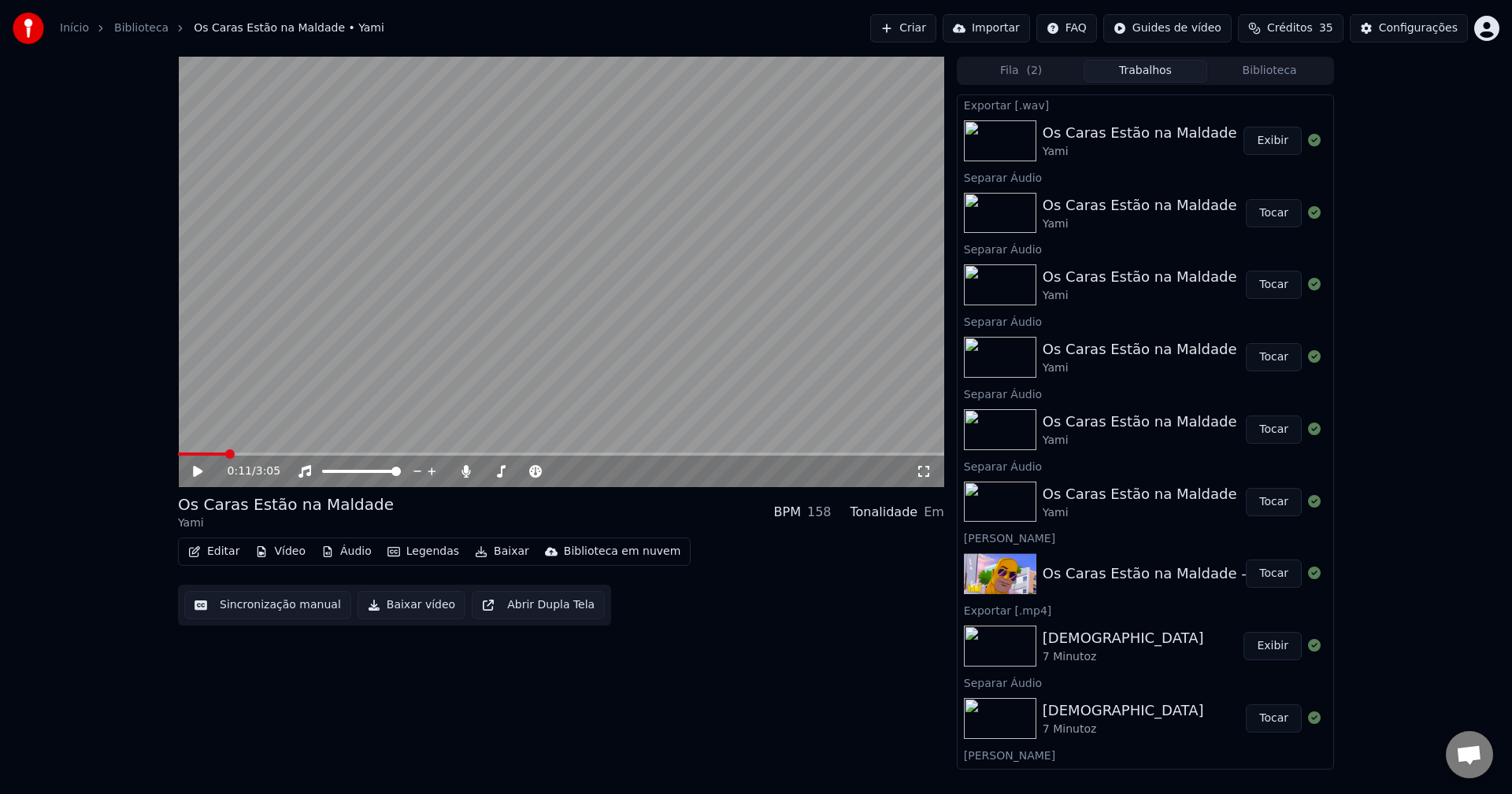
click at [339, 335] on video at bounding box center [561, 271] width 766 height 431
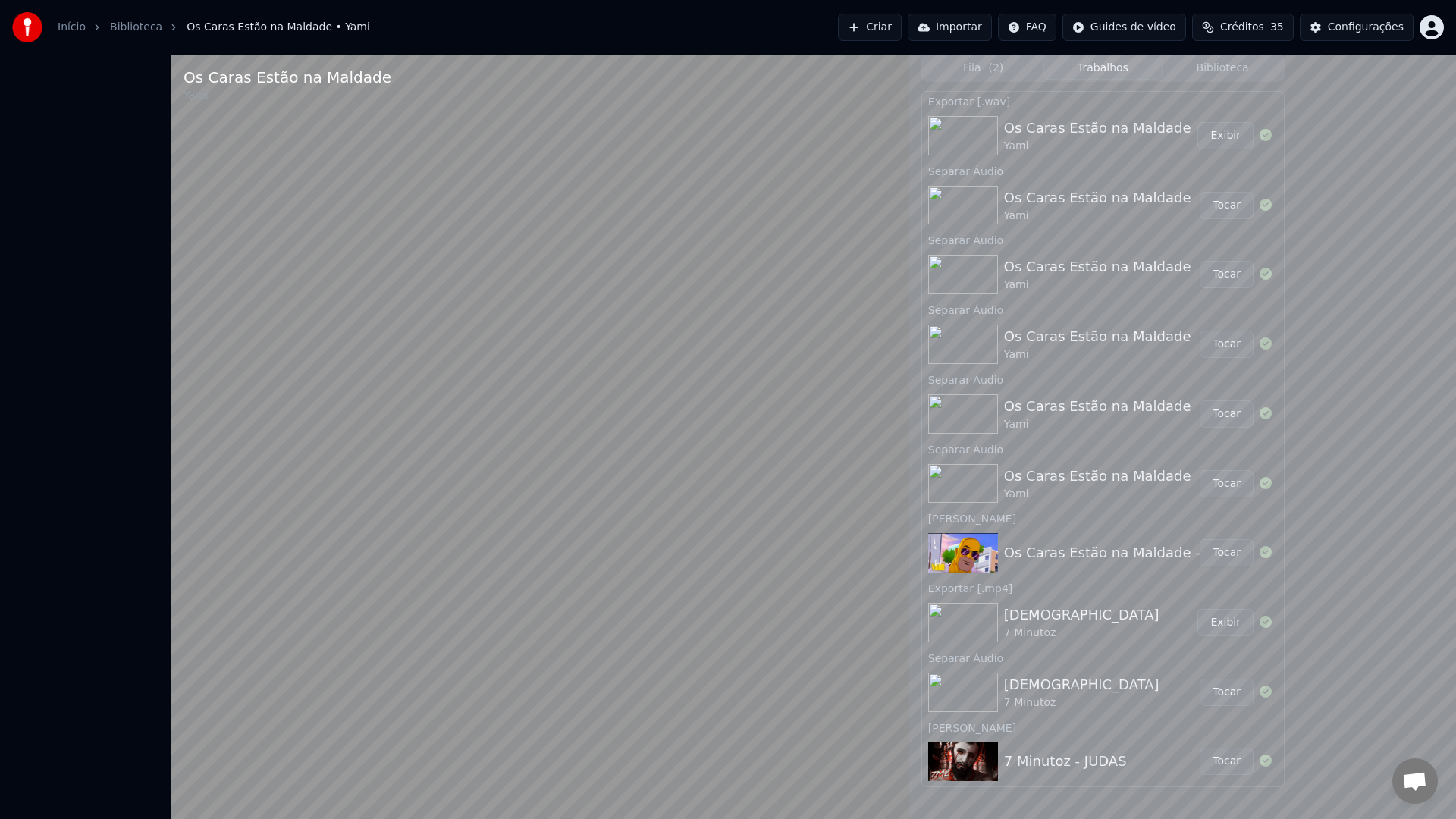
click at [397, 570] on video at bounding box center [540, 464] width 738 height 819
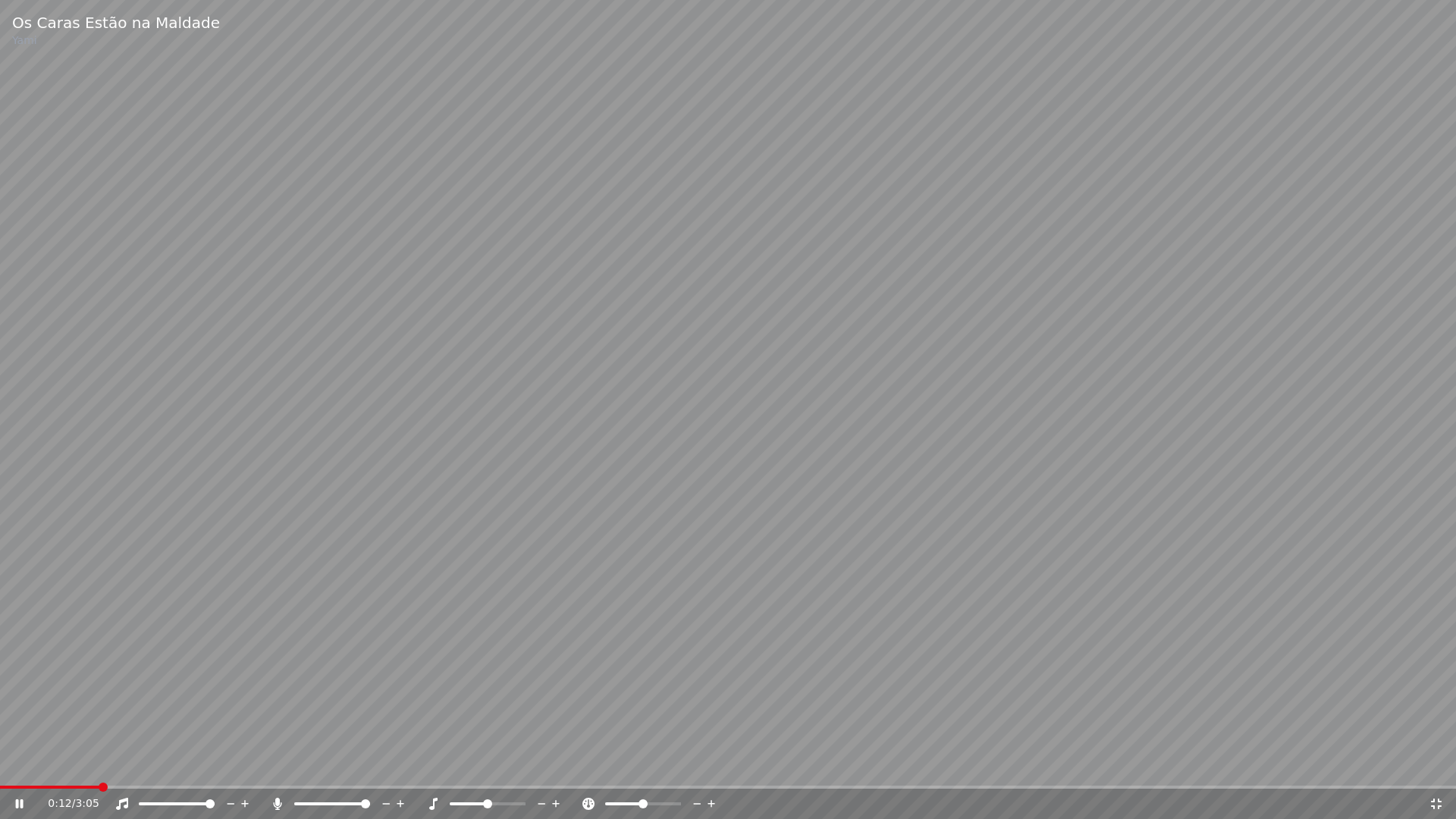
click at [384, 583] on video at bounding box center [728, 409] width 1456 height 819
click at [61, 765] on video at bounding box center [728, 409] width 1456 height 819
click at [57, 765] on span at bounding box center [51, 787] width 103 height 3
click at [1437, 765] on icon at bounding box center [1436, 803] width 15 height 12
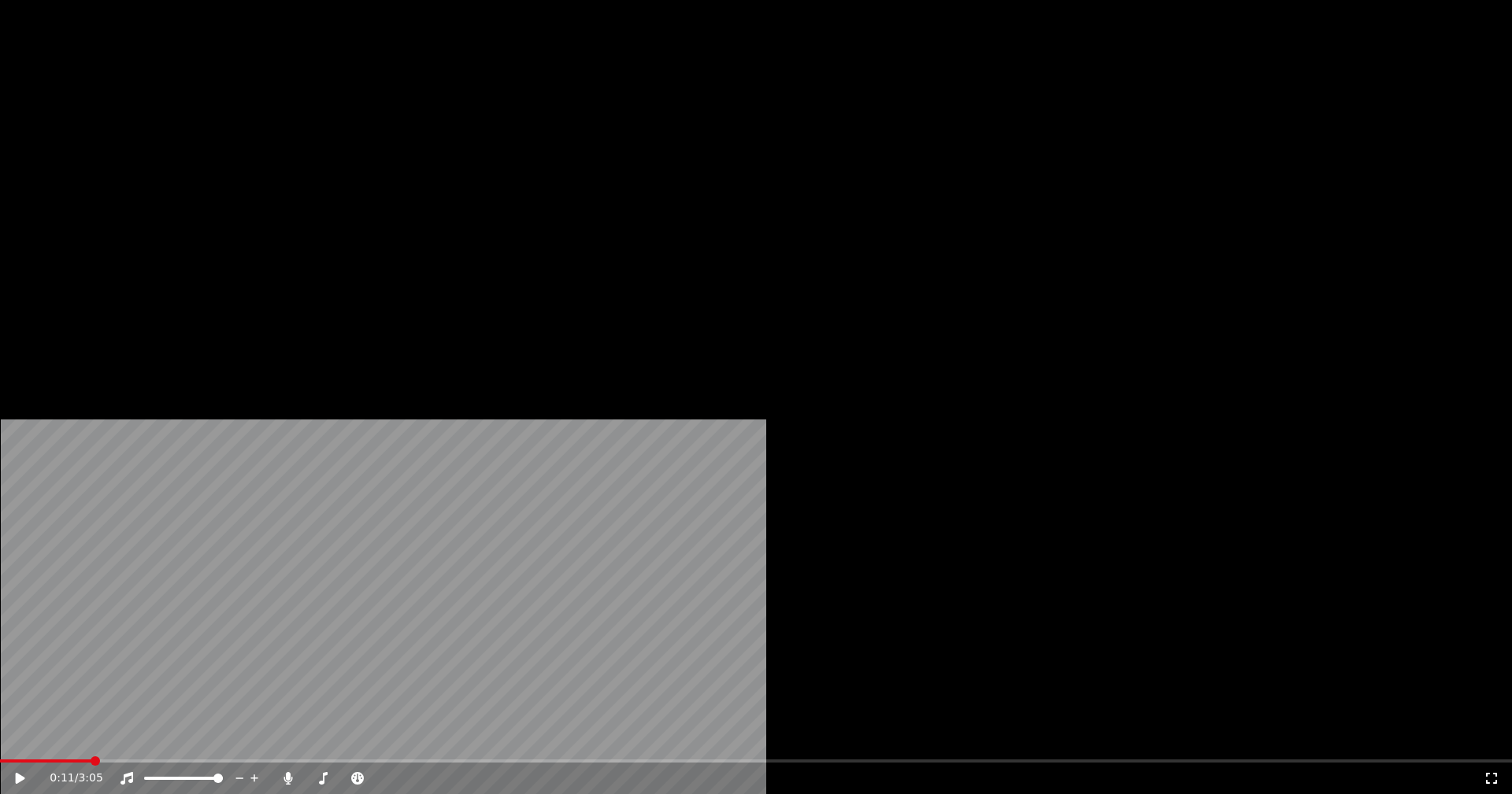
click at [217, 132] on button "Editar" at bounding box center [213, 120] width 64 height 22
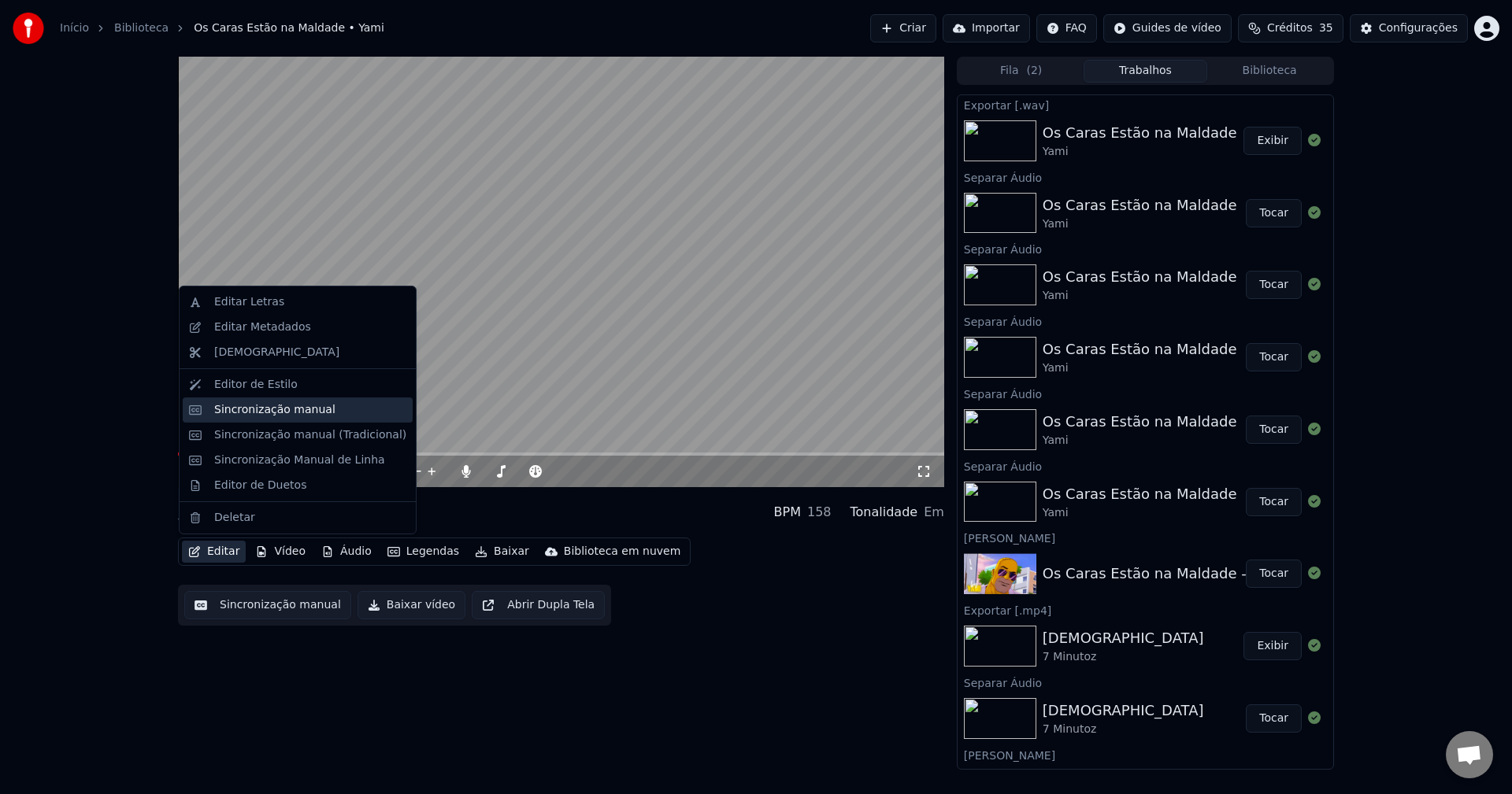
click at [264, 414] on div "Sincronização manual" at bounding box center [275, 410] width 121 height 15
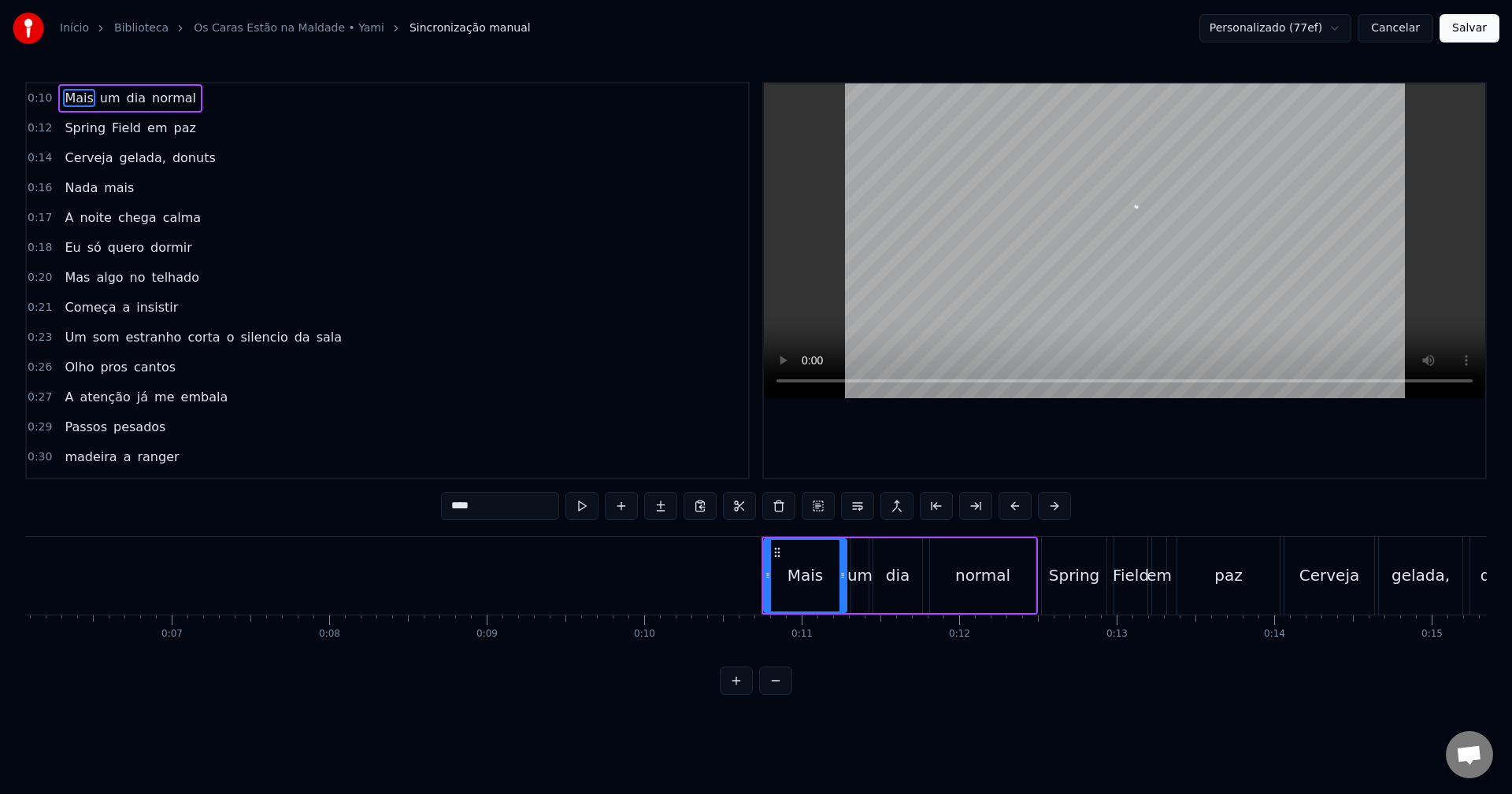
scroll to position [0, 1613]
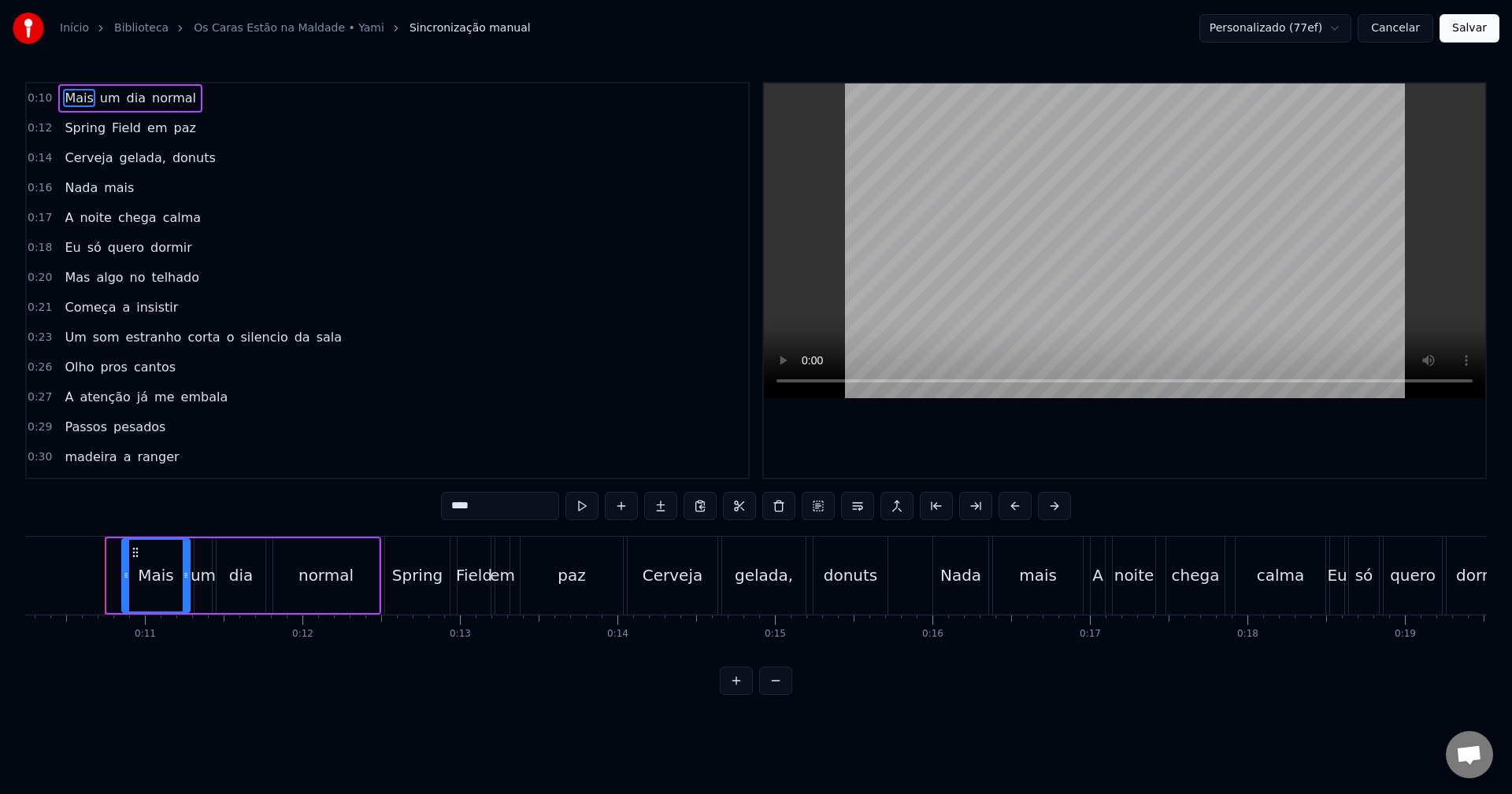
drag, startPoint x: 108, startPoint y: 572, endPoint x: 123, endPoint y: 569, distance: 15.3
click at [123, 569] on icon at bounding box center [126, 576] width 6 height 13
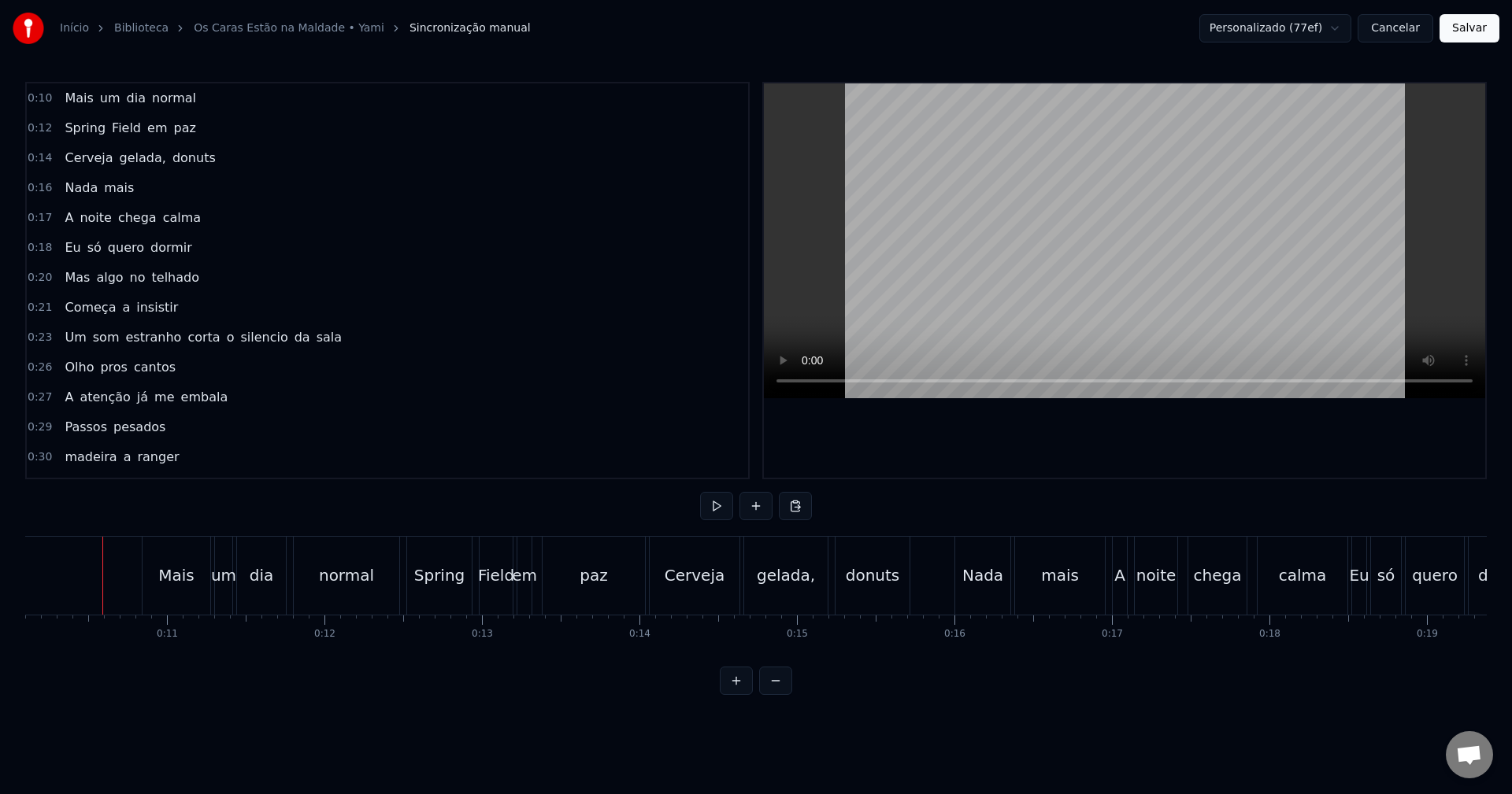
scroll to position [0, 1590]
click at [154, 563] on div "Mais" at bounding box center [178, 576] width 68 height 78
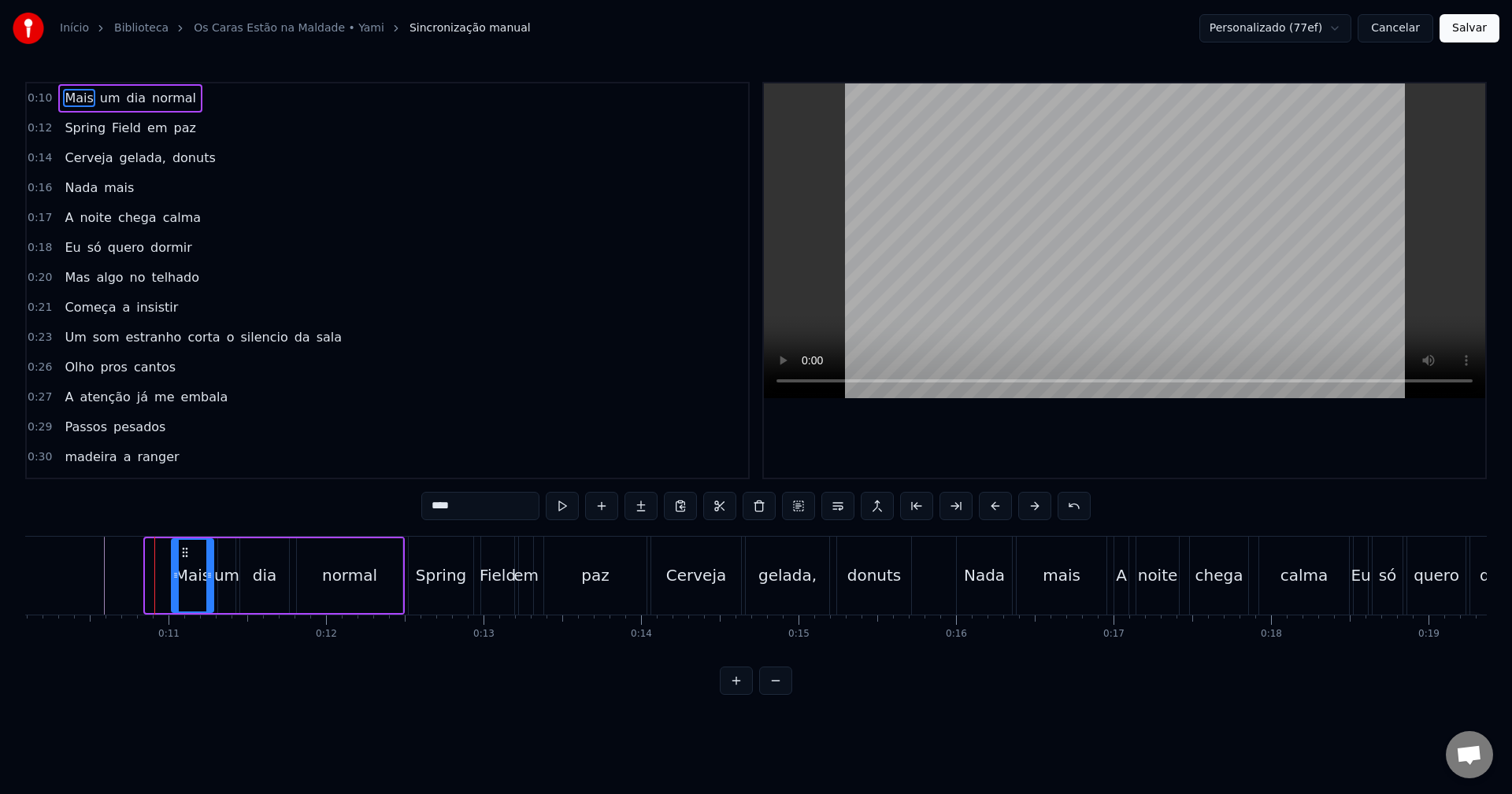
drag, startPoint x: 148, startPoint y: 576, endPoint x: 174, endPoint y: 576, distance: 26.0
click at [174, 576] on icon at bounding box center [175, 576] width 6 height 13
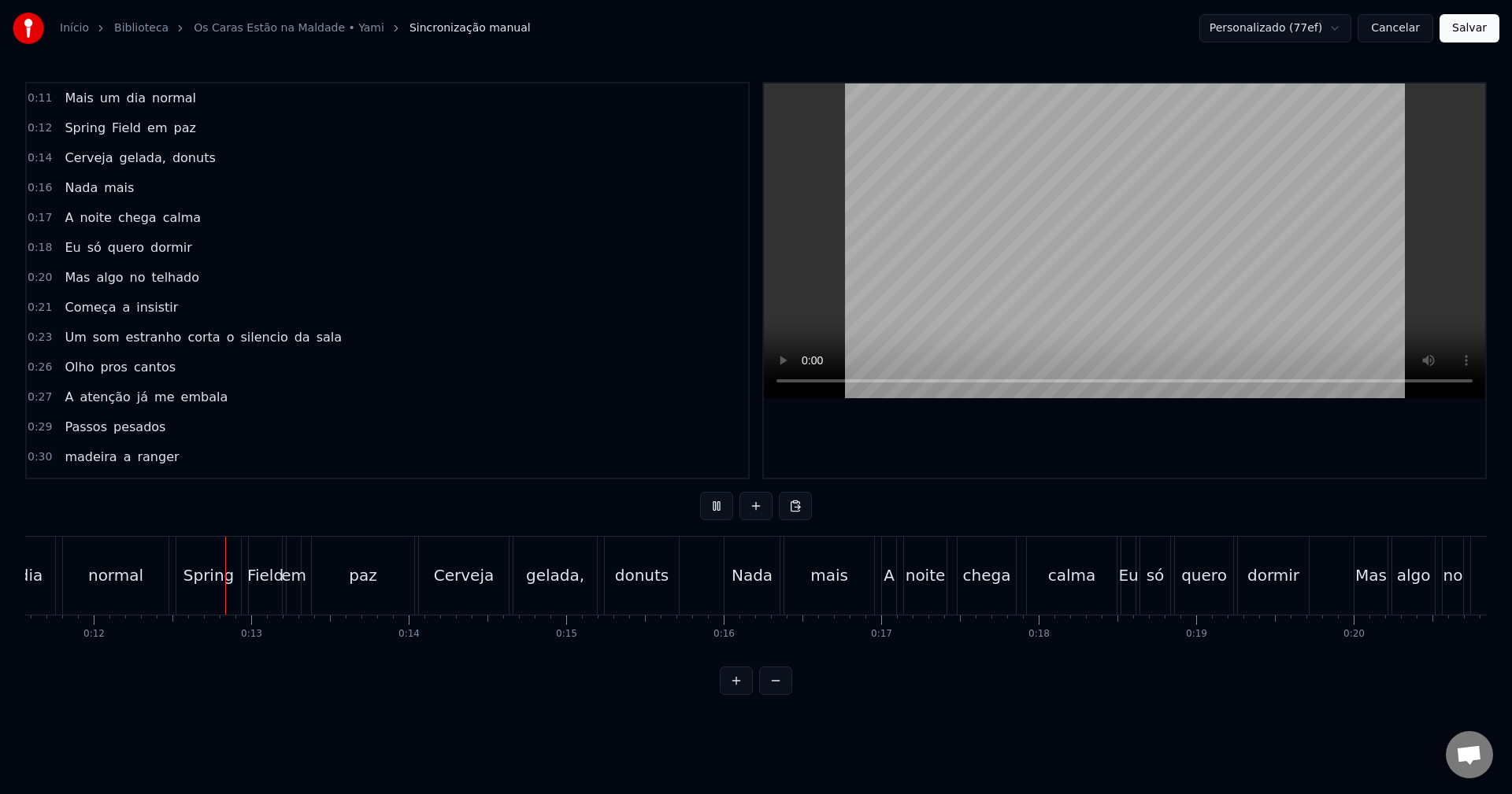
scroll to position [0, 1841]
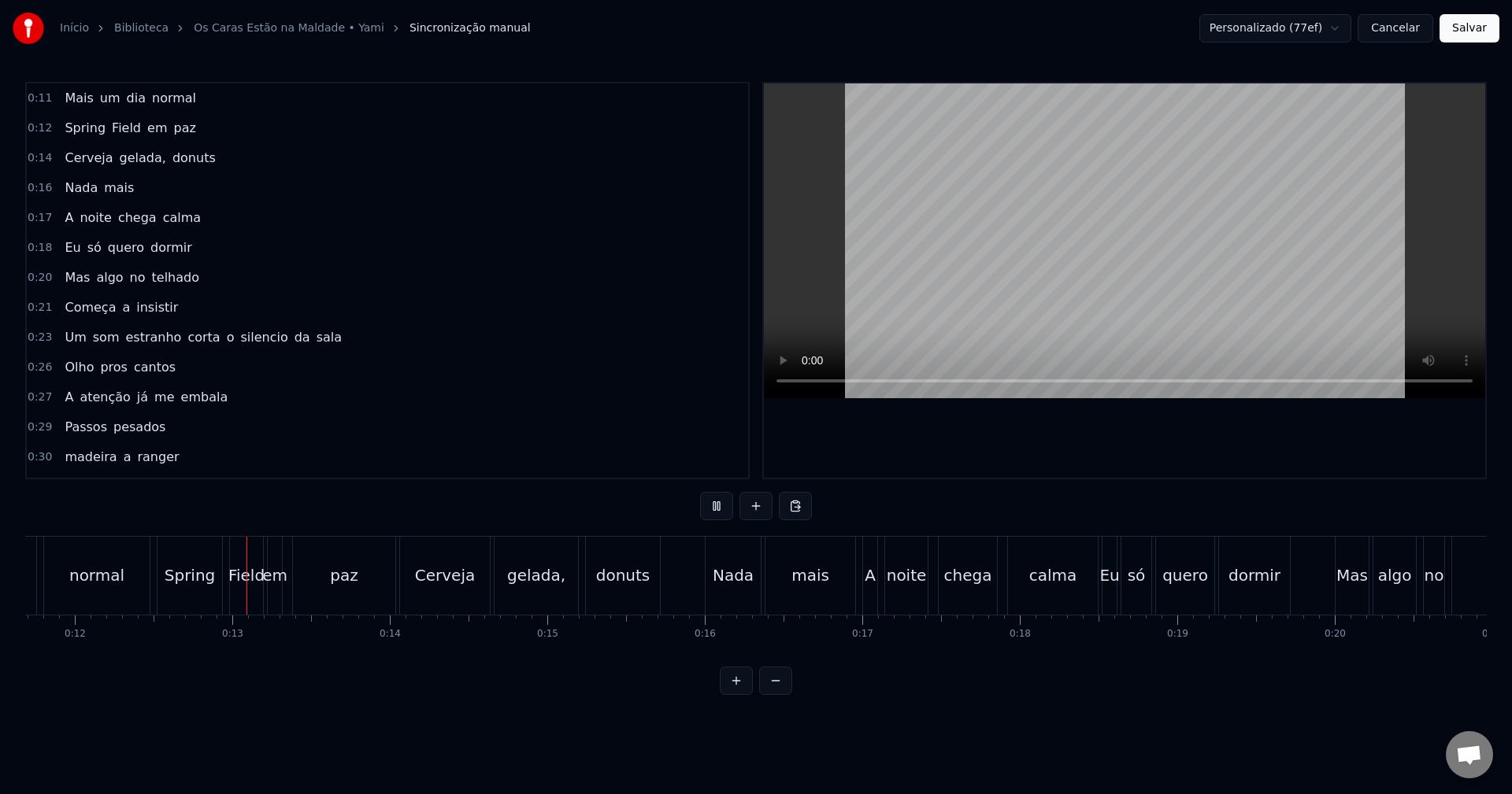
click at [1468, 28] on button "Salvar" at bounding box center [1470, 28] width 60 height 28
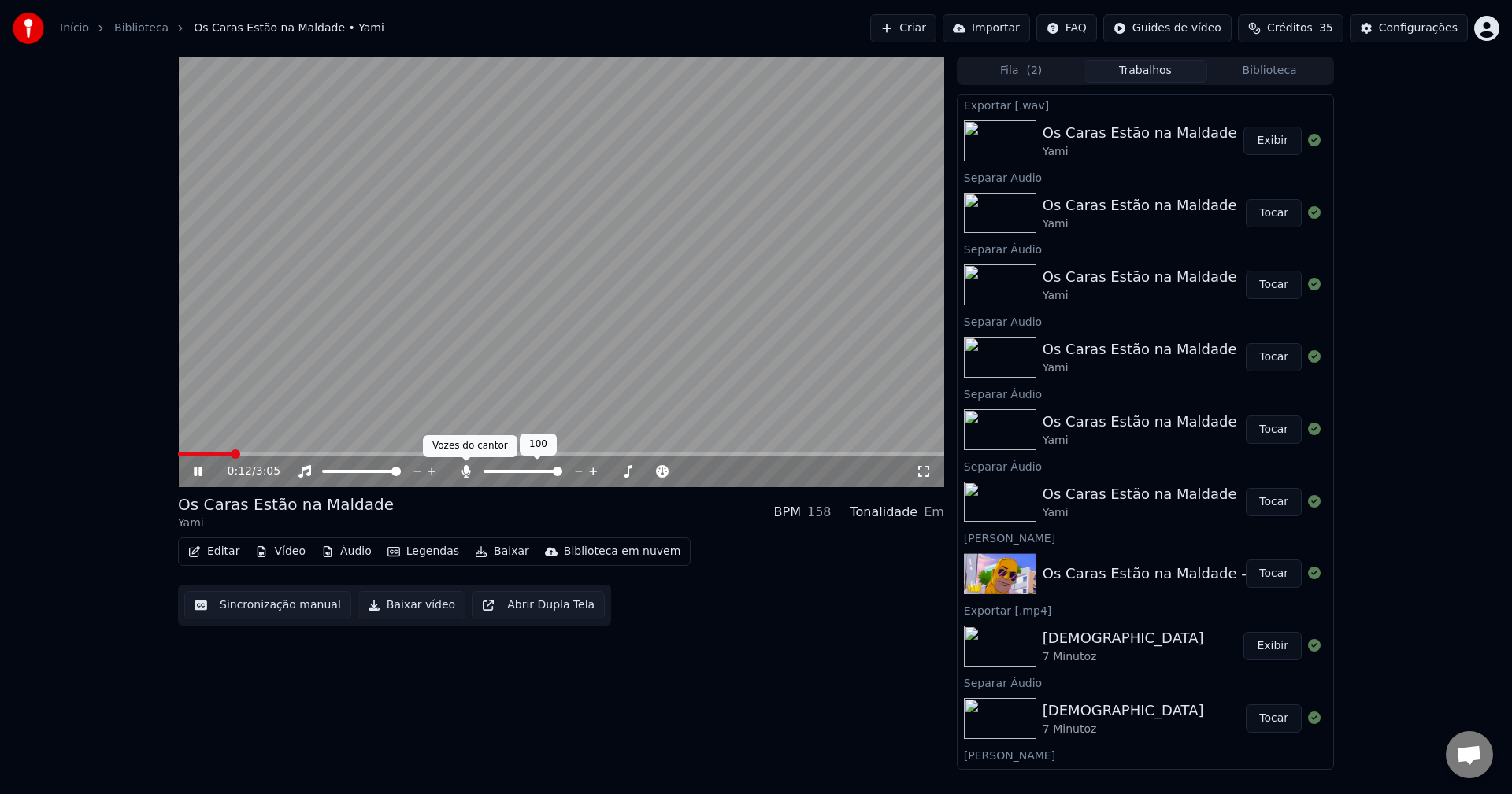
click at [465, 479] on div at bounding box center [529, 471] width 142 height 15
click at [472, 469] on icon at bounding box center [465, 472] width 15 height 13
click at [216, 456] on span at bounding box center [208, 454] width 61 height 3
click at [466, 476] on icon at bounding box center [465, 472] width 15 height 13
click at [466, 476] on icon at bounding box center [465, 472] width 9 height 13
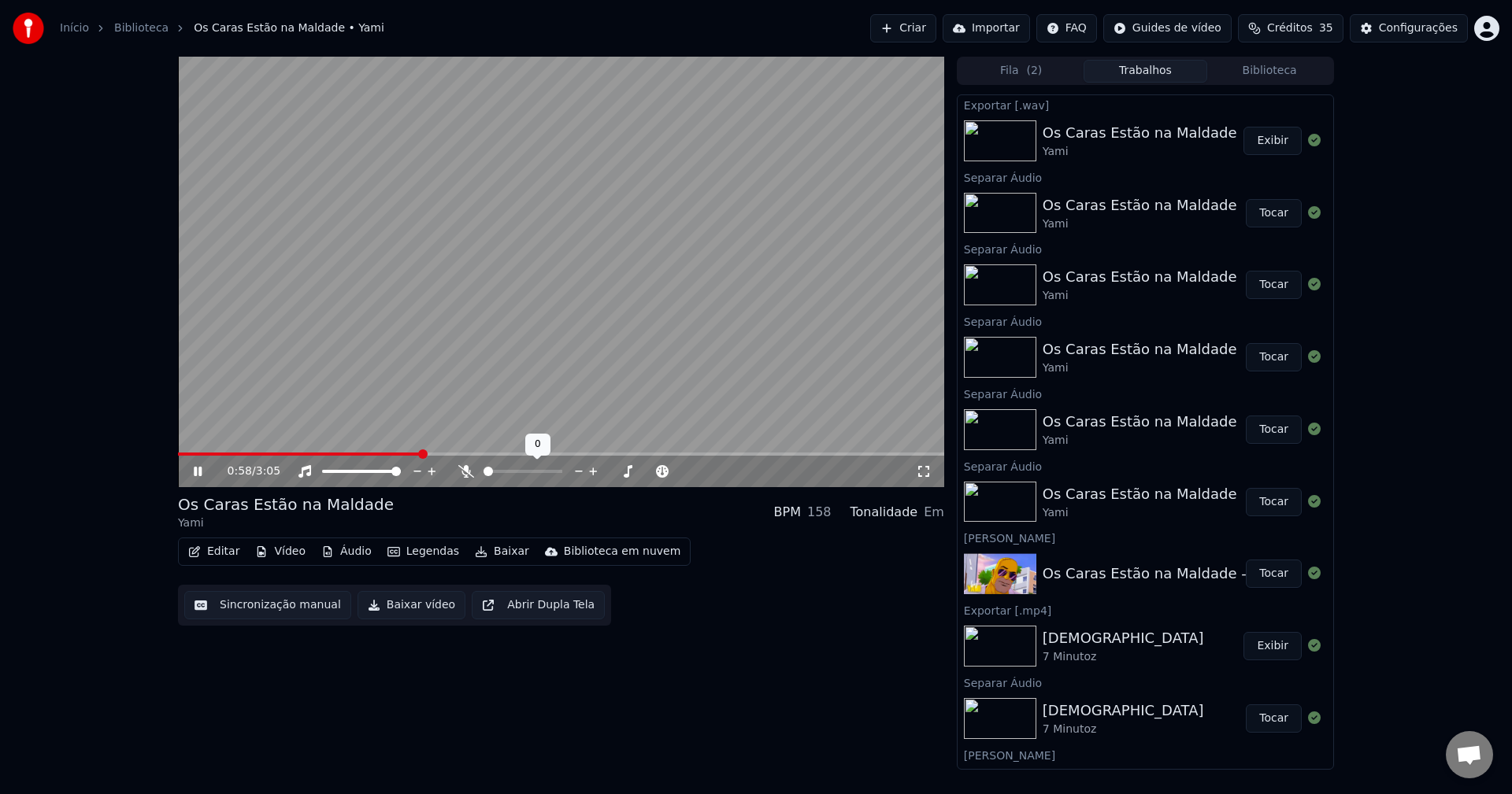
click at [465, 477] on icon at bounding box center [465, 472] width 15 height 13
click at [465, 477] on icon at bounding box center [465, 472] width 9 height 13
drag, startPoint x: 482, startPoint y: 305, endPoint x: 485, endPoint y: 289, distance: 16.3
click at [485, 289] on video at bounding box center [561, 271] width 766 height 431
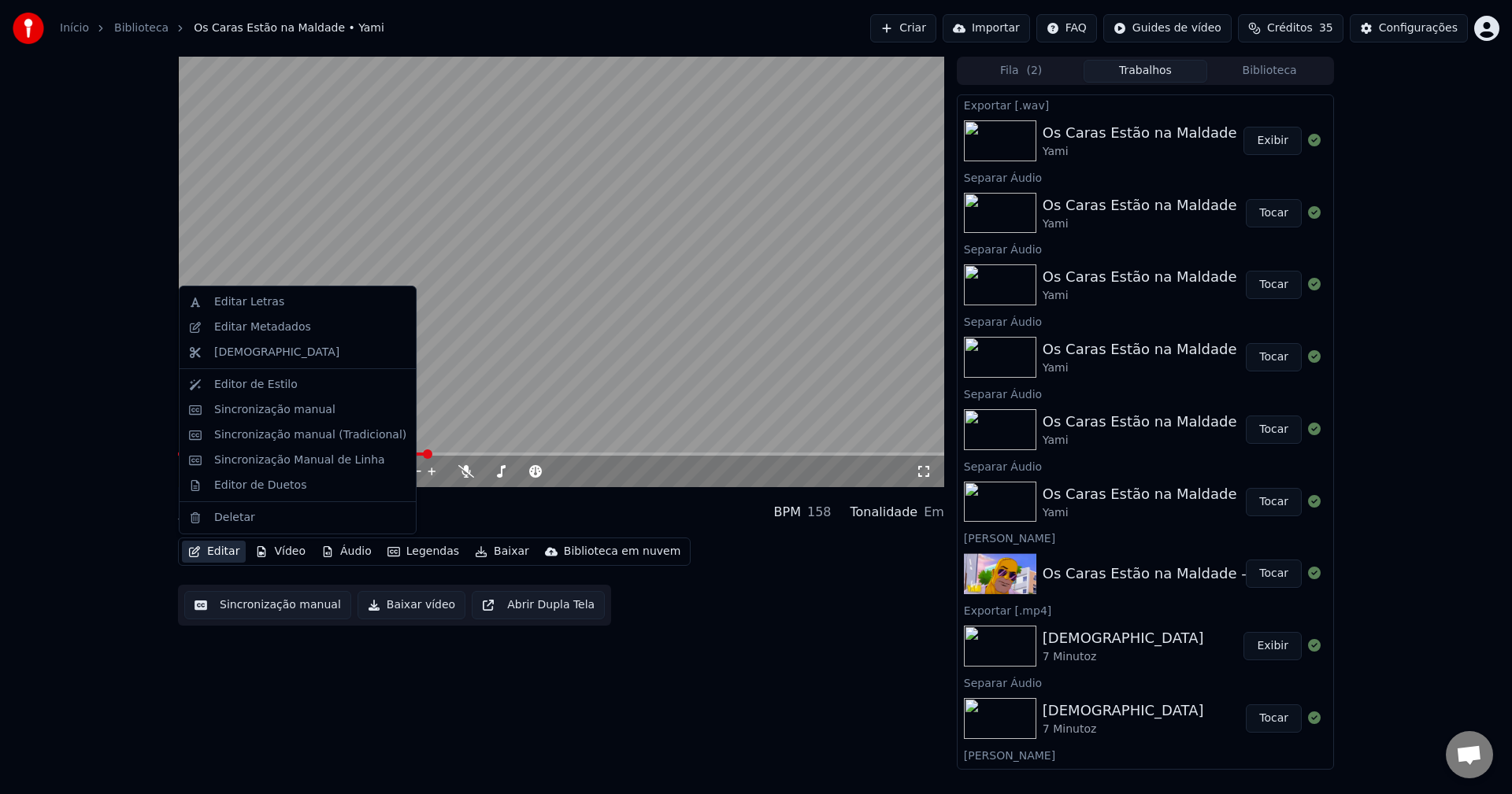
click at [214, 553] on button "Editar" at bounding box center [213, 552] width 64 height 22
click at [275, 414] on div "Sincronização manual" at bounding box center [275, 410] width 121 height 15
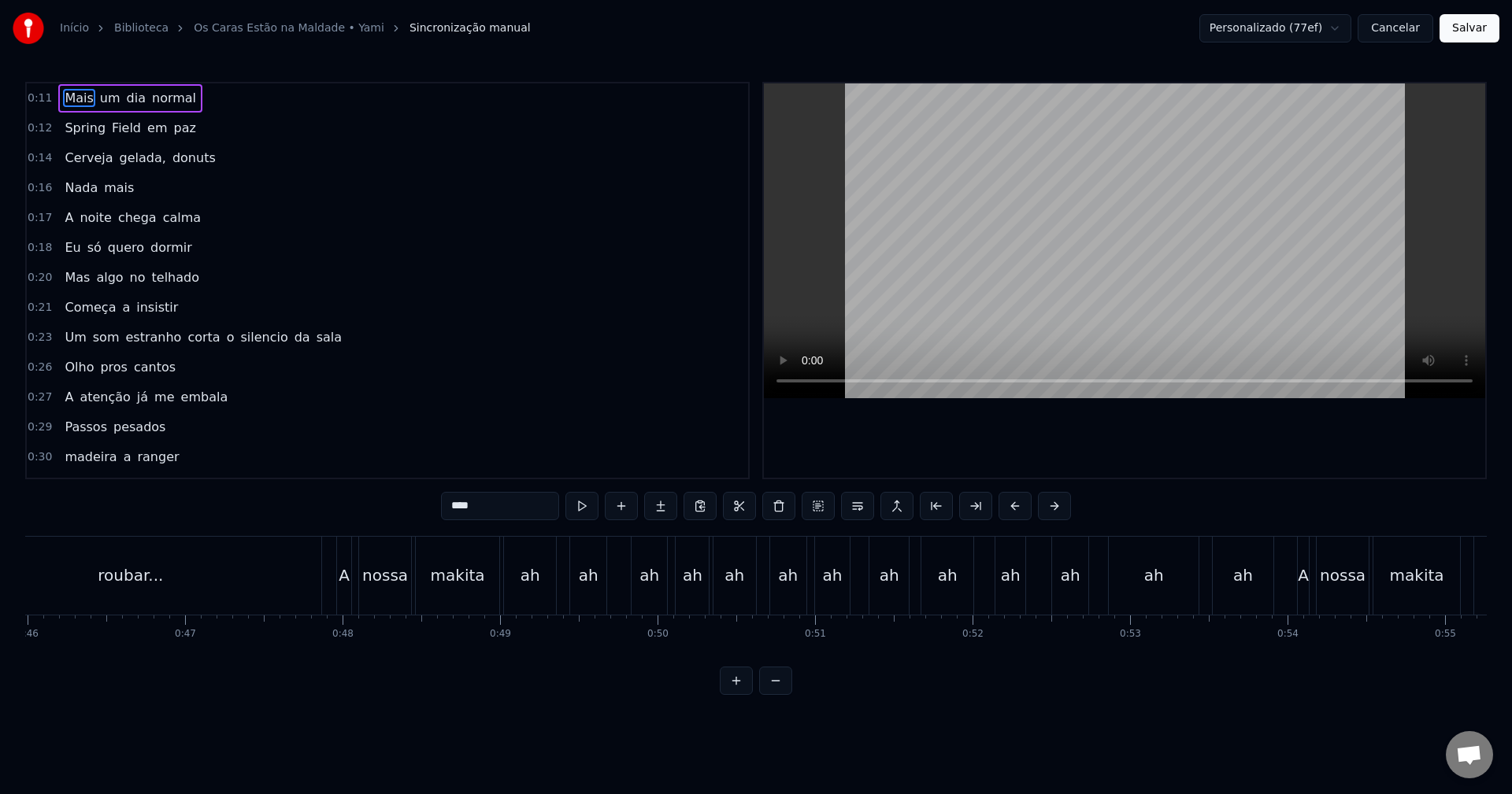
scroll to position [0, 7261]
click at [320, 547] on div "A" at bounding box center [327, 576] width 15 height 78
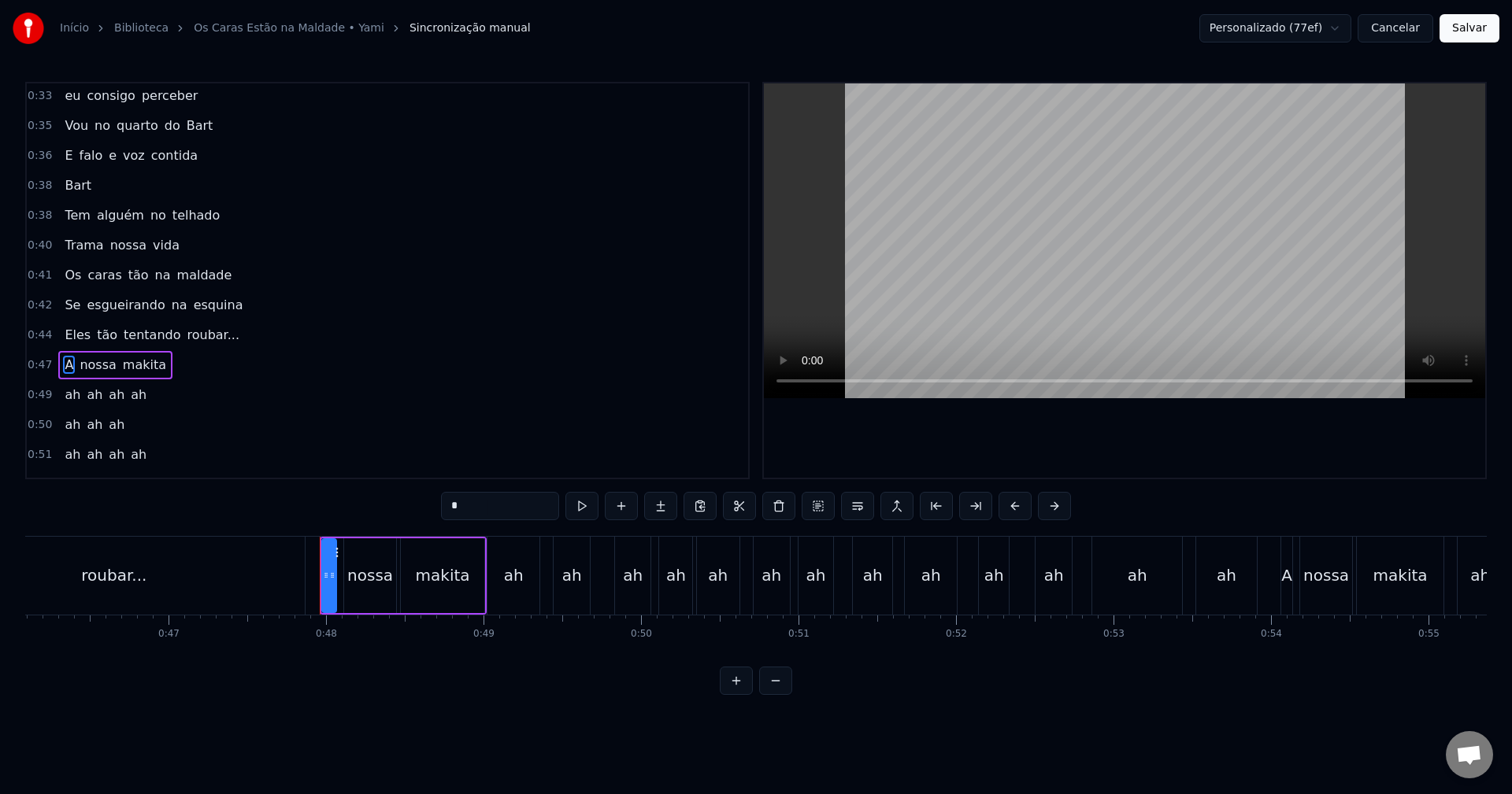
scroll to position [506, 0]
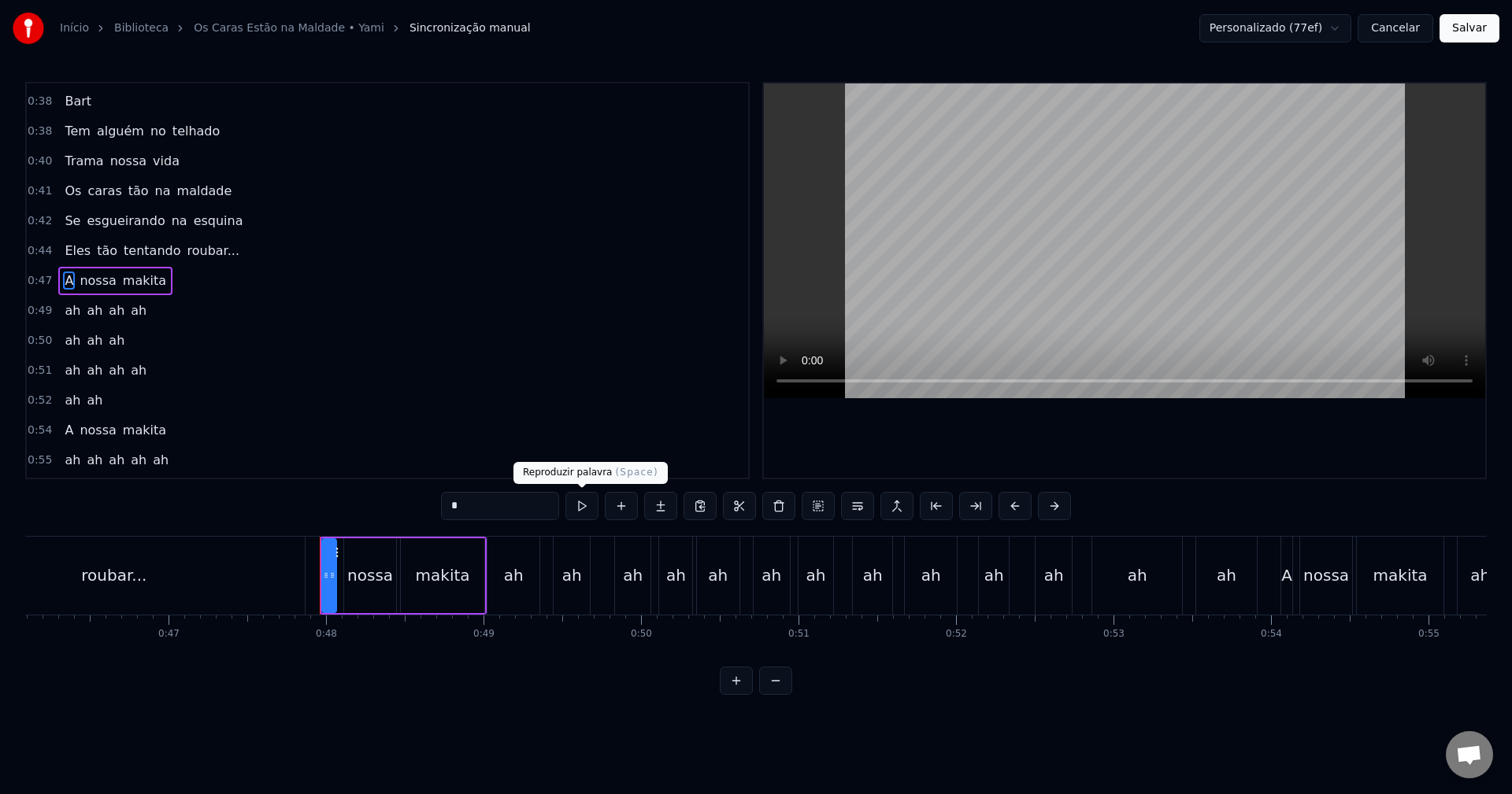
click at [583, 510] on button at bounding box center [582, 506] width 33 height 28
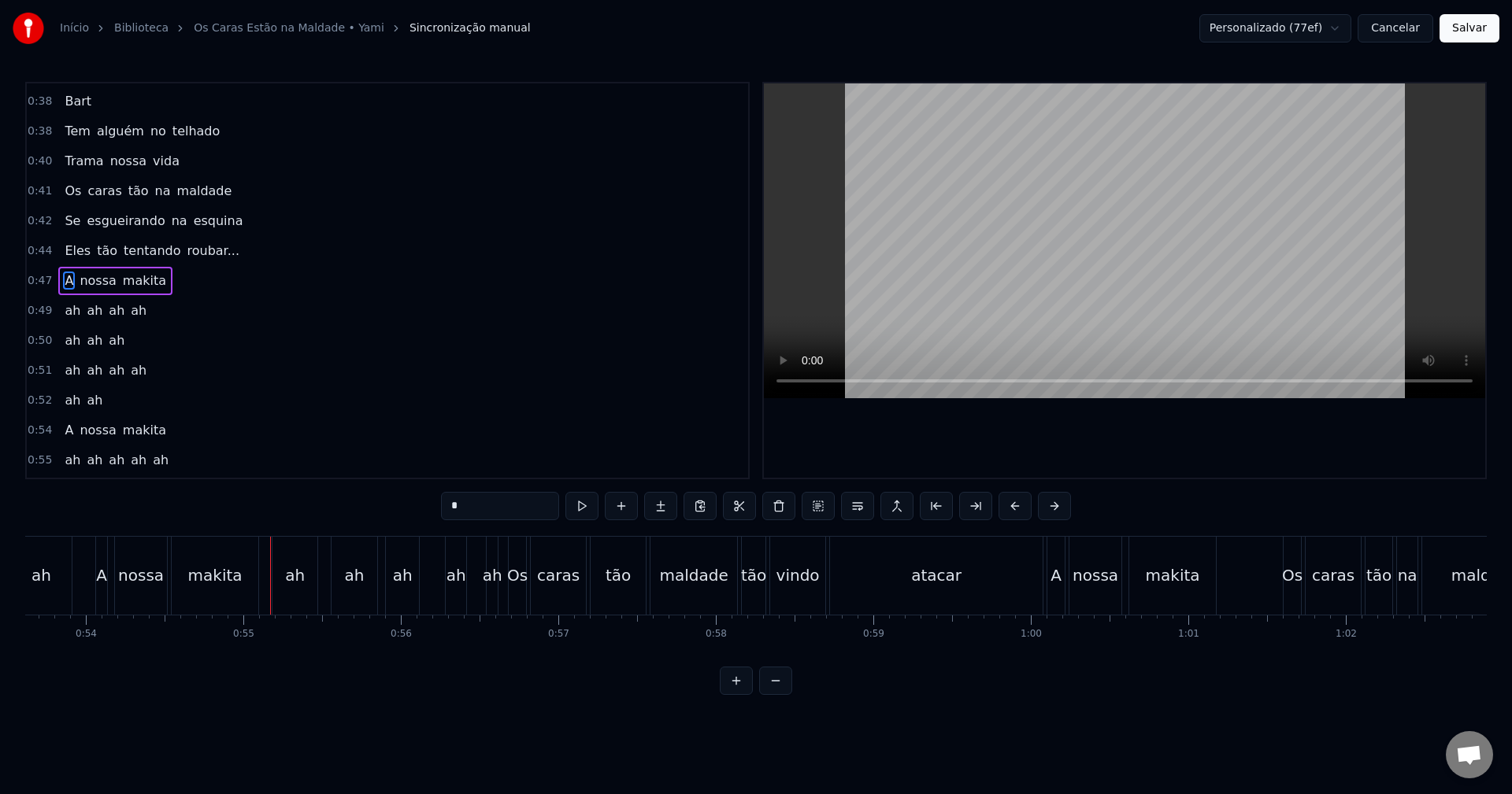
scroll to position [0, 8571]
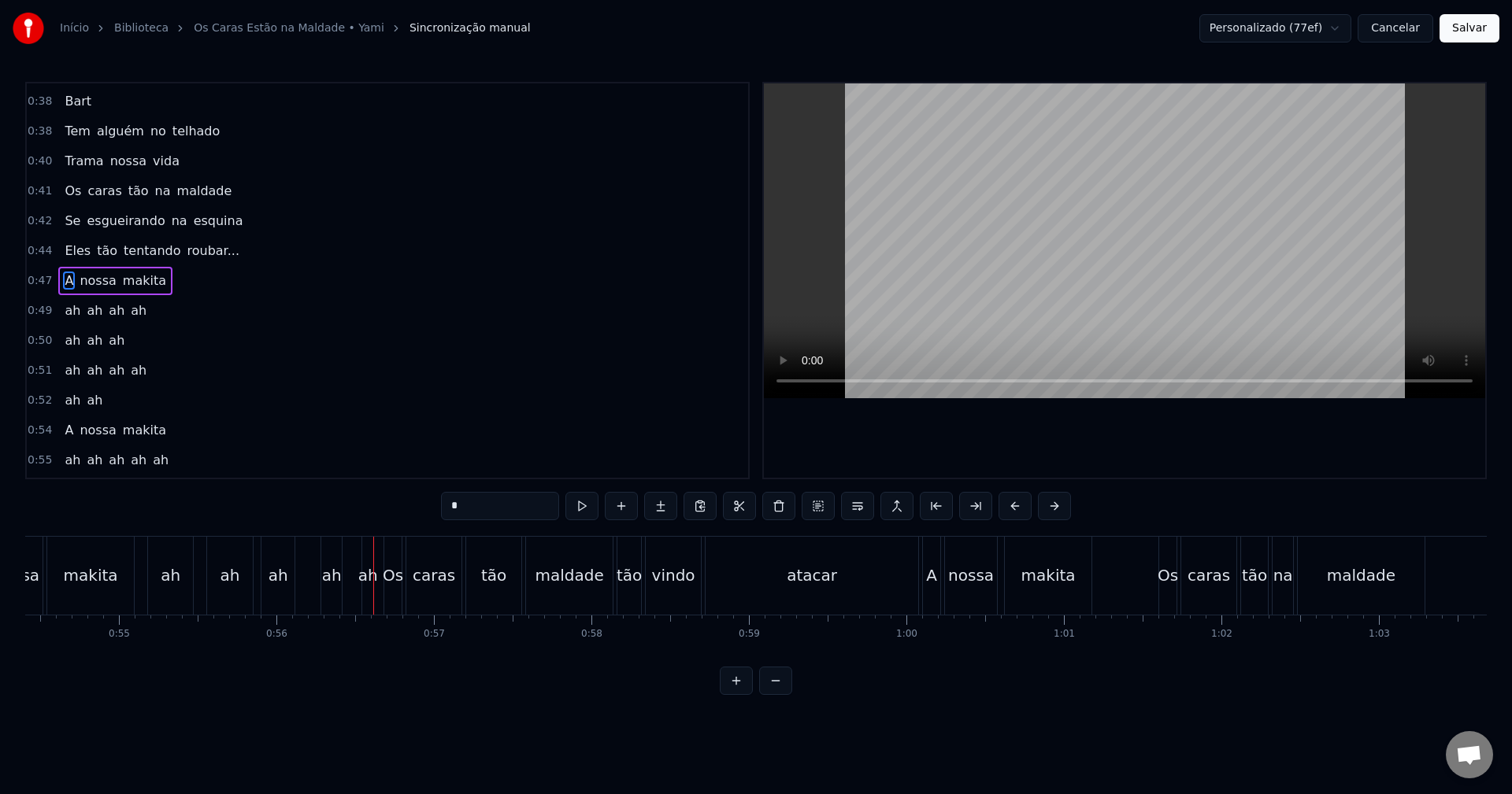
click at [367, 586] on div "ah" at bounding box center [368, 575] width 19 height 23
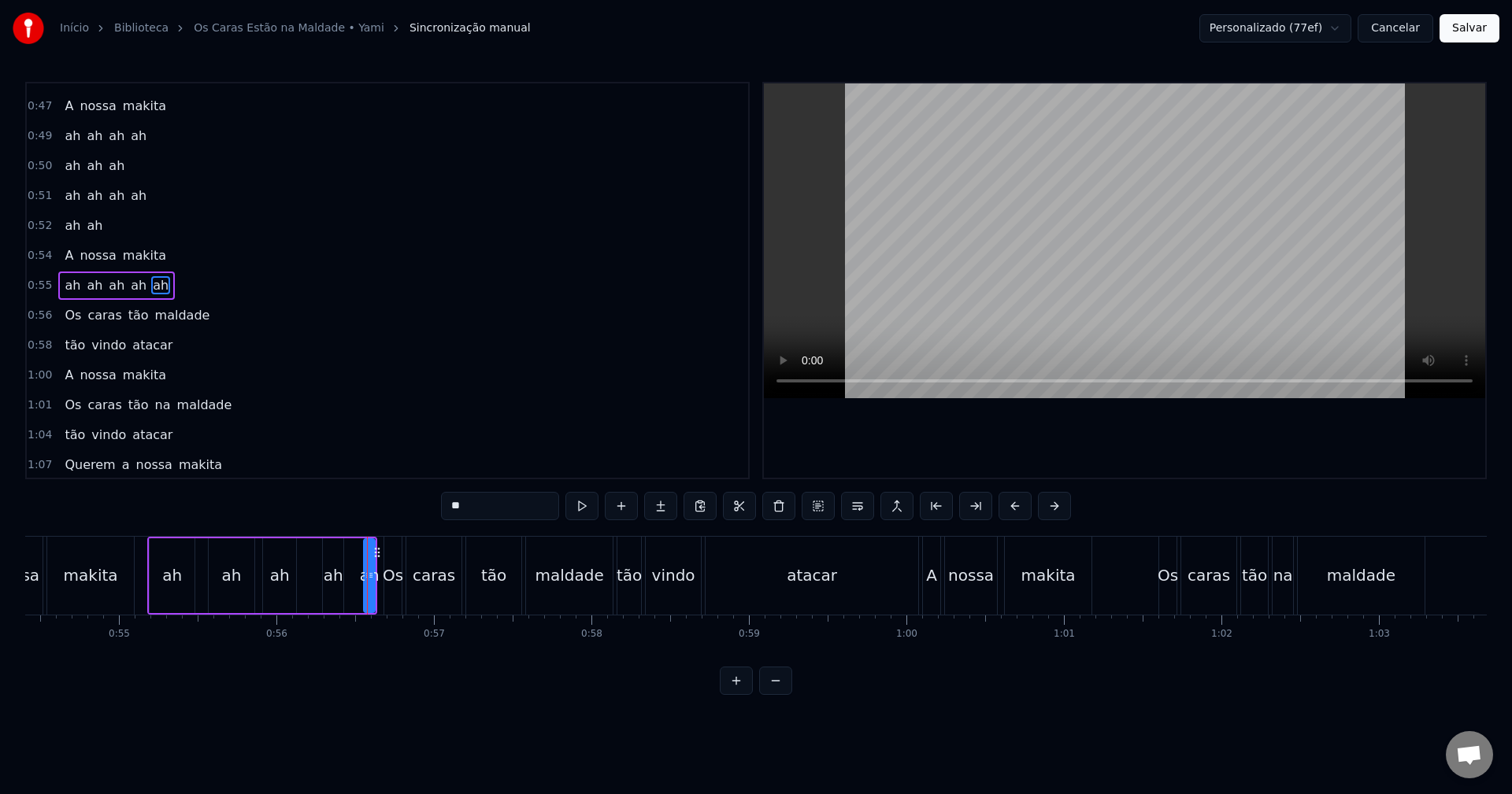
scroll to position [685, 0]
type input "**"
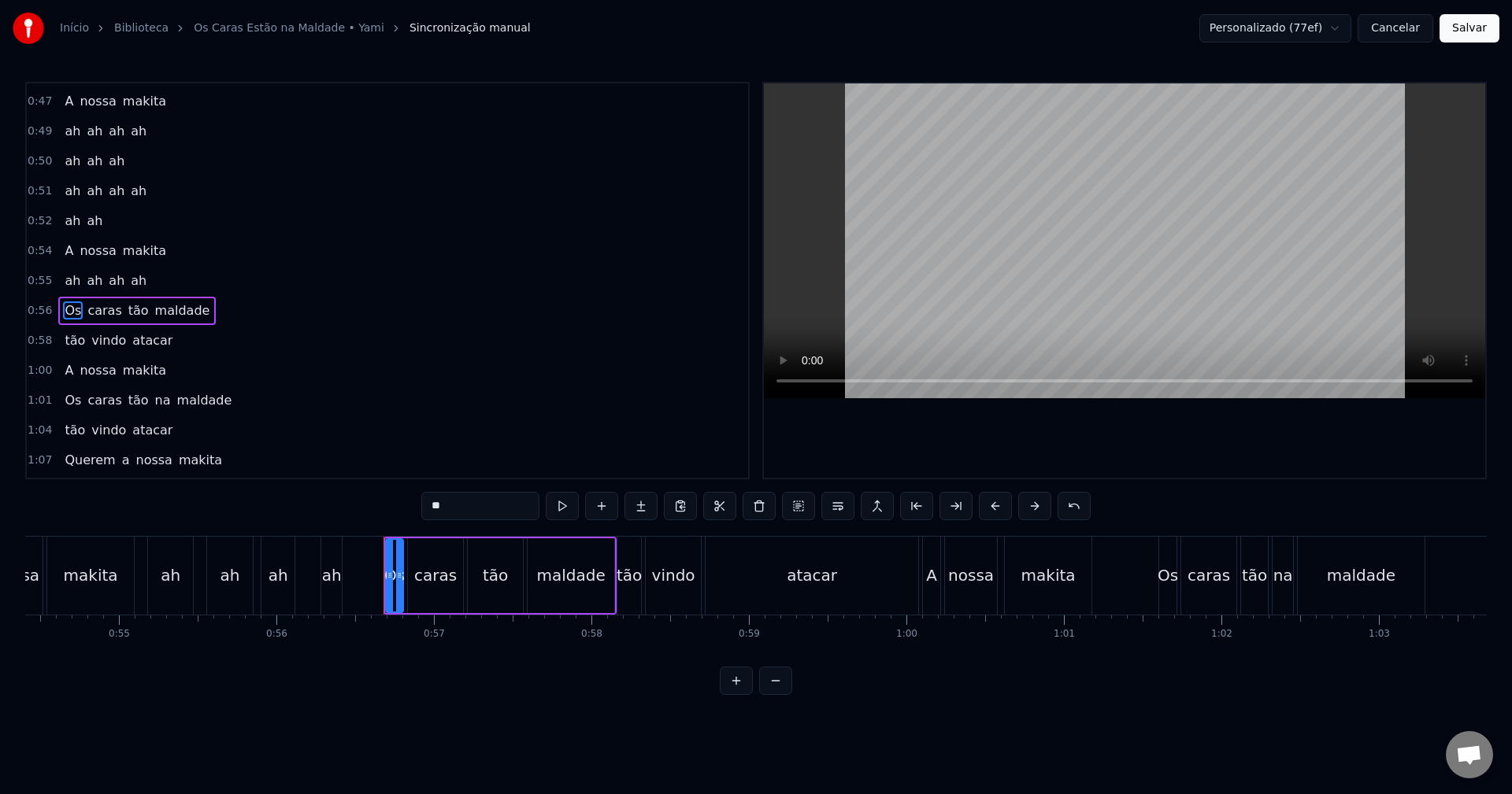
scroll to position [715, 0]
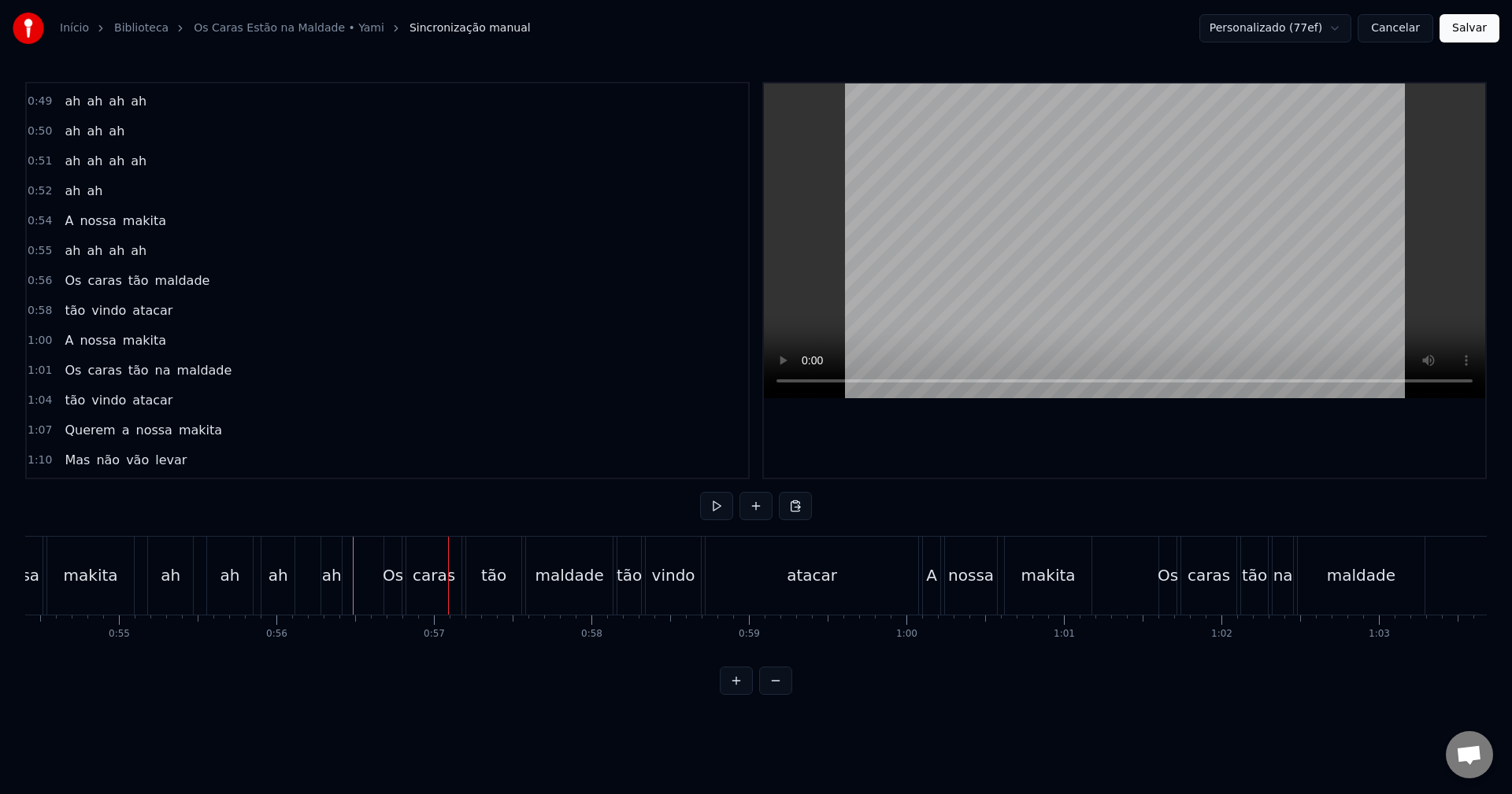
click at [390, 567] on div "Os" at bounding box center [393, 575] width 20 height 23
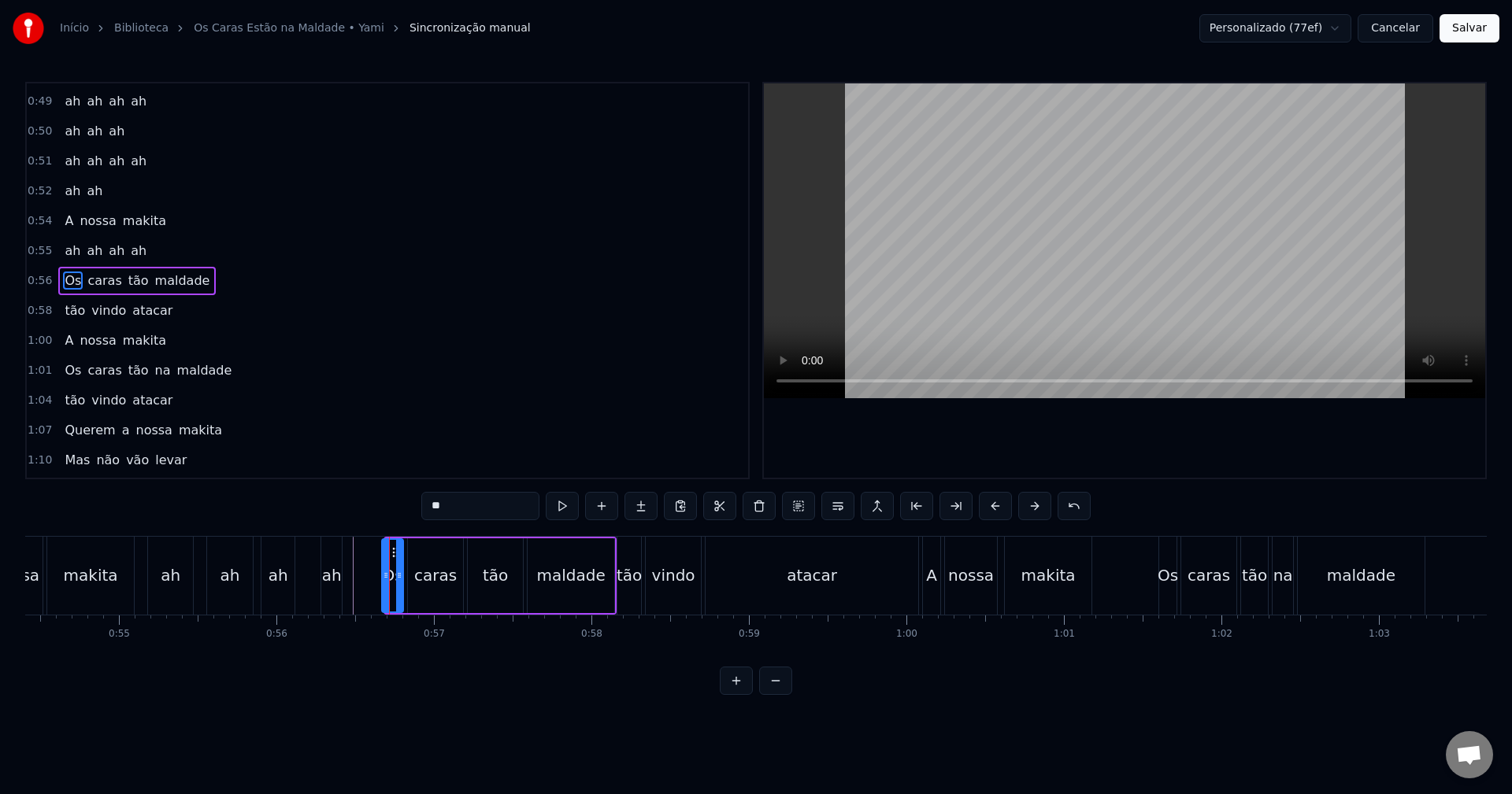
click at [383, 551] on div at bounding box center [386, 576] width 6 height 72
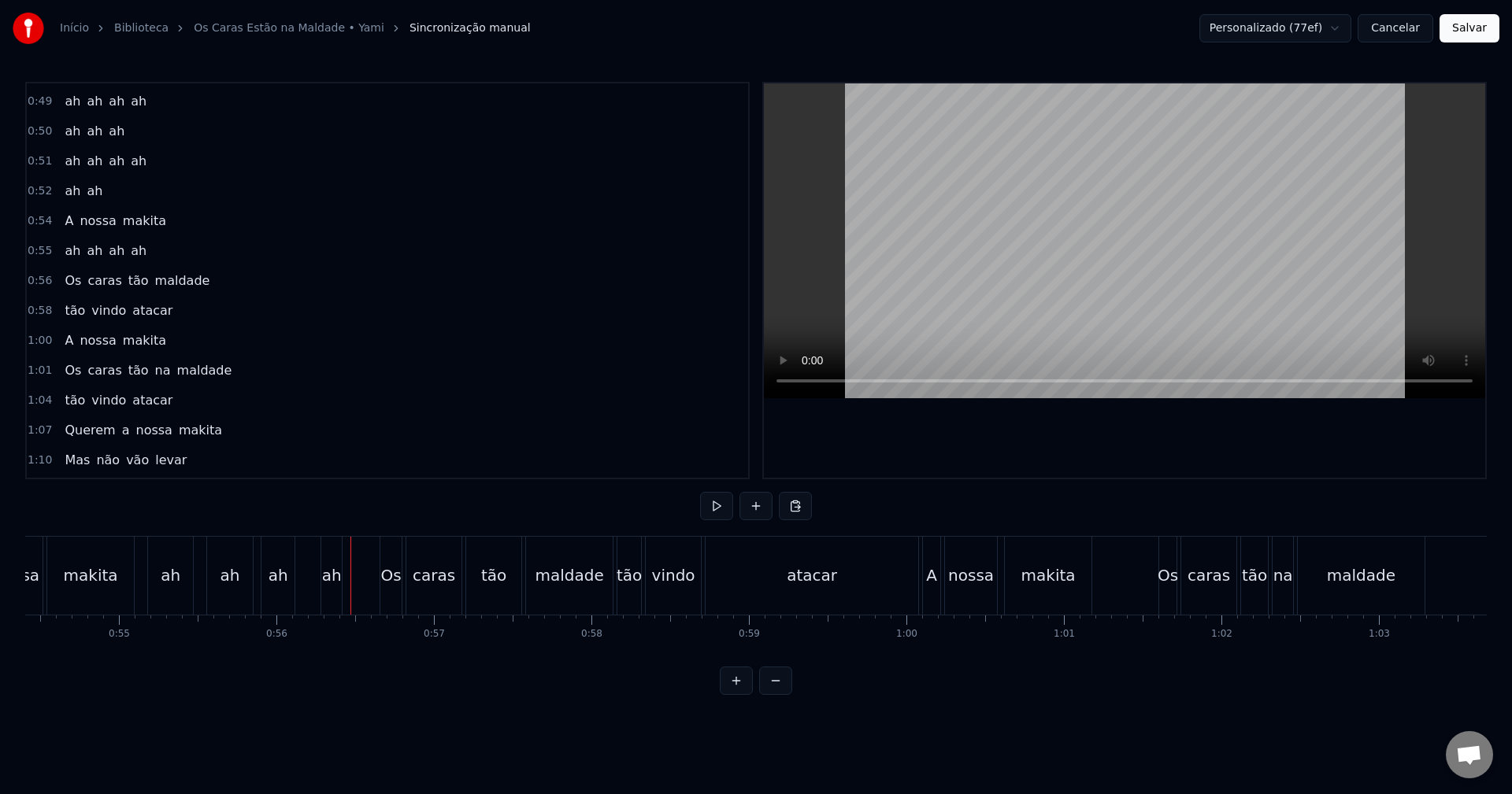
click at [1470, 36] on button "Salvar" at bounding box center [1470, 28] width 60 height 28
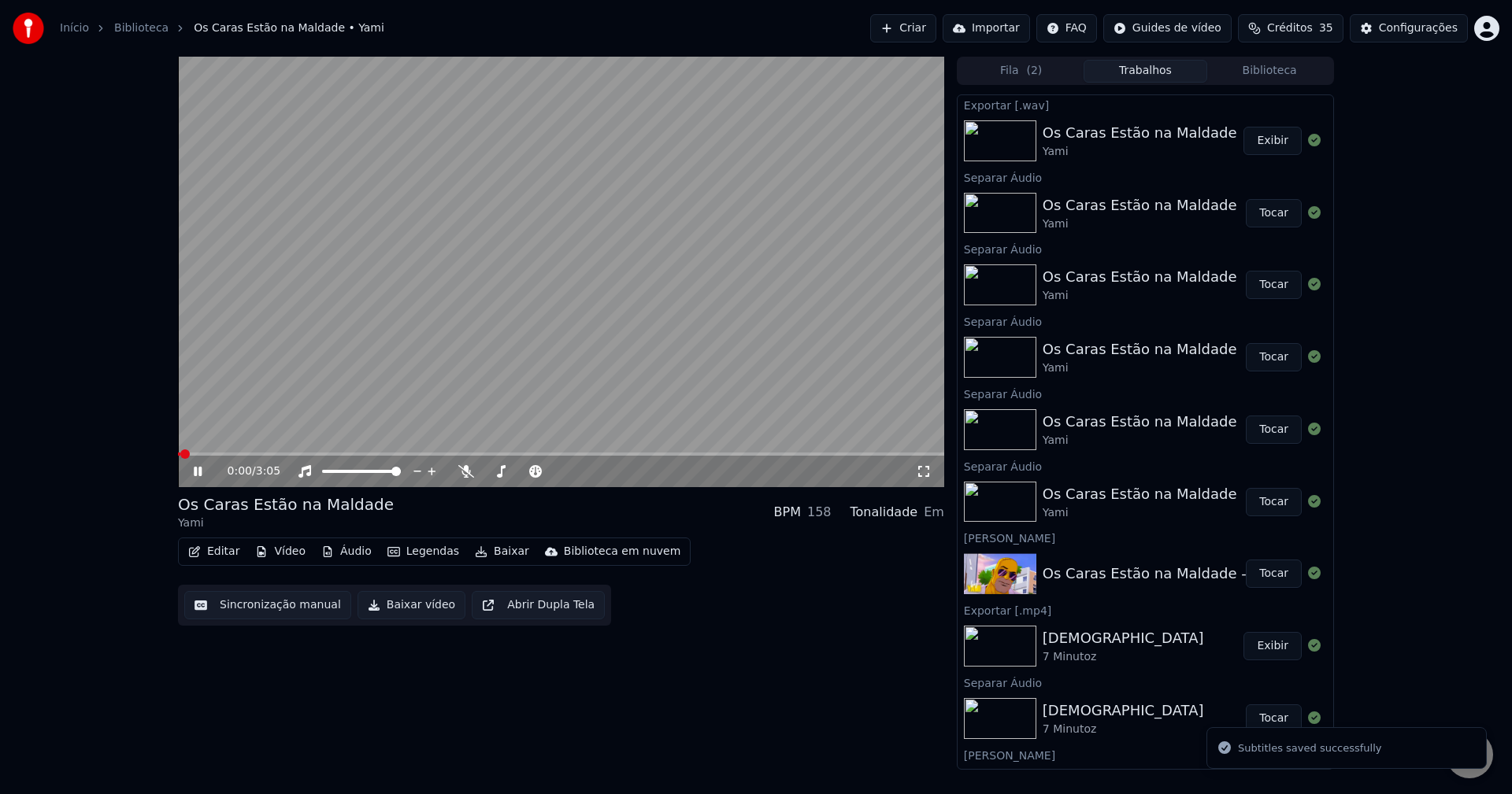
click at [344, 452] on video at bounding box center [561, 271] width 766 height 431
click at [356, 452] on span at bounding box center [561, 454] width 766 height 3
click at [436, 343] on video at bounding box center [561, 271] width 766 height 431
click at [584, 322] on video at bounding box center [561, 271] width 766 height 431
click at [406, 454] on span at bounding box center [310, 454] width 263 height 3
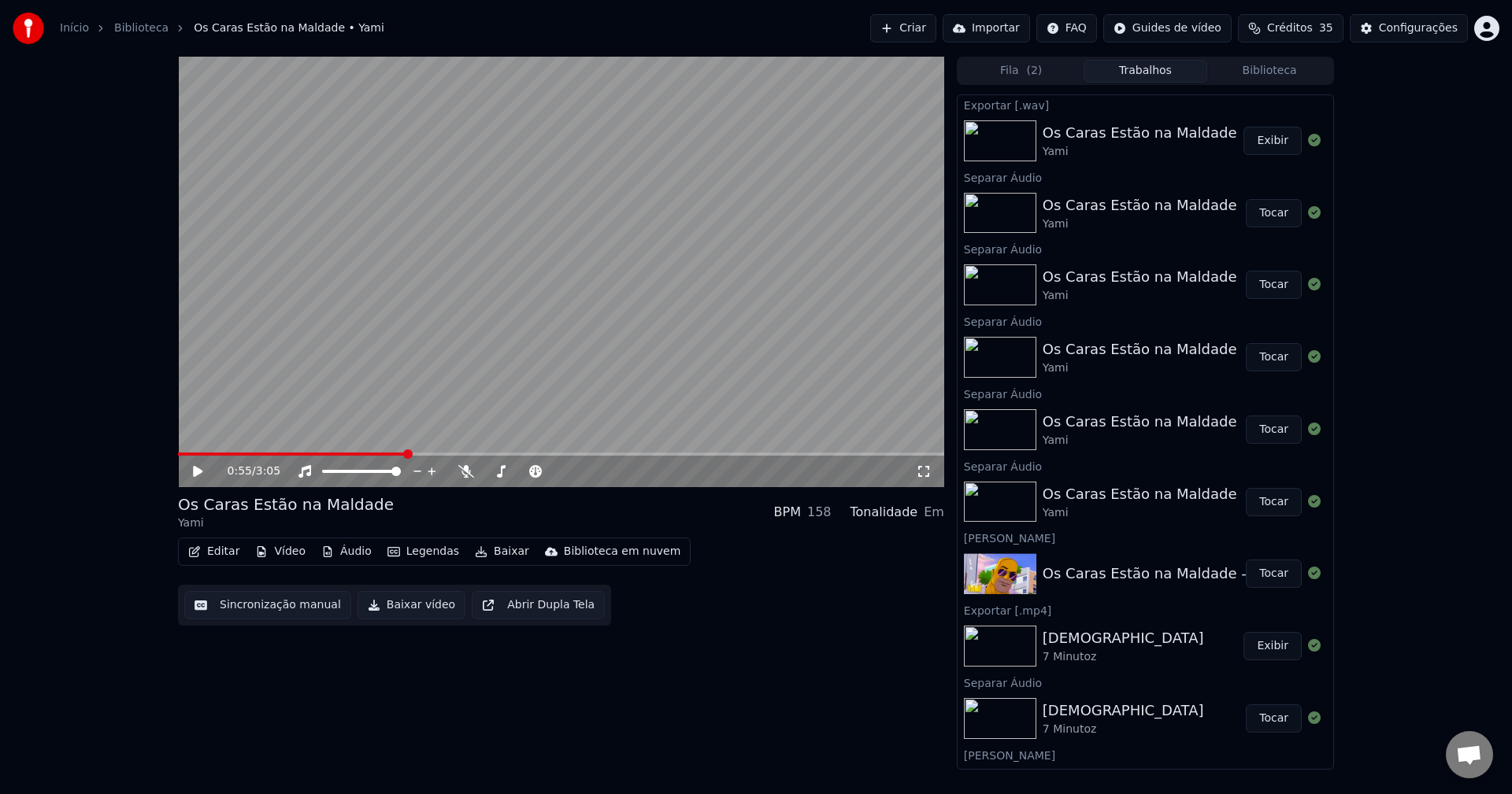
click at [514, 351] on video at bounding box center [561, 271] width 766 height 431
click at [465, 473] on icon at bounding box center [465, 472] width 15 height 13
click at [318, 376] on video at bounding box center [561, 271] width 766 height 431
click at [423, 454] on span at bounding box center [306, 454] width 258 height 3
click at [200, 474] on icon at bounding box center [198, 472] width 10 height 11
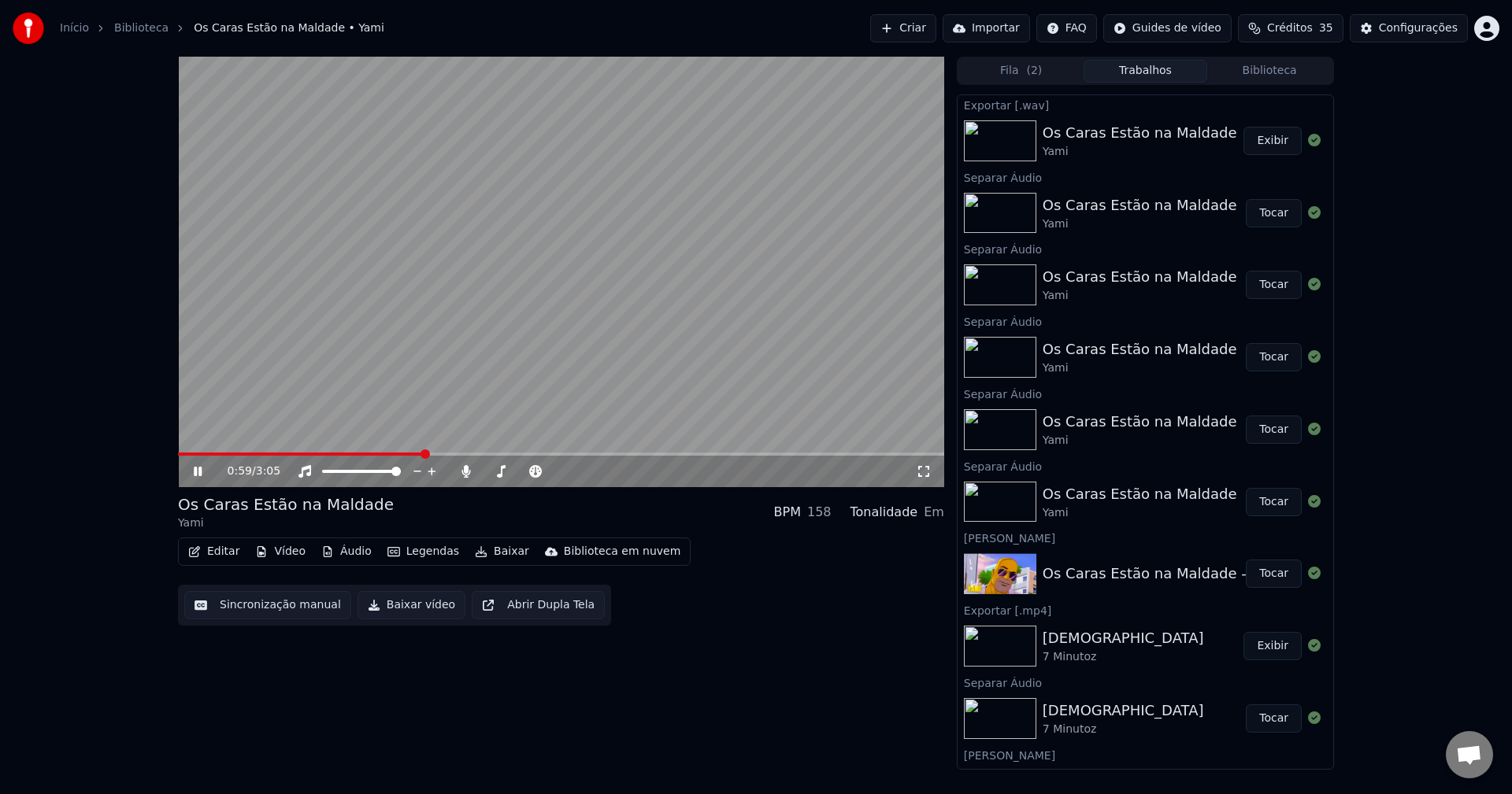
click at [200, 474] on icon at bounding box center [198, 472] width 8 height 10
click at [200, 474] on icon at bounding box center [198, 472] width 10 height 11
click at [200, 474] on icon at bounding box center [198, 472] width 8 height 10
click at [200, 474] on icon at bounding box center [198, 472] width 10 height 11
click at [200, 474] on icon at bounding box center [198, 472] width 8 height 10
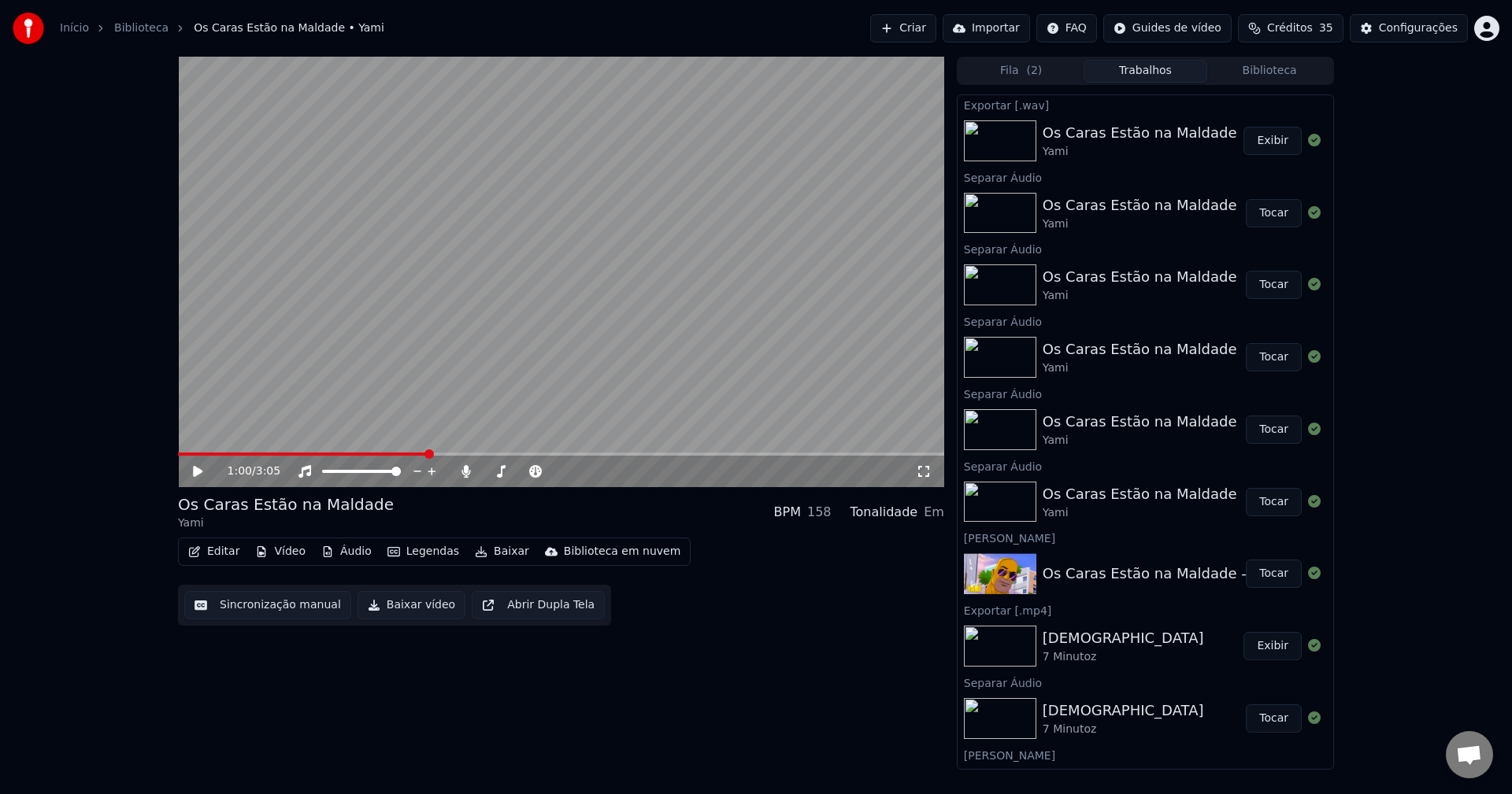
click at [200, 474] on icon at bounding box center [198, 472] width 10 height 11
click at [200, 474] on icon at bounding box center [198, 472] width 8 height 10
click at [200, 474] on icon at bounding box center [198, 472] width 10 height 11
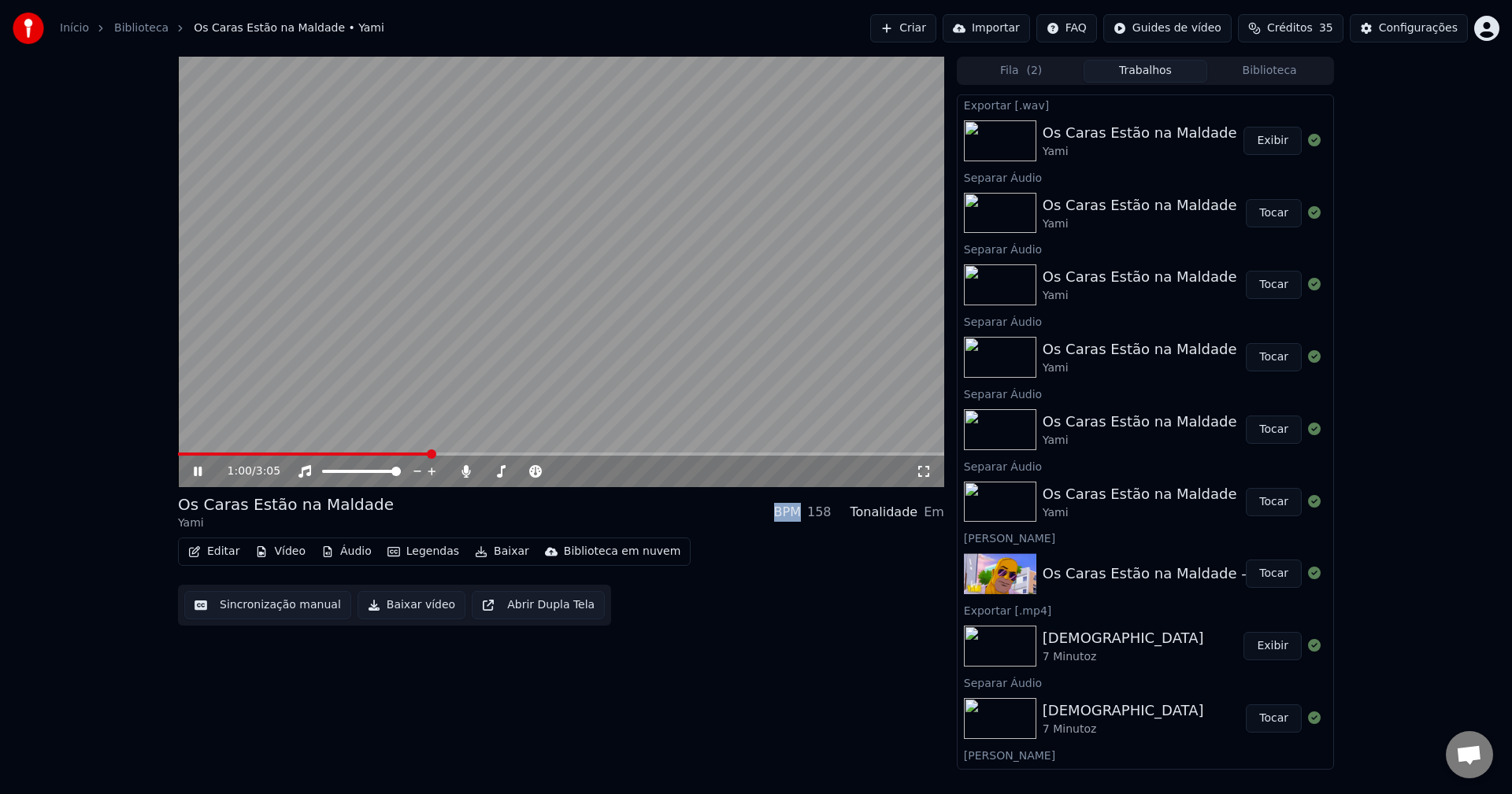
click at [200, 474] on icon at bounding box center [198, 472] width 8 height 10
click at [200, 474] on icon at bounding box center [198, 472] width 10 height 11
click at [200, 474] on icon at bounding box center [198, 472] width 8 height 10
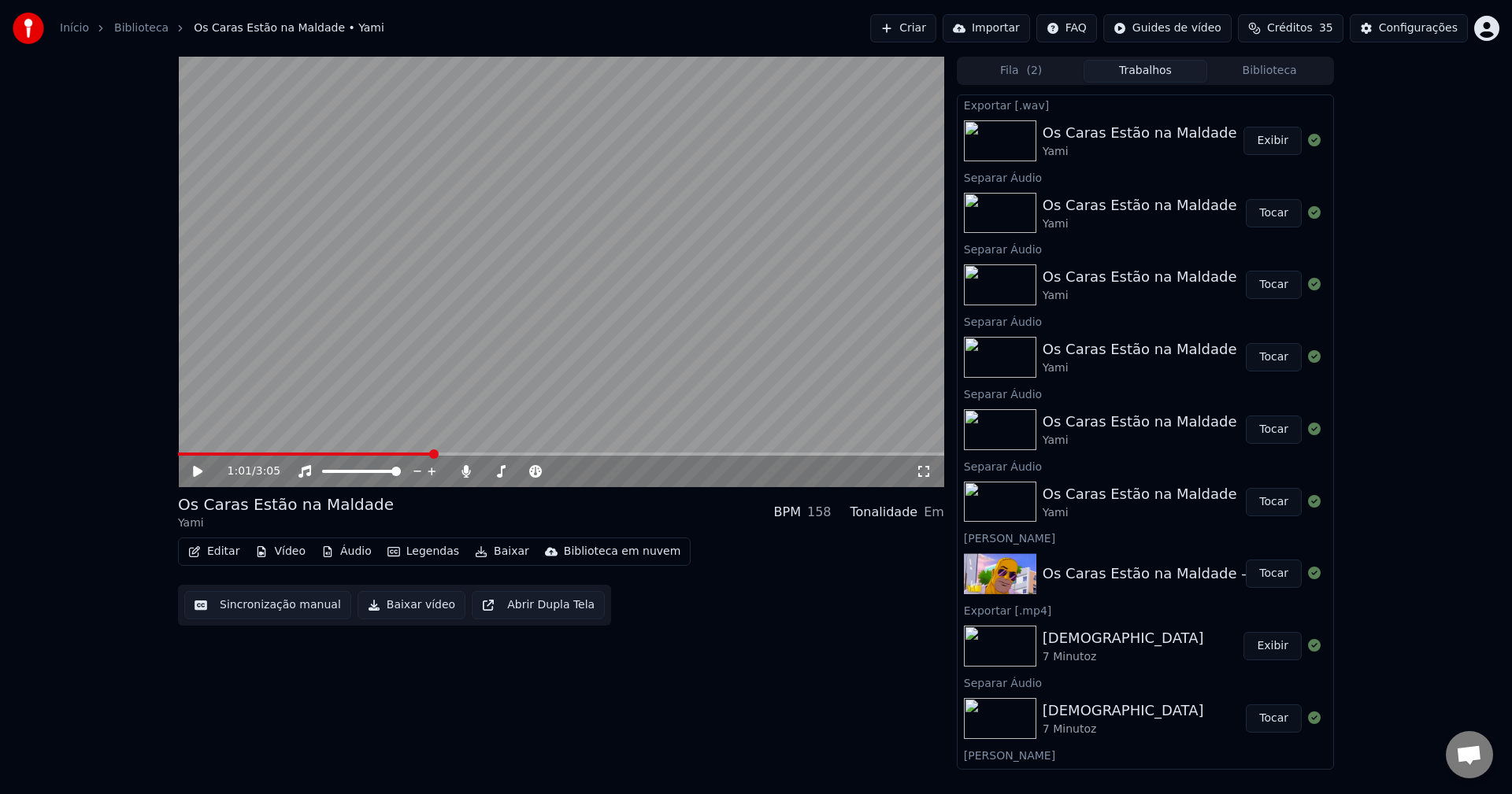
click at [200, 474] on icon at bounding box center [198, 472] width 10 height 11
click at [200, 474] on icon at bounding box center [198, 472] width 8 height 10
drag, startPoint x: 463, startPoint y: 475, endPoint x: 433, endPoint y: 479, distance: 30.3
click at [463, 474] on icon at bounding box center [465, 472] width 9 height 13
click at [205, 471] on icon at bounding box center [209, 472] width 37 height 13
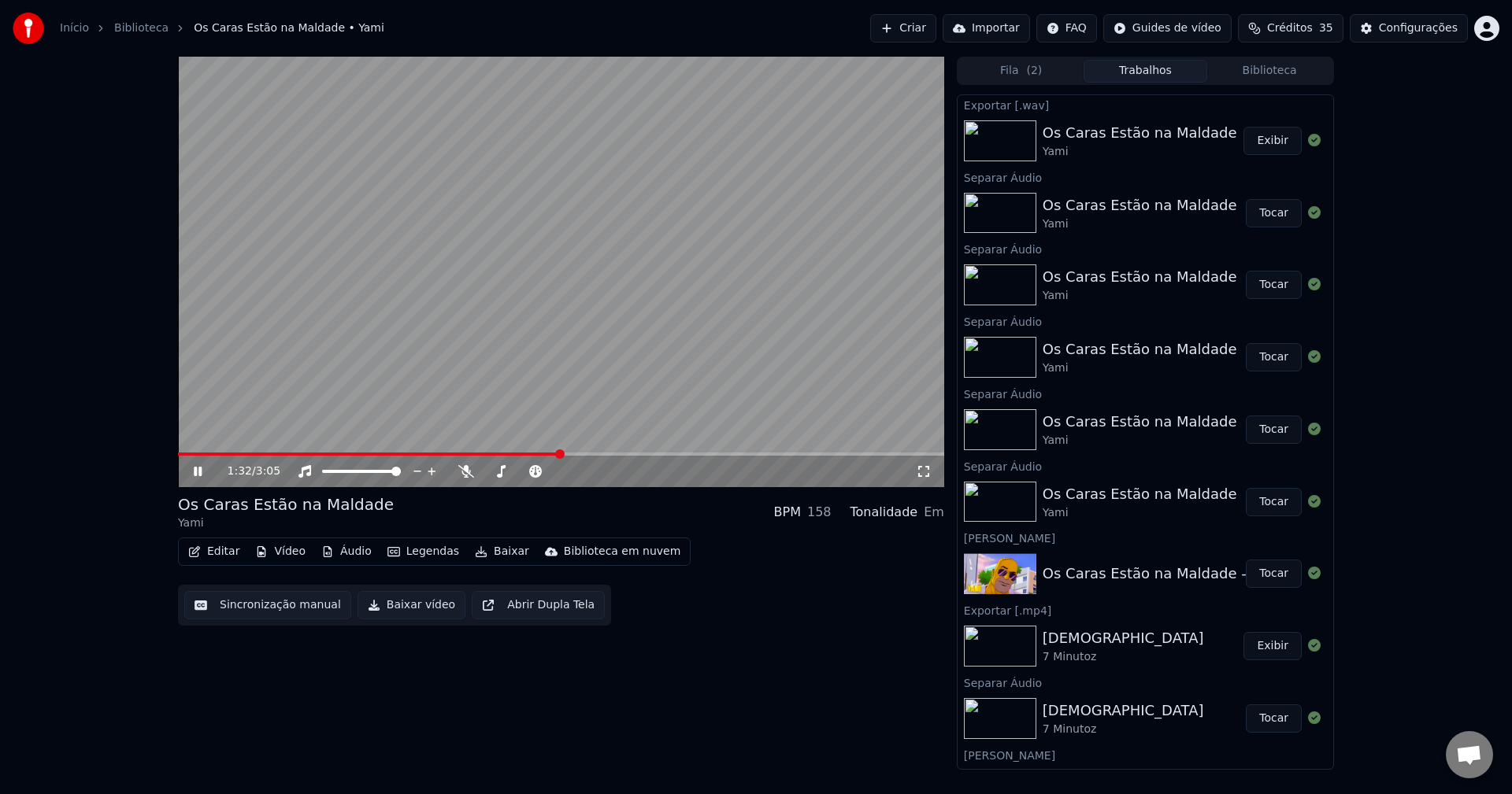
click at [575, 284] on video at bounding box center [561, 271] width 766 height 431
click at [540, 453] on span at bounding box center [369, 454] width 382 height 3
click at [393, 349] on video at bounding box center [561, 271] width 766 height 431
click at [467, 472] on icon at bounding box center [465, 472] width 15 height 13
click at [597, 330] on video at bounding box center [561, 271] width 766 height 431
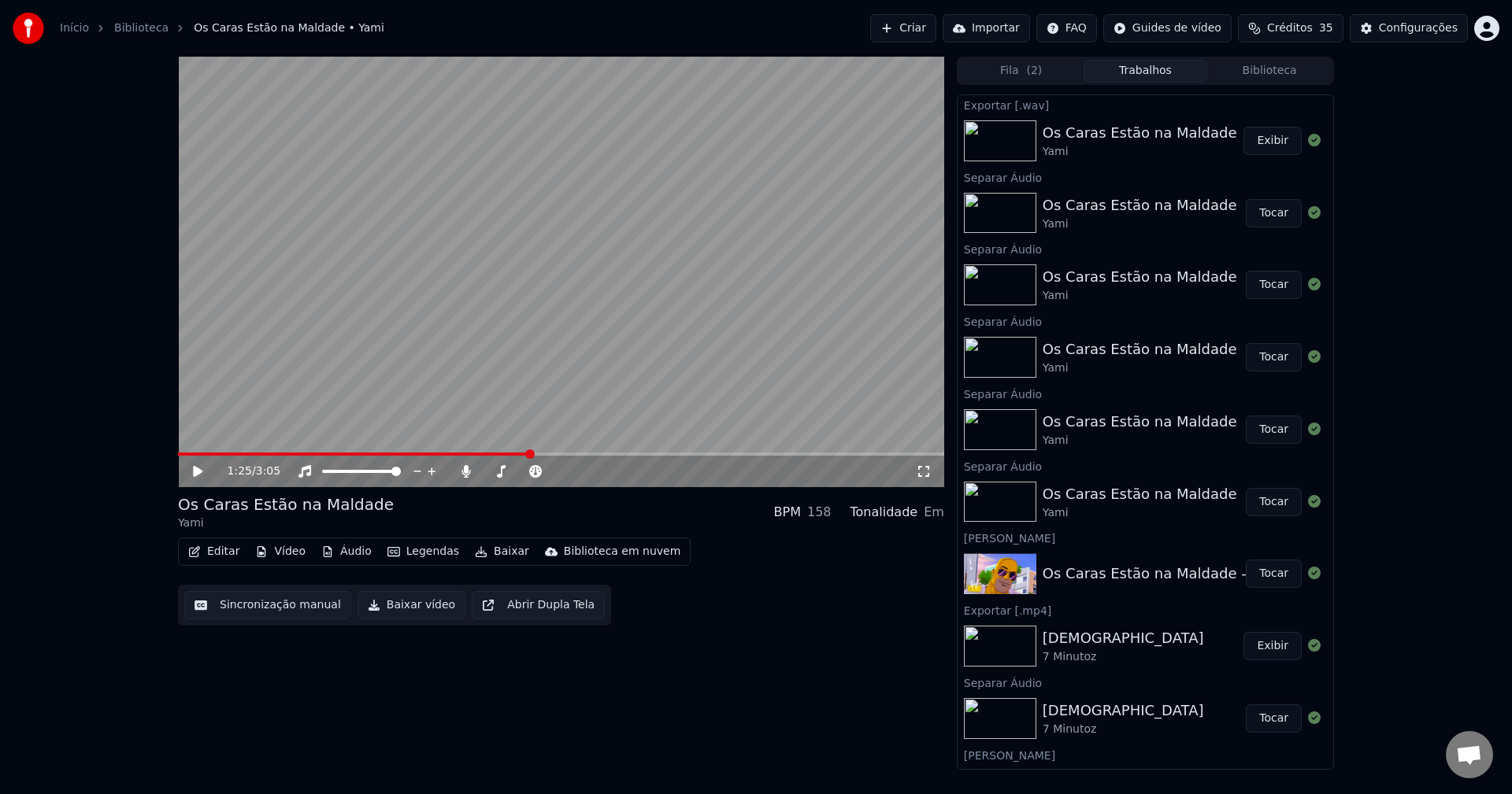
click at [530, 455] on span at bounding box center [354, 454] width 352 height 3
click at [265, 268] on video at bounding box center [561, 271] width 766 height 431
click at [470, 477] on icon at bounding box center [465, 472] width 15 height 13
click at [596, 461] on div "1:48 / 3:05" at bounding box center [561, 471] width 766 height 32
click at [596, 458] on div "1:48 / 3:05" at bounding box center [561, 471] width 766 height 32
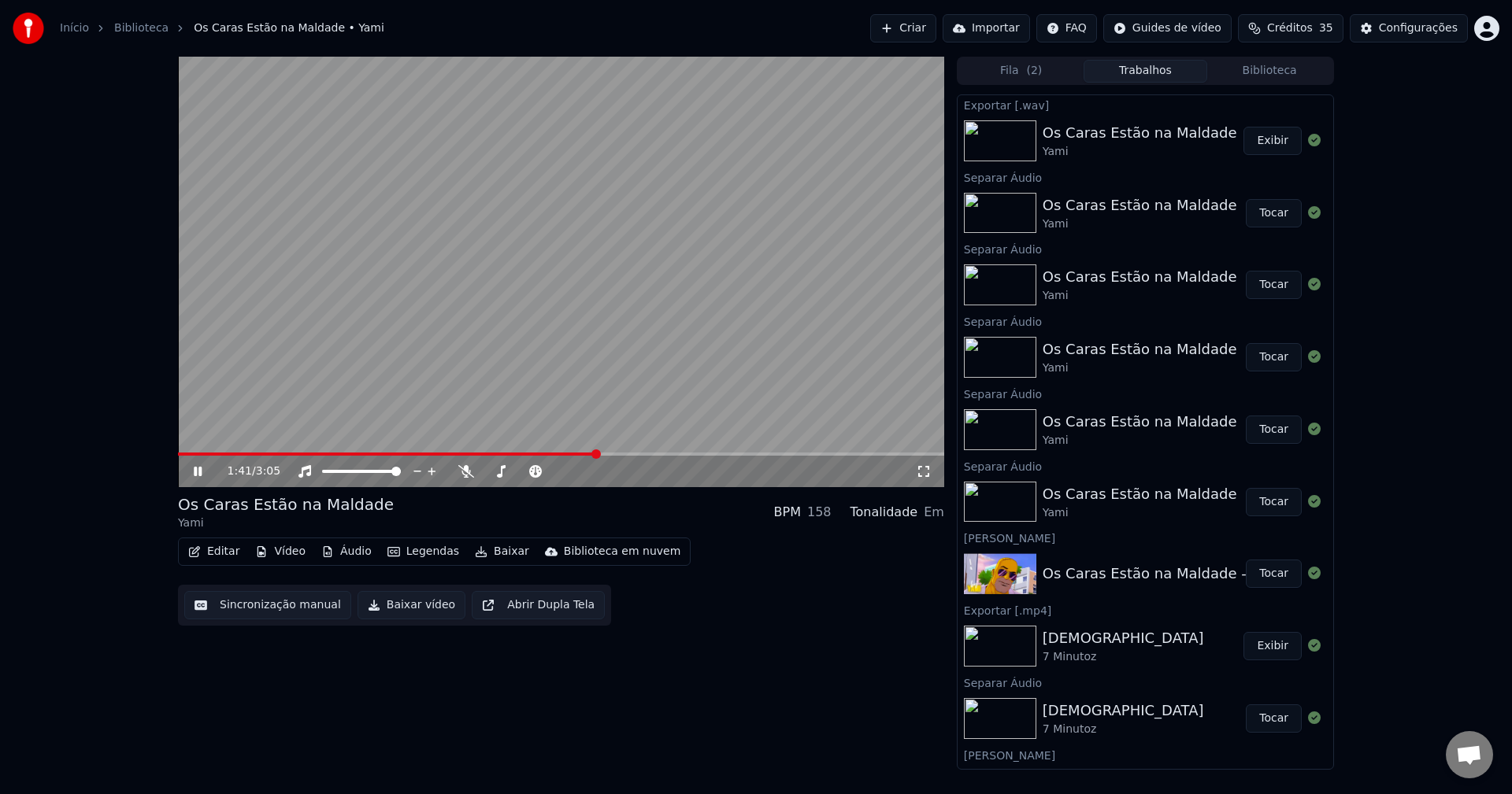
click at [596, 455] on span at bounding box center [387, 454] width 419 height 3
click at [469, 473] on icon at bounding box center [465, 472] width 15 height 13
click at [525, 298] on video at bounding box center [561, 271] width 766 height 431
click at [576, 453] on span at bounding box center [399, 454] width 444 height 3
click at [463, 476] on icon at bounding box center [465, 472] width 15 height 13
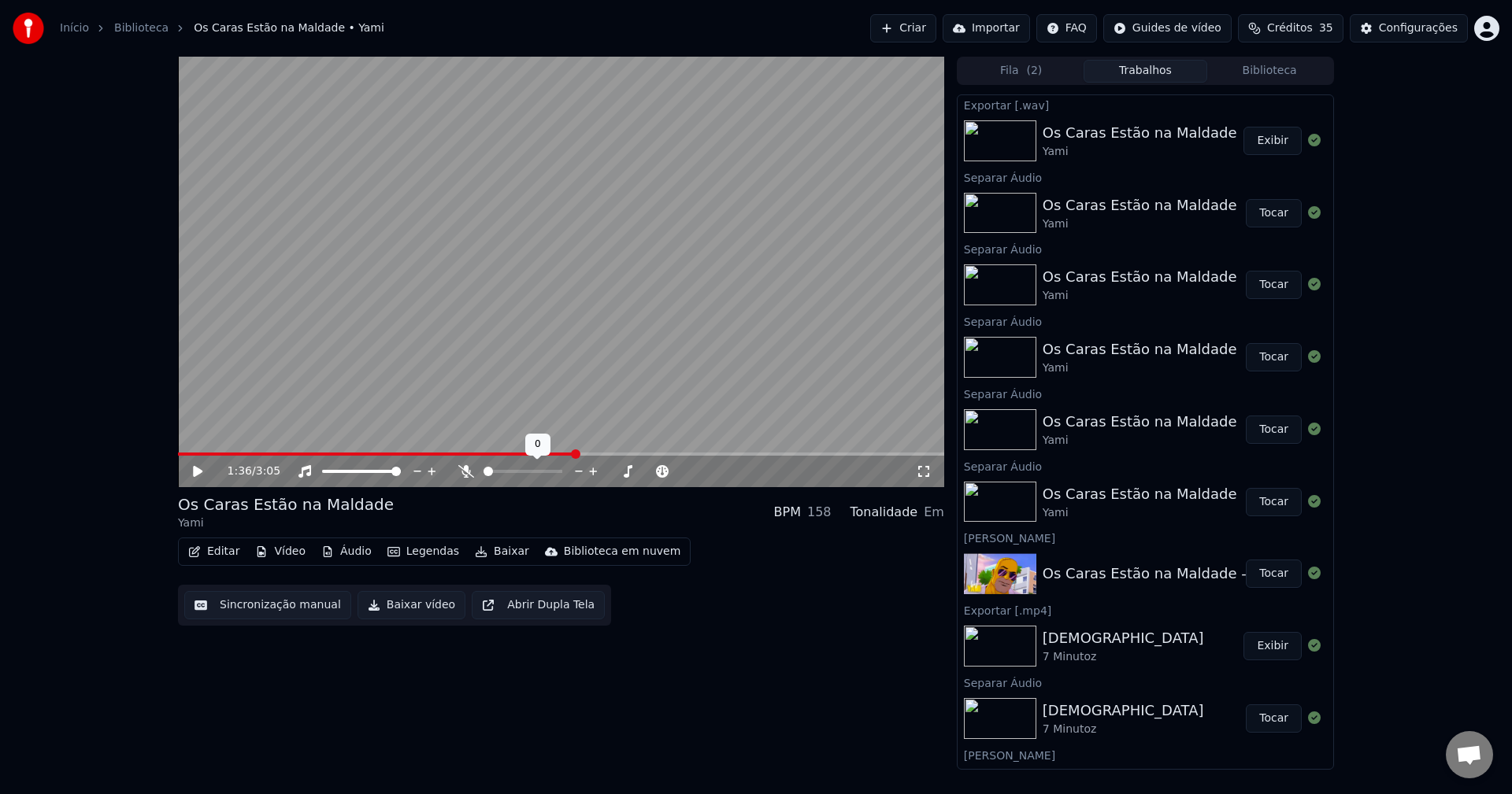
click at [463, 476] on icon at bounding box center [465, 472] width 15 height 13
click at [447, 343] on video at bounding box center [561, 271] width 766 height 431
click at [506, 233] on video at bounding box center [561, 271] width 766 height 431
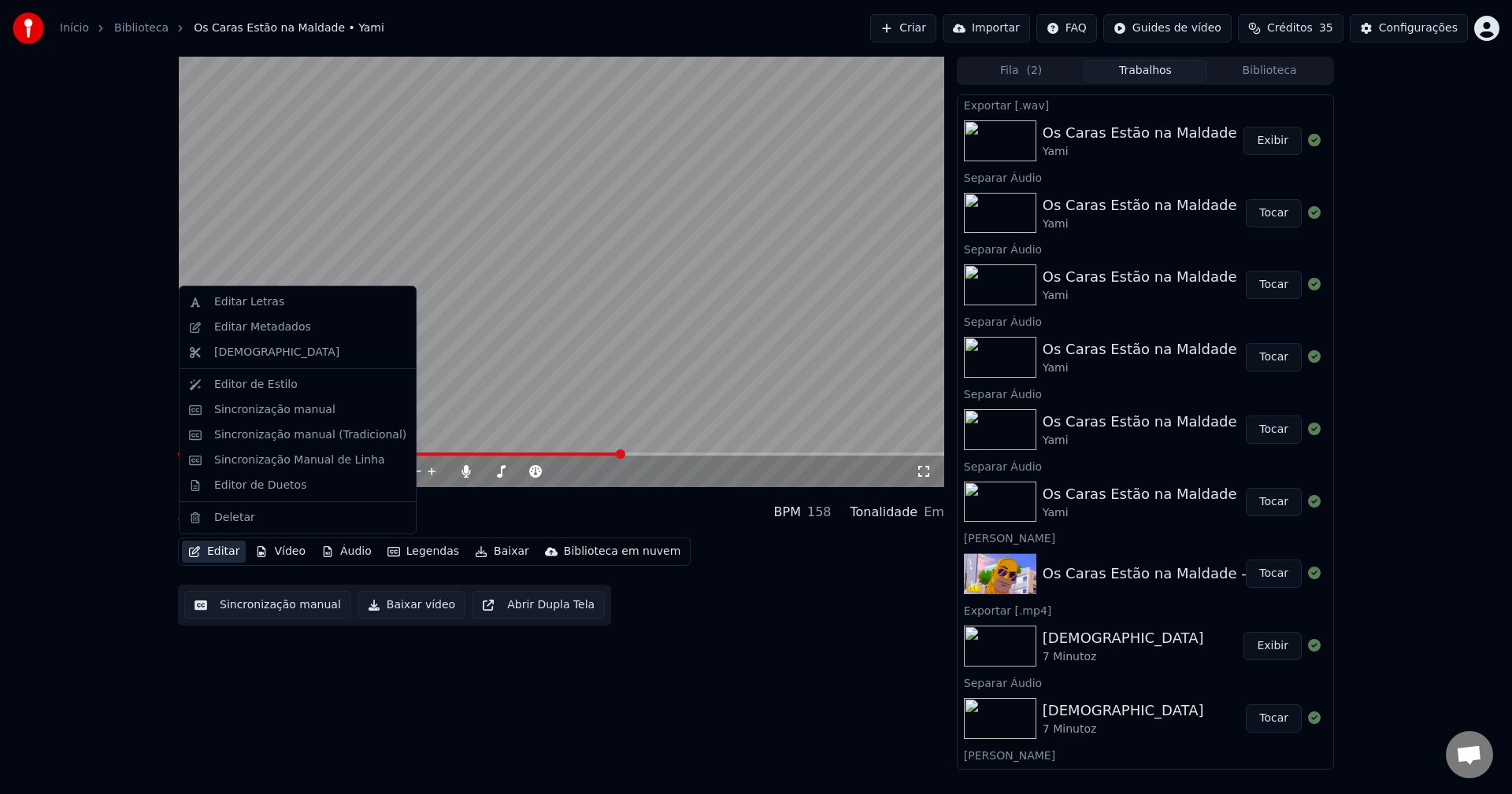
click at [230, 557] on button "Editar" at bounding box center [213, 552] width 64 height 22
click at [258, 403] on div "Sincronização manual" at bounding box center [275, 410] width 121 height 15
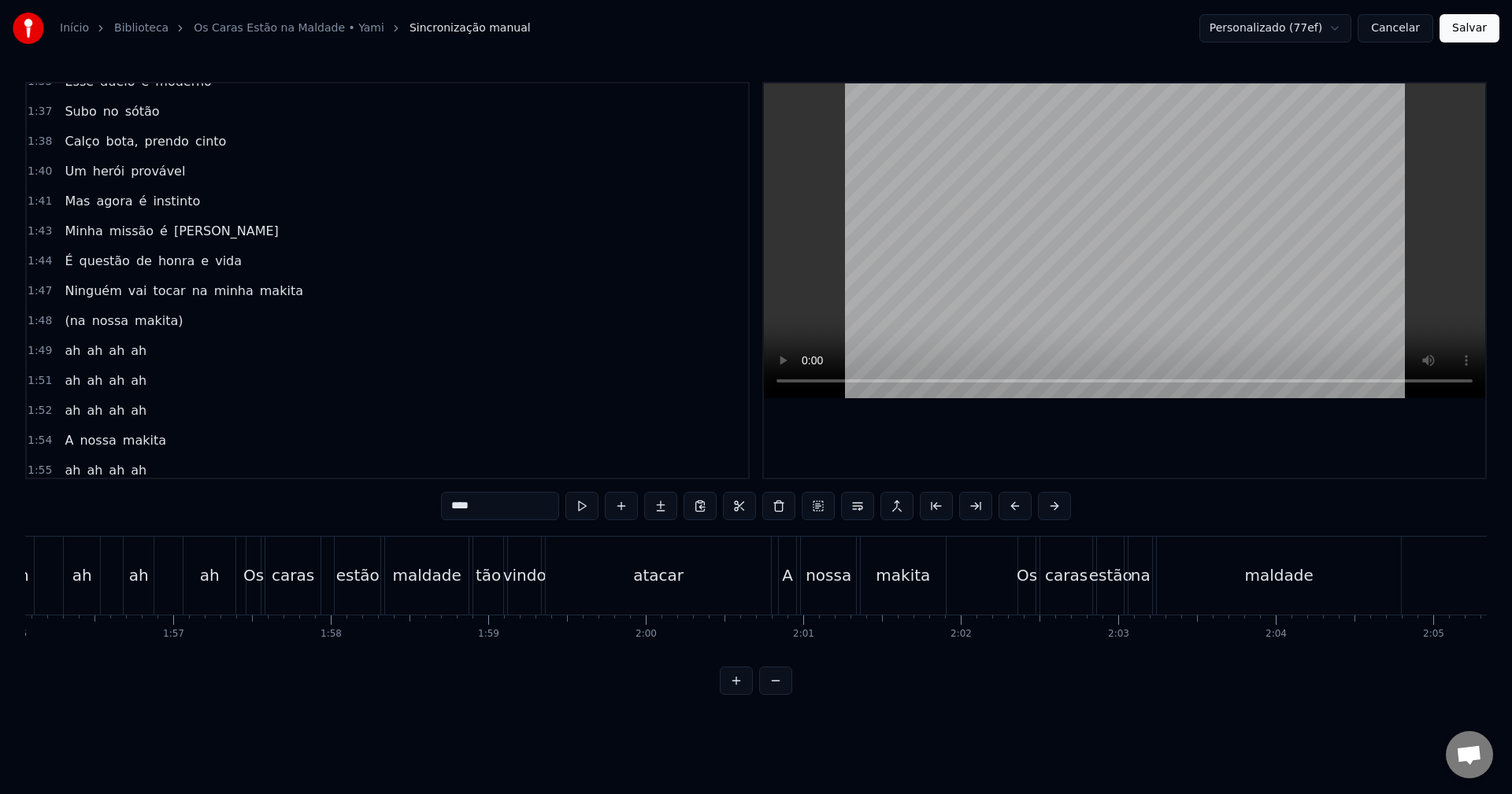
scroll to position [1443, 0]
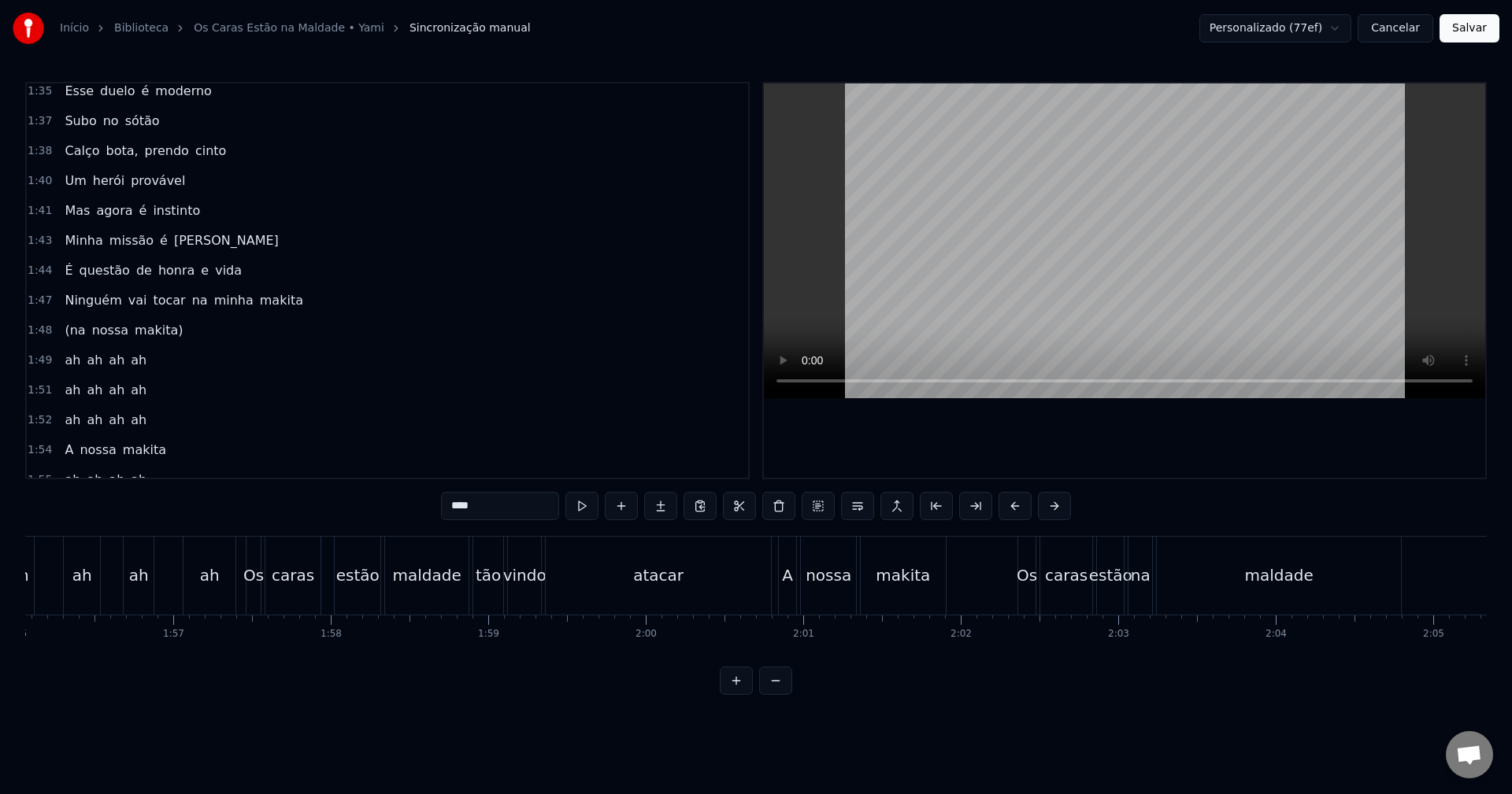
click at [270, 275] on div "1:44 É questão de honra e vida" at bounding box center [387, 271] width 722 height 30
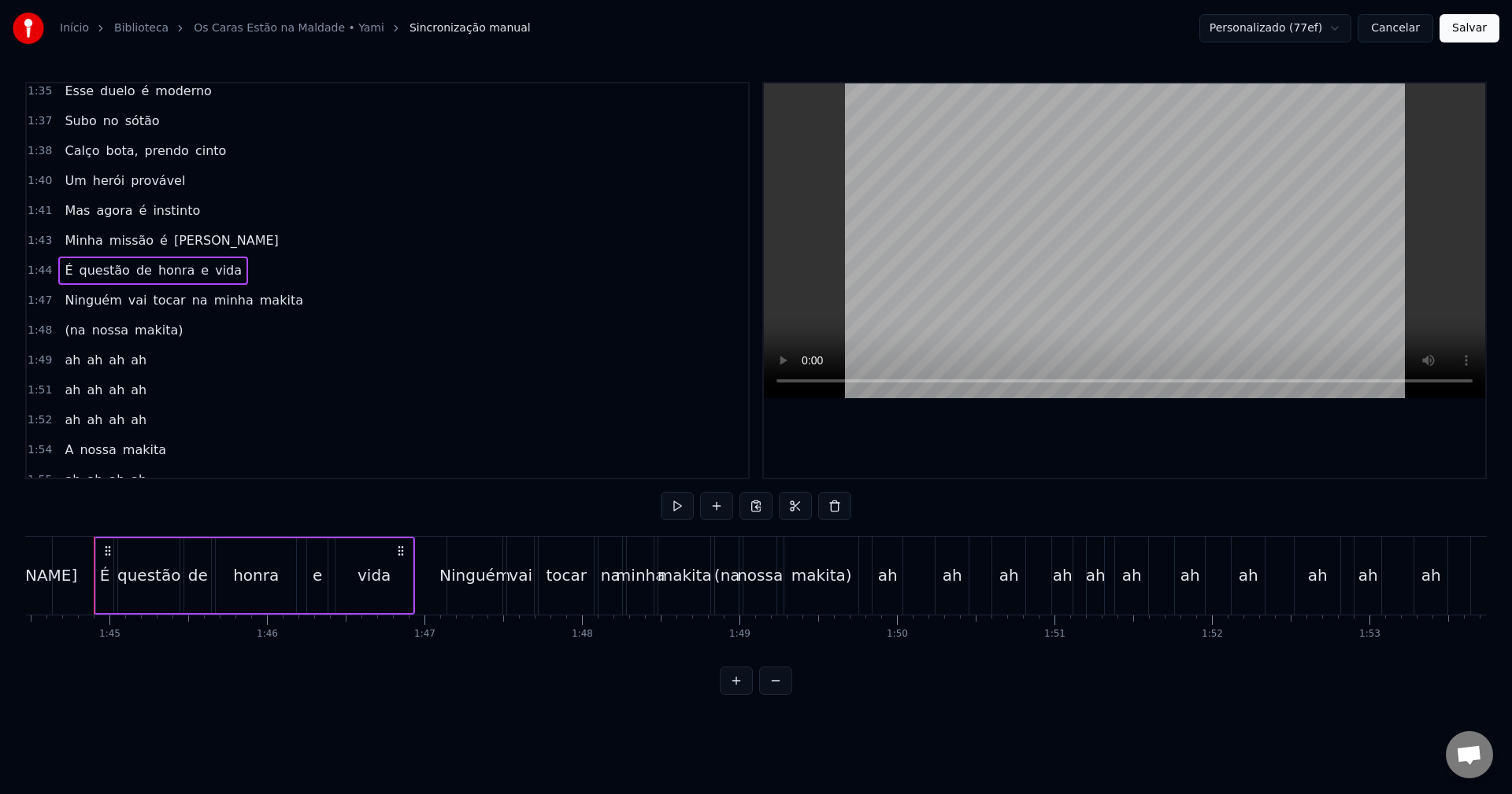
scroll to position [0, 16447]
click at [288, 556] on div "honra" at bounding box center [266, 576] width 80 height 75
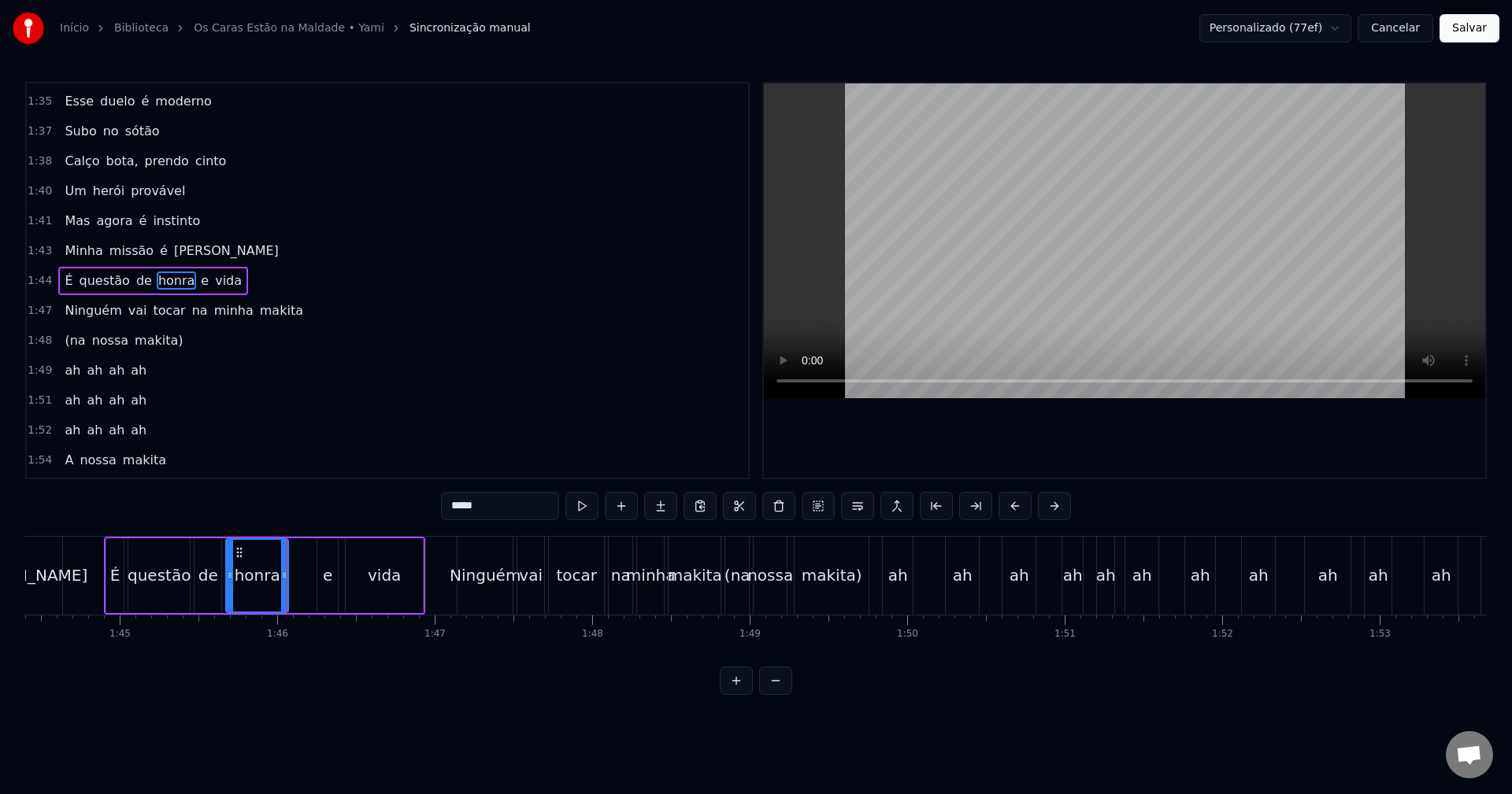
drag, startPoint x: 302, startPoint y: 567, endPoint x: 284, endPoint y: 568, distance: 18.0
click at [284, 568] on div at bounding box center [284, 576] width 6 height 72
click at [327, 557] on div "e" at bounding box center [327, 576] width 20 height 75
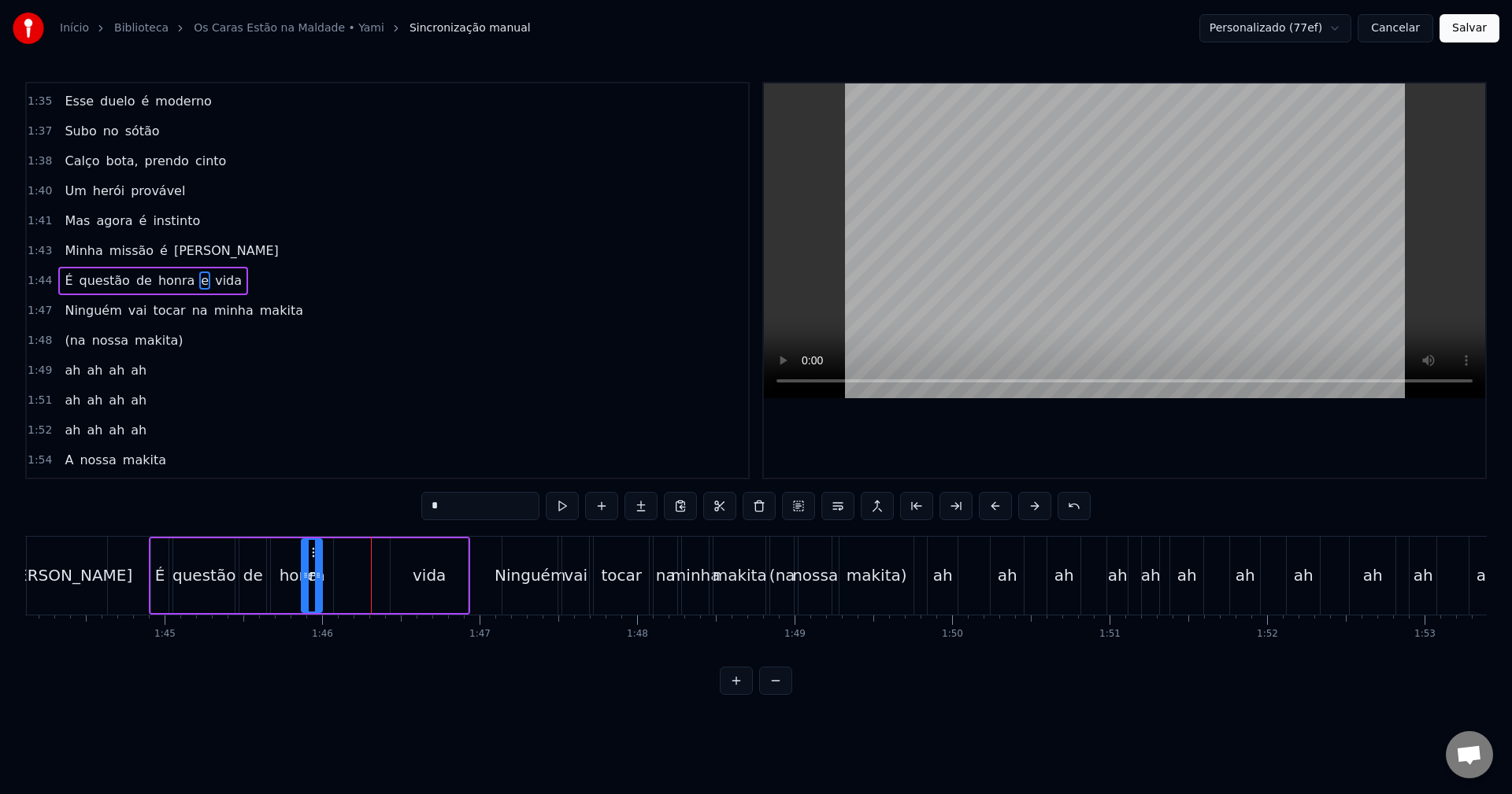
scroll to position [0, 16395]
drag, startPoint x: 329, startPoint y: 549, endPoint x: 362, endPoint y: 552, distance: 33.1
click at [362, 552] on icon at bounding box center [364, 552] width 13 height 13
click at [299, 567] on div "honra" at bounding box center [309, 575] width 46 height 23
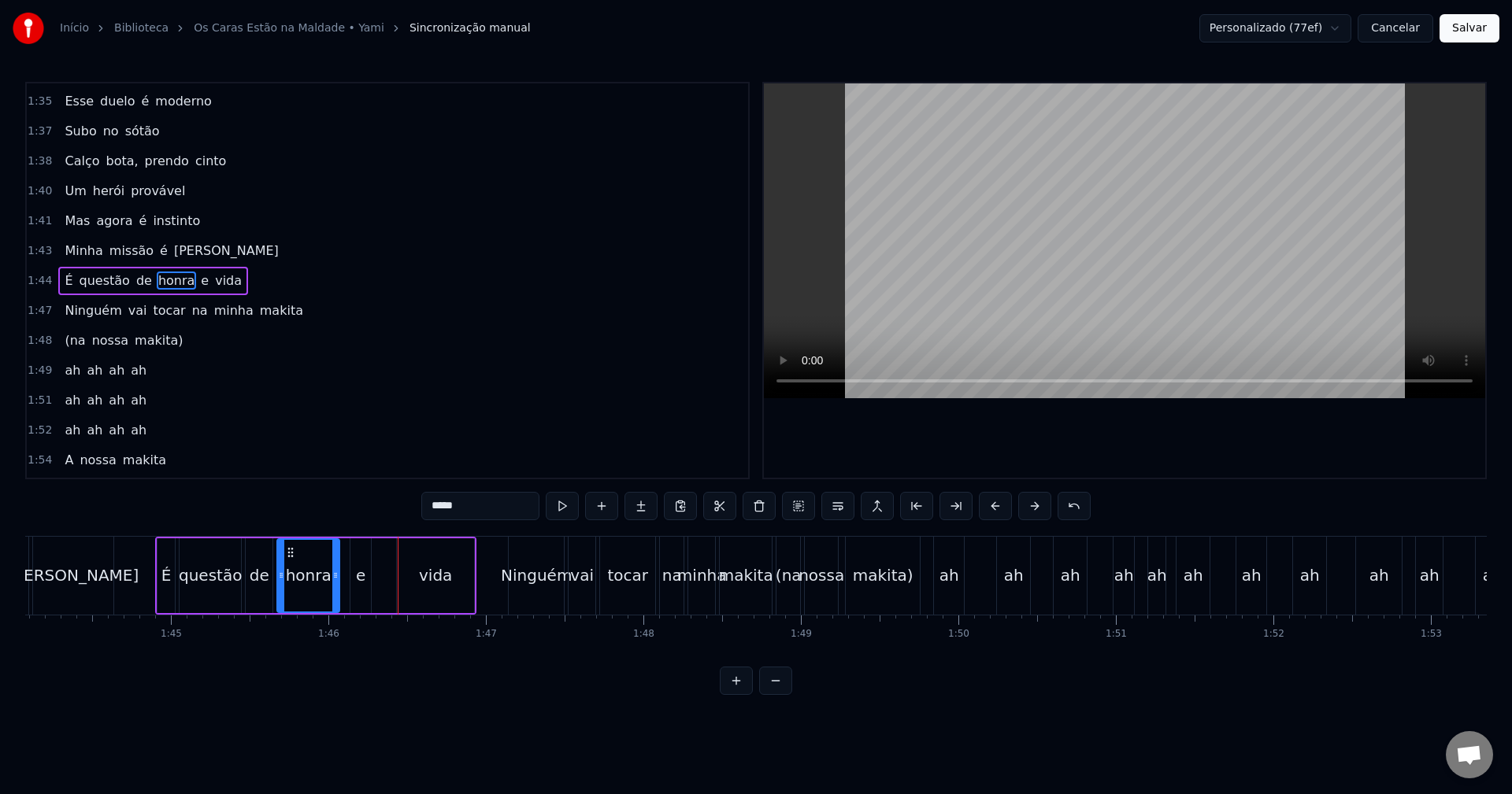
click at [423, 561] on div "vida" at bounding box center [436, 576] width 78 height 75
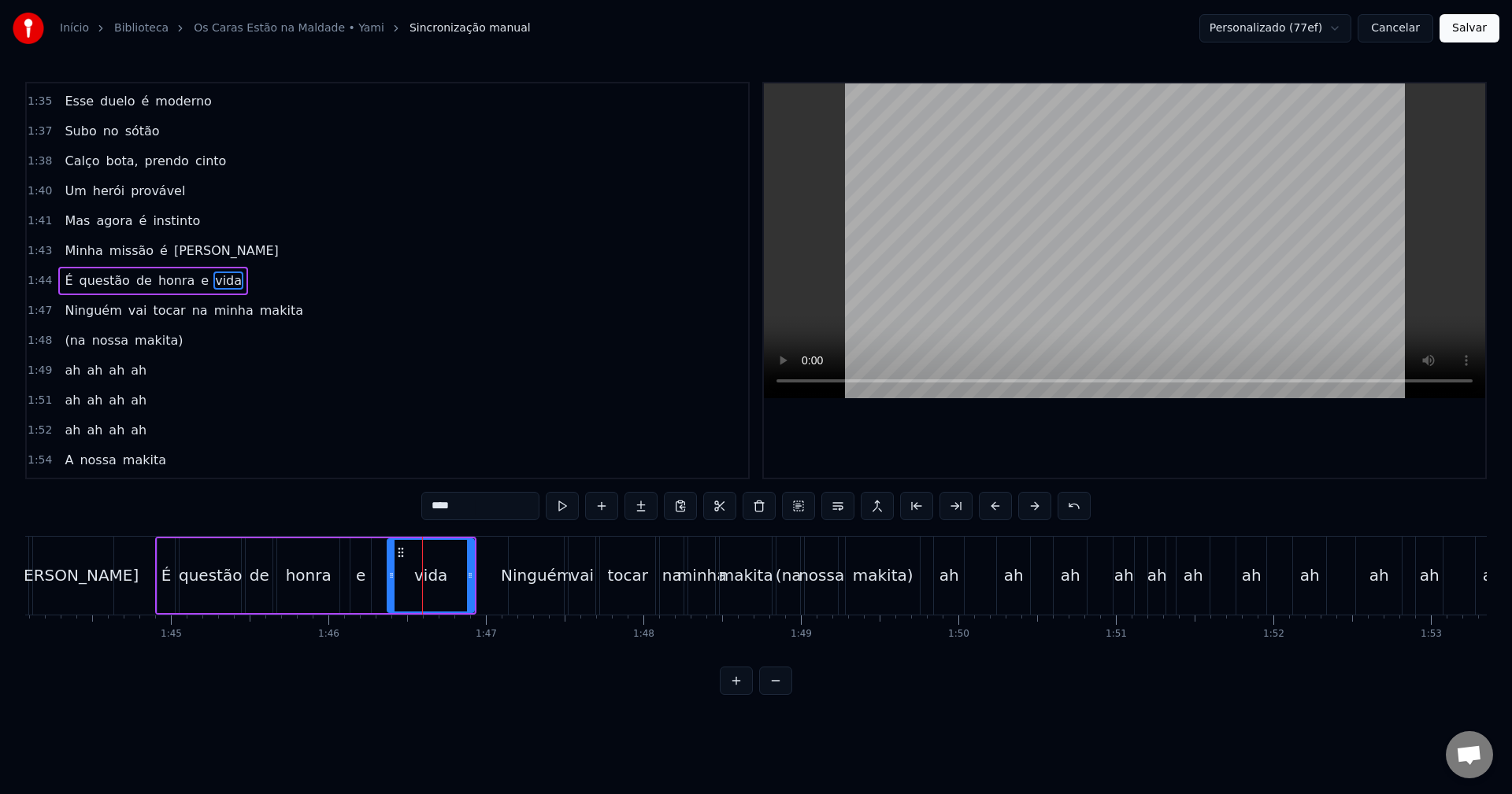
drag, startPoint x: 406, startPoint y: 574, endPoint x: 390, endPoint y: 578, distance: 16.5
click at [390, 578] on icon at bounding box center [392, 576] width 6 height 13
click at [358, 573] on div "e" at bounding box center [361, 575] width 10 height 23
click at [366, 570] on icon at bounding box center [365, 576] width 6 height 13
click at [283, 569] on div "honra" at bounding box center [308, 576] width 62 height 75
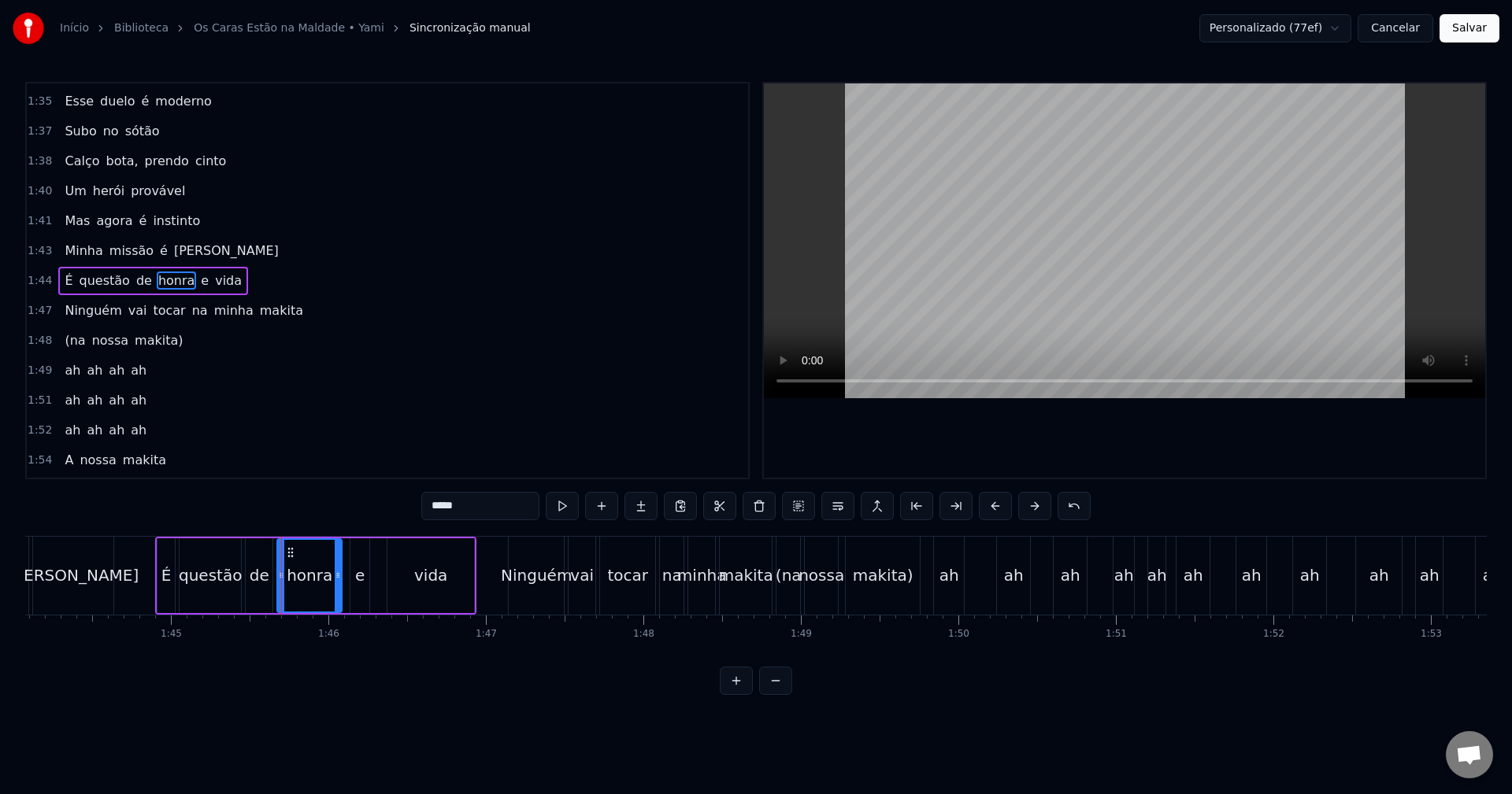
click at [337, 575] on icon at bounding box center [338, 576] width 6 height 13
click at [264, 567] on div "de" at bounding box center [259, 575] width 19 height 23
type input "**"
click at [1474, 31] on button "Salvar" at bounding box center [1470, 28] width 60 height 28
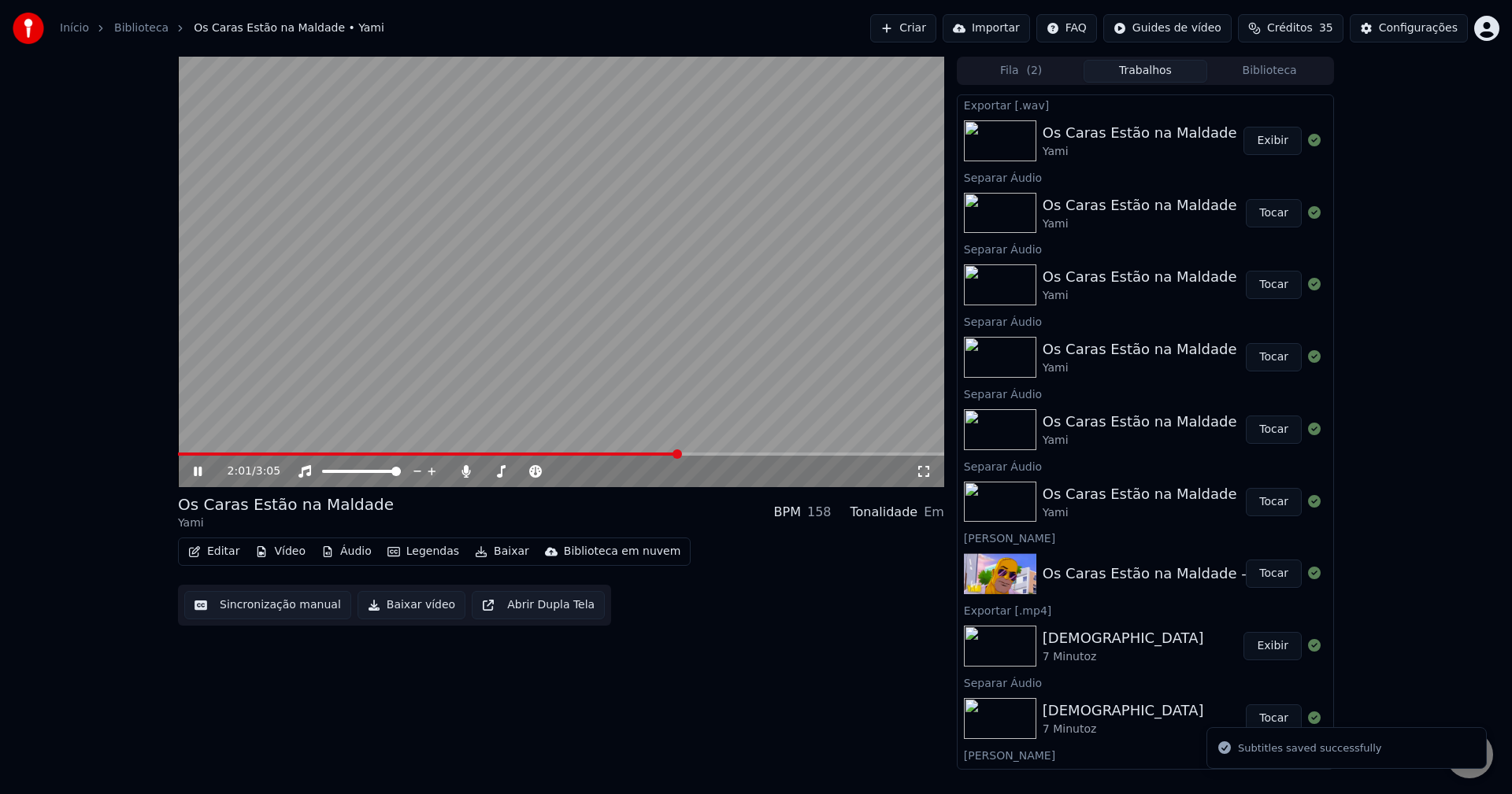
click at [677, 455] on span at bounding box center [561, 454] width 766 height 3
click at [666, 455] on span at bounding box center [422, 454] width 489 height 3
click at [610, 453] on span at bounding box center [423, 454] width 490 height 3
click at [586, 456] on span at bounding box center [383, 454] width 411 height 3
click at [471, 474] on icon at bounding box center [465, 472] width 15 height 13
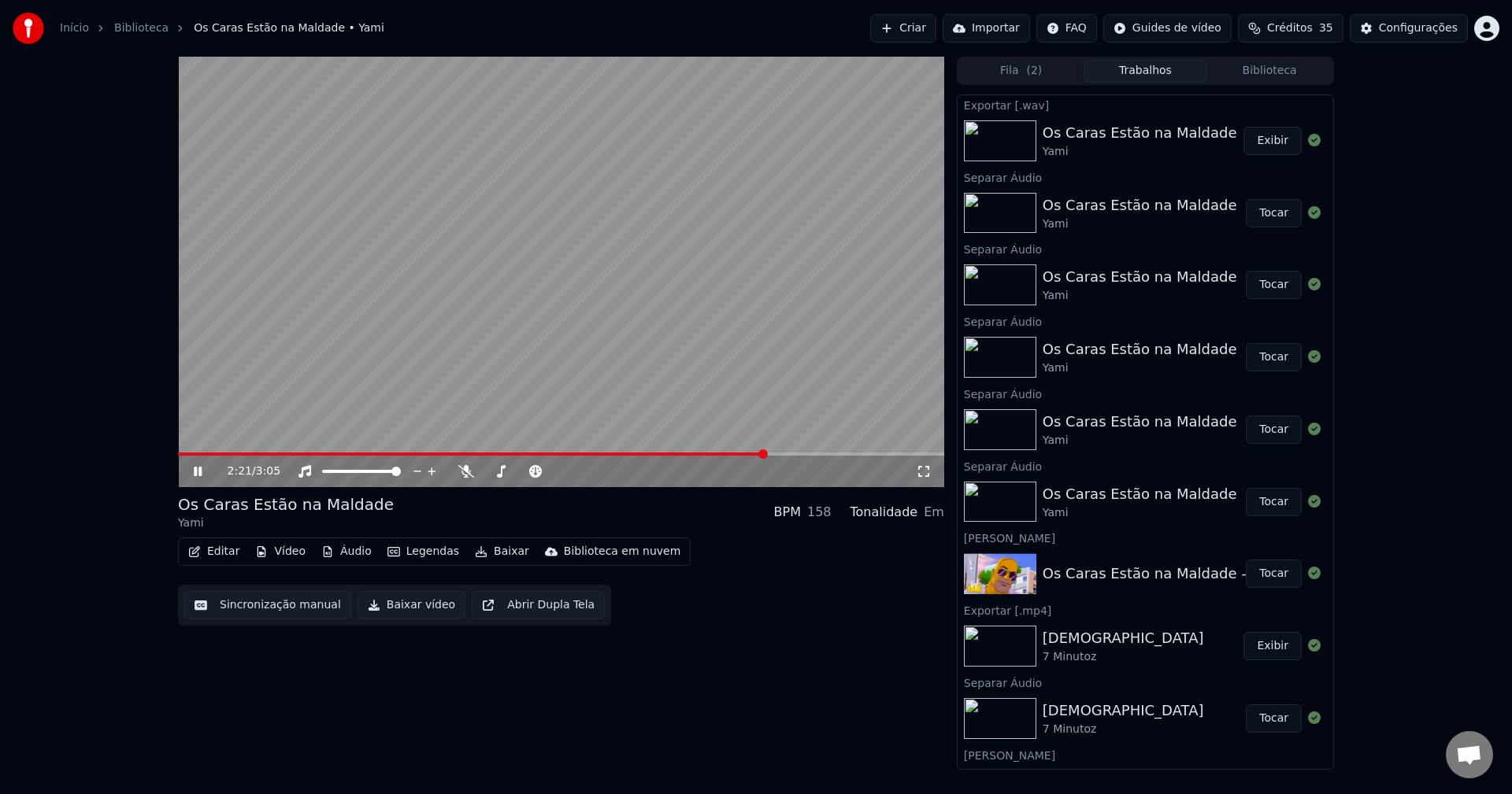
click at [603, 250] on video at bounding box center [561, 271] width 766 height 431
click at [179, 476] on div "2:22 / 3:05" at bounding box center [561, 471] width 766 height 32
click at [204, 472] on icon at bounding box center [209, 472] width 37 height 13
click at [773, 449] on video at bounding box center [561, 271] width 766 height 431
click at [766, 455] on span at bounding box center [489, 454] width 622 height 3
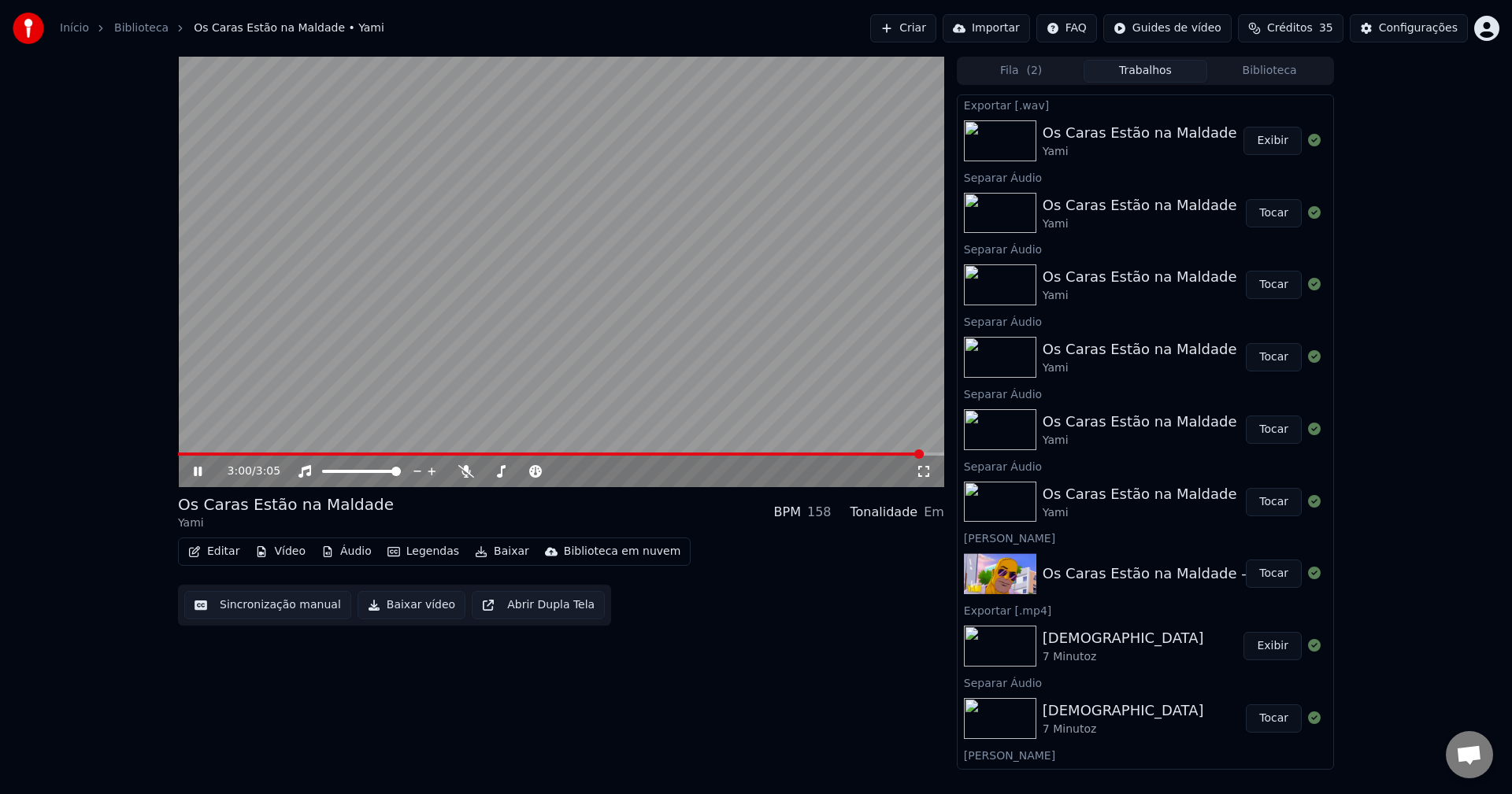
click at [635, 395] on video at bounding box center [561, 271] width 766 height 431
click at [632, 396] on video at bounding box center [561, 271] width 766 height 431
click at [477, 405] on video at bounding box center [561, 271] width 766 height 431
click at [476, 553] on button "Baixar" at bounding box center [502, 552] width 67 height 22
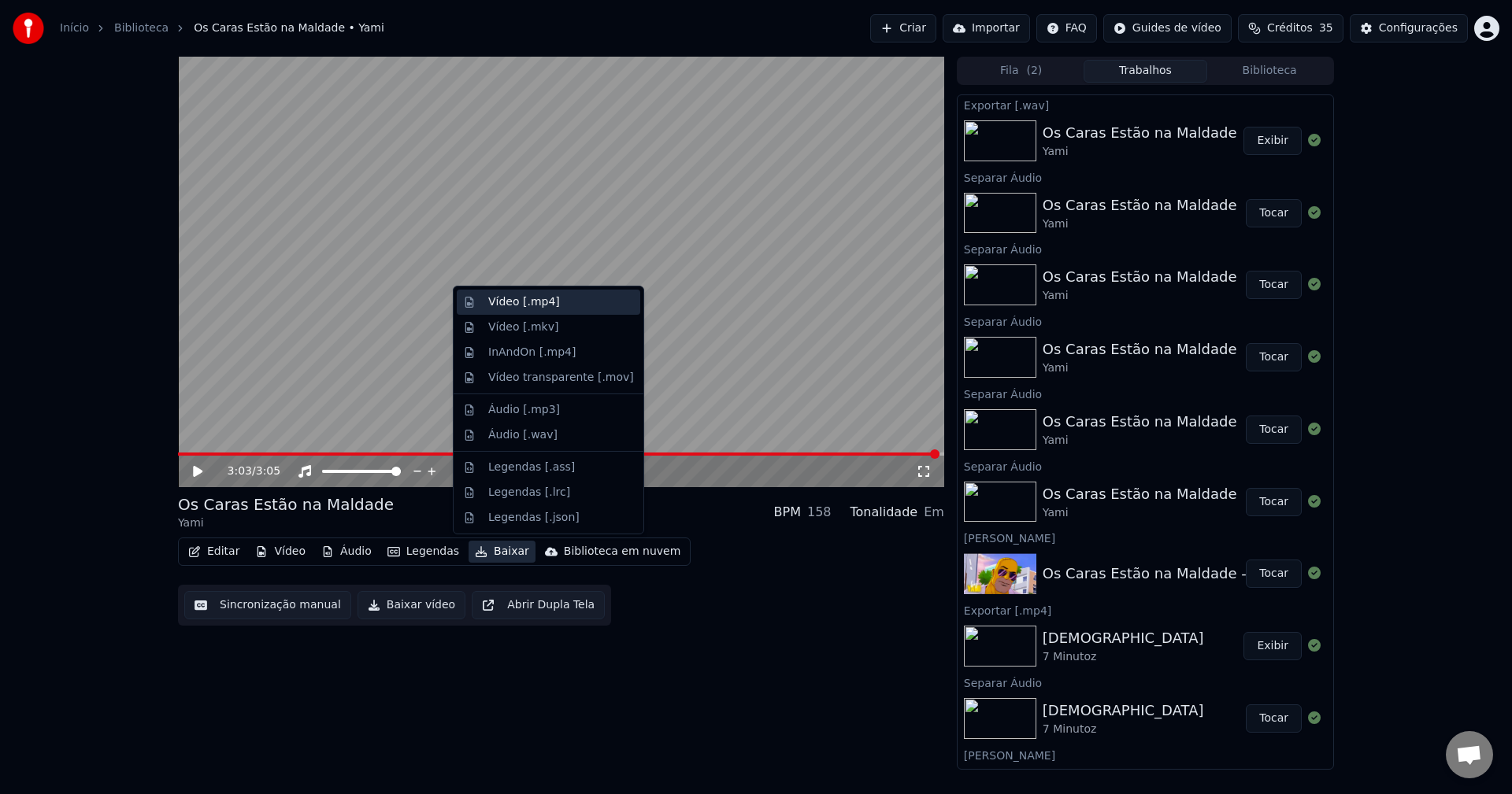
click at [540, 298] on div "Vídeo [.mp4]" at bounding box center [524, 302] width 72 height 15
